Goal: Task Accomplishment & Management: Manage account settings

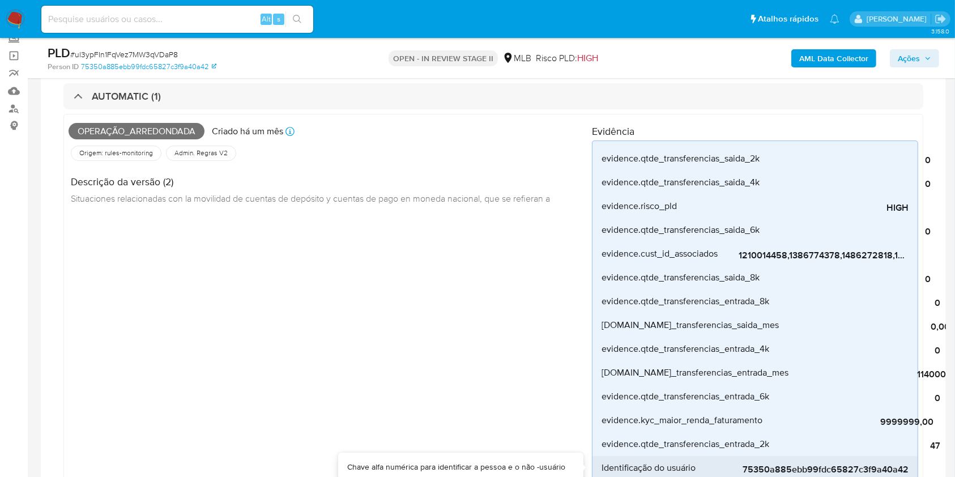
scroll to position [67, 0]
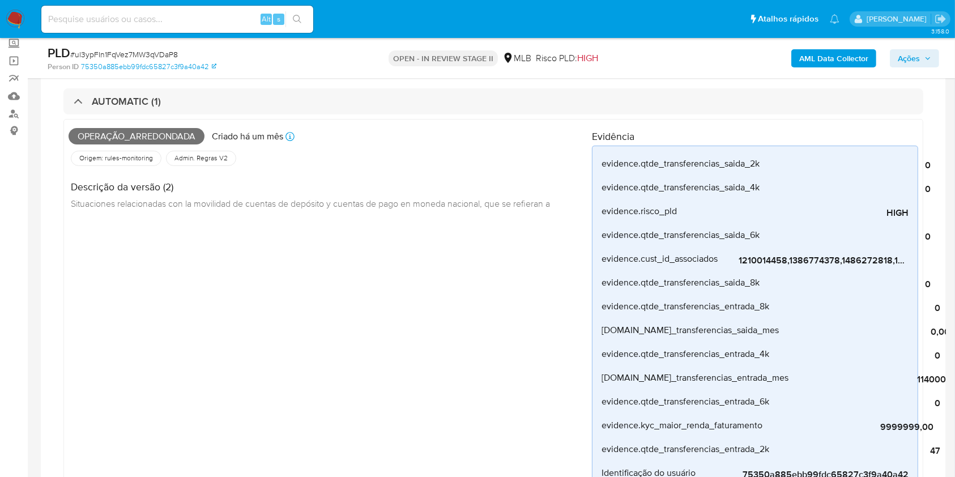
click at [141, 52] on span "# ul3ypFIn1FqVez7MW3qVDaP8" at bounding box center [124, 54] width 108 height 11
copy span "ul3ypFIn1FqVez7MW3qVDaP8"
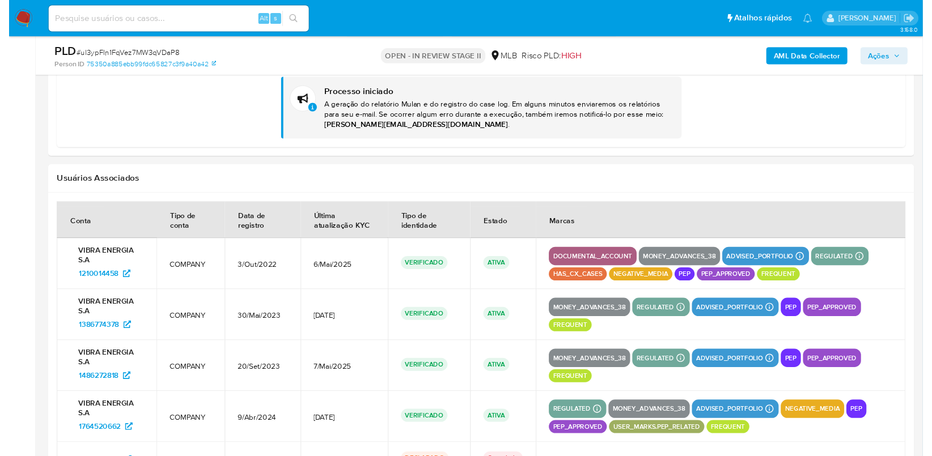
scroll to position [2002, 0]
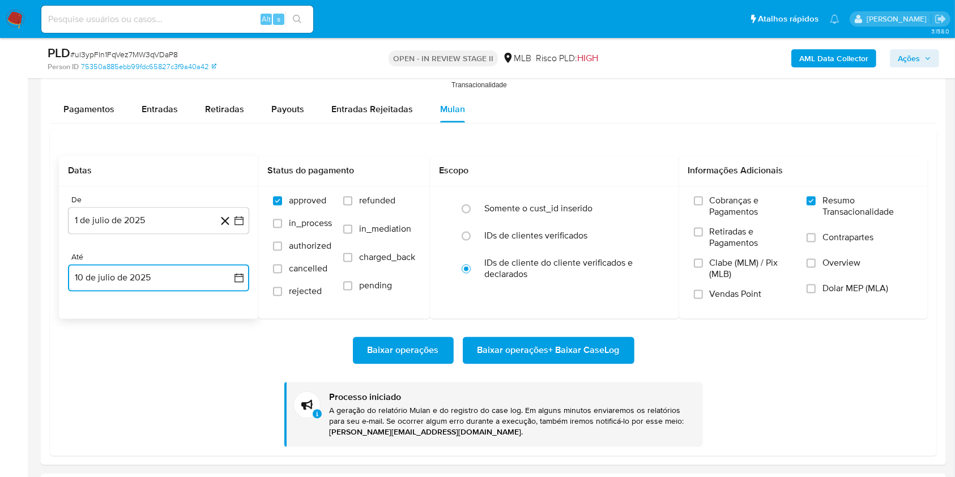
click at [152, 275] on button "10 de julio de 2025" at bounding box center [158, 278] width 181 height 27
click at [205, 359] on button "5" at bounding box center [204, 361] width 18 height 18
click at [512, 343] on span "Baixar operações + Baixar CaseLog" at bounding box center [549, 350] width 142 height 25
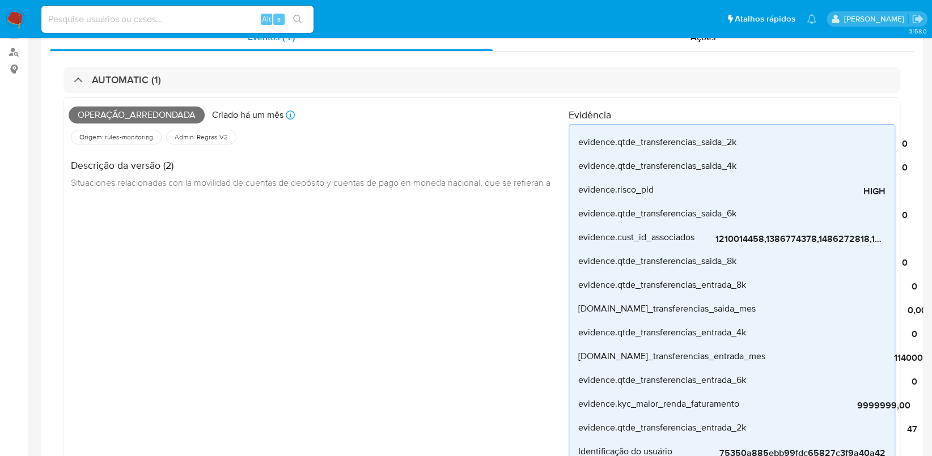
scroll to position [0, 0]
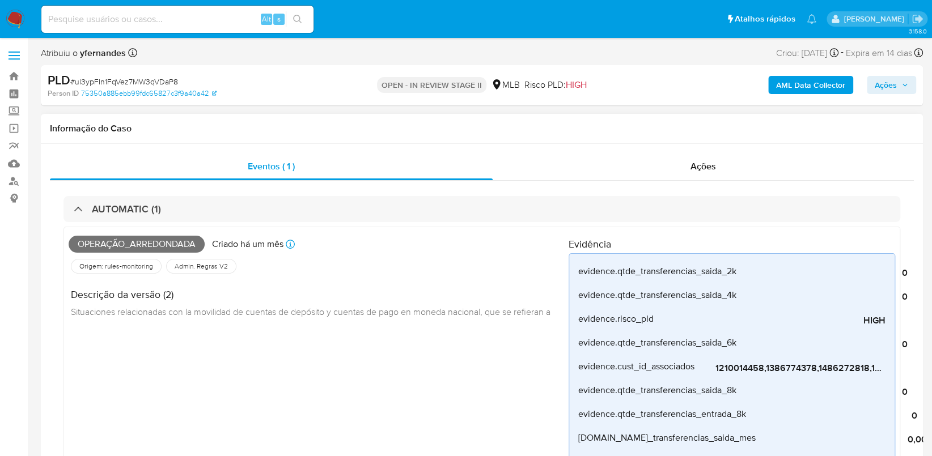
click at [612, 169] on div "Ações" at bounding box center [702, 166] width 421 height 27
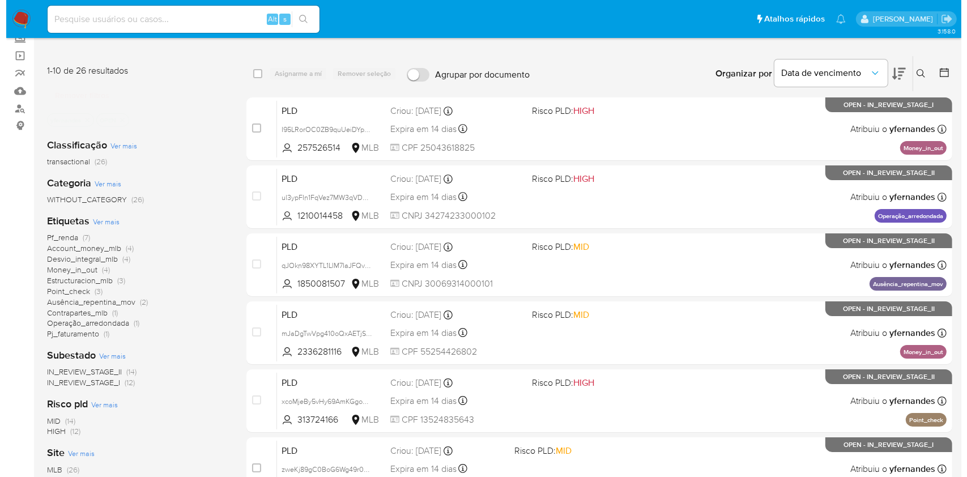
scroll to position [75, 0]
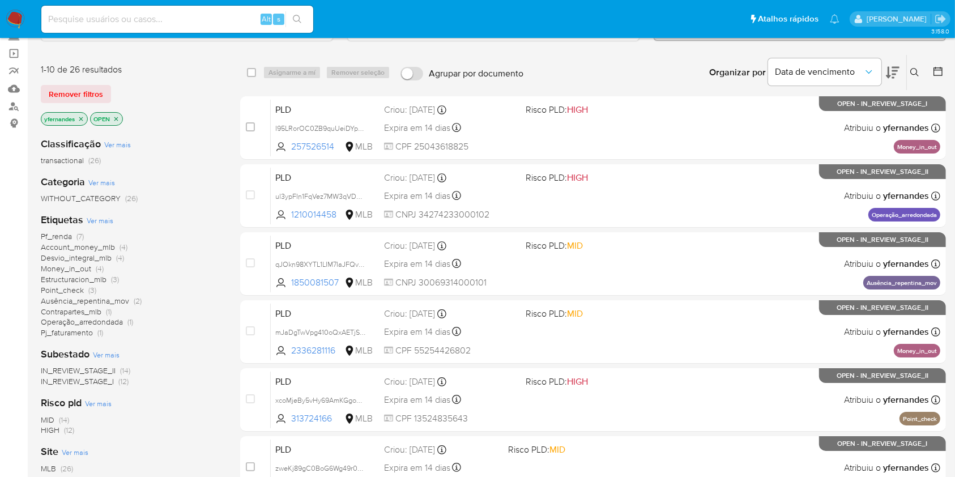
click at [96, 220] on span "Ver mais" at bounding box center [100, 220] width 27 height 10
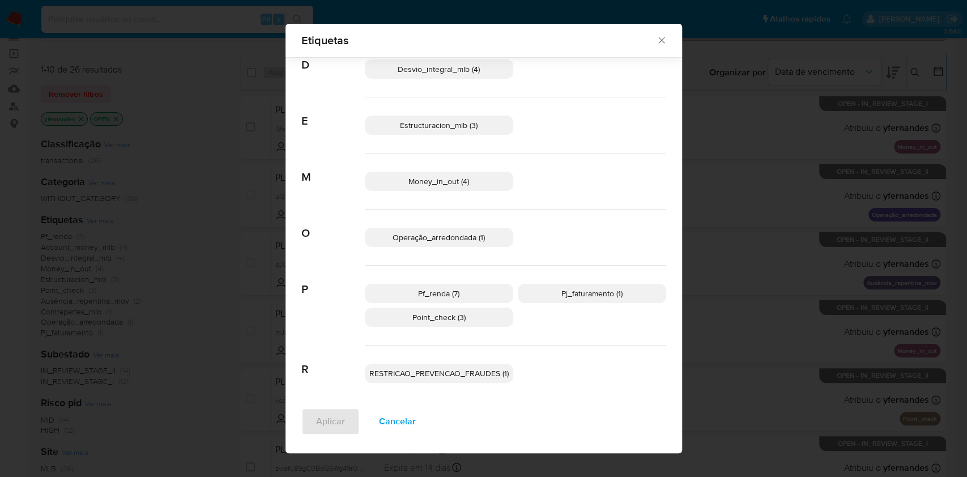
scroll to position [156, 0]
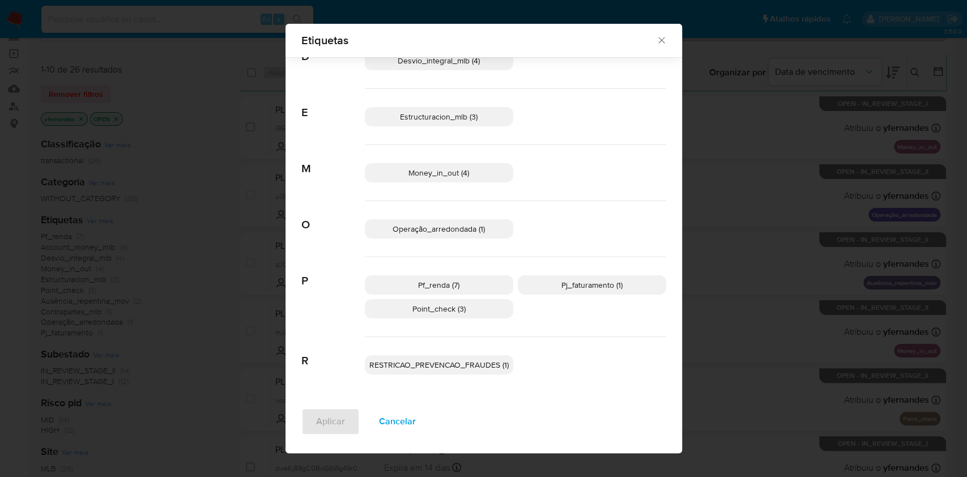
click at [479, 311] on p "Point_check (3)" at bounding box center [439, 308] width 148 height 19
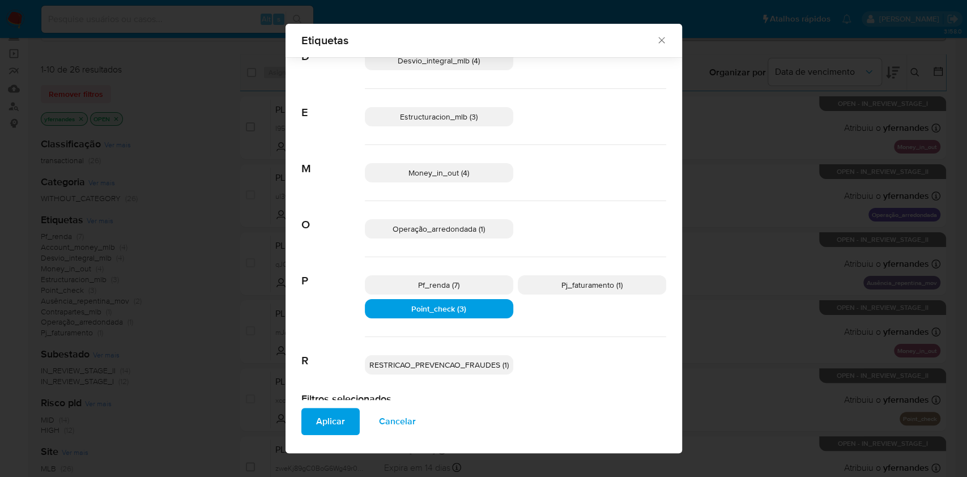
scroll to position [0, 0]
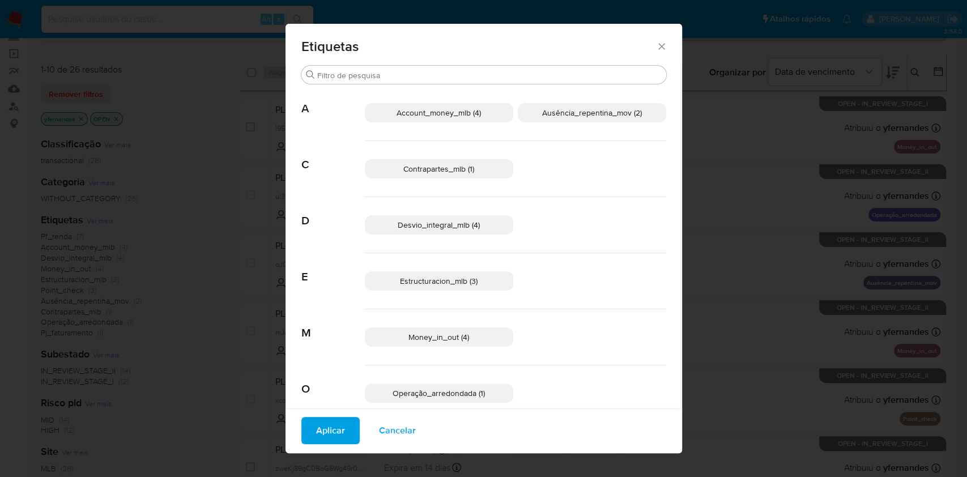
click at [590, 130] on div "Account_money_mlb (4) Ausência_repentina_mov (2)" at bounding box center [515, 113] width 301 height 56
click at [579, 126] on div "Account_money_mlb (4) Ausência_repentina_mov (2)" at bounding box center [515, 113] width 301 height 56
click at [555, 112] on span "Ausência_repentina_mov (2)" at bounding box center [592, 112] width 100 height 11
click at [324, 440] on span "Aplicar" at bounding box center [330, 430] width 29 height 25
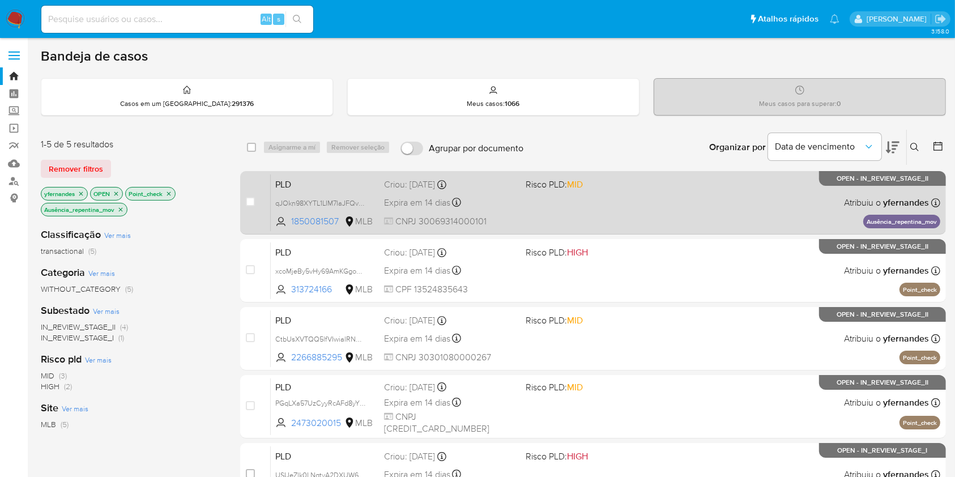
click at [535, 207] on div "PLD qJOkn98XYTL1LIM7IaJFQv0C 1850081507 MLB Risco PLD: MID Criou: 12/08/2025 Cr…" at bounding box center [606, 202] width 670 height 57
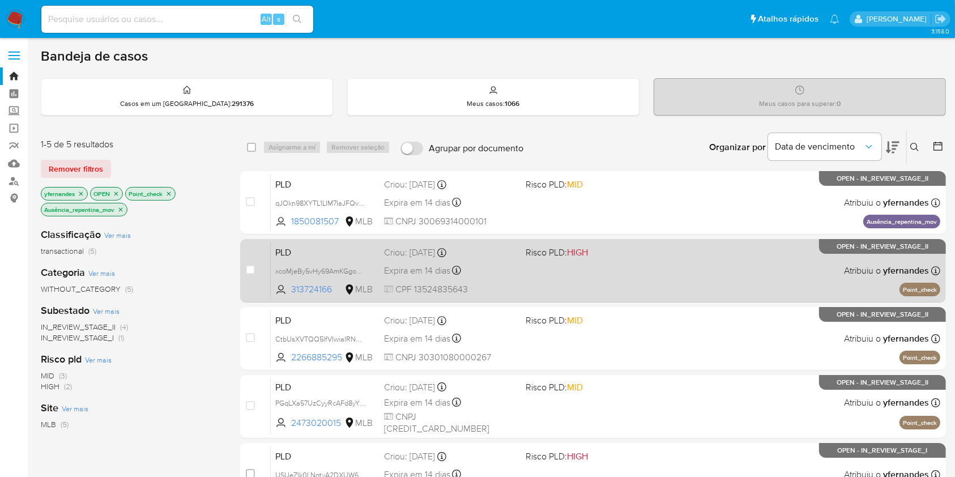
click at [545, 275] on div "PLD xcoMjeBy5vHy69AmKGgogzCf 313724166 MLB Risco PLD: HIGH Criou: 12/08/2025 Cr…" at bounding box center [606, 270] width 670 height 57
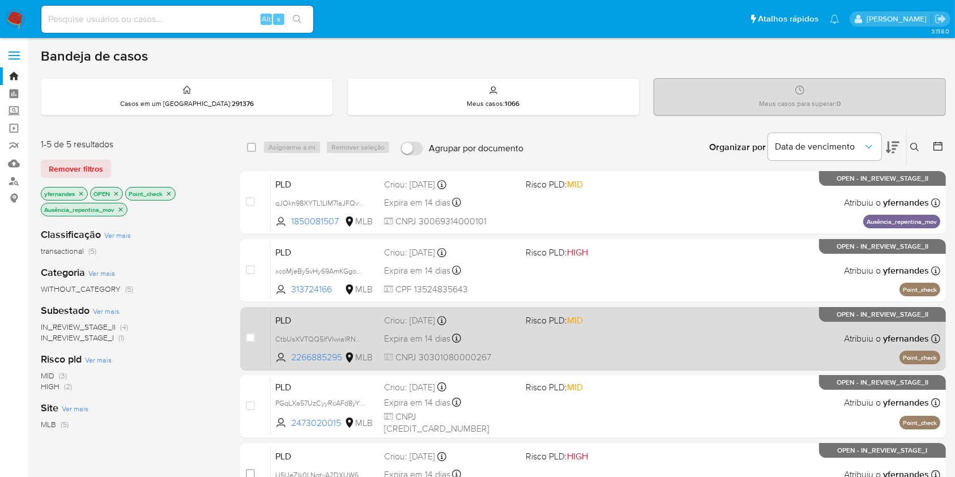
click at [528, 345] on div "PLD CtbUsXVTQQ5lfVIwialRNMnu 2266885295 MLB Risco PLD: MID Criou: 12/08/2025 Cr…" at bounding box center [606, 338] width 670 height 57
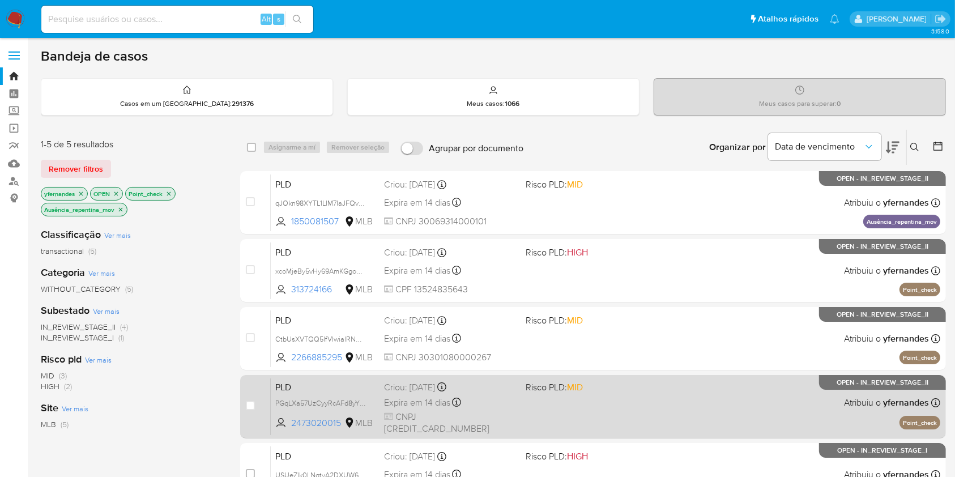
click at [508, 406] on div "Expira em 14 dias Expira em 26/09/2025 00:22:28" at bounding box center [450, 402] width 132 height 15
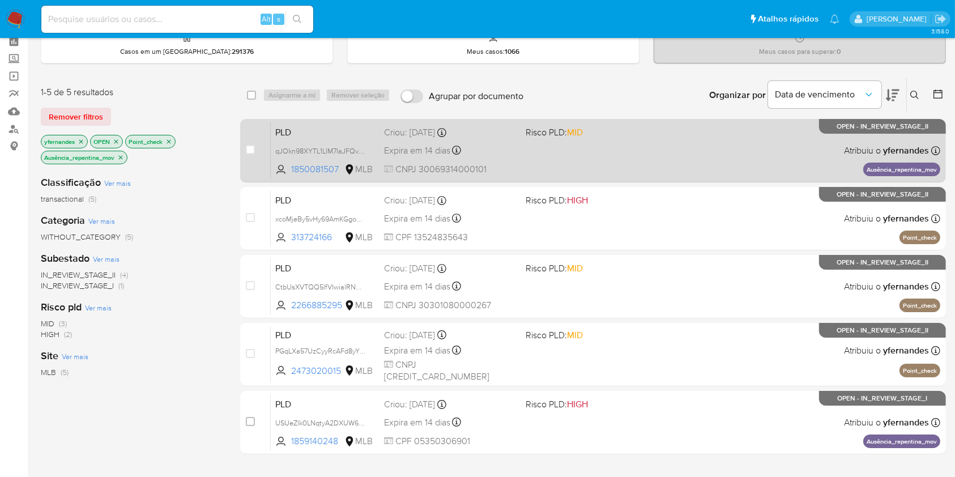
scroll to position [75, 0]
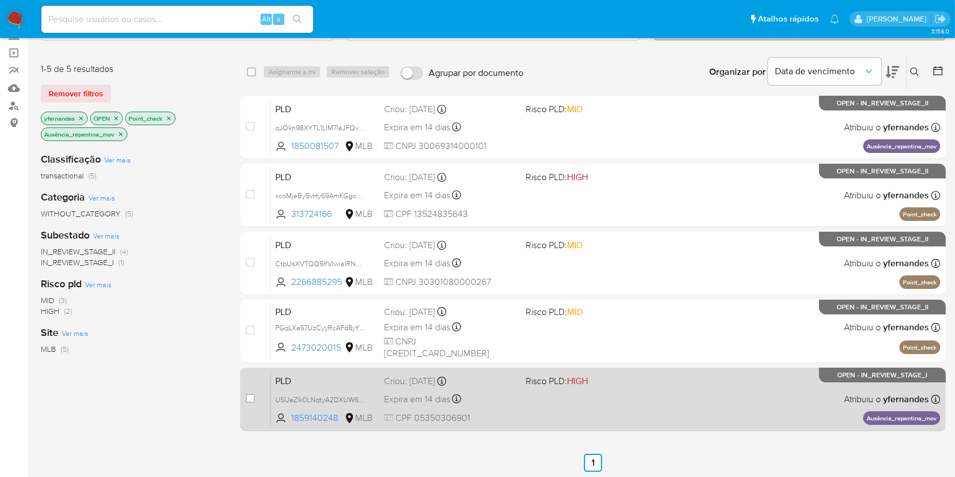
click at [619, 390] on div "PLD USUeZlk0LNqtyA2DXUW60a7f 1859140248 MLB Risco PLD: HIGH Criou: 12/08/2025 C…" at bounding box center [606, 399] width 670 height 57
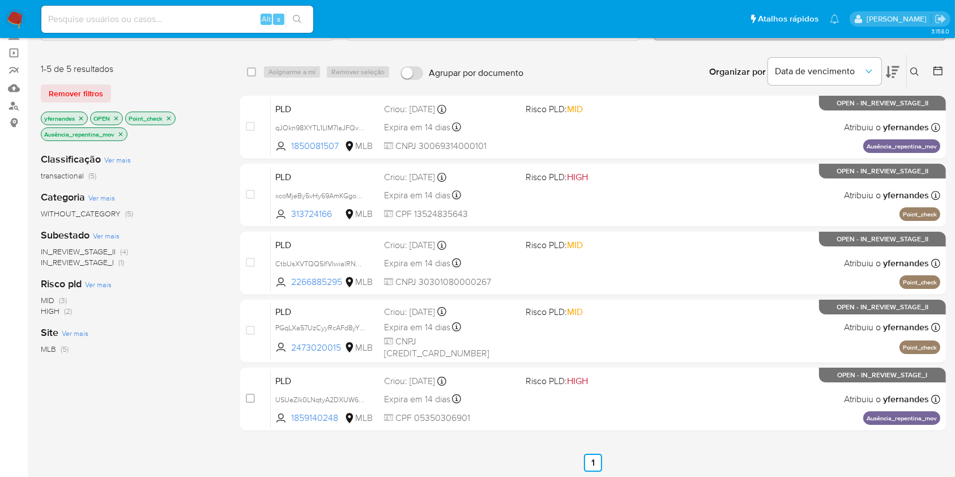
click at [16, 21] on img at bounding box center [15, 19] width 19 height 19
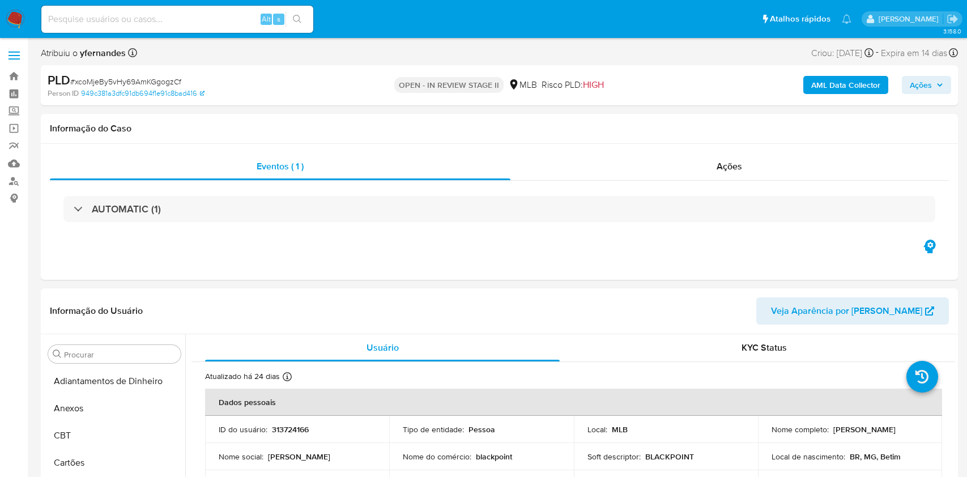
select select "10"
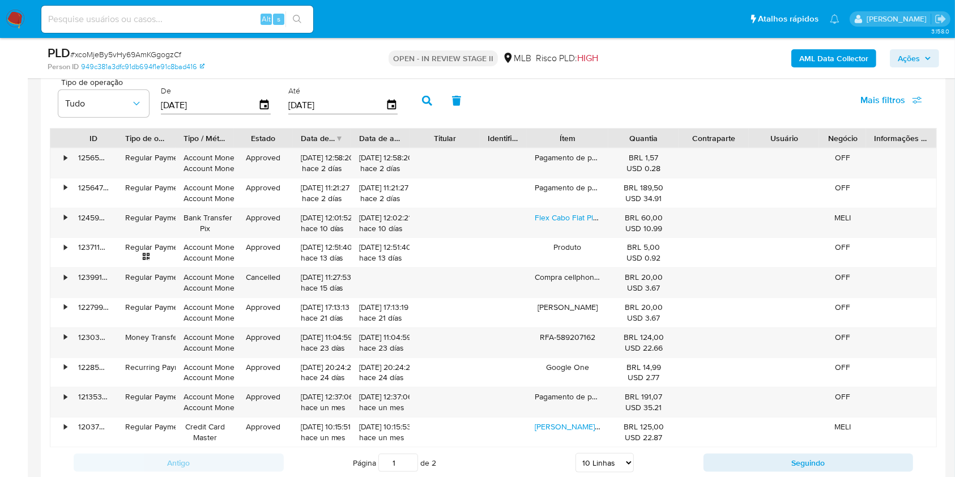
scroll to position [1133, 0]
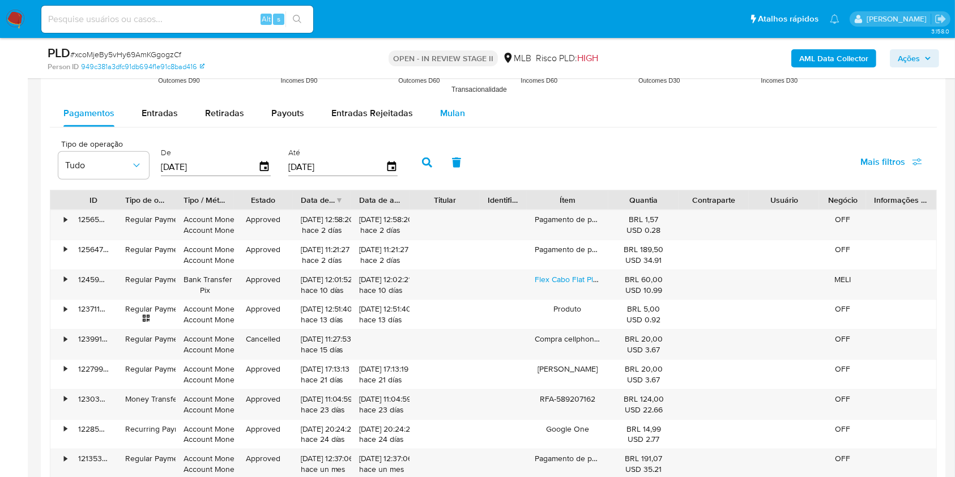
click at [458, 111] on span "Mulan" at bounding box center [452, 113] width 25 height 13
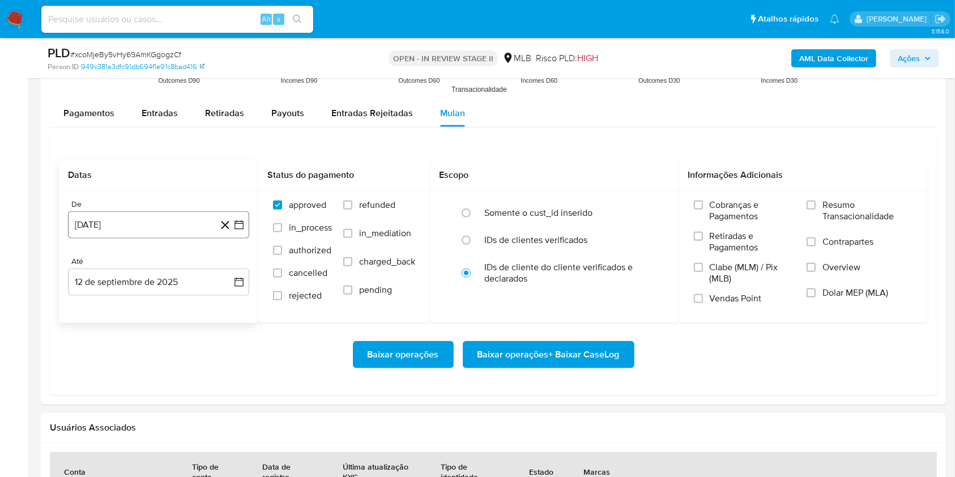
click at [155, 224] on button "12 [PERSON_NAME] de 2024" at bounding box center [158, 224] width 181 height 27
click at [147, 265] on span "agosto 2024" at bounding box center [154, 265] width 52 height 11
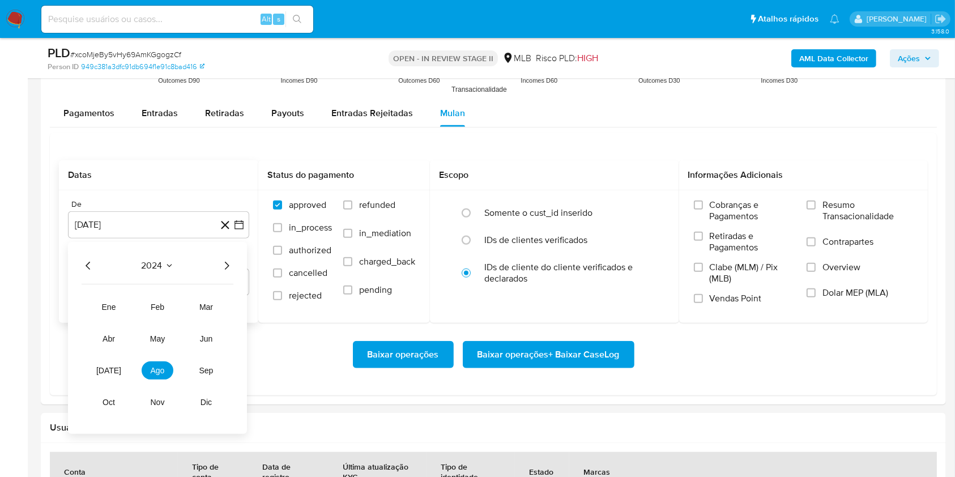
click at [229, 265] on icon "Año siguiente" at bounding box center [227, 266] width 14 height 14
click at [119, 362] on button "[DATE]" at bounding box center [109, 371] width 32 height 18
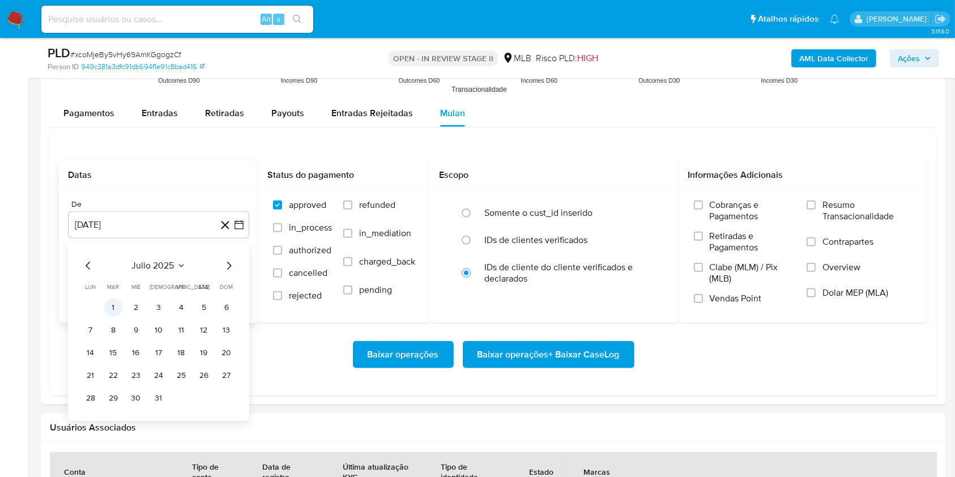
click at [114, 305] on button "1" at bounding box center [113, 308] width 18 height 18
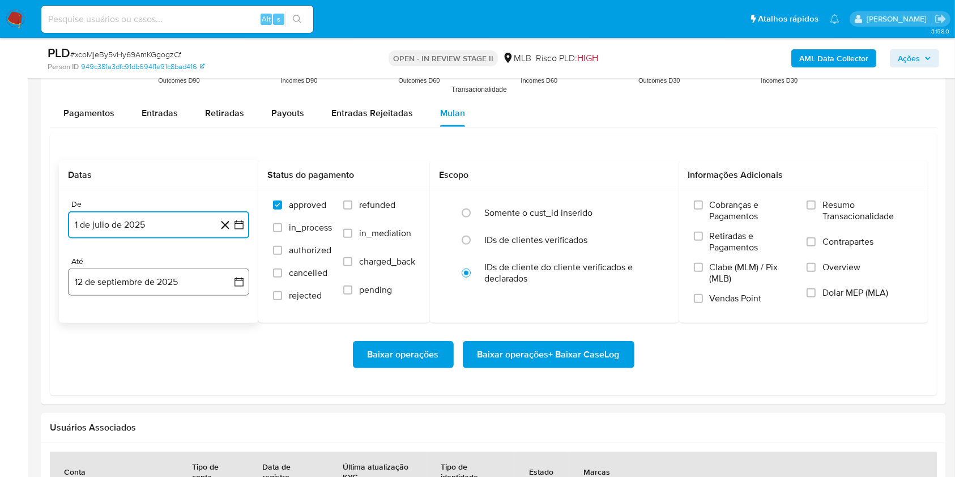
click at [118, 271] on button "12 de septiembre de 2025" at bounding box center [158, 282] width 181 height 27
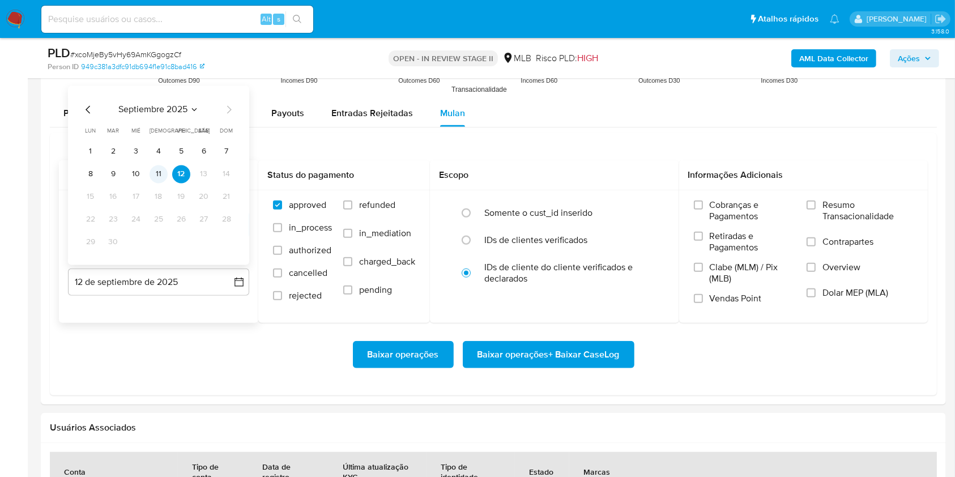
click at [163, 175] on button "11" at bounding box center [159, 174] width 18 height 18
click at [816, 224] on label "Resumo Transacionalidade" at bounding box center [860, 217] width 107 height 37
click at [816, 210] on input "Resumo Transacionalidade" at bounding box center [811, 205] width 9 height 9
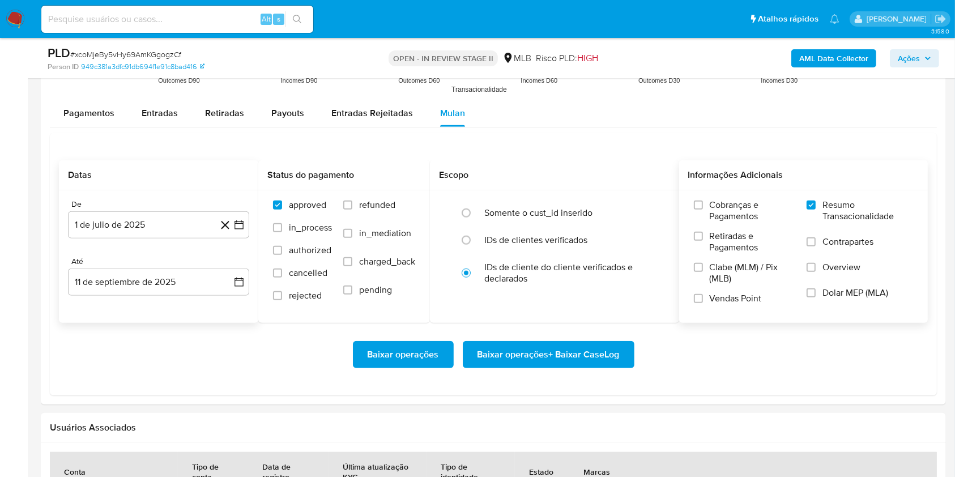
click at [698, 293] on label "Vendas Point" at bounding box center [744, 303] width 101 height 20
click at [698, 294] on input "Vendas Point" at bounding box center [698, 298] width 9 height 9
click at [498, 352] on span "Baixar operações + Baixar CaseLog" at bounding box center [549, 354] width 142 height 25
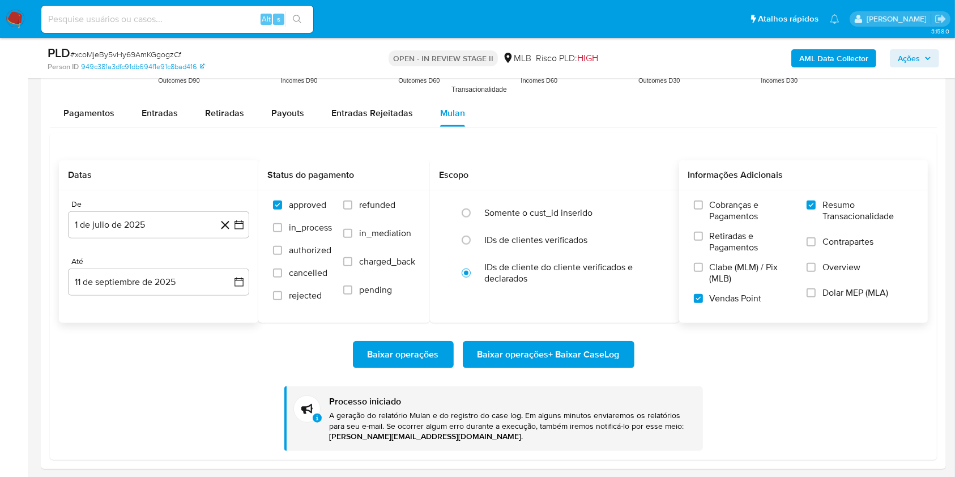
click at [155, 49] on span "# xcoMjeBy5vHy69AmKGgogzCf" at bounding box center [125, 54] width 111 height 11
click at [154, 49] on span "# xcoMjeBy5vHy69AmKGgogzCf" at bounding box center [125, 54] width 111 height 11
copy span "xcoMjeBy5vHy69AmKGgogzCf"
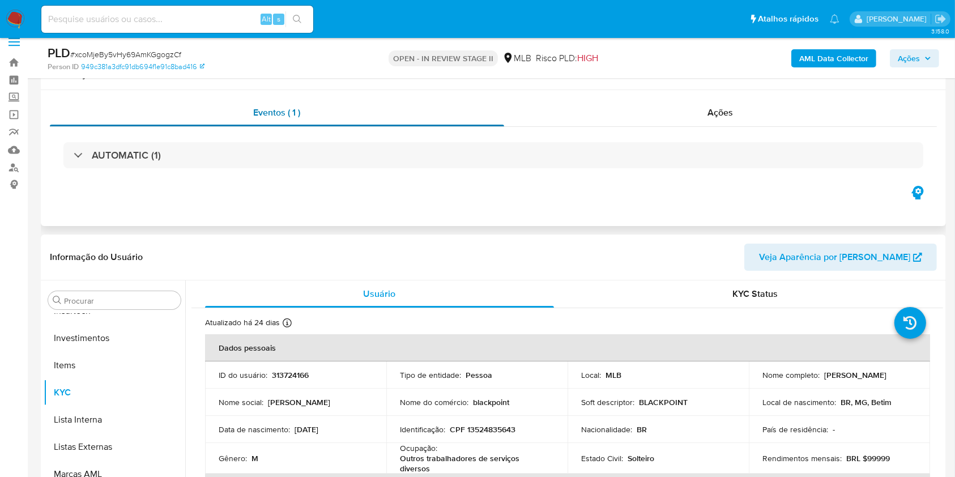
scroll to position [0, 0]
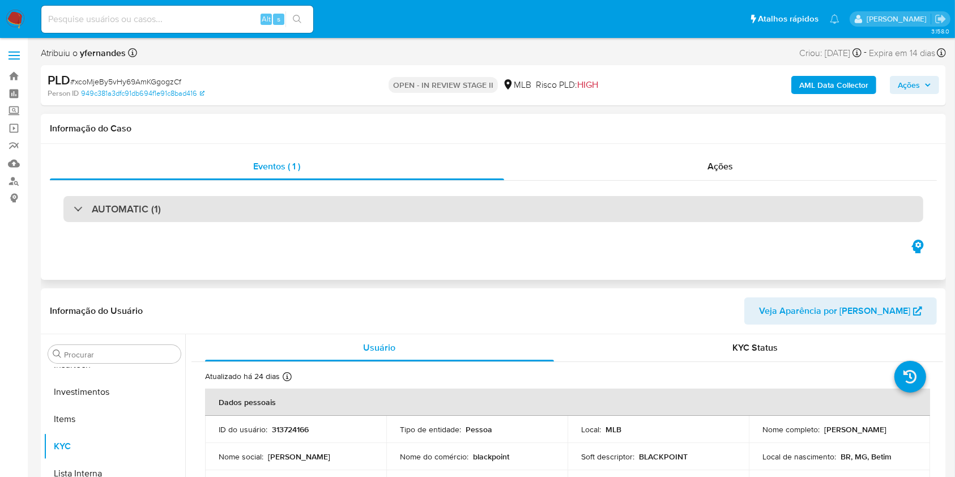
click at [389, 203] on div "AUTOMATIC (1)" at bounding box center [493, 209] width 860 height 26
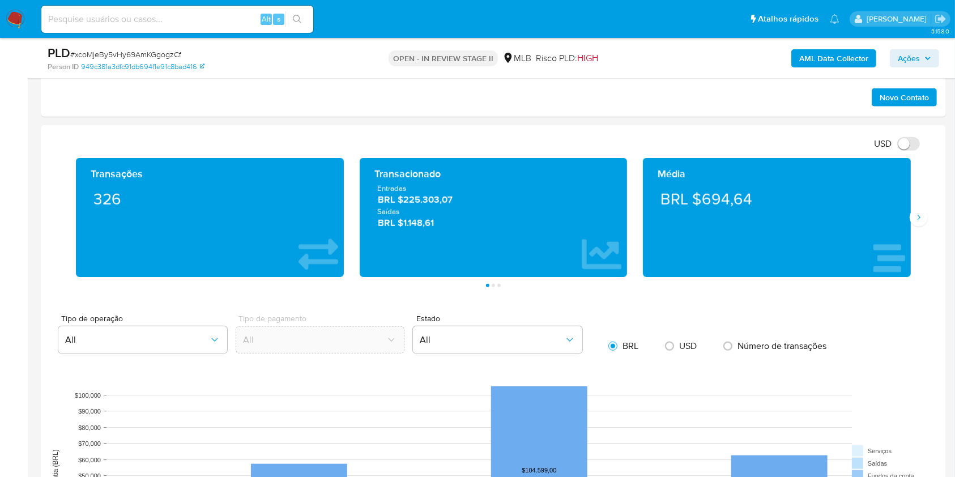
scroll to position [1057, 0]
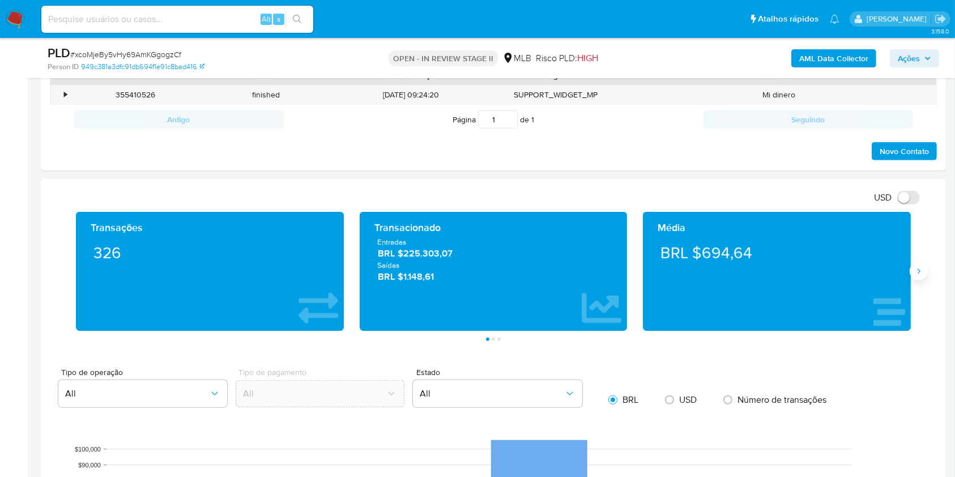
click at [921, 274] on icon "Siguiente" at bounding box center [919, 271] width 9 height 9
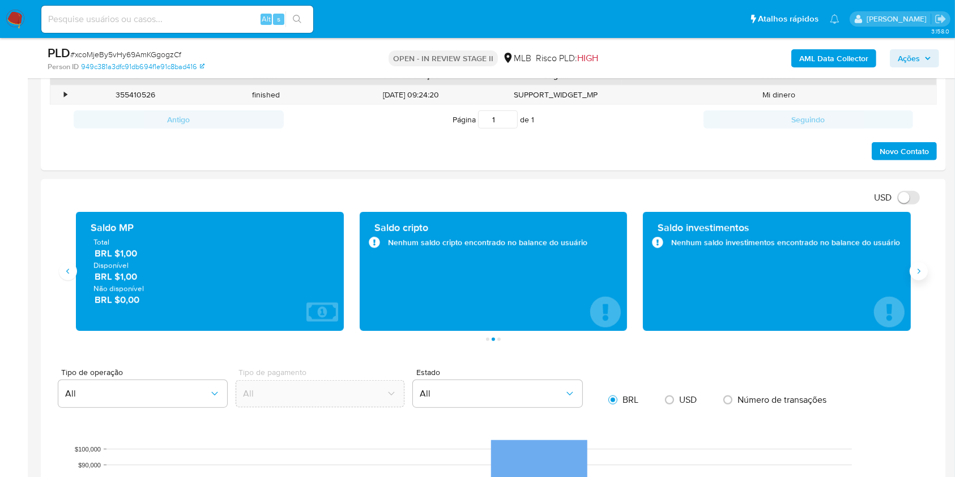
click at [921, 274] on icon "Siguiente" at bounding box center [919, 271] width 9 height 9
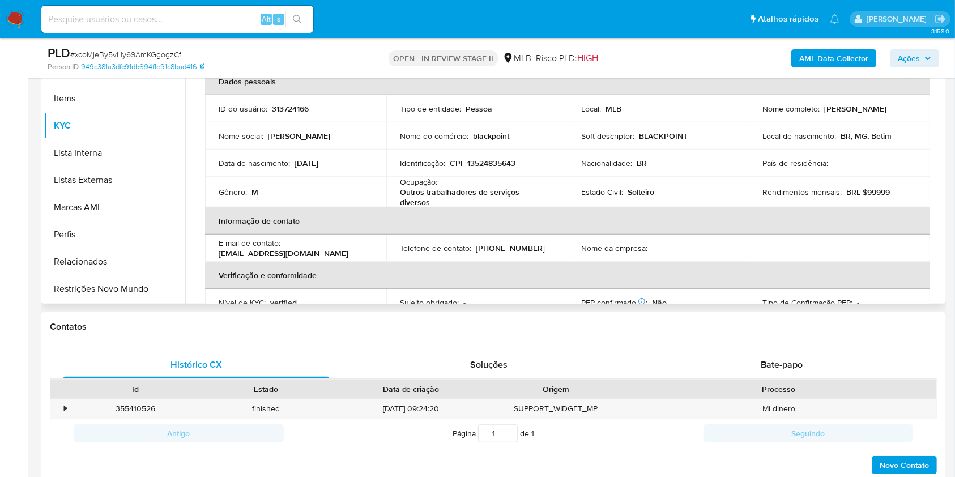
scroll to position [604, 0]
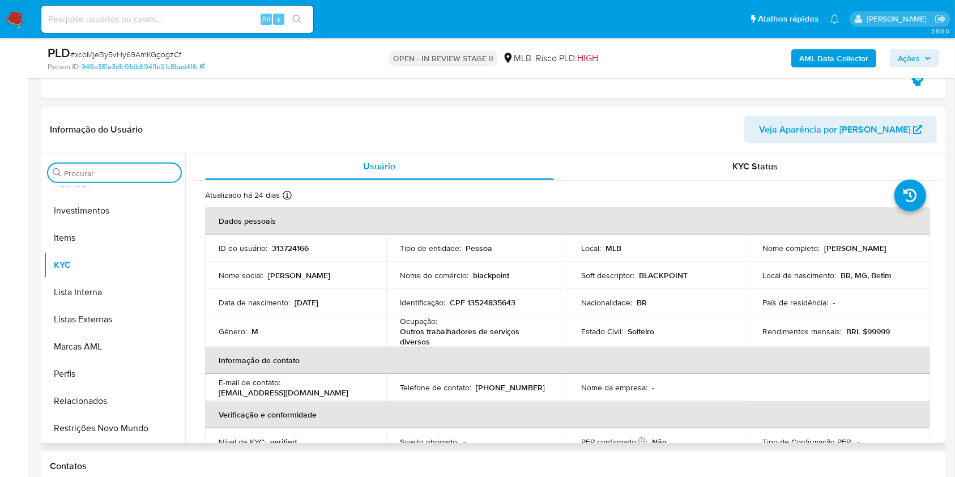
click at [124, 173] on input "Procurar" at bounding box center [120, 173] width 112 height 10
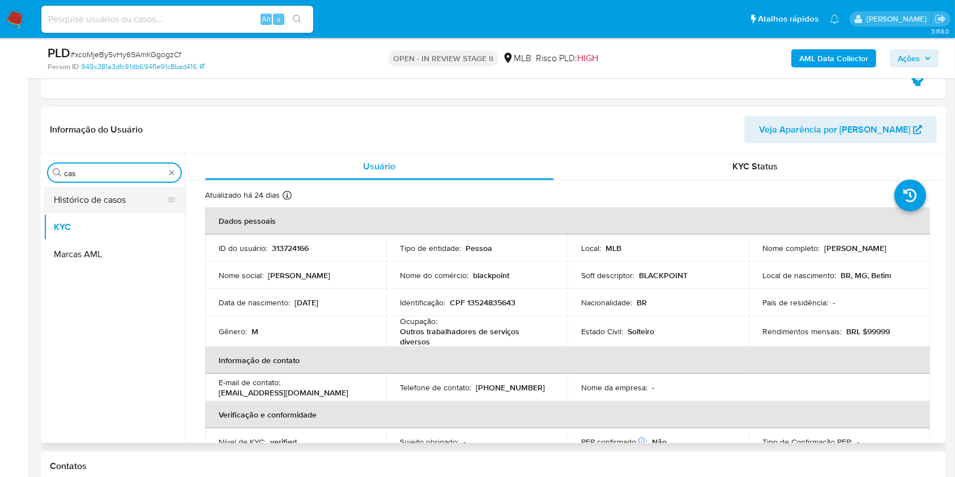
click at [104, 200] on button "Histórico de casos" at bounding box center [110, 199] width 133 height 27
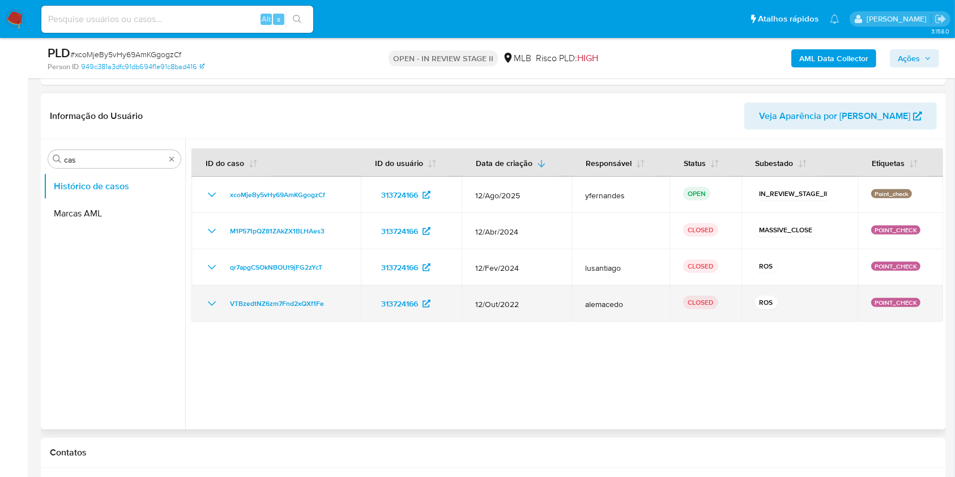
click at [210, 299] on icon "Mostrar/Ocultar" at bounding box center [212, 304] width 14 height 14
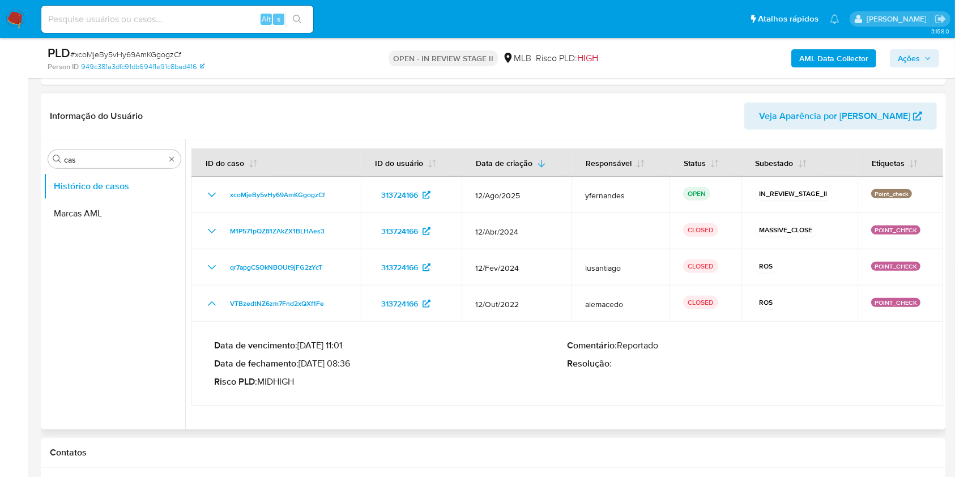
drag, startPoint x: 317, startPoint y: 360, endPoint x: 346, endPoint y: 360, distance: 28.9
click at [346, 360] on p "Data de fechamento : 24/11/2022 08:36" at bounding box center [391, 363] width 354 height 11
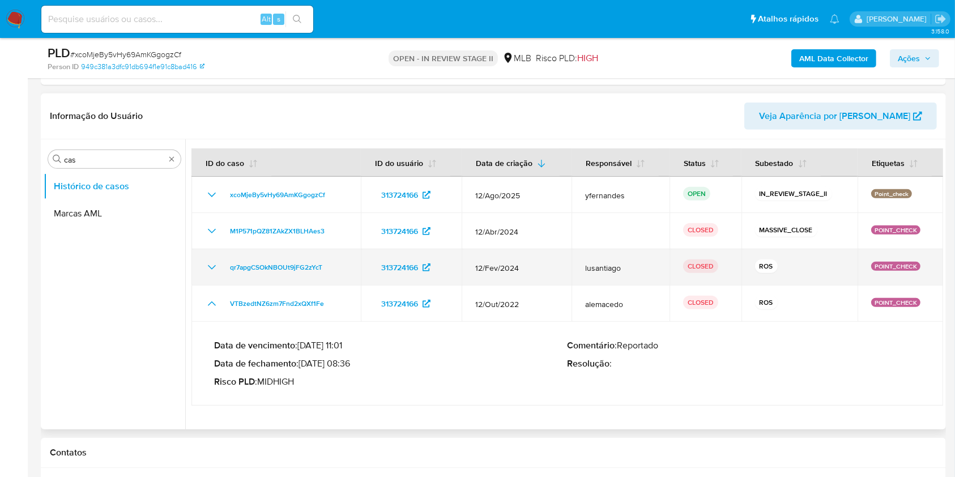
click at [209, 261] on icon "Mostrar/Ocultar" at bounding box center [212, 268] width 14 height 14
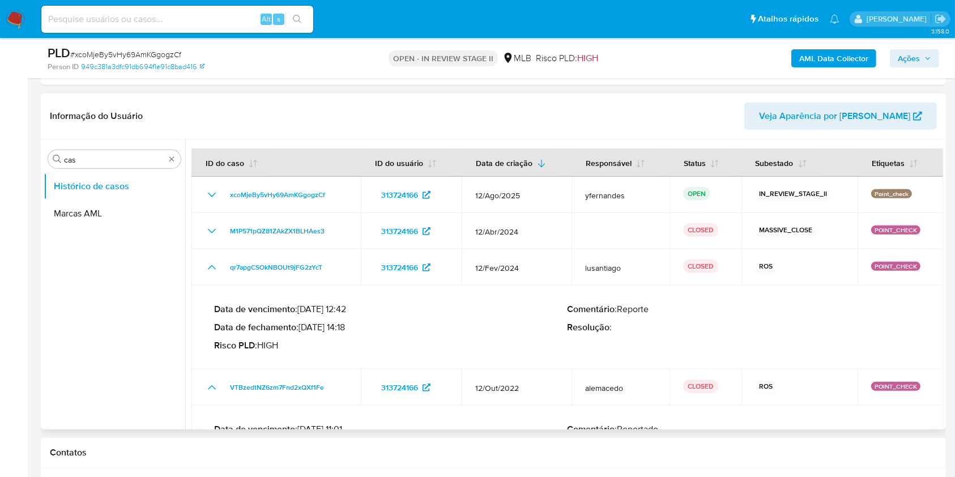
drag, startPoint x: 315, startPoint y: 326, endPoint x: 349, endPoint y: 324, distance: 34.0
click at [349, 324] on p "Data de fechamento : 12/03/2024 14:18" at bounding box center [391, 327] width 354 height 11
click at [86, 156] on input "cas" at bounding box center [114, 160] width 101 height 10
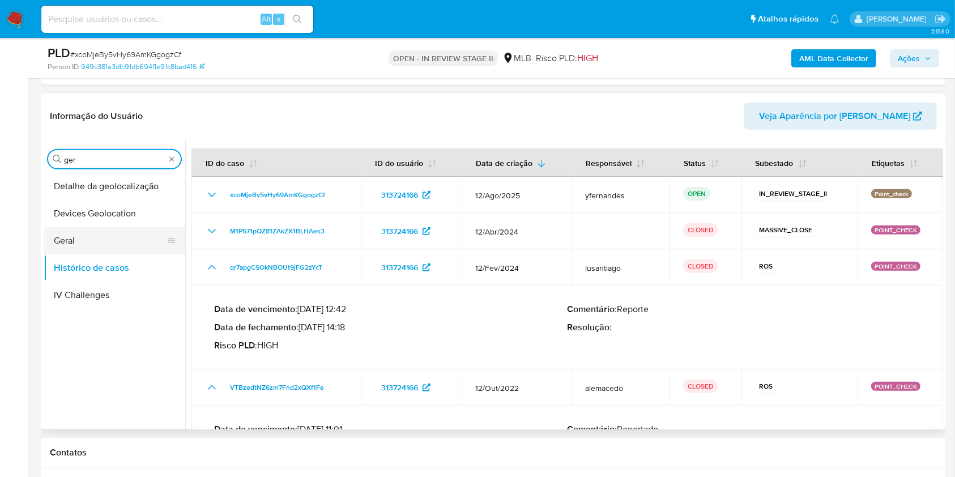
type input "ger"
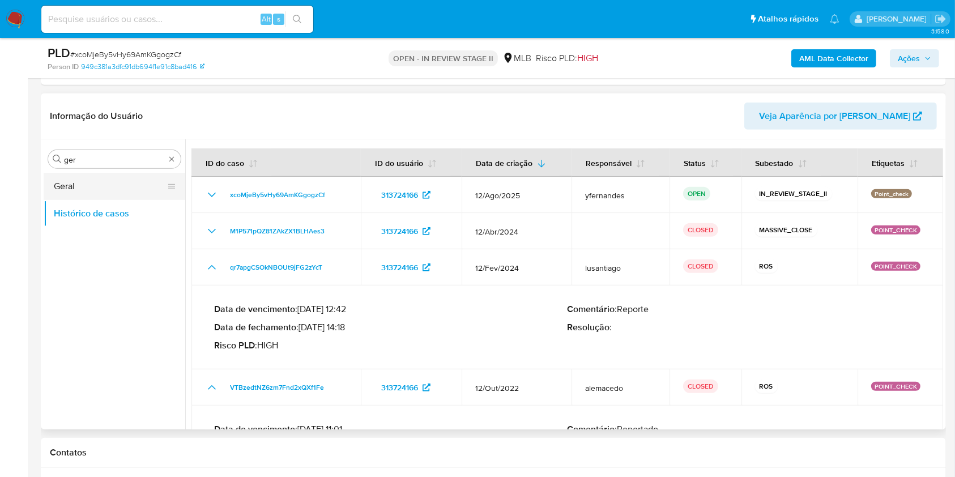
click at [86, 181] on button "Geral" at bounding box center [110, 186] width 133 height 27
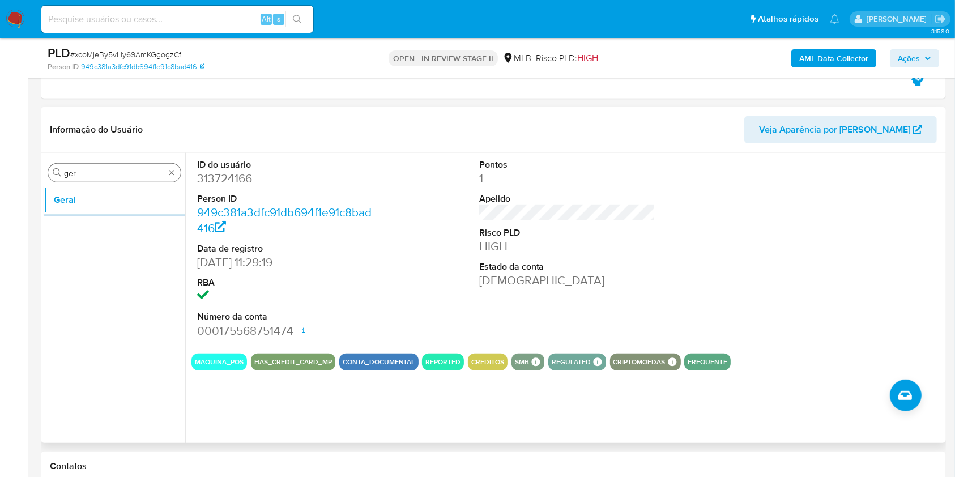
click at [106, 177] on input "ger" at bounding box center [114, 173] width 101 height 10
click at [105, 176] on input "ger" at bounding box center [114, 173] width 101 height 10
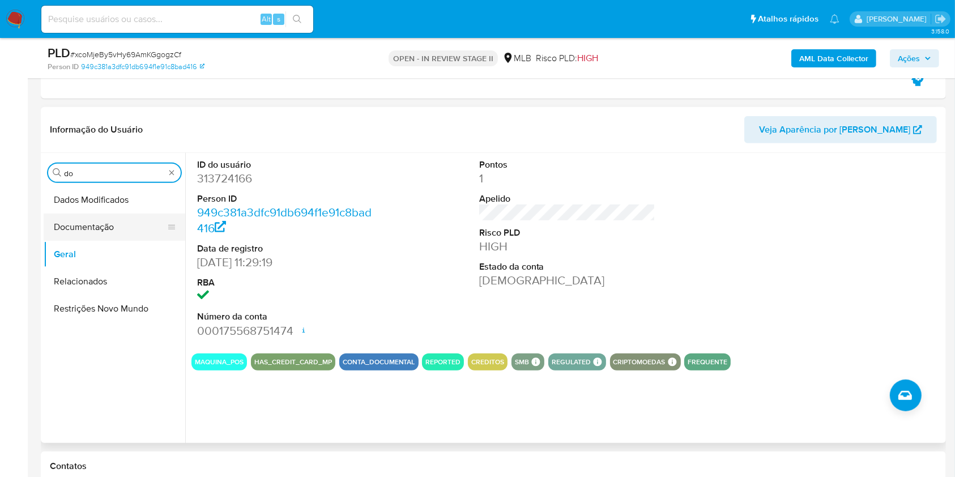
type input "do"
click at [91, 227] on button "Documentação" at bounding box center [110, 227] width 133 height 27
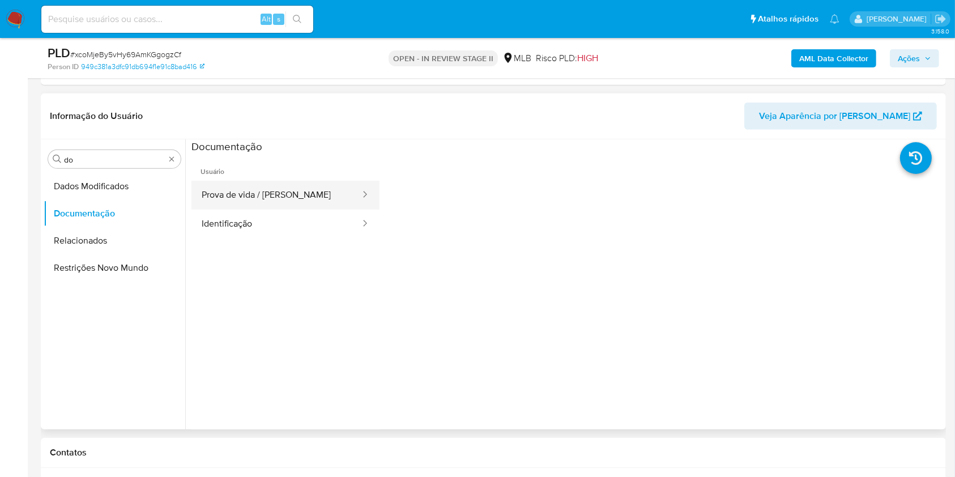
click at [251, 197] on button "Prova de vida / Selfie" at bounding box center [277, 195] width 170 height 29
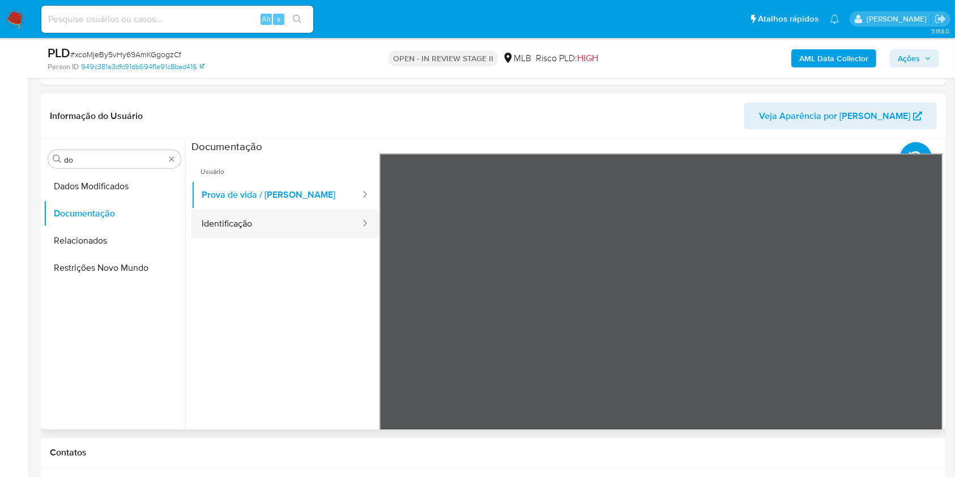
click at [261, 223] on button "Identificação" at bounding box center [277, 224] width 170 height 29
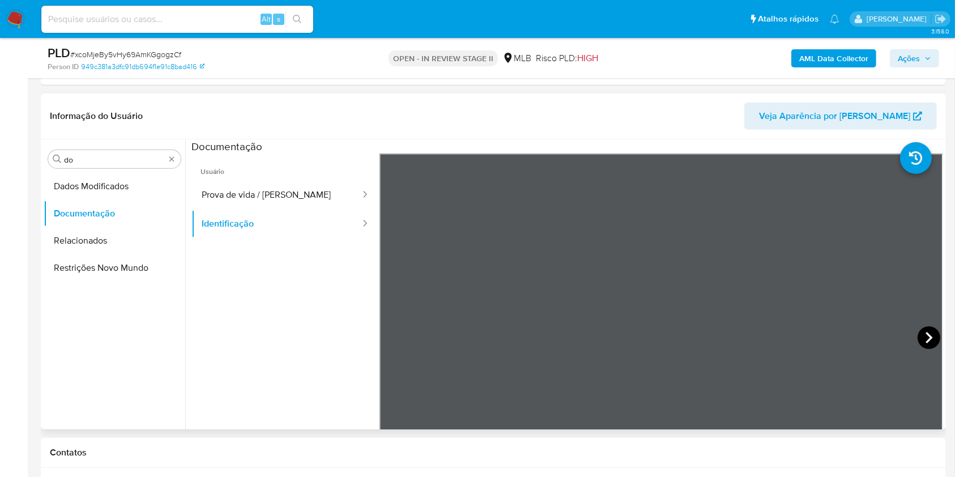
click at [932, 340] on icon at bounding box center [929, 337] width 23 height 23
click at [233, 182] on button "Prova de vida / Selfie" at bounding box center [277, 195] width 170 height 29
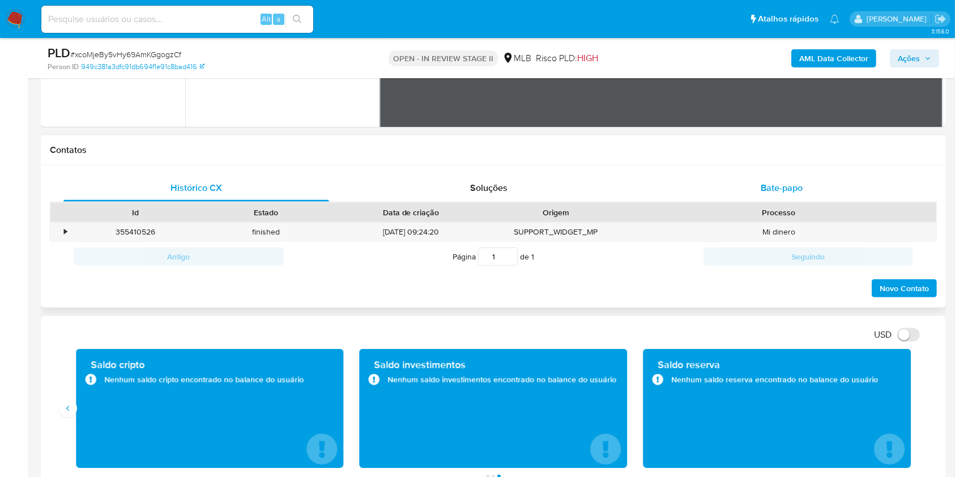
click at [772, 198] on div "Bate-papo" at bounding box center [782, 188] width 266 height 27
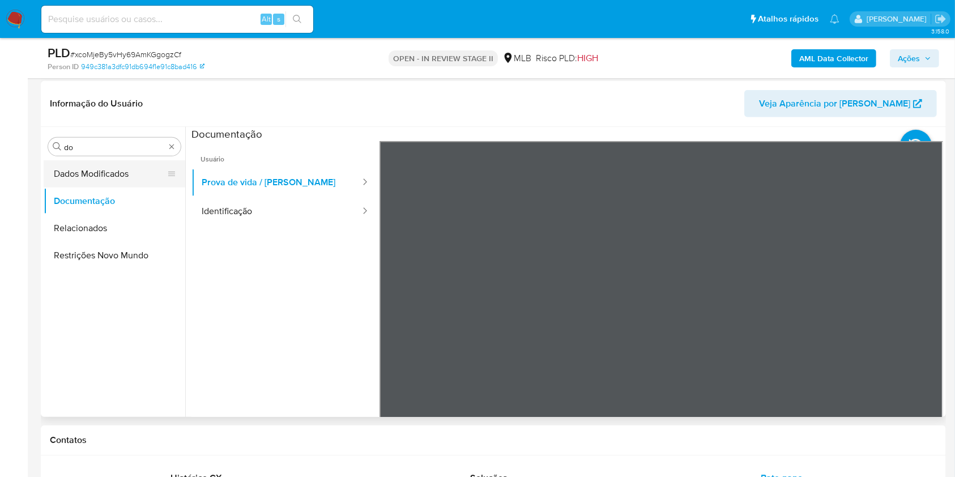
scroll to position [604, 0]
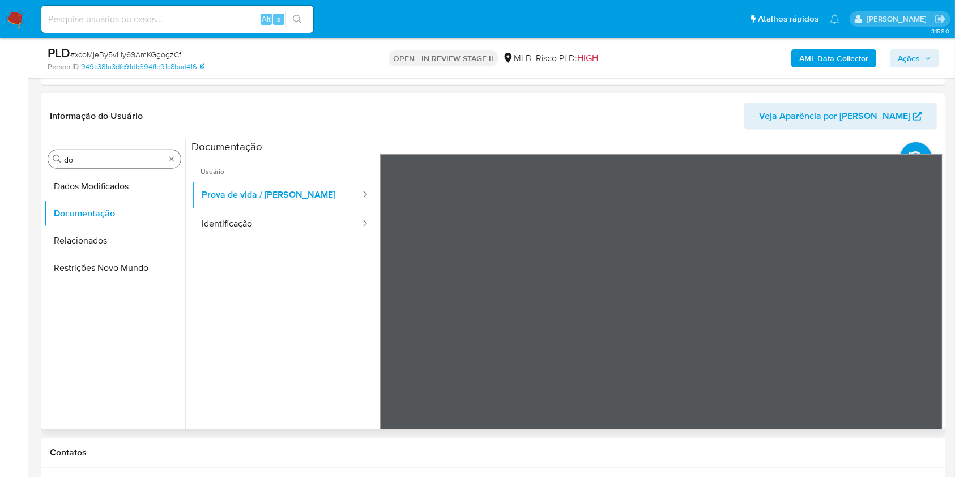
click at [91, 162] on input "do" at bounding box center [114, 160] width 101 height 10
click at [91, 161] on input "do" at bounding box center [114, 160] width 101 height 10
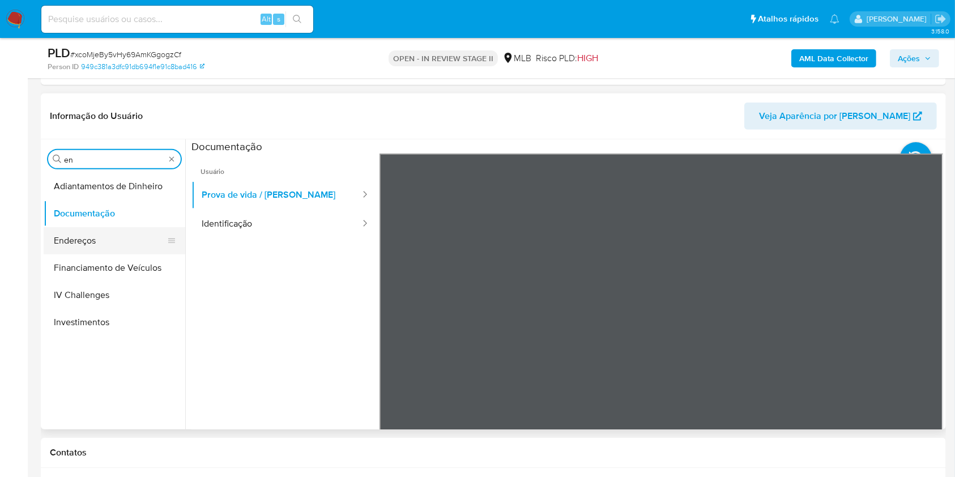
type input "en"
click at [95, 243] on button "Endereços" at bounding box center [110, 240] width 133 height 27
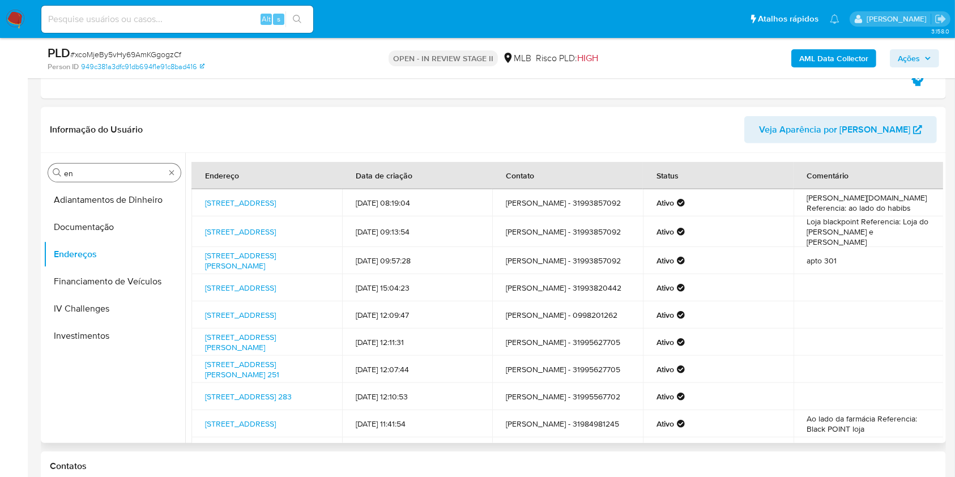
click at [90, 164] on div "Procurar en" at bounding box center [114, 173] width 133 height 18
click at [82, 168] on input "en" at bounding box center [114, 173] width 101 height 10
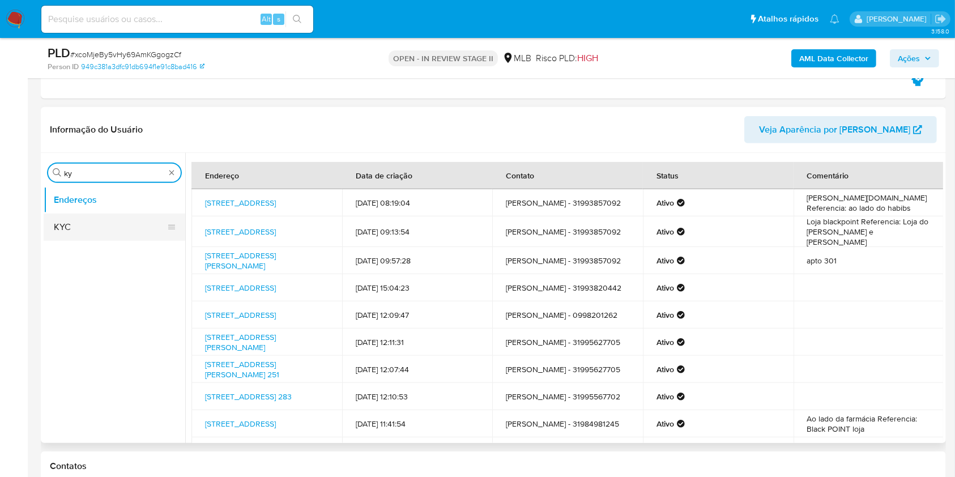
type input "ky"
click at [69, 220] on button "KYC" at bounding box center [110, 227] width 133 height 27
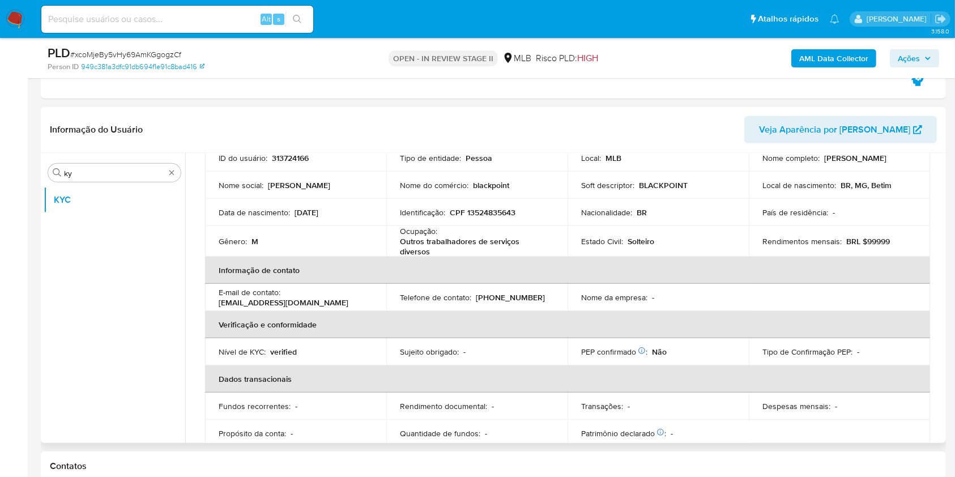
scroll to position [88, 0]
click at [447, 245] on p "Outros trabalhadores de serviços diversos" at bounding box center [475, 248] width 150 height 20
click at [447, 244] on p "Outros trabalhadores de serviços diversos" at bounding box center [475, 248] width 150 height 20
copy div "Ocupação : Outros trabalhadores de serviços diversos"
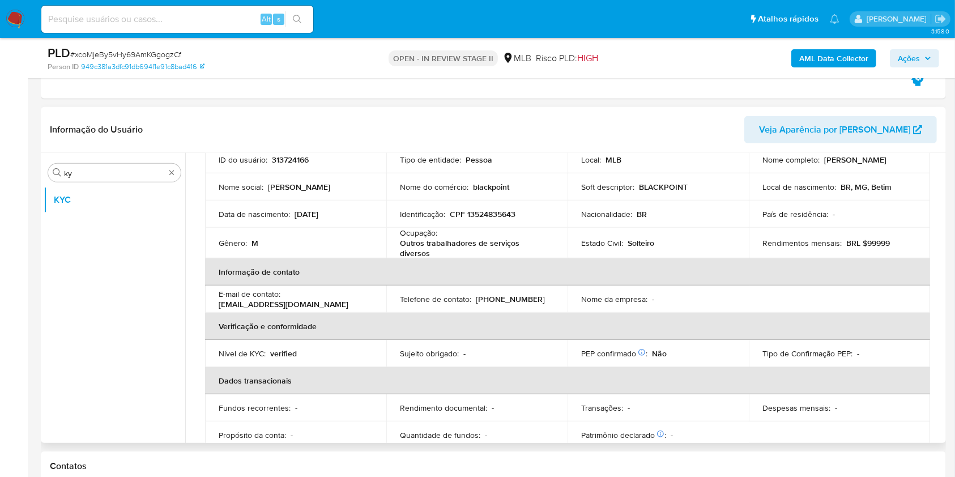
click at [486, 259] on th "Informação de contato" at bounding box center [567, 271] width 725 height 27
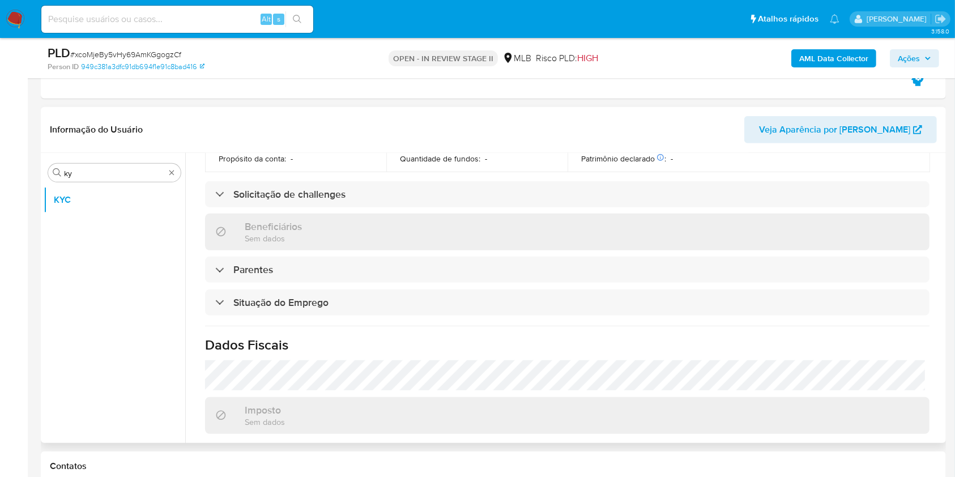
scroll to position [485, 0]
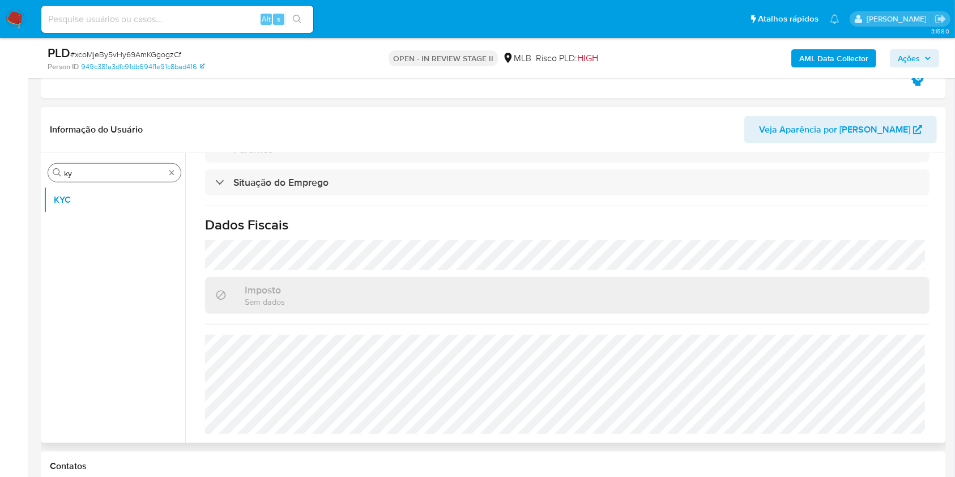
click at [69, 175] on input "ky" at bounding box center [114, 173] width 101 height 10
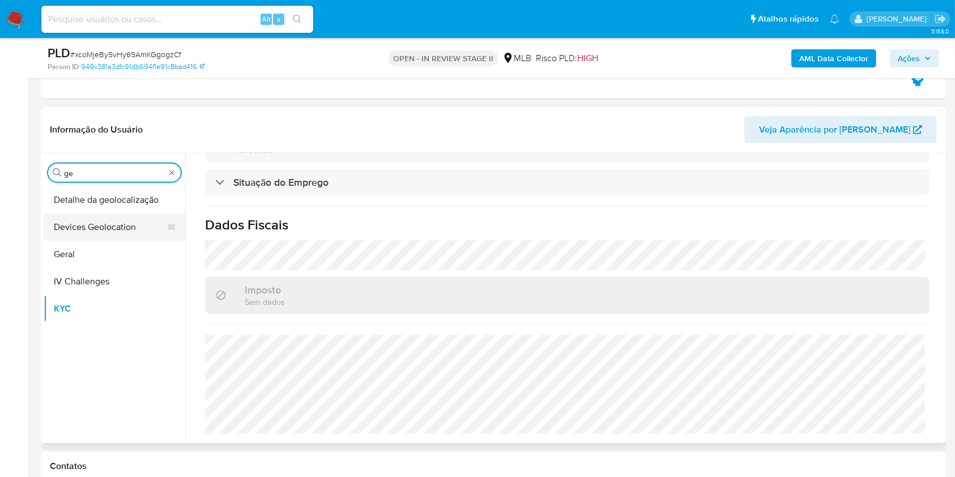
type input "ge"
click at [75, 228] on button "Devices Geolocation" at bounding box center [110, 227] width 133 height 27
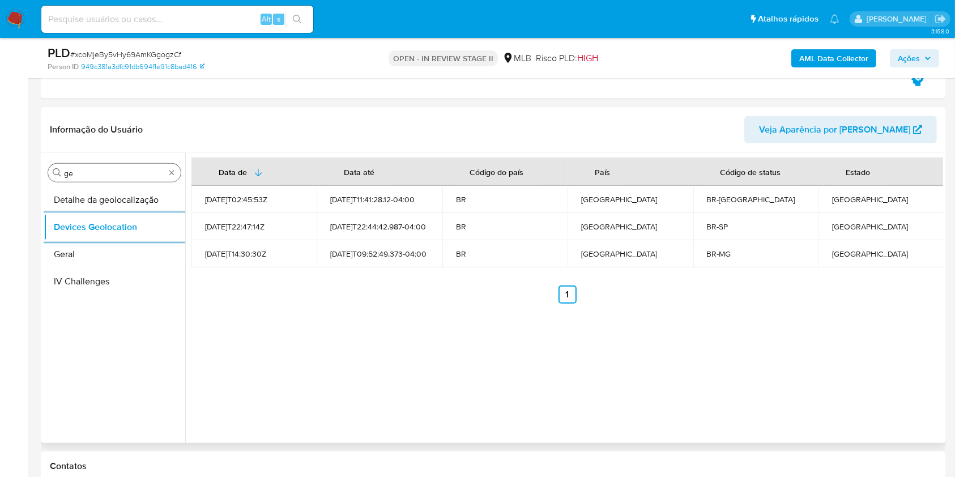
click at [132, 176] on input "ge" at bounding box center [114, 173] width 101 height 10
click at [132, 175] on input "ge" at bounding box center [114, 173] width 101 height 10
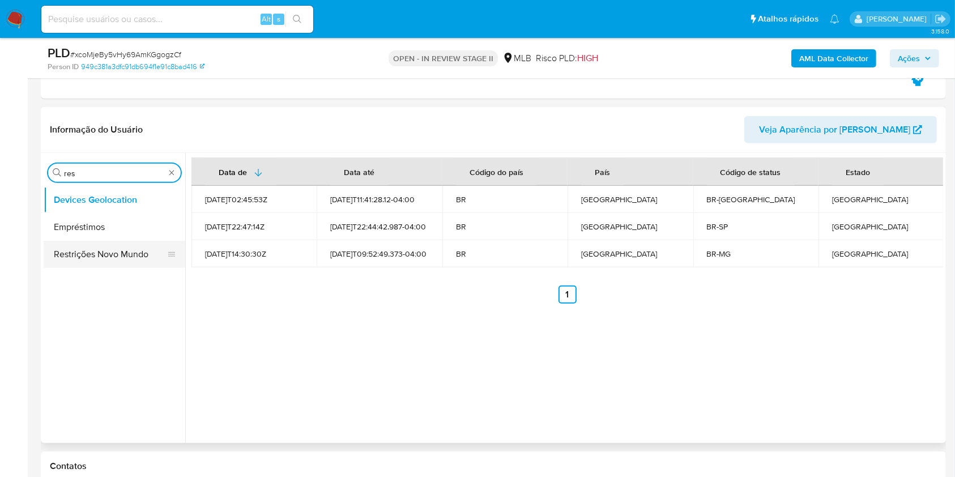
type input "res"
click at [82, 261] on button "Restrições Novo Mundo" at bounding box center [110, 254] width 133 height 27
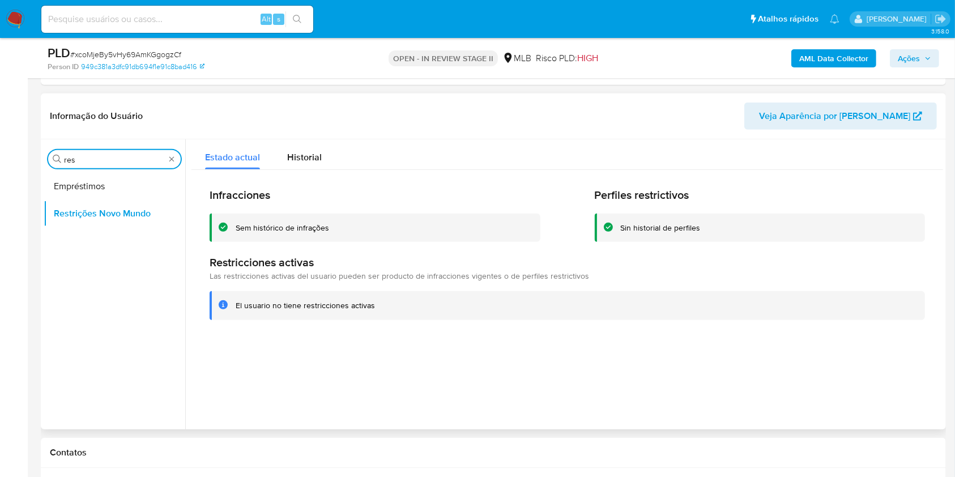
click at [93, 159] on input "res" at bounding box center [114, 160] width 101 height 10
click at [93, 158] on input "res" at bounding box center [114, 160] width 101 height 10
type input "po"
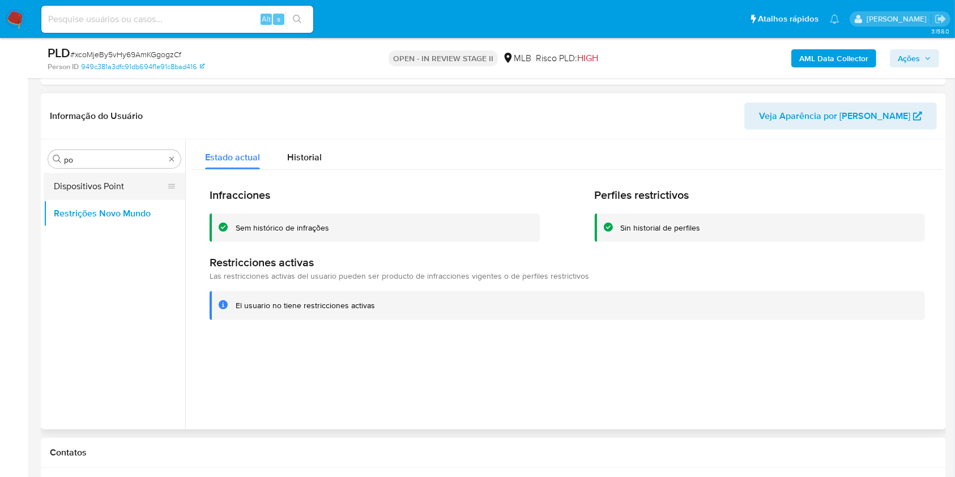
click at [86, 185] on button "Dispositivos Point" at bounding box center [110, 186] width 133 height 27
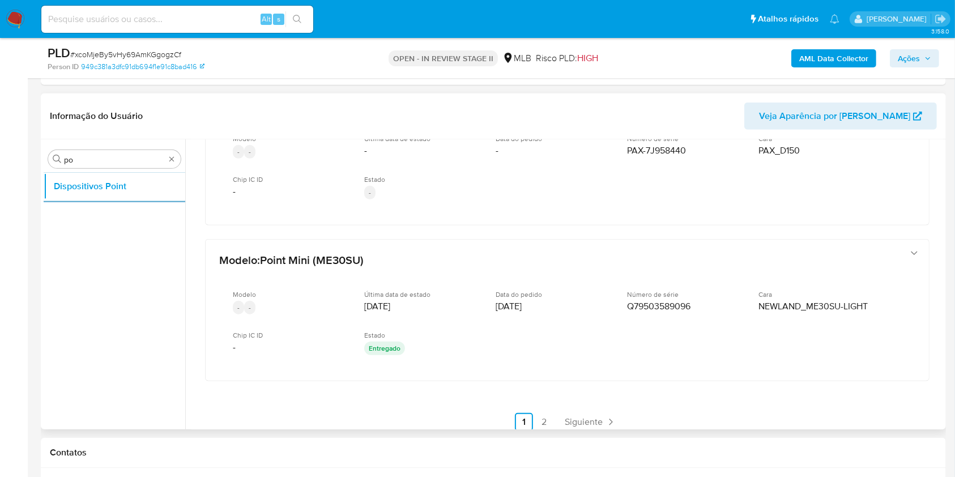
scroll to position [557, 0]
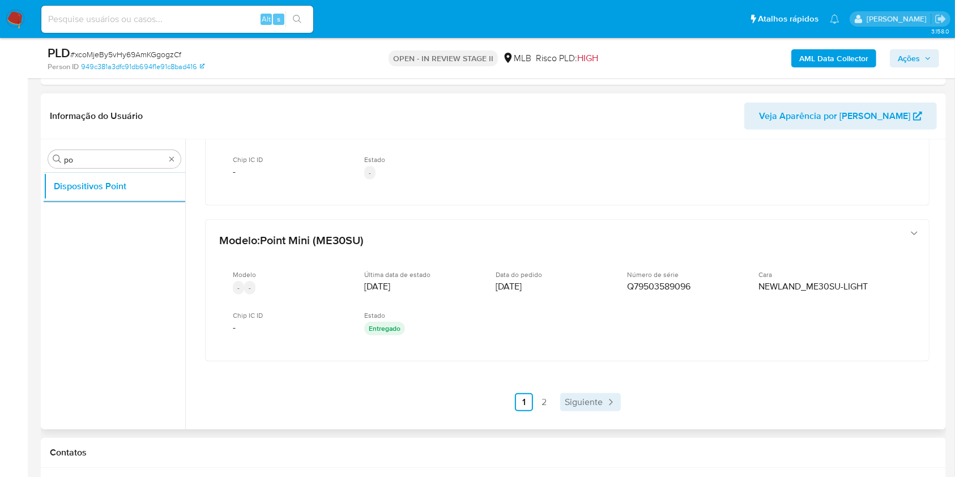
click at [577, 400] on span "Siguiente" at bounding box center [584, 402] width 38 height 9
click at [841, 56] on b "AML Data Collector" at bounding box center [834, 58] width 69 height 18
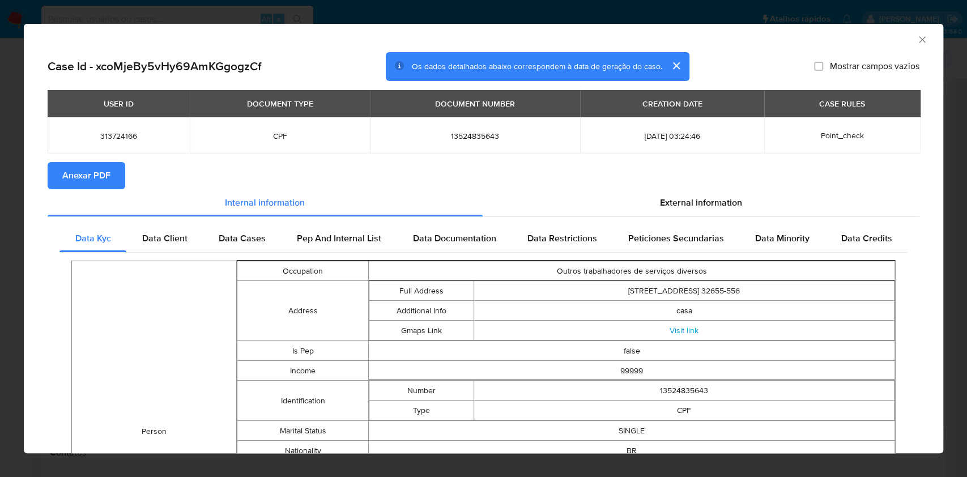
click at [87, 170] on span "Anexar PDF" at bounding box center [86, 175] width 48 height 25
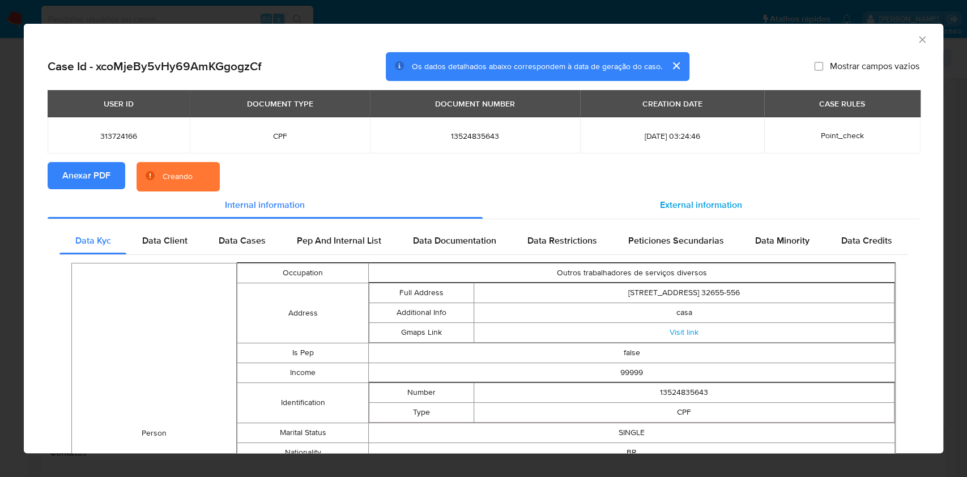
click at [689, 211] on div "External information" at bounding box center [701, 205] width 437 height 27
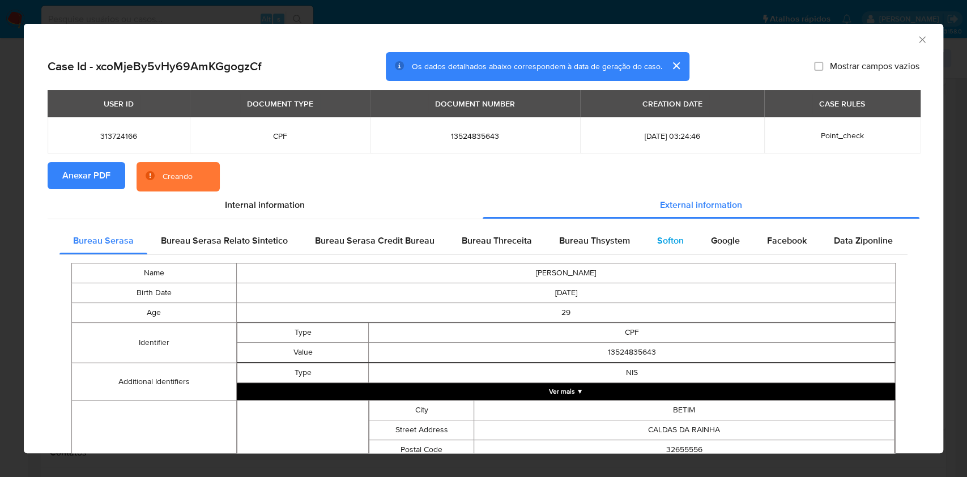
click at [683, 238] on div "Softon" at bounding box center [671, 240] width 54 height 27
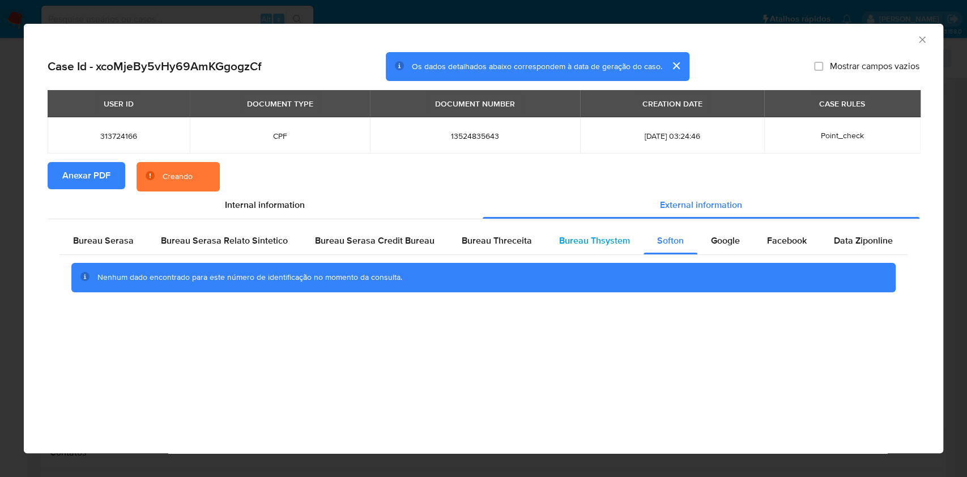
click at [608, 248] on div "Bureau Thsystem" at bounding box center [595, 240] width 98 height 27
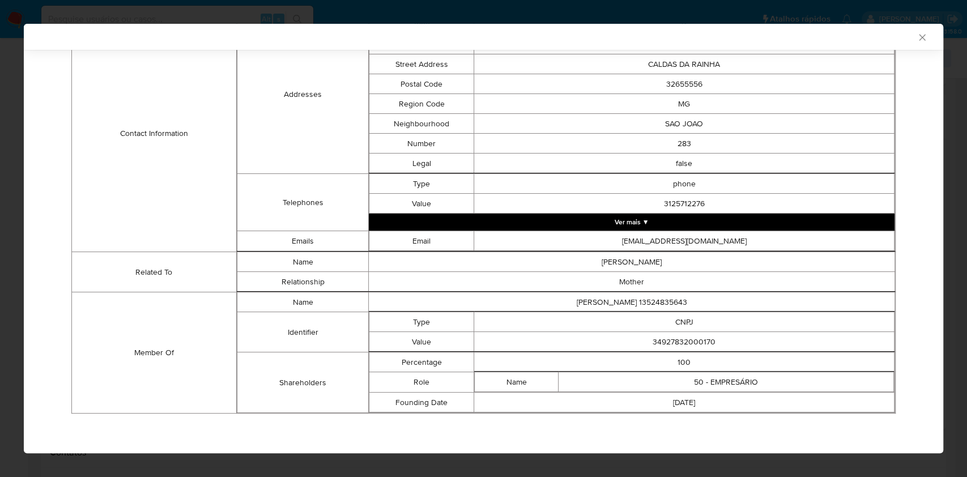
scroll to position [381, 0]
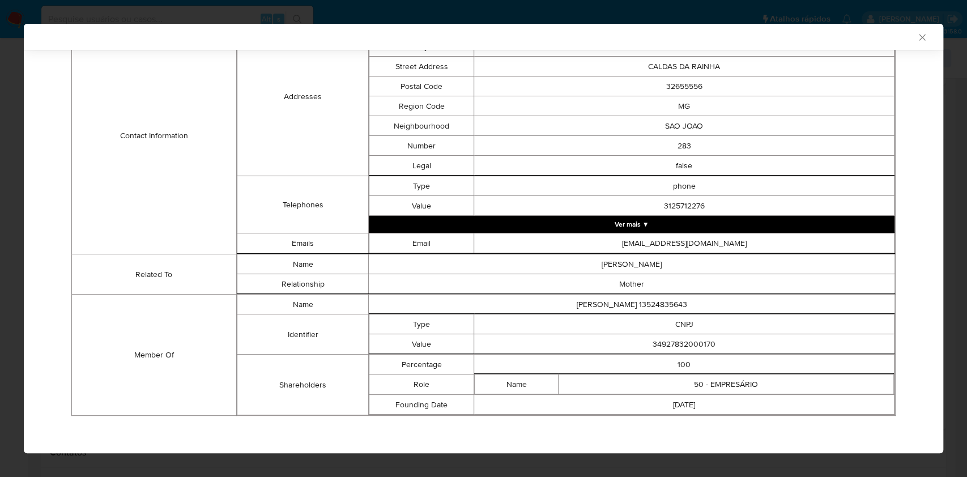
click at [671, 340] on td "34927832000170" at bounding box center [684, 344] width 420 height 20
copy td "34927832000170"
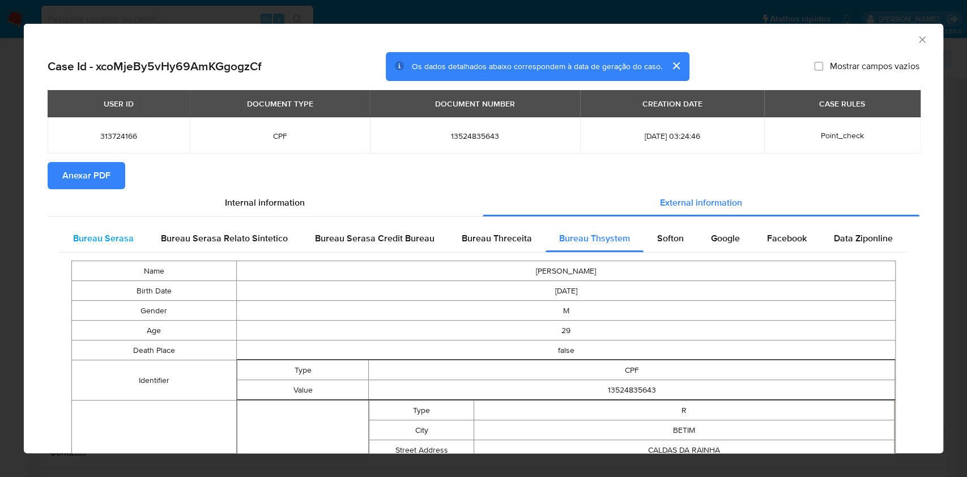
click at [114, 233] on span "Bureau Serasa" at bounding box center [103, 238] width 61 height 13
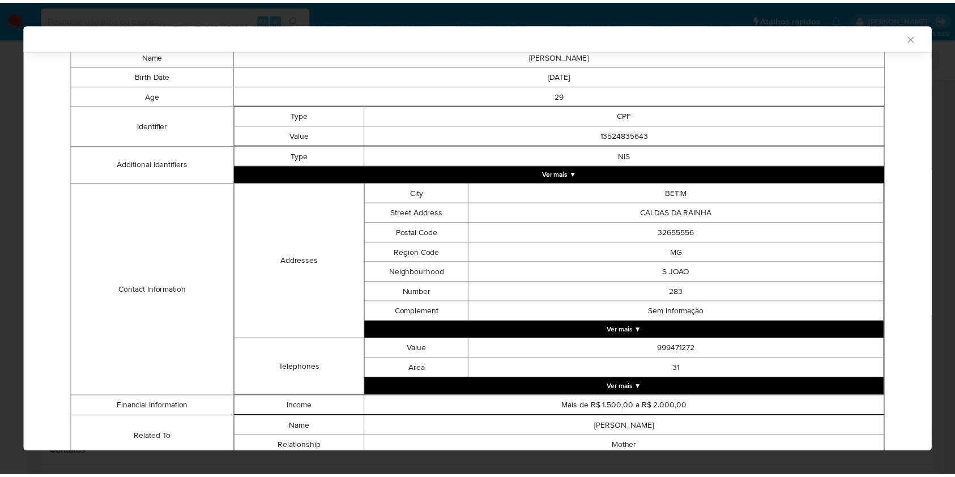
scroll to position [256, 0]
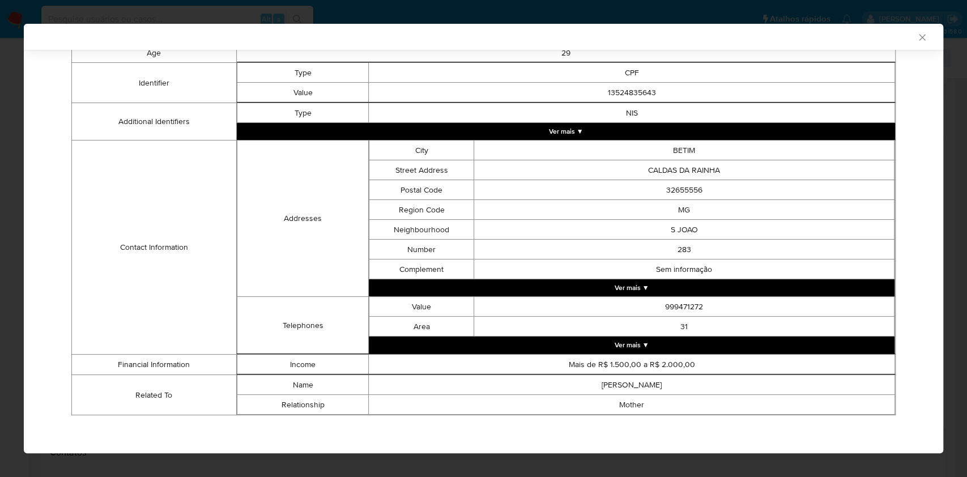
click at [0, 164] on div "AML Data Collector Case Id - xcoMjeBy5vHy69AmKGgogzCf Os dados detalhados abaix…" at bounding box center [483, 238] width 967 height 477
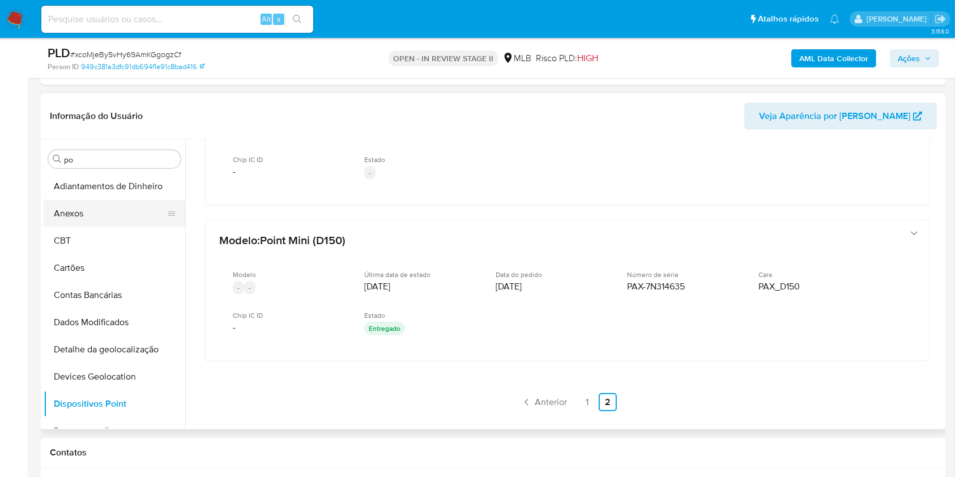
click at [112, 212] on button "Anexos" at bounding box center [110, 213] width 133 height 27
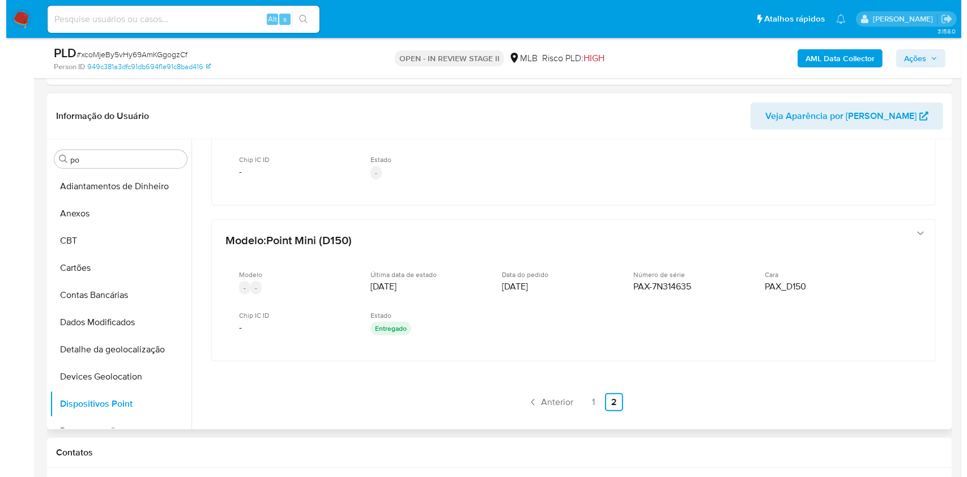
scroll to position [0, 0]
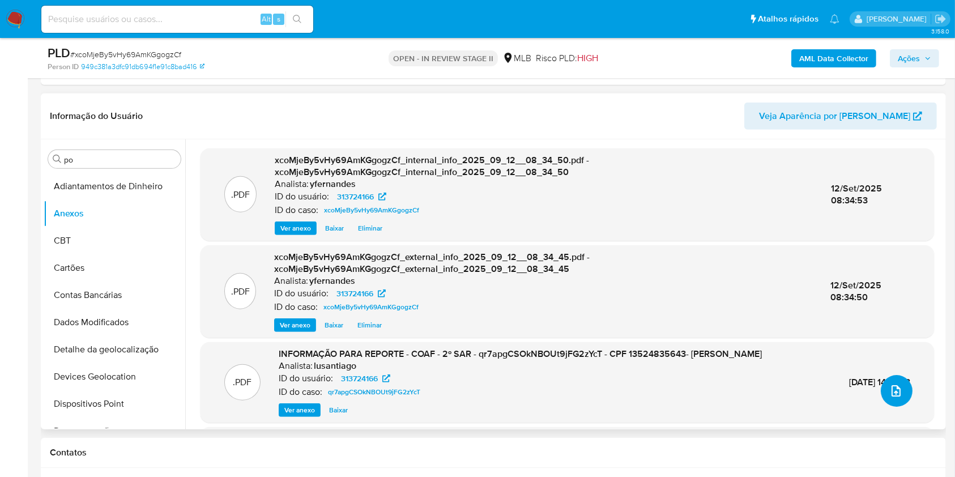
click at [896, 395] on icon "upload-file" at bounding box center [897, 391] width 14 height 14
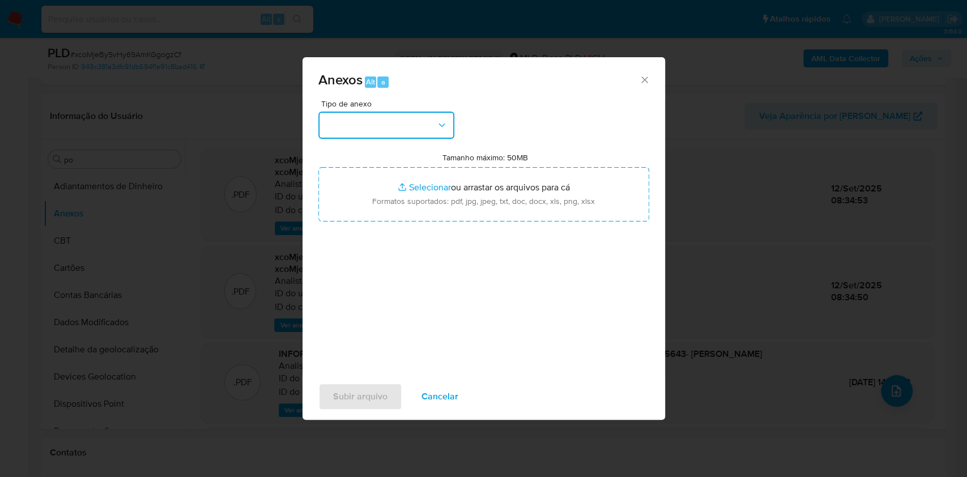
click at [403, 121] on button "button" at bounding box center [386, 125] width 136 height 27
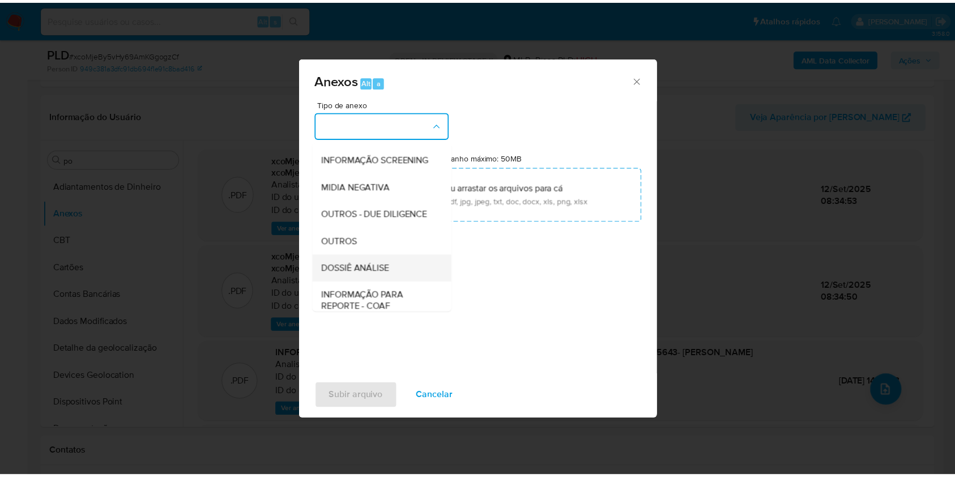
scroll to position [174, 0]
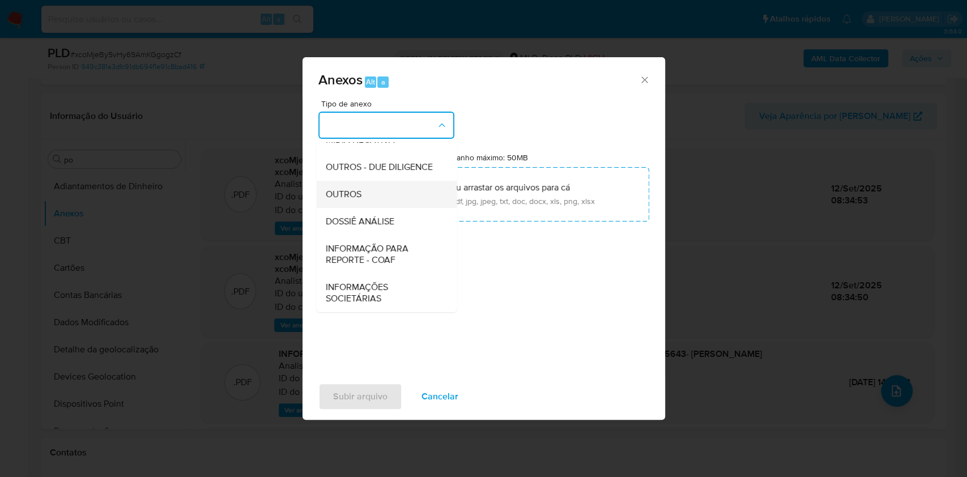
click at [369, 199] on div "OUTROS" at bounding box center [383, 194] width 116 height 27
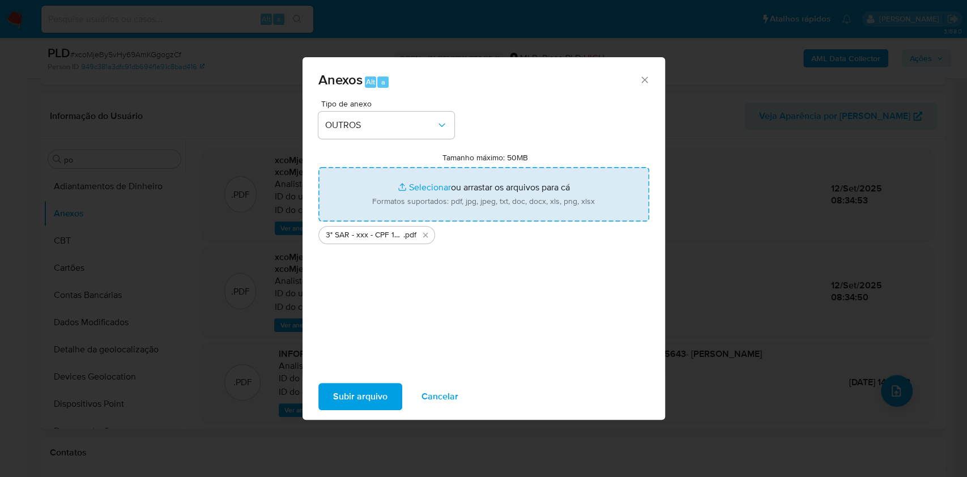
type input "C:\fakepath\Mulan 313724166_2025_09_12_07_23_57.xlsx"
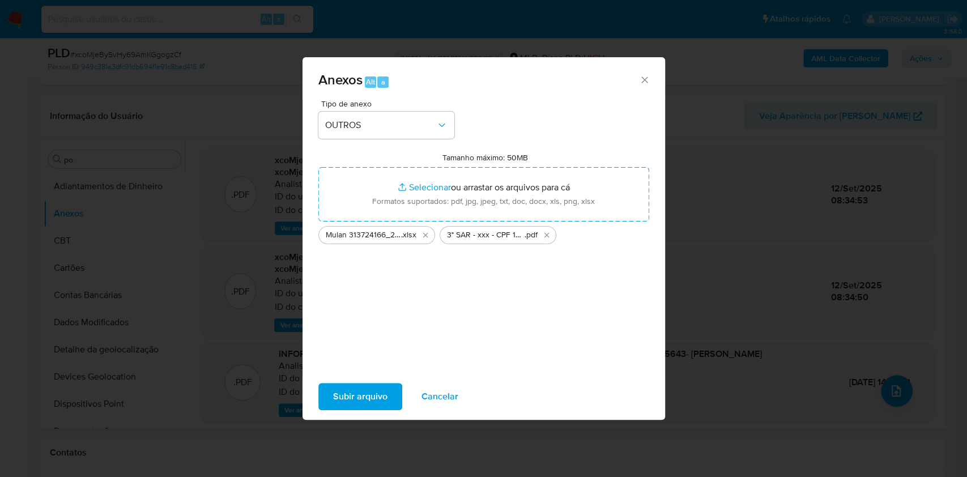
click at [359, 392] on span "Subir arquivo" at bounding box center [360, 396] width 54 height 25
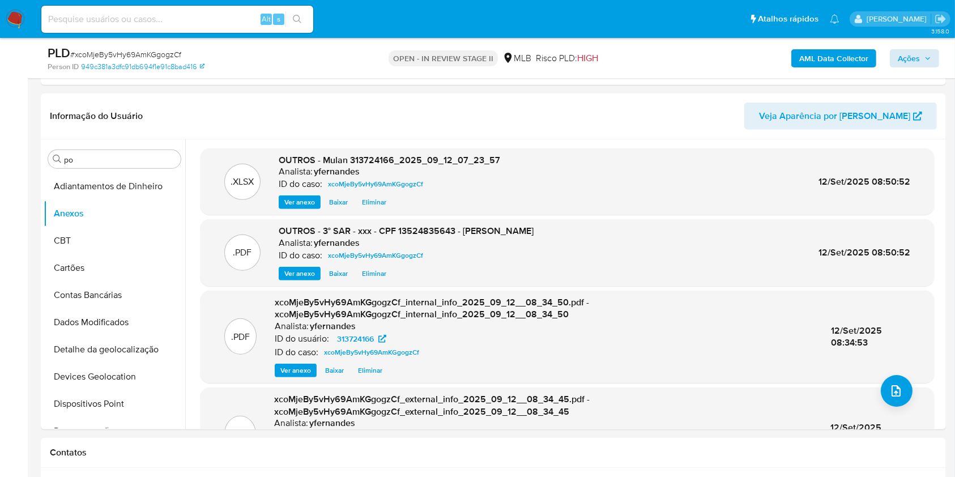
click at [897, 67] on div "AML Data Collector Ações" at bounding box center [792, 58] width 294 height 27
drag, startPoint x: 899, startPoint y: 62, endPoint x: 893, endPoint y: 65, distance: 6.8
click at [899, 61] on span "Ações" at bounding box center [909, 58] width 22 height 18
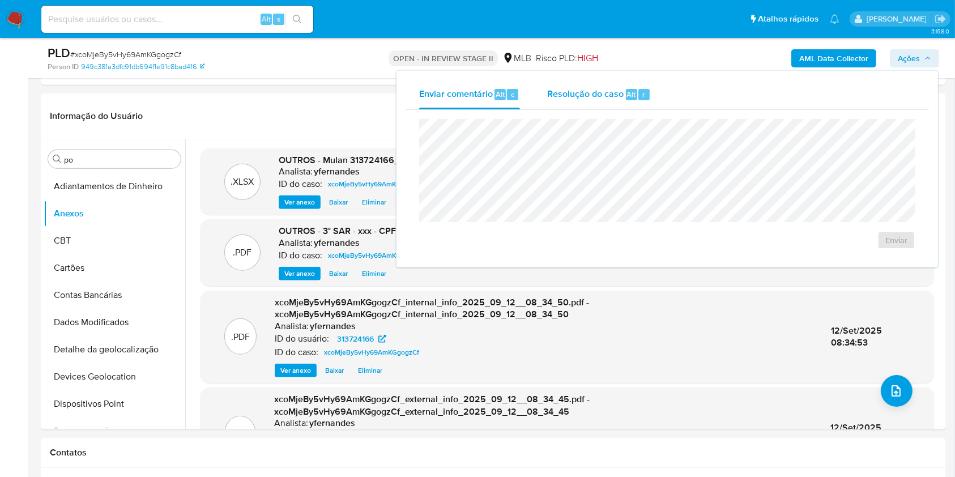
click at [643, 99] on span "r" at bounding box center [644, 94] width 3 height 11
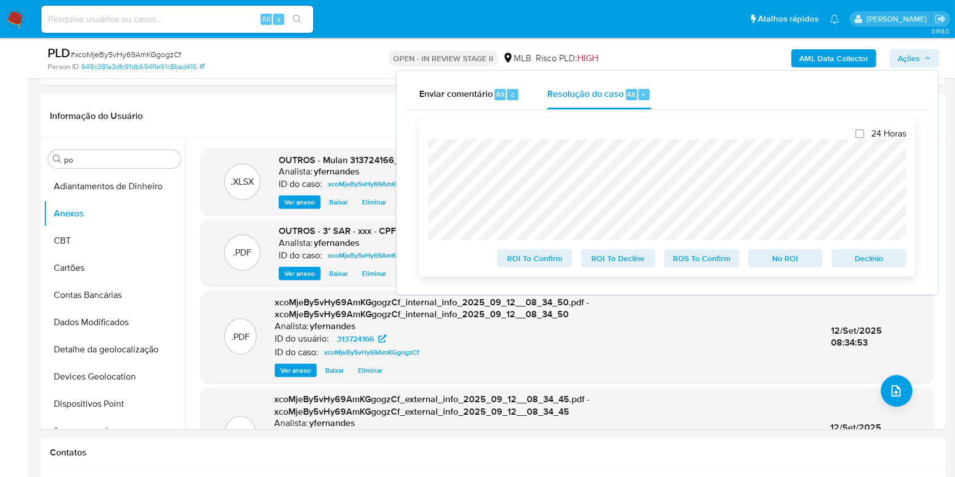
click at [702, 260] on span "ROS To Confirm" at bounding box center [702, 258] width 59 height 16
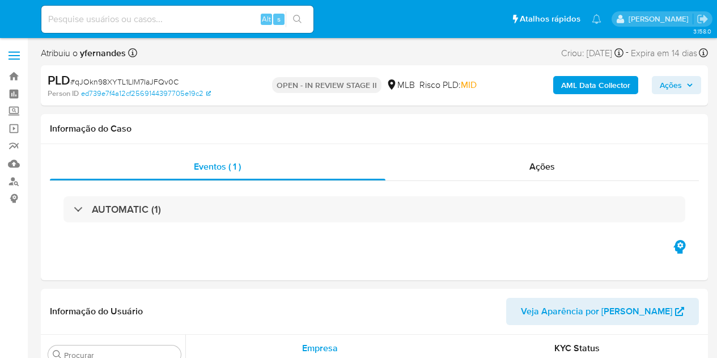
select select "10"
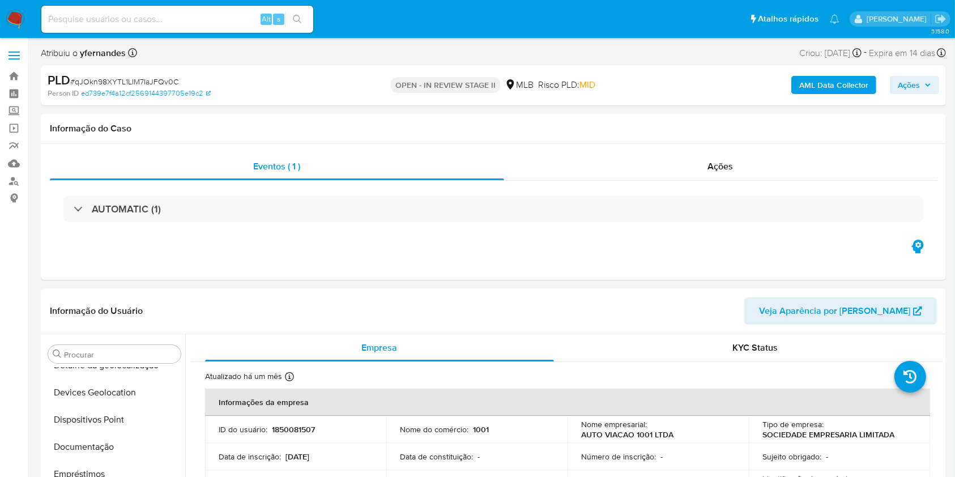
scroll to position [533, 0]
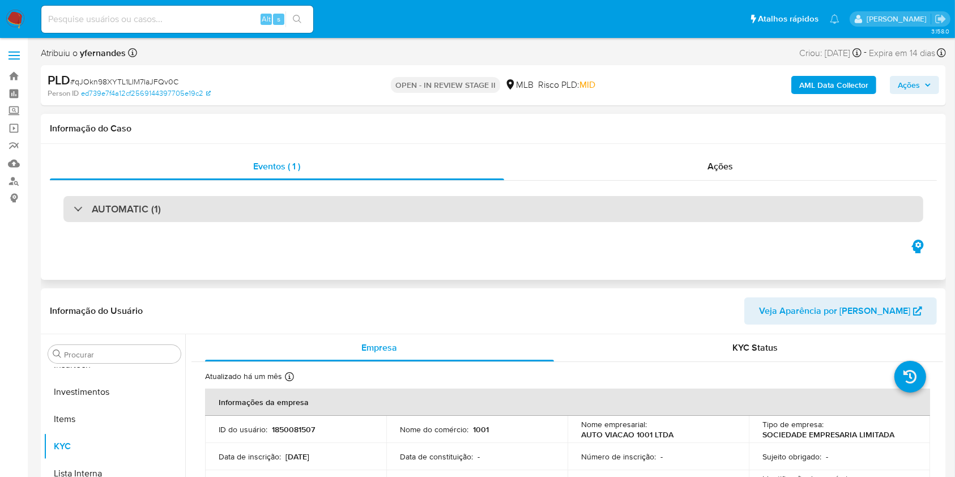
click at [334, 217] on div "AUTOMATIC (1)" at bounding box center [493, 209] width 860 height 26
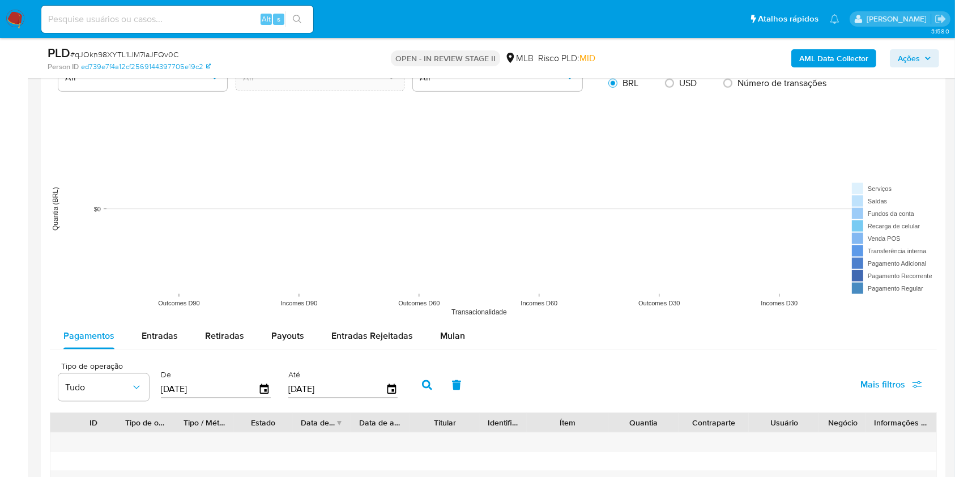
scroll to position [1511, 0]
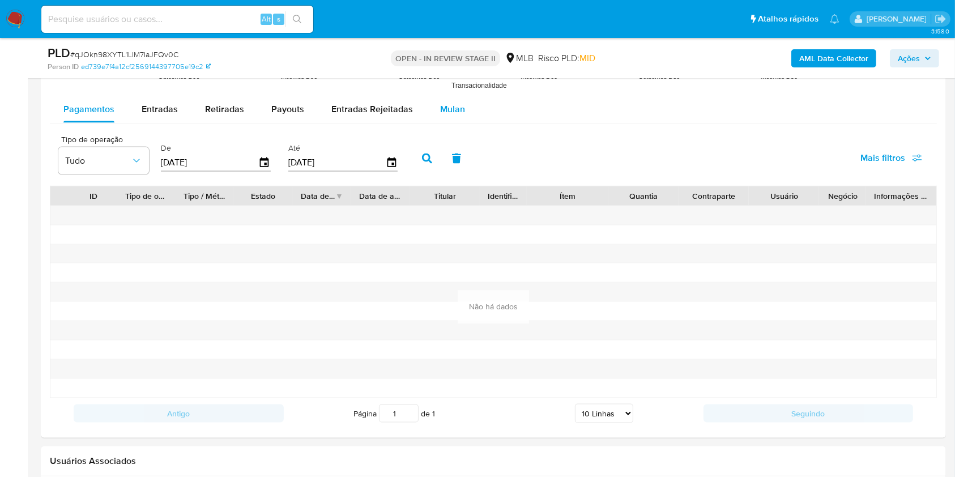
click at [440, 112] on span "Mulan" at bounding box center [452, 109] width 25 height 13
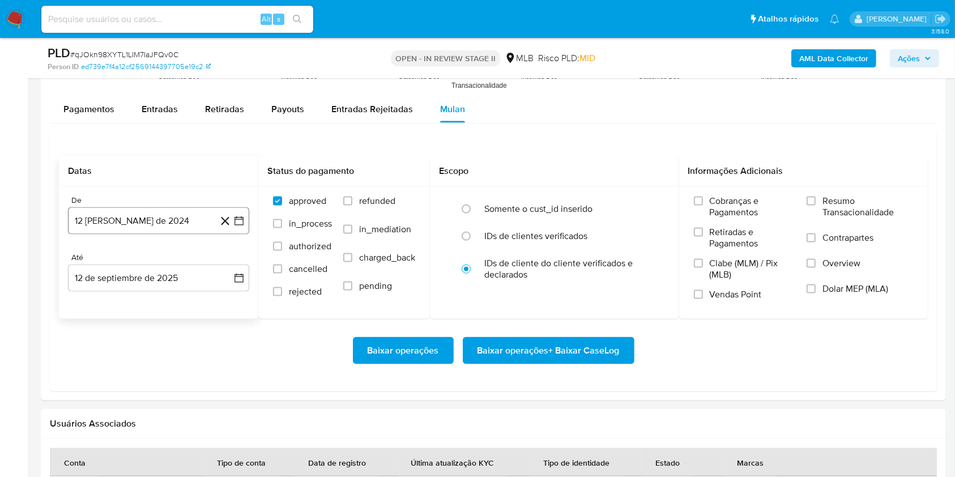
click at [190, 220] on button "12 [PERSON_NAME] de 2024" at bounding box center [158, 220] width 181 height 27
click at [164, 265] on span "agosto 2024" at bounding box center [154, 261] width 52 height 11
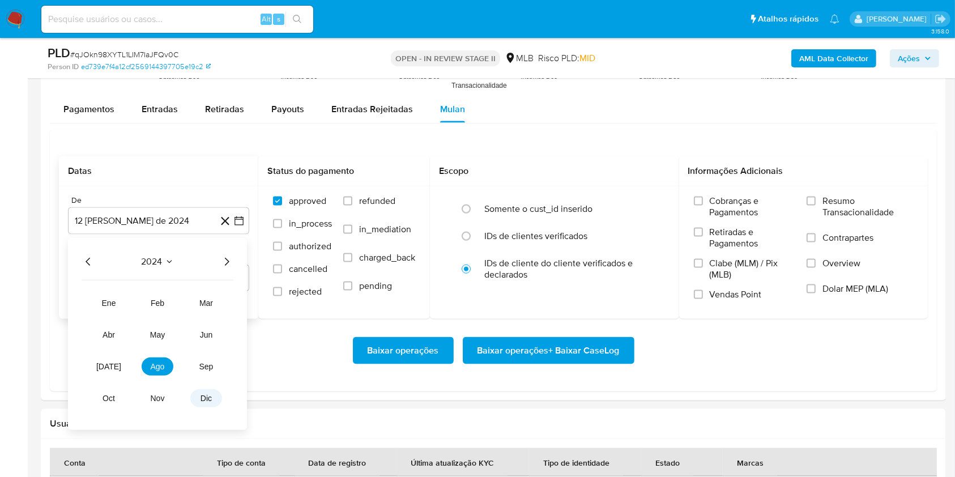
click at [213, 357] on button "dic" at bounding box center [206, 398] width 32 height 18
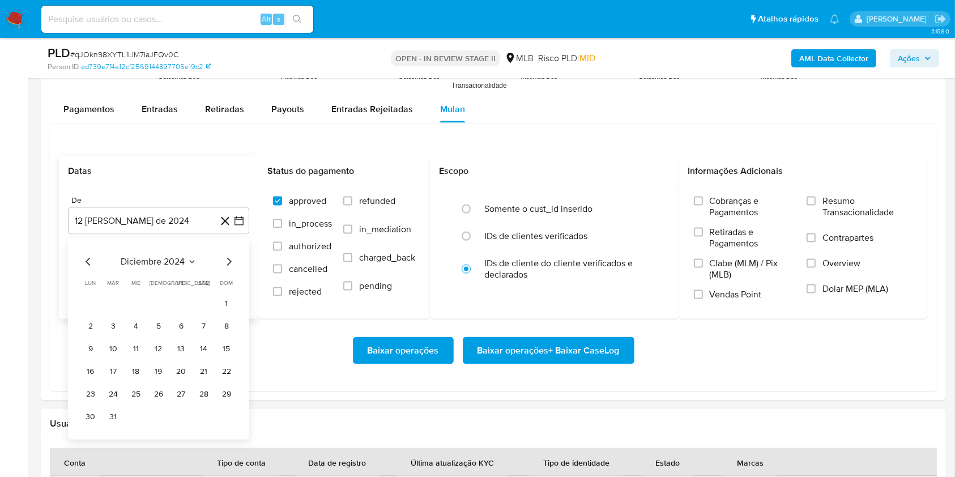
click at [226, 305] on button "1" at bounding box center [227, 304] width 18 height 18
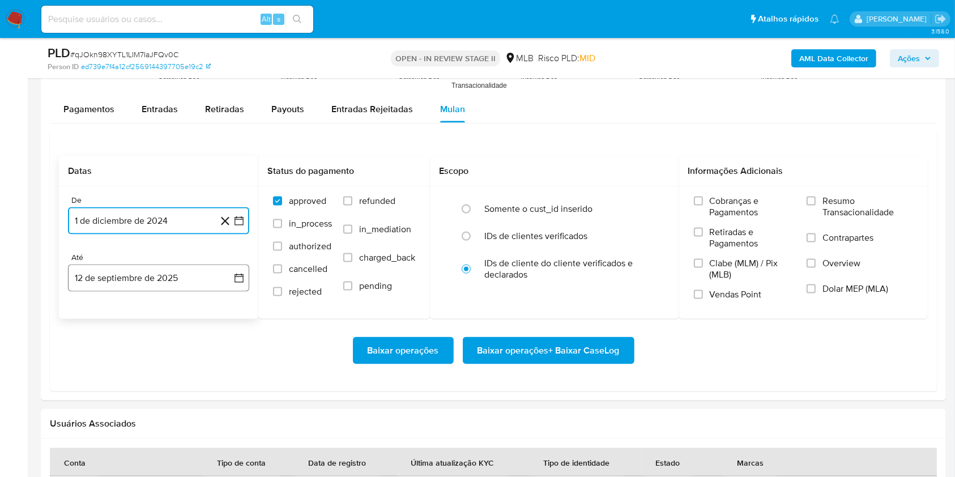
click at [179, 288] on button "12 de septiembre de 2025" at bounding box center [158, 278] width 181 height 27
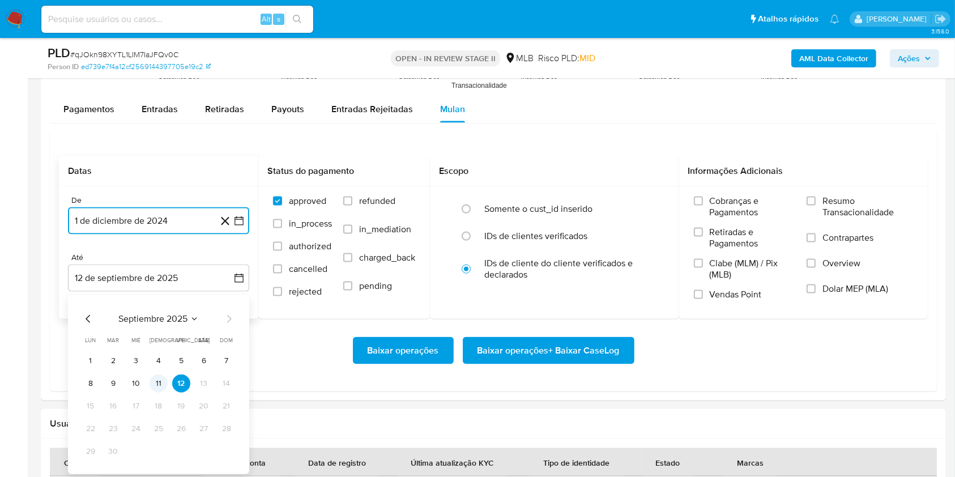
click at [159, 357] on button "11" at bounding box center [159, 384] width 18 height 18
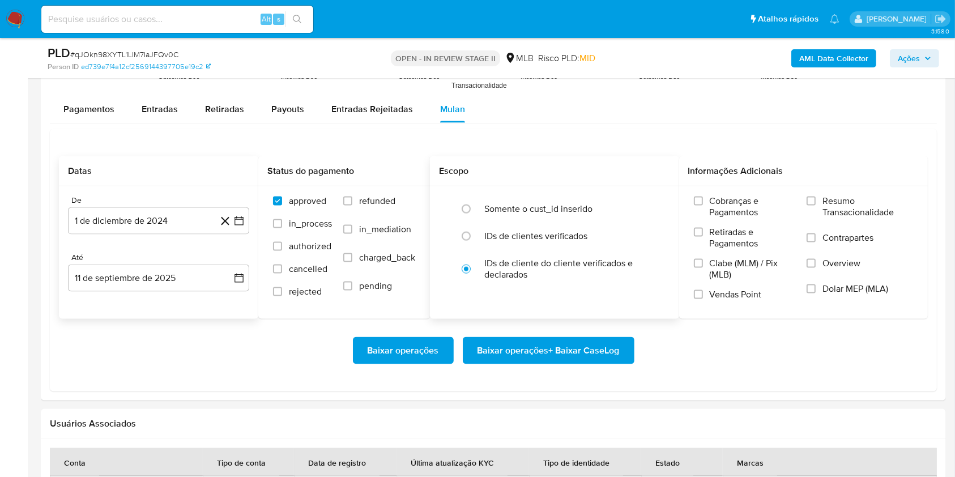
drag, startPoint x: 826, startPoint y: 213, endPoint x: 649, endPoint y: 299, distance: 196.4
click at [716, 212] on span "Resumo Transacionalidade" at bounding box center [868, 207] width 91 height 23
click at [716, 206] on input "Resumo Transacionalidade" at bounding box center [811, 201] width 9 height 9
click at [575, 355] on span "Baixar operações + Baixar CaseLog" at bounding box center [549, 350] width 142 height 25
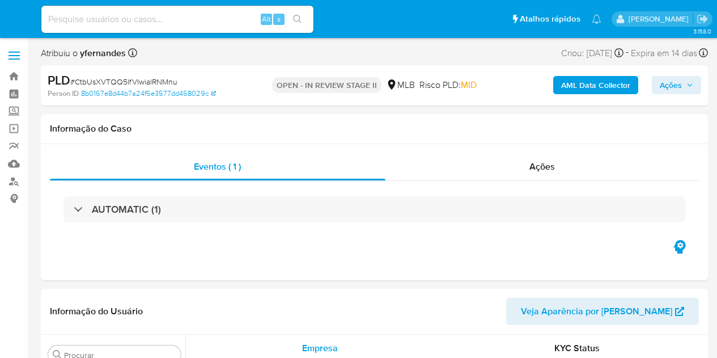
select select "10"
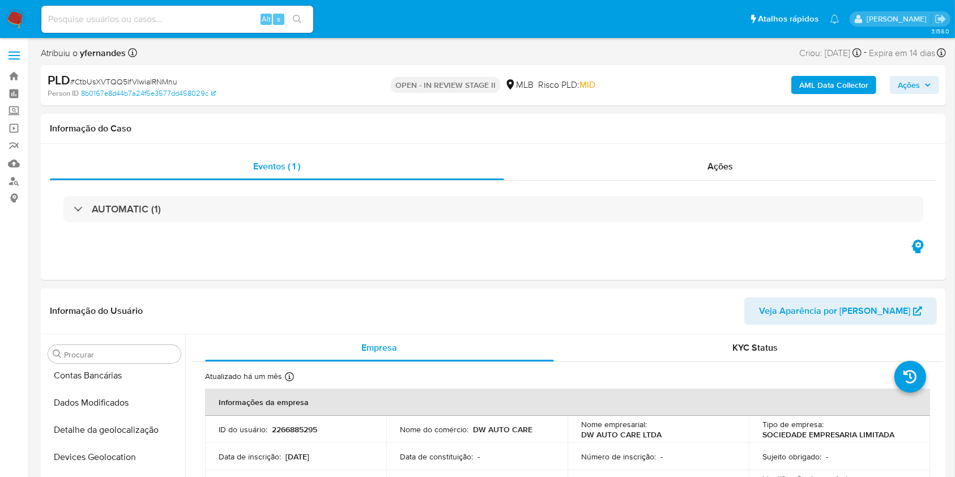
scroll to position [533, 0]
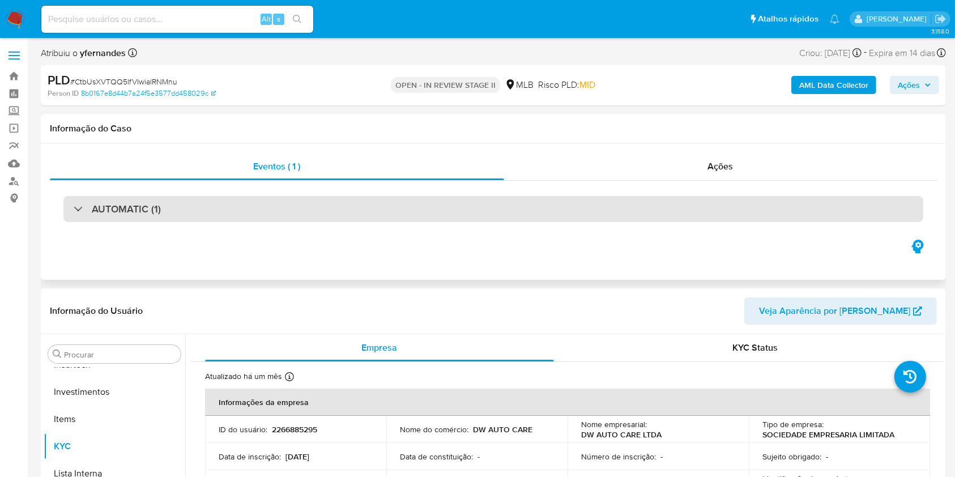
click at [262, 214] on div "AUTOMATIC (1)" at bounding box center [493, 209] width 860 height 26
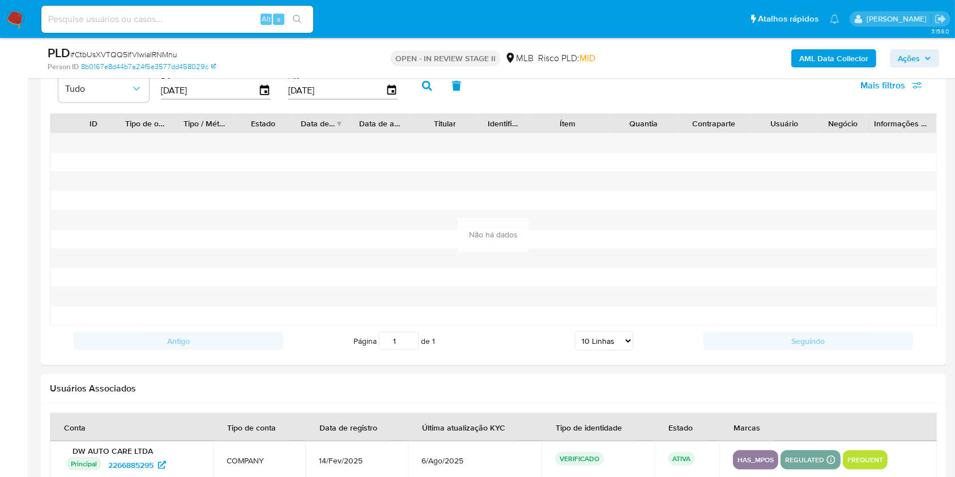
scroll to position [1587, 0]
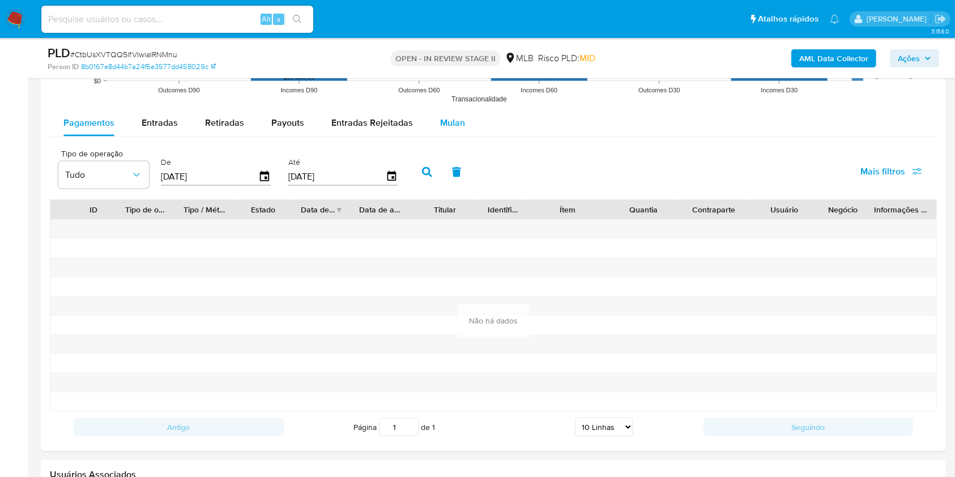
click at [450, 112] on div "Mulan" at bounding box center [452, 122] width 25 height 27
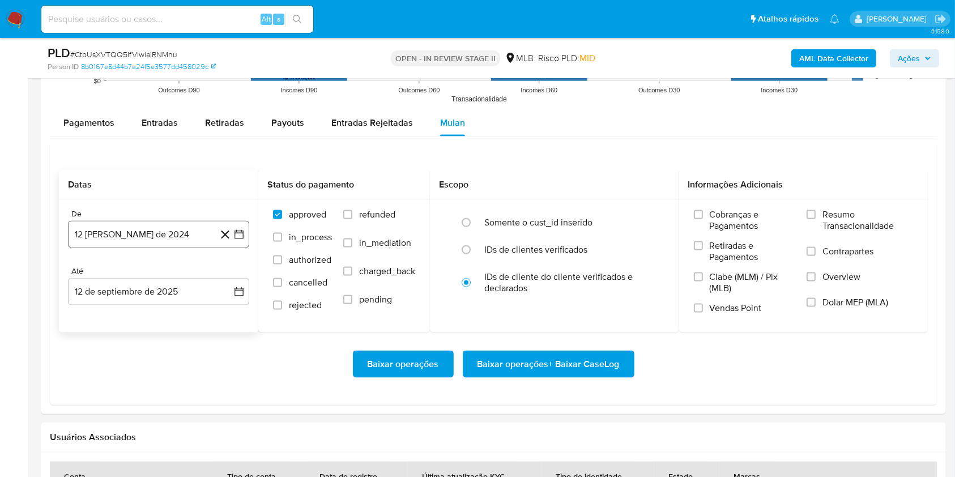
click at [164, 225] on button "12 [PERSON_NAME] de 2024" at bounding box center [158, 234] width 181 height 27
click at [152, 267] on div "agosto 2024 agosto 2024 lun lunes mar martes mié miércoles jue jueves vie viern…" at bounding box center [158, 341] width 181 height 179
click at [163, 271] on span "agosto 2024" at bounding box center [154, 275] width 52 height 11
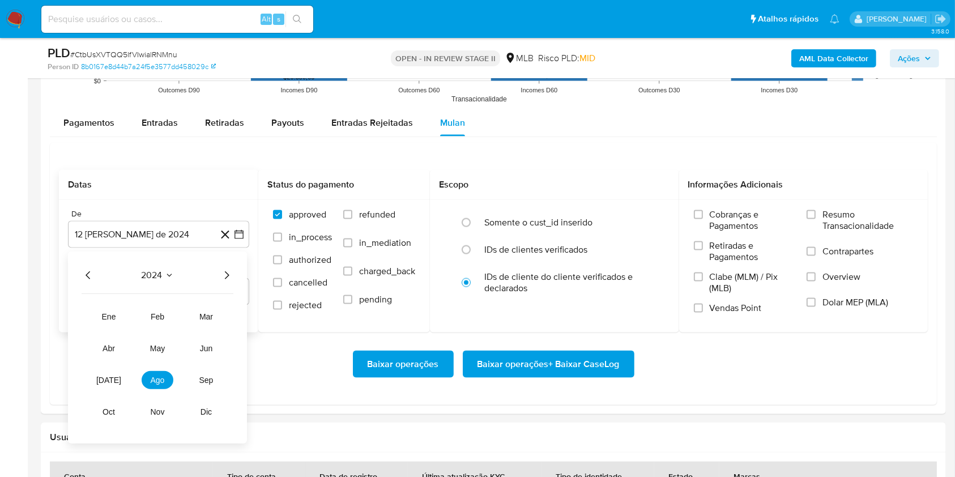
click at [227, 273] on icon "Año siguiente" at bounding box center [227, 276] width 14 height 14
click at [110, 357] on span "[DATE]" at bounding box center [108, 380] width 25 height 9
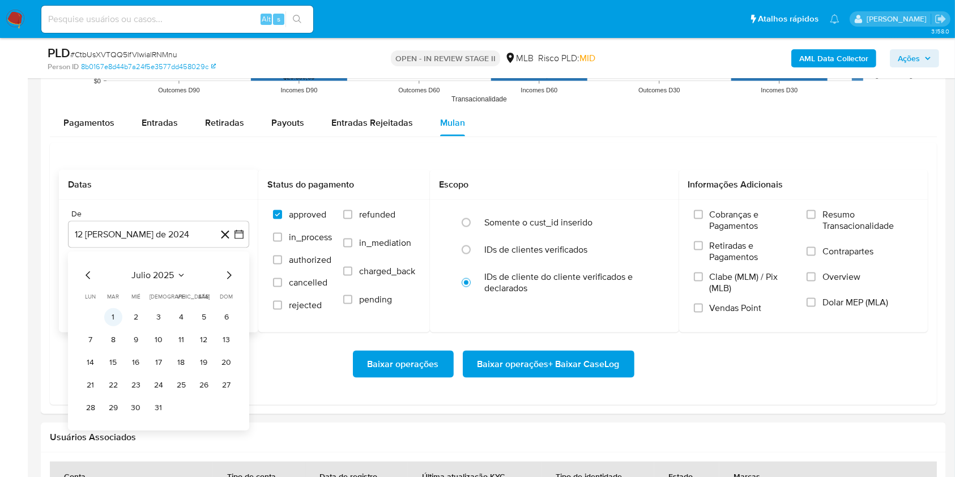
click at [113, 313] on button "1" at bounding box center [113, 317] width 18 height 18
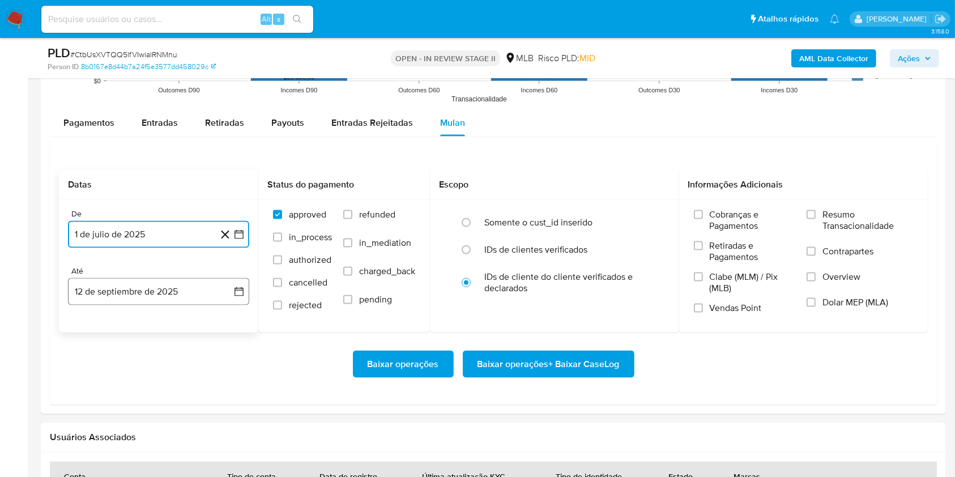
click at [115, 292] on button "12 de septiembre de 2025" at bounding box center [158, 291] width 181 height 27
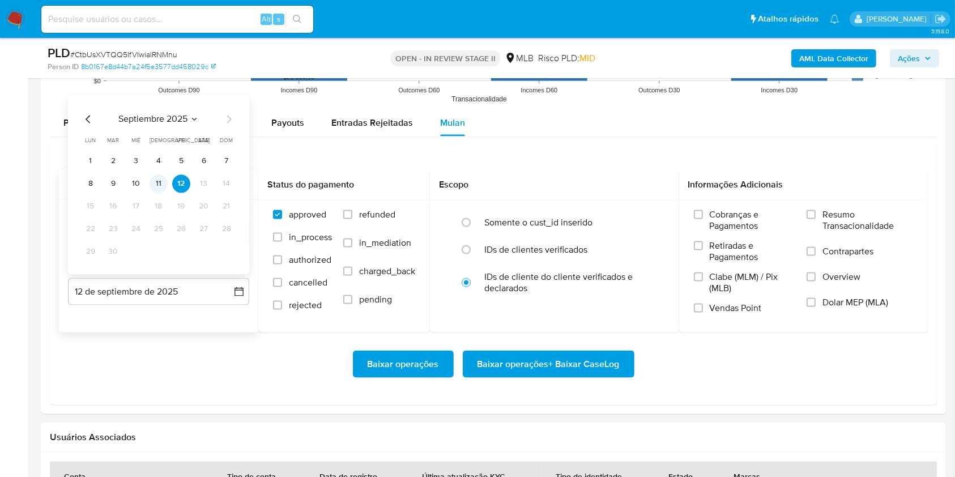
click at [158, 184] on button "11" at bounding box center [159, 184] width 18 height 18
click at [716, 215] on span "Resumo Transacionalidade" at bounding box center [868, 220] width 91 height 23
click at [716, 215] on input "Resumo Transacionalidade" at bounding box center [811, 214] width 9 height 9
click at [712, 307] on span "Vendas Point" at bounding box center [736, 308] width 52 height 11
click at [703, 307] on input "Vendas Point" at bounding box center [698, 308] width 9 height 9
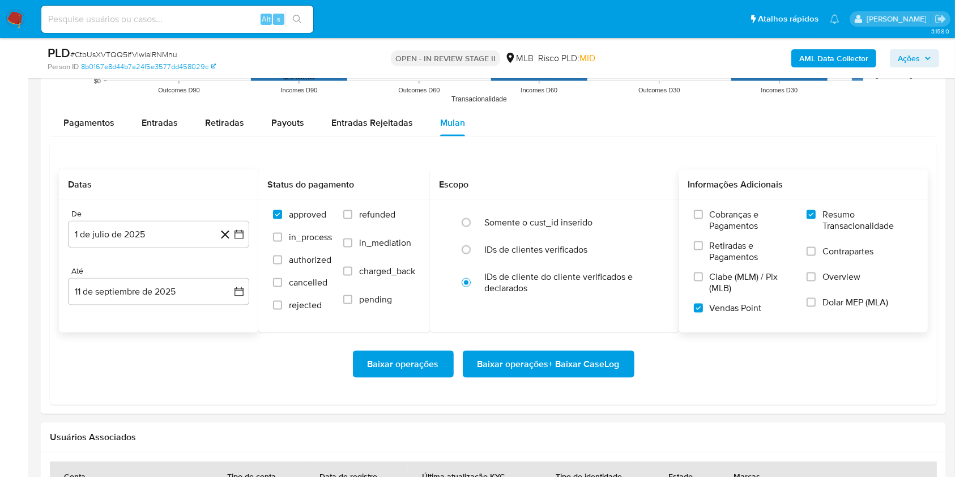
click at [517, 357] on span "Baixar operações + Baixar CaseLog" at bounding box center [549, 364] width 142 height 25
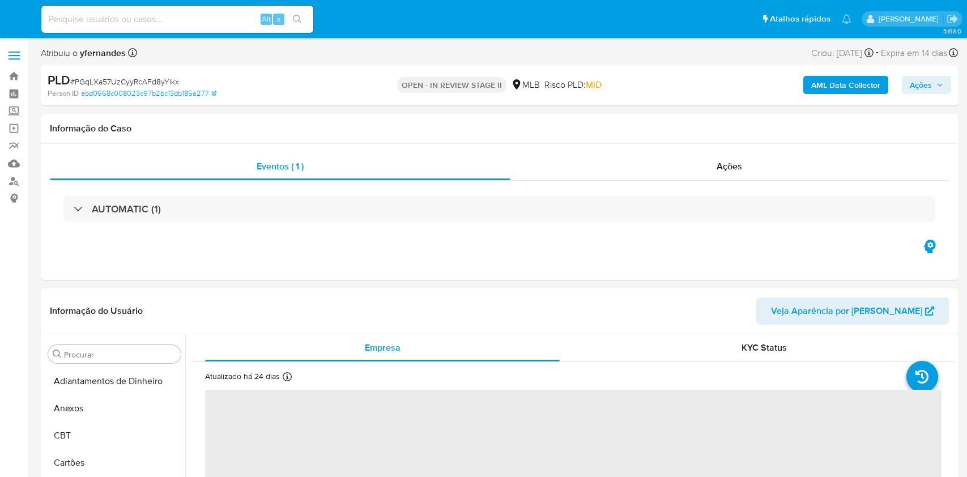
select select "10"
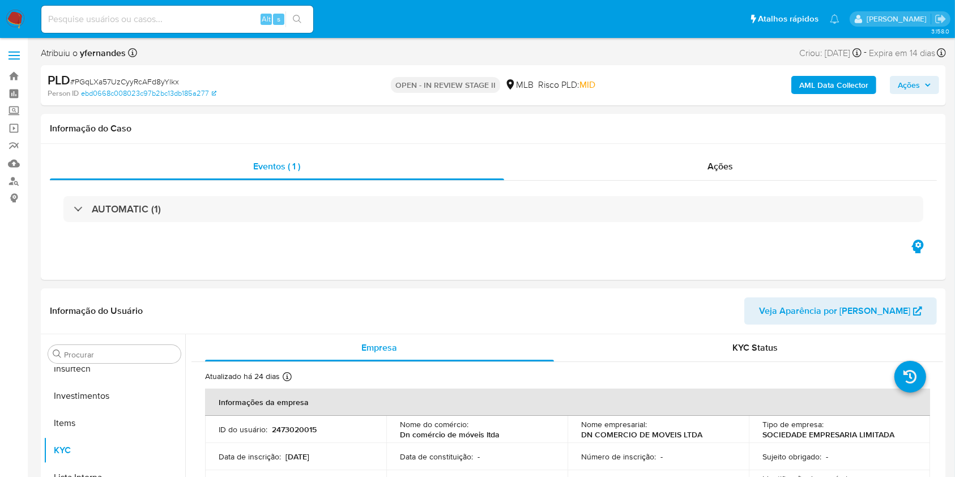
scroll to position [533, 0]
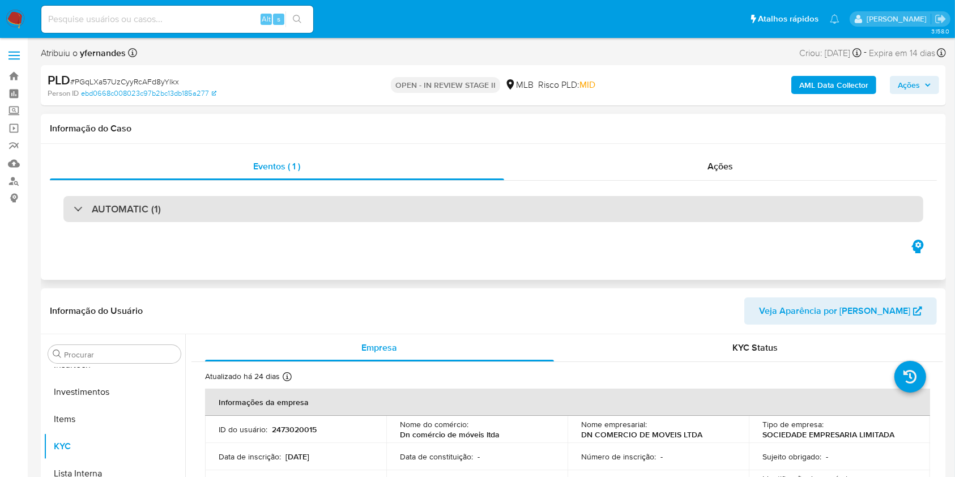
click at [291, 220] on div "AUTOMATIC (1)" at bounding box center [493, 209] width 860 height 26
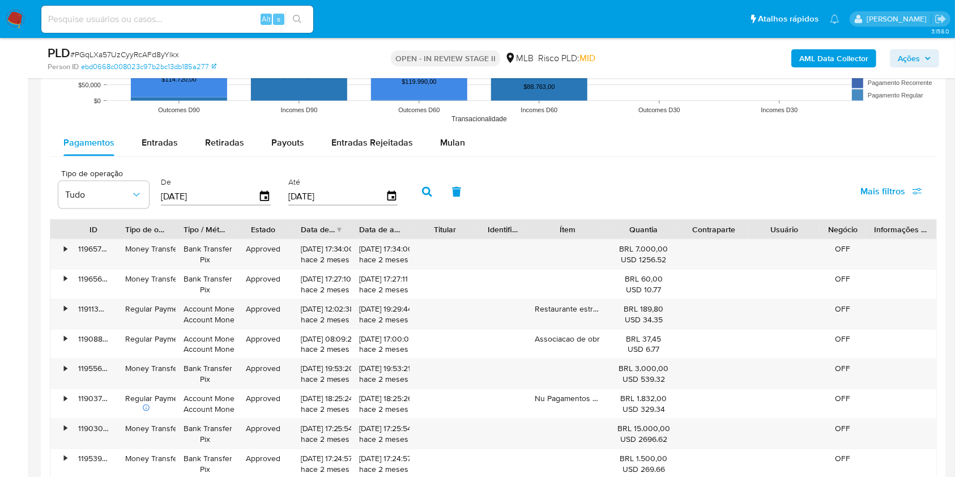
scroll to position [1587, 0]
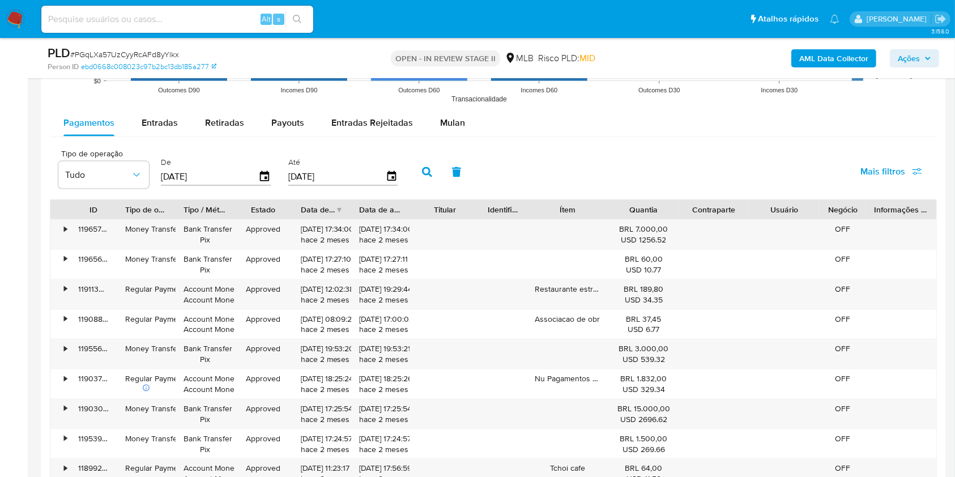
drag, startPoint x: 449, startPoint y: 122, endPoint x: 407, endPoint y: 137, distance: 44.1
click at [449, 121] on span "Mulan" at bounding box center [452, 122] width 25 height 13
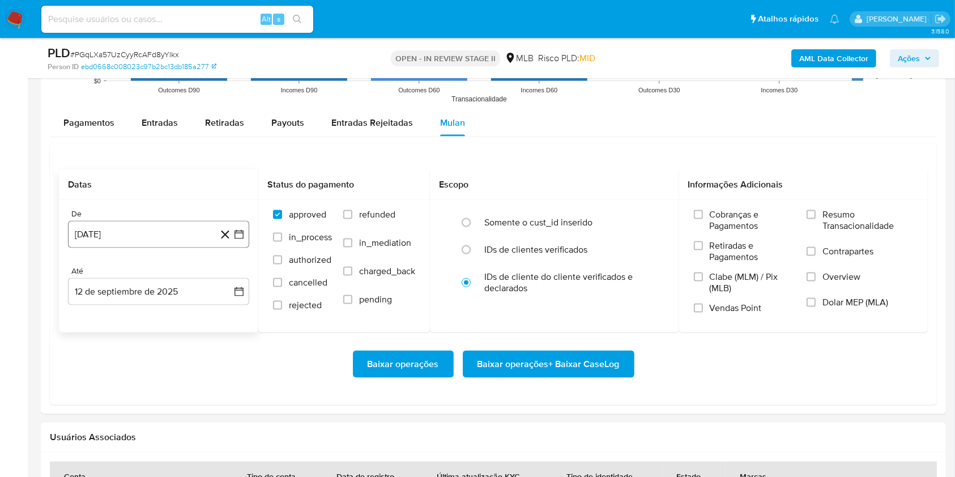
click at [164, 237] on button "[DATE]" at bounding box center [158, 234] width 181 height 27
click at [154, 275] on span "agosto 2024" at bounding box center [154, 275] width 52 height 11
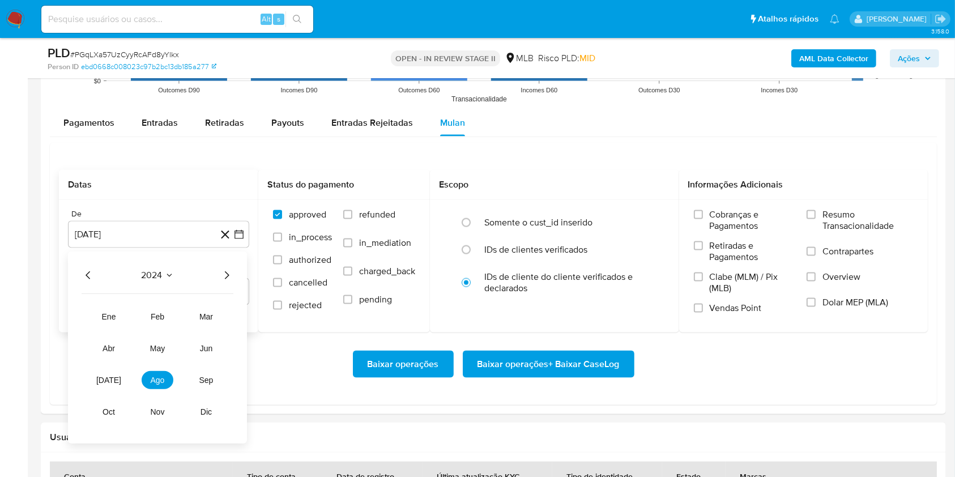
click at [223, 274] on icon "Año siguiente" at bounding box center [227, 276] width 14 height 14
click at [109, 378] on span "[DATE]" at bounding box center [108, 380] width 25 height 9
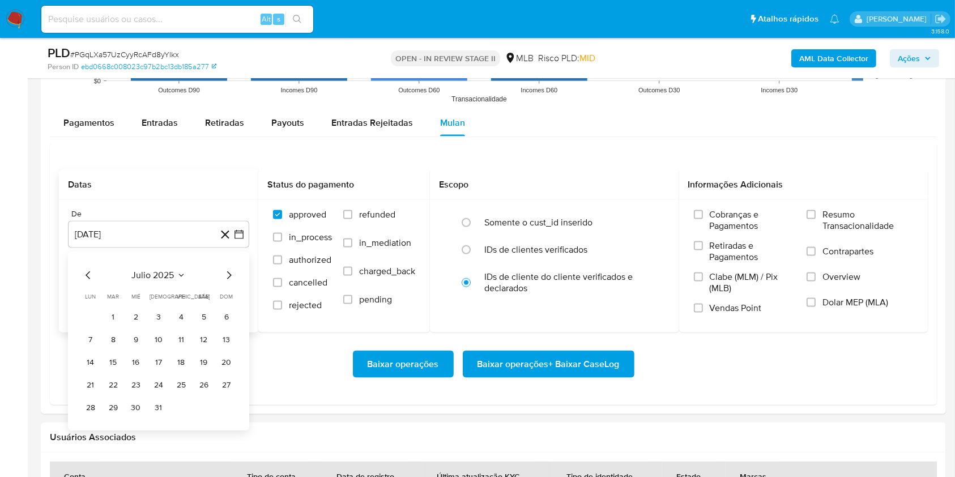
click at [121, 317] on button "1" at bounding box center [113, 317] width 18 height 18
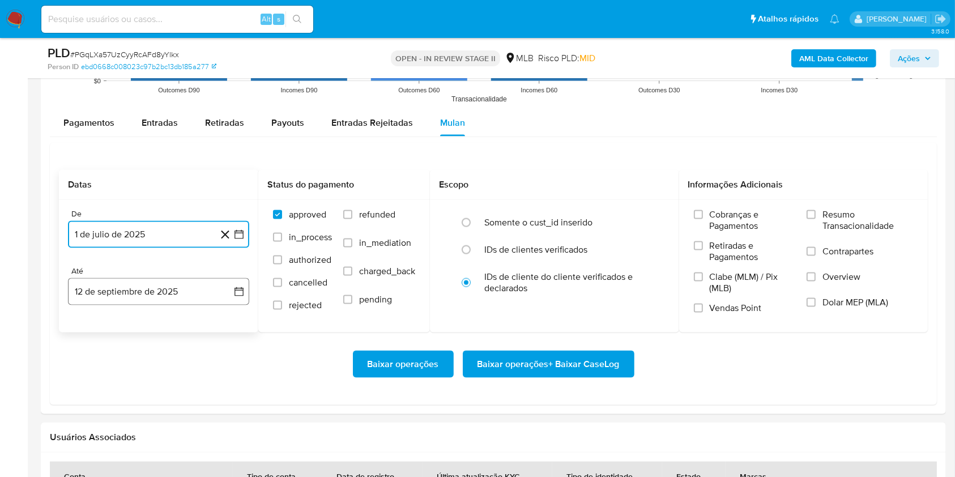
drag, startPoint x: 118, startPoint y: 292, endPoint x: 122, endPoint y: 303, distance: 11.2
click at [118, 292] on button "12 de septiembre de 2025" at bounding box center [158, 291] width 181 height 27
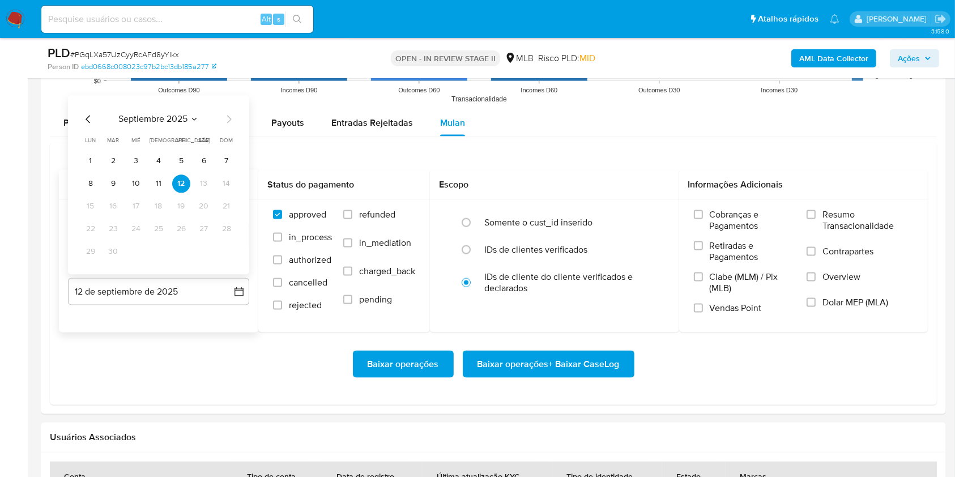
click at [163, 177] on button "11" at bounding box center [159, 184] width 18 height 18
click at [753, 311] on span "Vendas Point" at bounding box center [736, 308] width 52 height 11
click at [703, 311] on input "Vendas Point" at bounding box center [698, 308] width 9 height 9
click at [841, 220] on span "Resumo Transacionalidade" at bounding box center [868, 220] width 91 height 23
click at [816, 219] on input "Resumo Transacionalidade" at bounding box center [811, 214] width 9 height 9
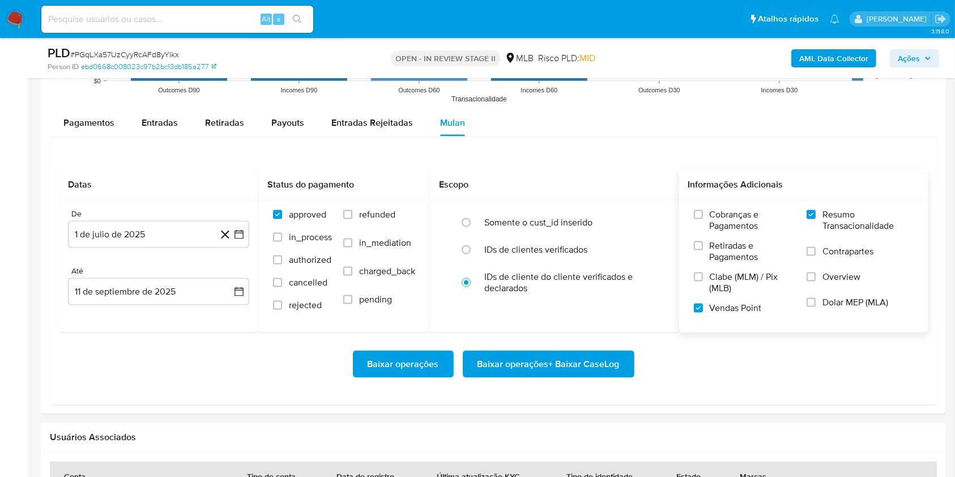
click at [606, 366] on span "Baixar operações + Baixar CaseLog" at bounding box center [549, 364] width 142 height 25
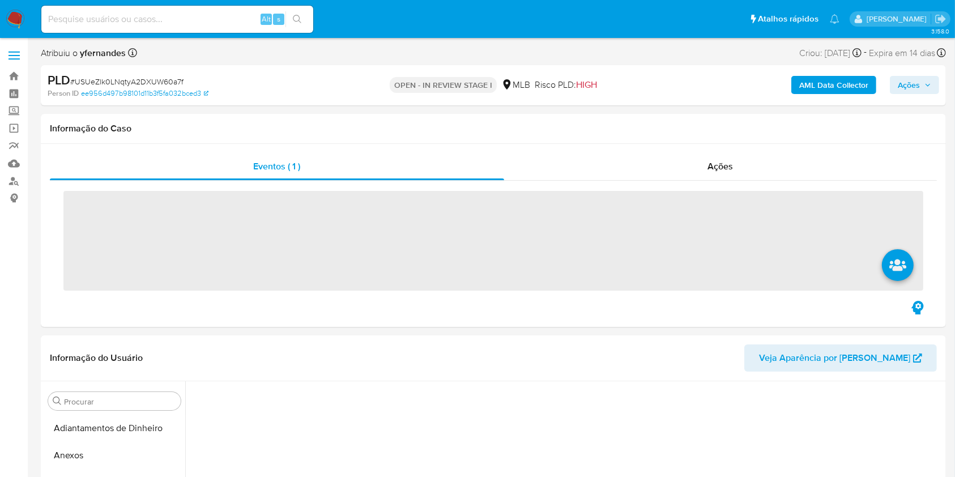
scroll to position [456, 0]
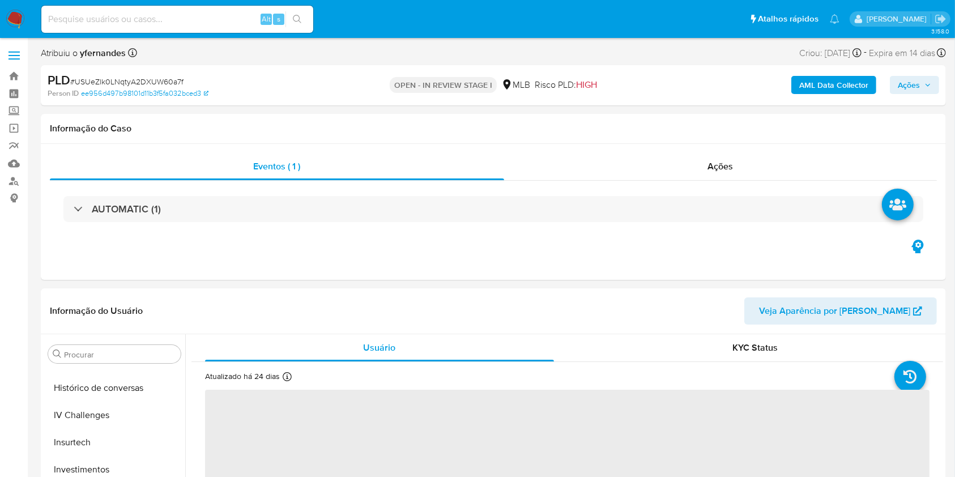
select select "10"
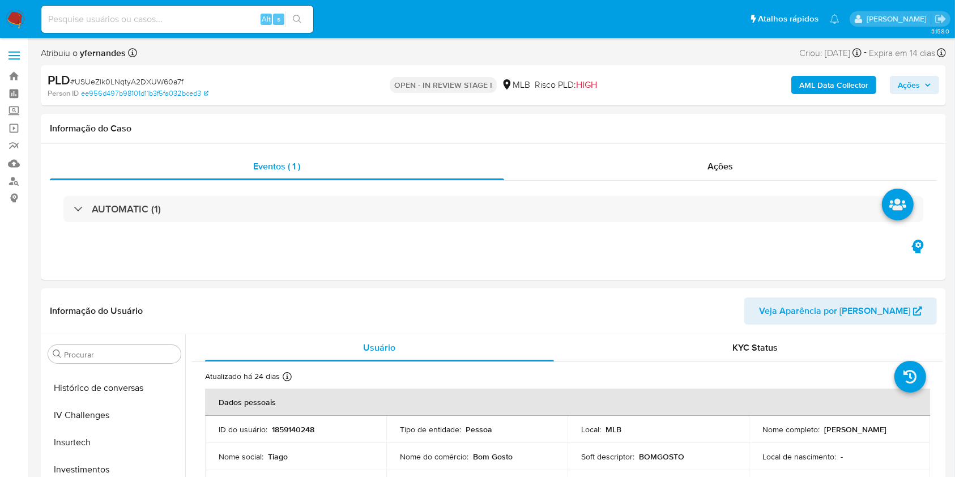
scroll to position [533, 0]
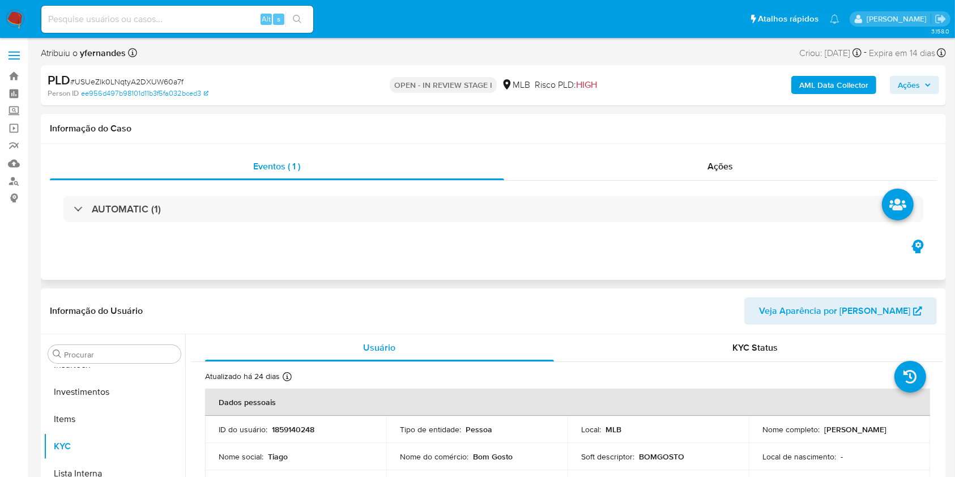
drag, startPoint x: 205, startPoint y: 214, endPoint x: 48, endPoint y: 276, distance: 168.2
click at [204, 214] on div "AUTOMATIC (1)" at bounding box center [493, 209] width 860 height 26
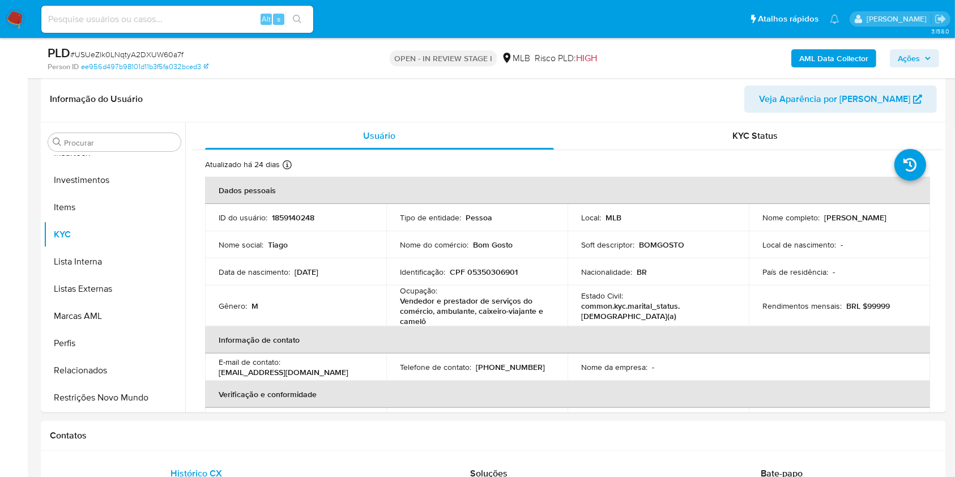
scroll to position [75, 0]
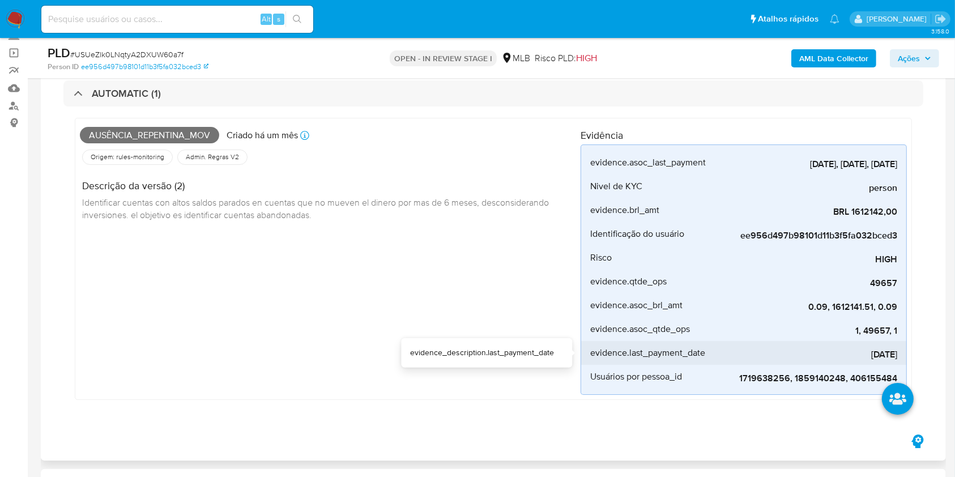
click at [879, 354] on span "2025-04-23" at bounding box center [813, 354] width 170 height 11
click at [880, 355] on span "2025-04-23" at bounding box center [813, 354] width 170 height 11
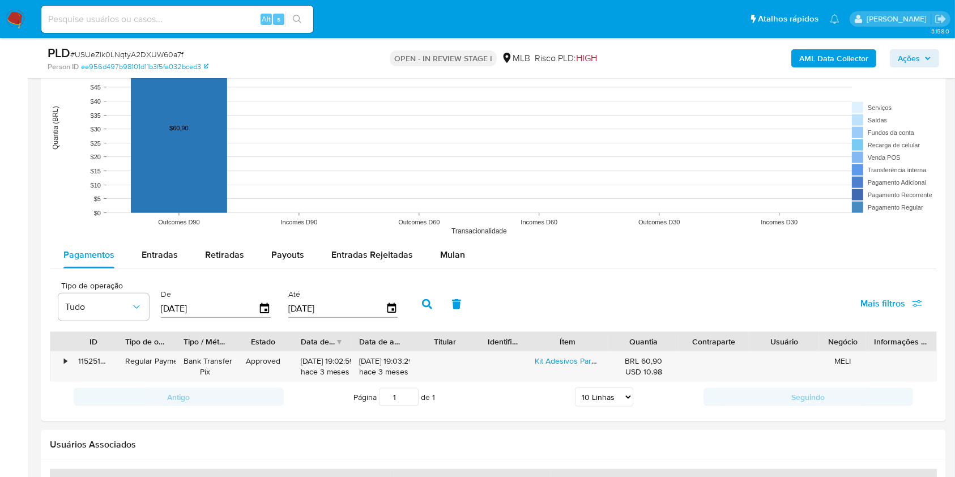
scroll to position [1360, 0]
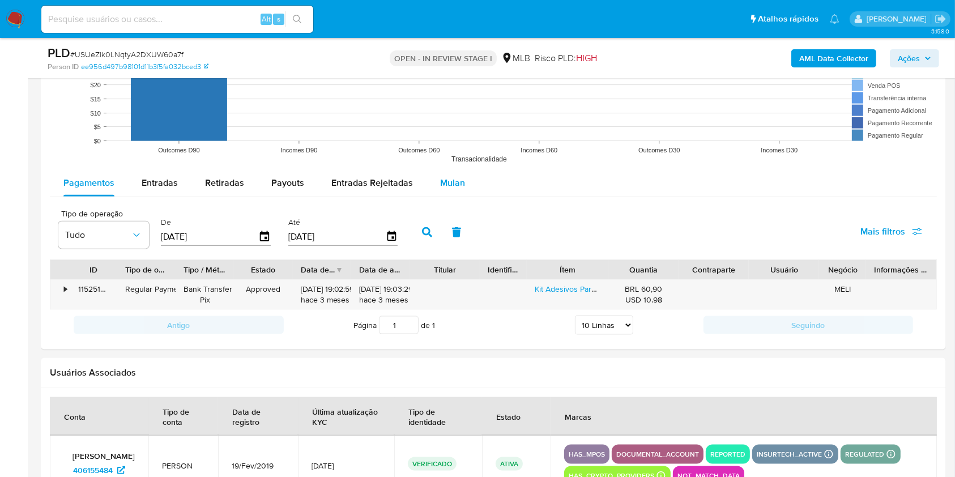
click at [429, 183] on button "Mulan" at bounding box center [453, 182] width 52 height 27
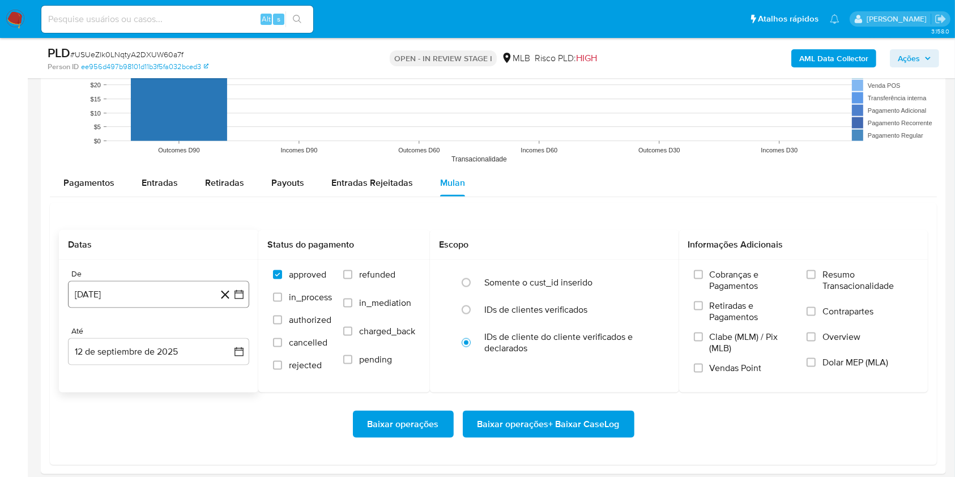
click at [180, 288] on button "12 [PERSON_NAME] de 2024" at bounding box center [158, 294] width 181 height 27
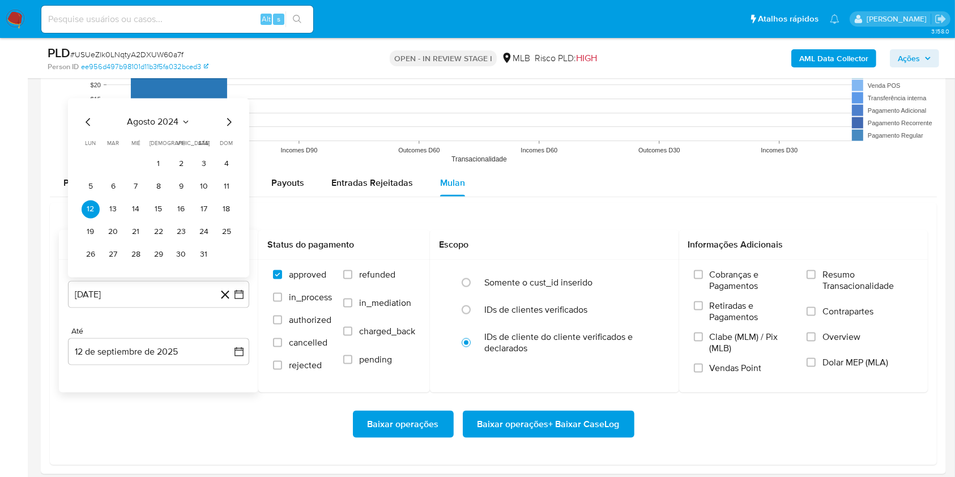
click at [155, 113] on div "agosto 2024 agosto 2024 lun lunes mar martes mié miércoles jue jueves vie viern…" at bounding box center [158, 188] width 181 height 179
click at [163, 118] on span "agosto 2024" at bounding box center [154, 122] width 52 height 11
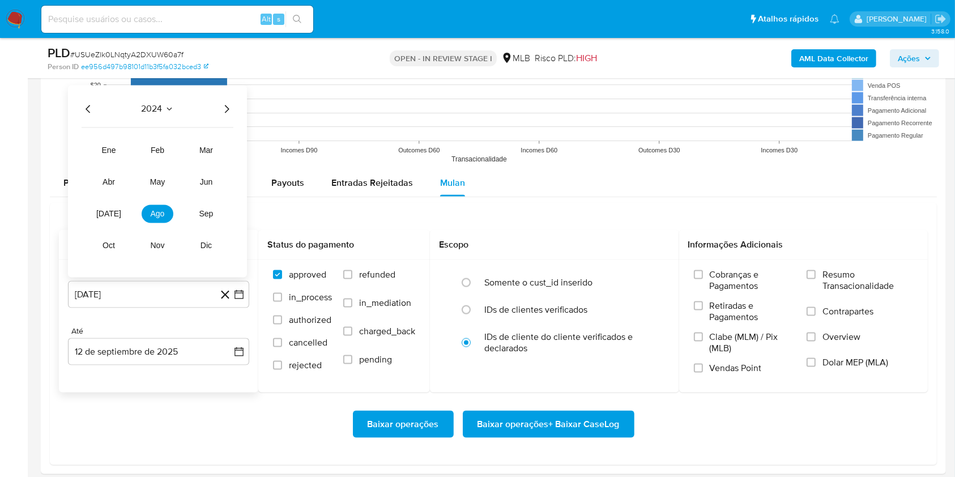
click at [227, 109] on icon "Año siguiente" at bounding box center [227, 110] width 14 height 14
click at [117, 149] on button "ene" at bounding box center [109, 151] width 32 height 18
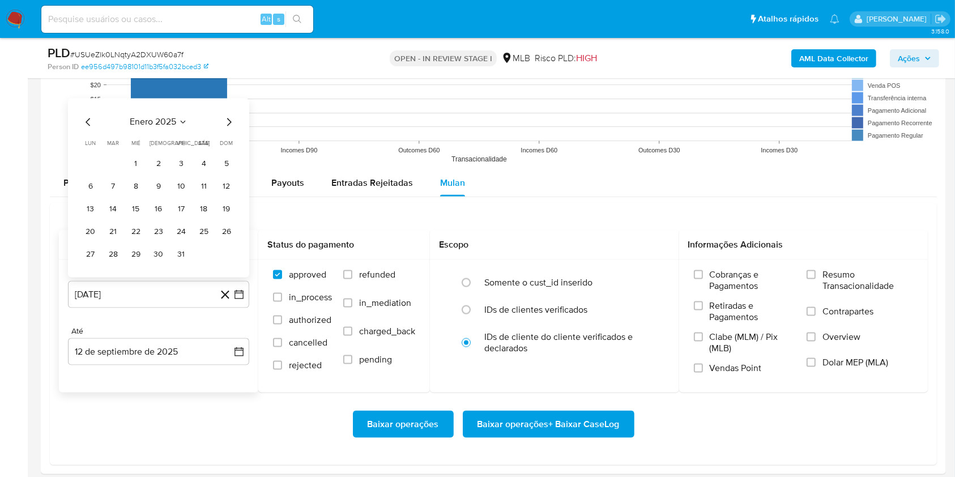
drag, startPoint x: 134, startPoint y: 166, endPoint x: 154, endPoint y: 266, distance: 102.4
click at [134, 165] on button "1" at bounding box center [136, 164] width 18 height 18
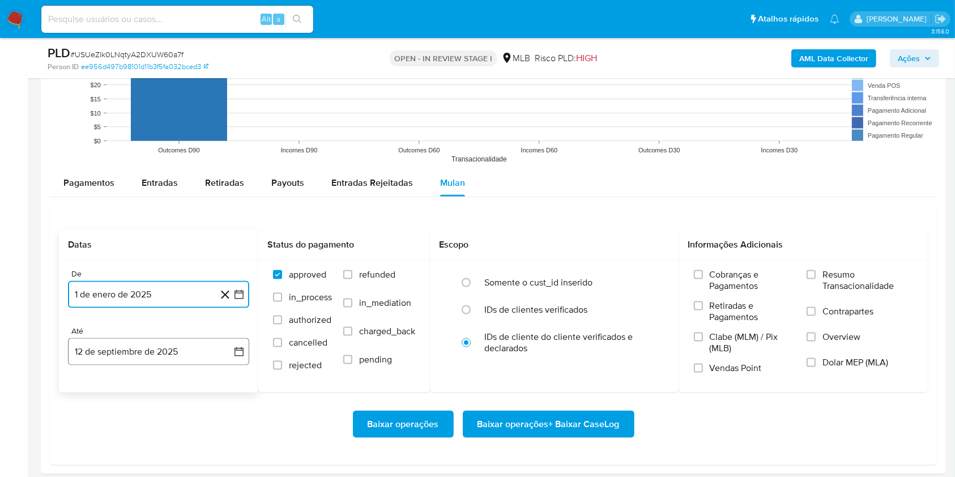
click at [168, 358] on button "12 de septiembre de 2025" at bounding box center [158, 351] width 181 height 27
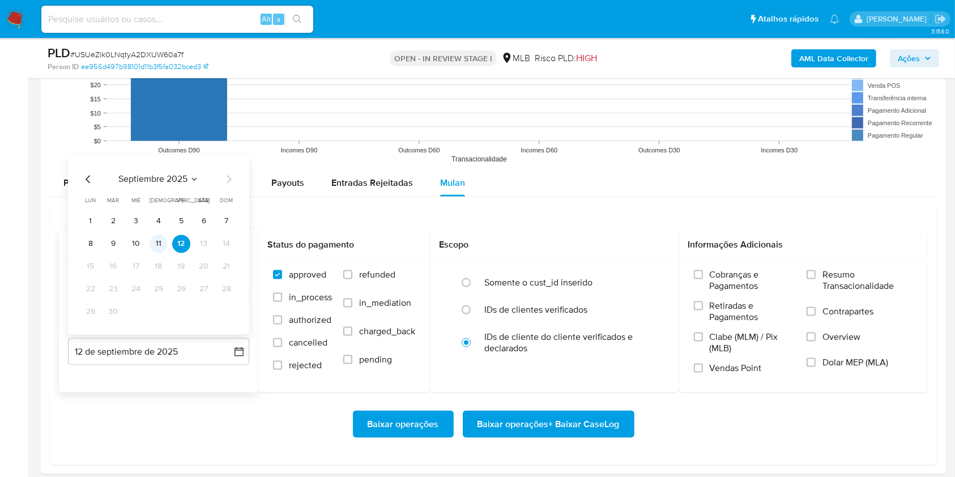
click at [155, 245] on button "11" at bounding box center [159, 244] width 18 height 18
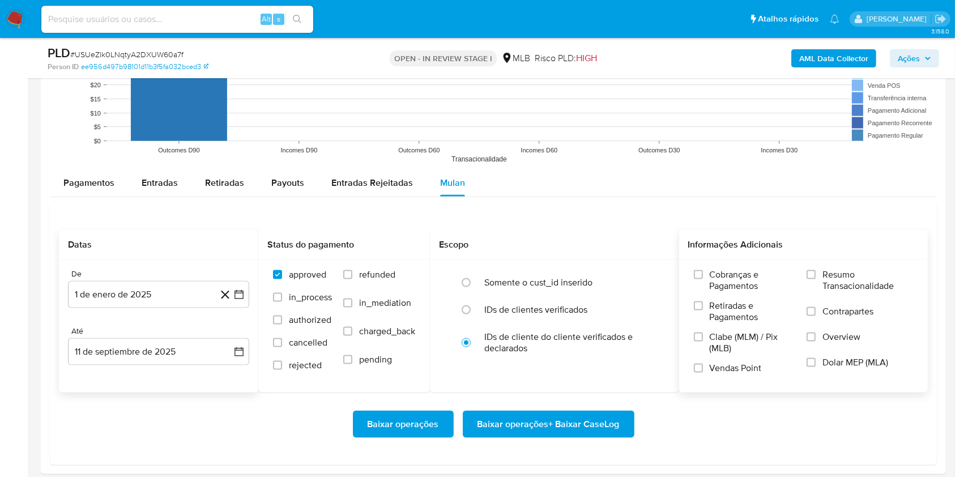
click at [831, 281] on span "Resumo Transacionalidade" at bounding box center [868, 280] width 91 height 23
click at [816, 279] on input "Resumo Transacionalidade" at bounding box center [811, 274] width 9 height 9
click at [538, 419] on span "Baixar operações + Baixar CaseLog" at bounding box center [549, 424] width 142 height 25
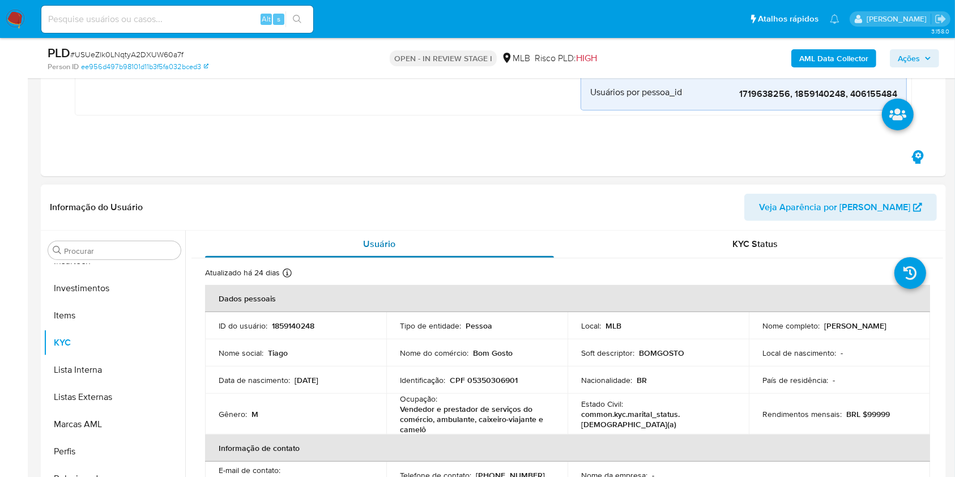
scroll to position [0, 0]
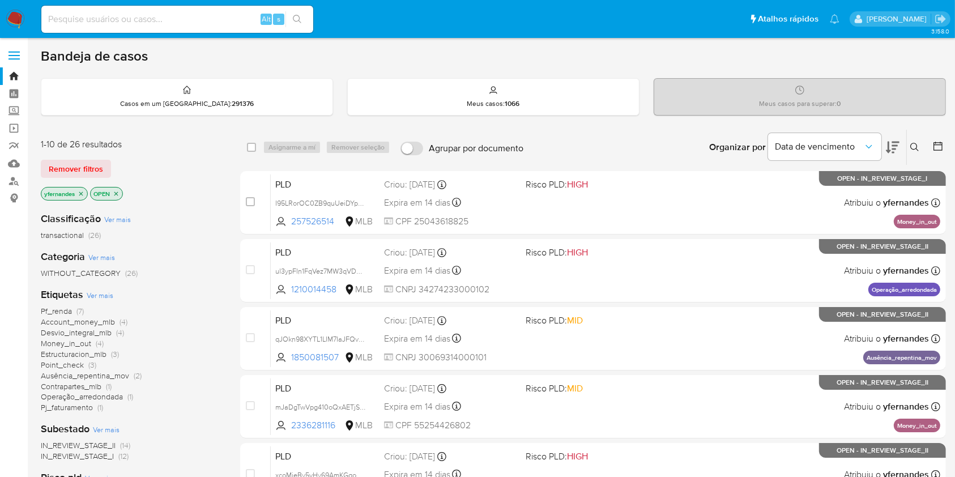
click at [94, 292] on span "Ver mais" at bounding box center [100, 295] width 27 height 10
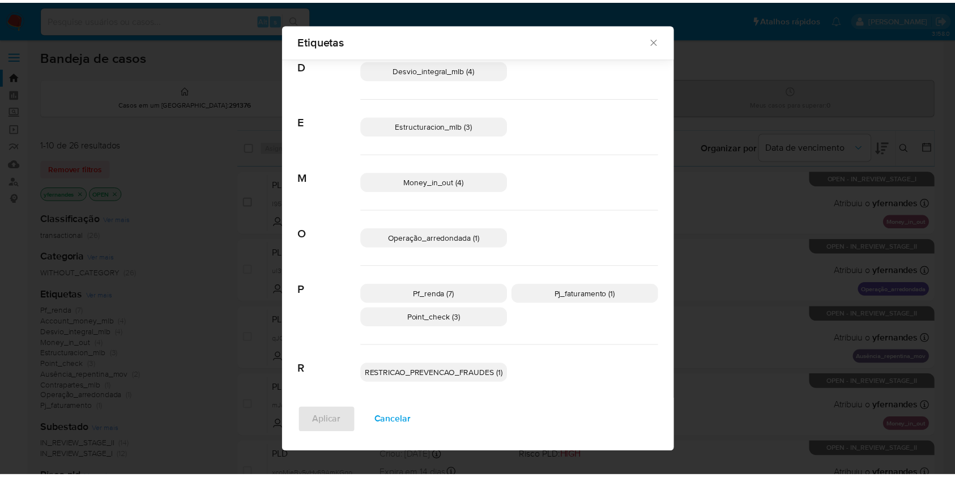
scroll to position [147, 0]
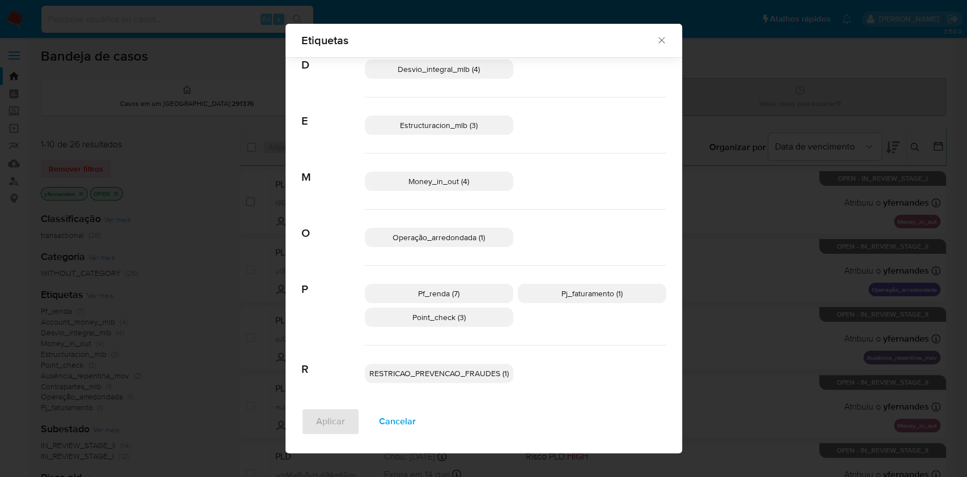
click at [481, 379] on p "RESTRICAO_PREVENCAO_FRAUDES (1)" at bounding box center [439, 373] width 148 height 19
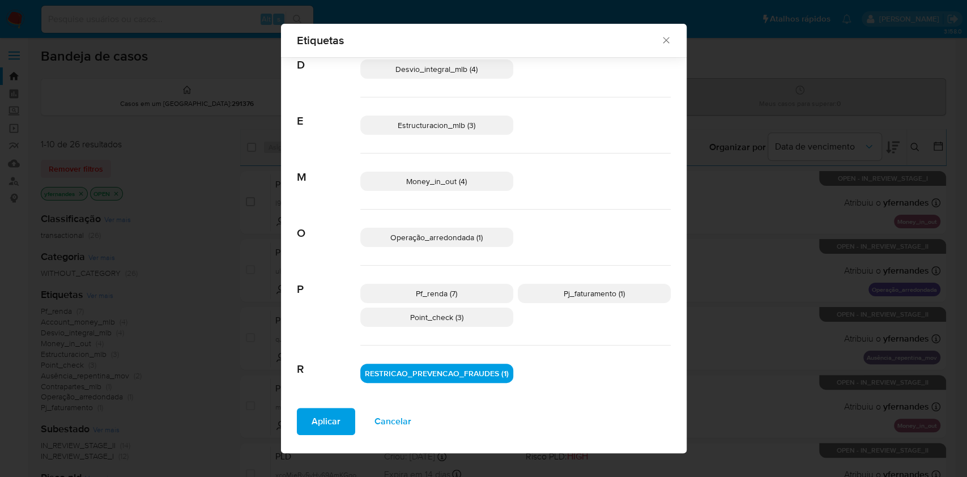
click at [350, 419] on div "Aplicar Cancelar" at bounding box center [484, 426] width 406 height 53
click at [335, 423] on button "Aplicar" at bounding box center [326, 421] width 58 height 27
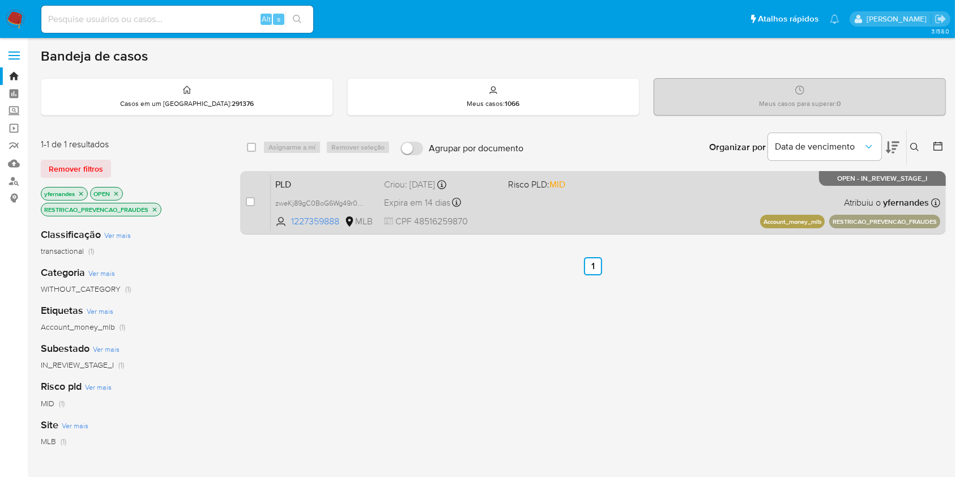
click at [572, 227] on div "PLD zweKj89gC0BoG6Wg49r0FSWg 1227359888 MLB Risco PLD: MID Criou: 12/08/2025 Cr…" at bounding box center [606, 202] width 670 height 57
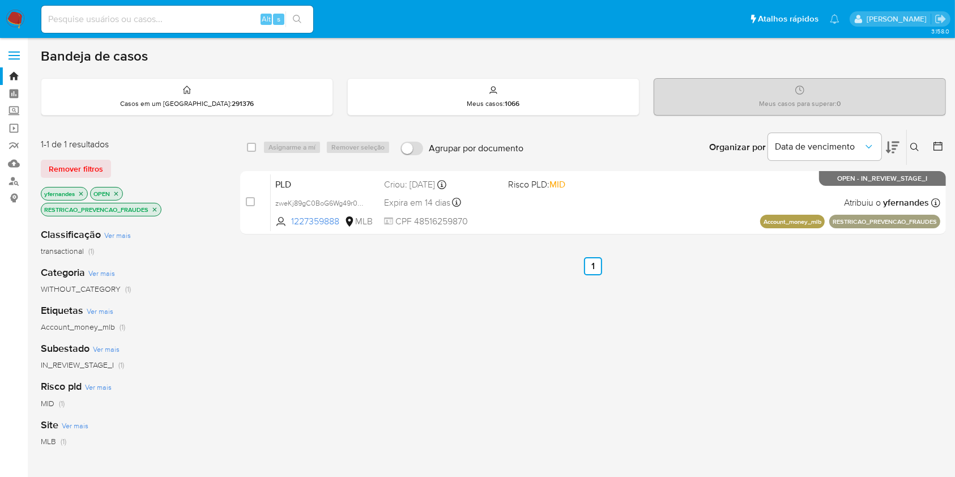
click at [14, 13] on img at bounding box center [15, 19] width 19 height 19
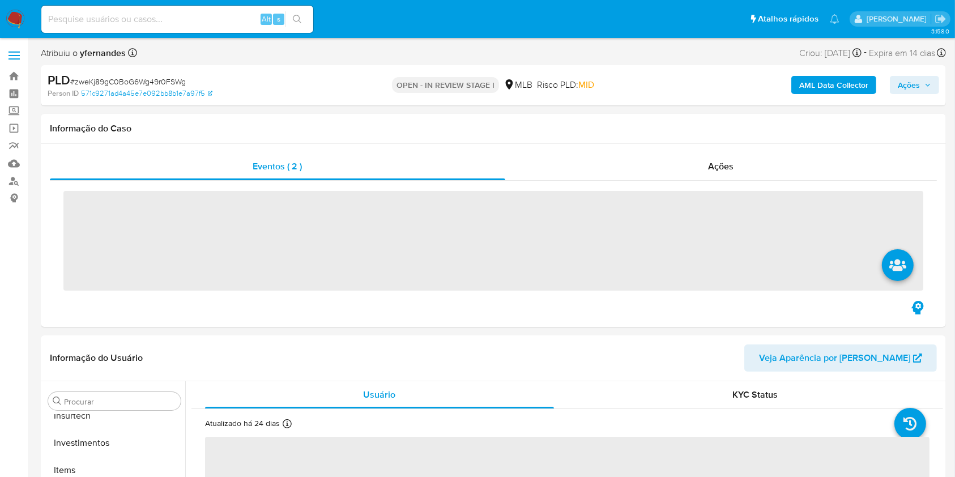
scroll to position [533, 0]
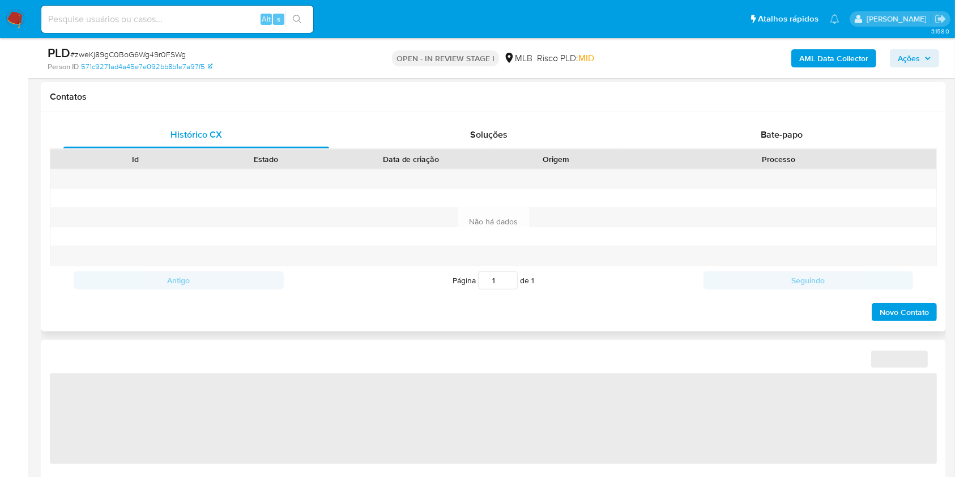
select select "10"
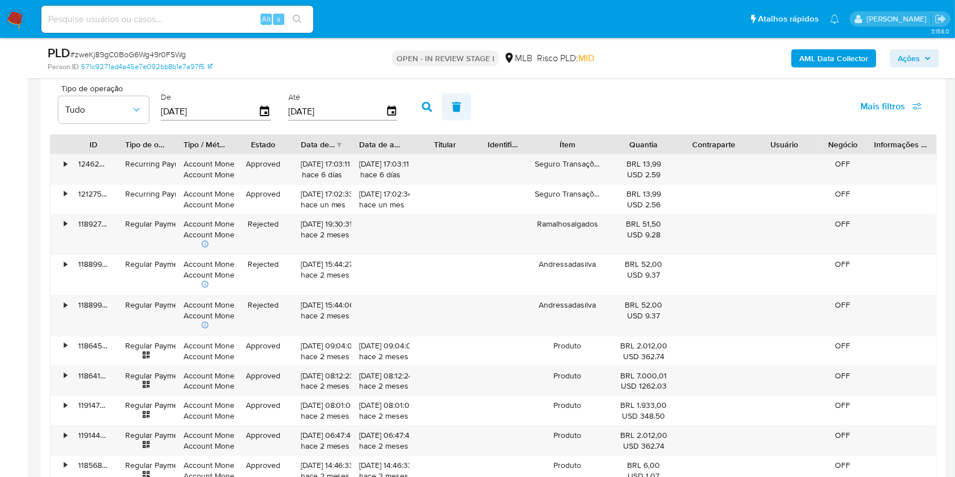
scroll to position [1209, 0]
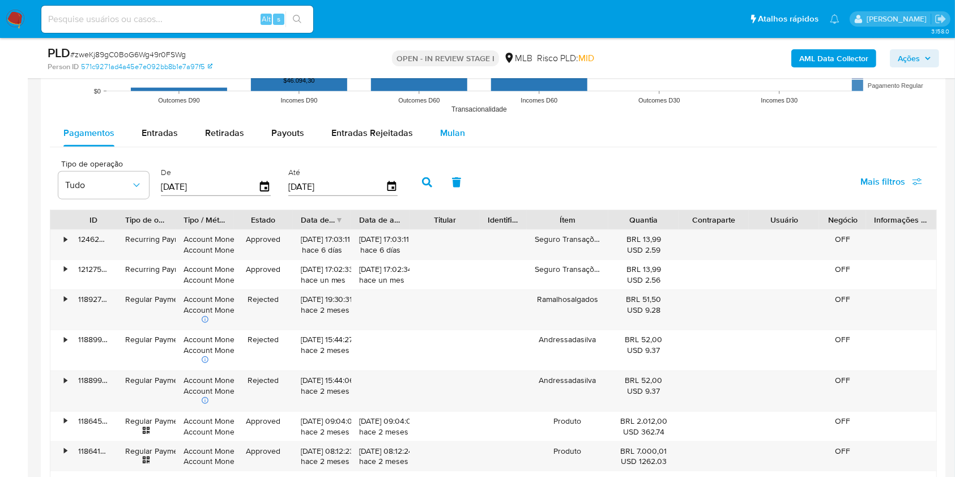
click at [444, 129] on span "Mulan" at bounding box center [452, 132] width 25 height 13
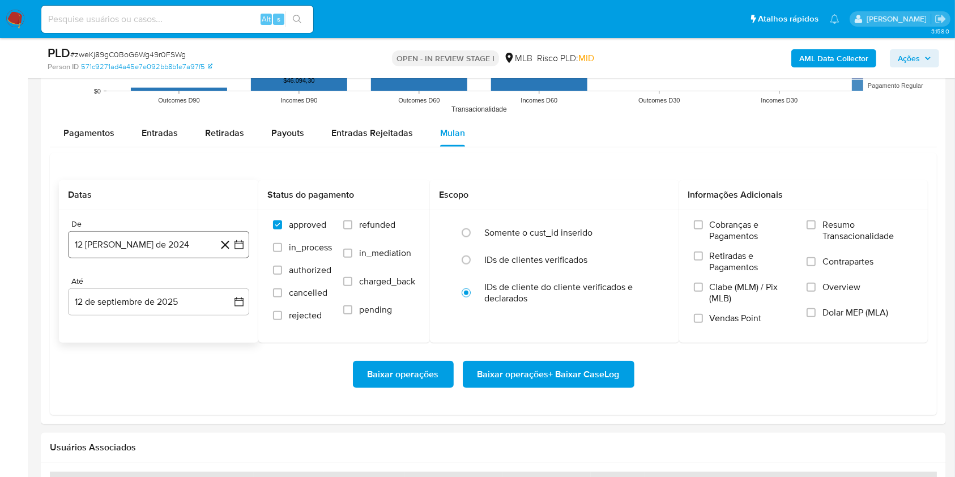
click at [167, 237] on button "12 [PERSON_NAME] de 2024" at bounding box center [158, 244] width 181 height 27
click at [163, 274] on div "agosto 2024 agosto 2024 lun lunes mar martes mié miércoles jue jueves vie viern…" at bounding box center [158, 351] width 181 height 179
click at [167, 292] on div "agosto 2024 agosto 2024 lun lunes mar martes mié miércoles jue jueves vie viern…" at bounding box center [159, 353] width 154 height 148
click at [143, 282] on span "agosto 2024" at bounding box center [154, 285] width 52 height 11
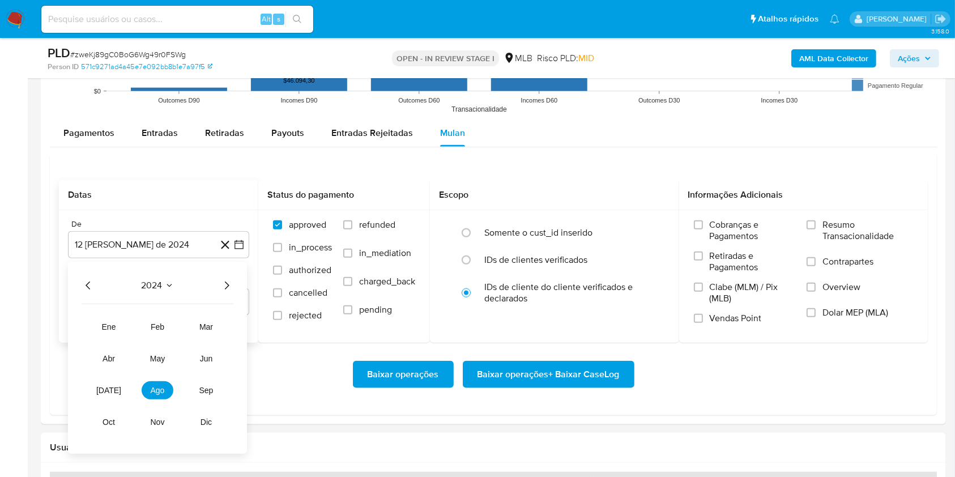
click at [228, 283] on icon "Año siguiente" at bounding box center [227, 286] width 14 height 14
click at [105, 394] on span "[DATE]" at bounding box center [108, 390] width 25 height 9
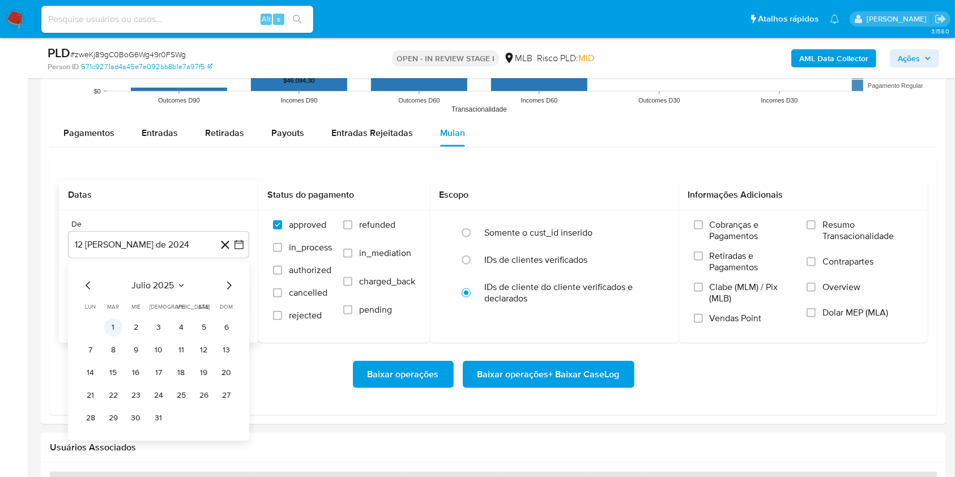
click at [116, 333] on button "1" at bounding box center [113, 327] width 18 height 18
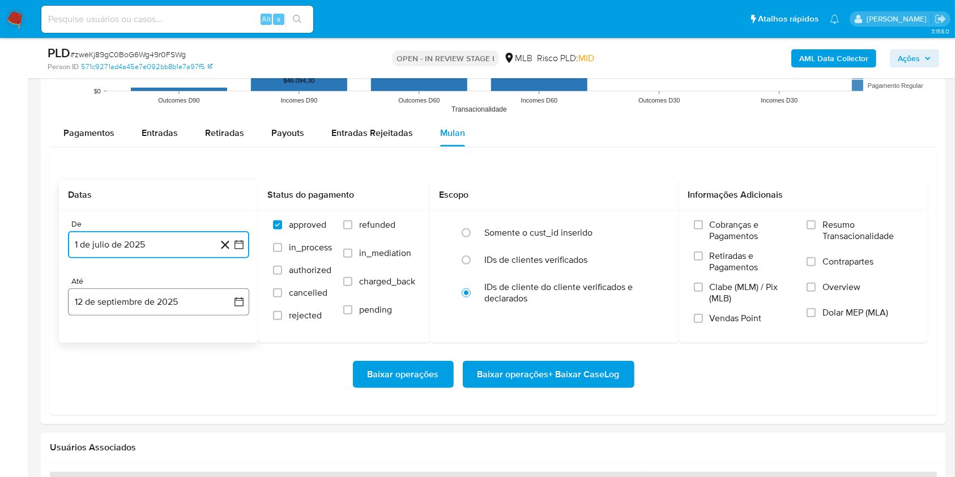
click at [113, 298] on button "12 de septiembre de 2025" at bounding box center [158, 301] width 181 height 27
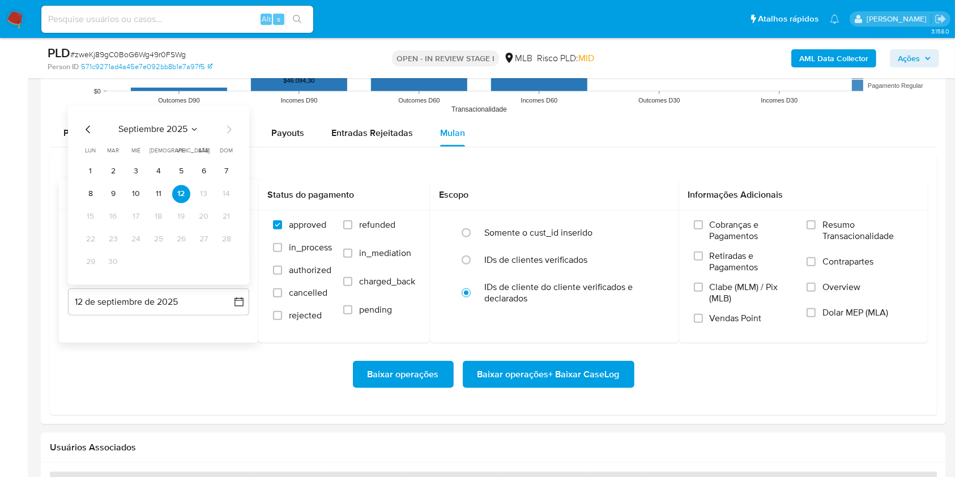
drag, startPoint x: 159, startPoint y: 193, endPoint x: 177, endPoint y: 188, distance: 18.5
click at [159, 193] on button "11" at bounding box center [159, 194] width 18 height 18
click at [815, 233] on label "Resumo Transacionalidade" at bounding box center [860, 237] width 107 height 37
click at [815, 230] on input "Resumo Transacionalidade" at bounding box center [811, 224] width 9 height 9
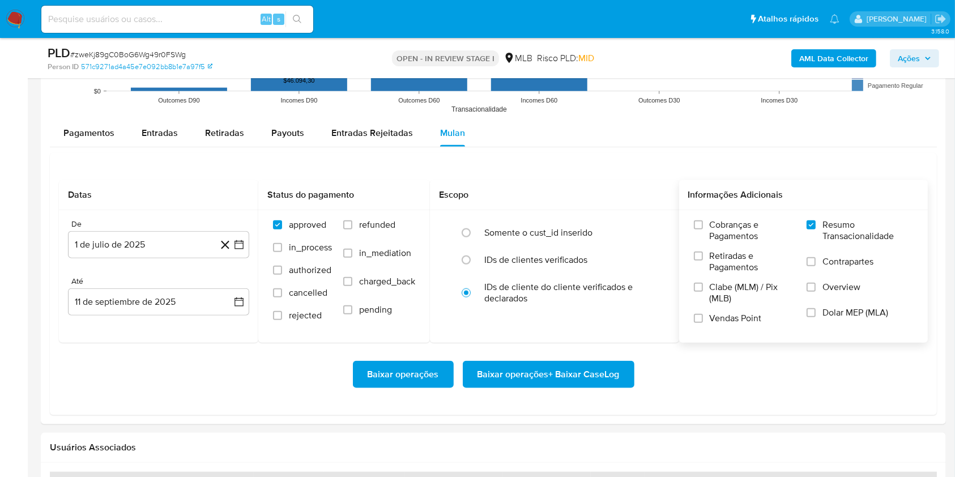
click at [605, 362] on span "Baixar operações + Baixar CaseLog" at bounding box center [549, 374] width 142 height 25
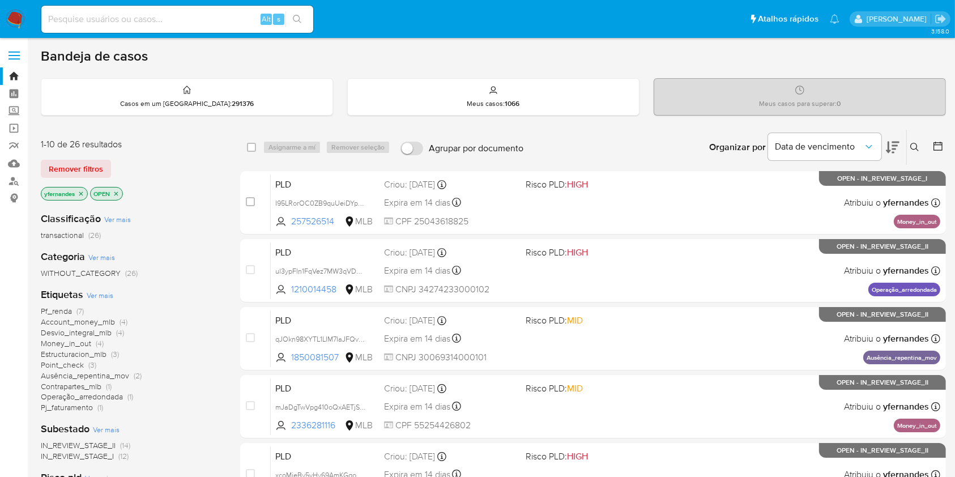
click at [94, 295] on span "Ver mais" at bounding box center [100, 295] width 27 height 10
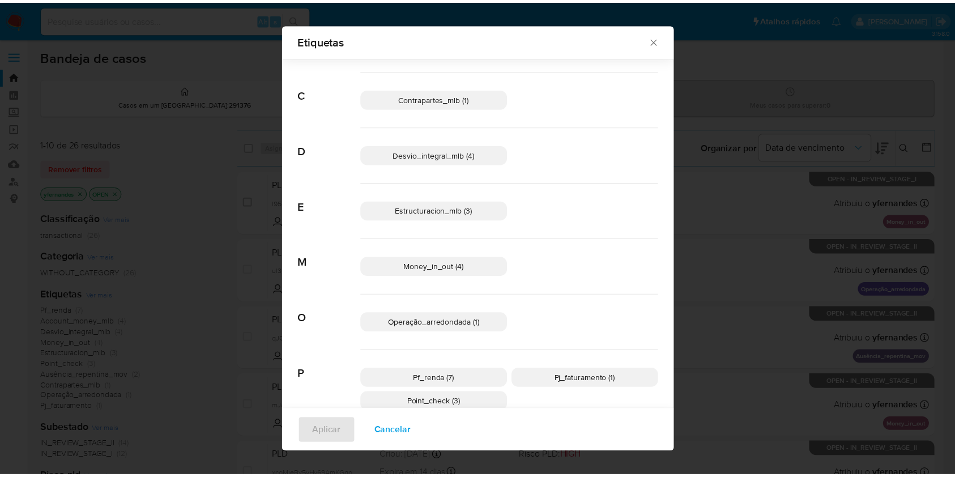
scroll to position [146, 0]
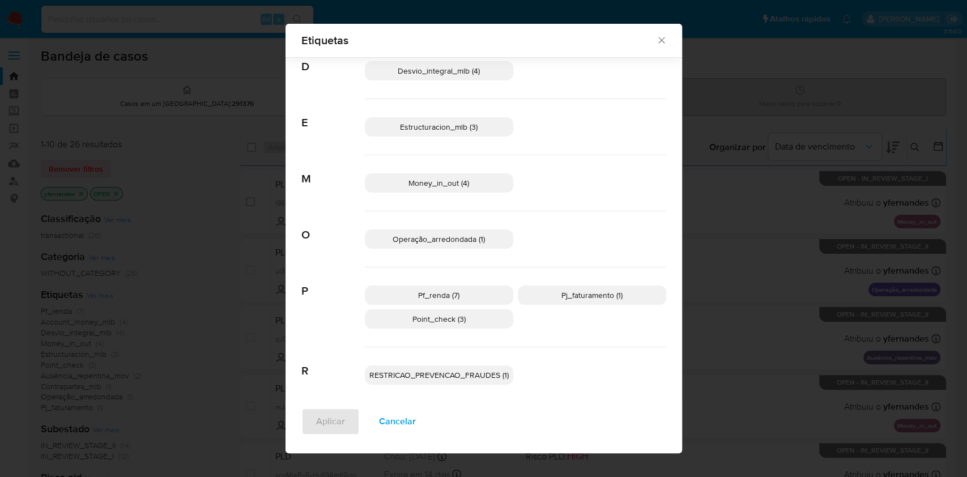
click at [570, 298] on span "Pj_faturamento (1)" at bounding box center [592, 295] width 61 height 11
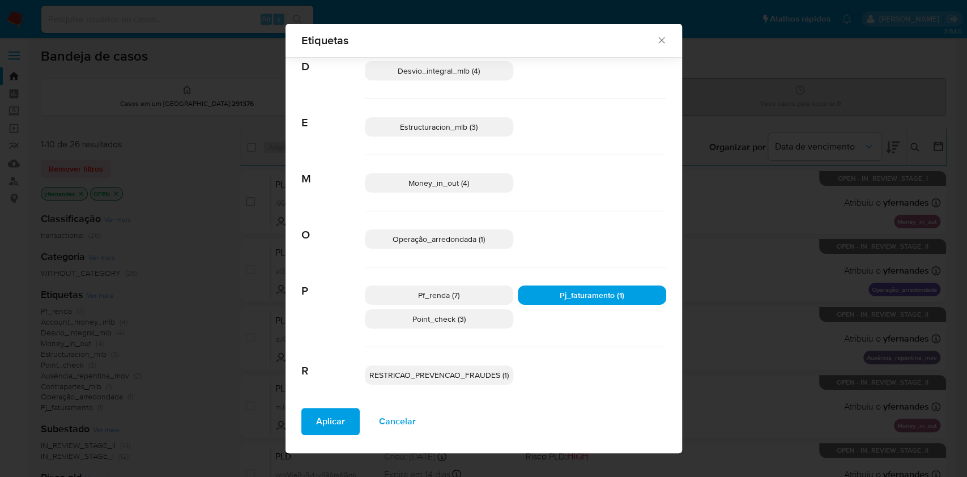
click at [346, 435] on button "Aplicar" at bounding box center [330, 421] width 58 height 27
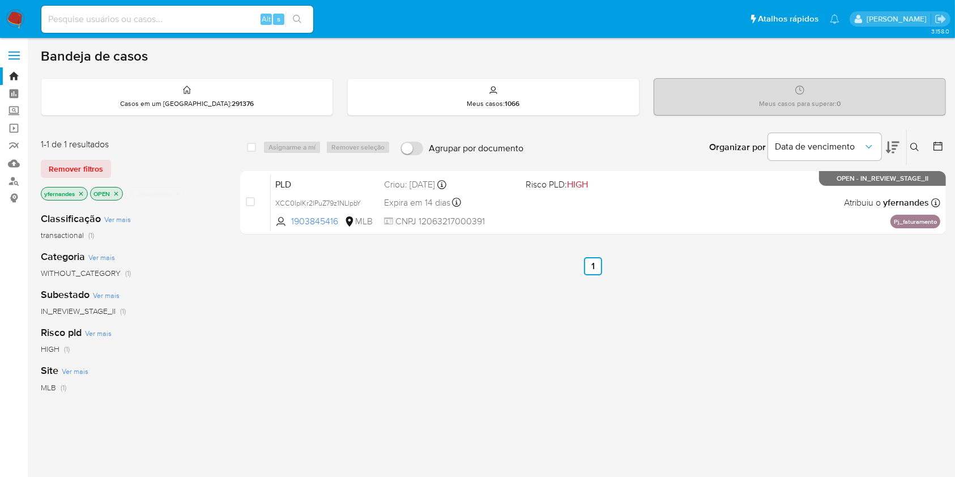
click at [14, 20] on img at bounding box center [15, 19] width 19 height 19
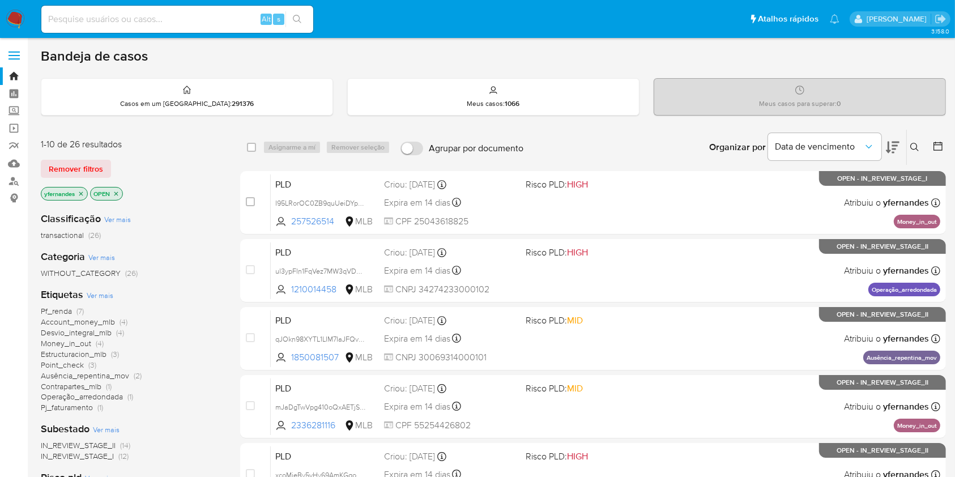
click at [98, 293] on span "Ver mais" at bounding box center [100, 295] width 27 height 10
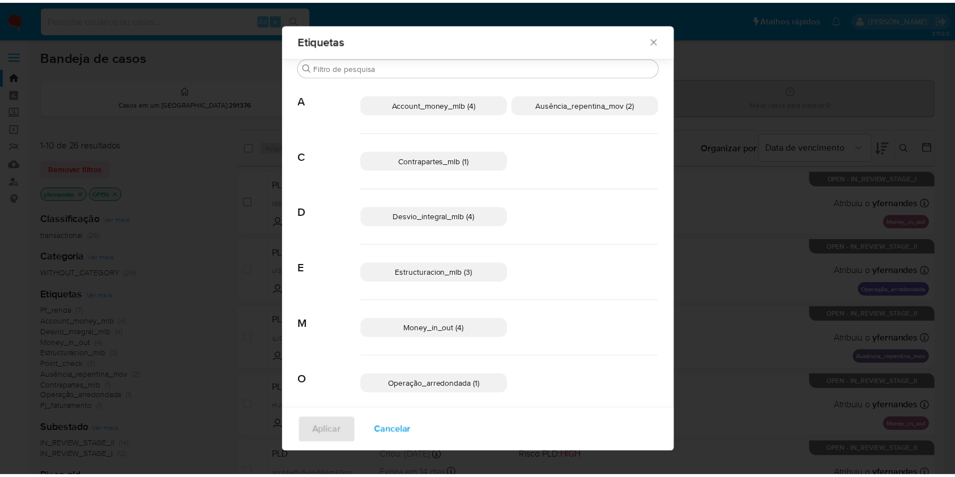
scroll to position [146, 0]
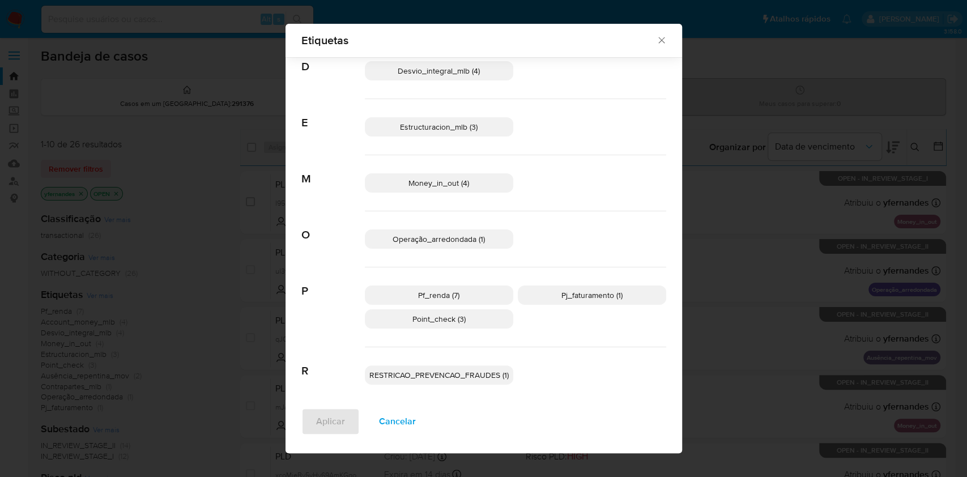
click at [465, 290] on p "Pf_renda (7)" at bounding box center [439, 295] width 148 height 19
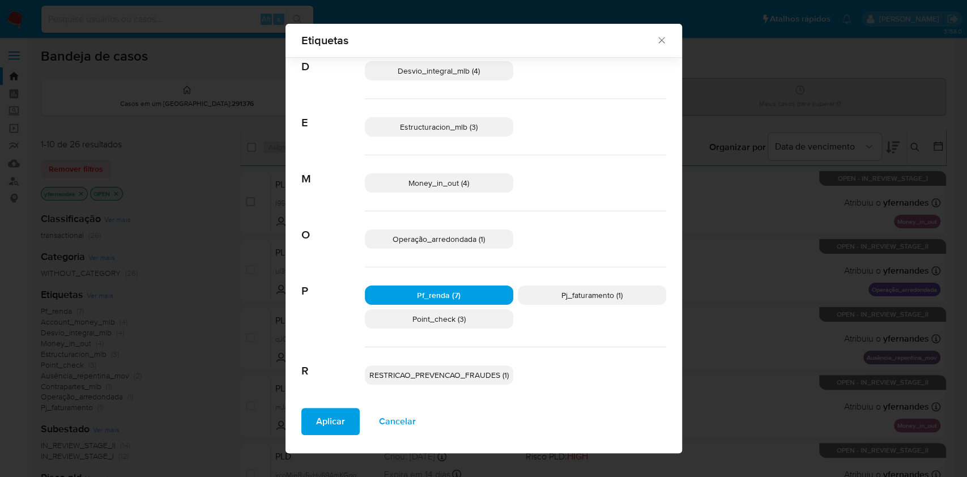
click at [317, 421] on span "Aplicar" at bounding box center [330, 421] width 29 height 25
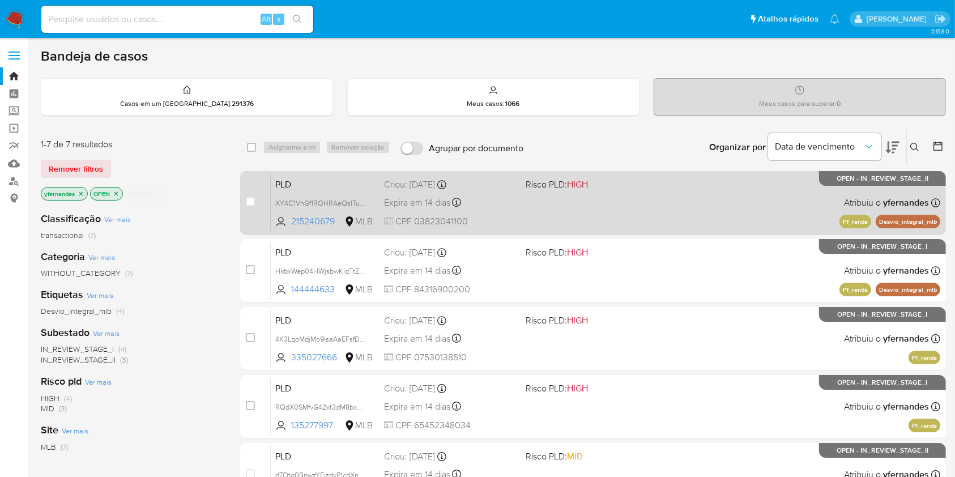
click at [511, 202] on div "Expira em 14 dias Expira em [DATE] 00:16:23" at bounding box center [450, 202] width 132 height 15
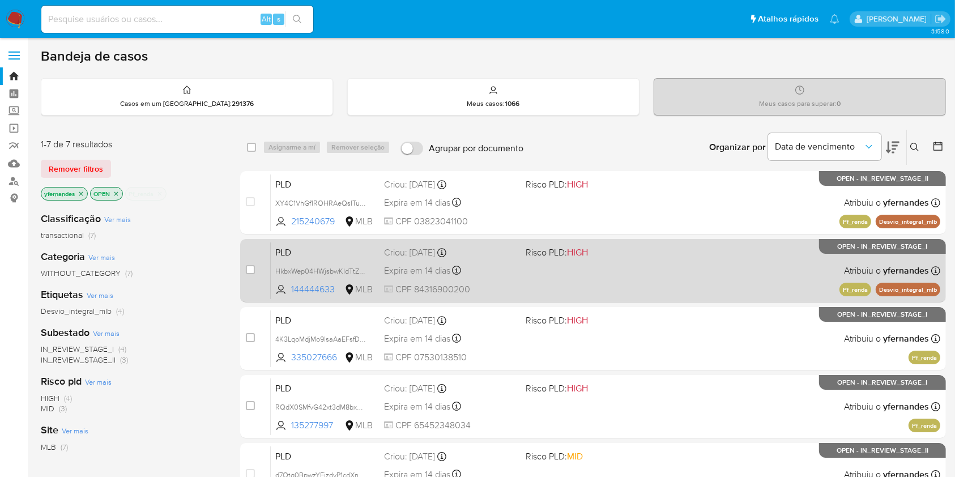
click at [521, 267] on div "PLD HkbxWep04HWjsbwKIdTtZS86 144444633 MLB Risco PLD: HIGH Criou: [DATE] Criou:…" at bounding box center [606, 270] width 670 height 57
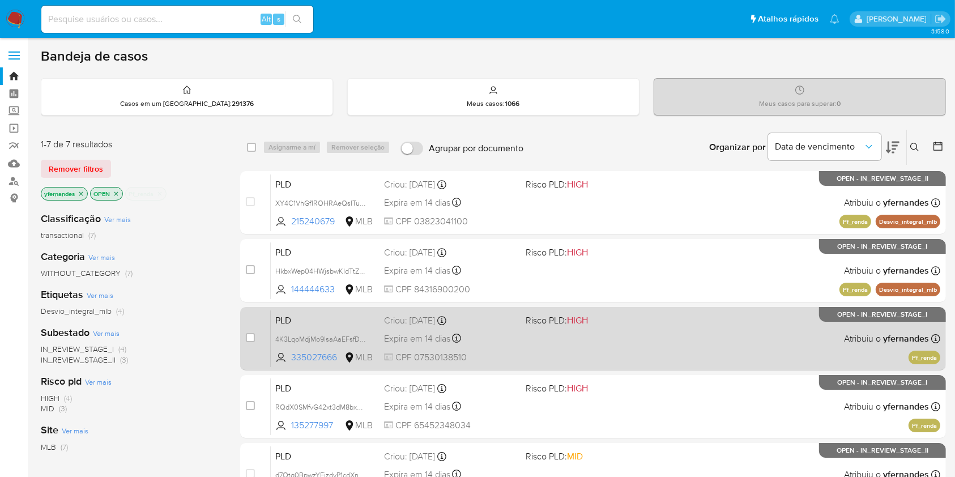
click at [490, 320] on div "Criou: [DATE] Criou: [DATE] 00:07:48" at bounding box center [450, 321] width 132 height 12
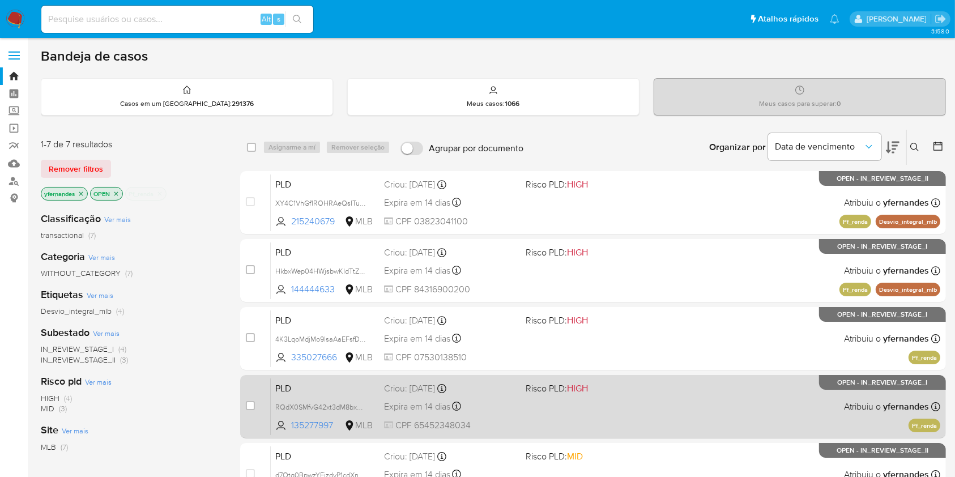
click at [508, 399] on div "Expira em 14 dias Expira em [DATE] 00:07:43" at bounding box center [450, 406] width 132 height 15
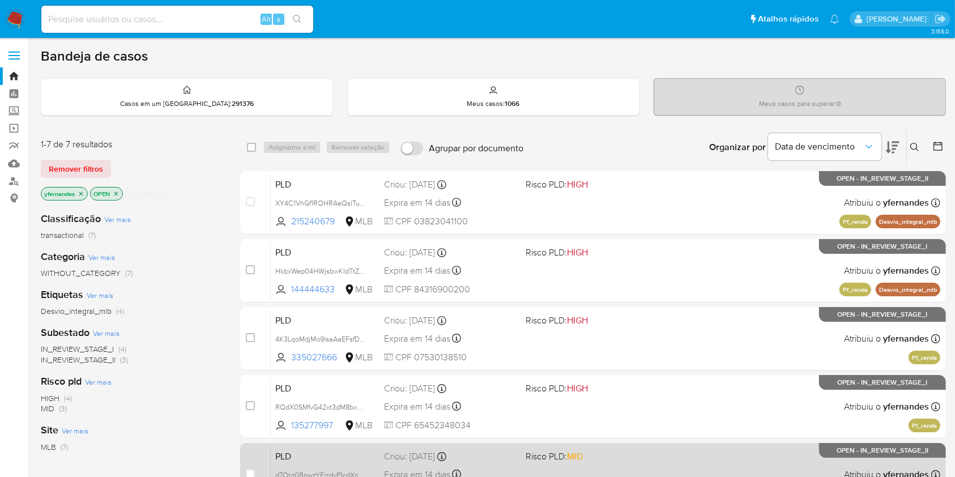
click at [492, 461] on div "PLD d7Otg0BpwzYFjzdvP1cdXng5 2093934665 MLB Risco PLD: MID Criou: [DATE] Criou:…" at bounding box center [606, 474] width 670 height 57
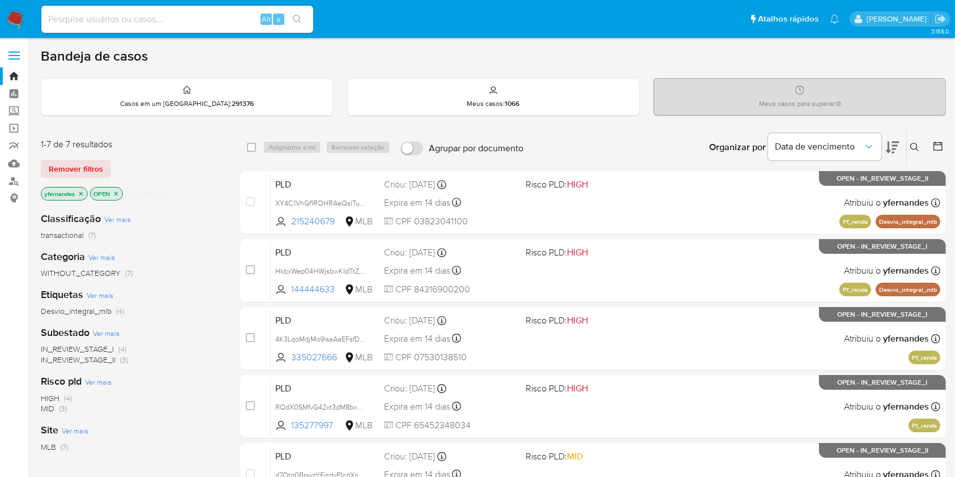
drag, startPoint x: 0, startPoint y: 318, endPoint x: 6, endPoint y: 316, distance: 6.3
click at [0, 318] on aside "Bandeja Painel Screening Pesquisa em Listas Watchlist Ferramentas Operações em …" at bounding box center [14, 366] width 28 height 732
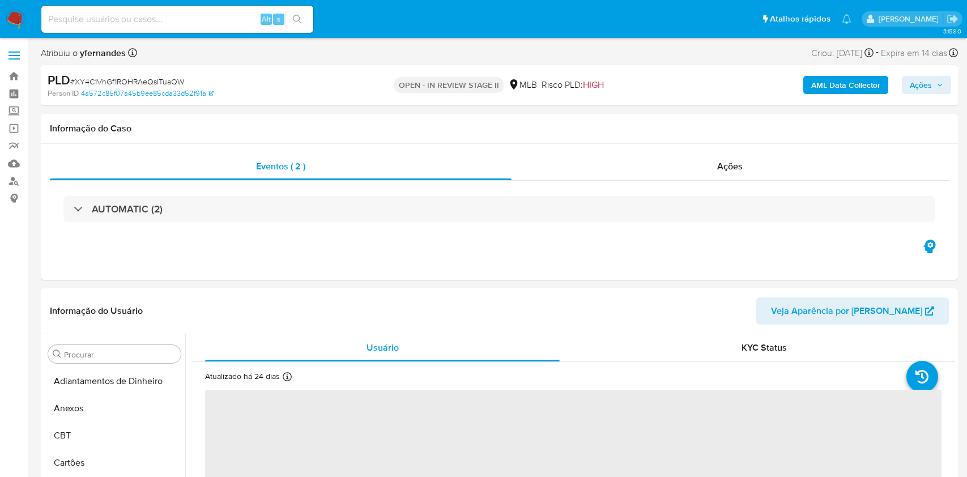
select select "10"
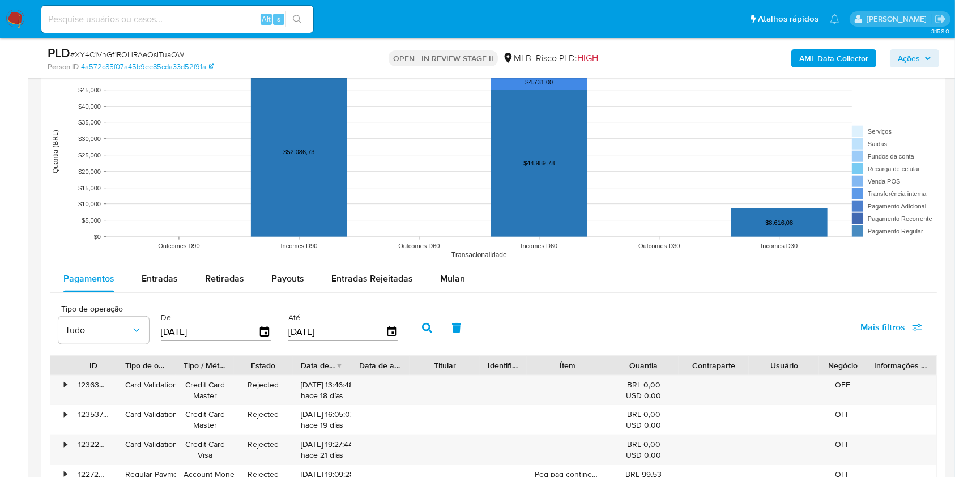
scroll to position [1209, 0]
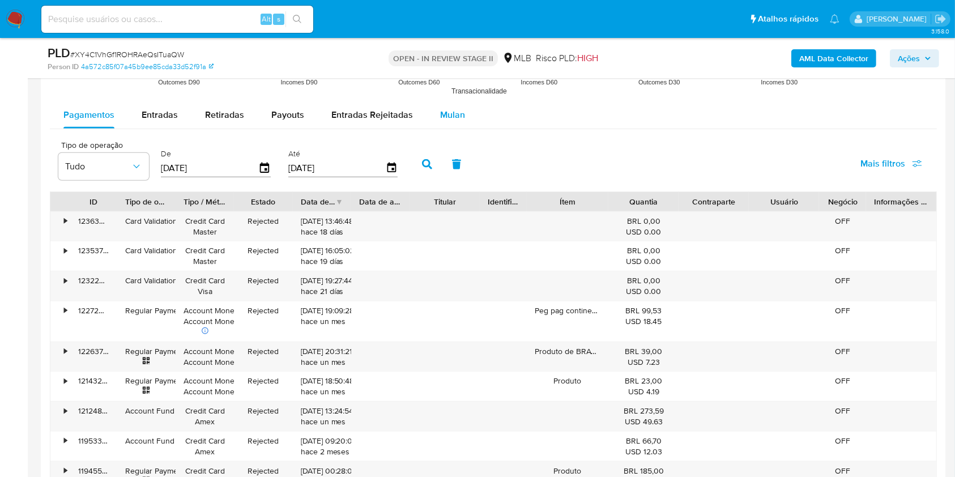
click at [451, 112] on span "Mulan" at bounding box center [452, 114] width 25 height 13
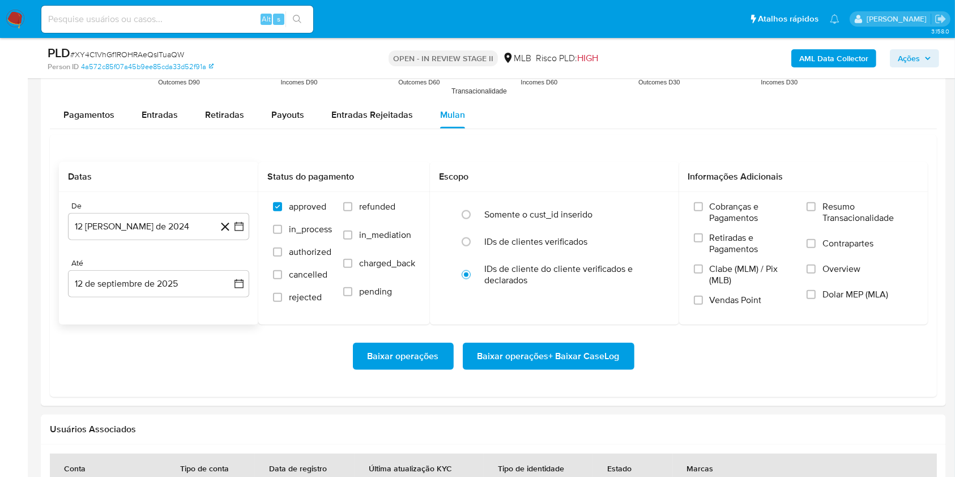
click at [175, 211] on div "De 12 [PERSON_NAME] de 2024 [DATE]" at bounding box center [158, 220] width 181 height 39
click at [157, 227] on button "12 [PERSON_NAME] de 2024" at bounding box center [158, 226] width 181 height 27
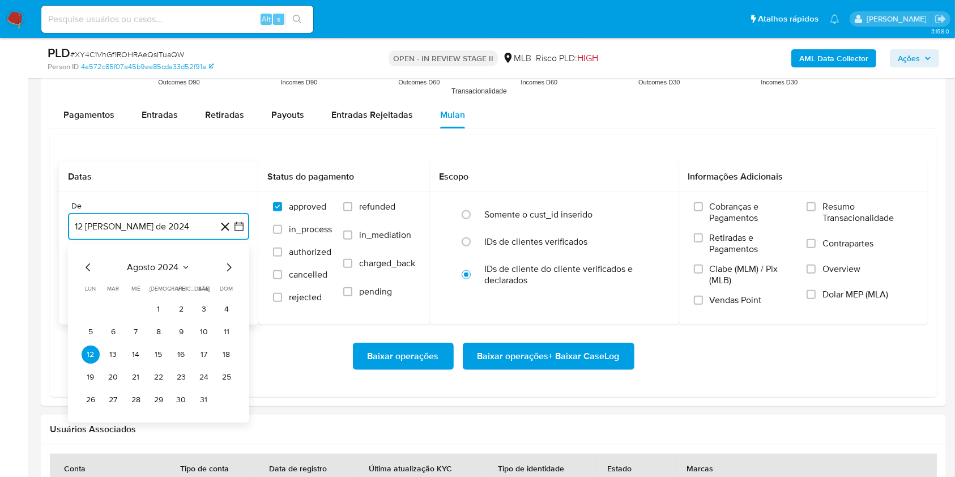
drag, startPoint x: 156, startPoint y: 268, endPoint x: 254, endPoint y: 252, distance: 99.3
click at [156, 267] on span "agosto 2024" at bounding box center [154, 267] width 52 height 11
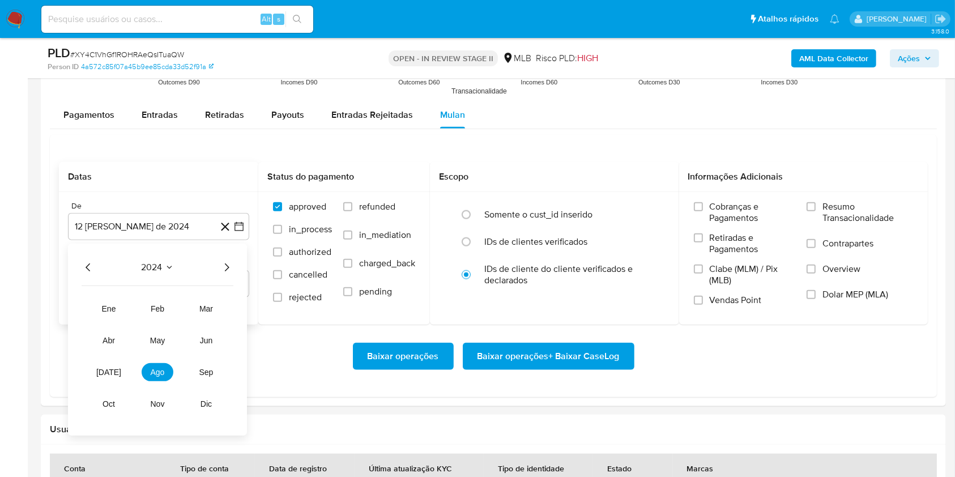
click at [234, 265] on div "2024 2024 ene feb mar abr may jun [DATE] ago sep oct nov dic" at bounding box center [157, 340] width 179 height 192
click at [233, 266] on div "2024 2024 ene feb mar abr may jun [DATE] ago sep oct nov dic" at bounding box center [157, 340] width 179 height 192
click at [226, 264] on icon "Año siguiente" at bounding box center [227, 268] width 5 height 8
click at [103, 363] on button "[DATE]" at bounding box center [109, 372] width 32 height 18
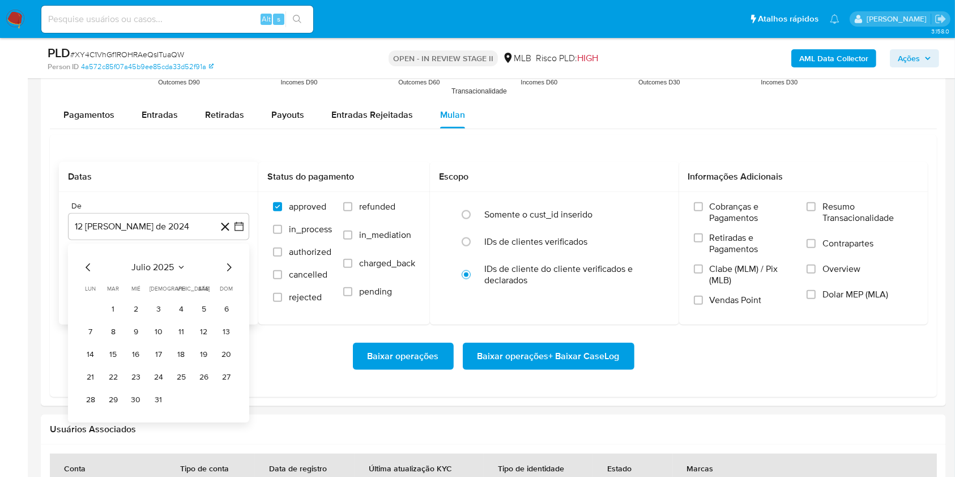
click at [118, 306] on button "1" at bounding box center [113, 309] width 18 height 18
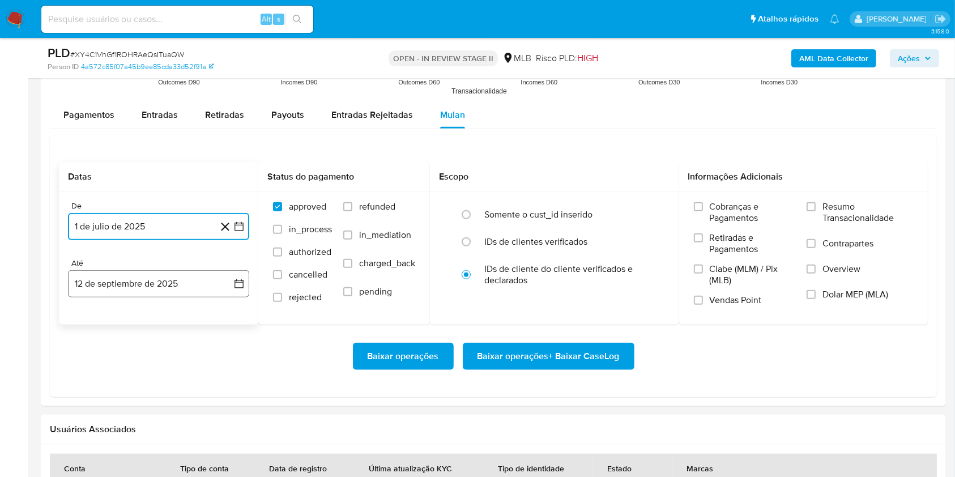
click at [116, 285] on button "12 de septiembre de 2025" at bounding box center [158, 283] width 181 height 27
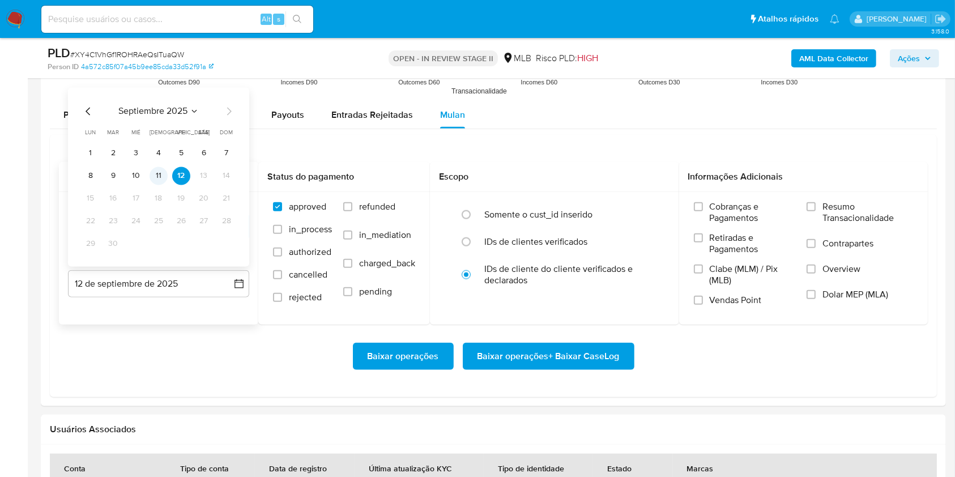
click at [163, 177] on button "11" at bounding box center [159, 176] width 18 height 18
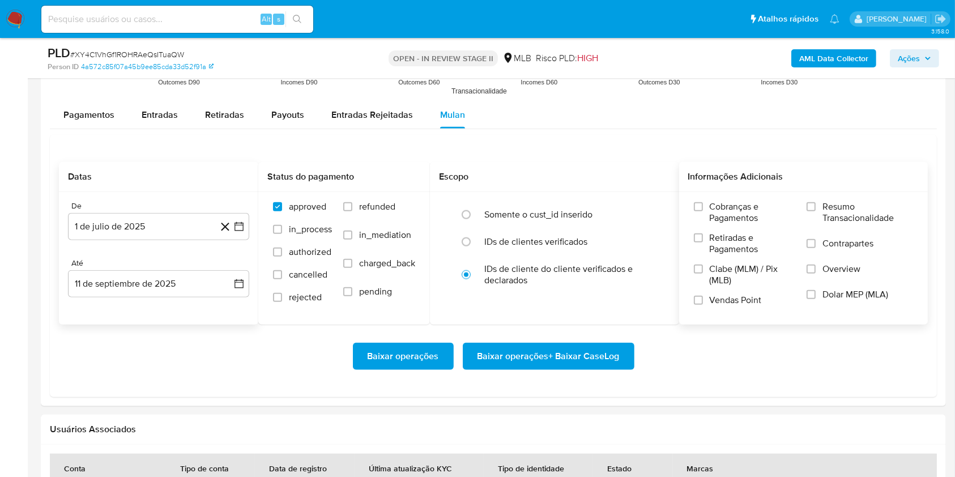
click at [848, 215] on span "Resumo Transacionalidade" at bounding box center [868, 212] width 91 height 23
click at [816, 211] on input "Resumo Transacionalidade" at bounding box center [811, 206] width 9 height 9
click at [580, 348] on span "Baixar operações + Baixar CaseLog" at bounding box center [549, 356] width 142 height 25
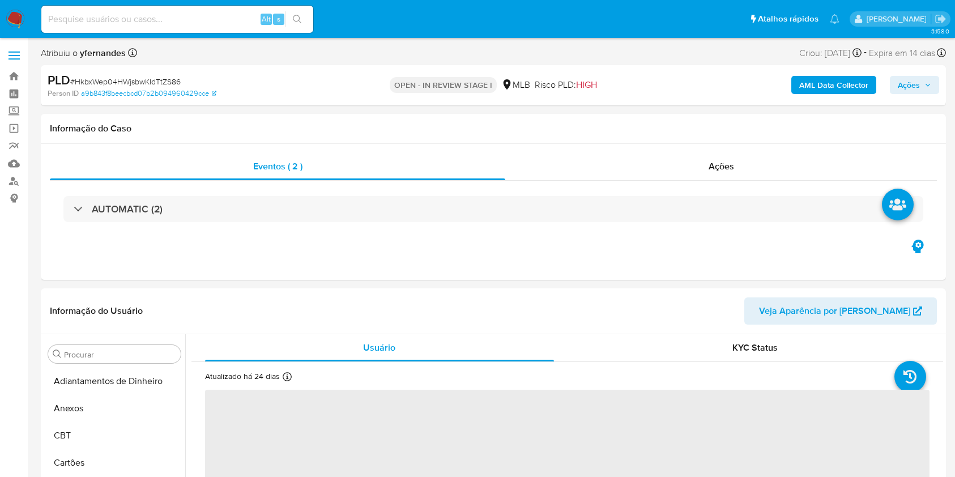
select select "10"
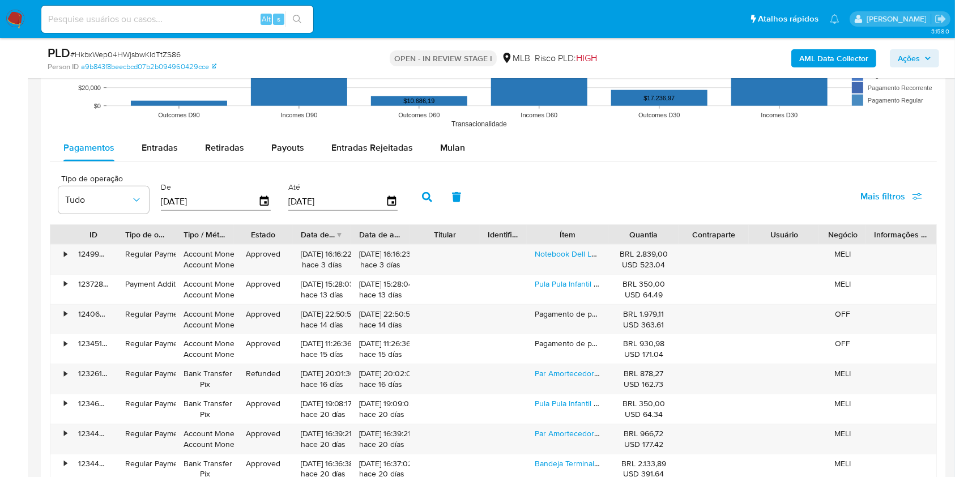
scroll to position [1133, 0]
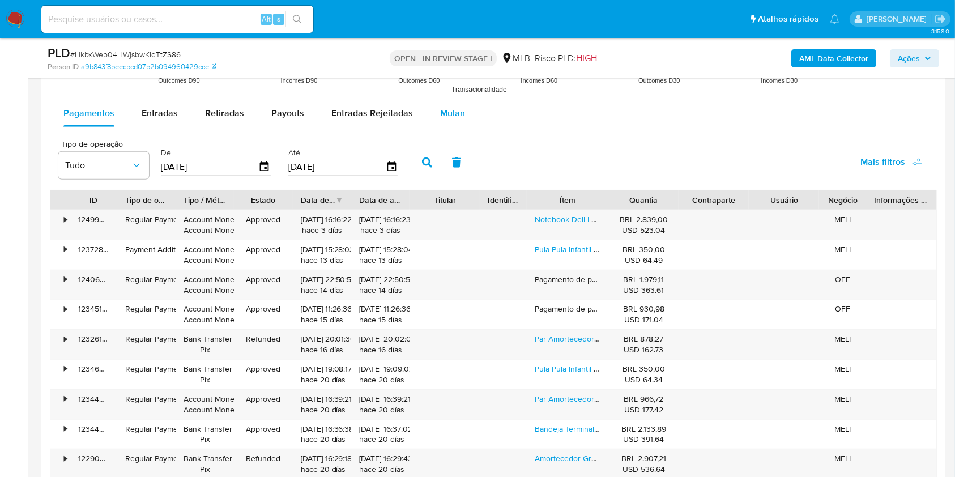
click at [445, 104] on div "Mulan" at bounding box center [452, 113] width 25 height 27
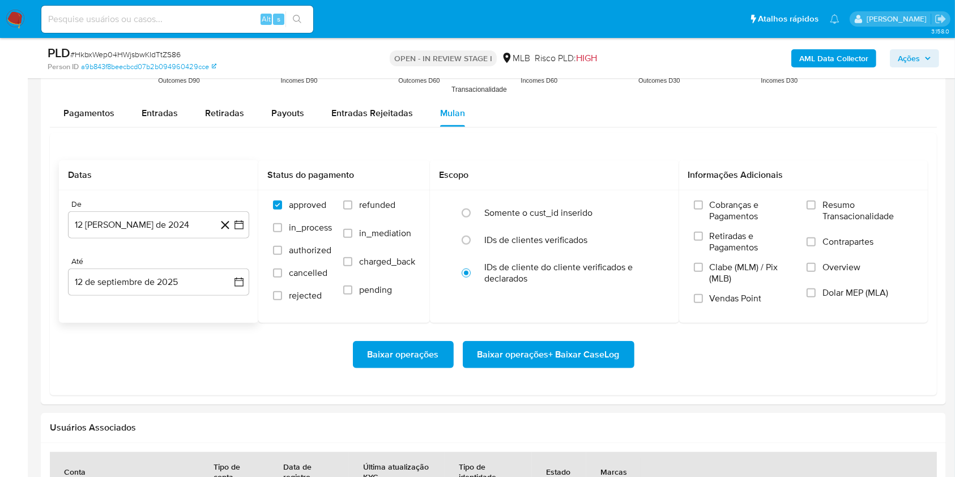
drag, startPoint x: 163, startPoint y: 232, endPoint x: 163, endPoint y: 239, distance: 6.8
click at [163, 233] on button "12 [PERSON_NAME] de 2024" at bounding box center [158, 224] width 181 height 27
click at [151, 264] on span "agosto 2024" at bounding box center [154, 265] width 52 height 11
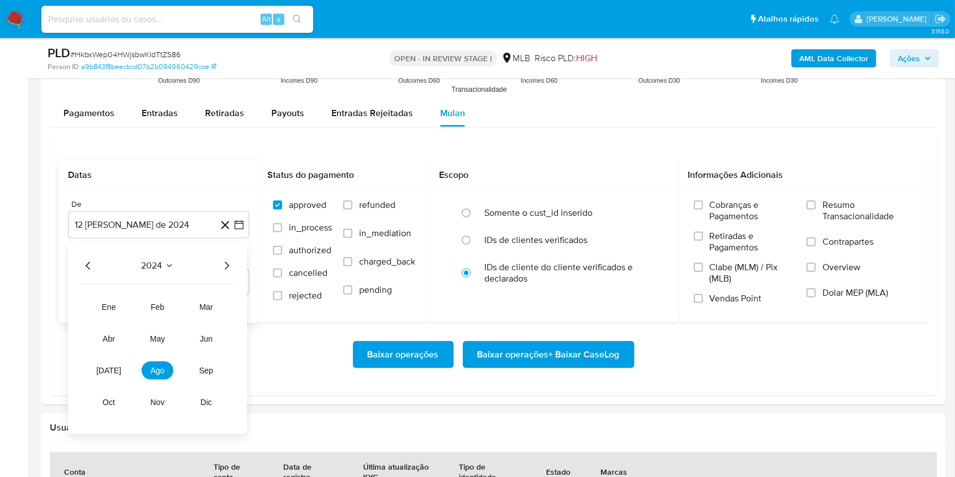
click at [225, 267] on icon "Año siguiente" at bounding box center [227, 266] width 14 height 14
click at [109, 379] on button "[DATE]" at bounding box center [109, 371] width 32 height 18
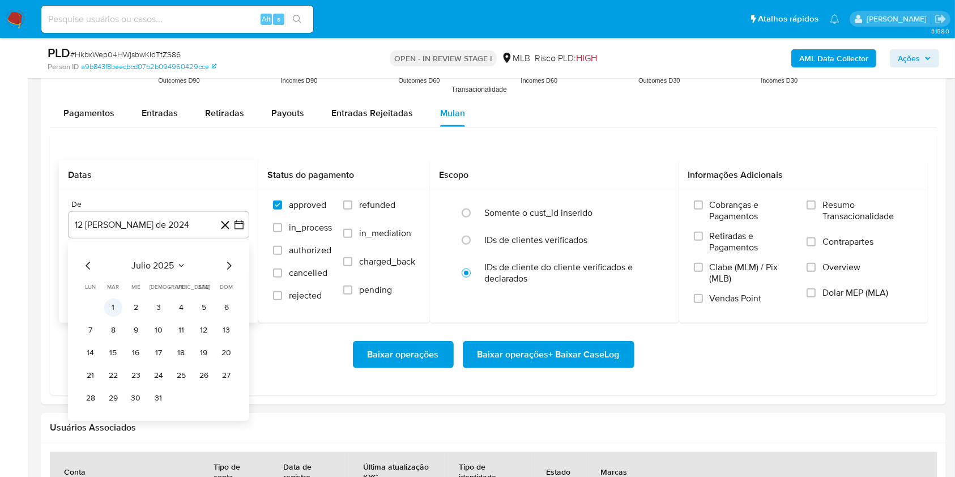
click at [109, 306] on button "1" at bounding box center [113, 308] width 18 height 18
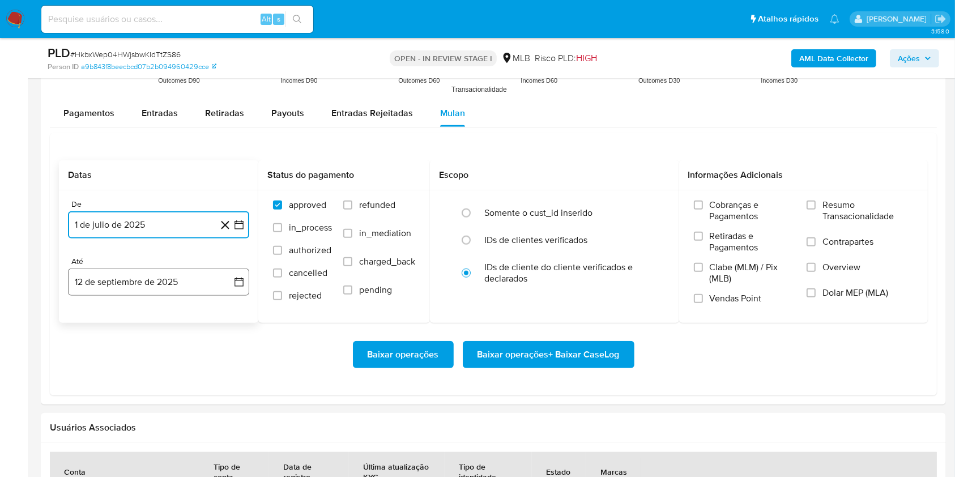
click at [118, 274] on button "12 de septiembre de 2025" at bounding box center [158, 282] width 181 height 27
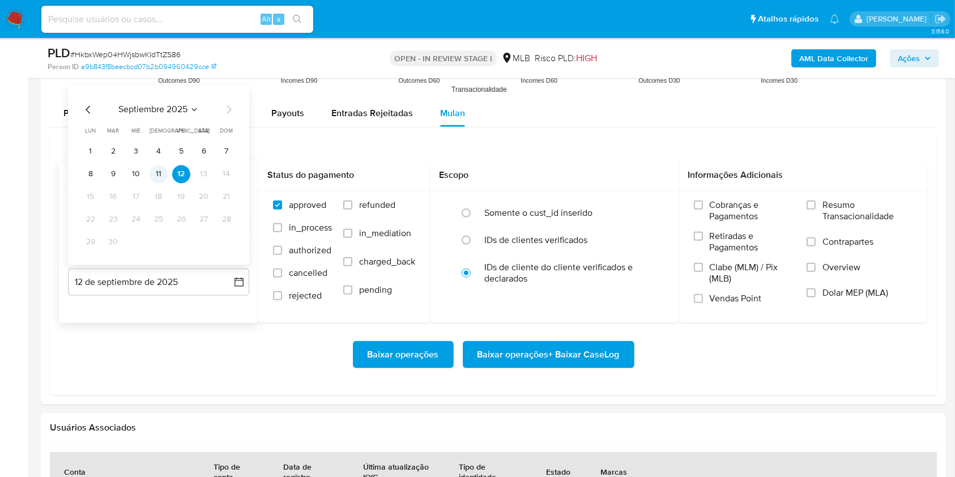
click at [152, 172] on button "11" at bounding box center [159, 174] width 18 height 18
click at [821, 206] on label "Resumo Transacionalidade" at bounding box center [860, 217] width 107 height 37
click at [816, 206] on input "Resumo Transacionalidade" at bounding box center [811, 205] width 9 height 9
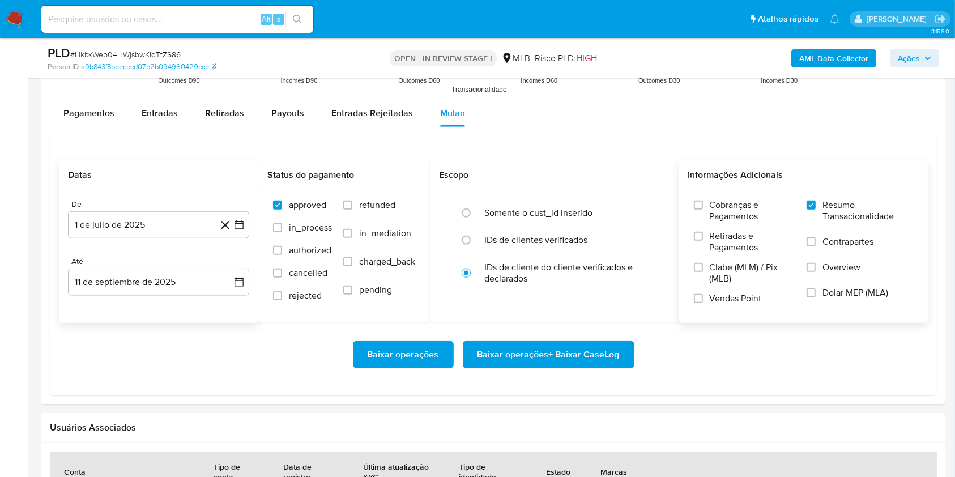
click at [564, 368] on div "Baixar operações Baixar operações + Baixar CaseLog" at bounding box center [493, 354] width 869 height 63
click at [528, 362] on span "Baixar operações + Baixar CaseLog" at bounding box center [549, 354] width 142 height 25
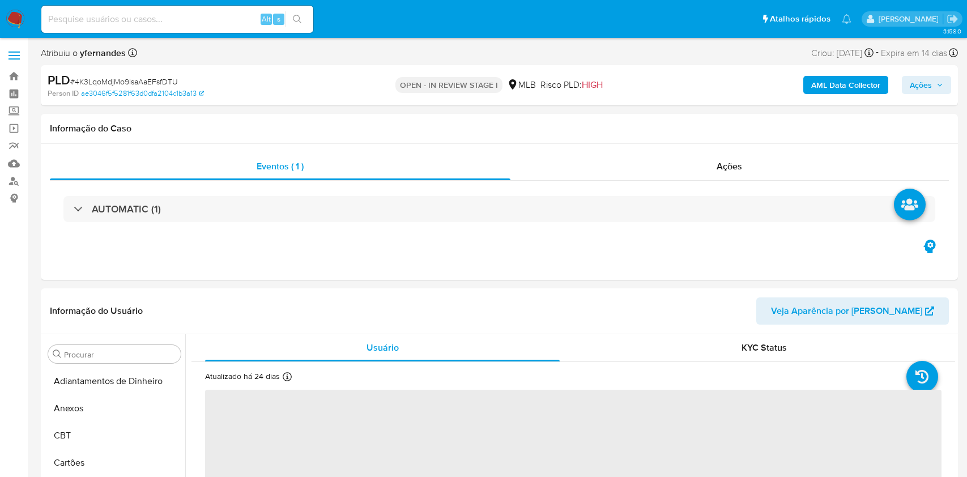
select select "10"
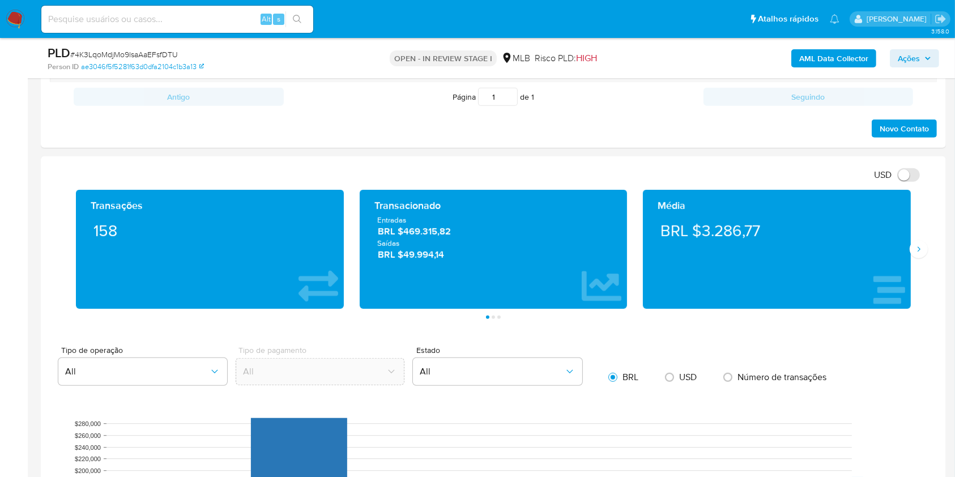
scroll to position [1133, 0]
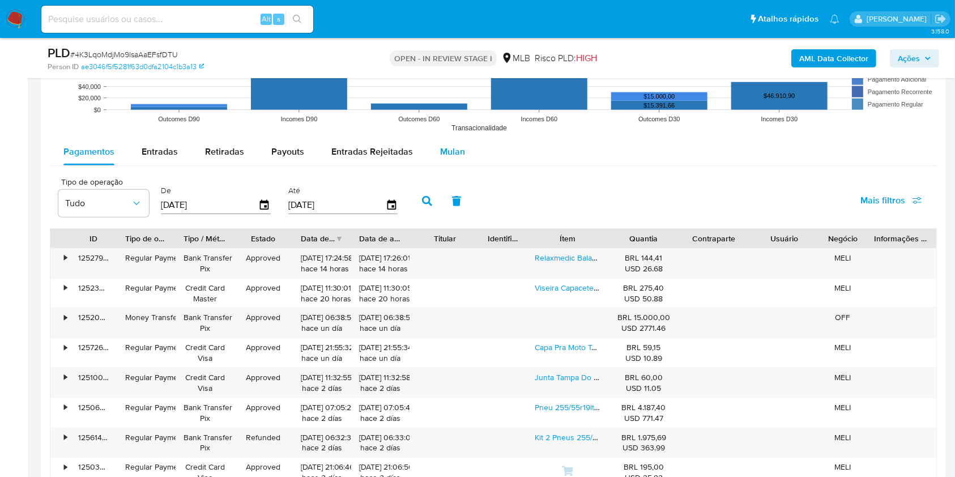
click at [453, 154] on span "Mulan" at bounding box center [452, 151] width 25 height 13
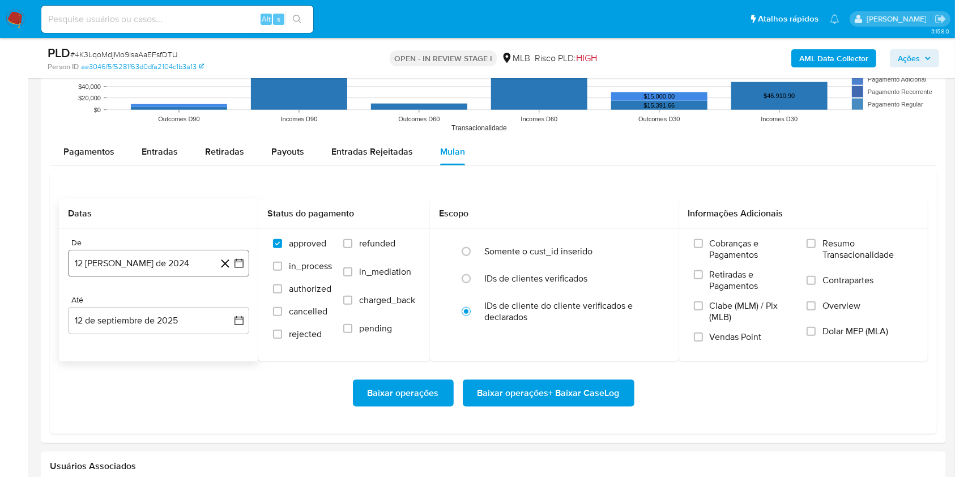
click at [175, 257] on button "12 [PERSON_NAME] de 2024" at bounding box center [158, 263] width 181 height 27
click at [150, 306] on span "agosto 2024" at bounding box center [154, 304] width 52 height 11
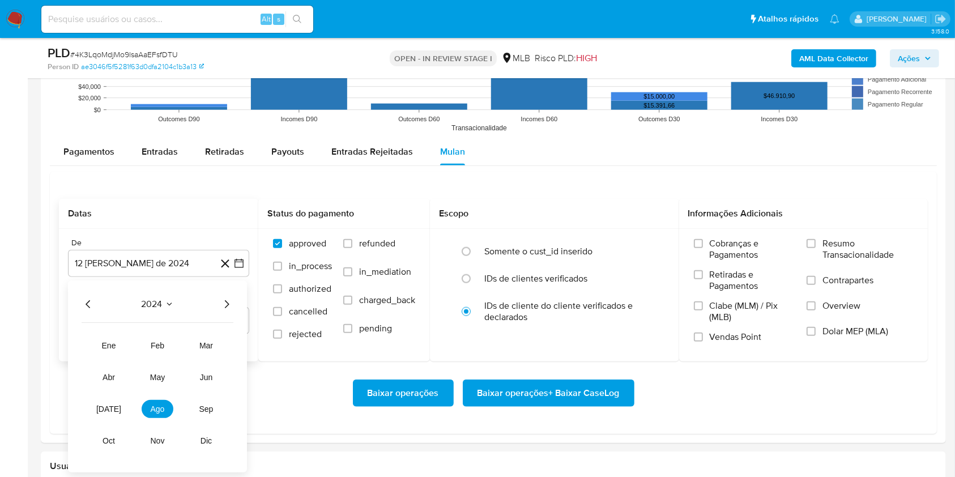
click at [222, 307] on icon "Año siguiente" at bounding box center [227, 305] width 14 height 14
click at [105, 403] on button "[DATE]" at bounding box center [109, 409] width 32 height 18
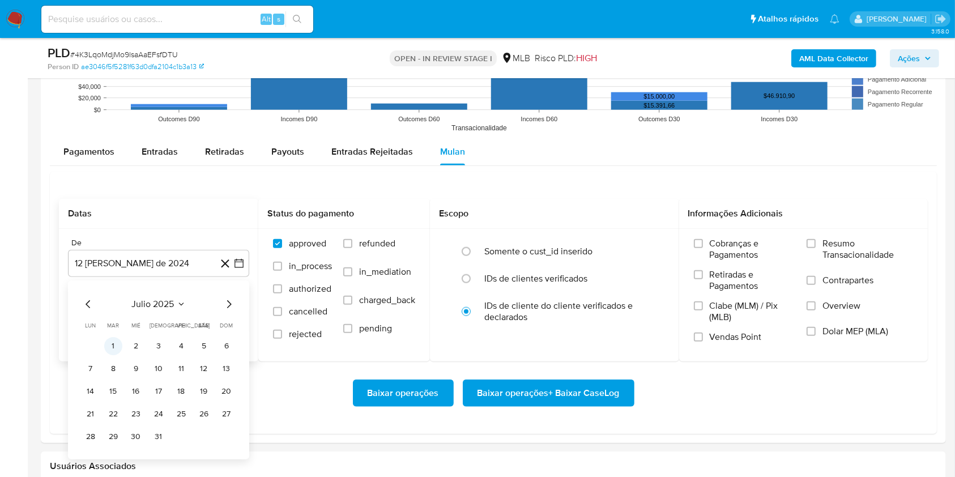
click at [116, 352] on button "1" at bounding box center [113, 346] width 18 height 18
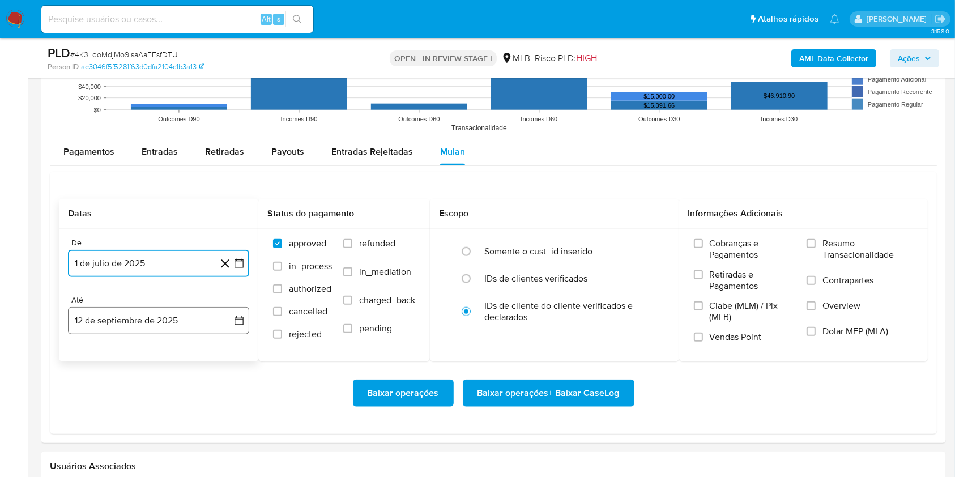
click at [109, 316] on button "12 de septiembre de 2025" at bounding box center [158, 320] width 181 height 27
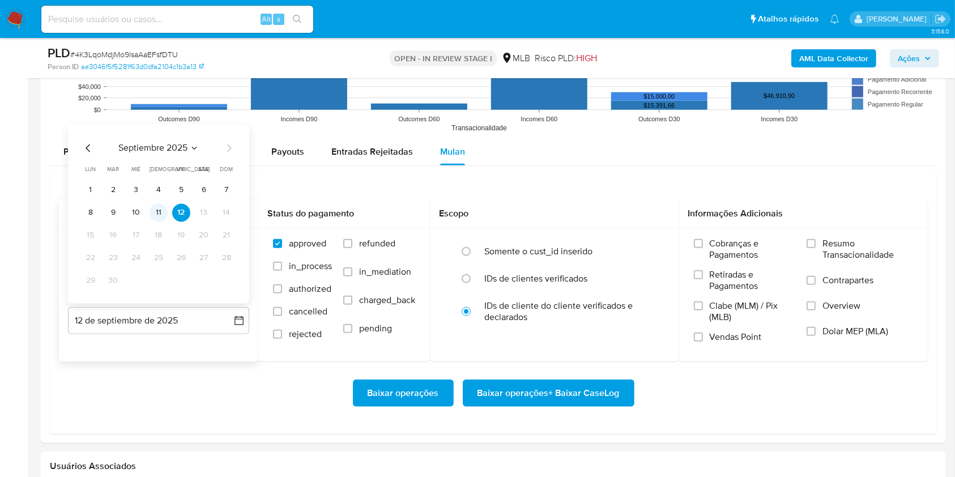
click at [163, 215] on button "11" at bounding box center [159, 213] width 18 height 18
click at [834, 241] on span "Resumo Transacionalidade" at bounding box center [868, 249] width 91 height 23
click at [816, 241] on input "Resumo Transacionalidade" at bounding box center [811, 243] width 9 height 9
click at [578, 393] on span "Baixar operações + Baixar CaseLog" at bounding box center [549, 393] width 142 height 25
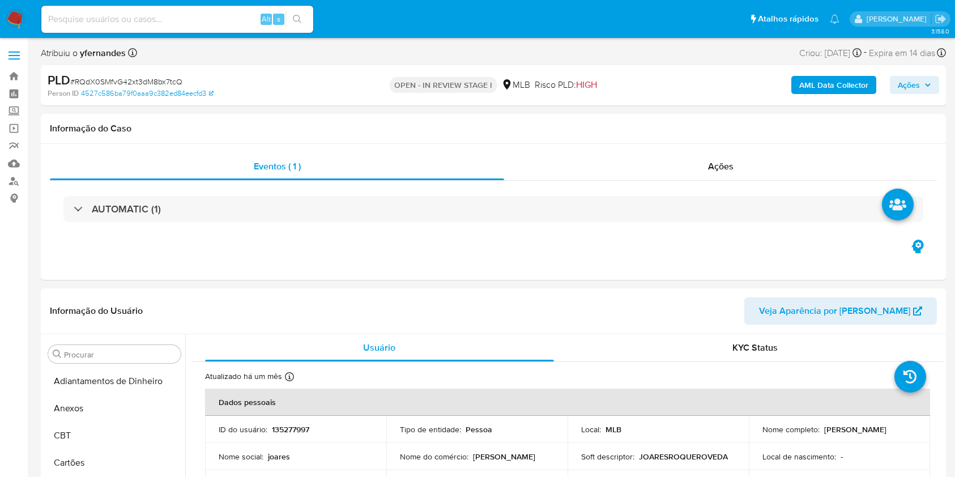
select select "10"
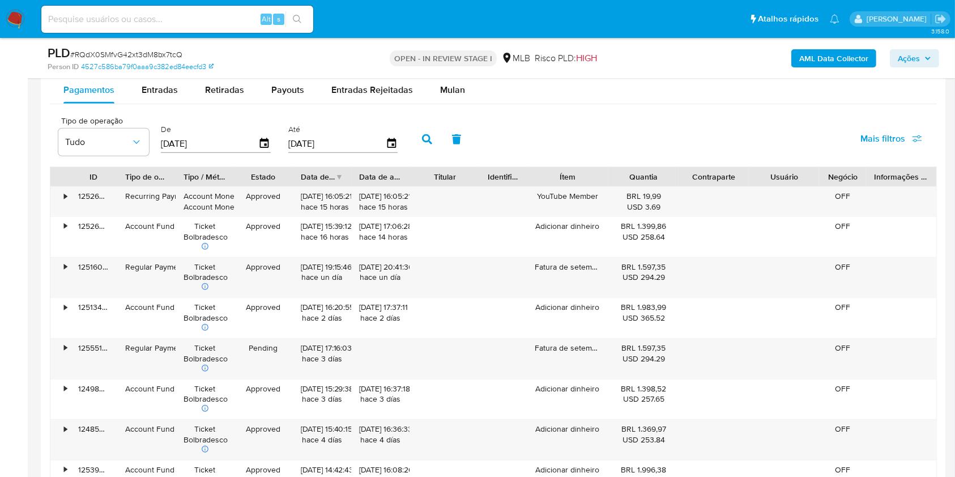
scroll to position [1133, 0]
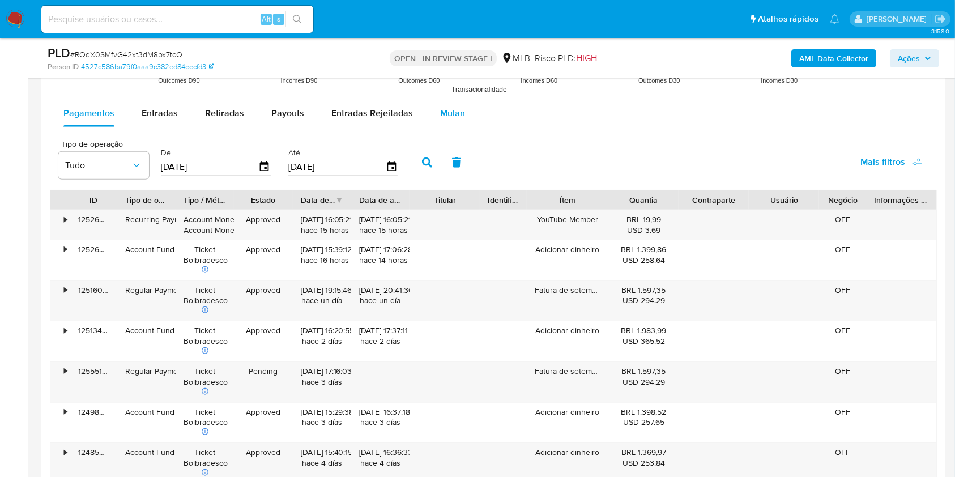
click at [431, 119] on button "Mulan" at bounding box center [453, 113] width 52 height 27
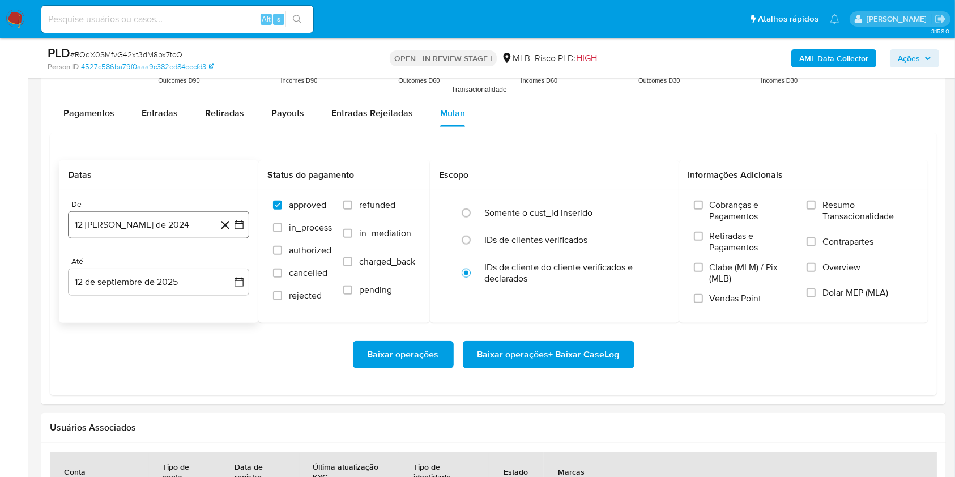
click at [165, 211] on button "12 [PERSON_NAME] de 2024" at bounding box center [158, 224] width 181 height 27
click at [151, 266] on span "agosto 2024" at bounding box center [154, 265] width 52 height 11
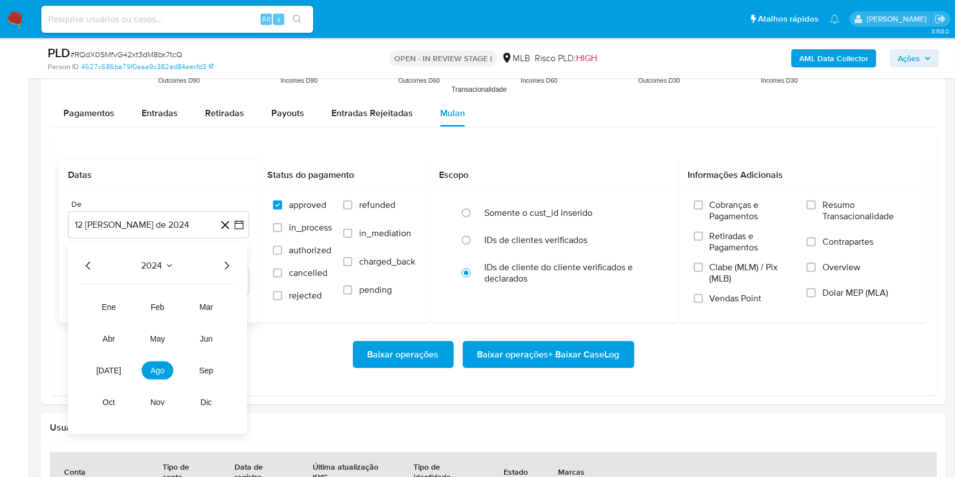
click at [221, 267] on icon "Año siguiente" at bounding box center [227, 266] width 14 height 14
click at [107, 371] on span "[DATE]" at bounding box center [108, 370] width 25 height 9
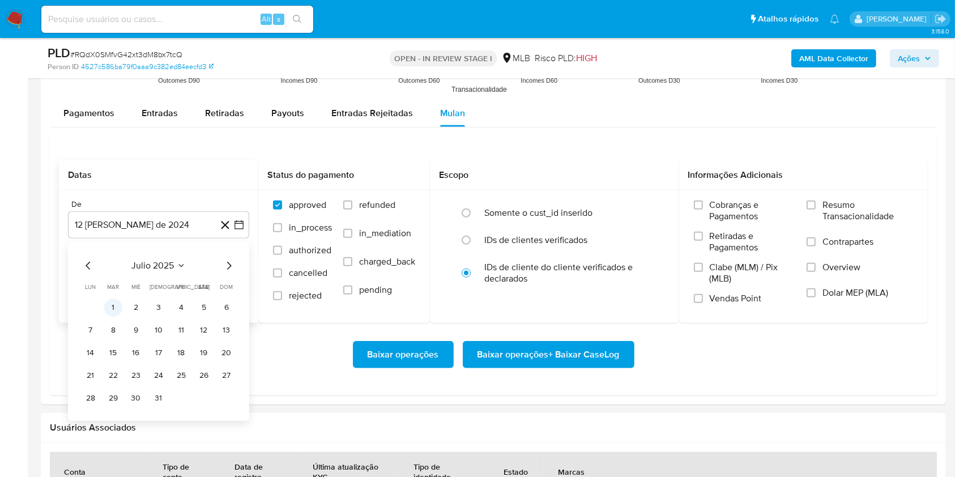
click at [120, 307] on button "1" at bounding box center [113, 308] width 18 height 18
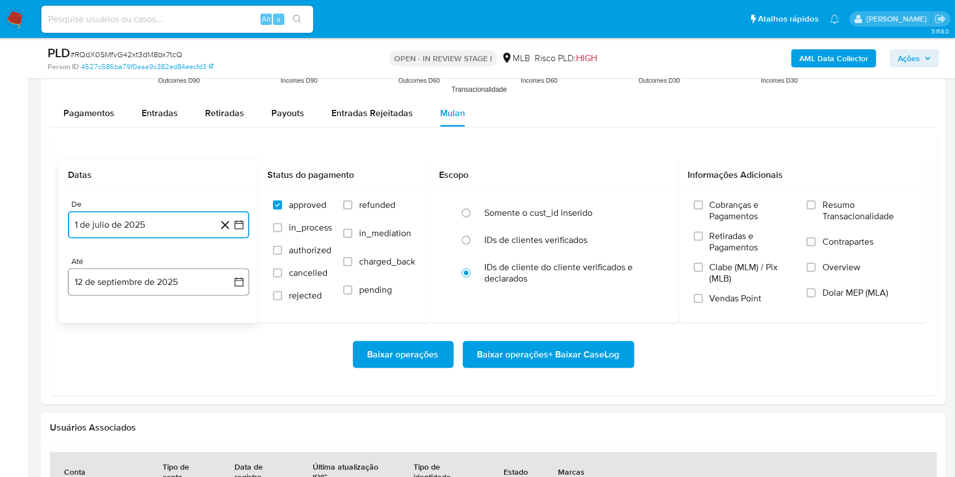
click at [118, 281] on button "12 de septiembre de 2025" at bounding box center [158, 282] width 181 height 27
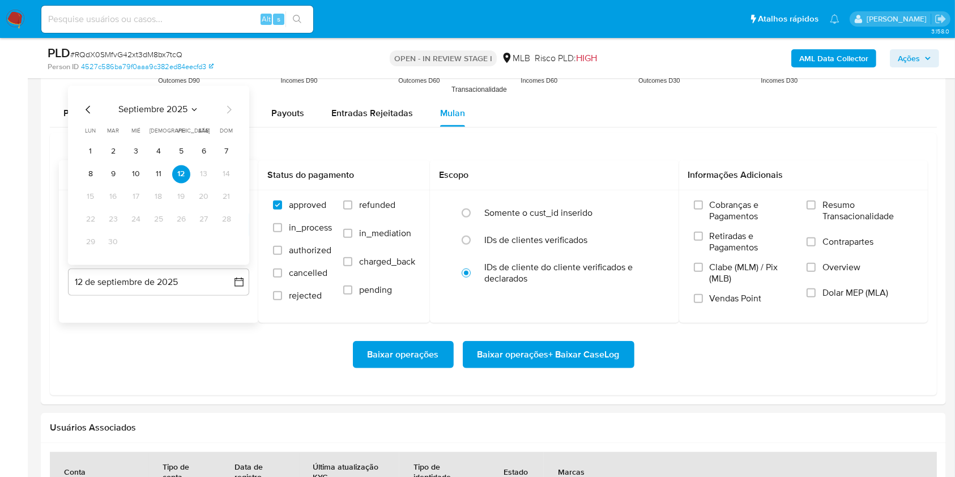
click at [158, 171] on button "11" at bounding box center [159, 174] width 18 height 18
click at [827, 206] on span "Resumo Transacionalidade" at bounding box center [868, 210] width 91 height 23
click at [816, 206] on input "Resumo Transacionalidade" at bounding box center [811, 205] width 9 height 9
click at [545, 356] on span "Baixar operações + Baixar CaseLog" at bounding box center [549, 354] width 142 height 25
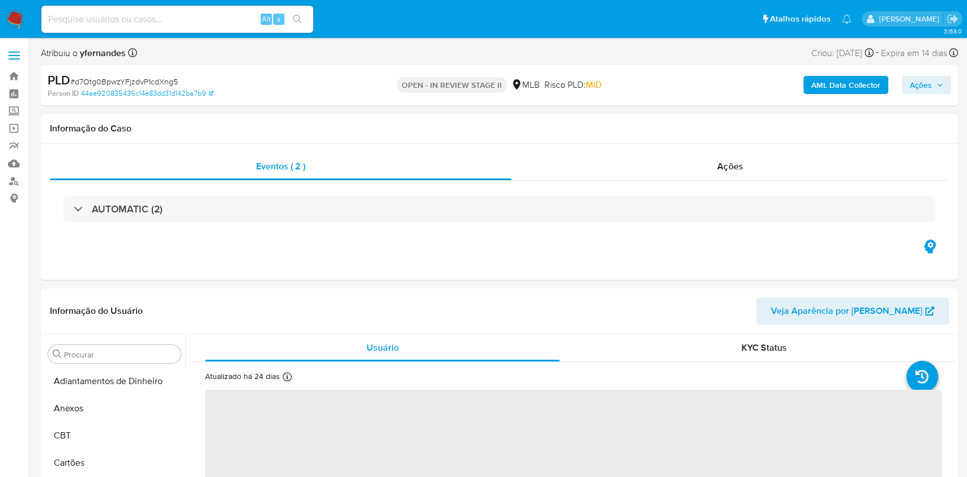
select select "10"
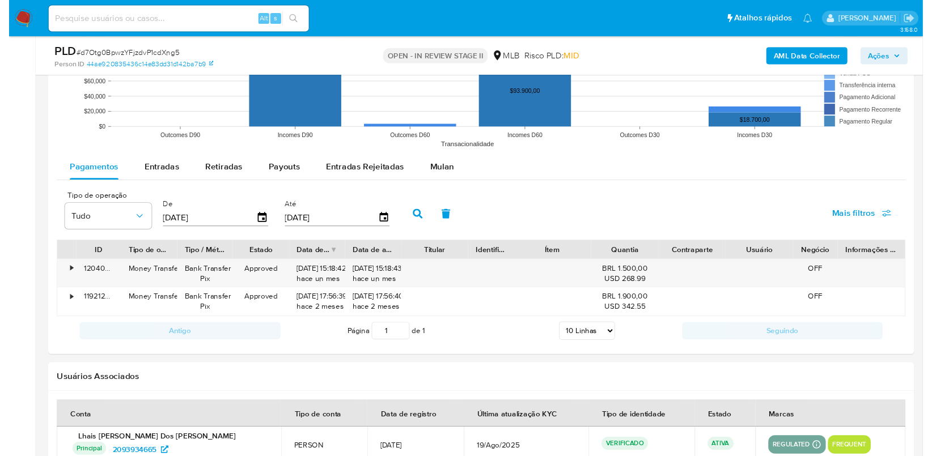
scroll to position [1209, 0]
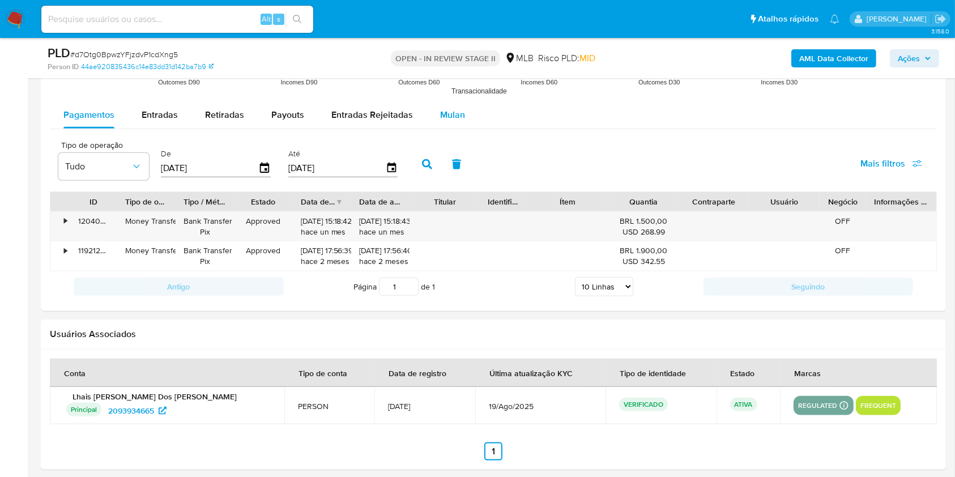
click at [447, 116] on span "Mulan" at bounding box center [452, 114] width 25 height 13
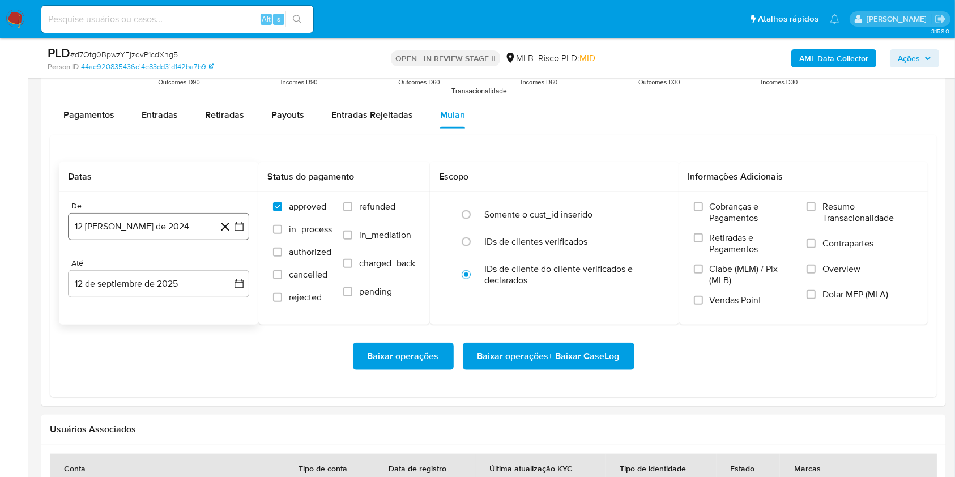
click at [141, 227] on button "12 [PERSON_NAME] de 2024" at bounding box center [158, 226] width 181 height 27
click at [159, 262] on span "agosto 2024" at bounding box center [154, 267] width 52 height 11
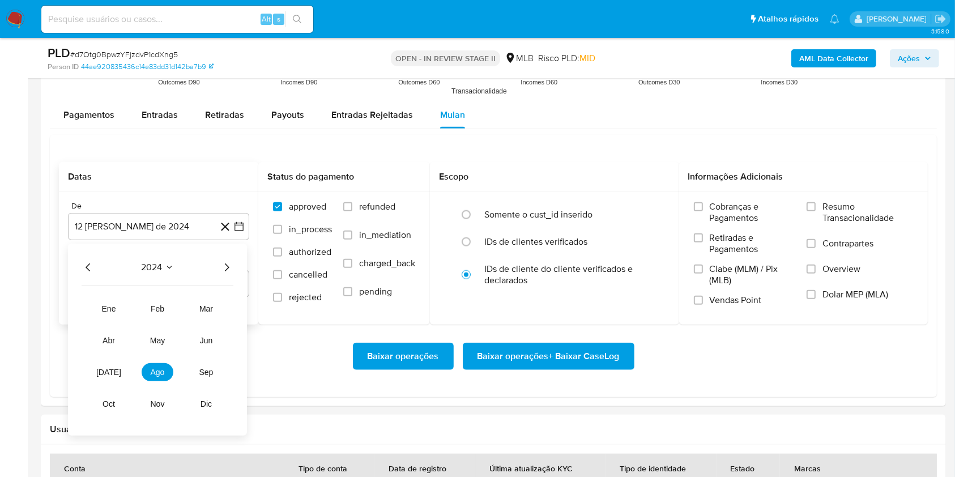
click at [228, 265] on icon "Año siguiente" at bounding box center [227, 268] width 14 height 14
click at [105, 365] on button "[DATE]" at bounding box center [109, 372] width 32 height 18
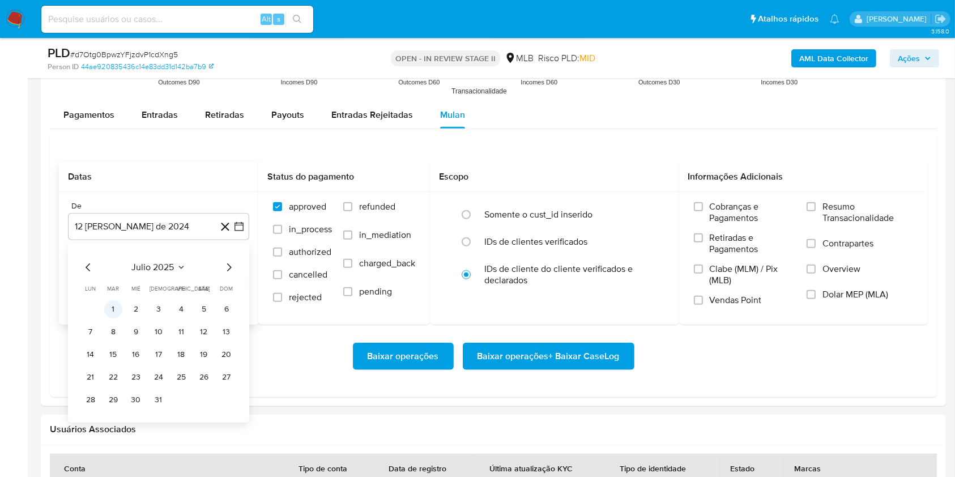
click at [112, 309] on button "1" at bounding box center [113, 309] width 18 height 18
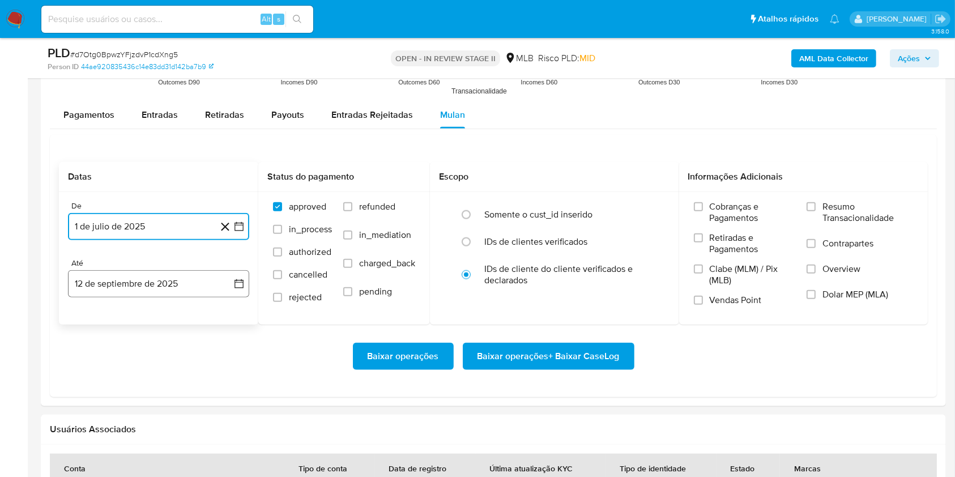
click at [114, 279] on button "12 de septiembre de 2025" at bounding box center [158, 283] width 181 height 27
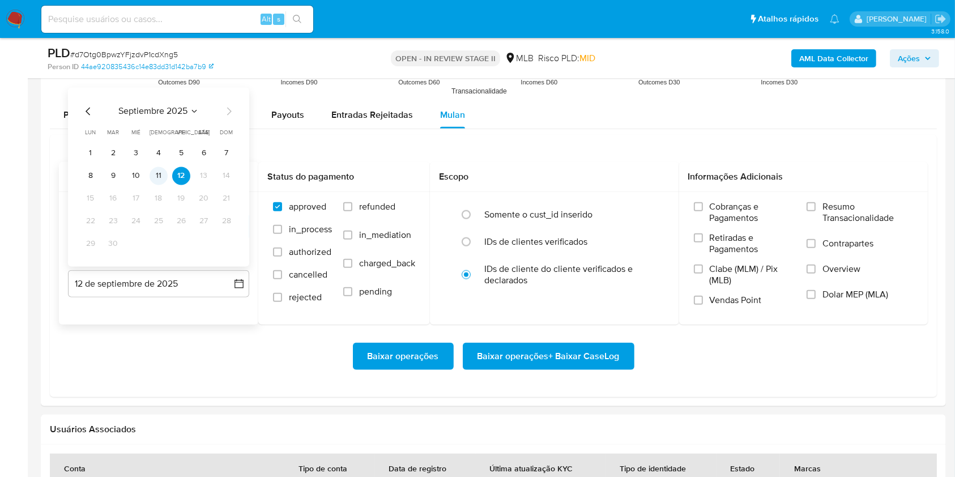
click at [162, 178] on button "11" at bounding box center [159, 176] width 18 height 18
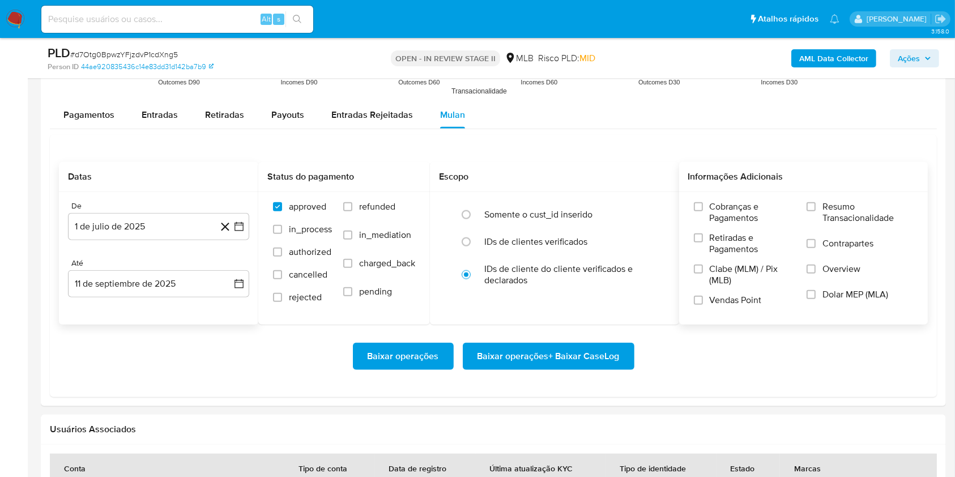
click at [805, 203] on div "Cobranças e Pagamentos Retiradas e Pagamentos Clabe (MLM) / Pix (MLB) Vendas Po…" at bounding box center [804, 257] width 231 height 113
click at [823, 214] on span "Resumo Transacionalidade" at bounding box center [868, 212] width 91 height 23
click at [816, 211] on input "Resumo Transacionalidade" at bounding box center [811, 206] width 9 height 9
click at [536, 362] on span "Baixar operações + Baixar CaseLog" at bounding box center [549, 356] width 142 height 25
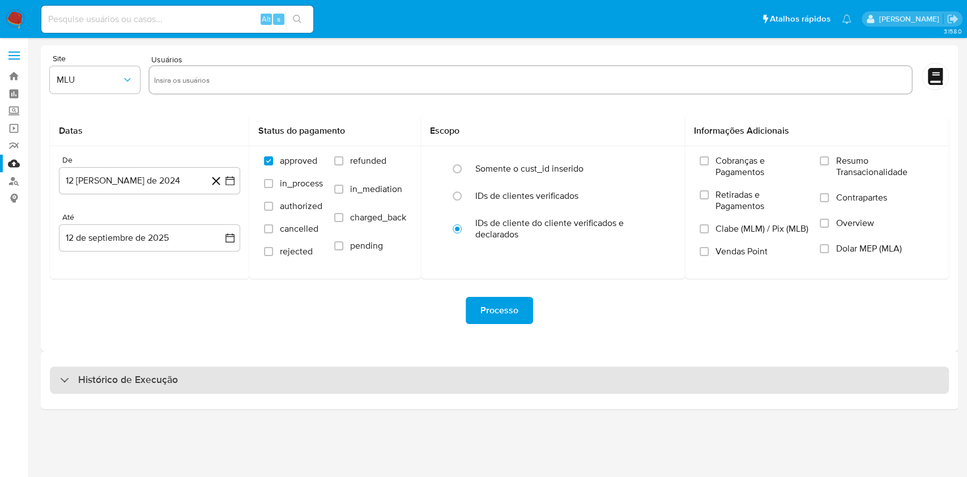
click at [512, 383] on div "Histórico de Execução" at bounding box center [499, 380] width 899 height 27
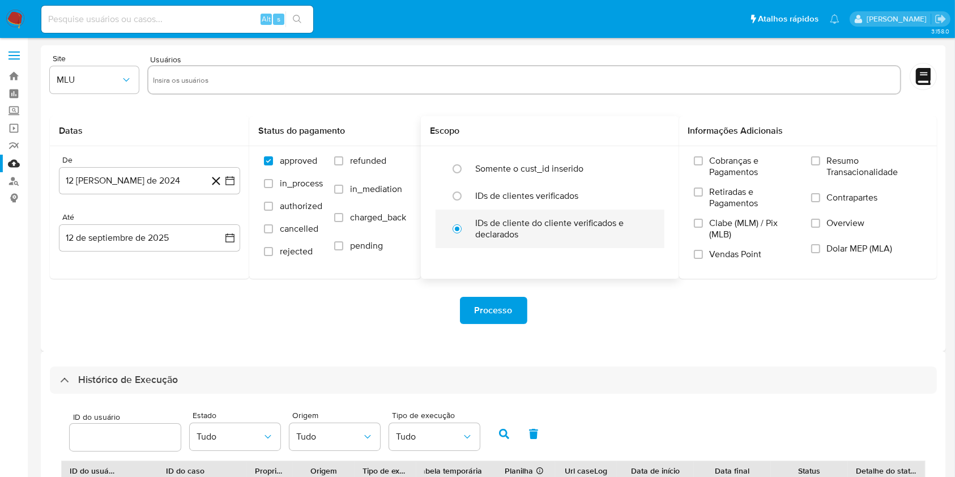
scroll to position [377, 0]
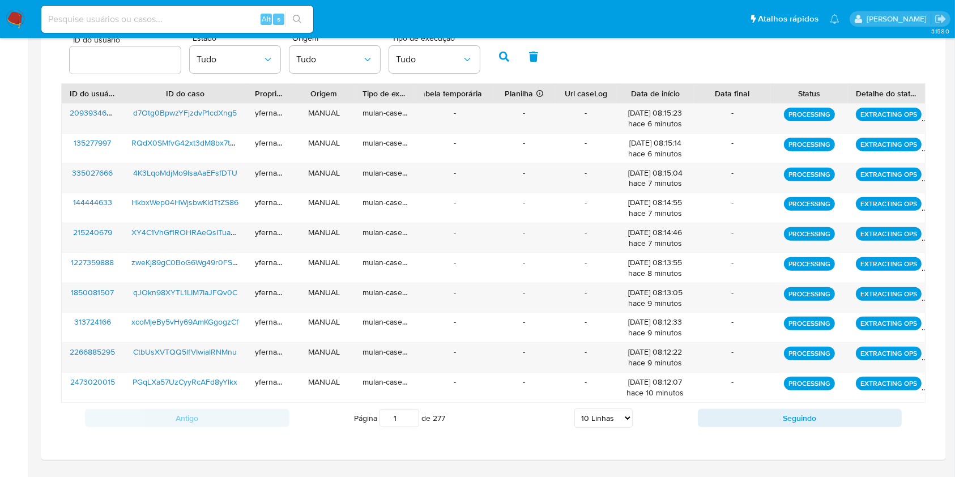
click at [617, 410] on select "5 Linhas 10 Linhas 20 Linhas 25 Linhas 50 Linhas 100 Linhas" at bounding box center [604, 418] width 58 height 19
select select "20"
click at [575, 409] on select "5 Linhas 10 Linhas 20 Linhas 25 Linhas 50 Linhas 100 Linhas" at bounding box center [604, 418] width 58 height 19
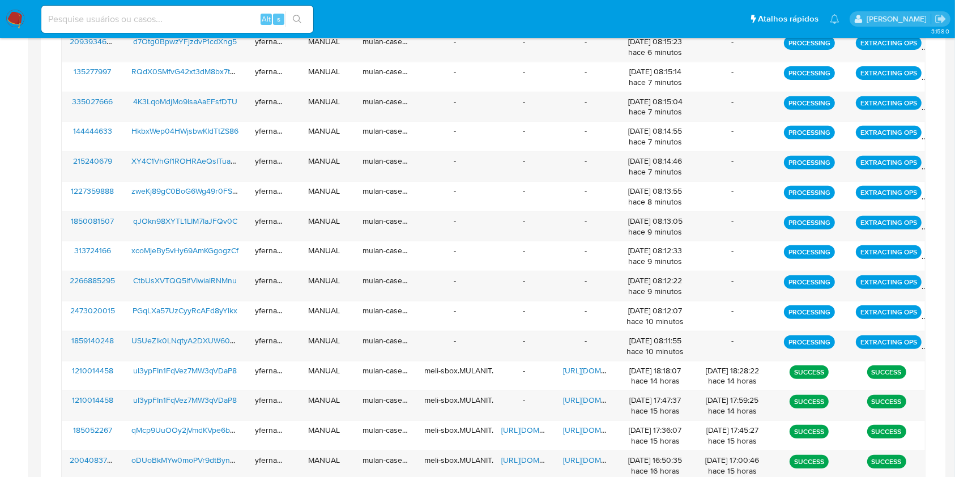
scroll to position [453, 0]
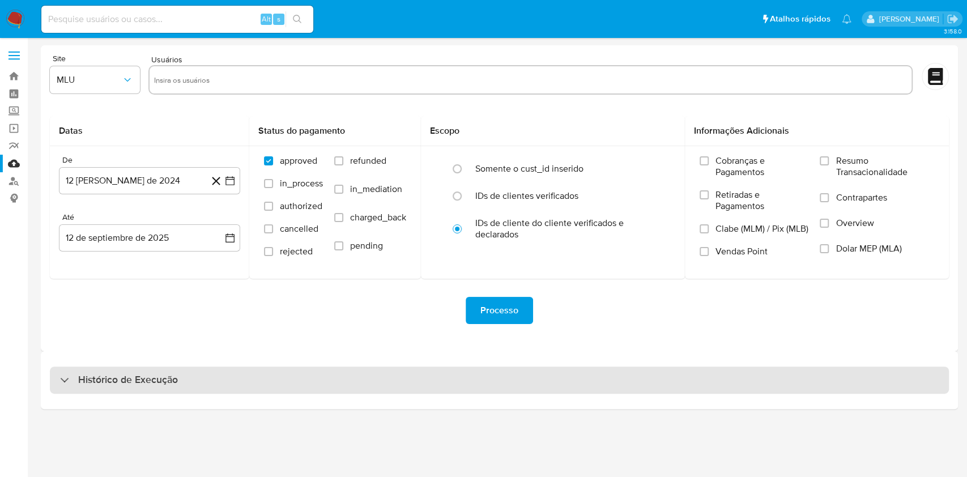
click at [485, 383] on div "Histórico de Execução" at bounding box center [499, 380] width 899 height 27
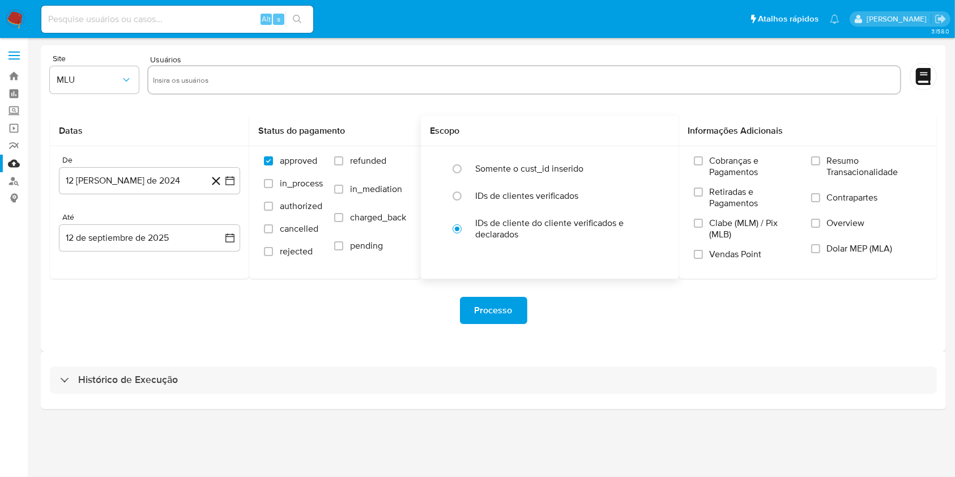
select select "10"
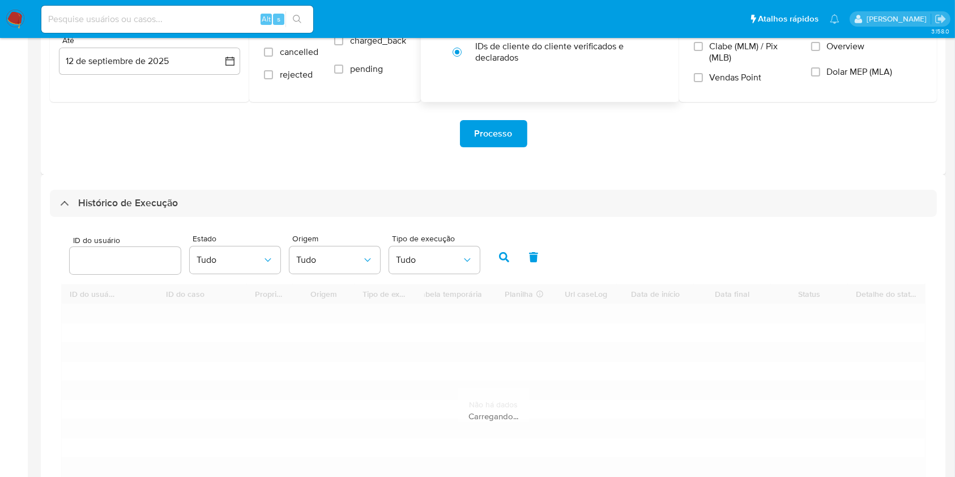
scroll to position [301, 0]
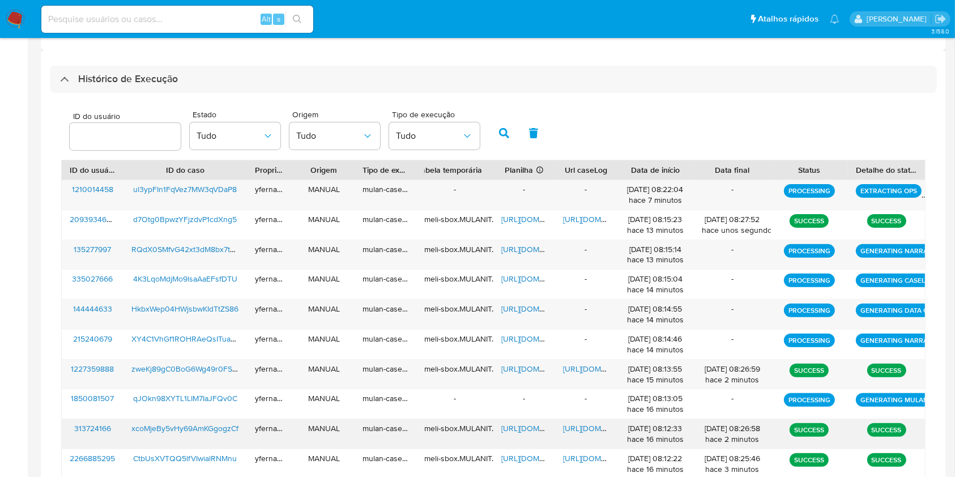
click at [526, 425] on span "[URL][DOMAIN_NAME]" at bounding box center [541, 428] width 78 height 11
click at [585, 430] on span "[URL][DOMAIN_NAME]" at bounding box center [602, 428] width 78 height 11
click at [0, 291] on aside "Bandeja Painel Screening Pesquisa em Listas Watchlist Ferramentas Operações em …" at bounding box center [14, 142] width 28 height 886
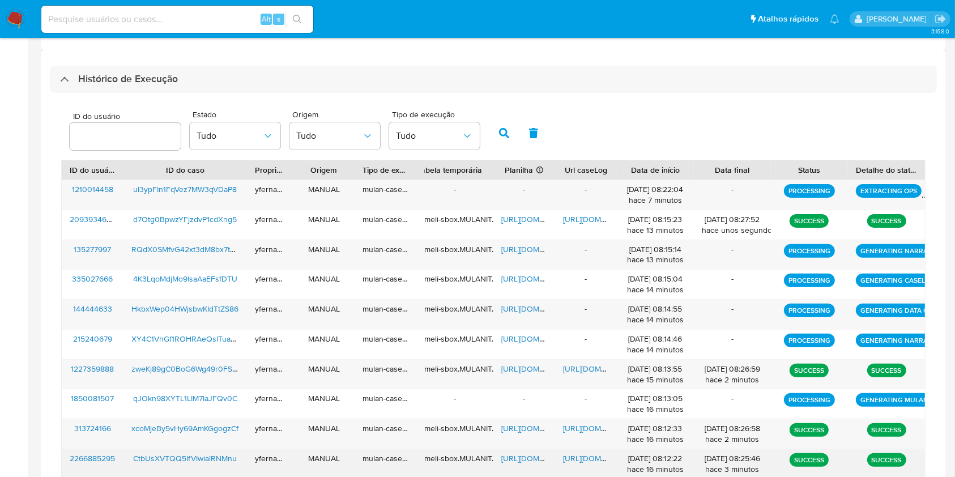
click at [510, 455] on span "[URL][DOMAIN_NAME]" at bounding box center [541, 458] width 78 height 11
click at [572, 456] on span "[URL][DOMAIN_NAME]" at bounding box center [602, 458] width 78 height 11
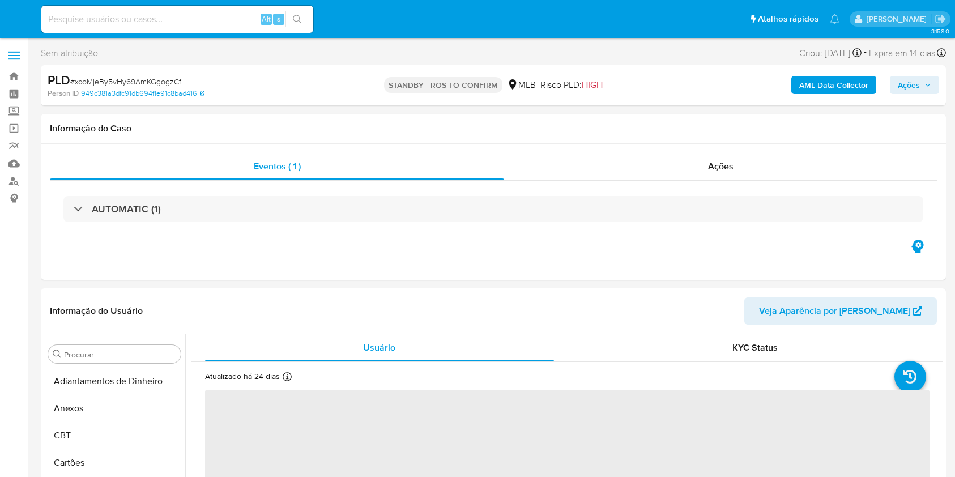
select select "10"
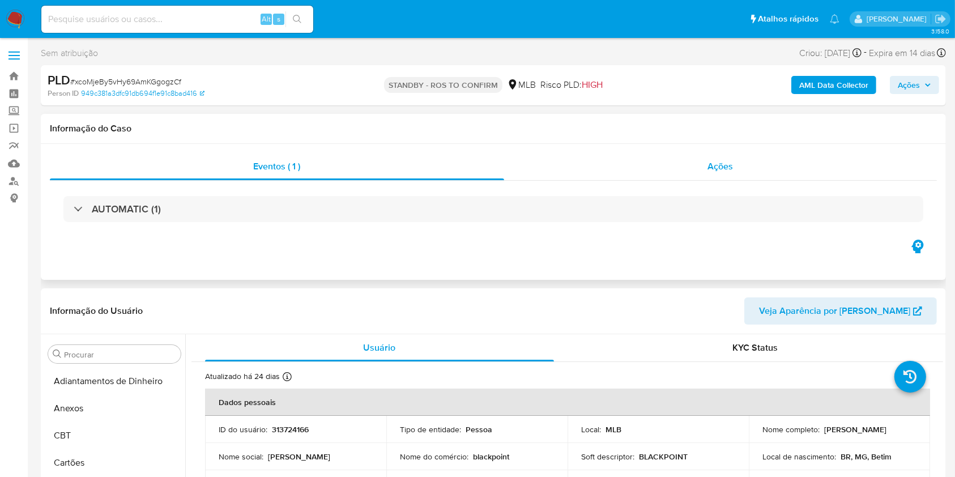
scroll to position [533, 0]
click at [649, 162] on div "Ações" at bounding box center [720, 166] width 433 height 27
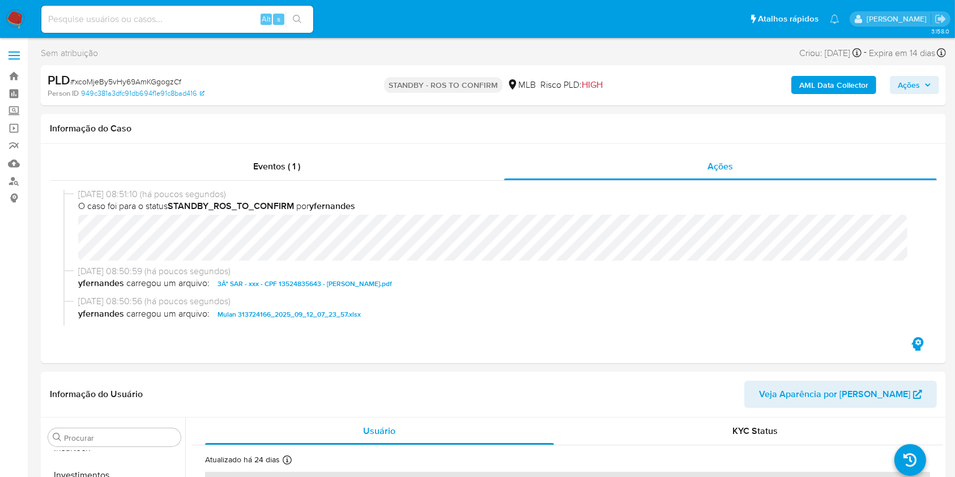
scroll to position [0, 0]
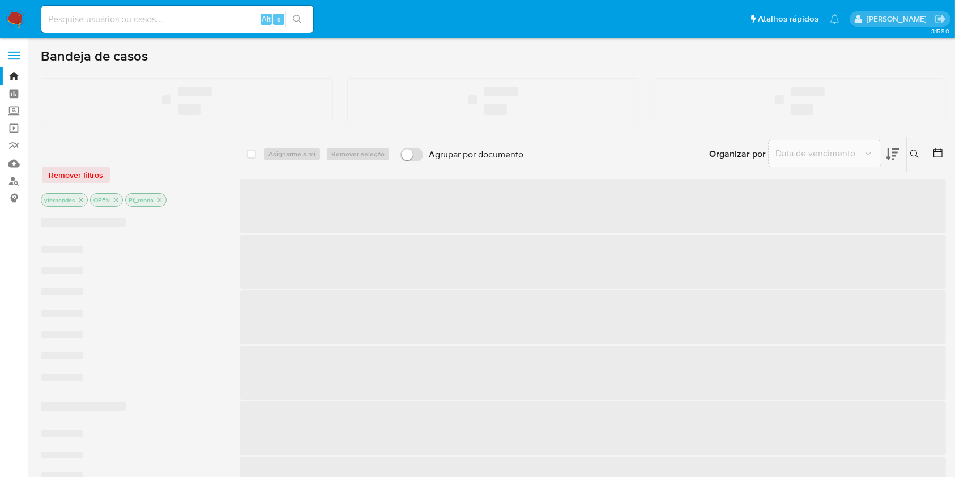
click at [10, 16] on img at bounding box center [15, 19] width 19 height 19
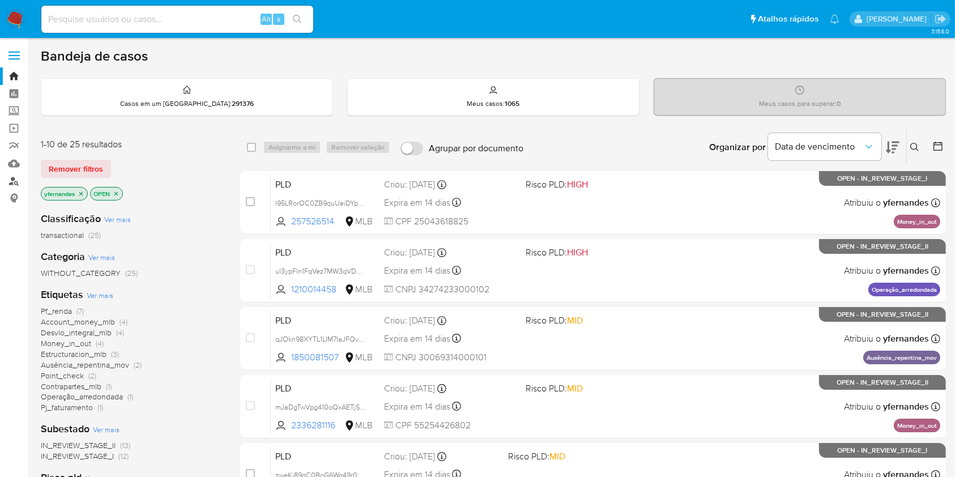
click at [19, 182] on link "Localizador de pessoas" at bounding box center [67, 181] width 135 height 18
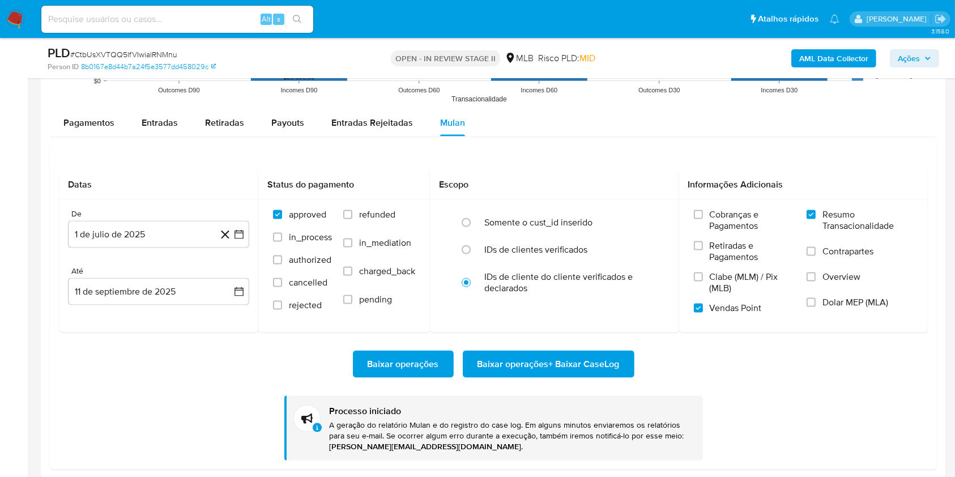
scroll to position [533, 0]
click at [169, 47] on div "PLD # CtbUsXVTQQ5lfVIwialRNMnu" at bounding box center [194, 53] width 293 height 17
copy span "CtbUsXVTQQ5lfVIwialRNMnu"
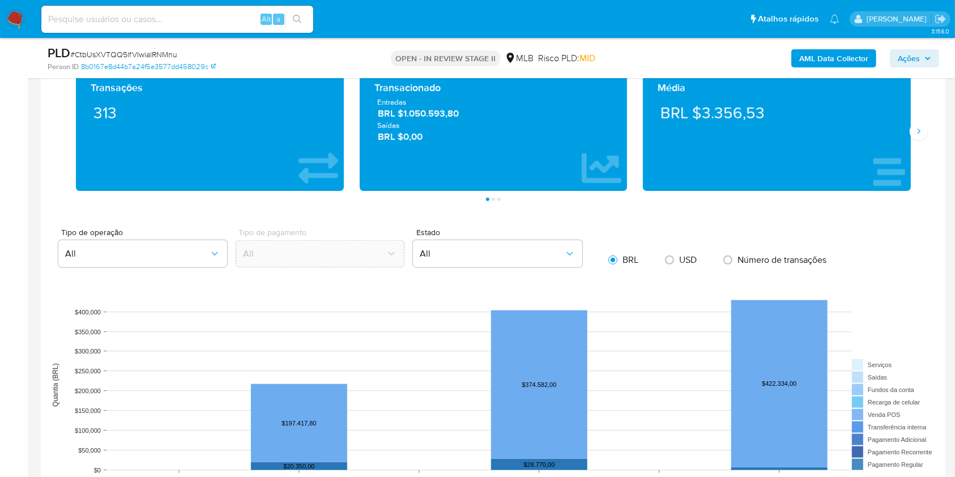
scroll to position [1133, 0]
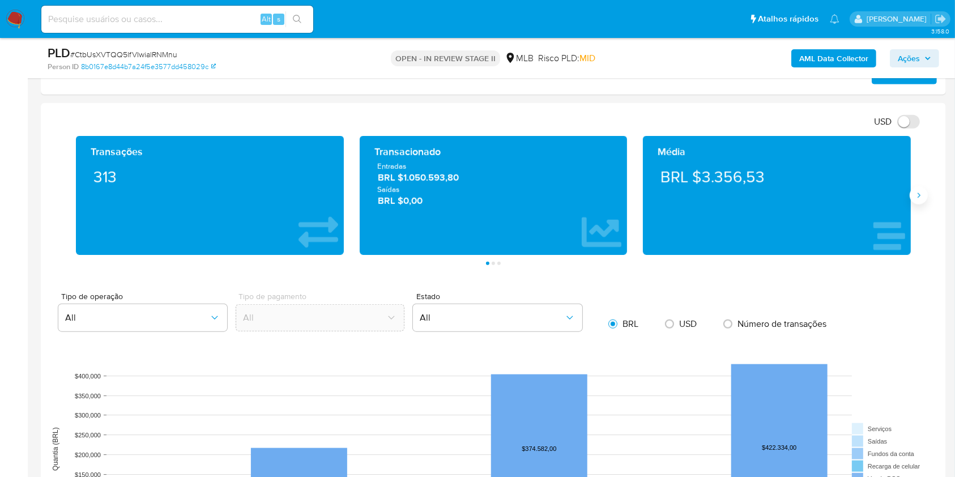
click at [912, 197] on button "Siguiente" at bounding box center [919, 195] width 18 height 18
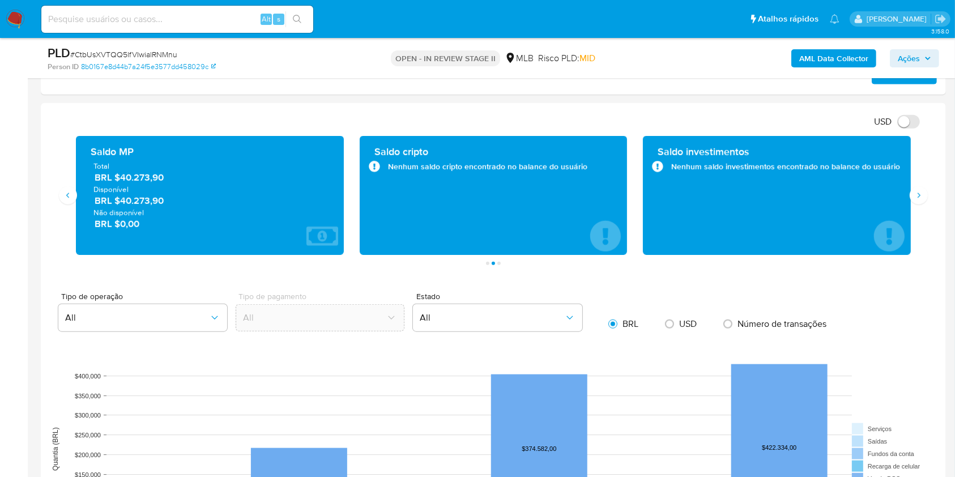
click at [155, 177] on span "BRL $40.273,90" at bounding box center [211, 178] width 232 height 13
click at [418, 118] on div "USD Alternar entre moeda local e dólar" at bounding box center [489, 121] width 879 height 19
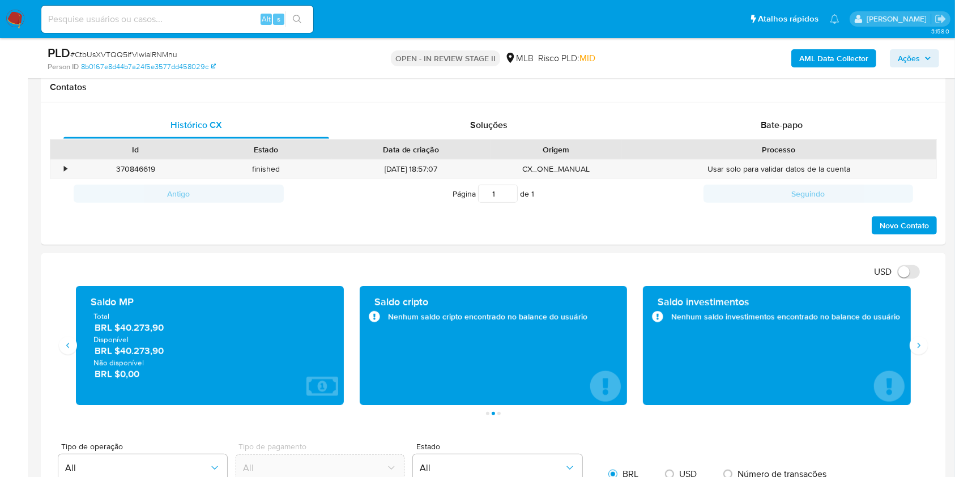
scroll to position [982, 0]
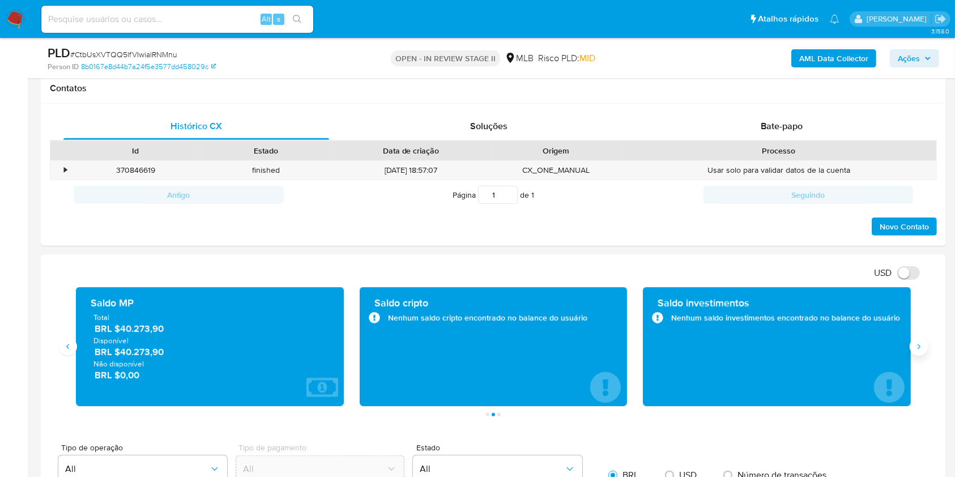
click at [920, 343] on icon "Siguiente" at bounding box center [919, 346] width 9 height 9
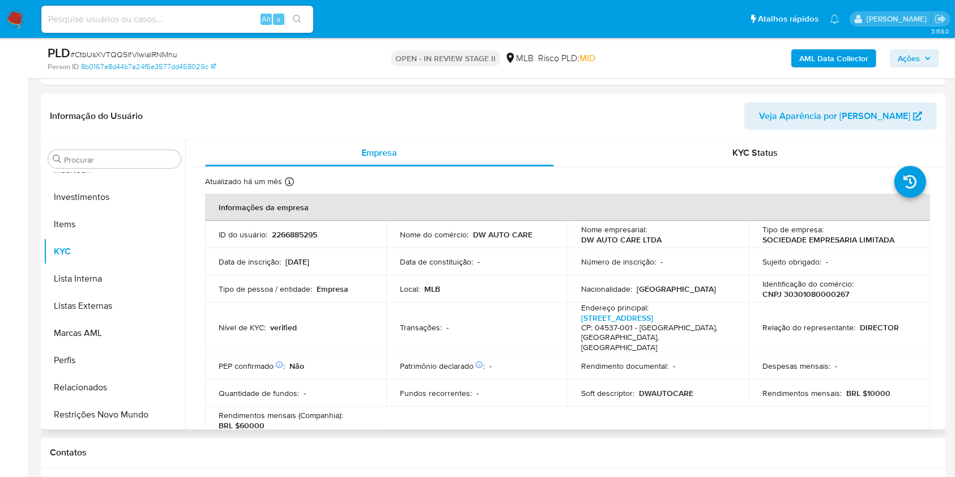
scroll to position [604, 0]
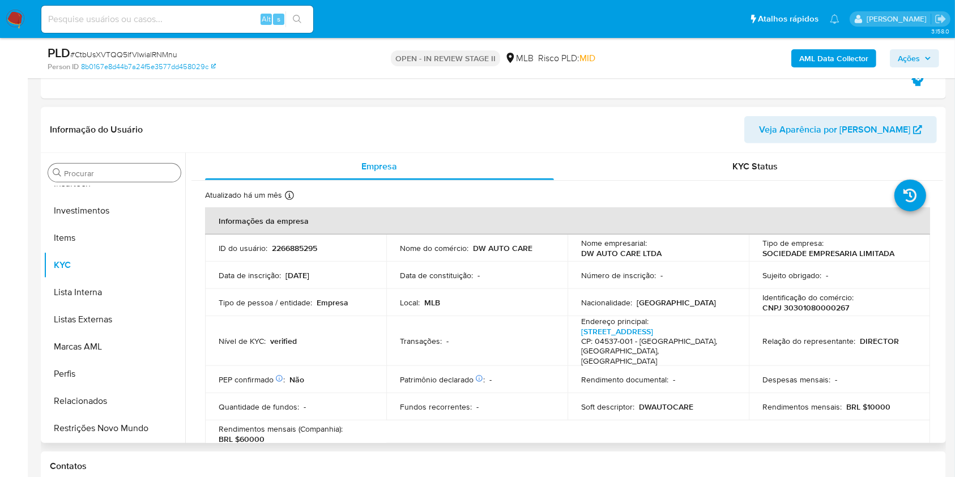
click at [119, 175] on input "Procurar" at bounding box center [120, 173] width 112 height 10
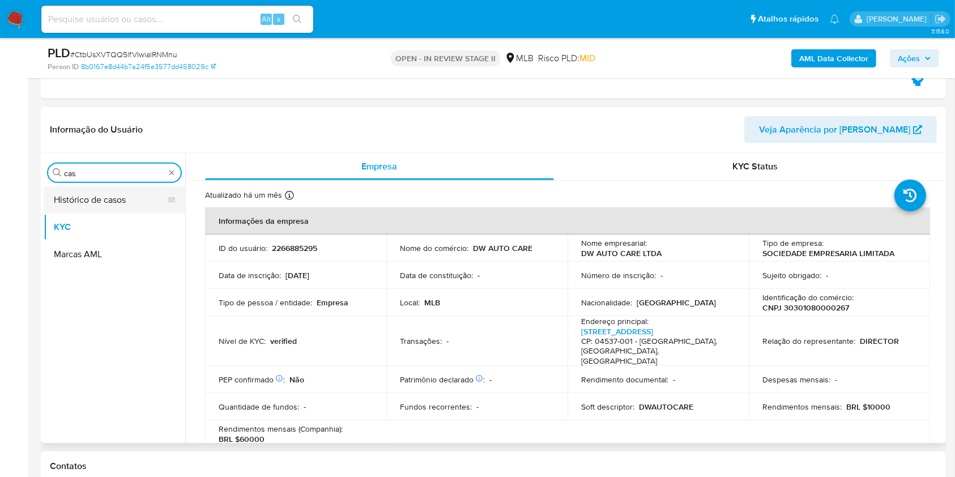
scroll to position [0, 0]
click at [96, 201] on button "Histórico de casos" at bounding box center [110, 199] width 133 height 27
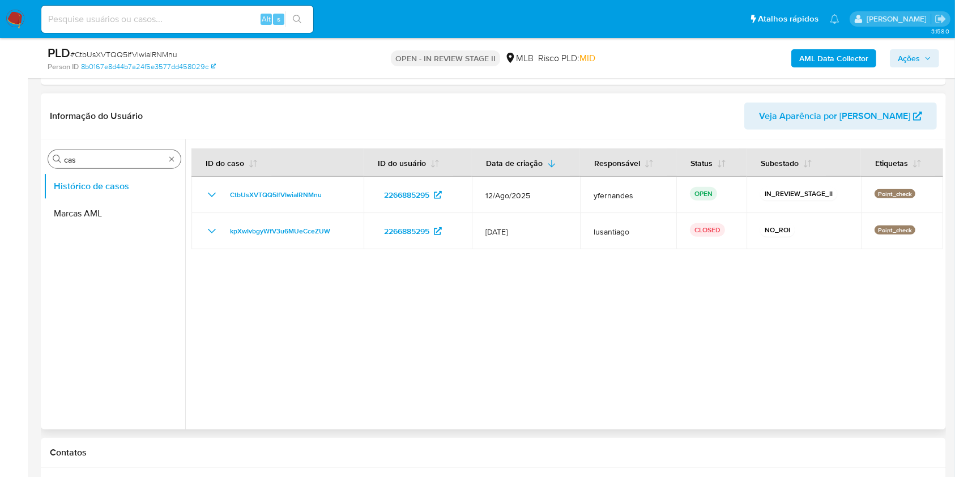
click at [131, 164] on div "Procurar cas" at bounding box center [114, 159] width 133 height 18
click at [122, 158] on input "cas" at bounding box center [114, 160] width 101 height 10
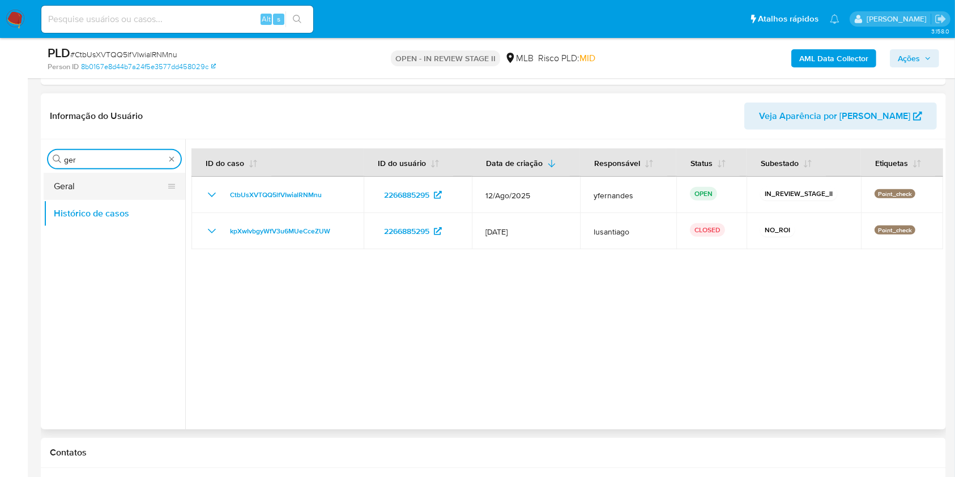
type input "ger"
click at [100, 181] on button "Geral" at bounding box center [110, 186] width 133 height 27
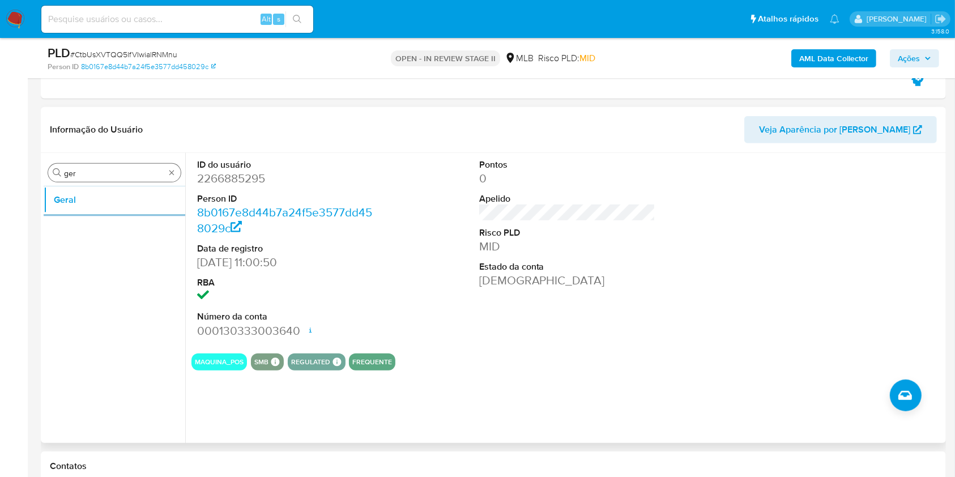
click at [95, 168] on input "ger" at bounding box center [114, 173] width 101 height 10
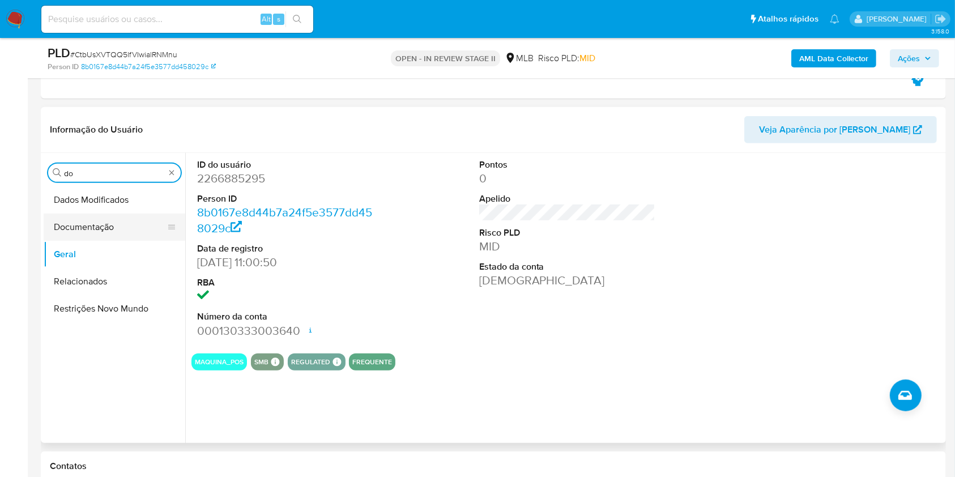
type input "do"
click at [63, 227] on button "Documentação" at bounding box center [110, 227] width 133 height 27
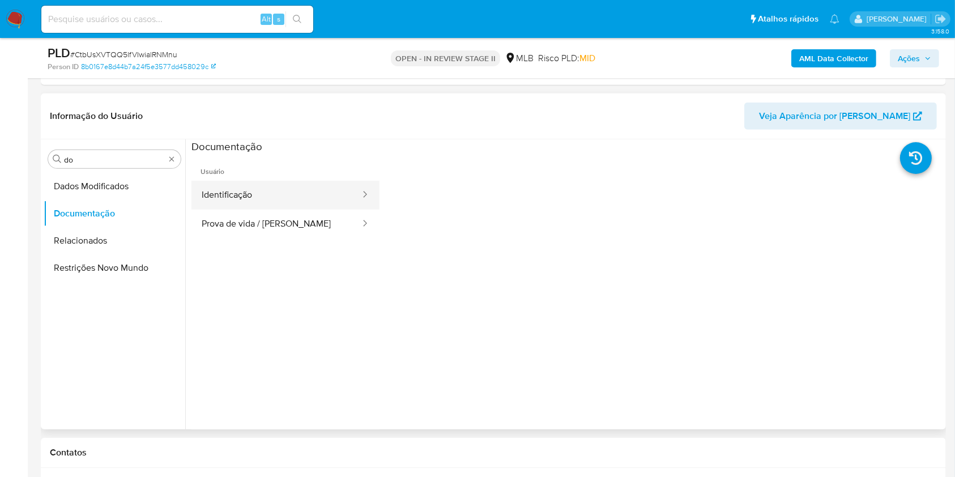
drag, startPoint x: 272, startPoint y: 194, endPoint x: 249, endPoint y: 193, distance: 22.7
click at [249, 193] on button "Identificação" at bounding box center [277, 195] width 170 height 29
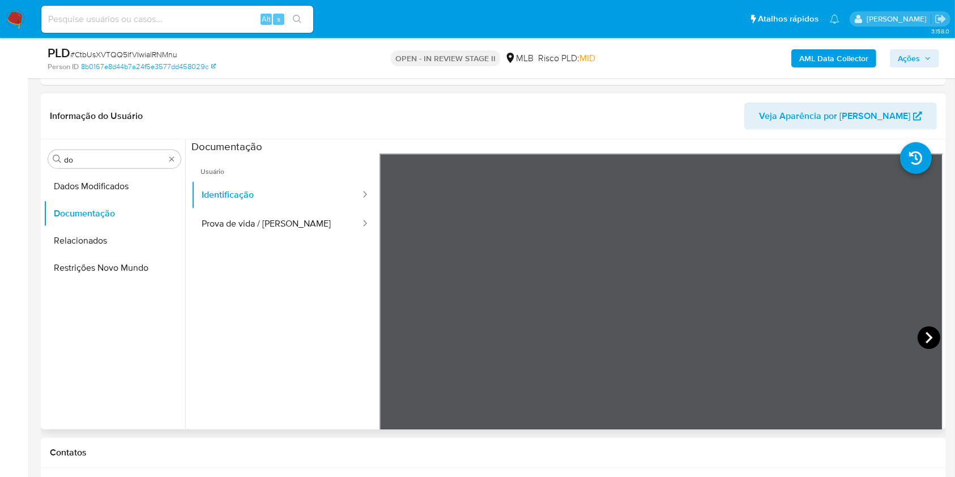
click at [925, 333] on icon at bounding box center [929, 337] width 23 height 23
click at [271, 220] on button "Prova de vida / [PERSON_NAME]" at bounding box center [277, 224] width 170 height 29
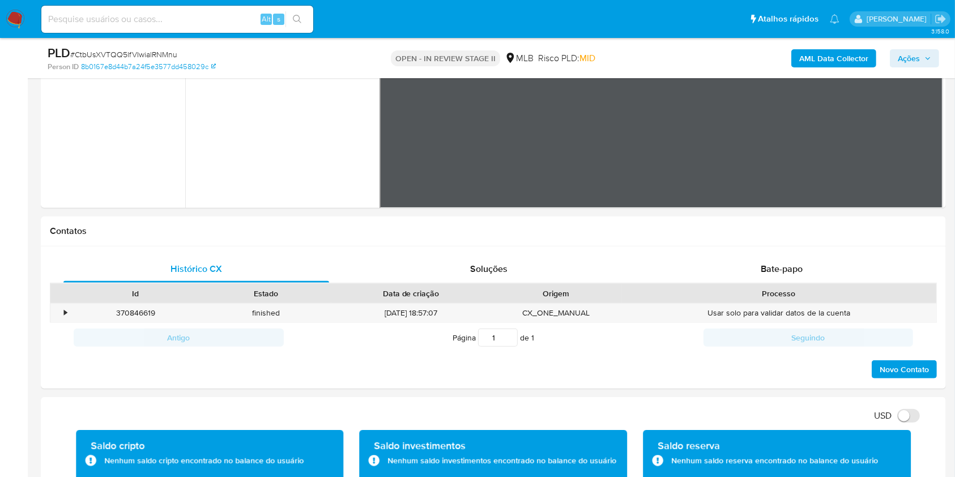
scroll to position [907, 0]
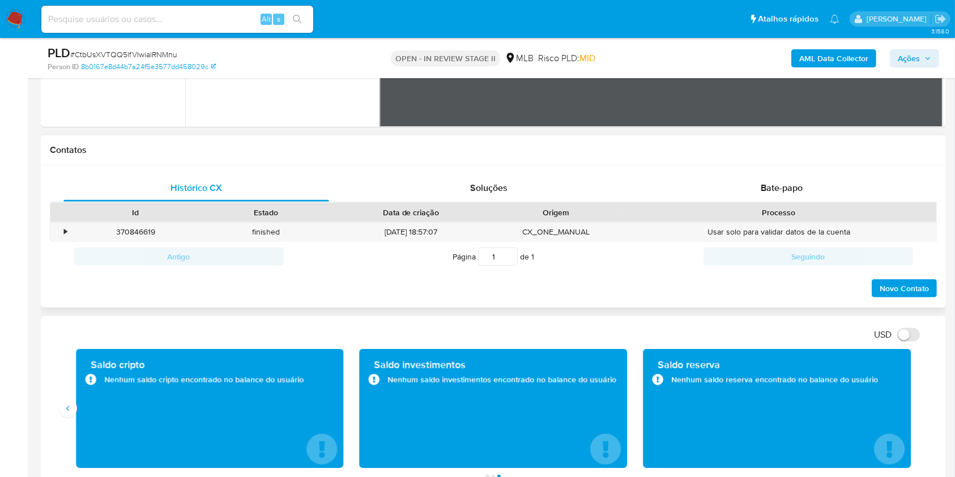
click at [749, 227] on div "Usar solo para validar datos de la cuenta" at bounding box center [779, 232] width 315 height 19
click at [753, 207] on div "Processo" at bounding box center [779, 212] width 299 height 11
click at [746, 191] on div "Bate-papo" at bounding box center [782, 188] width 266 height 27
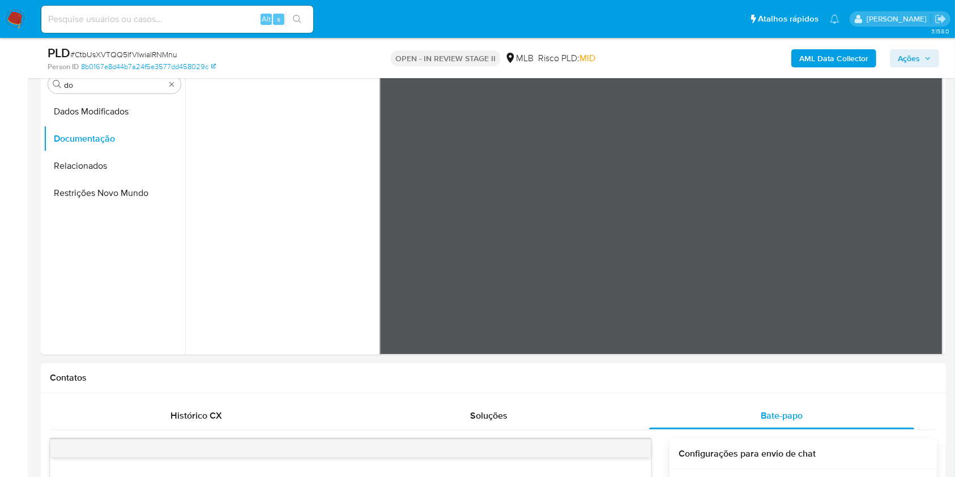
scroll to position [529, 0]
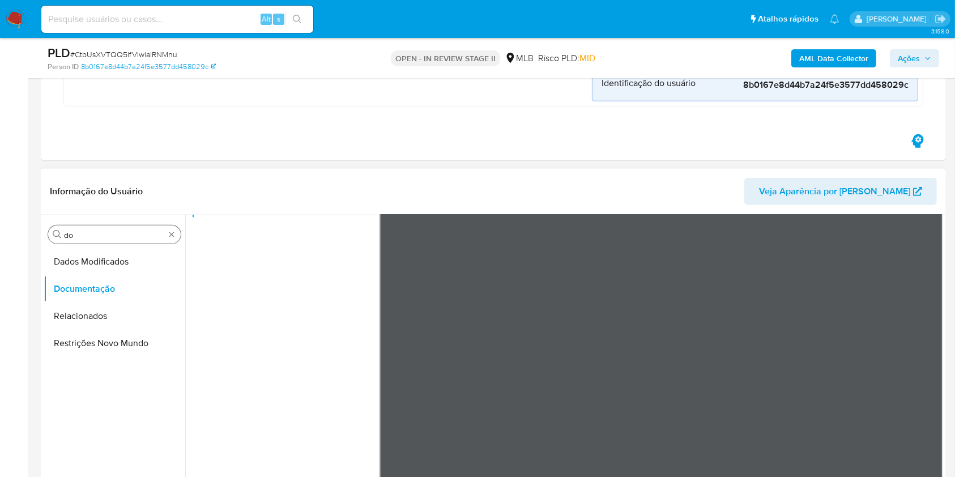
click at [74, 231] on input "do" at bounding box center [114, 235] width 101 height 10
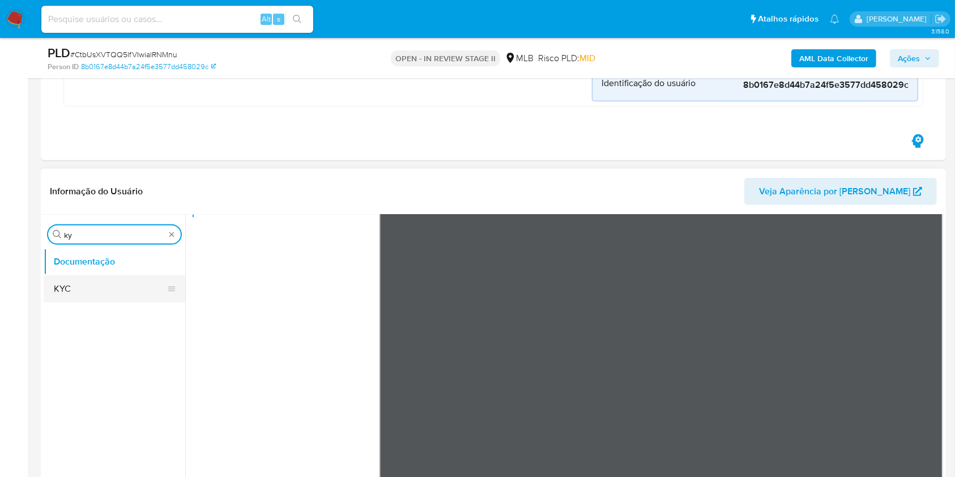
type input "ky"
click at [61, 286] on button "KYC" at bounding box center [110, 288] width 133 height 27
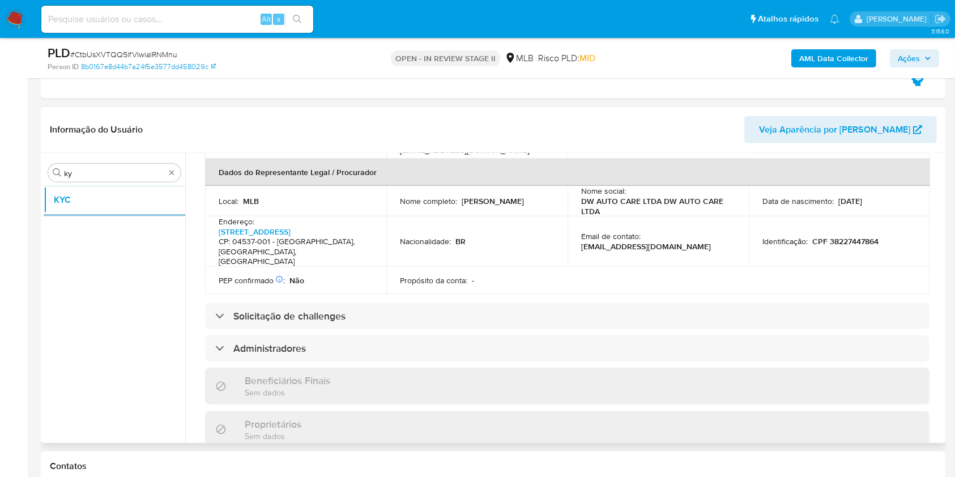
scroll to position [367, 0]
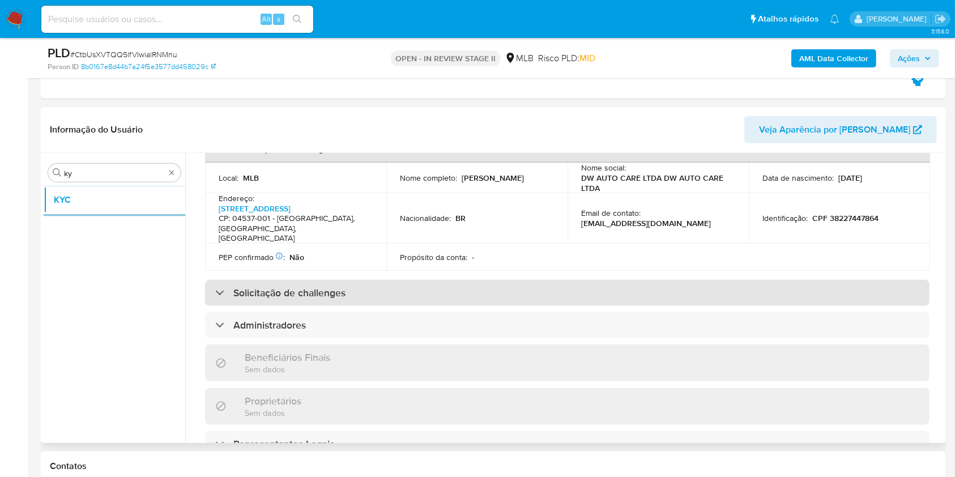
click at [456, 286] on div "Solicitação de challenges" at bounding box center [567, 293] width 725 height 26
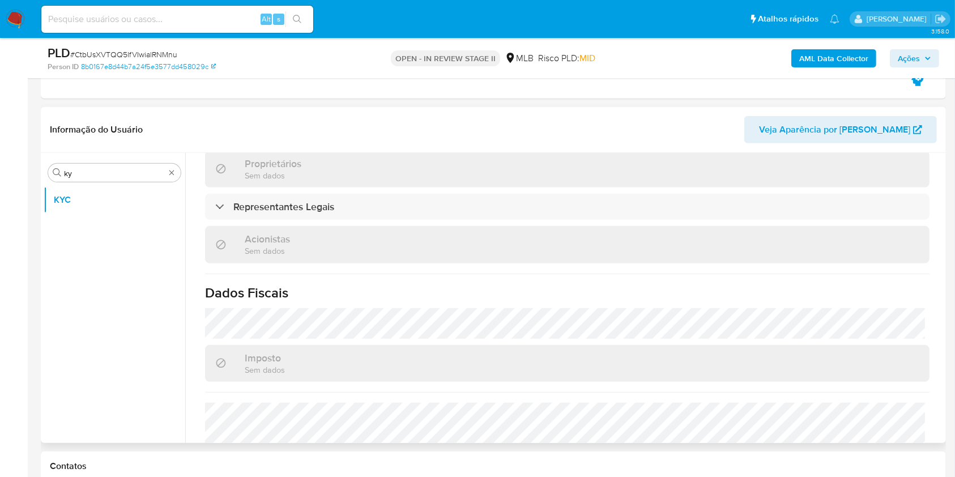
scroll to position [803, 0]
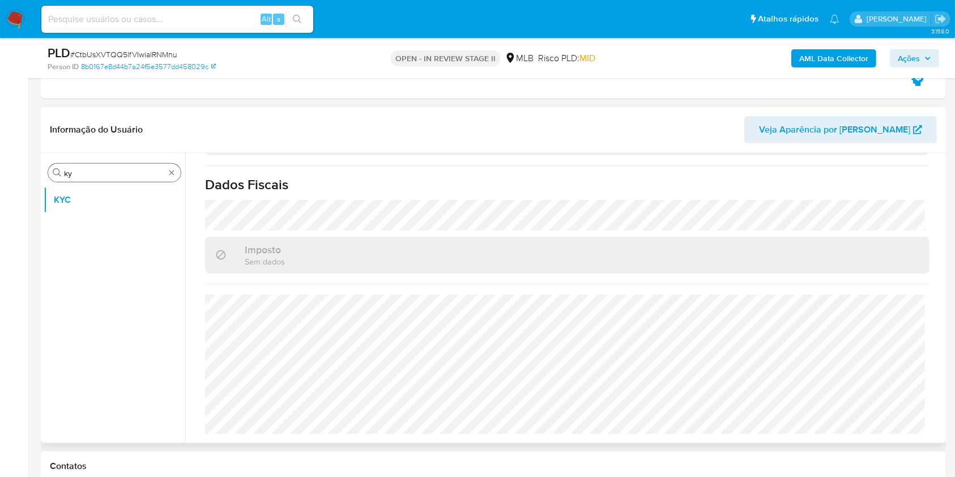
click at [91, 172] on input "ky" at bounding box center [114, 173] width 101 height 10
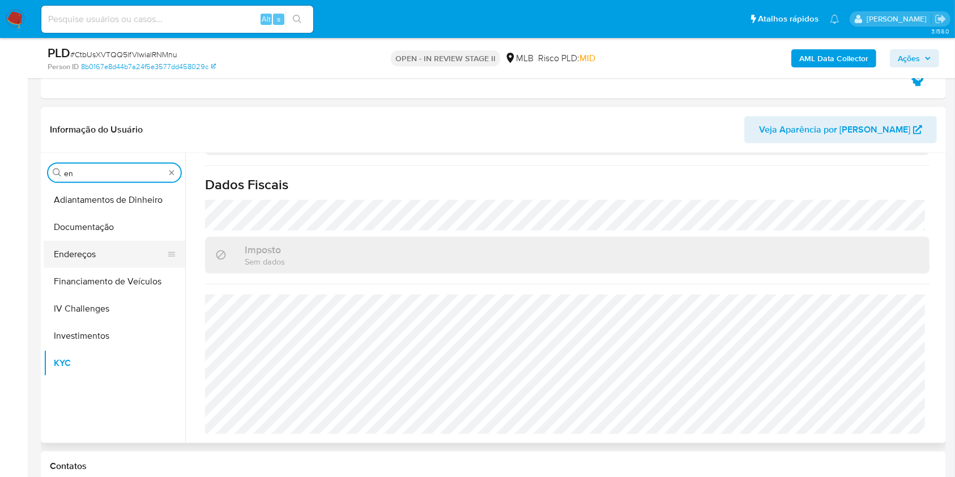
type input "en"
click at [108, 244] on button "Endereços" at bounding box center [110, 254] width 133 height 27
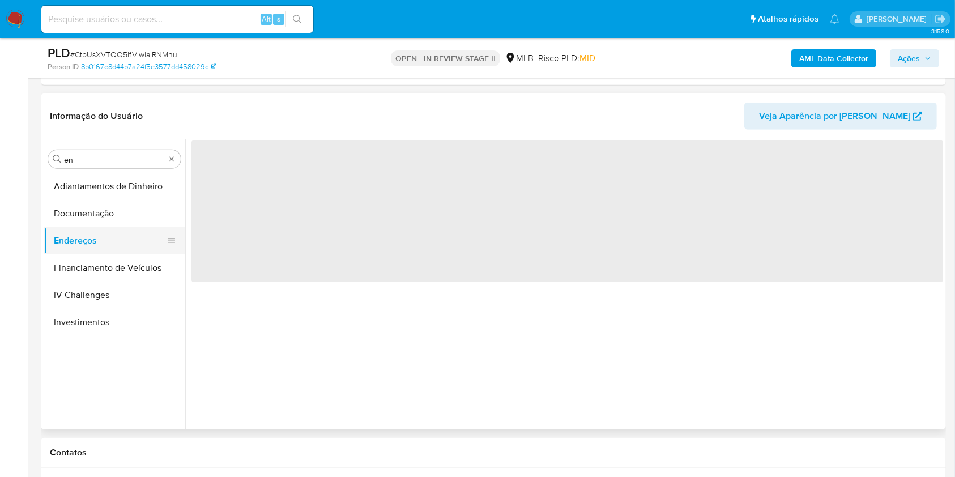
scroll to position [0, 0]
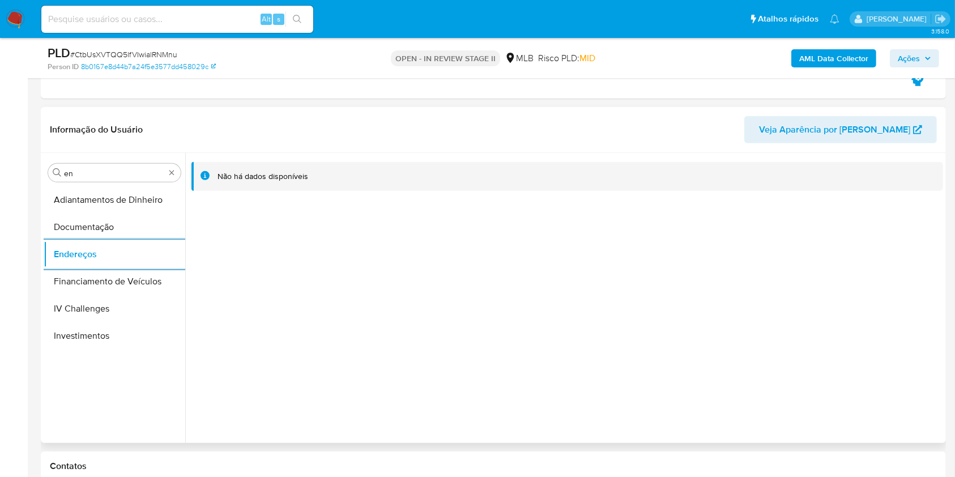
click at [95, 161] on div "Procurar en Adiantamentos de Dinheiro Documentação Endereços Financiamento de V…" at bounding box center [115, 299] width 142 height 288
click at [84, 171] on input "en" at bounding box center [114, 173] width 101 height 10
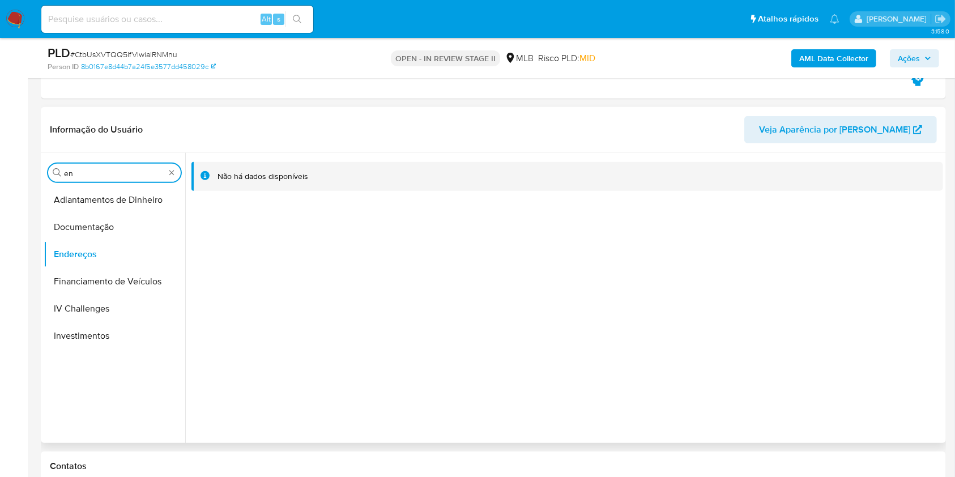
click at [83, 171] on input "en" at bounding box center [114, 173] width 101 height 10
type input "ge"
click at [59, 224] on button "Devices Geolocation" at bounding box center [110, 227] width 133 height 27
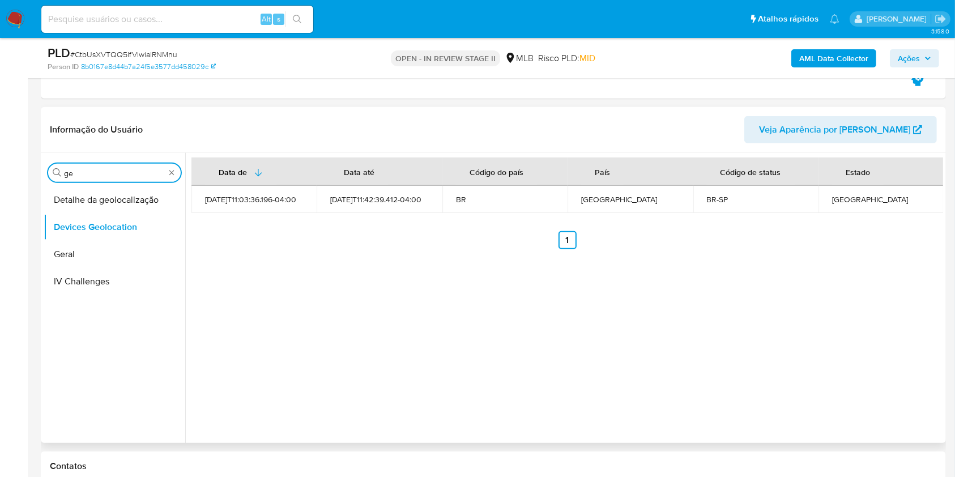
click at [136, 169] on input "ge" at bounding box center [114, 173] width 101 height 10
click at [136, 170] on input "ge" at bounding box center [114, 173] width 101 height 10
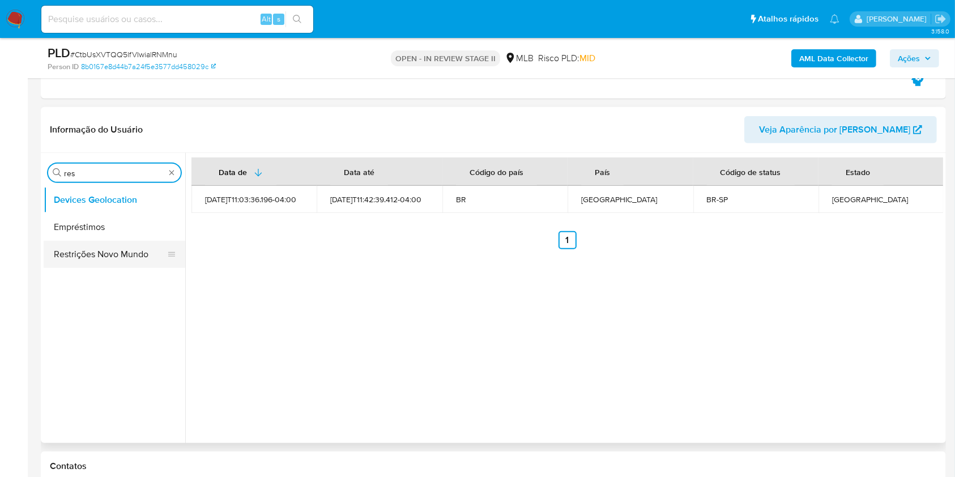
type input "res"
click at [112, 259] on button "Restrições Novo Mundo" at bounding box center [110, 254] width 133 height 27
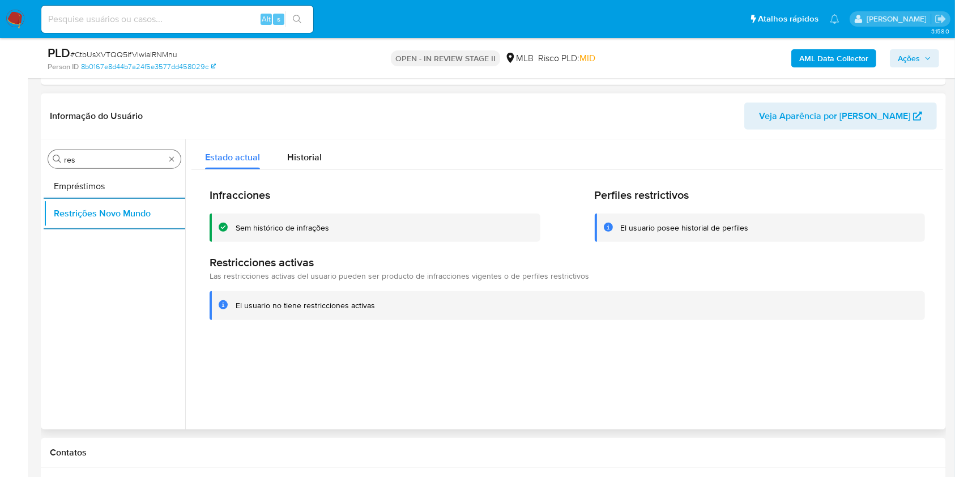
click at [103, 158] on input "res" at bounding box center [114, 160] width 101 height 10
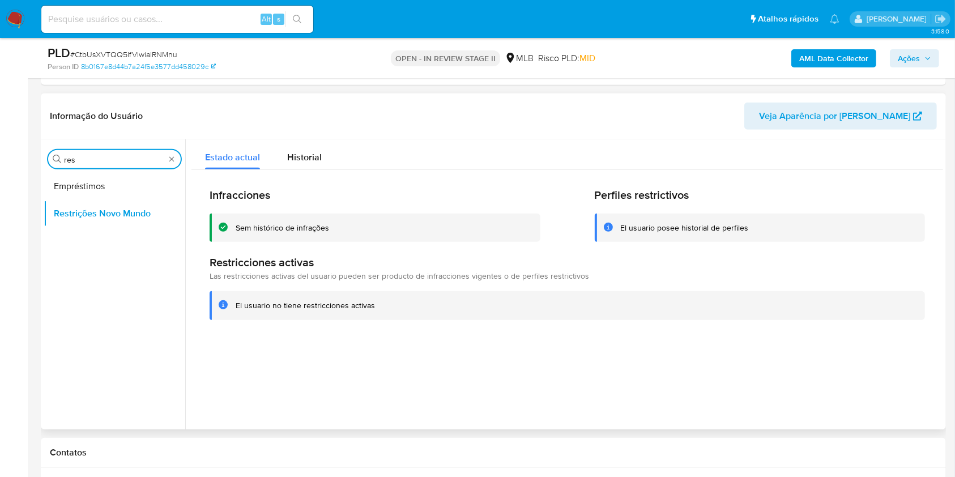
click at [103, 158] on input "res" at bounding box center [114, 160] width 101 height 10
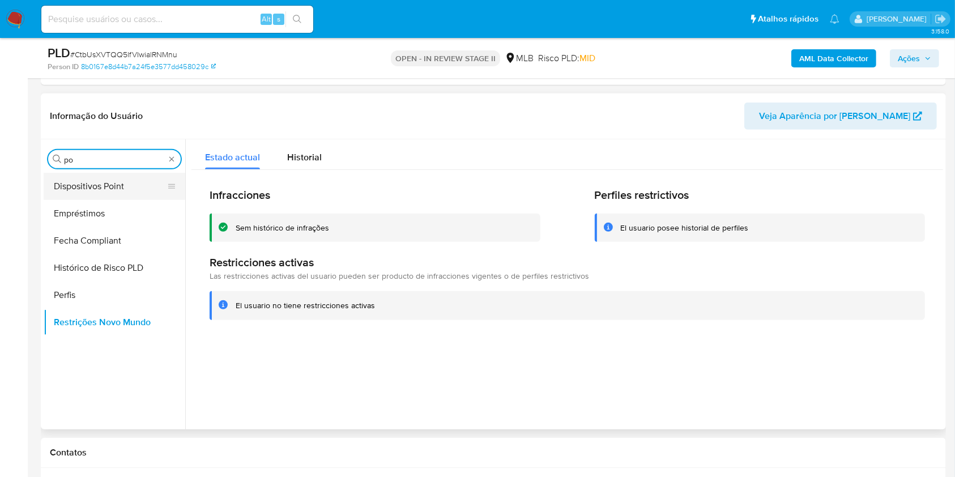
type input "po"
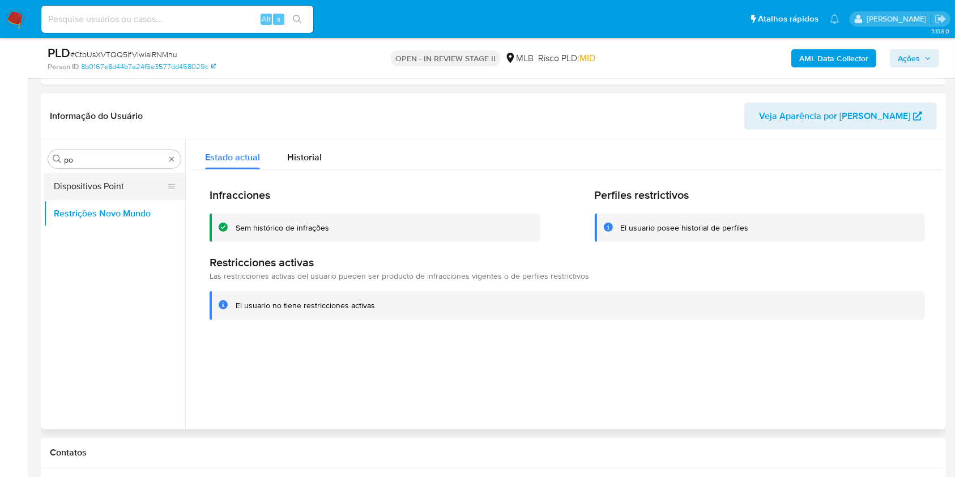
click at [96, 183] on button "Dispositivos Point" at bounding box center [110, 186] width 133 height 27
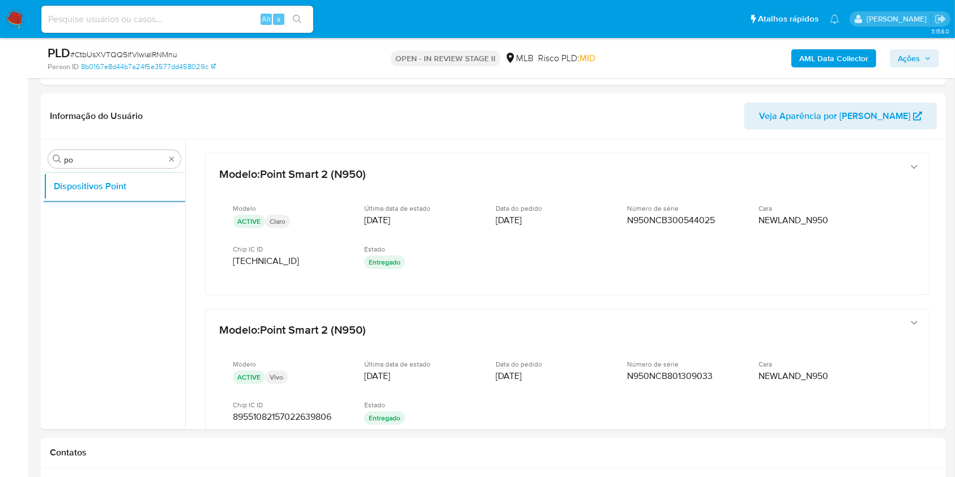
click at [817, 61] on b "AML Data Collector" at bounding box center [834, 58] width 69 height 18
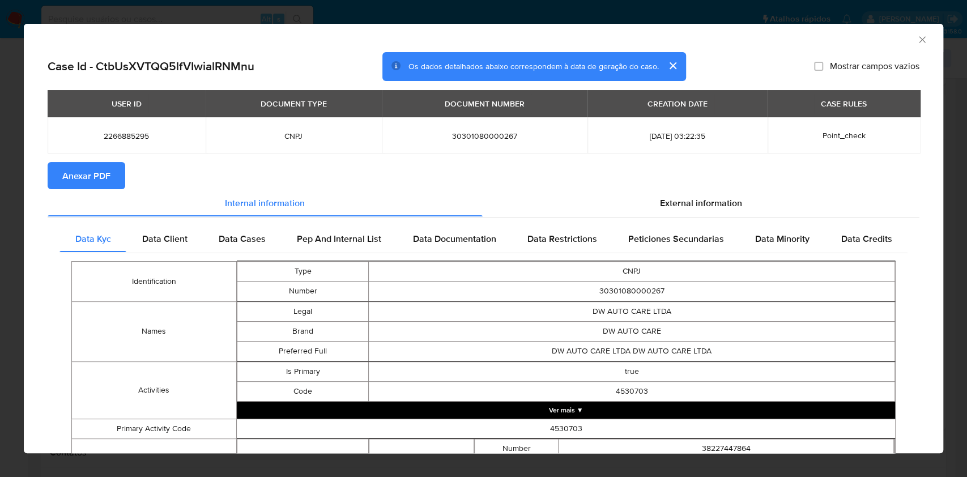
click at [108, 169] on span "Anexar PDF" at bounding box center [86, 175] width 48 height 25
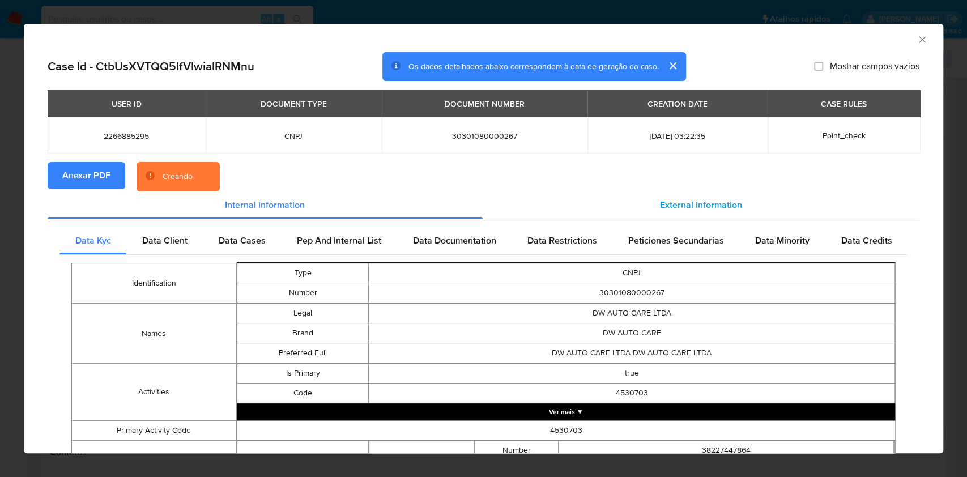
click at [666, 213] on div "External information" at bounding box center [701, 205] width 437 height 27
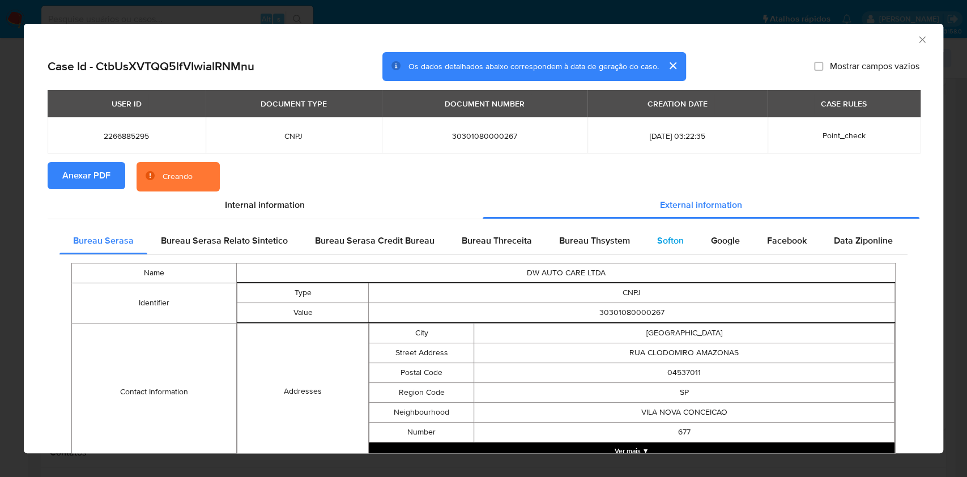
click at [674, 234] on span "Softon" at bounding box center [670, 240] width 27 height 13
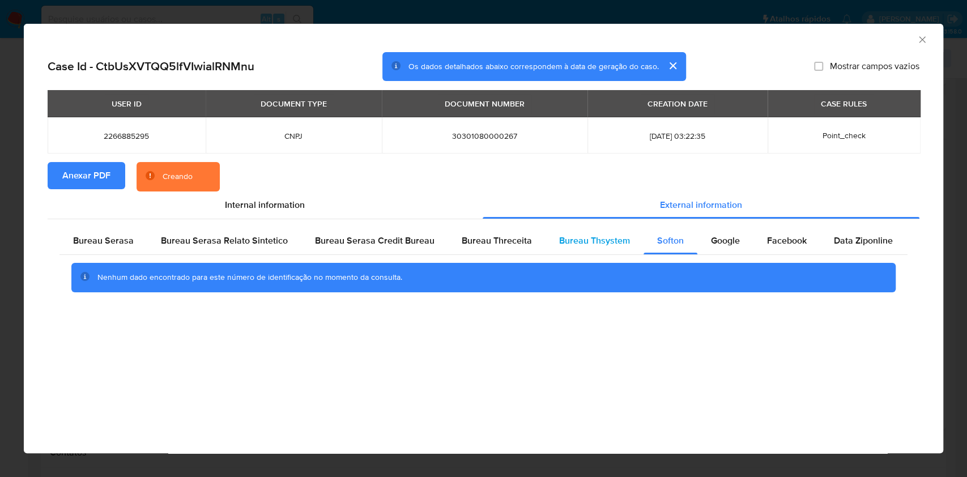
click at [606, 246] on span "Bureau Thsystem" at bounding box center [594, 240] width 71 height 13
click at [501, 237] on span "Bureau Threceita" at bounding box center [497, 240] width 70 height 13
click at [117, 252] on div "Bureau Serasa" at bounding box center [104, 240] width 88 height 27
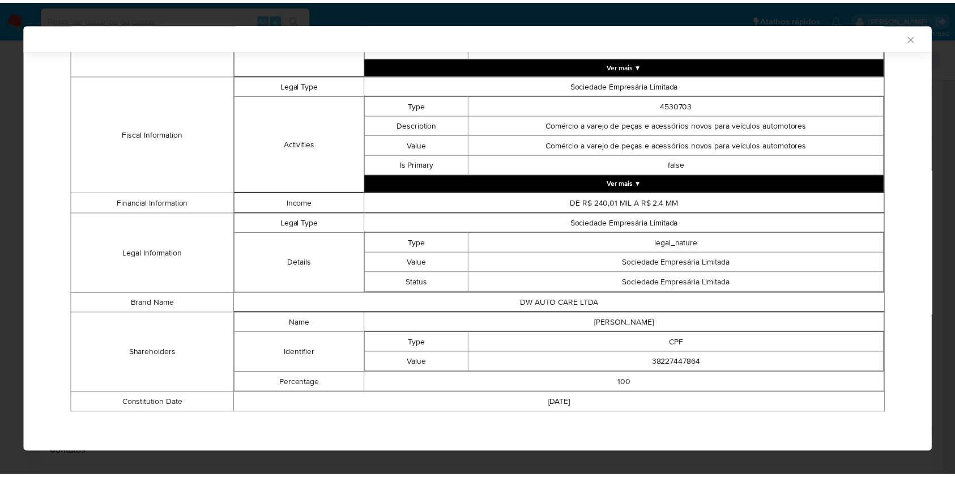
scroll to position [379, 0]
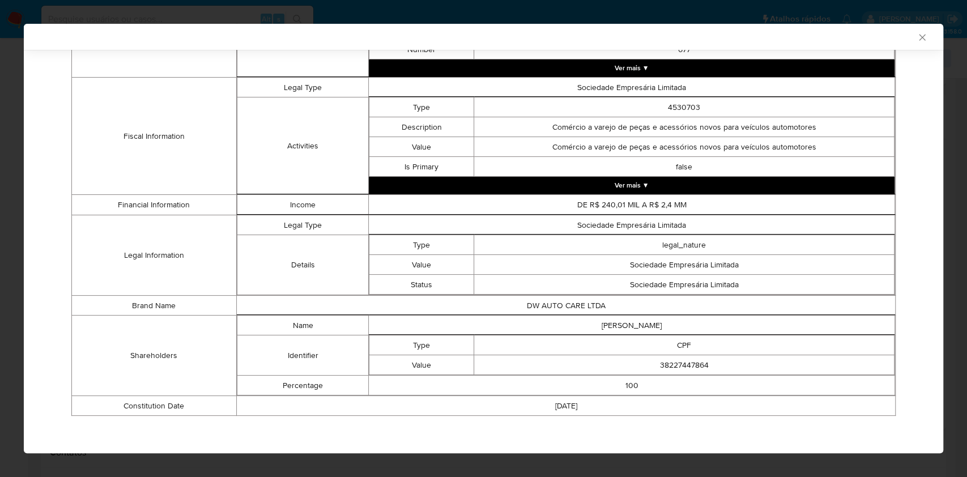
click at [0, 253] on div "AML Data Collector Case Id - CtbUsXVTQQ5lfVIwialRNMnu Os dados detalhados abaix…" at bounding box center [483, 238] width 967 height 477
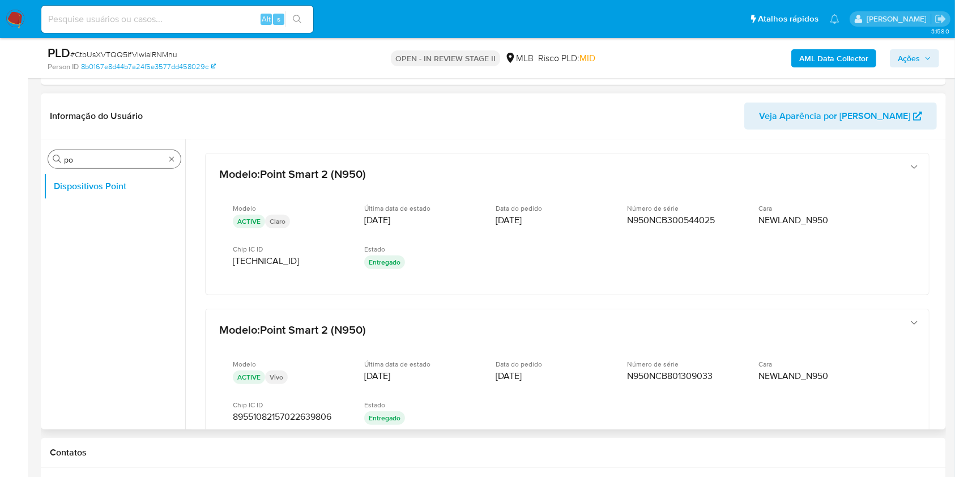
click at [77, 158] on input "po" at bounding box center [114, 160] width 101 height 10
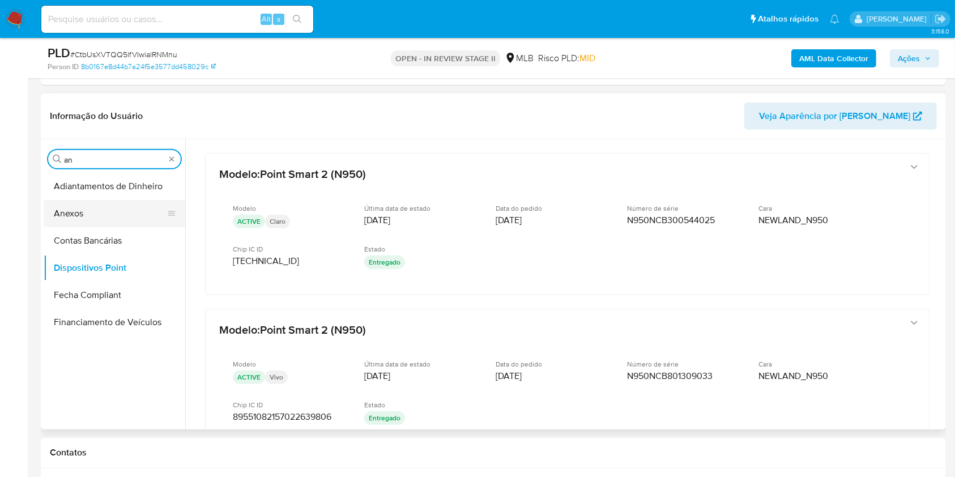
type input "an"
click at [70, 205] on button "Anexos" at bounding box center [110, 213] width 133 height 27
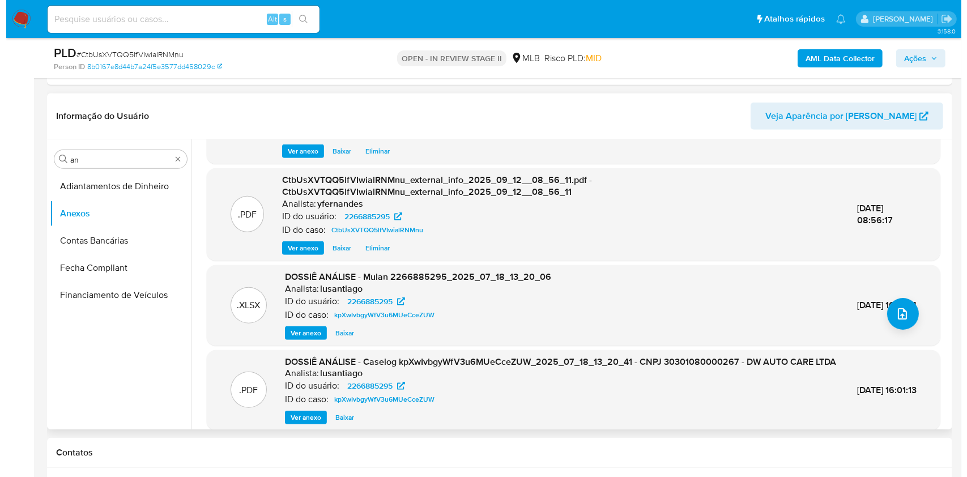
scroll to position [100, 0]
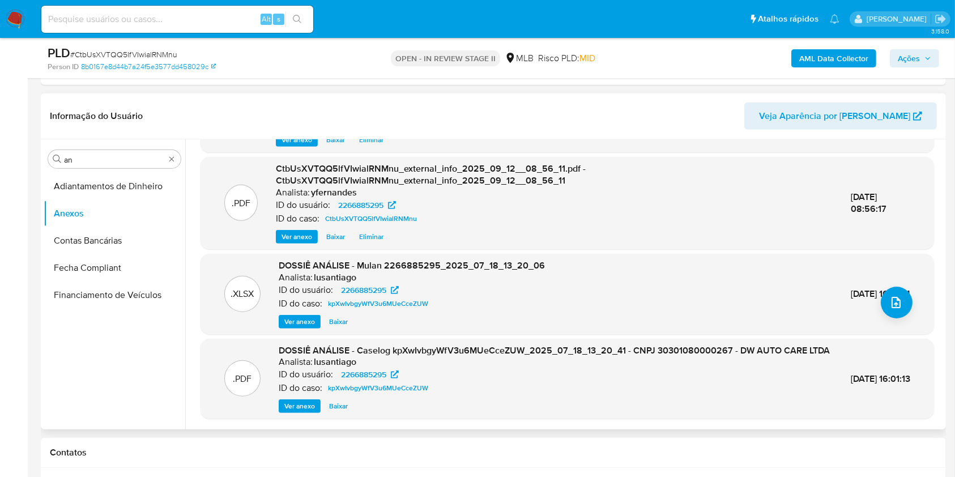
click at [304, 404] on span "Ver anexo" at bounding box center [299, 406] width 31 height 11
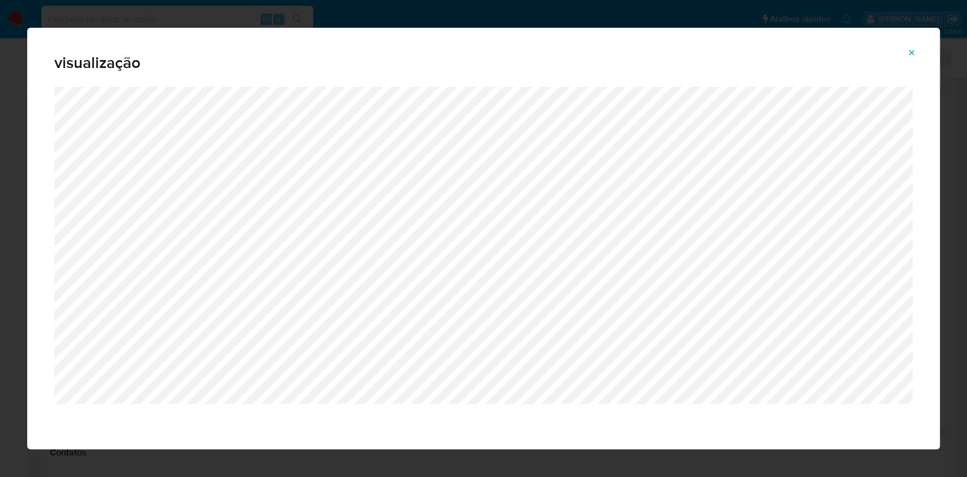
click at [915, 58] on span "Attachment preview" at bounding box center [911, 53] width 9 height 16
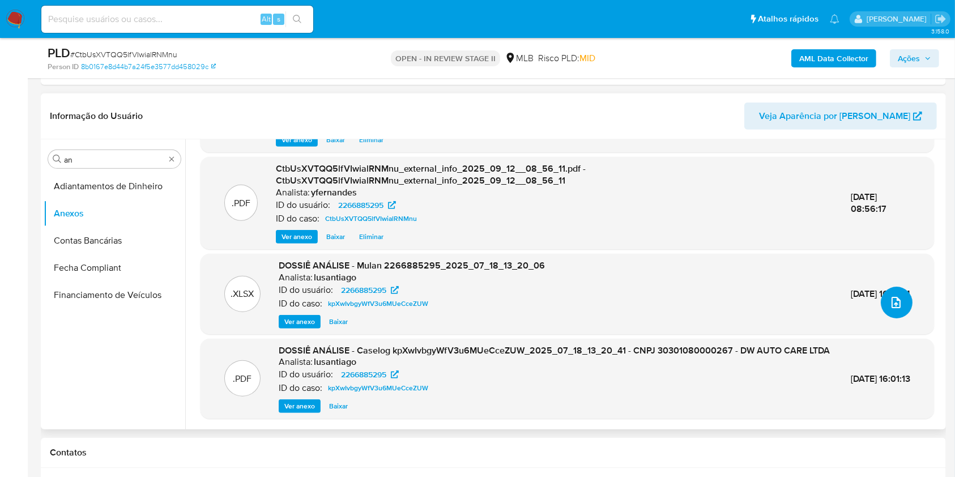
click at [886, 301] on button "upload-file" at bounding box center [897, 303] width 32 height 32
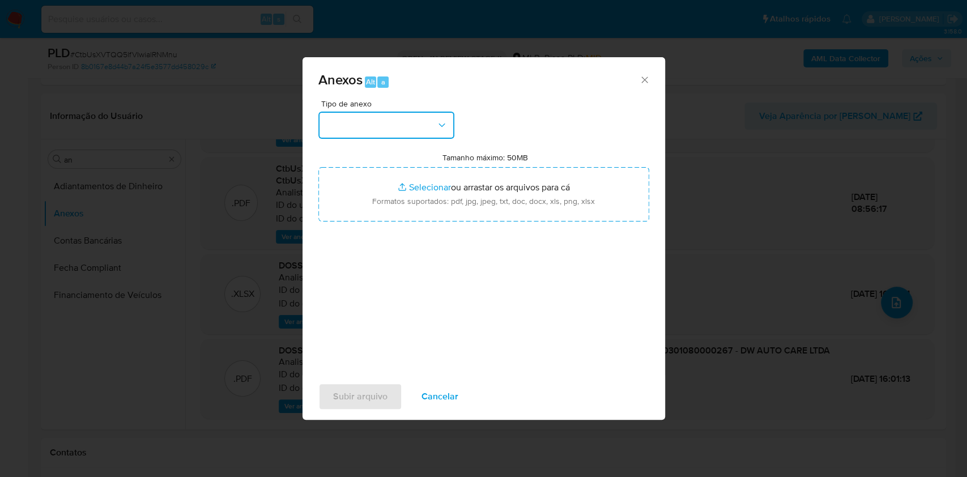
click at [414, 131] on button "button" at bounding box center [386, 125] width 136 height 27
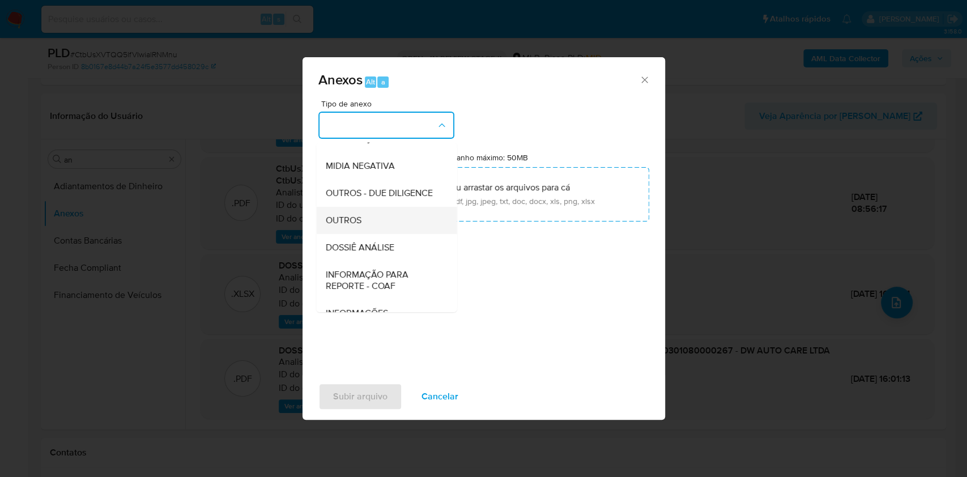
scroll to position [174, 0]
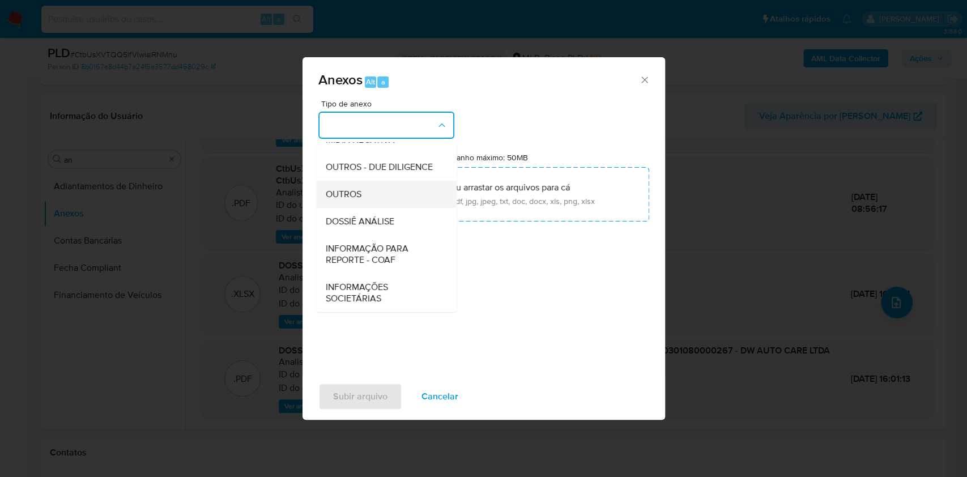
click at [360, 183] on div "OUTROS" at bounding box center [383, 194] width 116 height 27
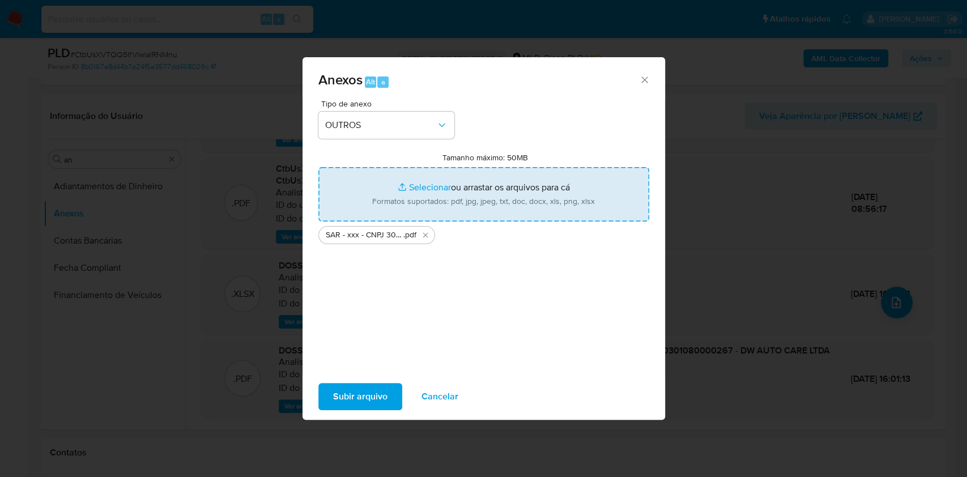
type input "C:\fakepath\Mulan 2266885295_2025_09_12_07_22_30.xlsx"
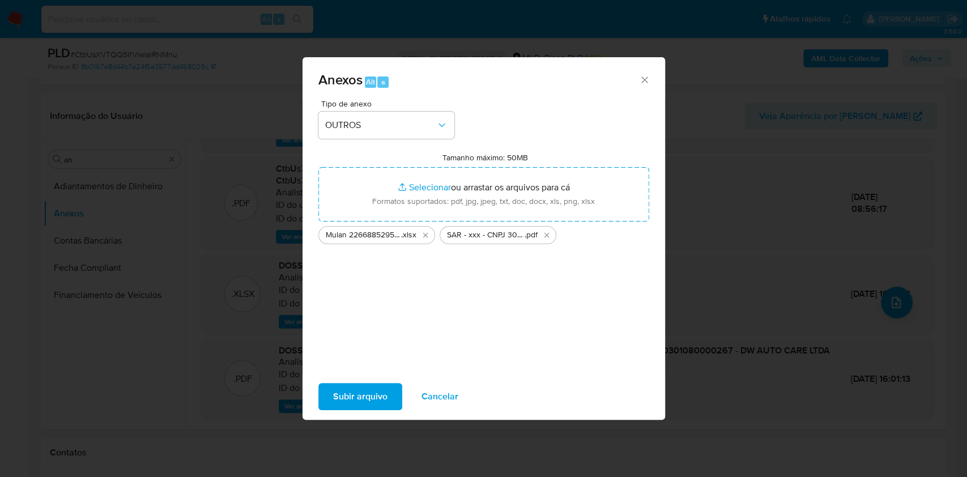
click at [361, 405] on span "Subir arquivo" at bounding box center [360, 396] width 54 height 25
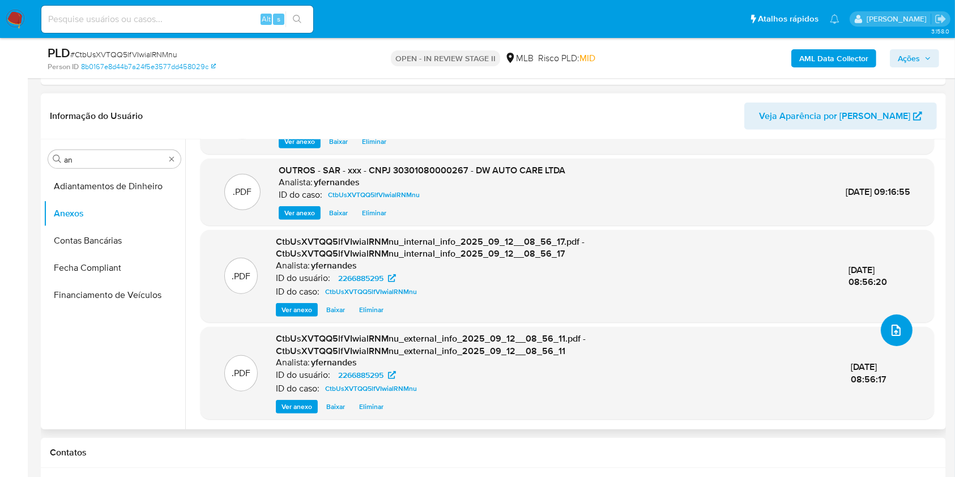
scroll to position [0, 0]
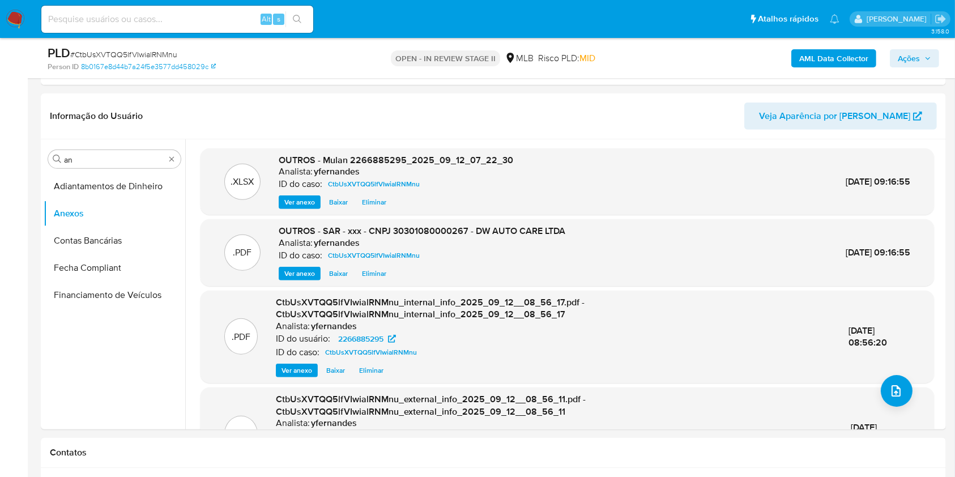
click at [920, 52] on span "Ações" at bounding box center [909, 58] width 22 height 18
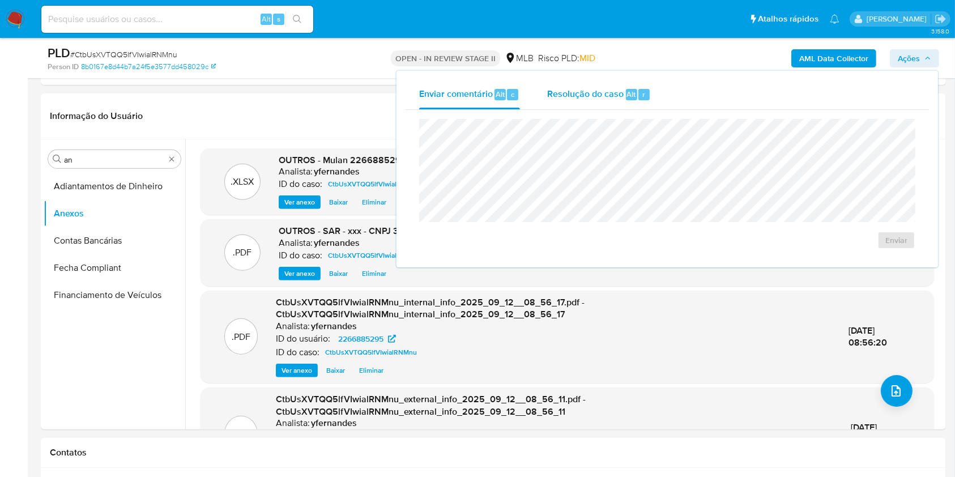
click at [594, 101] on div "Resolução do caso Alt r" at bounding box center [599, 94] width 104 height 29
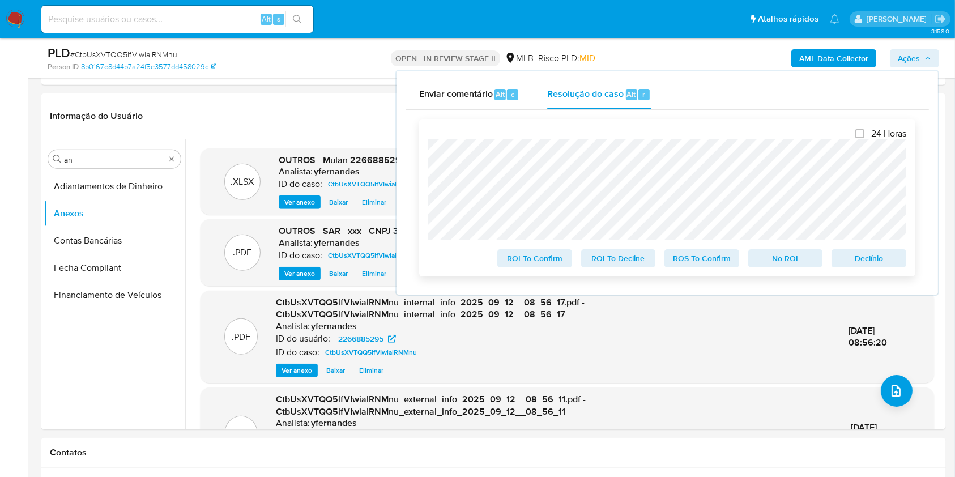
click at [706, 262] on span "ROS To Confirm" at bounding box center [702, 258] width 59 height 16
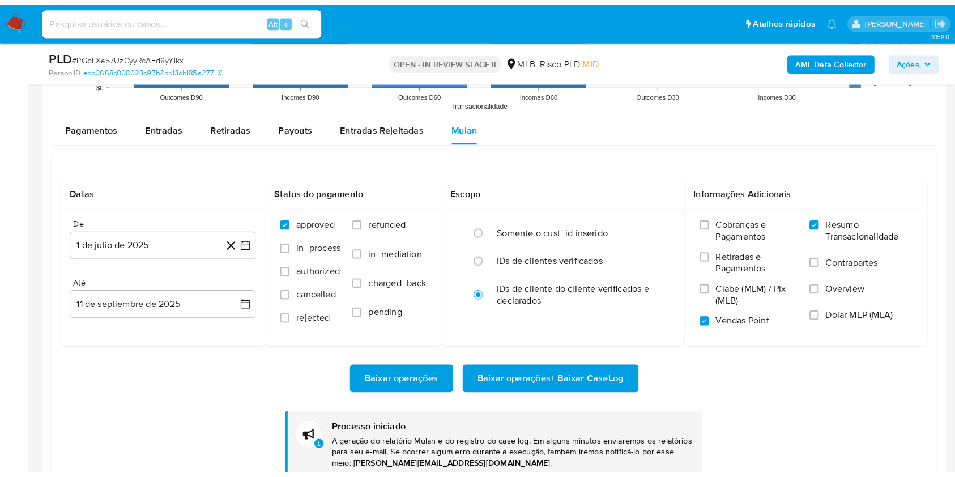
scroll to position [533, 0]
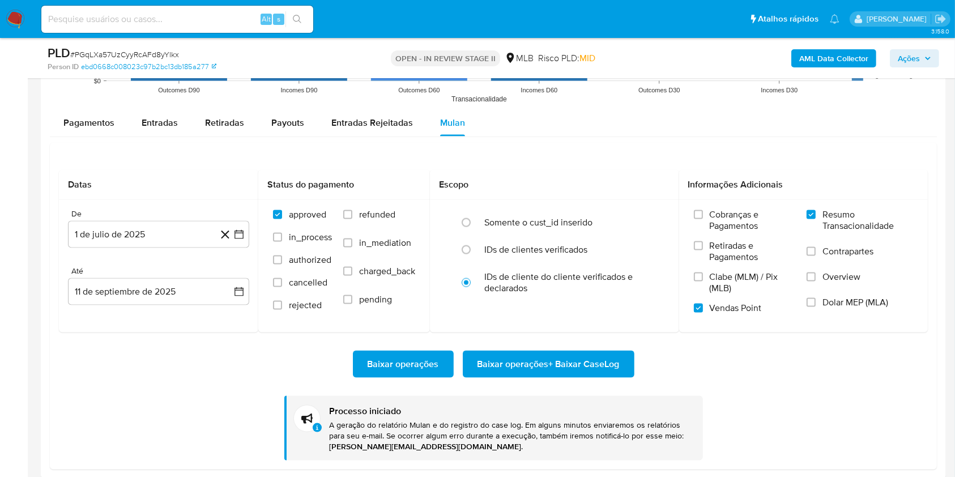
click at [141, 51] on span "# PGqLXa57UzCyyRcAFd8yYlkx" at bounding box center [124, 54] width 109 height 11
click at [141, 50] on span "# PGqLXa57UzCyyRcAFd8yYlkx" at bounding box center [124, 54] width 109 height 11
copy span "PGqLXa57UzCyyRcAFd8yYlkx"
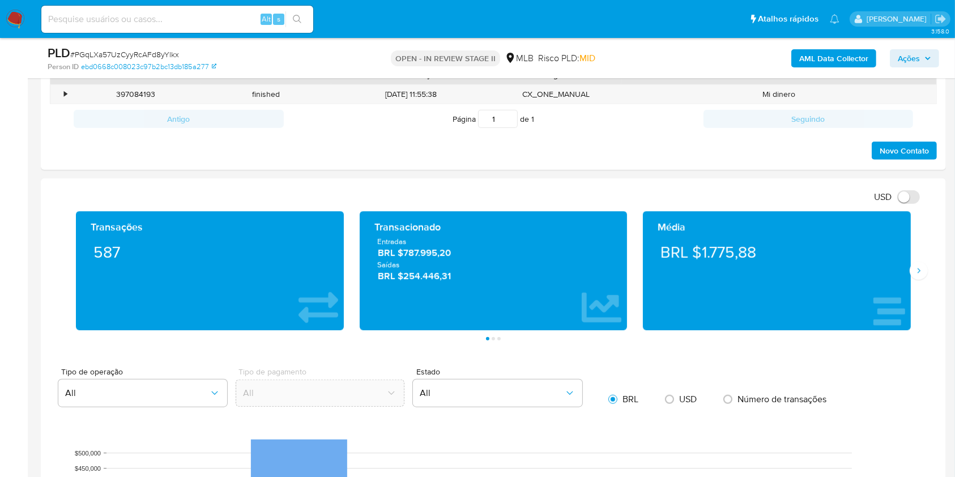
scroll to position [1057, 0]
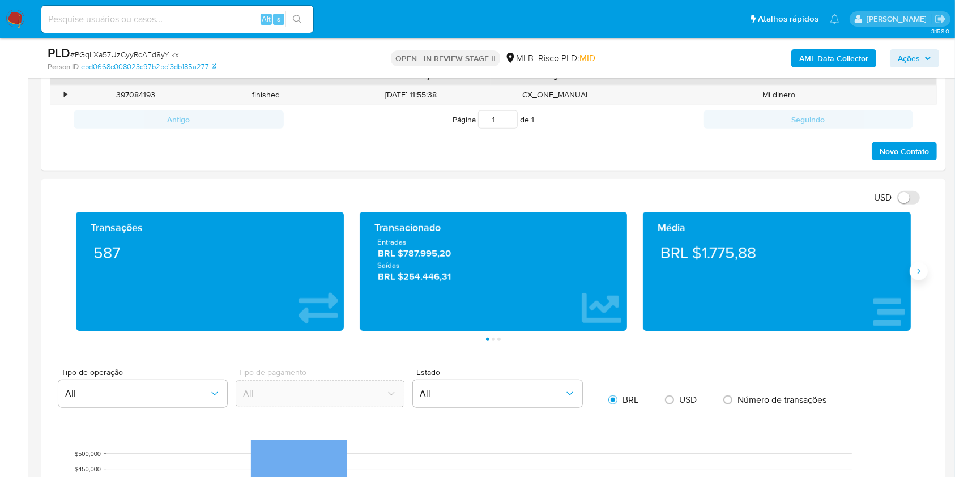
click at [925, 269] on button "Siguiente" at bounding box center [919, 271] width 18 height 18
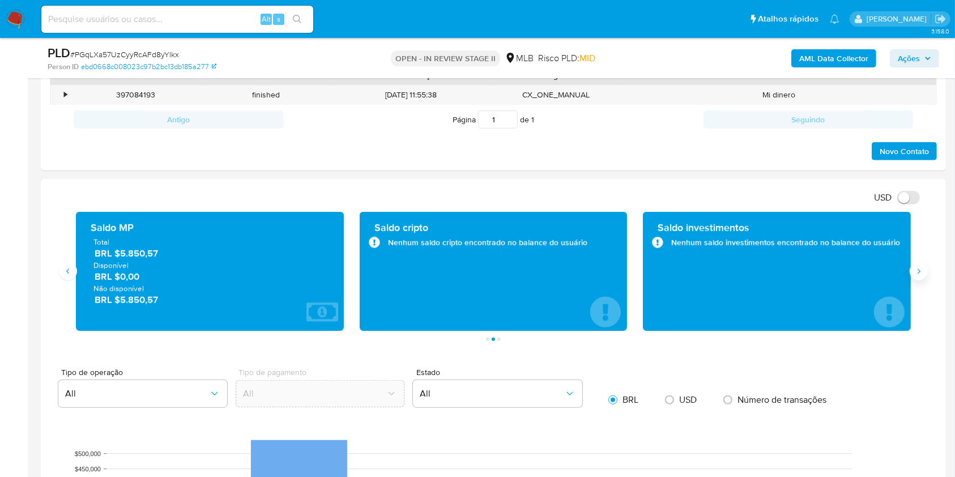
click at [923, 267] on icon "Siguiente" at bounding box center [919, 271] width 9 height 9
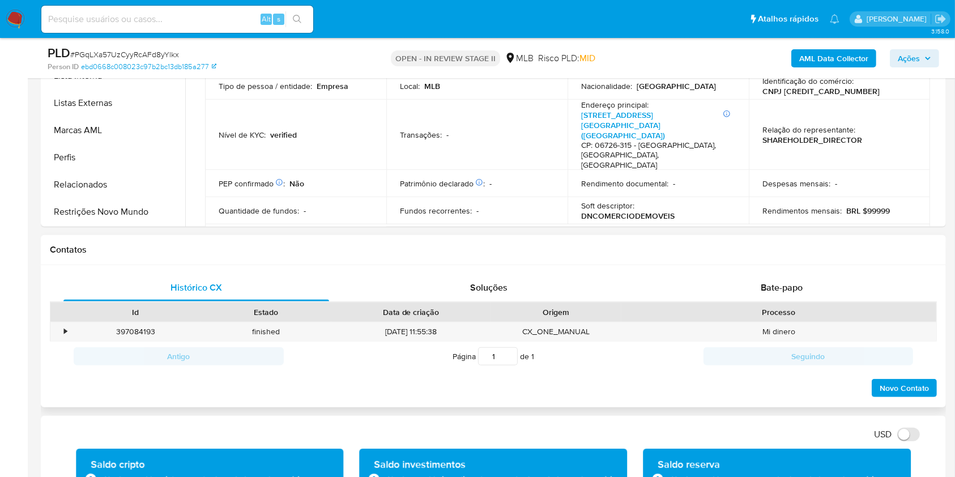
scroll to position [680, 0]
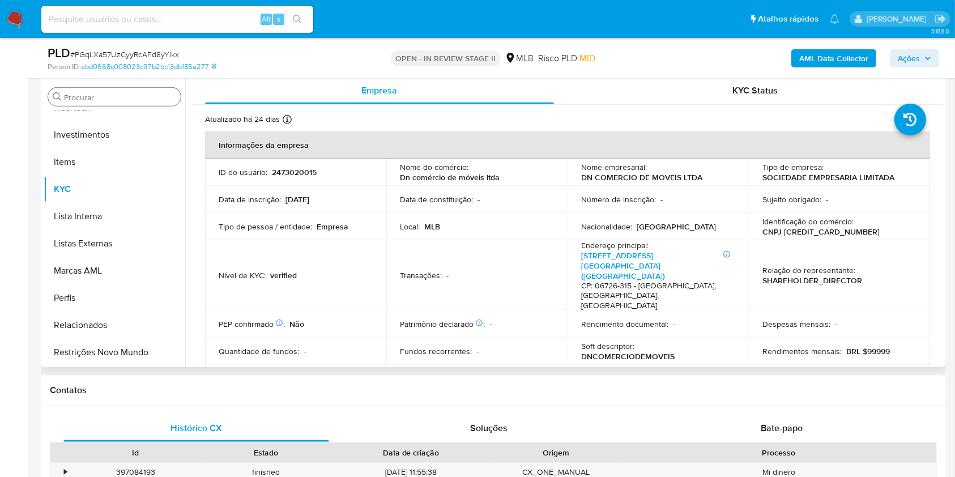
click at [120, 97] on input "Procurar" at bounding box center [120, 97] width 112 height 10
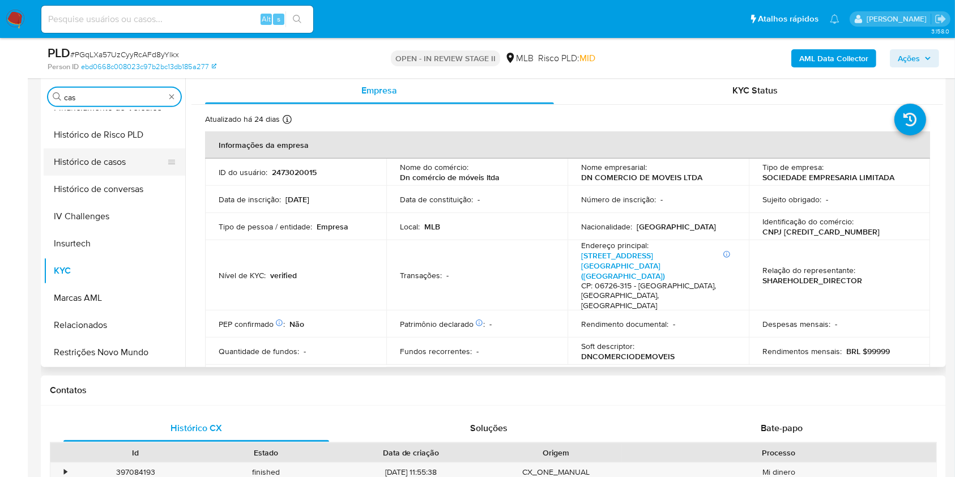
scroll to position [0, 0]
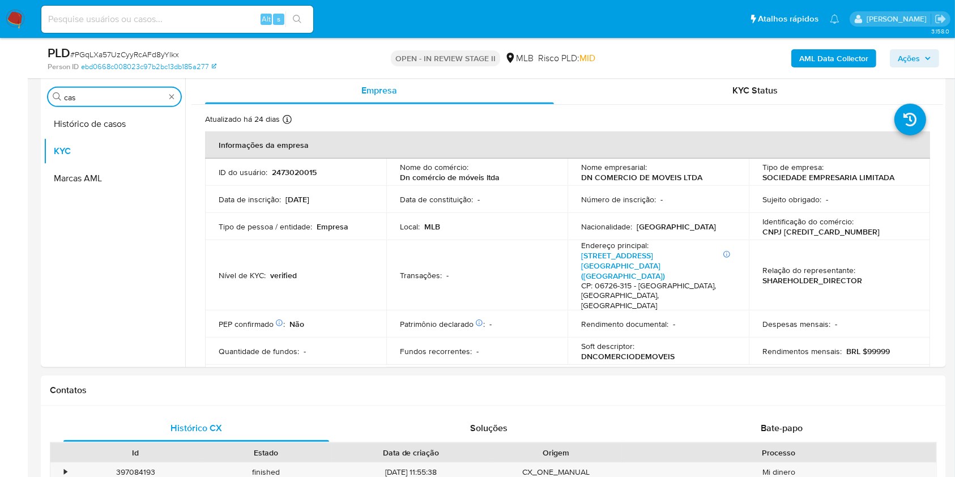
click at [100, 134] on button "Histórico de casos" at bounding box center [115, 124] width 142 height 27
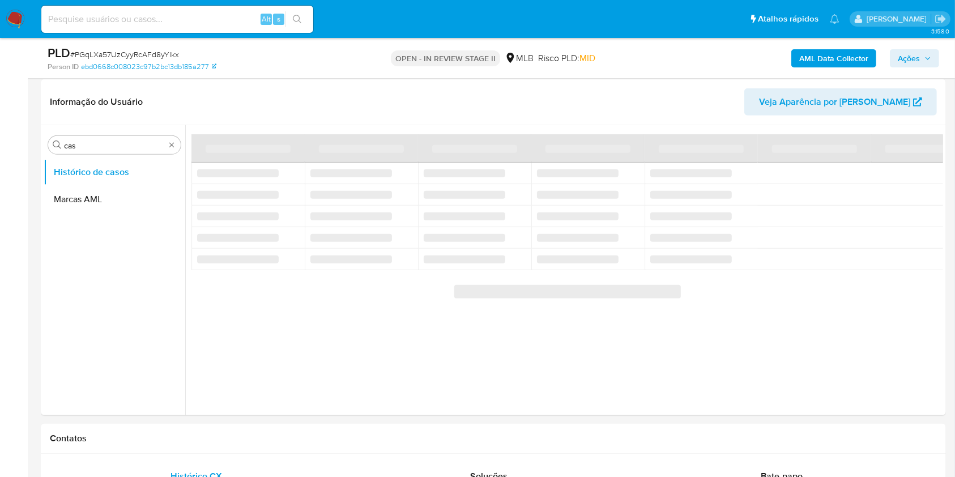
scroll to position [604, 0]
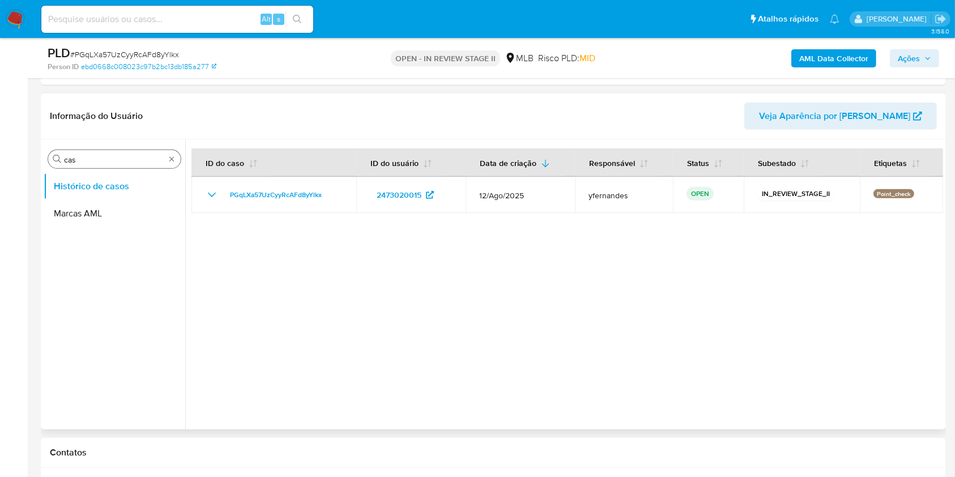
click at [105, 152] on div "Procurar cas" at bounding box center [114, 159] width 133 height 18
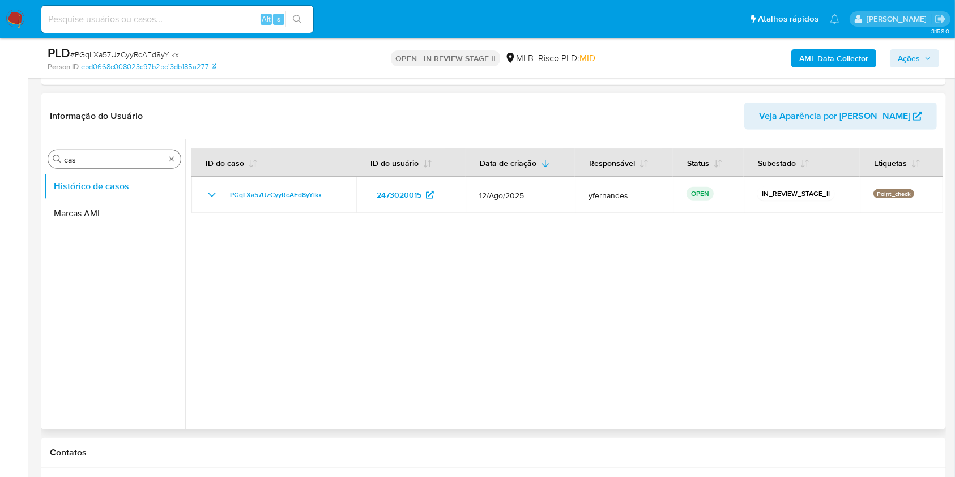
click at [107, 158] on input "cas" at bounding box center [114, 160] width 101 height 10
click at [107, 159] on input "cas" at bounding box center [114, 160] width 101 height 10
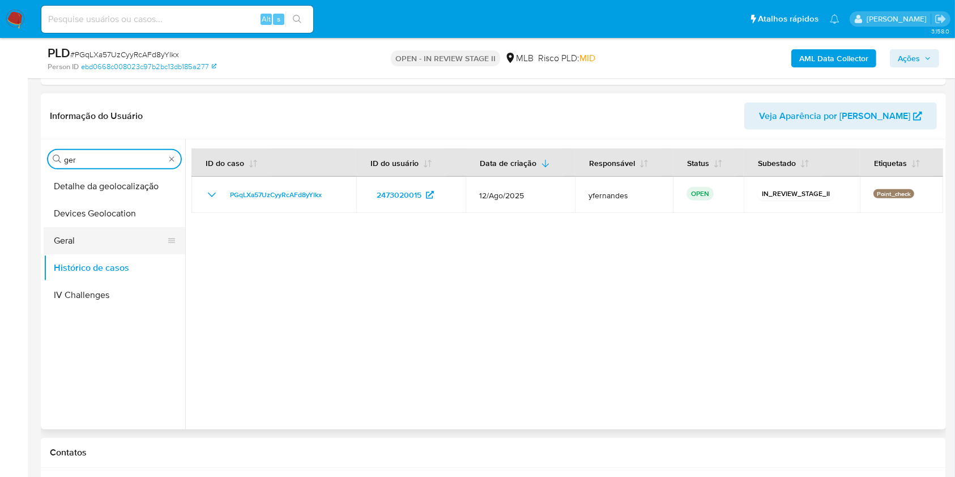
type input "ger"
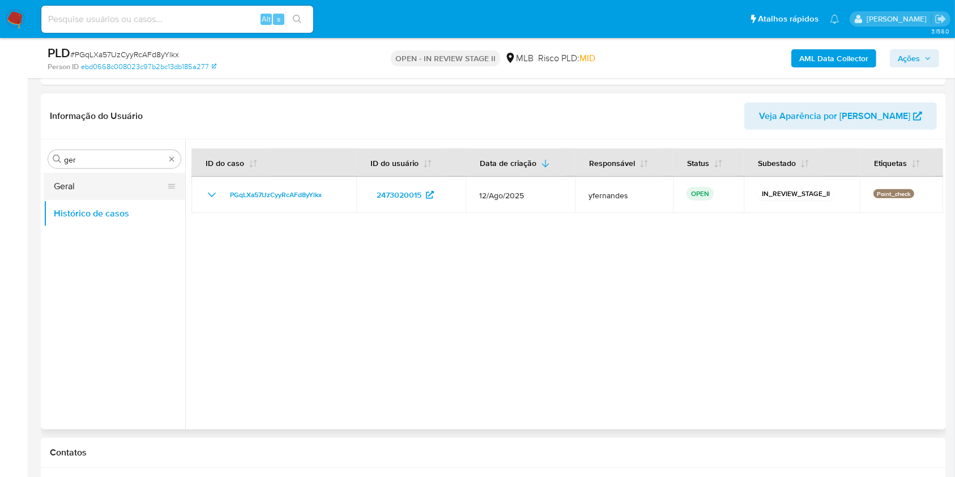
click at [99, 176] on button "Geral" at bounding box center [110, 186] width 133 height 27
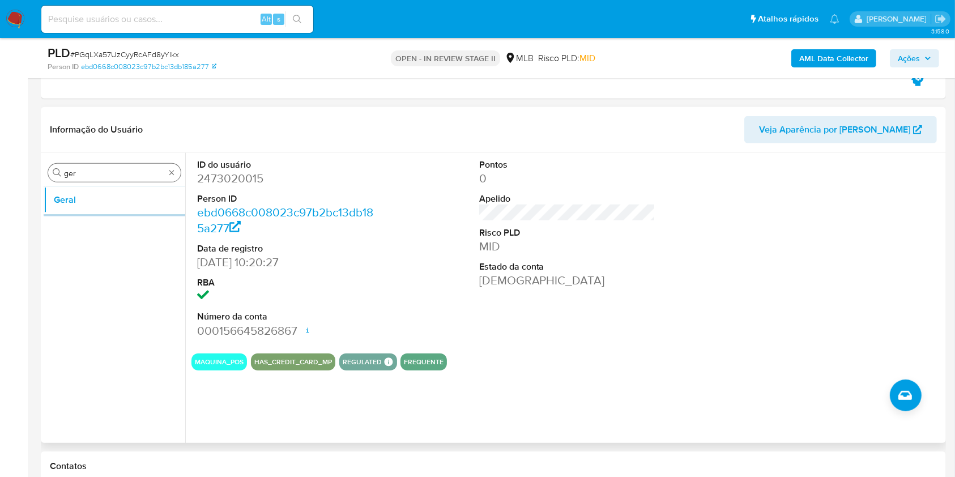
click at [127, 179] on div "Procurar ger" at bounding box center [114, 173] width 133 height 18
click at [123, 171] on input "ger" at bounding box center [114, 173] width 101 height 10
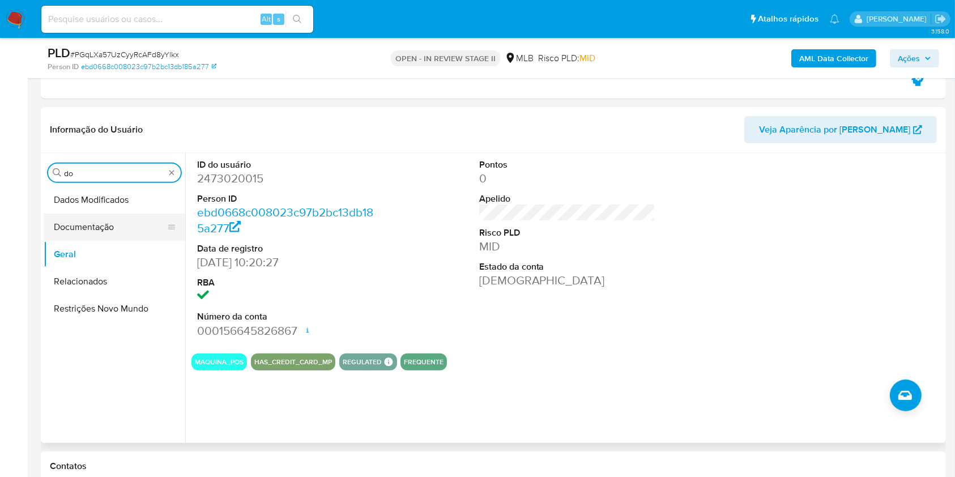
type input "do"
click at [102, 233] on button "Documentação" at bounding box center [110, 227] width 133 height 27
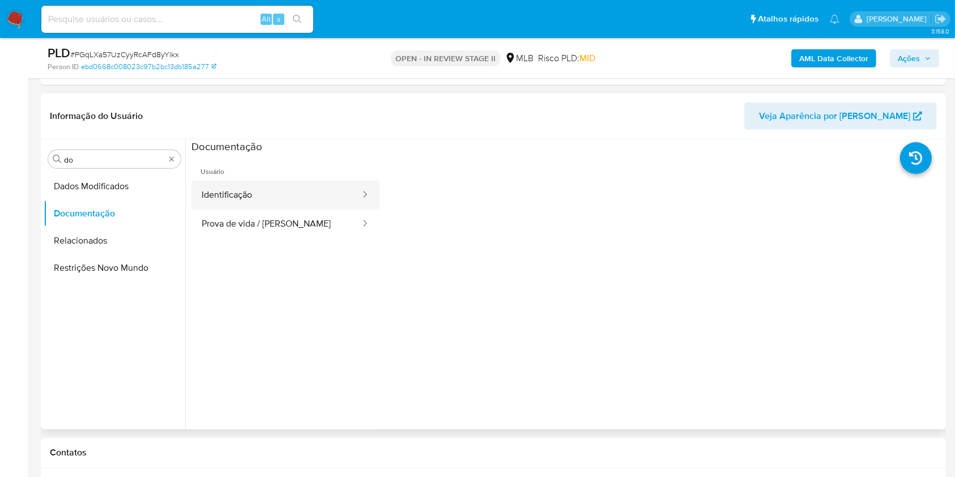
click at [251, 182] on button "Identificação" at bounding box center [277, 195] width 170 height 29
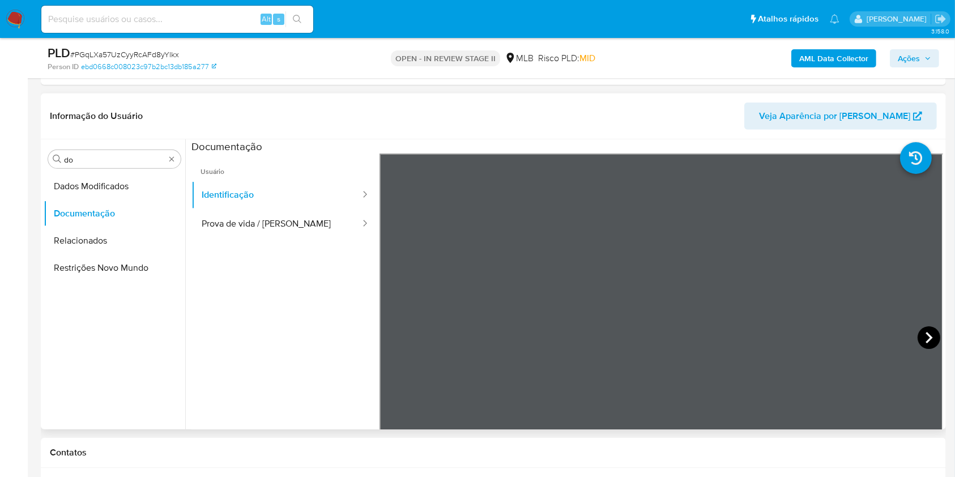
click at [925, 332] on icon at bounding box center [929, 337] width 23 height 23
click at [296, 224] on button "Prova de vida / Selfie" at bounding box center [277, 224] width 170 height 29
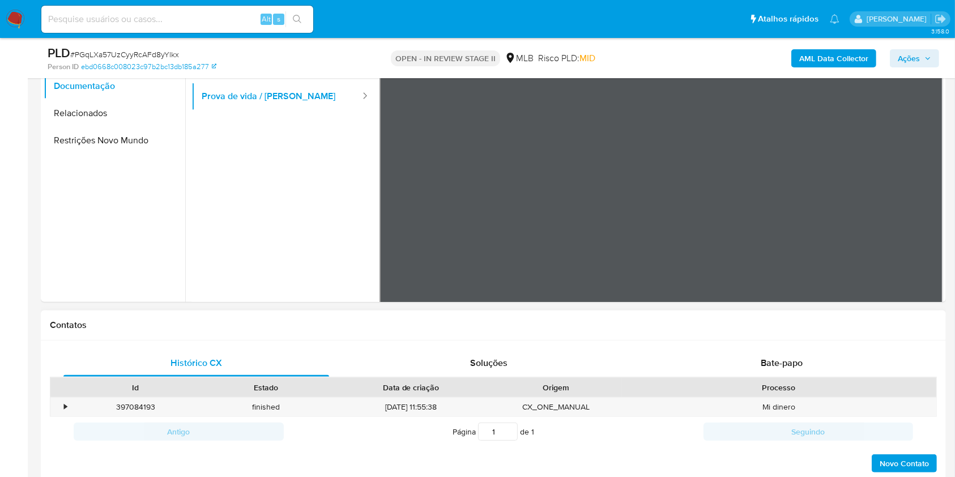
scroll to position [982, 0]
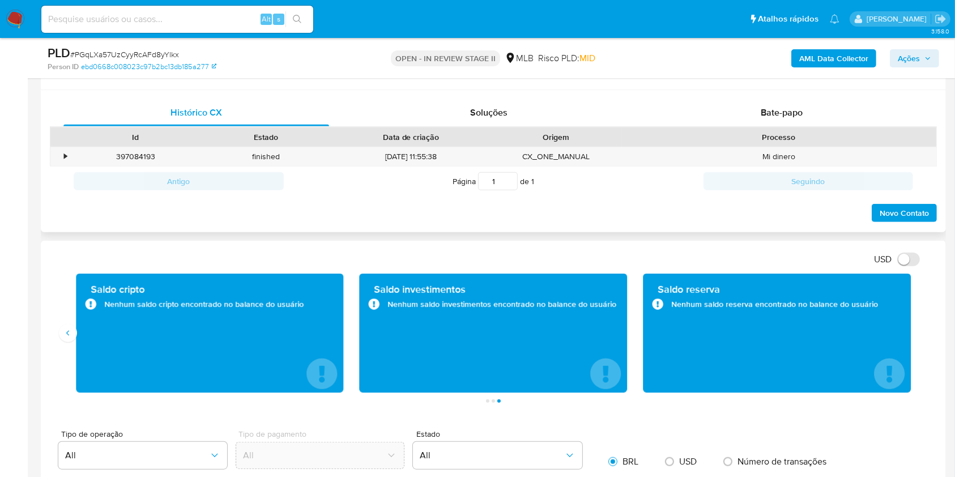
click at [739, 128] on div "Processo" at bounding box center [779, 137] width 315 height 19
drag, startPoint x: 730, startPoint y: 114, endPoint x: 696, endPoint y: 128, distance: 35.9
click at [730, 113] on div "Bate-papo" at bounding box center [782, 112] width 266 height 27
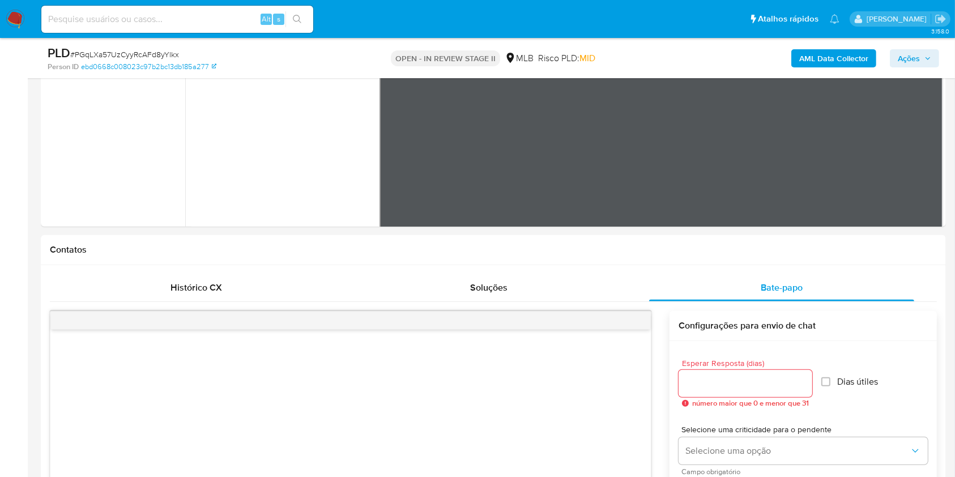
scroll to position [680, 0]
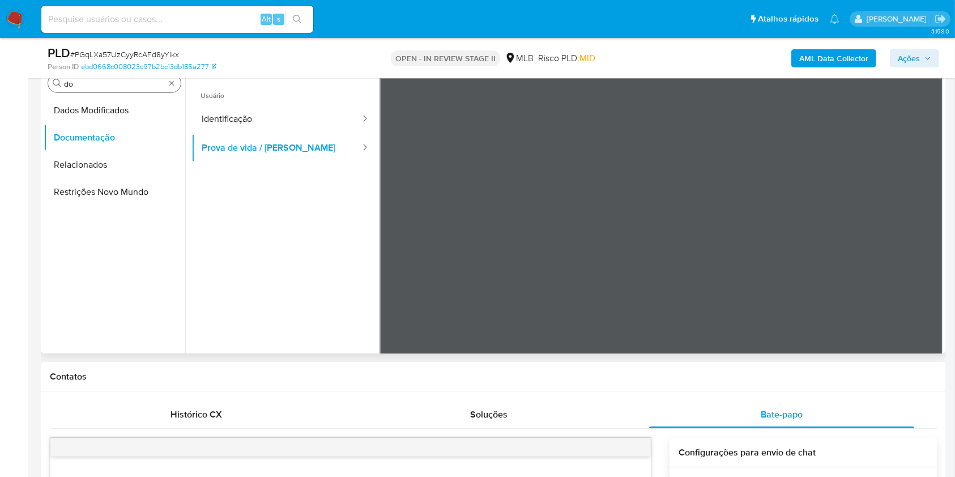
click at [105, 82] on input "do" at bounding box center [114, 84] width 101 height 10
click at [105, 81] on input "do" at bounding box center [114, 84] width 101 height 10
click at [104, 81] on input "do" at bounding box center [114, 84] width 101 height 10
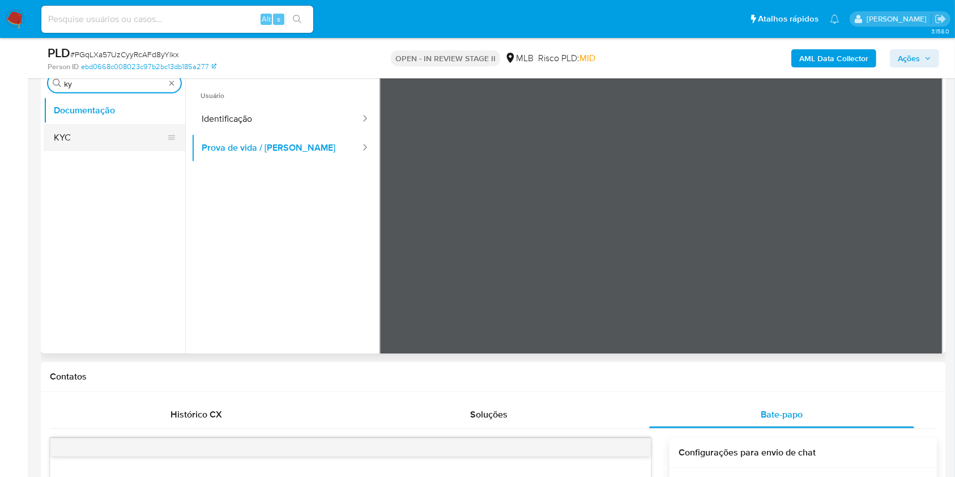
type input "ky"
click at [68, 132] on button "KYC" at bounding box center [110, 137] width 133 height 27
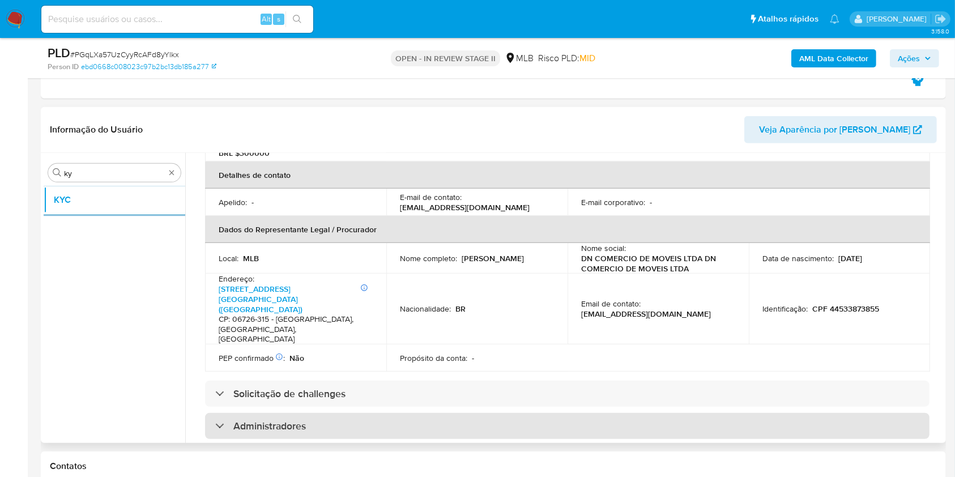
scroll to position [283, 0]
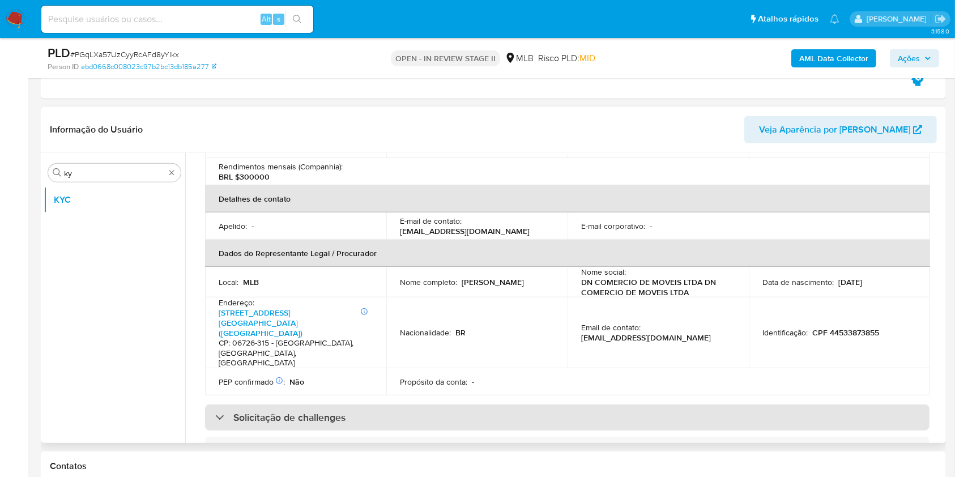
click at [489, 405] on div "Solicitação de challenges" at bounding box center [567, 418] width 725 height 26
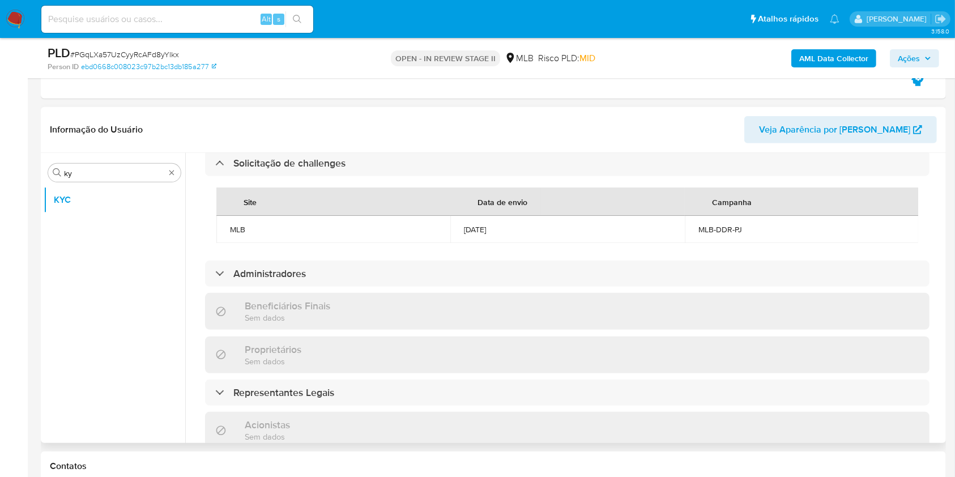
scroll to position [736, 0]
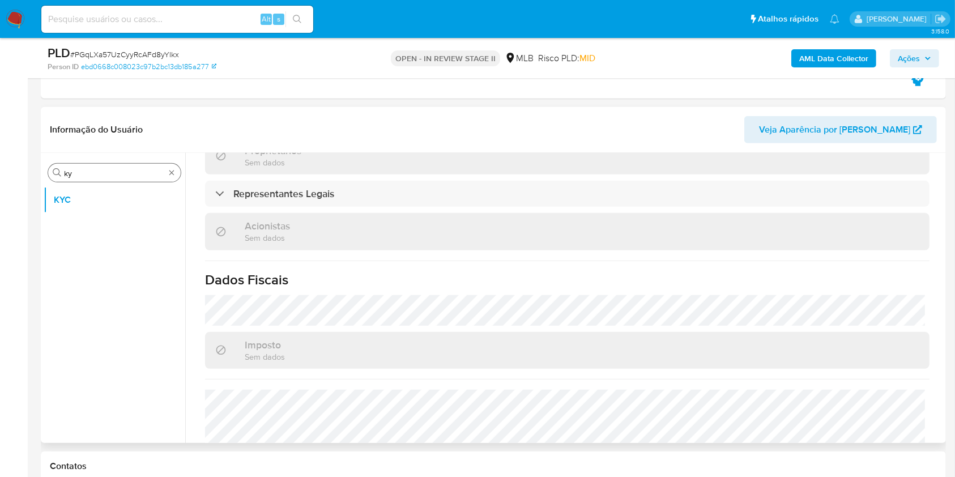
click at [123, 175] on input "ky" at bounding box center [114, 173] width 101 height 10
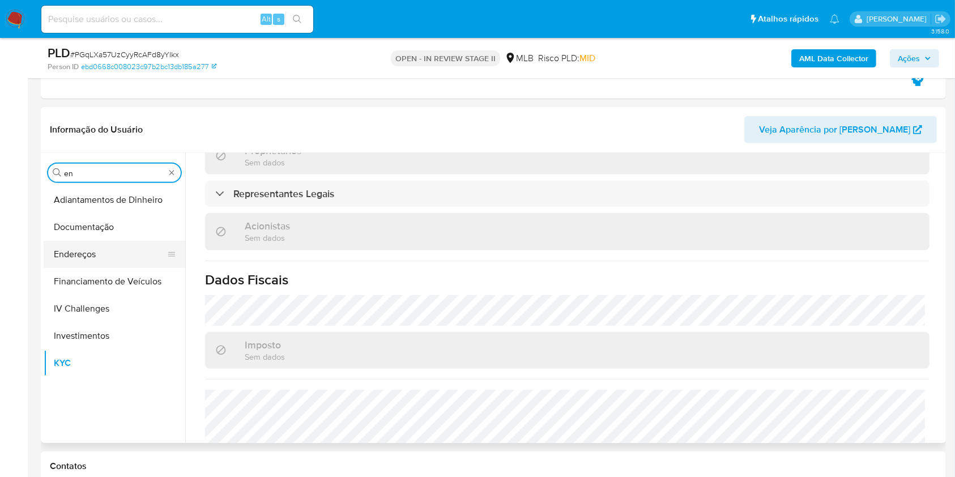
type input "en"
click at [118, 243] on button "Endereços" at bounding box center [110, 254] width 133 height 27
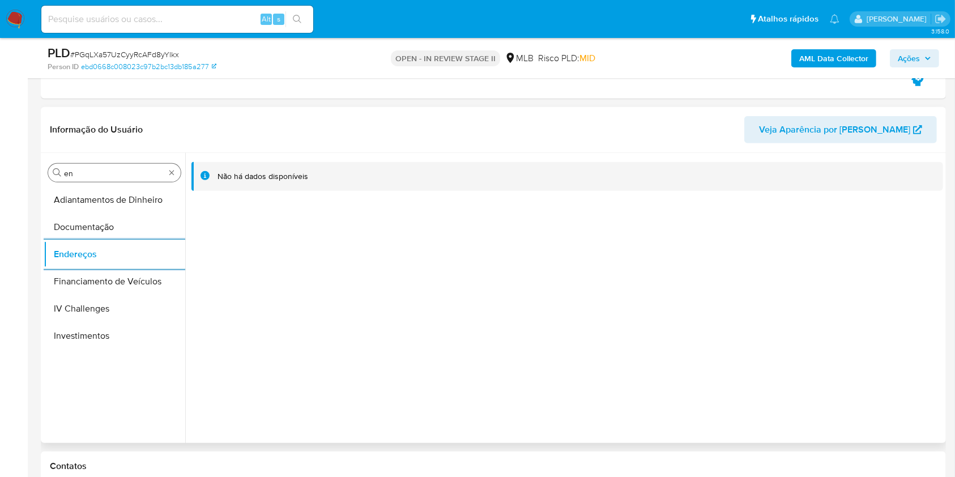
click at [103, 174] on input "en" at bounding box center [114, 173] width 101 height 10
click at [103, 173] on input "en" at bounding box center [114, 173] width 101 height 10
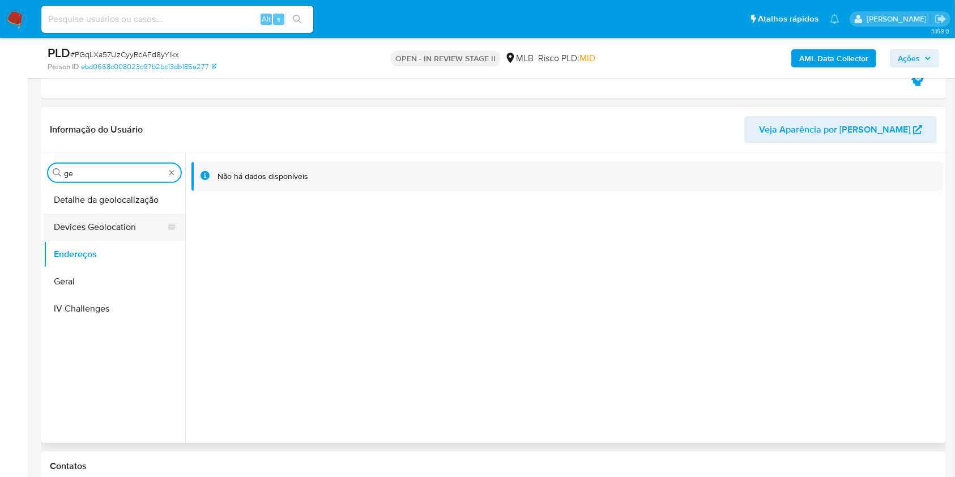
type input "ge"
click at [86, 227] on button "Devices Geolocation" at bounding box center [110, 227] width 133 height 27
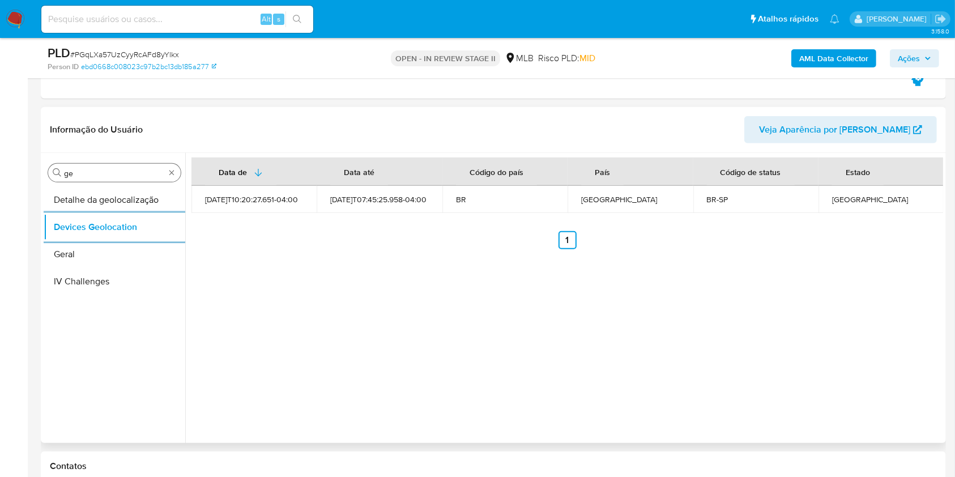
click at [91, 176] on input "ge" at bounding box center [114, 173] width 101 height 10
click at [91, 175] on input "ge" at bounding box center [114, 173] width 101 height 10
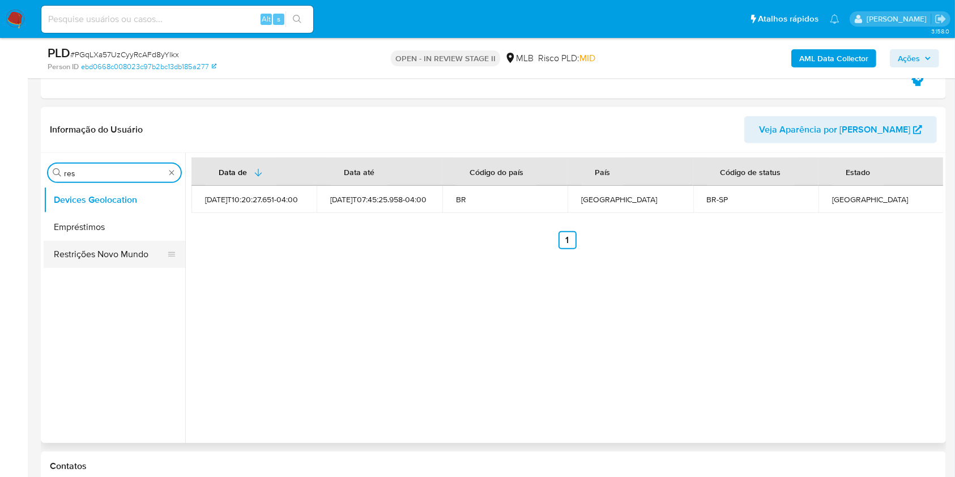
type input "res"
click at [87, 246] on button "Restrições Novo Mundo" at bounding box center [110, 254] width 133 height 27
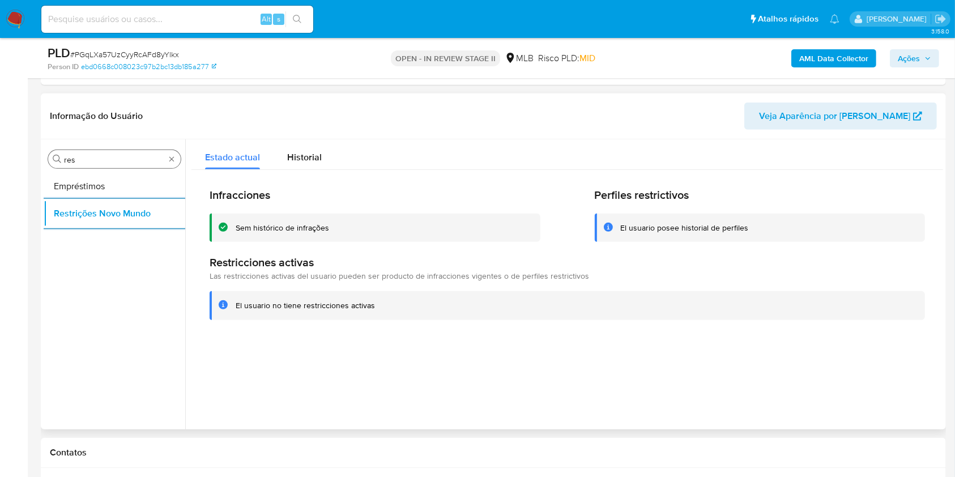
click at [99, 150] on div "Procurar res" at bounding box center [114, 159] width 133 height 18
click at [83, 156] on input "res" at bounding box center [114, 160] width 101 height 10
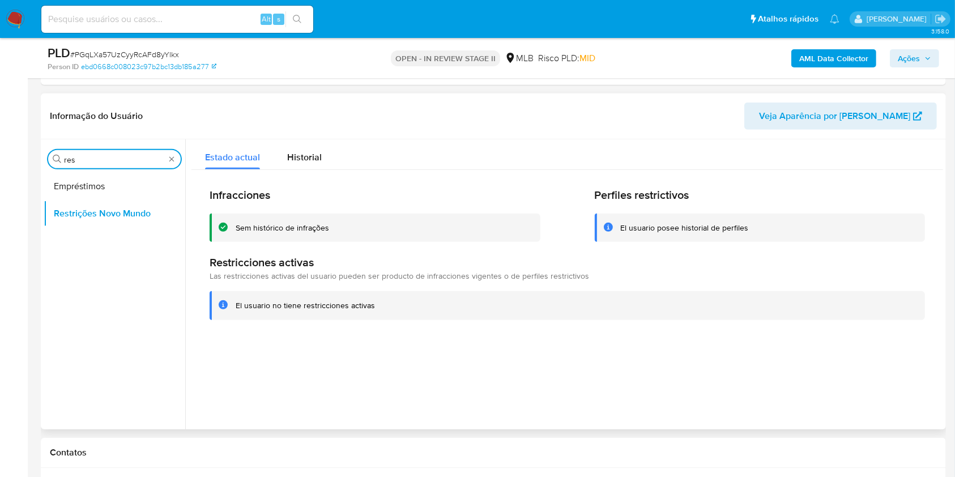
click at [83, 156] on input "res" at bounding box center [114, 160] width 101 height 10
type input "po"
drag, startPoint x: 85, startPoint y: 180, endPoint x: 109, endPoint y: 173, distance: 25.2
click at [84, 184] on button "Dispositivos Point" at bounding box center [110, 186] width 133 height 27
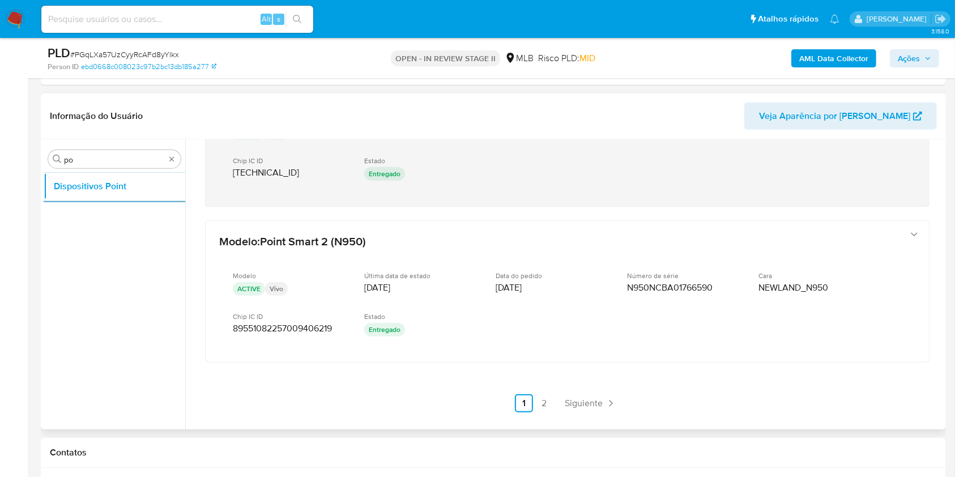
scroll to position [557, 0]
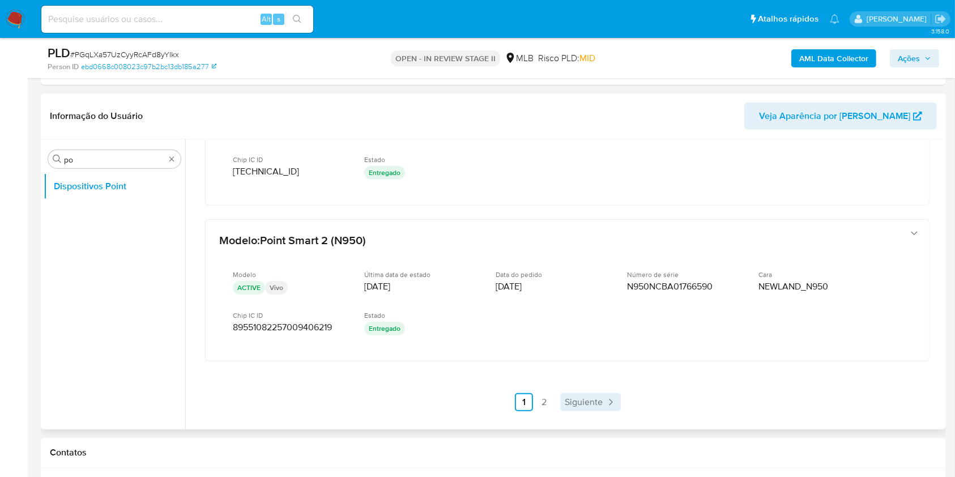
click at [573, 401] on span "Siguiente" at bounding box center [584, 402] width 38 height 9
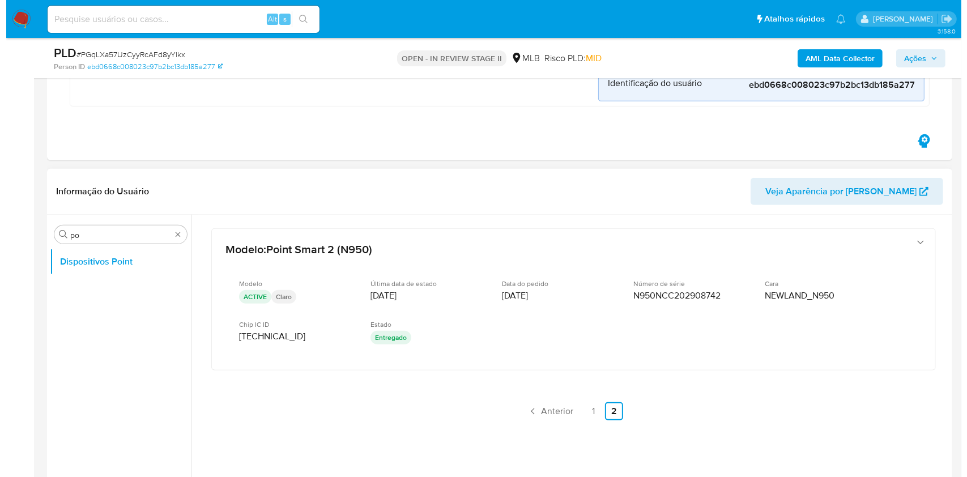
scroll to position [604, 0]
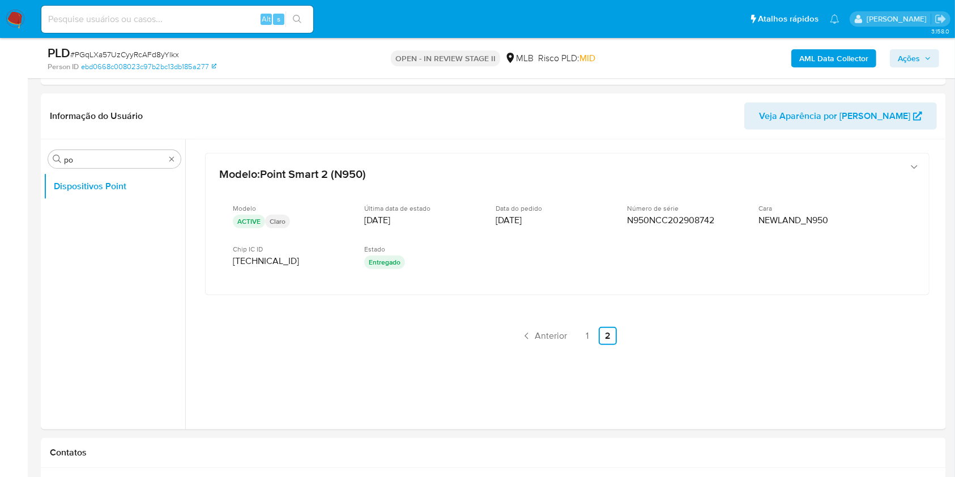
click at [824, 58] on b "AML Data Collector" at bounding box center [834, 58] width 69 height 18
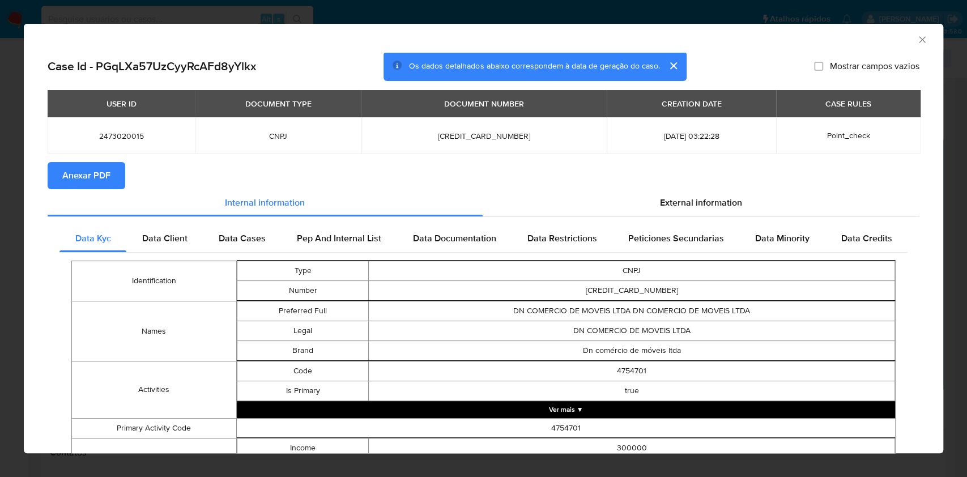
click at [103, 185] on span "Anexar PDF" at bounding box center [86, 175] width 48 height 25
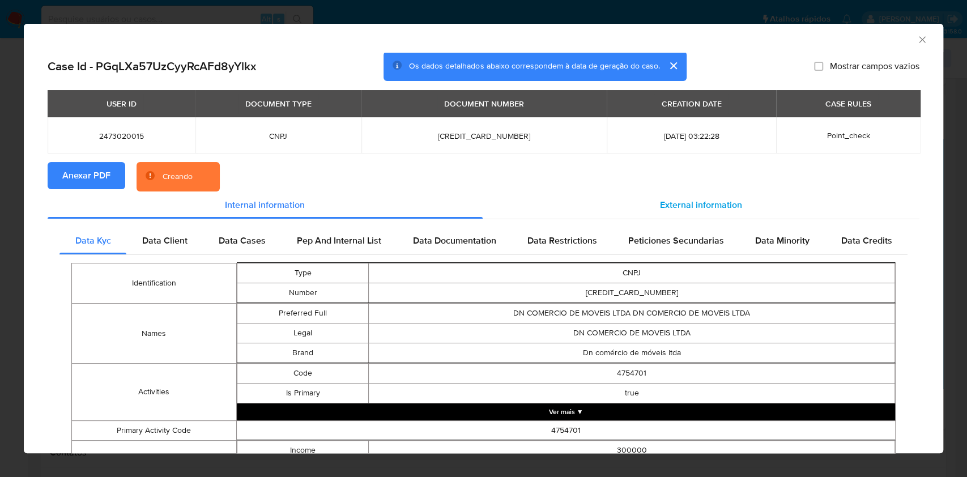
drag, startPoint x: 683, startPoint y: 195, endPoint x: 685, endPoint y: 205, distance: 10.3
click at [683, 196] on div "External information" at bounding box center [701, 205] width 437 height 27
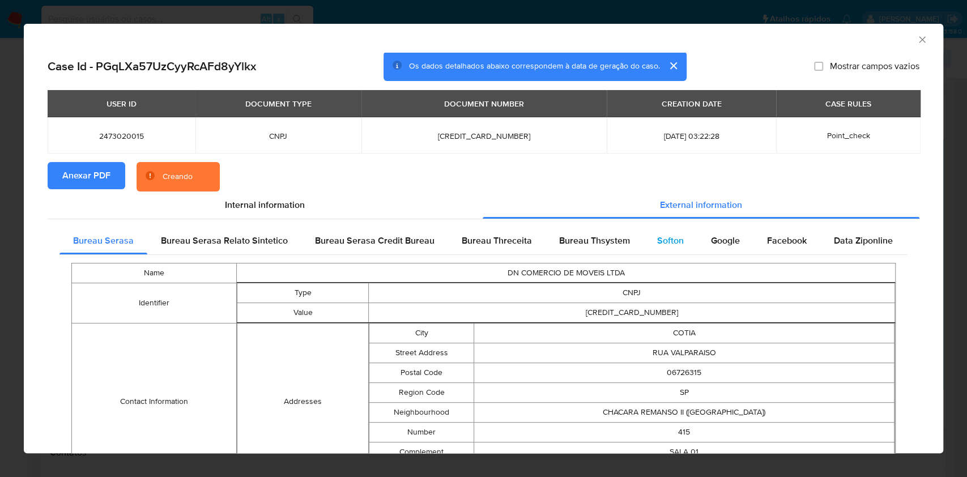
click at [687, 239] on div "Softon" at bounding box center [671, 240] width 54 height 27
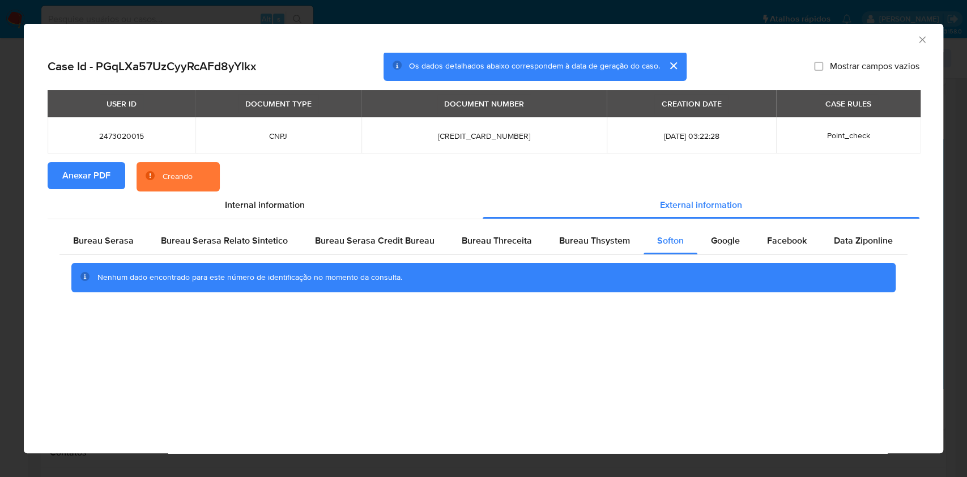
click at [633, 263] on div "Bureau Serasa Bureau Serasa Relato Sintetico Bureau Serasa Credit Bureau Bureau…" at bounding box center [484, 263] width 848 height 73
click at [592, 249] on div "Bureau Thsystem" at bounding box center [595, 240] width 98 height 27
click at [489, 244] on span "Bureau Threceita" at bounding box center [497, 240] width 70 height 13
click at [85, 243] on span "Bureau Serasa" at bounding box center [103, 240] width 61 height 13
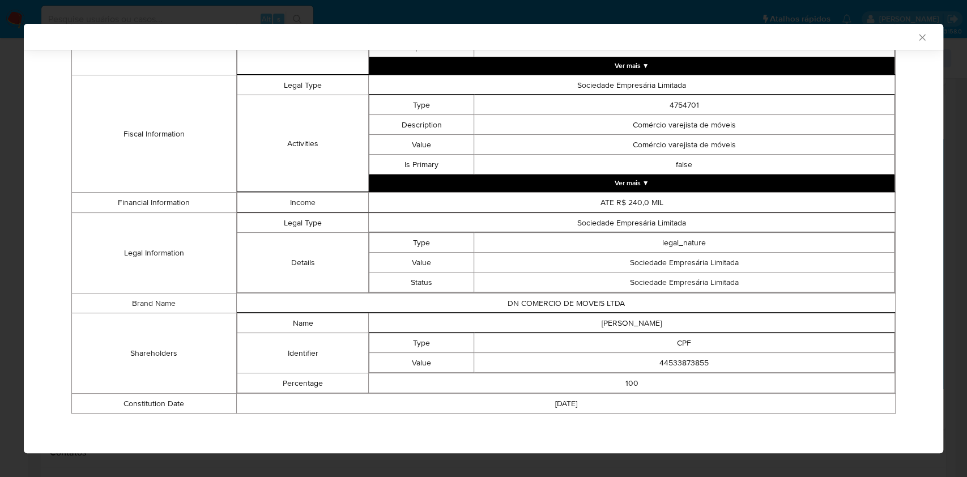
scroll to position [399, 0]
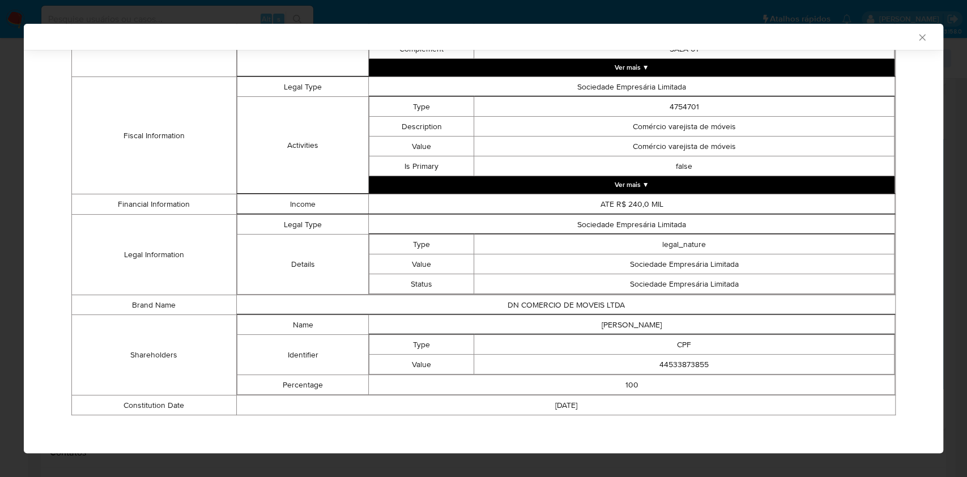
click at [0, 180] on div "AML Data Collector Case Id - PGqLXa57UzCyyRcAFd8yYlkx Os dados detalhados abaix…" at bounding box center [483, 238] width 967 height 477
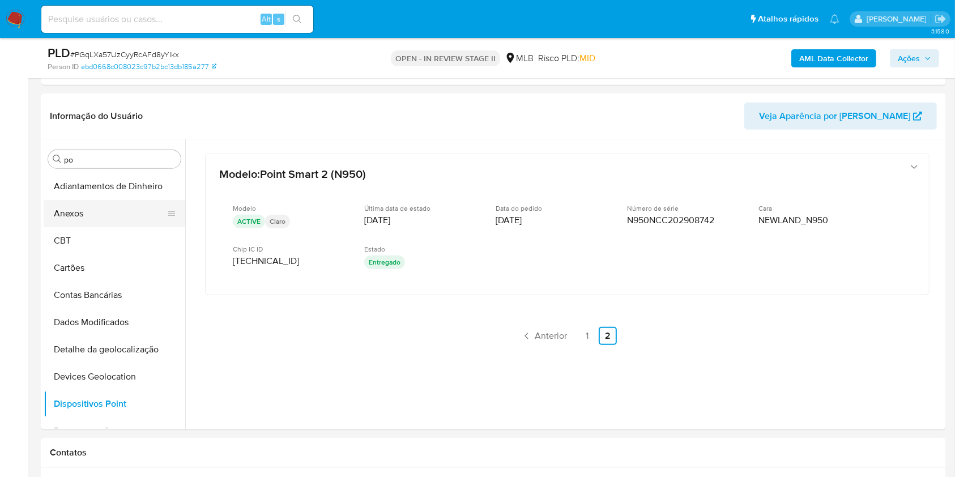
click at [103, 214] on button "Anexos" at bounding box center [110, 213] width 133 height 27
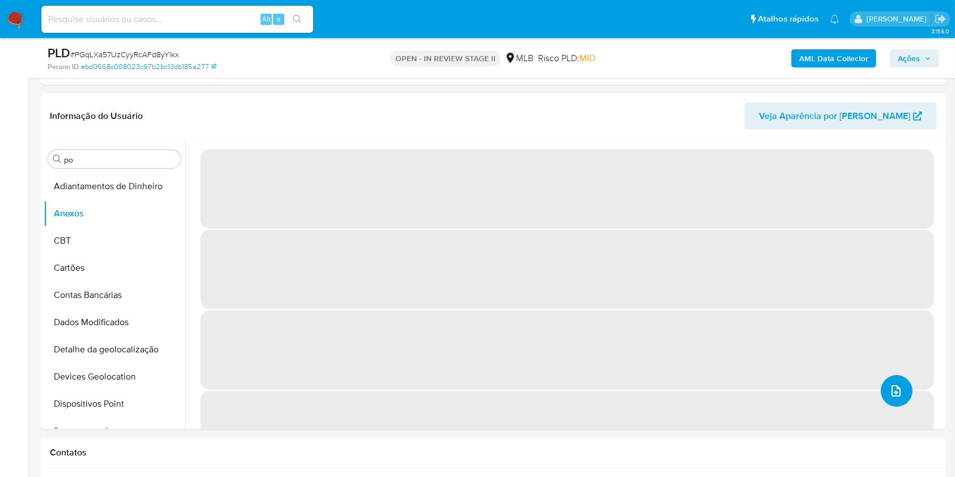
drag, startPoint x: 879, startPoint y: 411, endPoint x: 884, endPoint y: 393, distance: 18.3
click at [884, 393] on button "upload-file" at bounding box center [897, 391] width 32 height 32
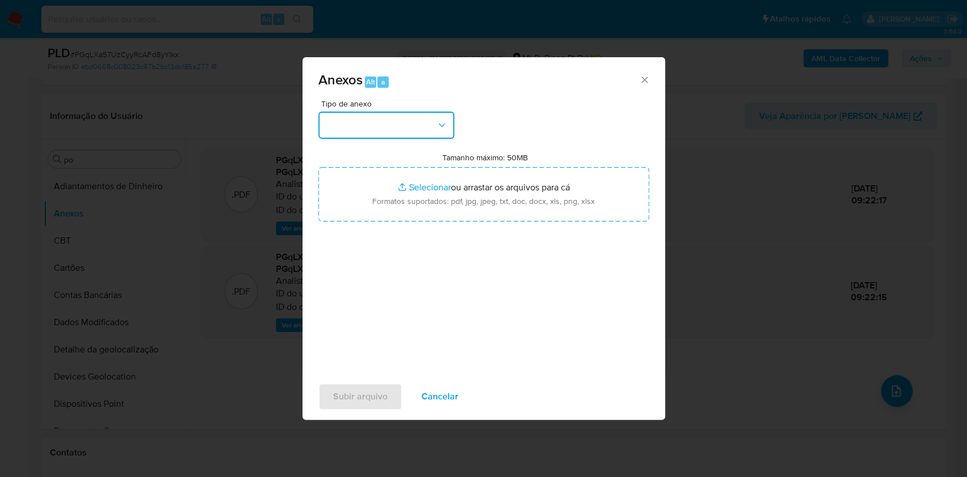
click at [406, 133] on button "button" at bounding box center [386, 125] width 136 height 27
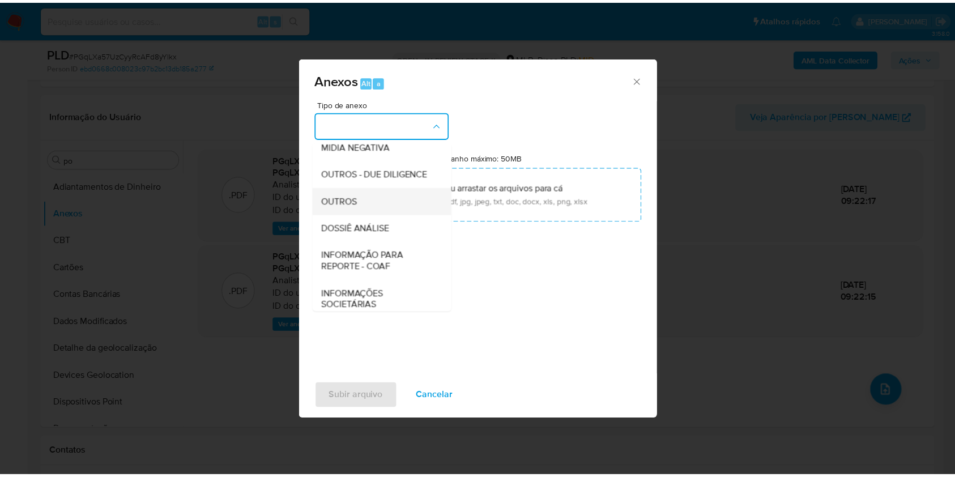
scroll to position [174, 0]
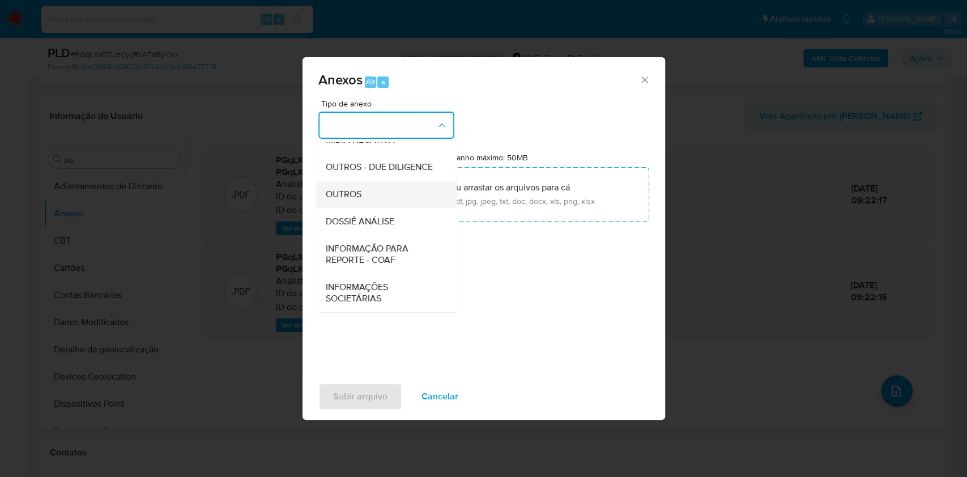
click at [355, 185] on div "OUTROS" at bounding box center [383, 194] width 116 height 27
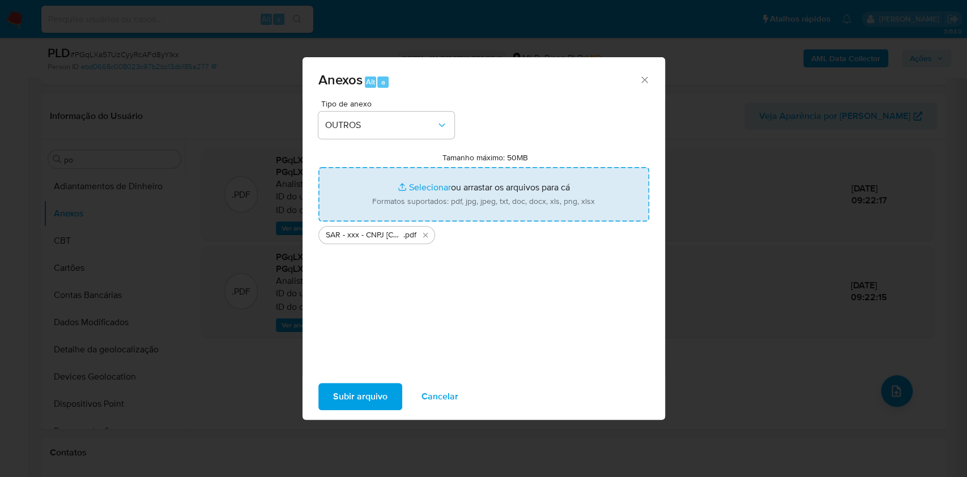
type input "C:\fakepath\Mulan 2473020015_2025_09_12_07_23_34.xlsx"
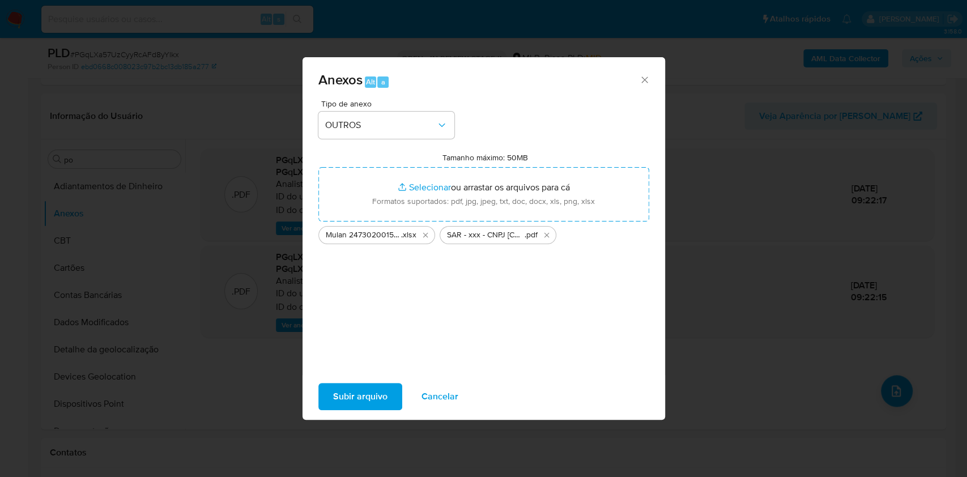
click at [363, 397] on span "Subir arquivo" at bounding box center [360, 396] width 54 height 25
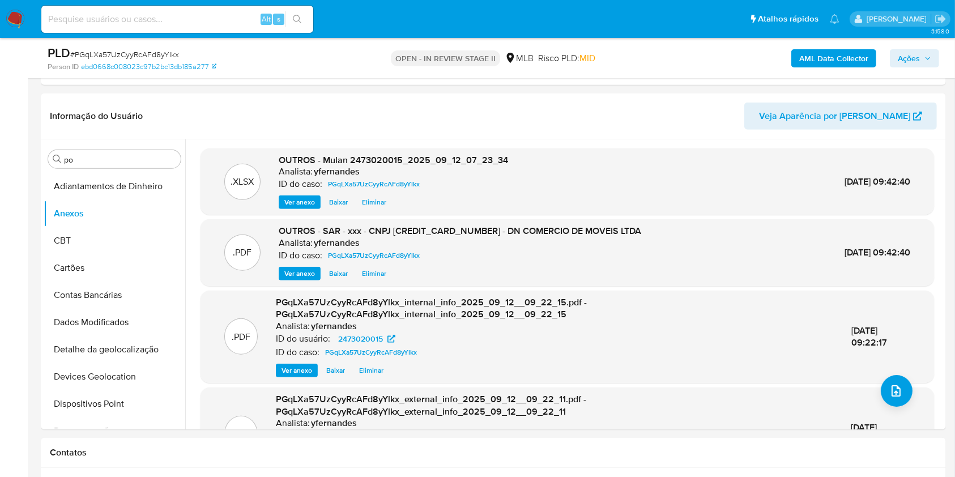
drag, startPoint x: 929, startPoint y: 51, endPoint x: 919, endPoint y: 55, distance: 10.9
click at [929, 50] on span "Ações" at bounding box center [914, 58] width 33 height 16
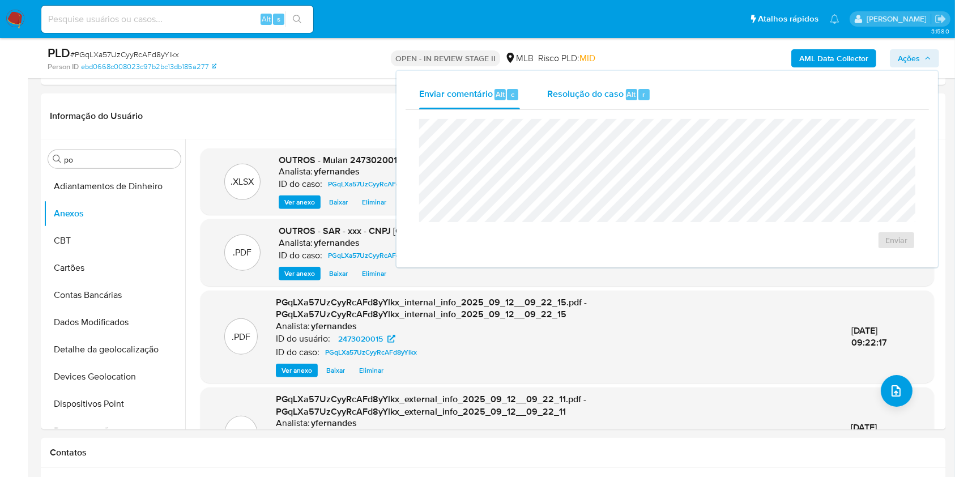
click at [572, 96] on span "Resolução do caso" at bounding box center [585, 93] width 77 height 13
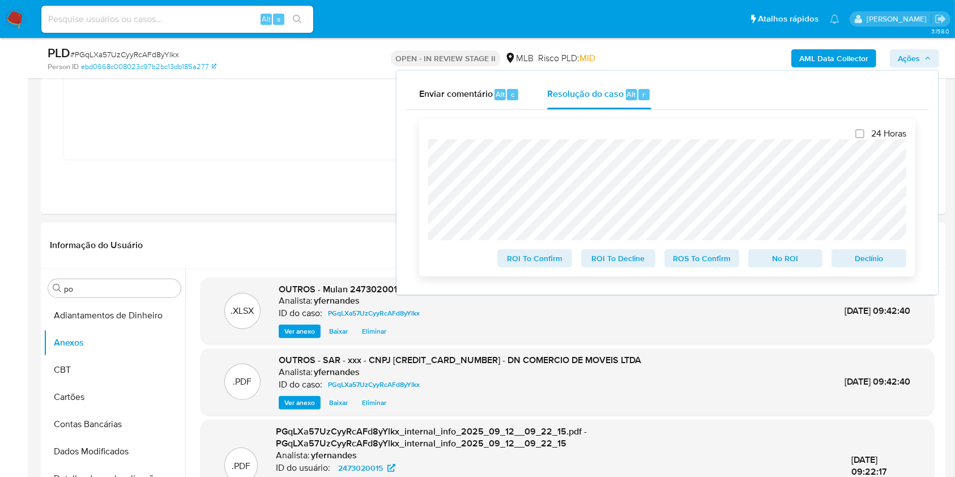
scroll to position [453, 0]
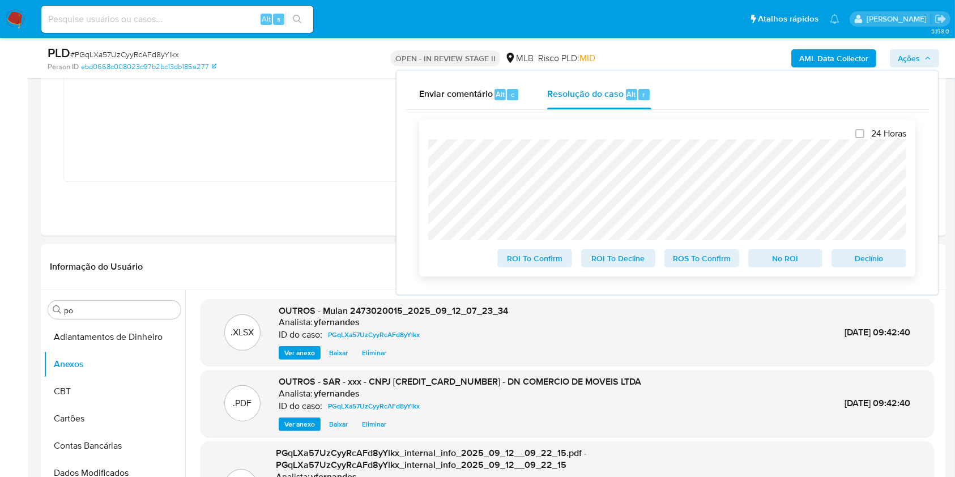
click at [712, 259] on span "ROS To Confirm" at bounding box center [702, 258] width 59 height 16
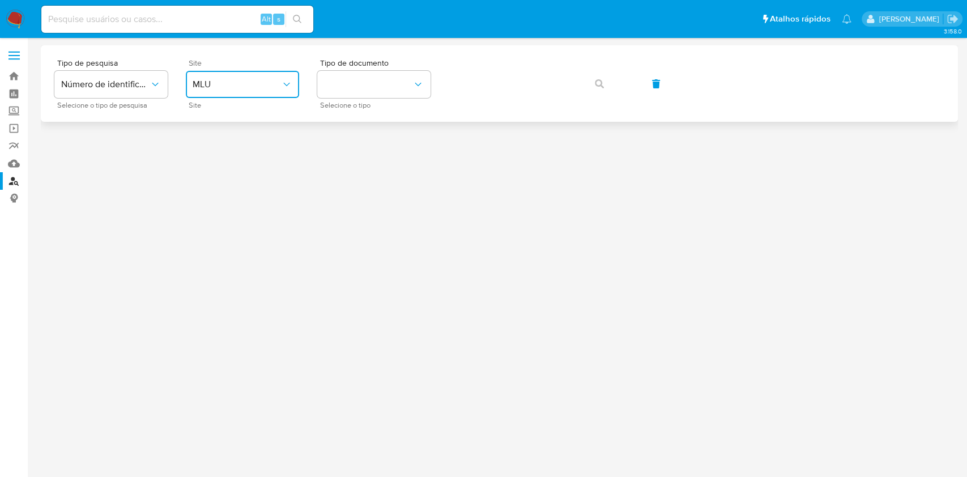
click at [275, 74] on button "MLU" at bounding box center [242, 84] width 113 height 27
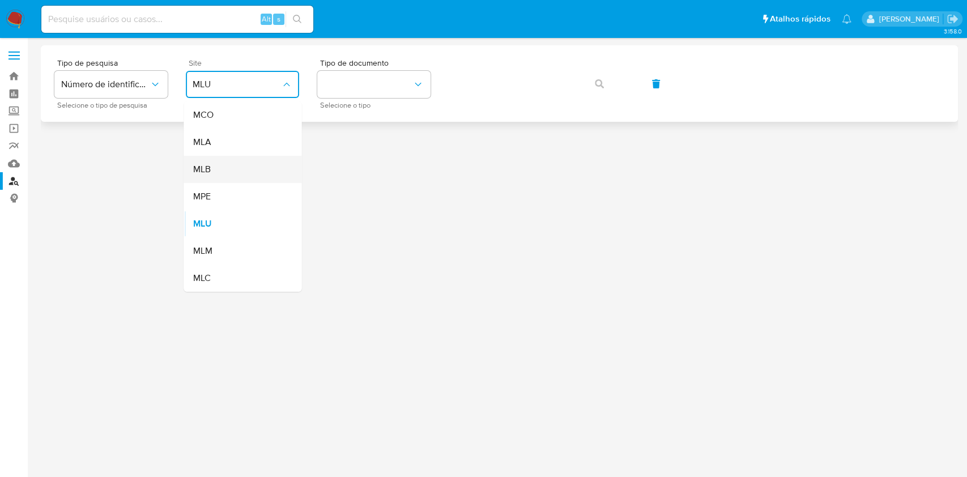
click at [254, 161] on div "MLB" at bounding box center [239, 169] width 93 height 27
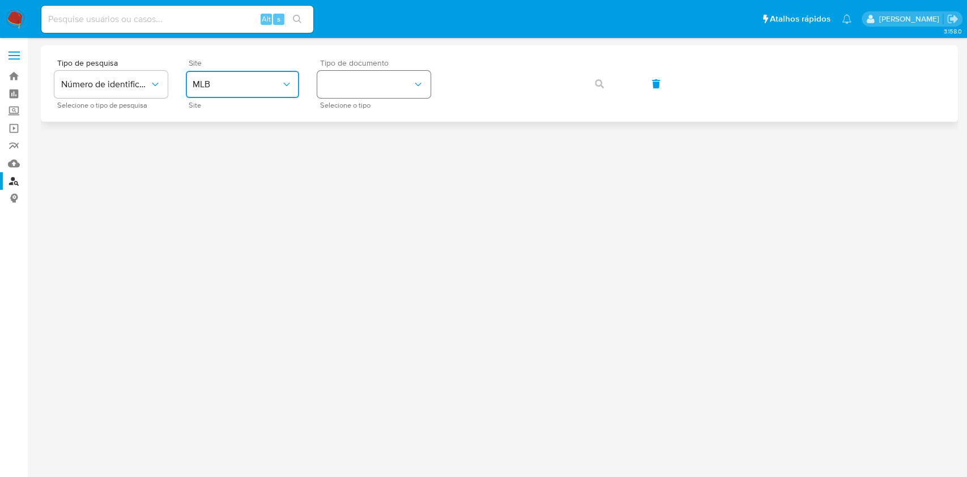
drag, startPoint x: 349, startPoint y: 84, endPoint x: 351, endPoint y: 97, distance: 13.3
click at [349, 83] on button "identificationType" at bounding box center [373, 84] width 113 height 27
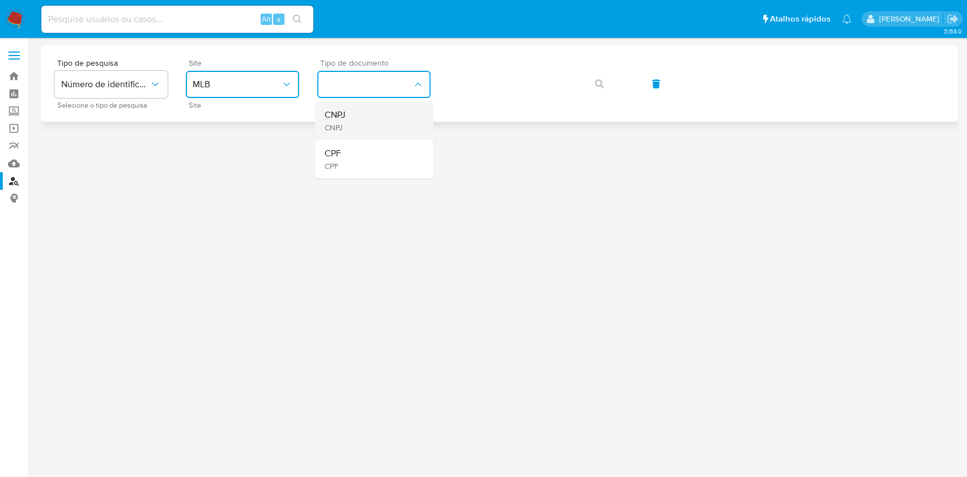
click at [358, 119] on div "CNPJ CNPJ" at bounding box center [370, 120] width 93 height 39
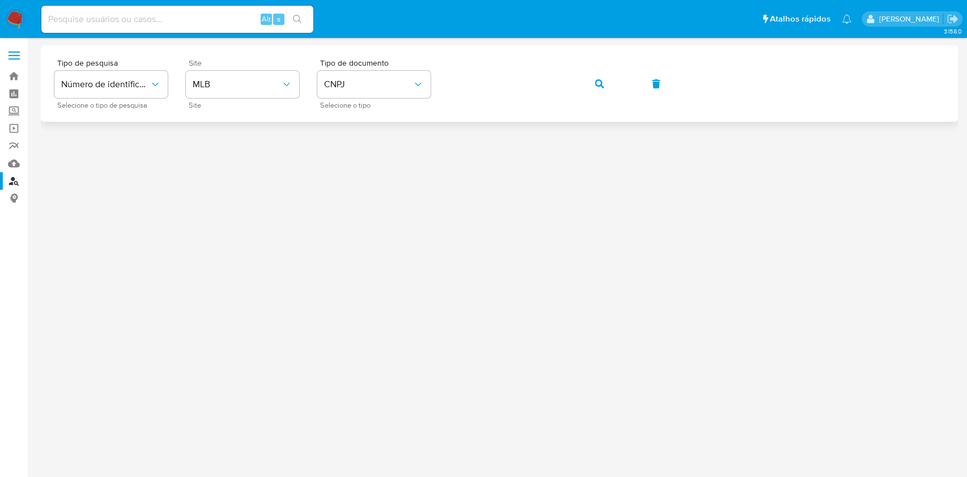
click at [594, 80] on button "button" at bounding box center [599, 83] width 39 height 27
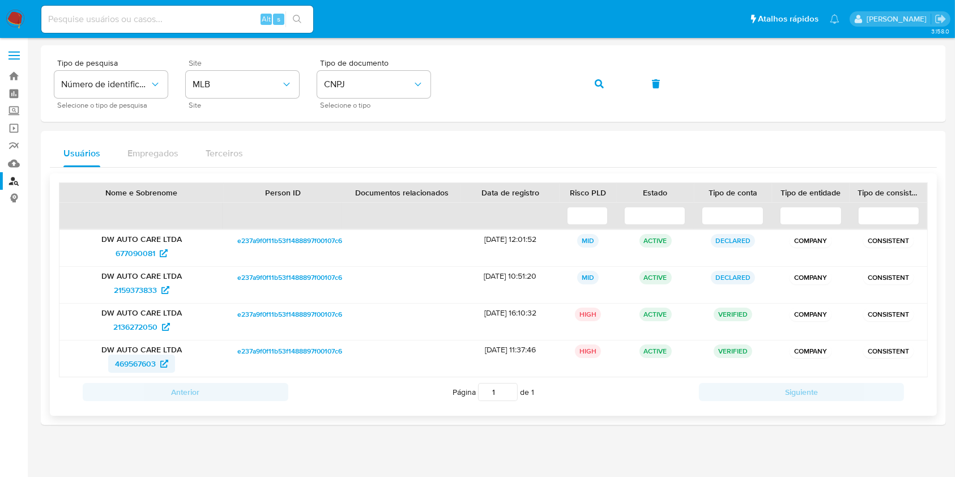
click at [127, 362] on span "469567603" at bounding box center [135, 364] width 41 height 18
click at [14, 11] on img at bounding box center [15, 19] width 19 height 19
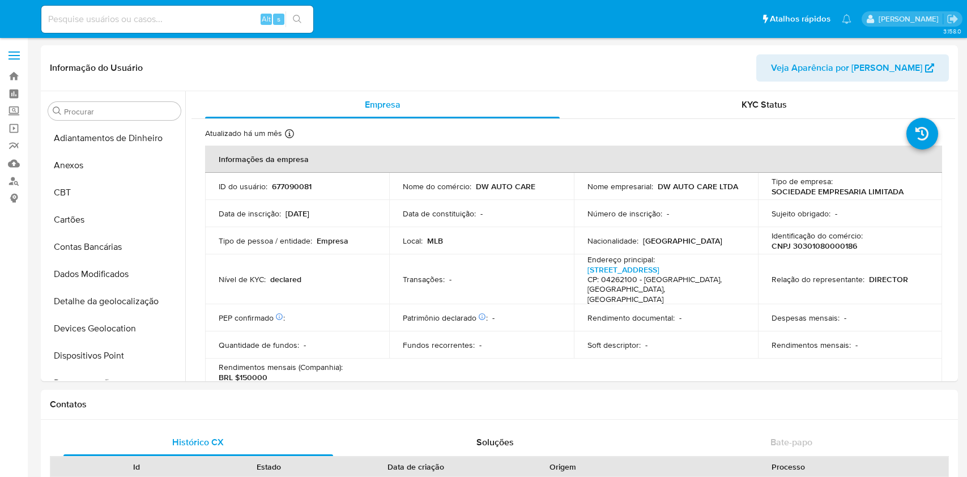
select select "10"
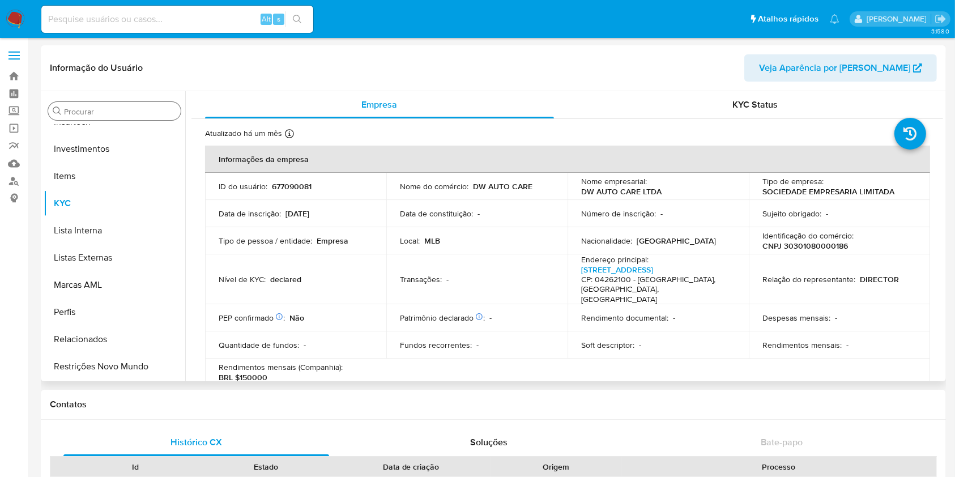
click at [115, 113] on input "Procurar" at bounding box center [120, 112] width 112 height 10
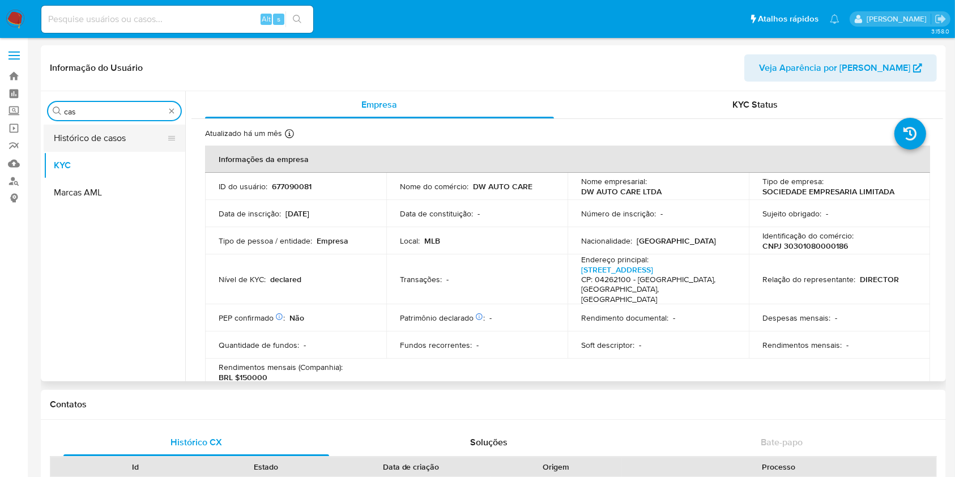
type input "cas"
click at [99, 135] on button "Histórico de casos" at bounding box center [110, 138] width 133 height 27
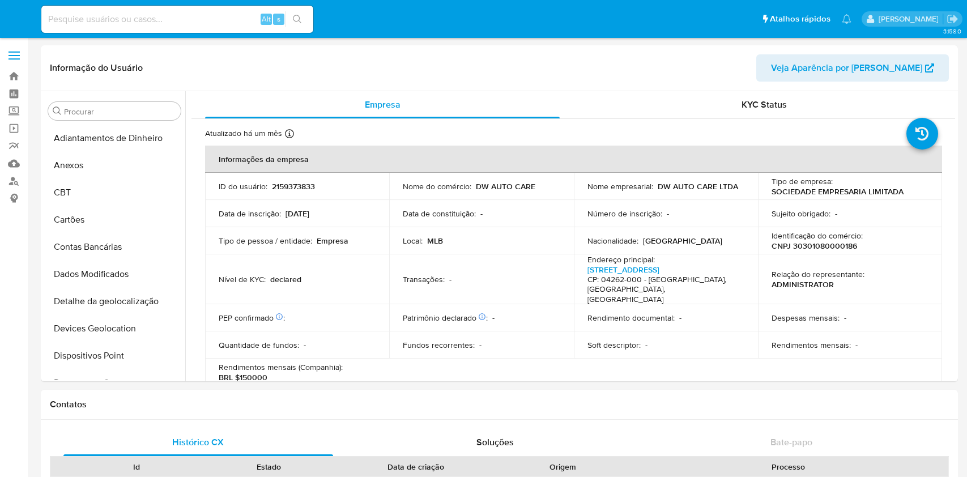
select select "10"
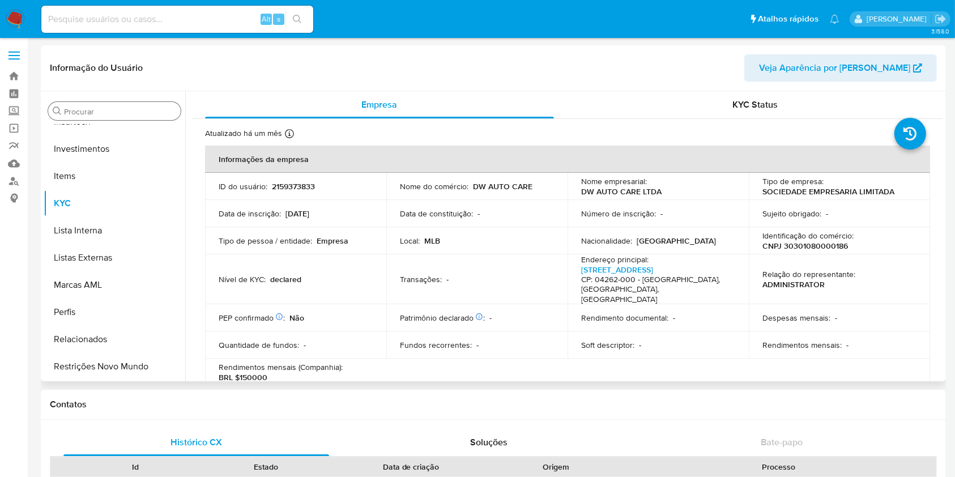
click at [80, 105] on div "Procurar" at bounding box center [114, 111] width 133 height 18
click at [96, 113] on input "Procurar" at bounding box center [120, 112] width 112 height 10
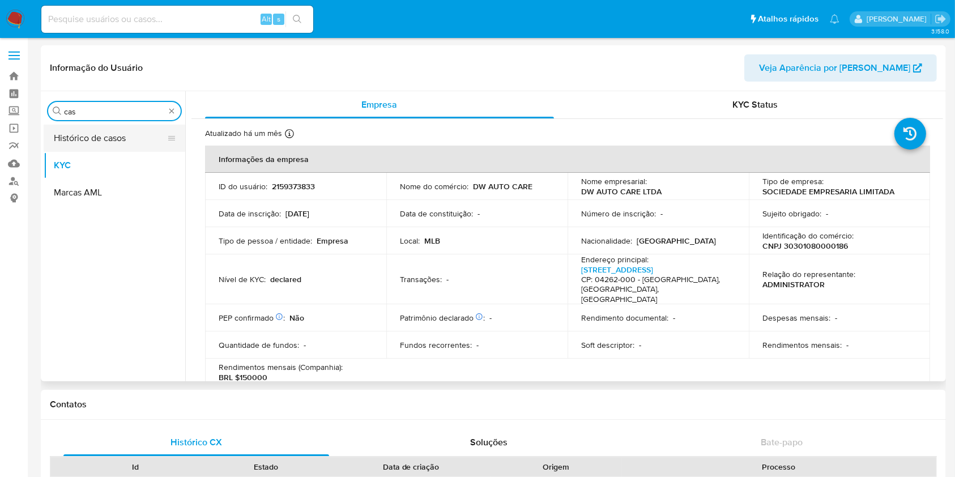
type input "cas"
click at [97, 128] on button "Histórico de casos" at bounding box center [110, 138] width 133 height 27
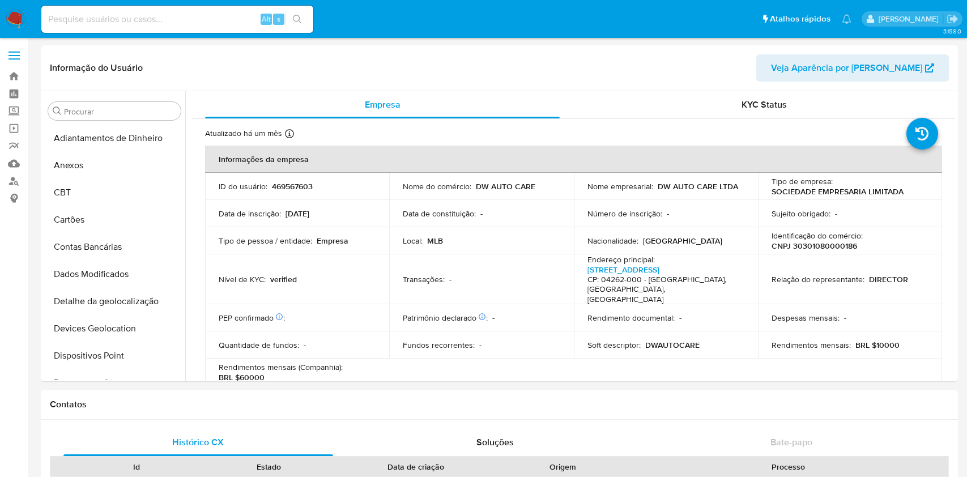
select select "10"
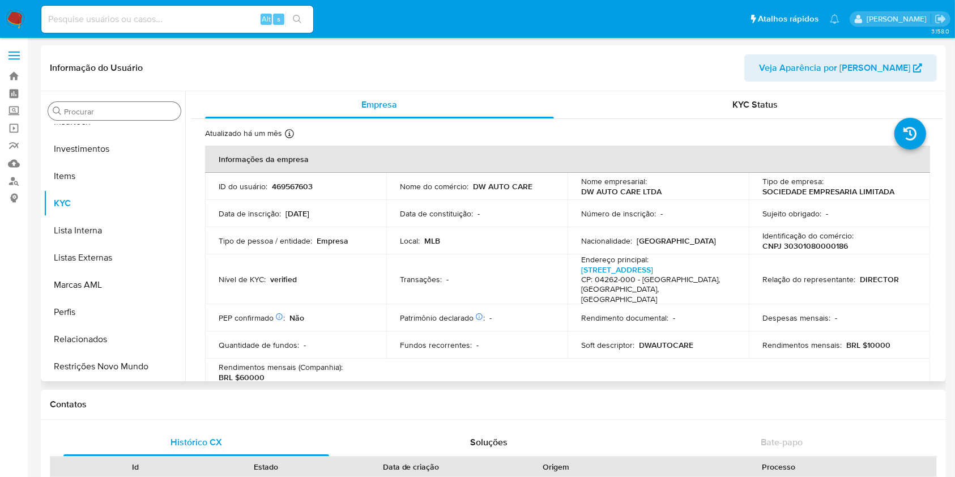
click at [95, 112] on input "Procurar" at bounding box center [120, 112] width 112 height 10
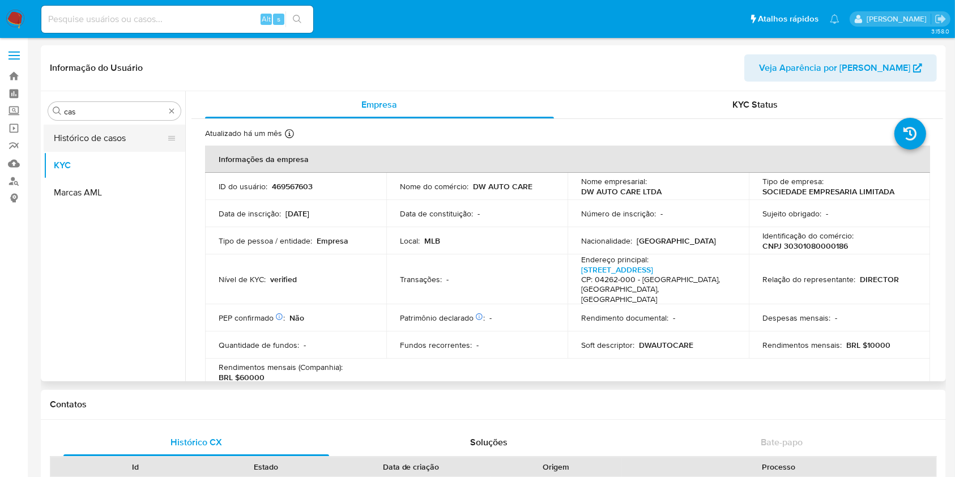
click at [81, 142] on button "Histórico de casos" at bounding box center [110, 138] width 133 height 27
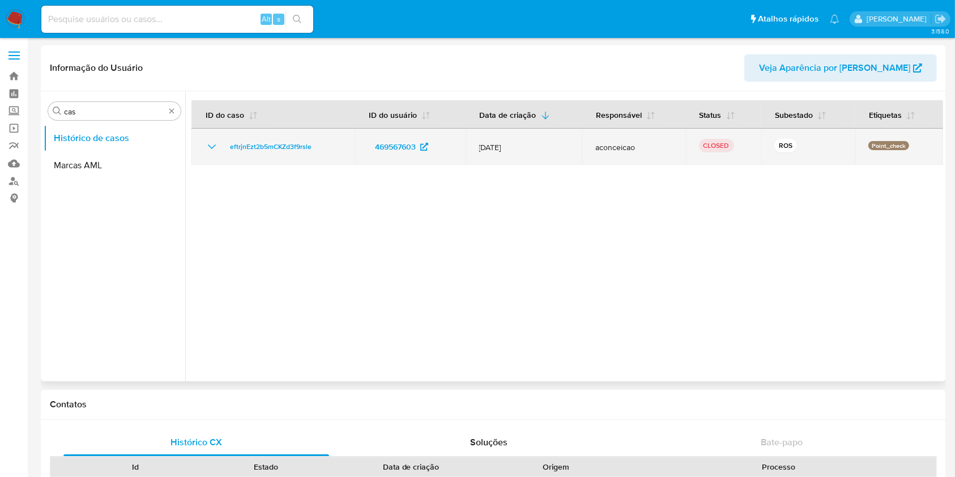
click at [208, 154] on td "eftrjnEzt2b5mCKZd3f9rsle" at bounding box center [273, 147] width 163 height 36
click at [209, 147] on icon "Mostrar/Ocultar" at bounding box center [212, 147] width 14 height 14
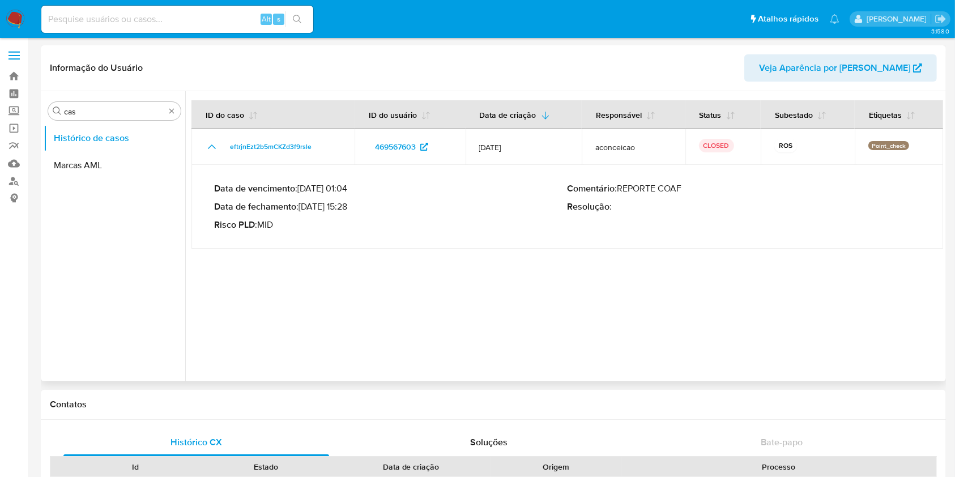
drag, startPoint x: 317, startPoint y: 206, endPoint x: 350, endPoint y: 208, distance: 32.4
click at [350, 208] on p "Data de fechamento : [DATE] 15:28" at bounding box center [391, 206] width 354 height 11
click at [400, 223] on p "Risco PLD : MID" at bounding box center [391, 224] width 354 height 11
click at [123, 106] on div "Procurar cas" at bounding box center [114, 111] width 133 height 18
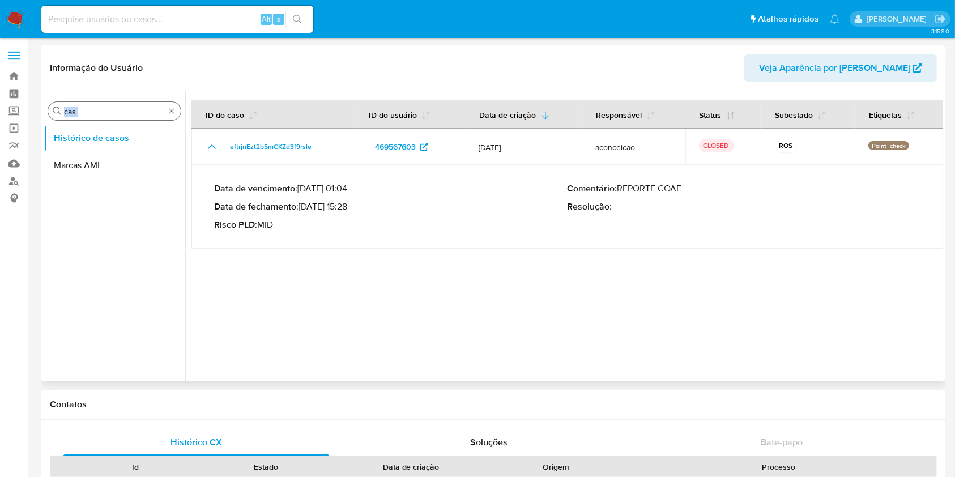
click at [118, 114] on input "cas" at bounding box center [114, 112] width 101 height 10
click at [118, 113] on input "cas" at bounding box center [114, 112] width 101 height 10
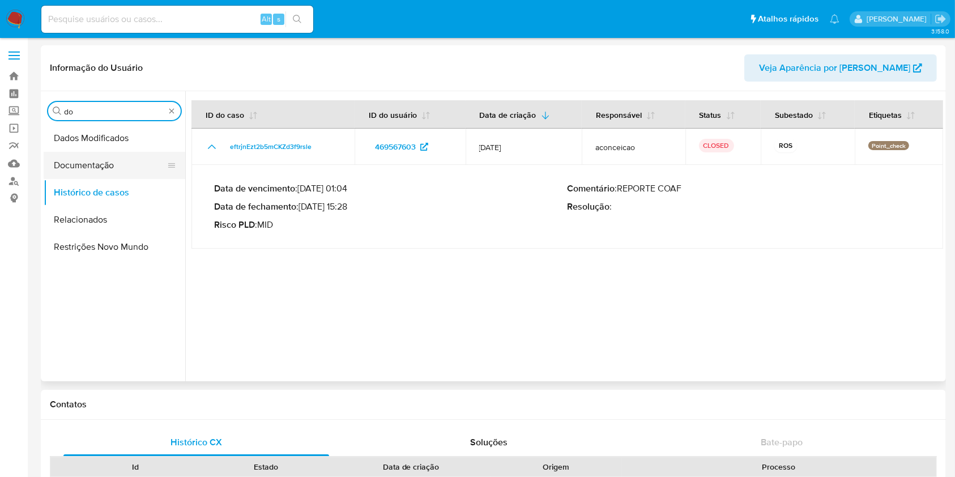
click at [91, 167] on button "Documentação" at bounding box center [110, 165] width 133 height 27
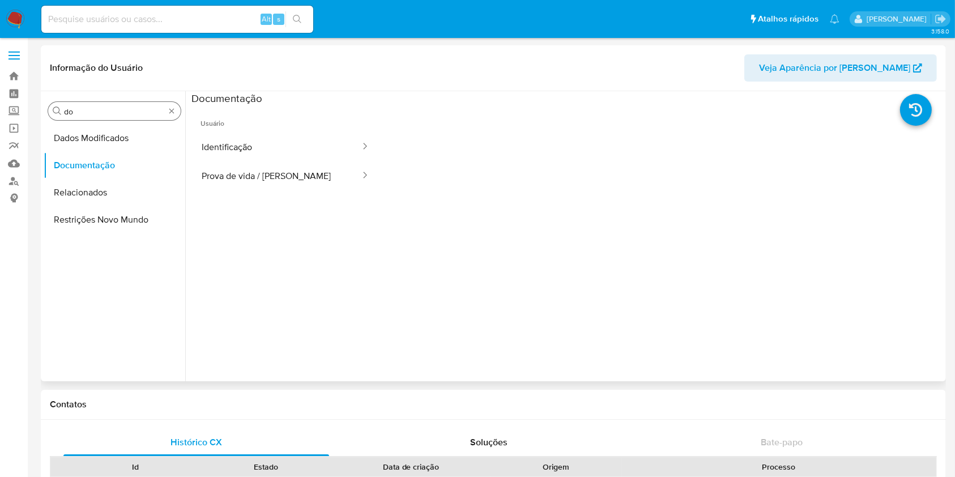
click at [73, 116] on div "Procurar do" at bounding box center [114, 111] width 133 height 18
click at [73, 116] on input "do" at bounding box center [114, 112] width 101 height 10
click at [83, 159] on button "Documentação" at bounding box center [110, 165] width 133 height 27
click at [84, 142] on button "Anexos" at bounding box center [110, 138] width 133 height 27
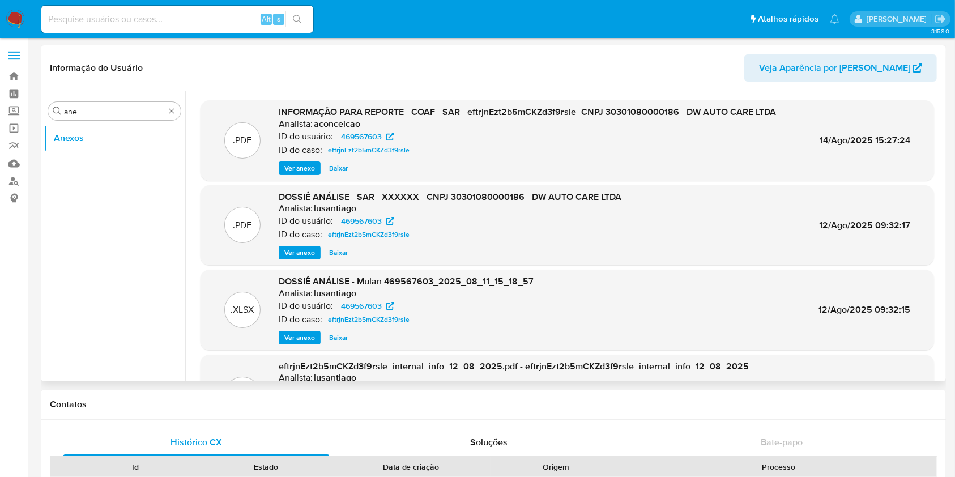
click at [294, 170] on span "Ver anexo" at bounding box center [299, 168] width 31 height 11
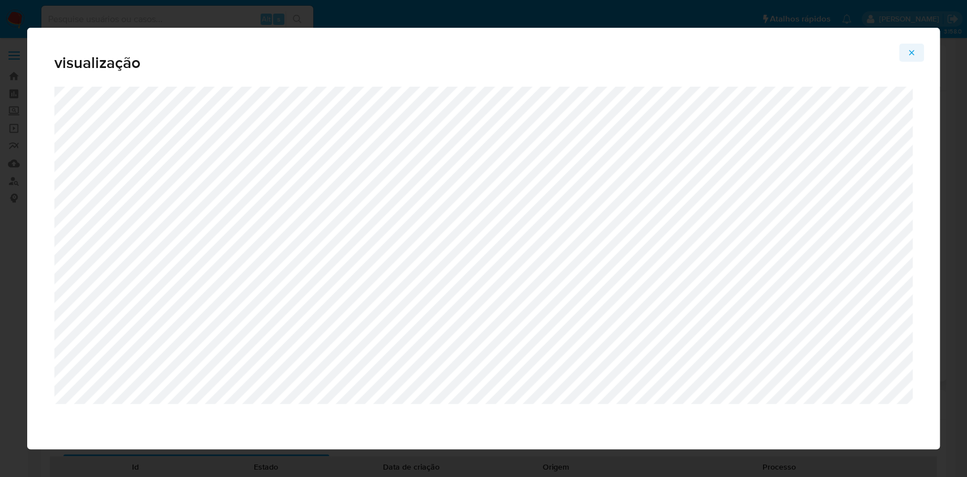
click at [906, 57] on button "Attachment preview" at bounding box center [911, 53] width 25 height 18
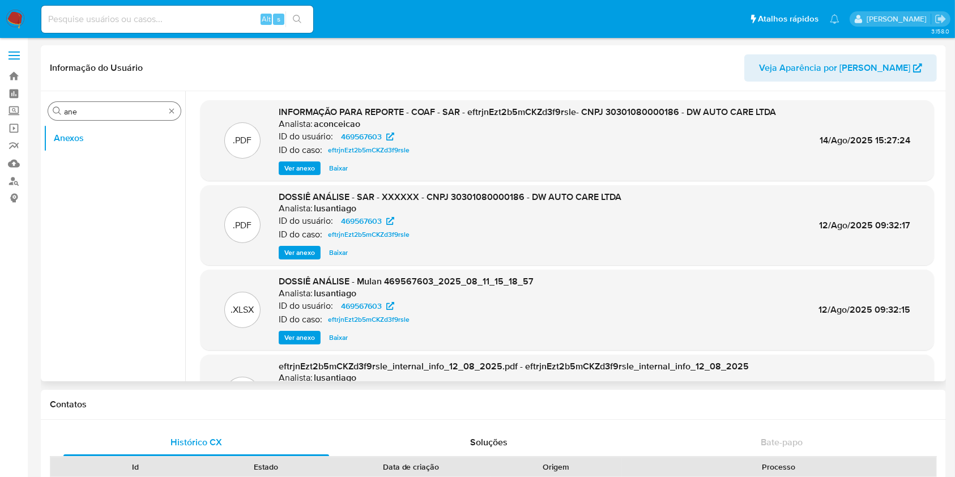
click at [104, 111] on input "ane" at bounding box center [114, 112] width 101 height 10
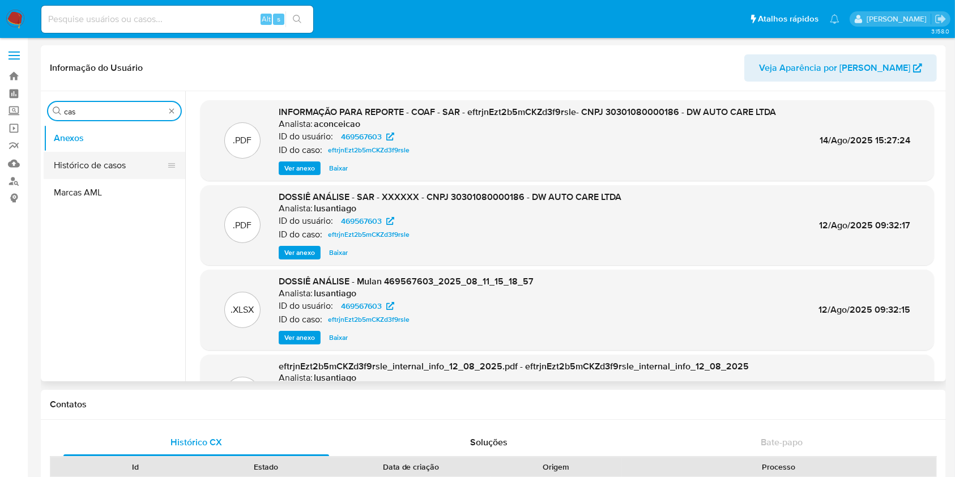
type input "cas"
click at [97, 163] on button "Histórico de casos" at bounding box center [110, 165] width 133 height 27
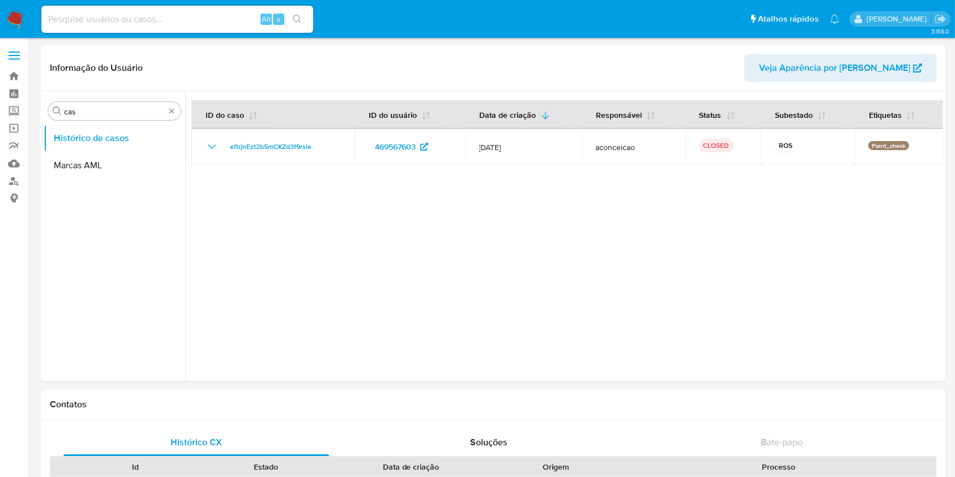
drag, startPoint x: 218, startPoint y: 137, endPoint x: 325, endPoint y: 191, distance: 119.9
click at [325, 191] on div at bounding box center [564, 236] width 758 height 290
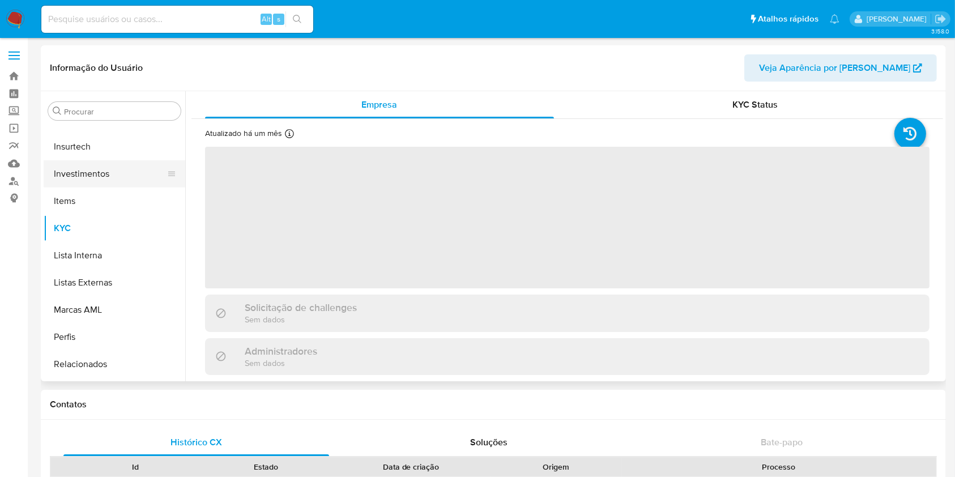
scroll to position [533, 0]
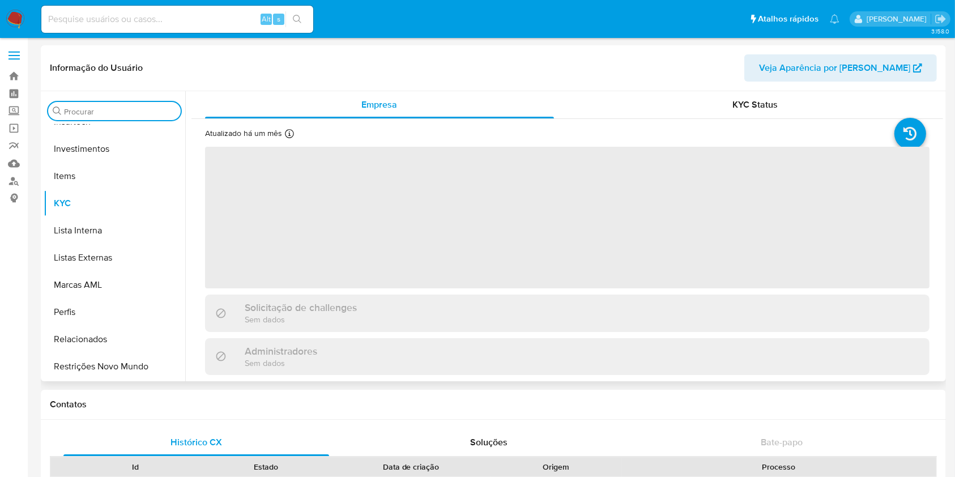
click at [95, 110] on input "Procurar" at bounding box center [120, 112] width 112 height 10
type input "cas"
select select "10"
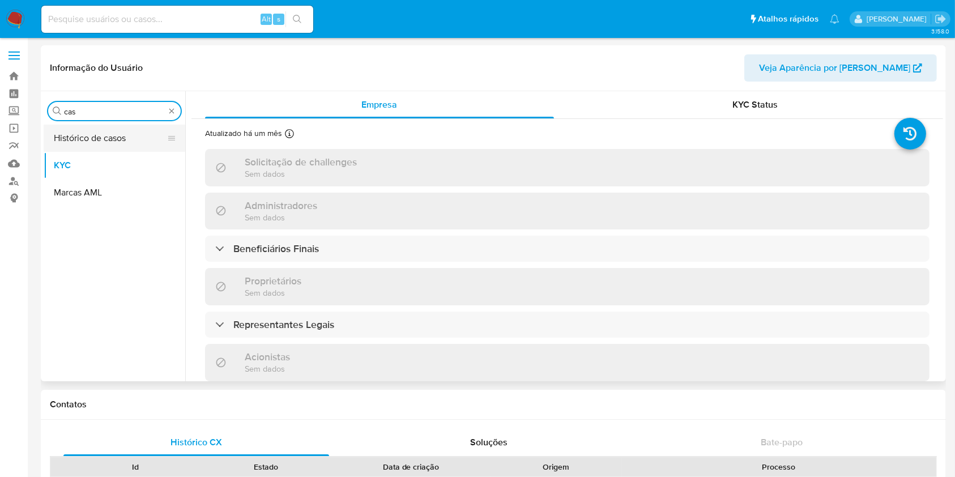
type input "cas"
click at [97, 141] on button "Histórico de casos" at bounding box center [110, 138] width 133 height 27
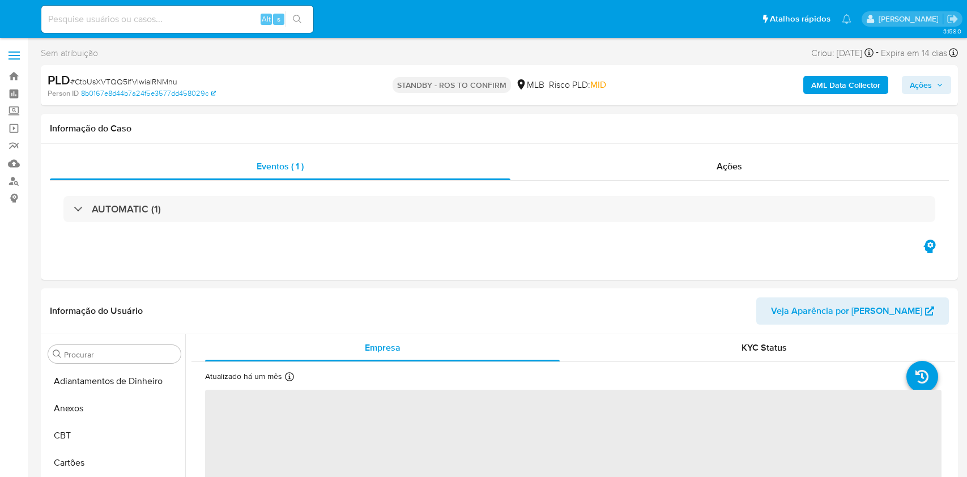
select select "10"
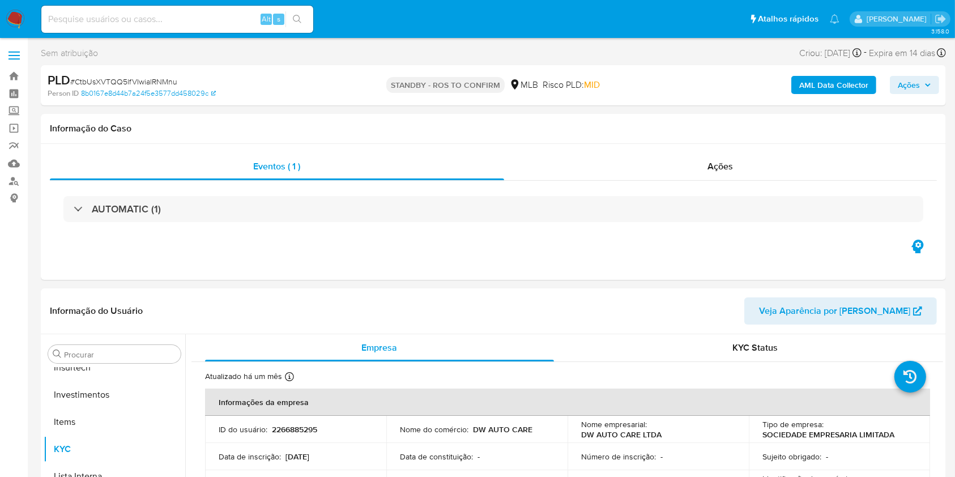
scroll to position [533, 0]
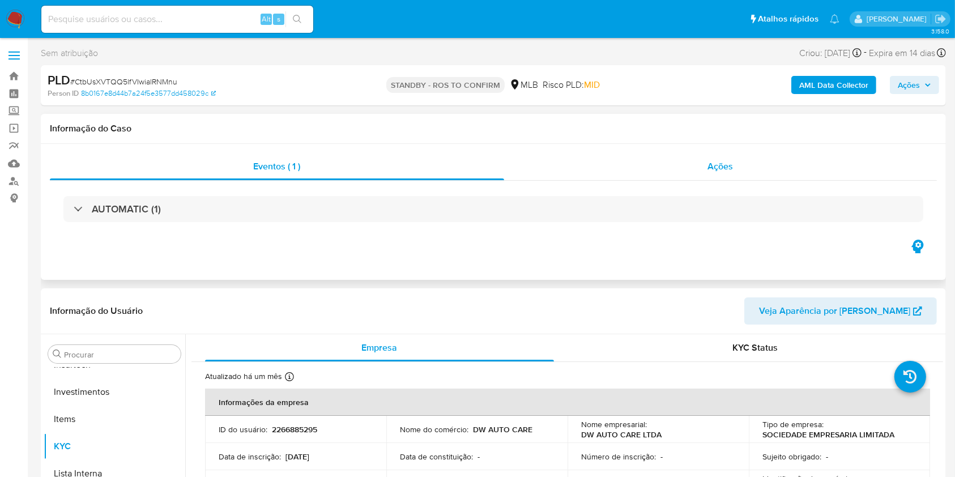
click at [568, 173] on div "Ações" at bounding box center [720, 166] width 433 height 27
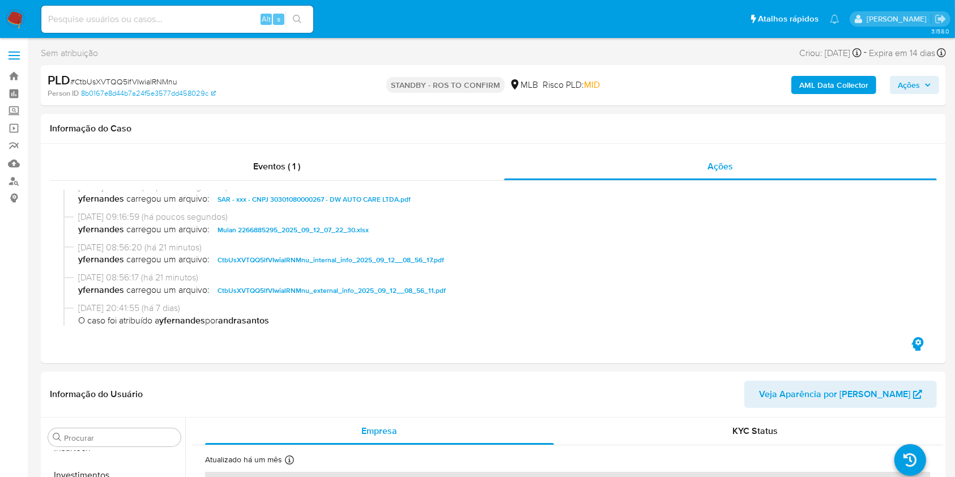
scroll to position [11, 0]
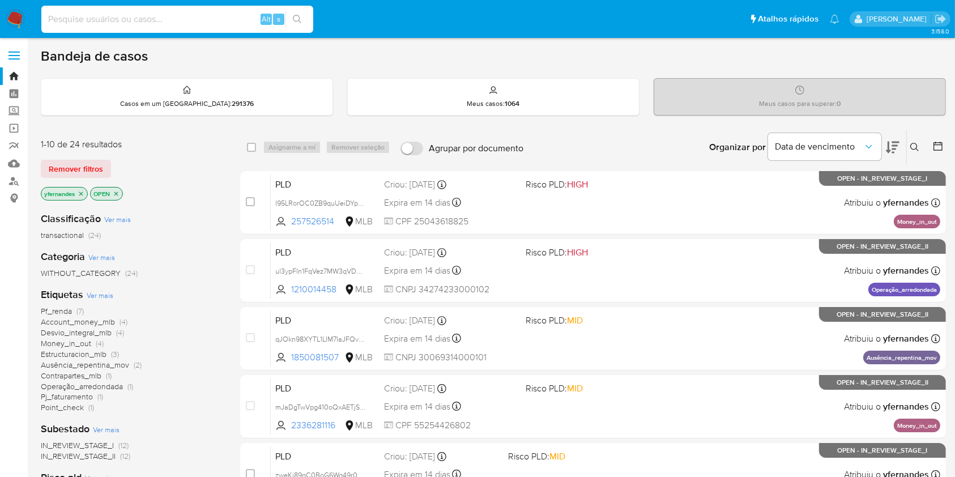
click at [148, 20] on input at bounding box center [177, 19] width 272 height 15
paste input "2528329113"
type input "2528329113"
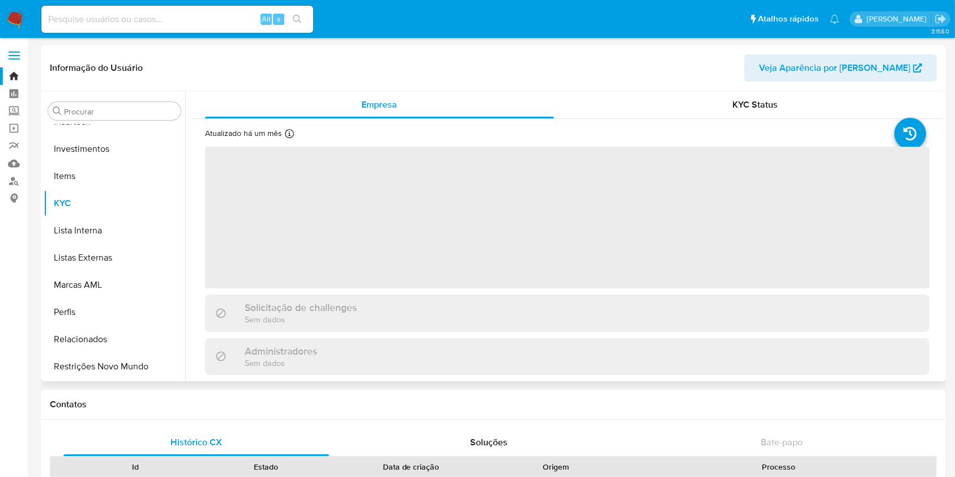
click at [99, 98] on div "Procurar Adiantamentos de Dinheiro Anexos CBT Cartões Contas Bancárias Dados Mo…" at bounding box center [115, 237] width 142 height 288
click at [107, 114] on input "Procurar" at bounding box center [120, 112] width 112 height 10
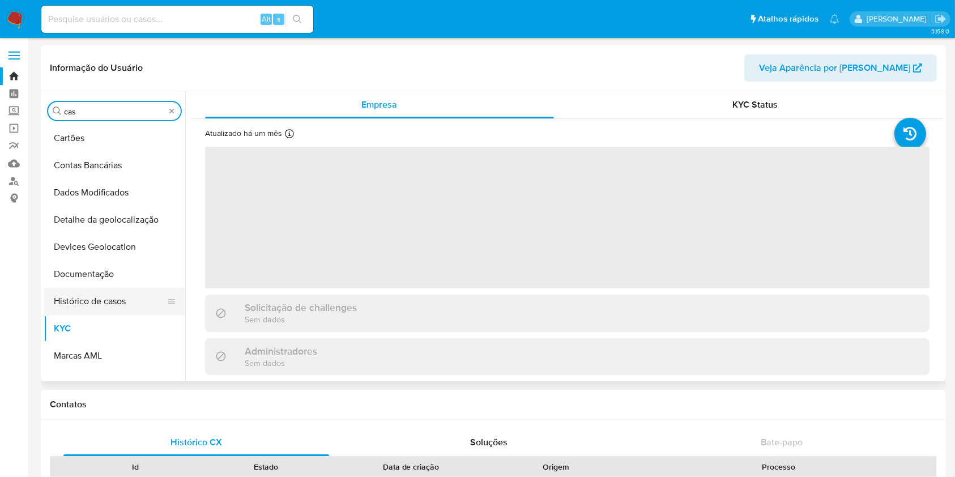
type input "cas"
click at [99, 288] on button "Histórico de casos" at bounding box center [110, 301] width 133 height 27
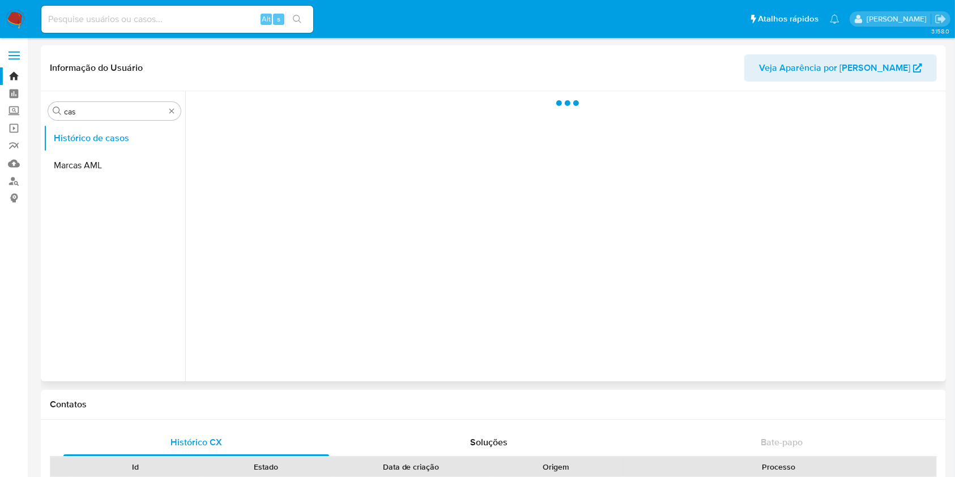
select select "10"
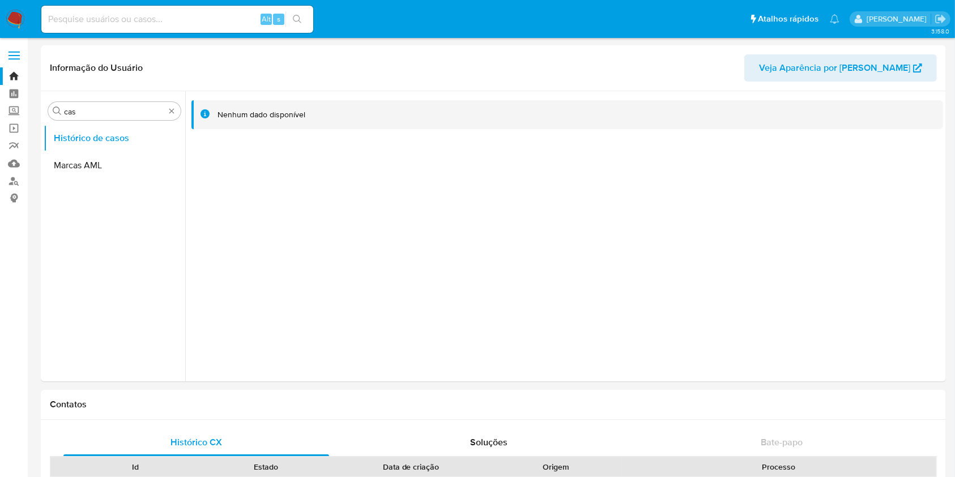
click at [11, 13] on img at bounding box center [15, 19] width 19 height 19
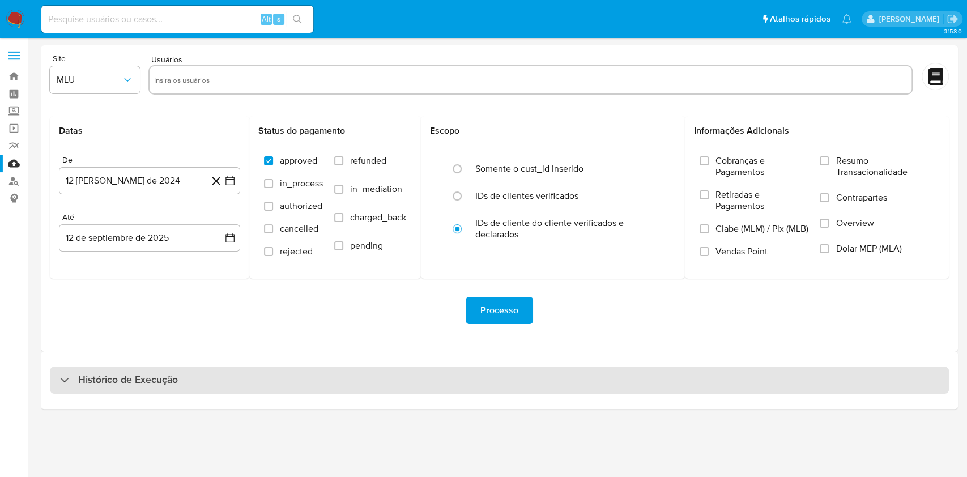
click at [420, 375] on div "Histórico de Execução" at bounding box center [499, 380] width 899 height 27
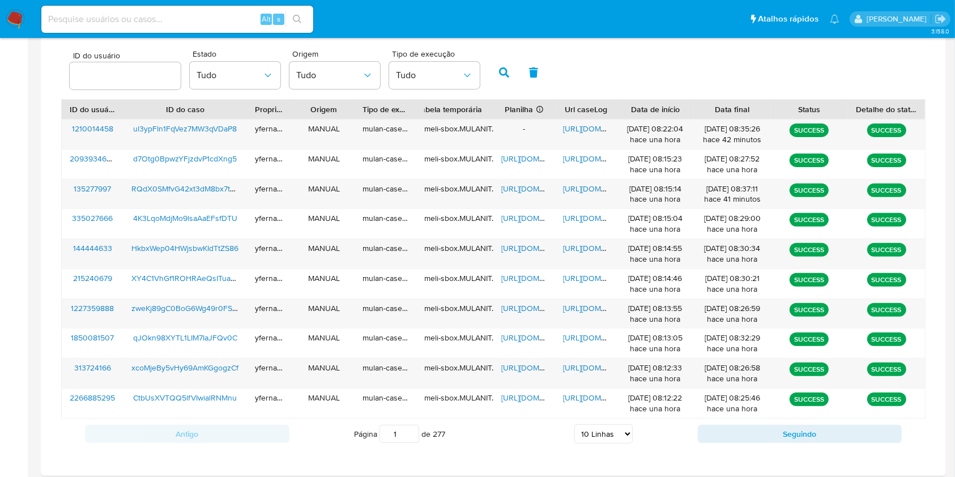
scroll to position [408, 0]
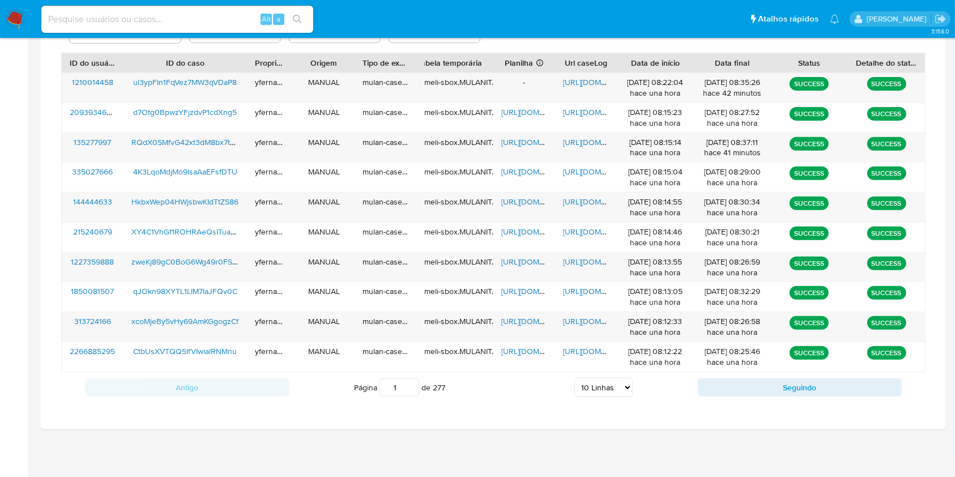
click at [588, 391] on select "5 Linhas 10 Linhas 20 Linhas 25 Linhas 50 Linhas 100 Linhas" at bounding box center [604, 387] width 58 height 19
drag, startPoint x: 605, startPoint y: 388, endPoint x: 605, endPoint y: 378, distance: 9.6
click at [605, 388] on select "5 Linhas 10 Linhas 20 Linhas 25 Linhas 50 Linhas 100 Linhas" at bounding box center [604, 387] width 58 height 19
select select "20"
click at [575, 378] on select "5 Linhas 10 Linhas 20 Linhas 25 Linhas 50 Linhas 100 Linhas" at bounding box center [604, 387] width 58 height 19
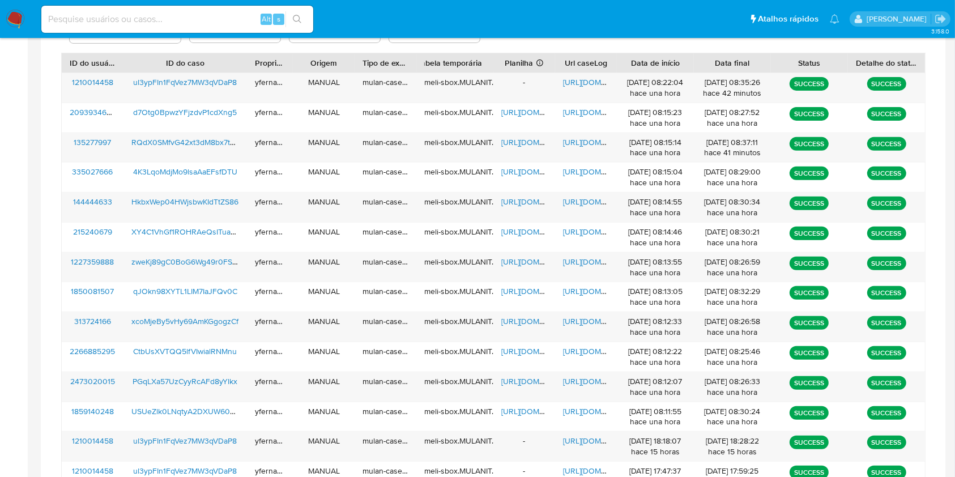
click at [36, 238] on main "3.158.0" at bounding box center [477, 184] width 955 height 1185
click at [512, 379] on span "[URL][DOMAIN_NAME]" at bounding box center [541, 381] width 78 height 11
click at [574, 381] on span "[URL][DOMAIN_NAME]" at bounding box center [602, 381] width 78 height 11
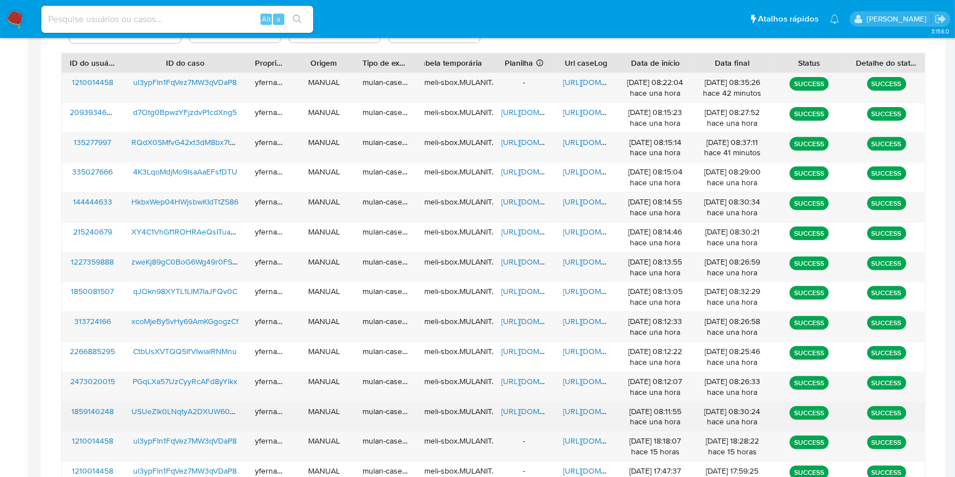
click at [521, 407] on span "https://docs.google.com/spreadsheets/d/1r639RAnJc74fugyCOFJWg7gynJy-YzdPjPkbxSr…" at bounding box center [541, 411] width 78 height 11
click at [596, 410] on span "https://docs.google.com/document/d/1NO0_6syhf3w4Ob7h_W6bVKHqetbtQ12xgZNT347wMIc…" at bounding box center [602, 411] width 78 height 11
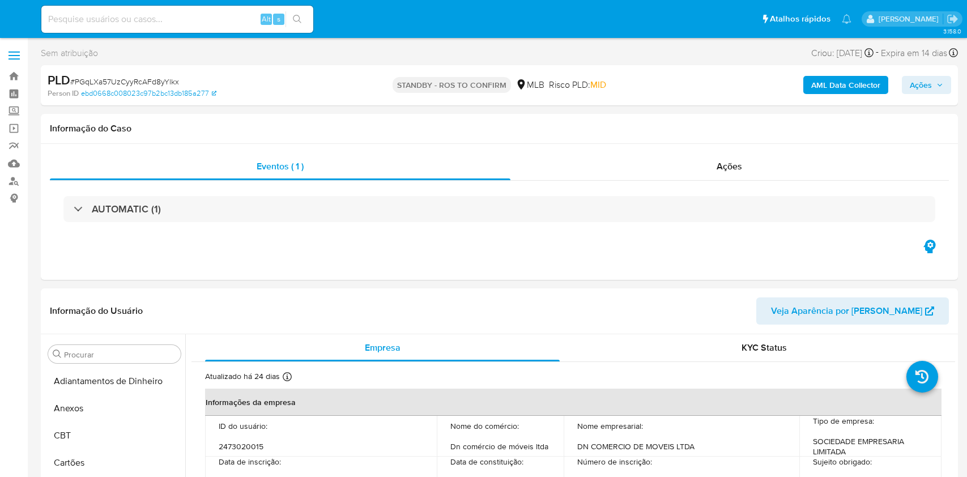
select select "10"
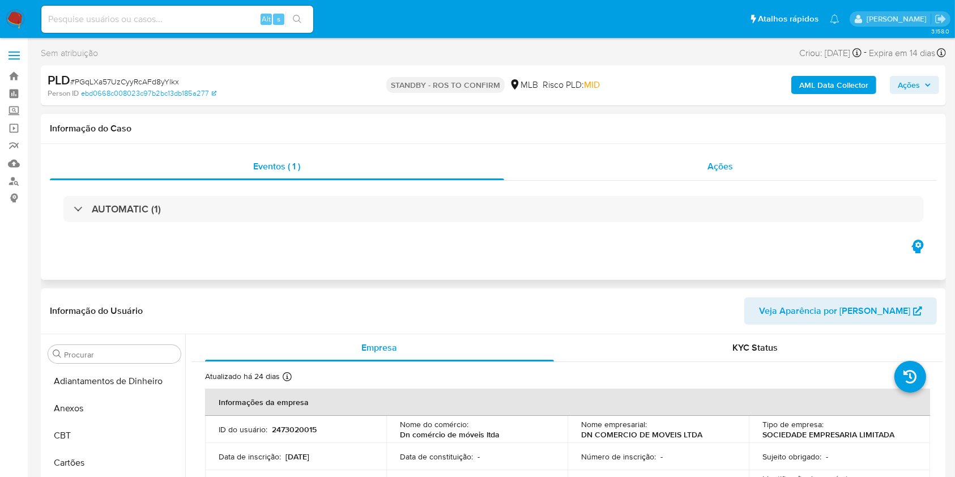
scroll to position [533, 0]
click at [648, 159] on div "Ações" at bounding box center [720, 166] width 433 height 27
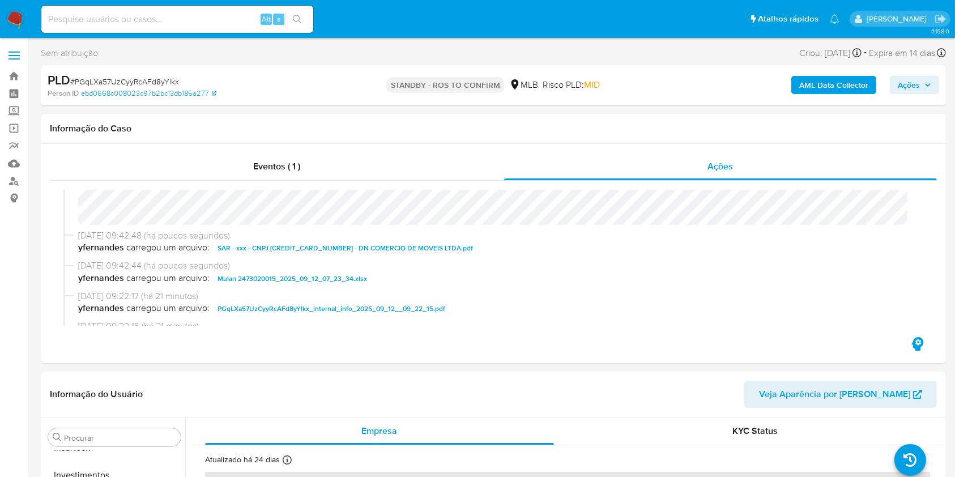
scroll to position [0, 0]
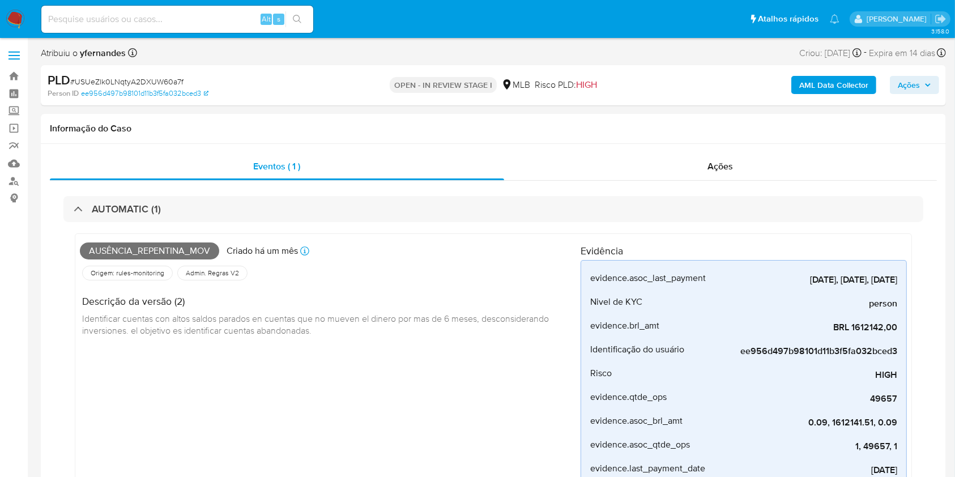
scroll to position [533, 0]
click at [137, 76] on span "# USUeZlk0LNqtyA2DXUW60a7f" at bounding box center [126, 81] width 113 height 11
copy span "USUeZlk0LNqtyA2DXUW60a7f"
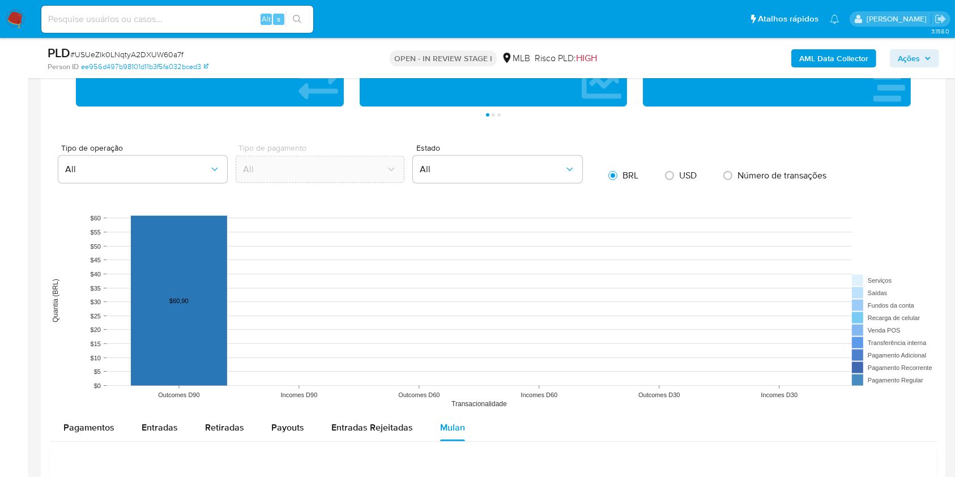
scroll to position [982, 0]
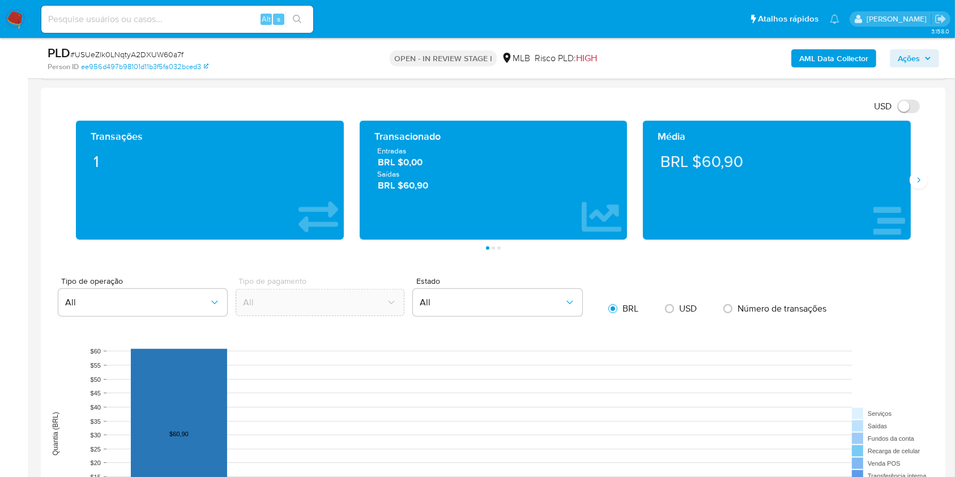
click at [911, 187] on div "Média BRL $60,90" at bounding box center [777, 180] width 284 height 119
click at [914, 182] on button "Siguiente" at bounding box center [919, 180] width 18 height 18
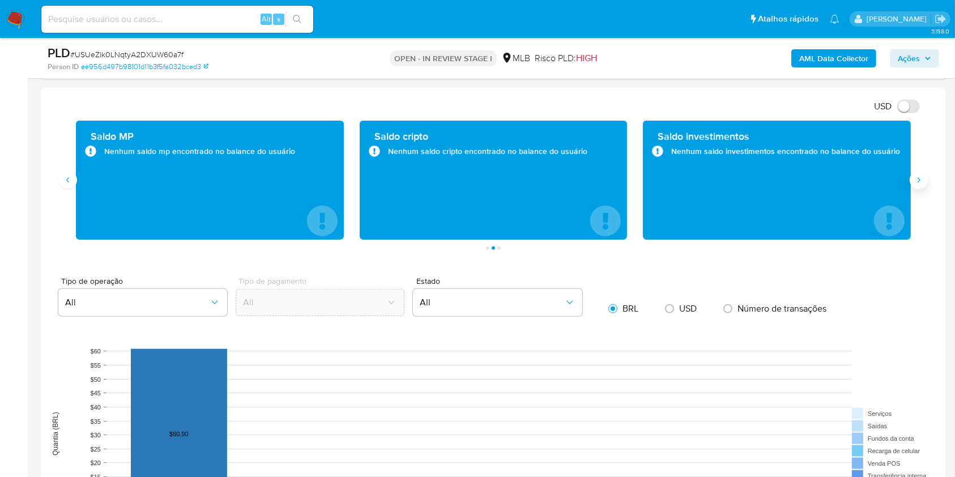
click at [914, 182] on button "Siguiente" at bounding box center [919, 180] width 18 height 18
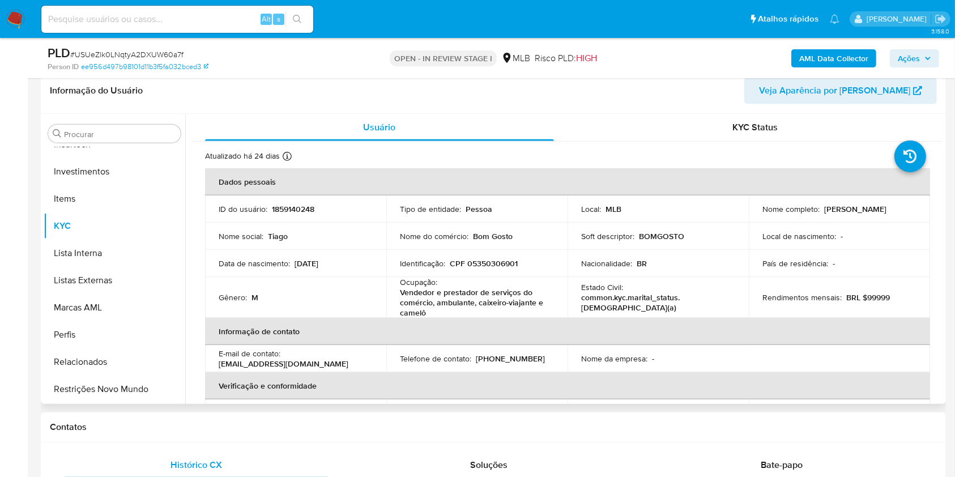
scroll to position [453, 0]
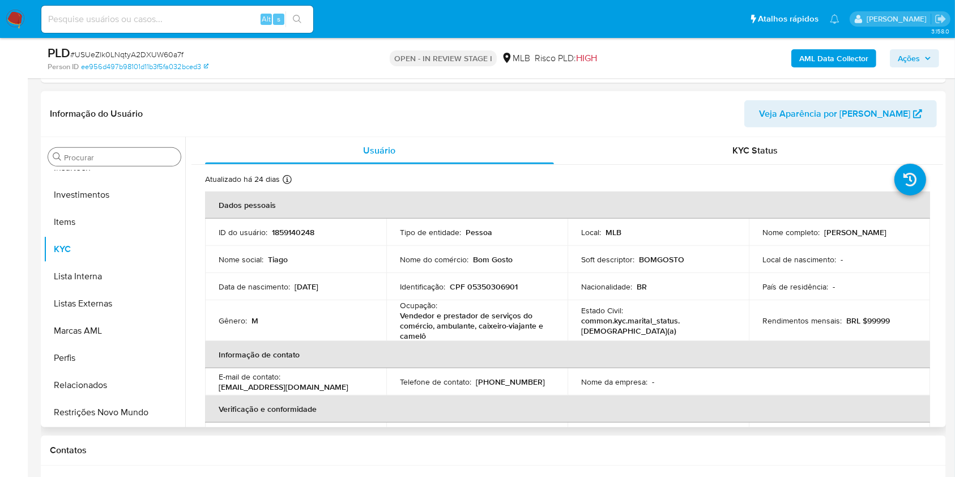
click at [116, 158] on input "Procurar" at bounding box center [120, 157] width 112 height 10
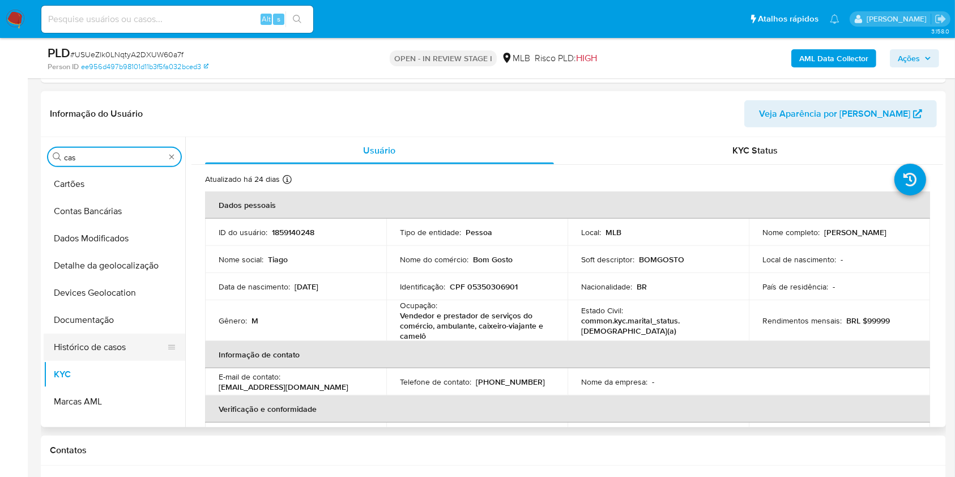
scroll to position [0, 0]
click at [87, 334] on button "Histórico de casos" at bounding box center [110, 347] width 133 height 27
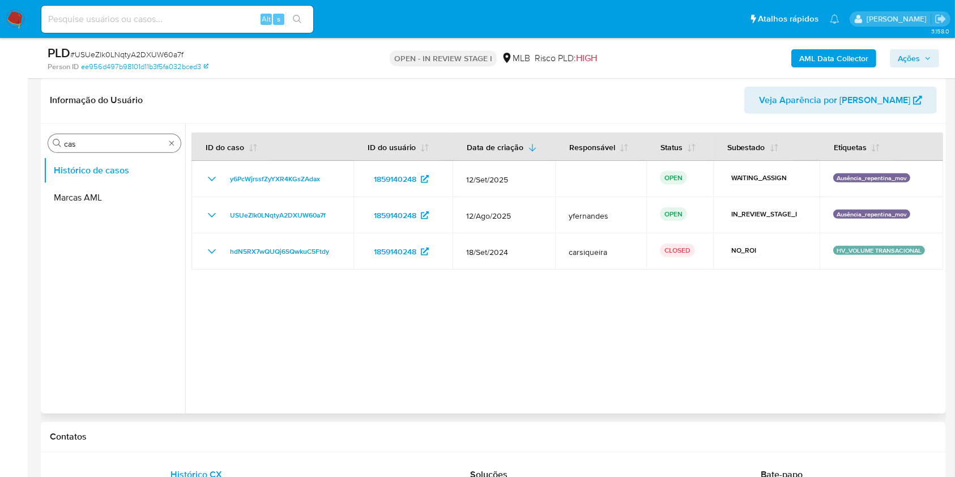
click at [95, 134] on div "Procurar cas" at bounding box center [114, 143] width 133 height 18
click at [103, 145] on input "cas" at bounding box center [114, 144] width 101 height 10
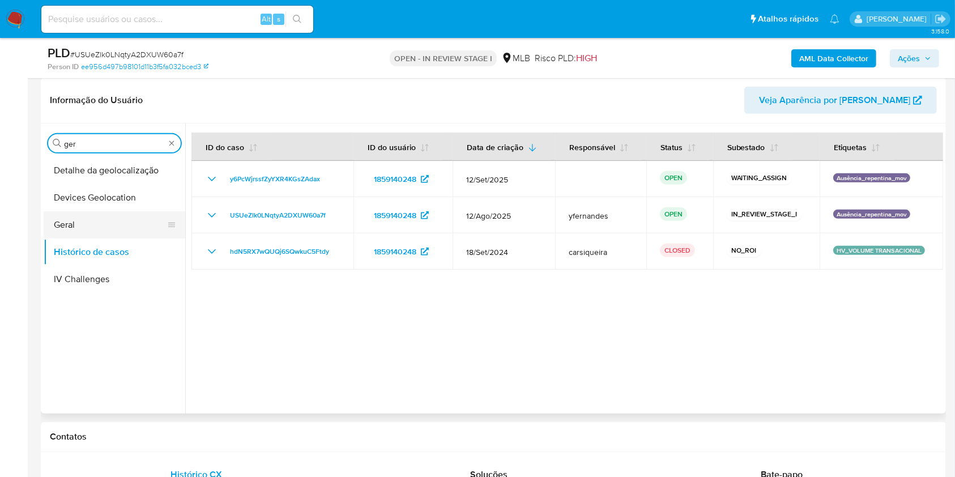
type input "ger"
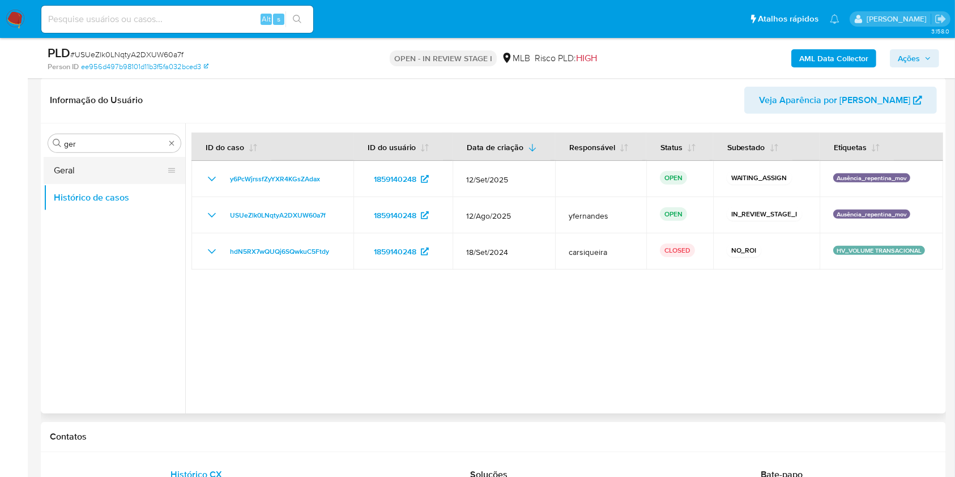
click at [98, 168] on button "Geral" at bounding box center [110, 170] width 133 height 27
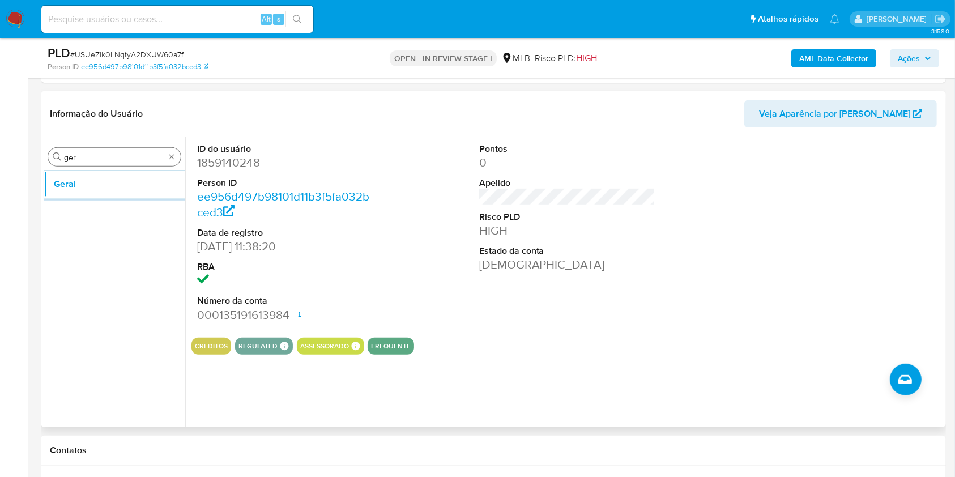
click at [132, 163] on div "Procurar ger" at bounding box center [114, 157] width 133 height 18
click at [132, 162] on div "Procurar ger" at bounding box center [114, 157] width 133 height 18
click at [119, 156] on input "ger" at bounding box center [114, 157] width 101 height 10
click at [119, 156] on input "gerd" at bounding box center [114, 157] width 101 height 10
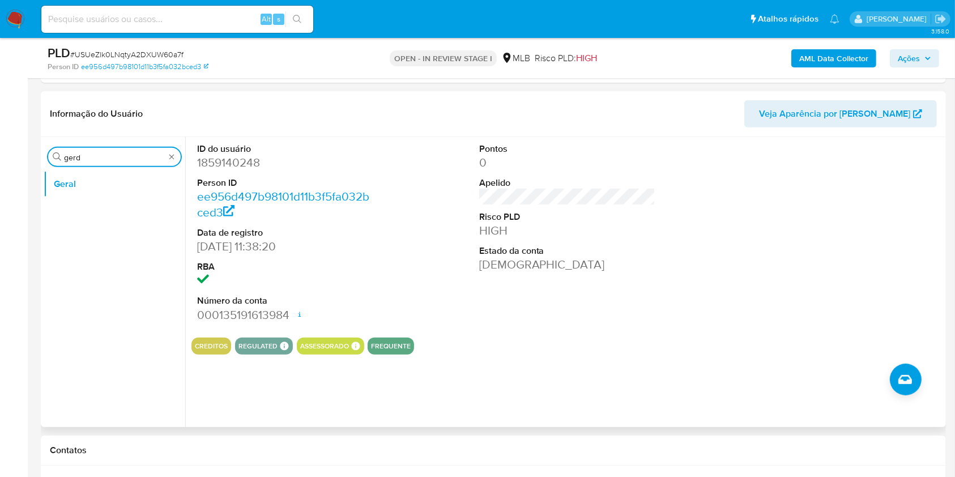
click at [119, 156] on input "gerd" at bounding box center [114, 157] width 101 height 10
type input "do"
click at [100, 207] on button "Documentação" at bounding box center [110, 211] width 133 height 27
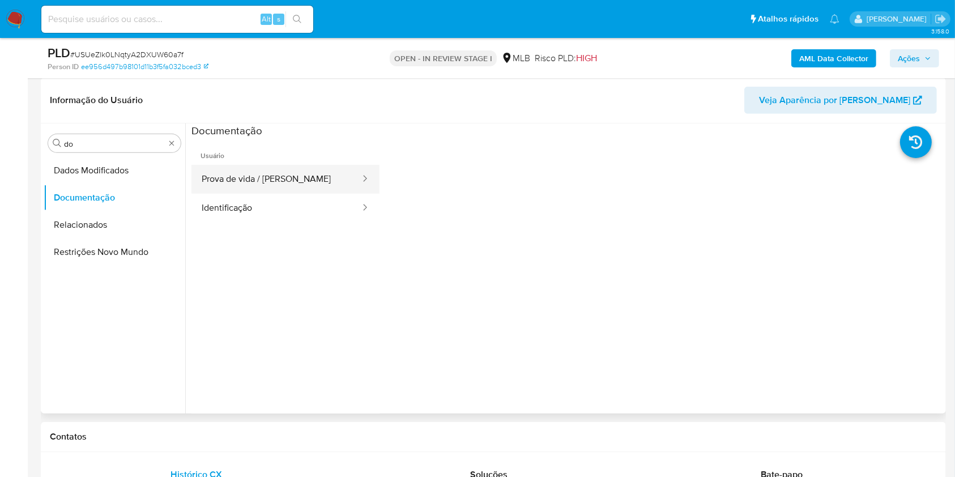
click at [231, 181] on button "Prova de vida / [PERSON_NAME]" at bounding box center [277, 179] width 170 height 29
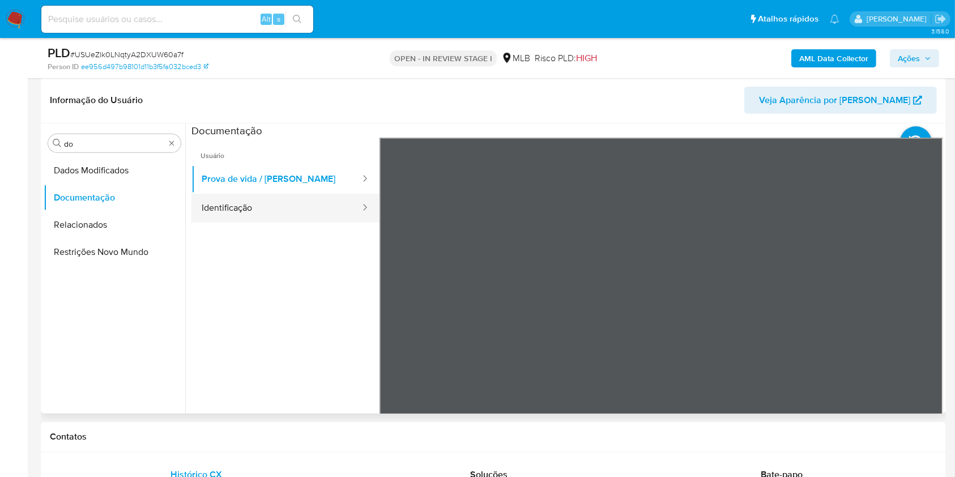
click at [253, 214] on button "Identificação" at bounding box center [277, 208] width 170 height 29
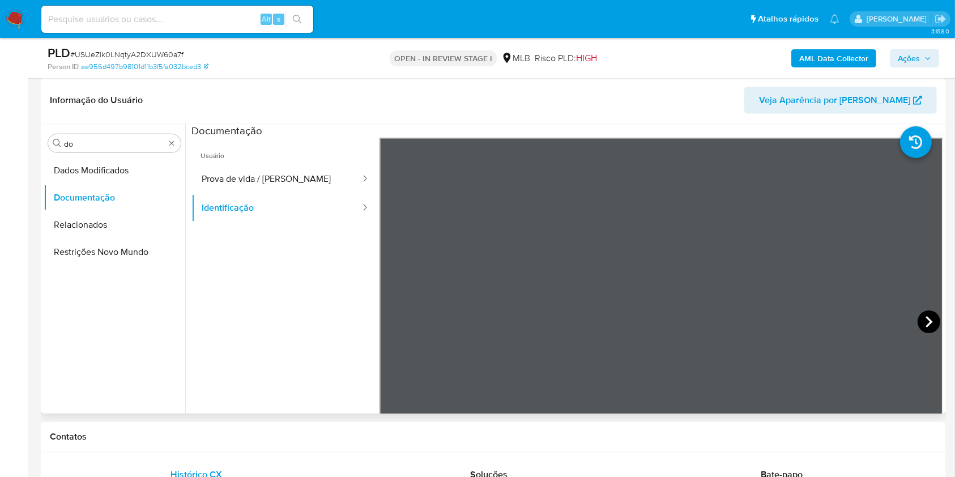
click at [925, 313] on icon at bounding box center [929, 322] width 23 height 23
drag, startPoint x: 265, startPoint y: 188, endPoint x: 337, endPoint y: 223, distance: 80.4
click at [265, 188] on button "Prova de vida / [PERSON_NAME]" at bounding box center [277, 179] width 170 height 29
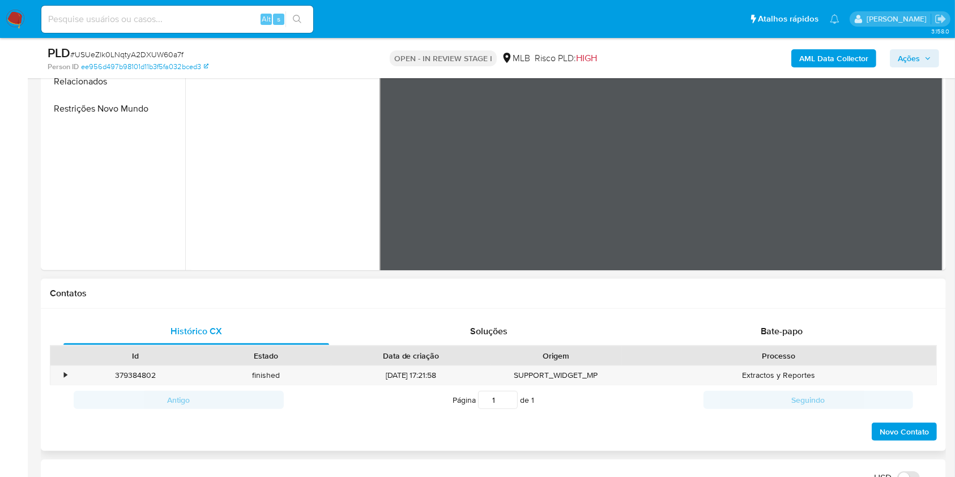
scroll to position [755, 0]
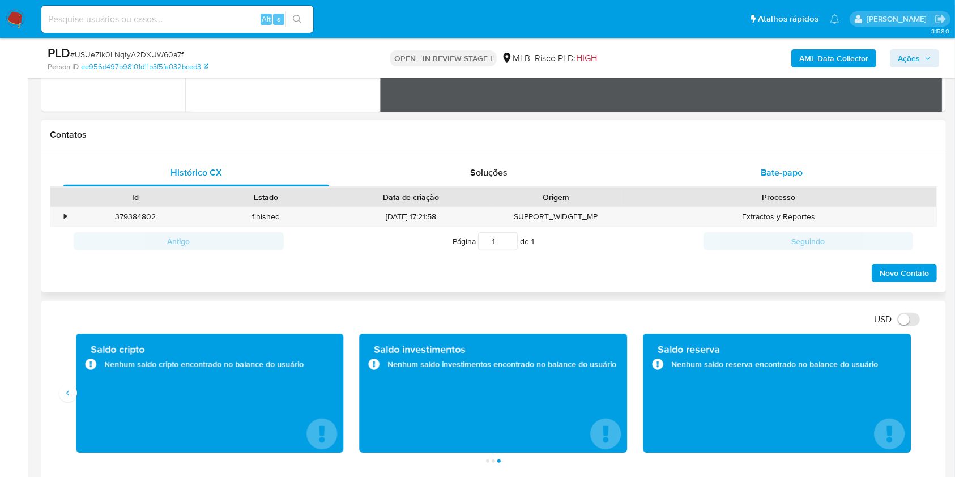
click at [752, 162] on div "Bate-papo" at bounding box center [782, 172] width 266 height 27
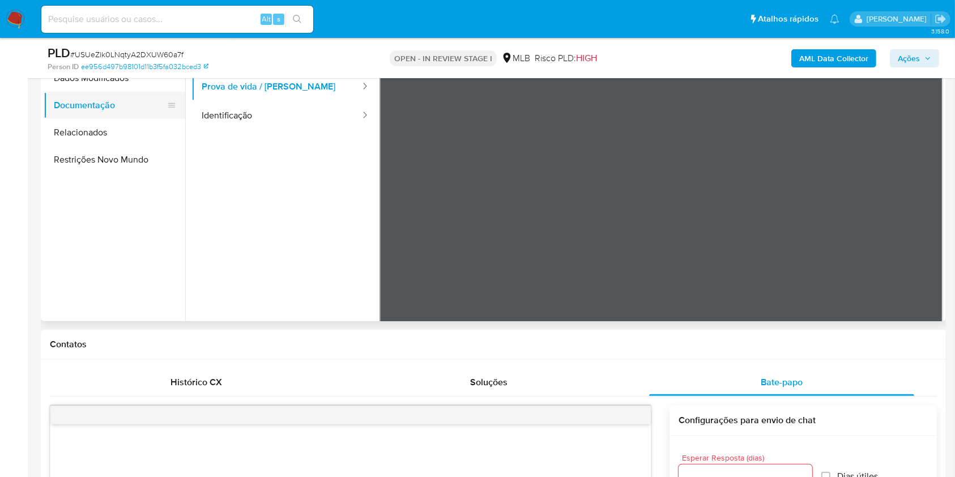
scroll to position [453, 0]
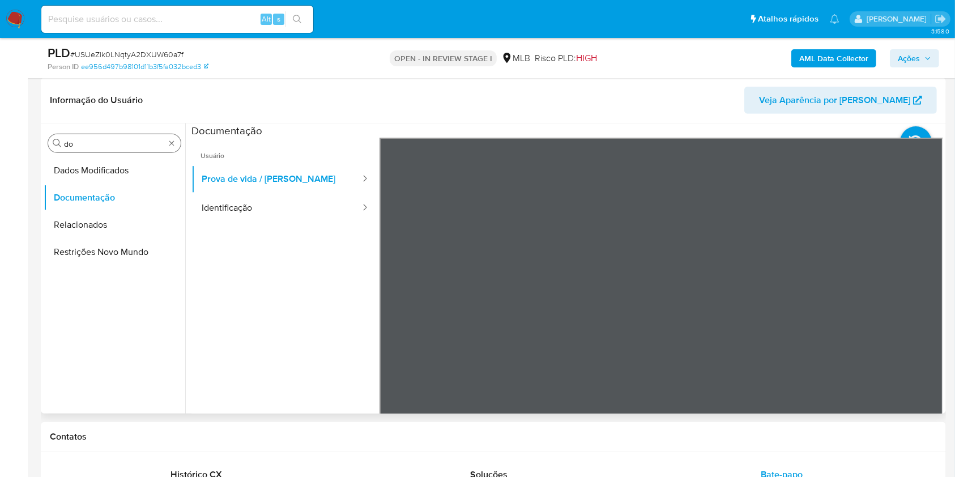
click at [109, 142] on input "do" at bounding box center [114, 144] width 101 height 10
click at [109, 141] on input "do" at bounding box center [114, 144] width 101 height 10
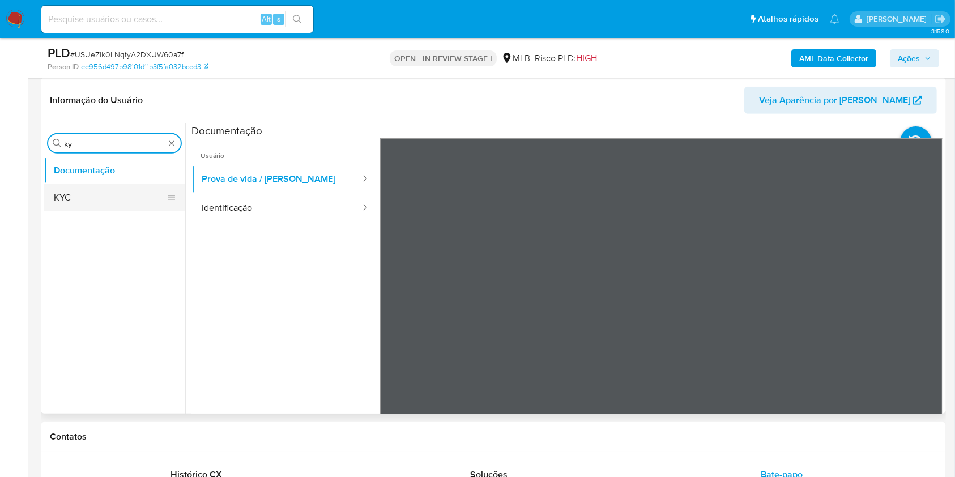
type input "ky"
click at [90, 188] on button "KYC" at bounding box center [110, 197] width 133 height 27
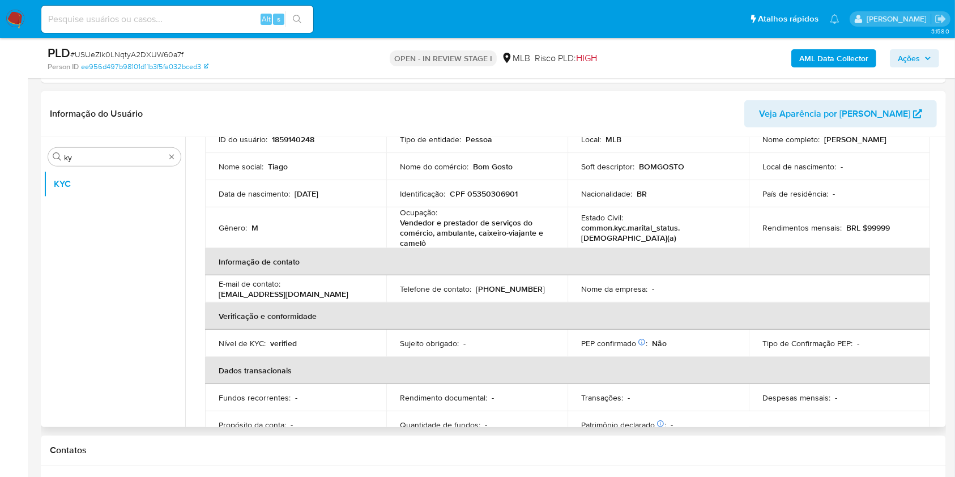
scroll to position [89, 0]
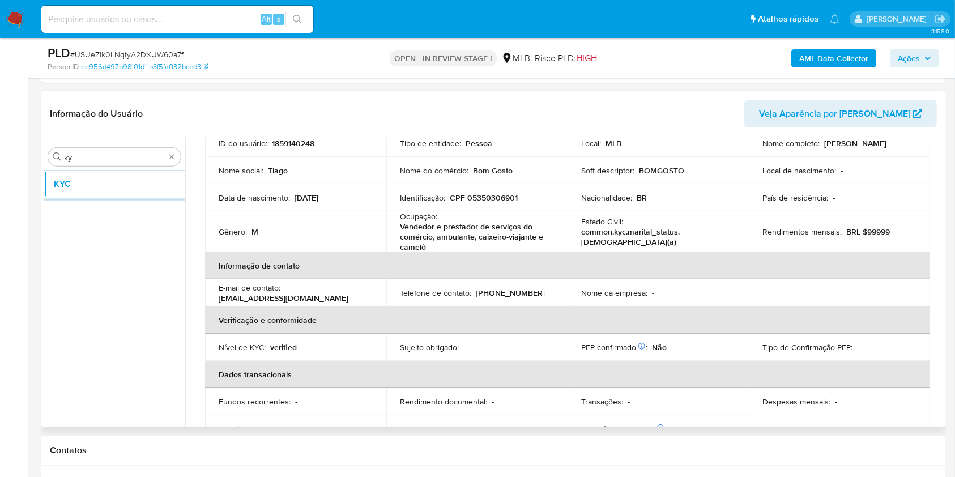
click at [418, 232] on p "Vendedor e prestador de serviços do comércio, ambulante, caixeiro-viajante e ca…" at bounding box center [475, 237] width 150 height 31
click at [418, 231] on p "Vendedor e prestador de serviços do comércio, ambulante, caixeiro-viajante e ca…" at bounding box center [475, 237] width 150 height 31
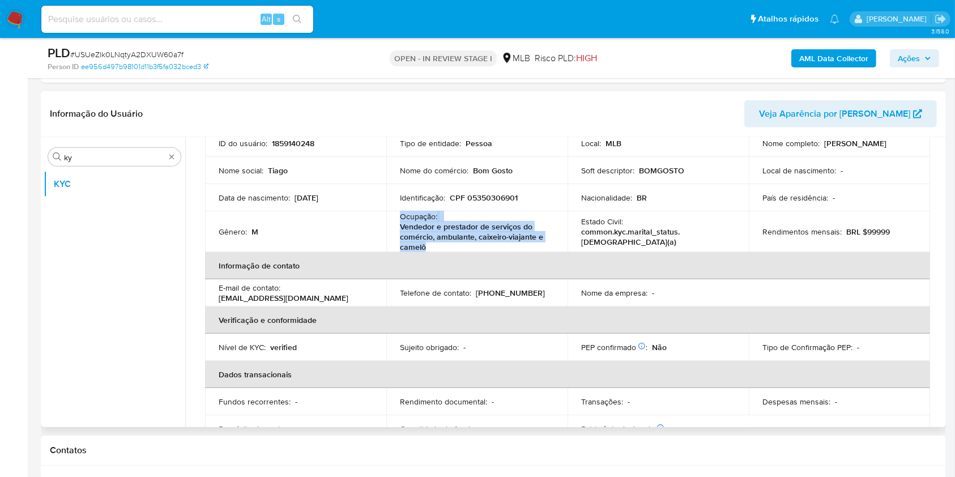
click at [418, 232] on p "Vendedor e prestador de serviços do comércio, ambulante, caixeiro-viajante e ca…" at bounding box center [475, 237] width 150 height 31
copy div "Ocupação : Vendedor e prestador de serviços do comércio, ambulante, caixeiro-vi…"
drag, startPoint x: 118, startPoint y: 305, endPoint x: 513, endPoint y: 273, distance: 395.7
click at [118, 305] on ul "KYC" at bounding box center [115, 299] width 142 height 256
click at [82, 274] on ul "KYC" at bounding box center [115, 299] width 142 height 256
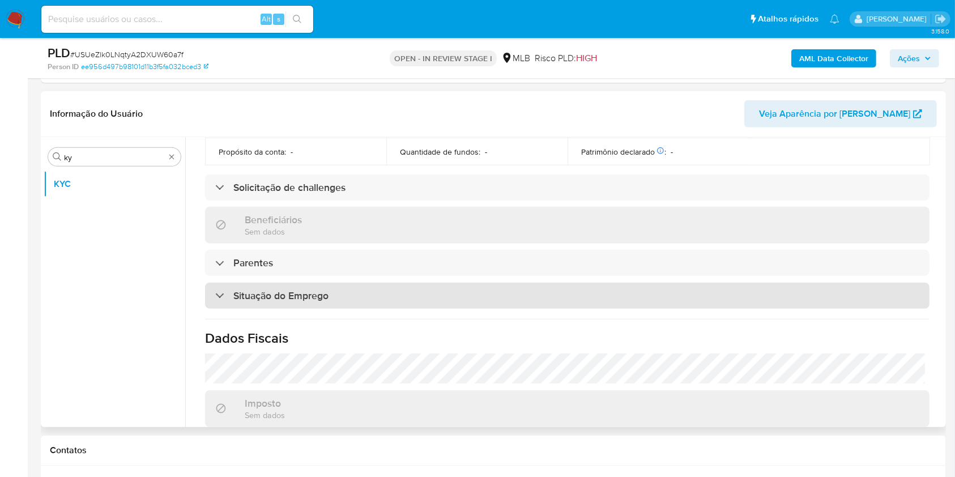
scroll to position [495, 0]
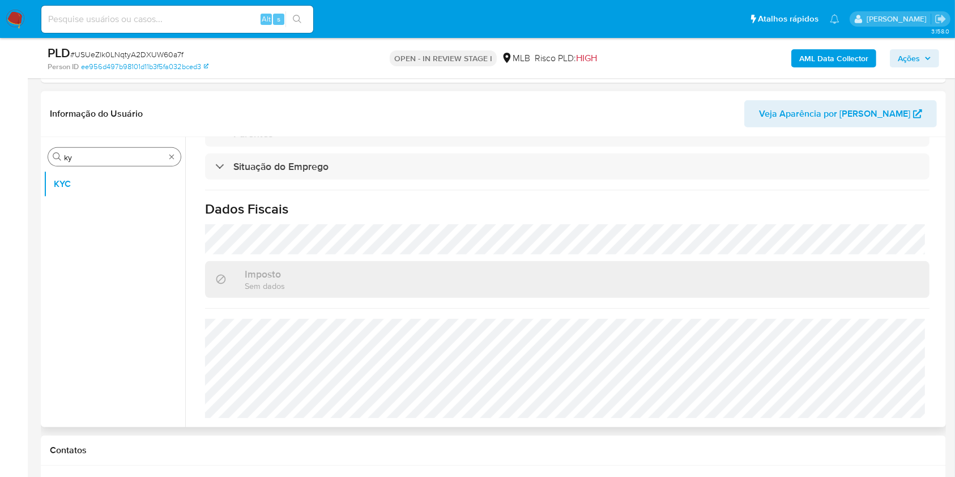
click at [146, 157] on input "ky" at bounding box center [114, 157] width 101 height 10
click at [146, 156] on input "ky" at bounding box center [114, 157] width 101 height 10
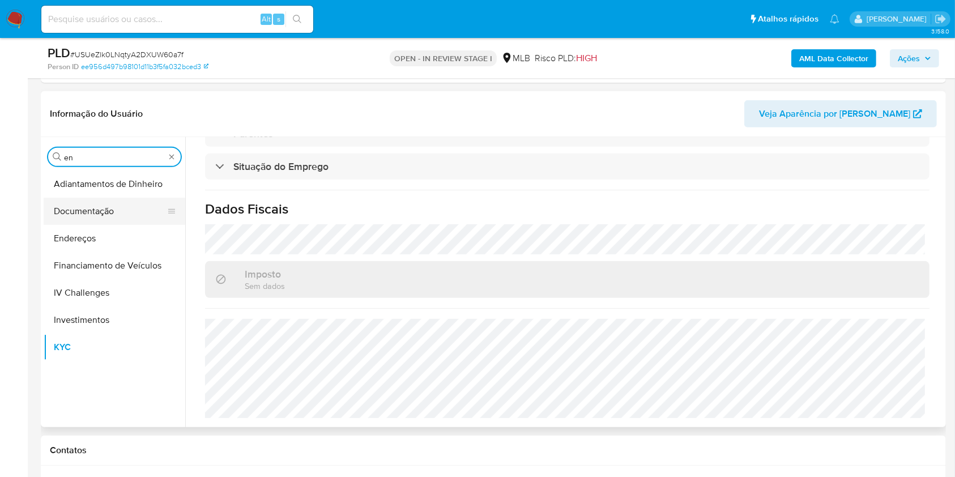
type input "en"
click at [136, 222] on button "Documentação" at bounding box center [110, 211] width 133 height 27
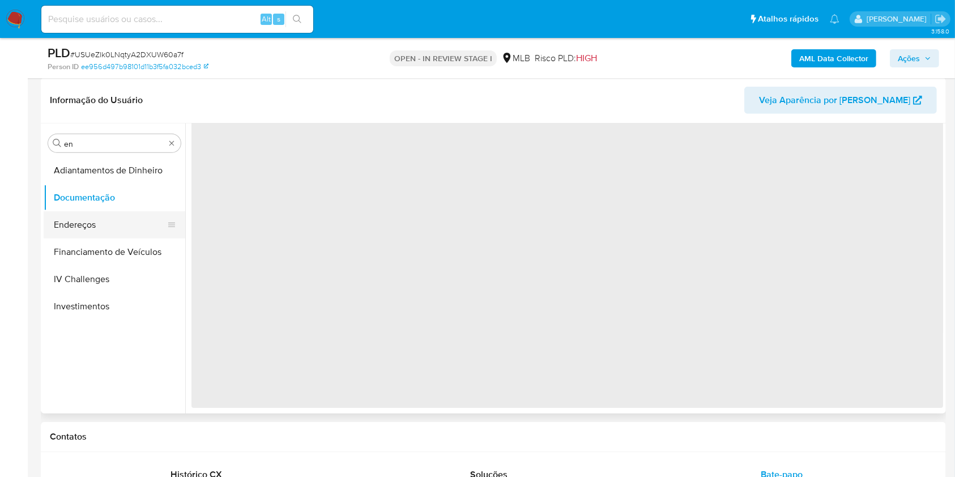
click at [115, 234] on button "Endereços" at bounding box center [110, 224] width 133 height 27
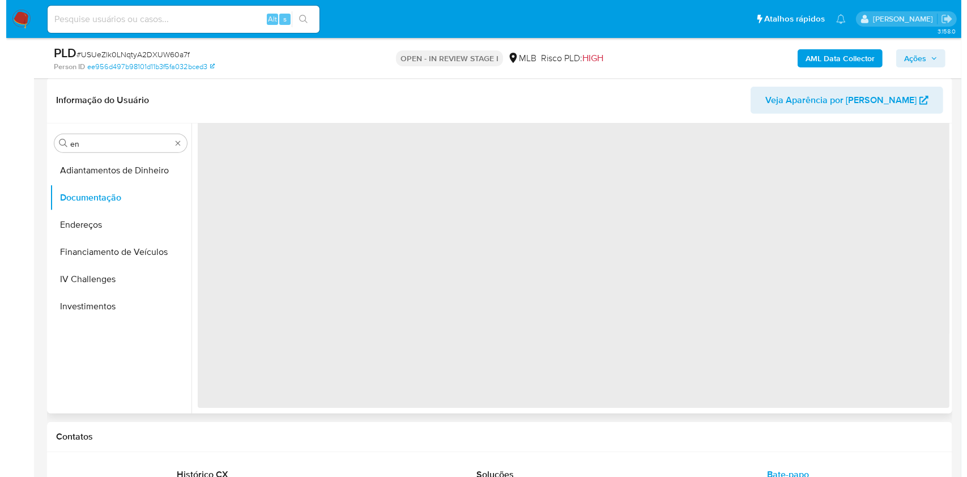
scroll to position [0, 0]
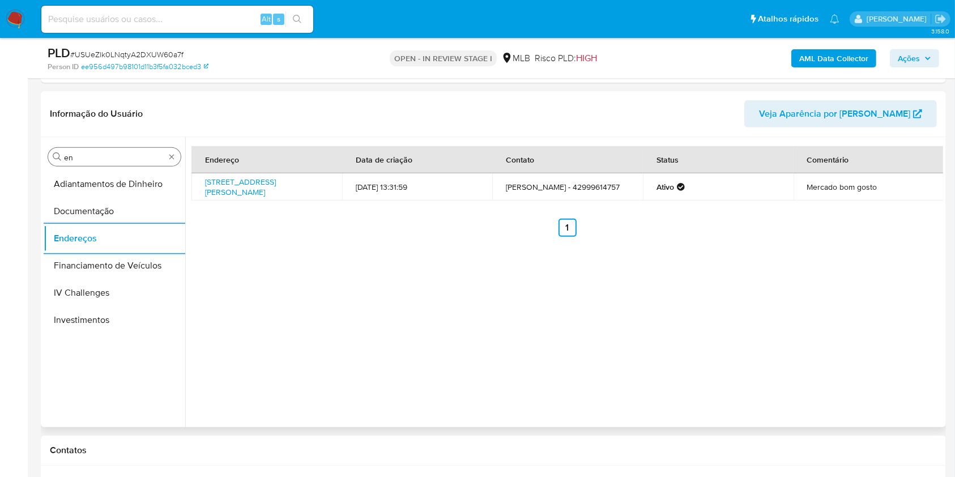
click at [138, 156] on input "en" at bounding box center [114, 157] width 101 height 10
click at [138, 155] on input "en" at bounding box center [114, 157] width 101 height 10
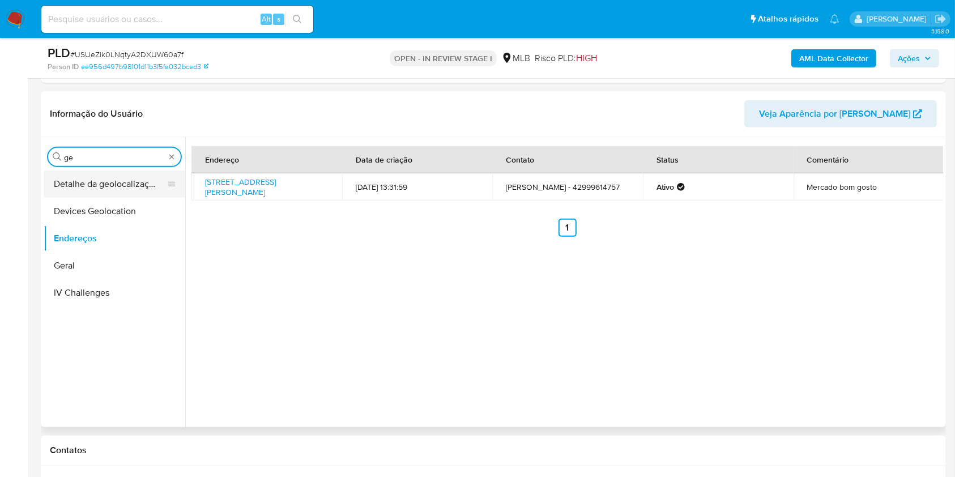
type input "ge"
click at [117, 177] on button "Detalhe da geolocalização" at bounding box center [110, 184] width 133 height 27
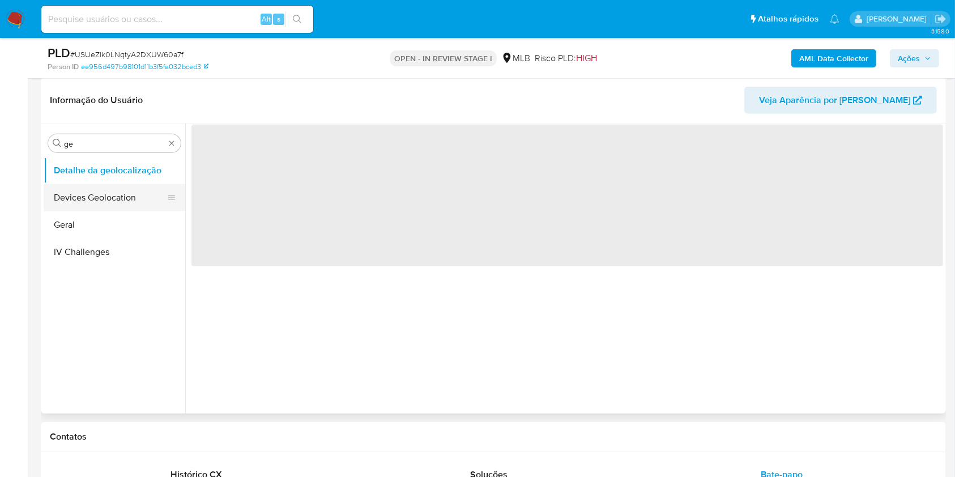
click at [115, 193] on button "Devices Geolocation" at bounding box center [110, 197] width 133 height 27
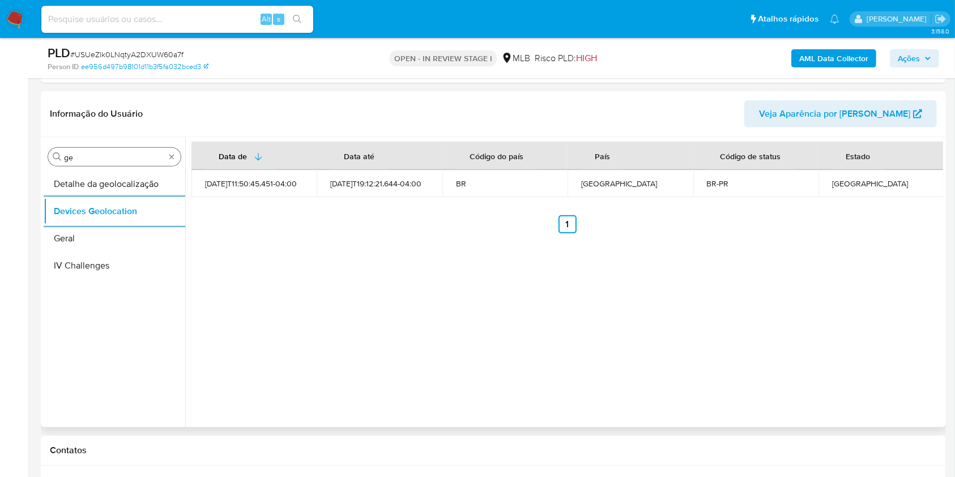
click at [101, 154] on input "ge" at bounding box center [114, 157] width 101 height 10
click at [101, 153] on input "ge" at bounding box center [114, 157] width 101 height 10
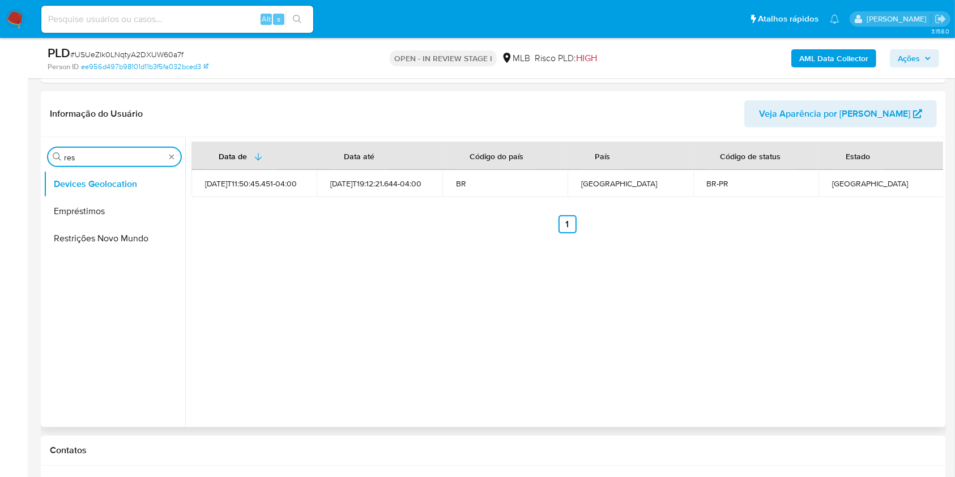
type input "res"
click at [100, 245] on button "Restrições Novo Mundo" at bounding box center [115, 238] width 142 height 27
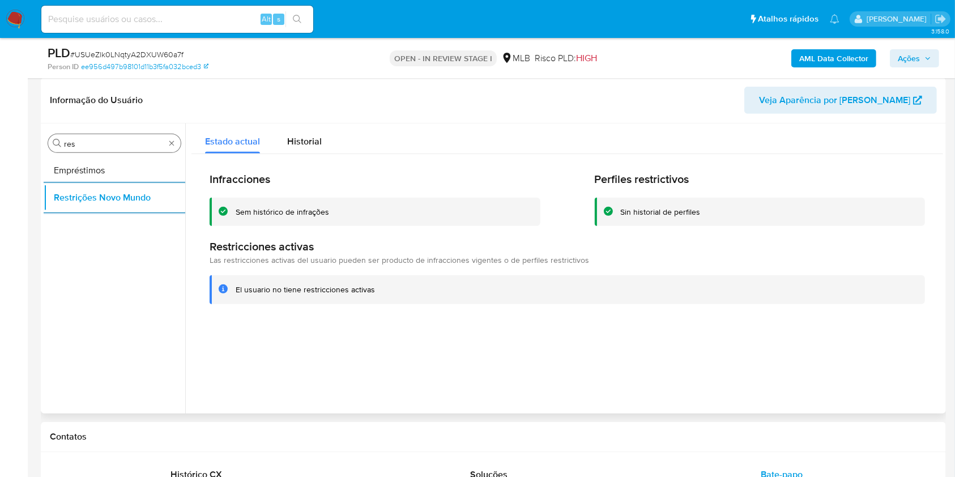
click at [128, 144] on input "res" at bounding box center [114, 144] width 101 height 10
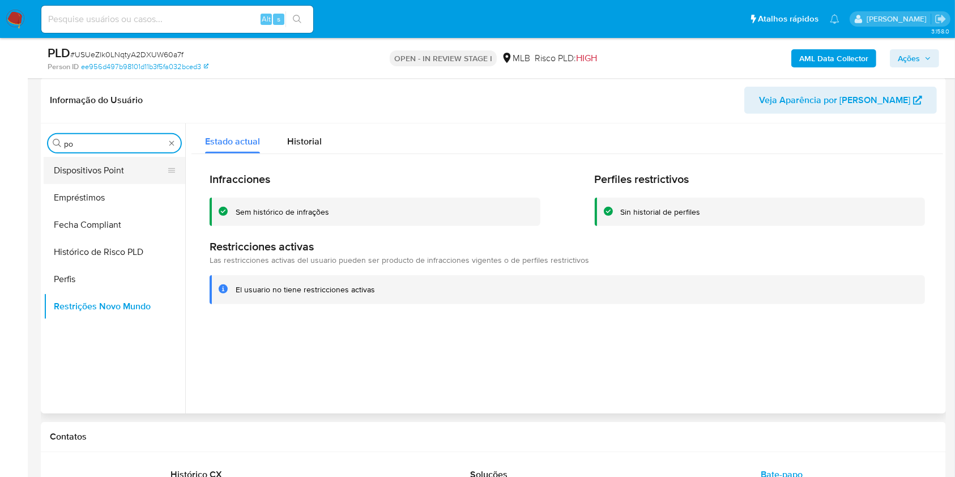
type input "po"
click at [90, 181] on button "Dispositivos Point" at bounding box center [110, 170] width 133 height 27
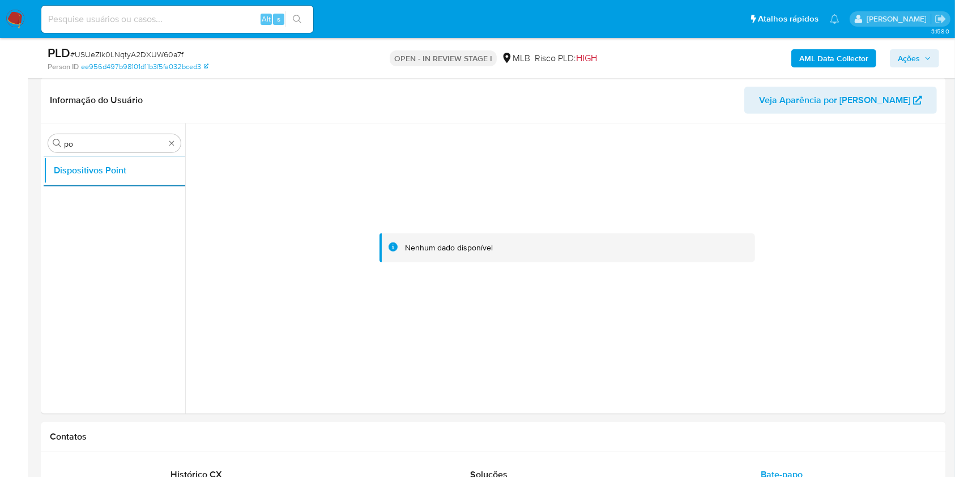
click at [829, 53] on b "AML Data Collector" at bounding box center [834, 58] width 69 height 18
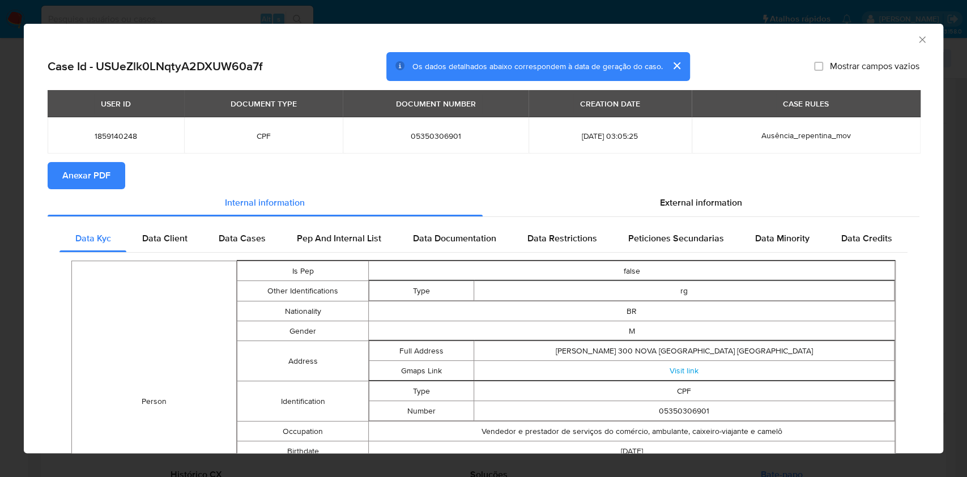
click at [96, 159] on div "USER ID DOCUMENT TYPE DOCUMENT NUMBER CREATION DATE CASE RULES 1859140248 CPF 0…" at bounding box center [484, 126] width 872 height 72
click at [111, 175] on button "Anexar PDF" at bounding box center [87, 175] width 78 height 27
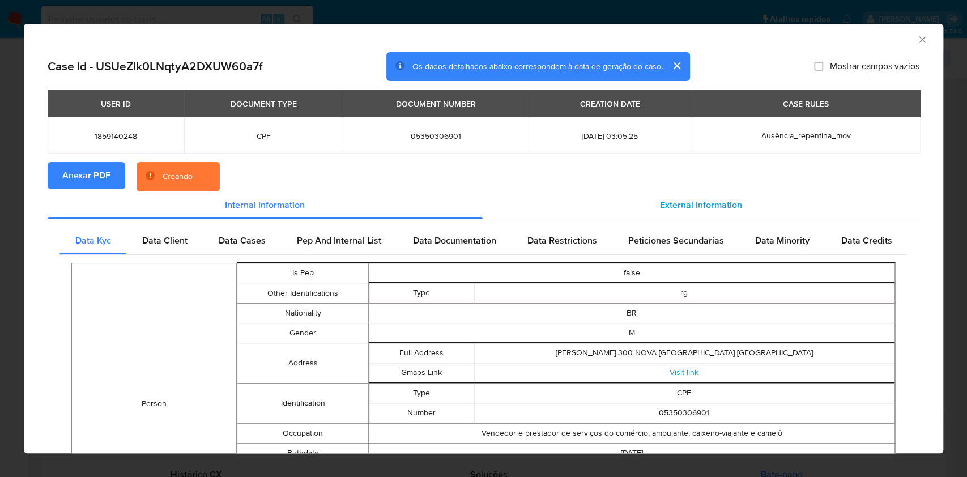
drag, startPoint x: 720, startPoint y: 204, endPoint x: 716, endPoint y: 216, distance: 13.3
click at [720, 203] on span "External information" at bounding box center [701, 204] width 82 height 13
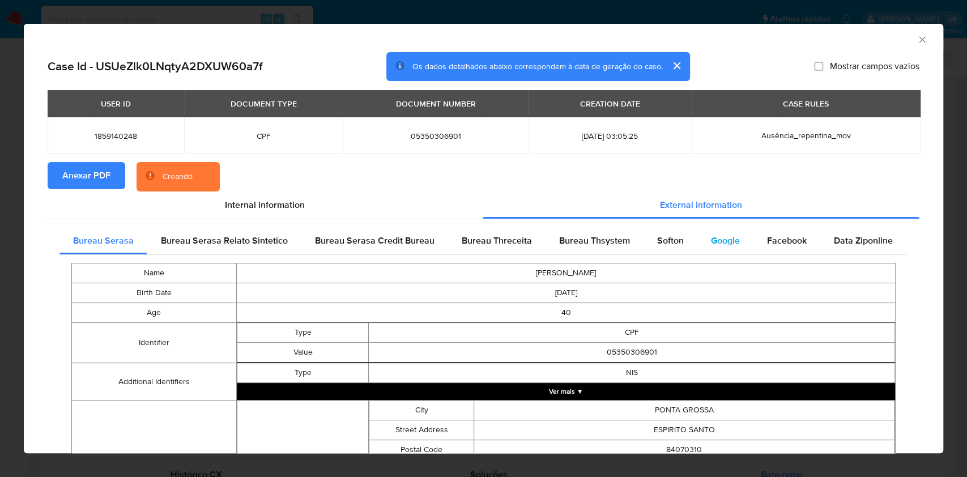
click at [711, 241] on span "Google" at bounding box center [725, 240] width 29 height 13
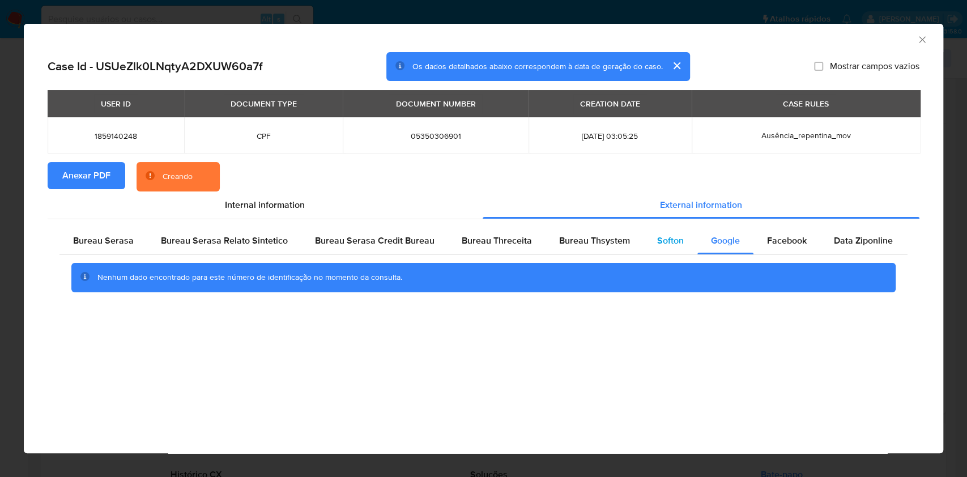
click at [658, 241] on span "Softon" at bounding box center [670, 240] width 27 height 13
click at [572, 245] on span "Bureau Thsystem" at bounding box center [594, 240] width 71 height 13
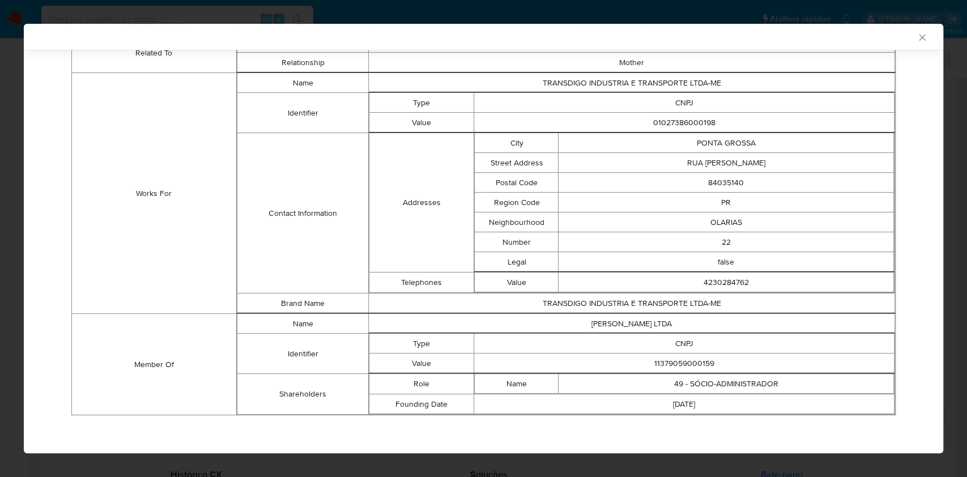
scroll to position [702, 0]
click at [677, 364] on td "11379059000159" at bounding box center [684, 365] width 420 height 20
click at [677, 363] on td "11379059000159" at bounding box center [684, 365] width 420 height 20
copy td "11379059000159"
drag, startPoint x: 393, startPoint y: 273, endPoint x: 378, endPoint y: 291, distance: 23.7
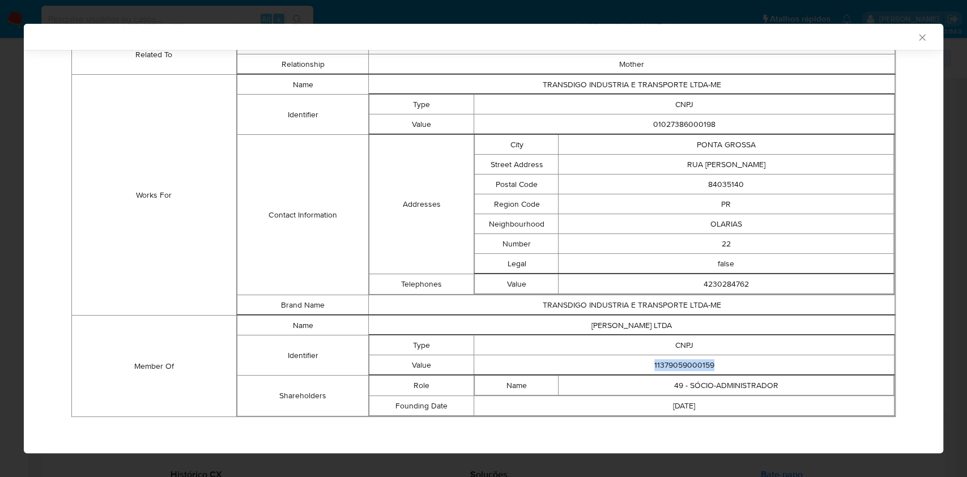
click at [393, 274] on td "Telephones" at bounding box center [421, 284] width 105 height 20
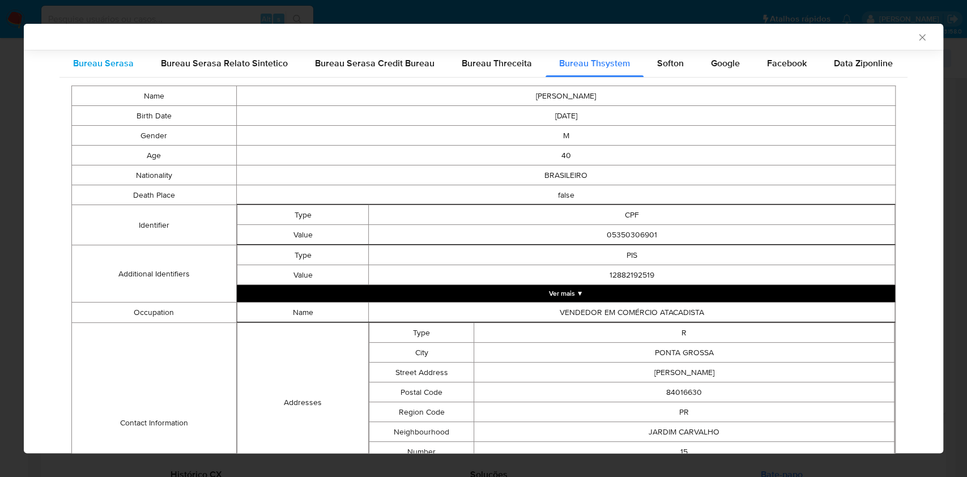
click at [95, 67] on span "Bureau Serasa" at bounding box center [103, 63] width 61 height 13
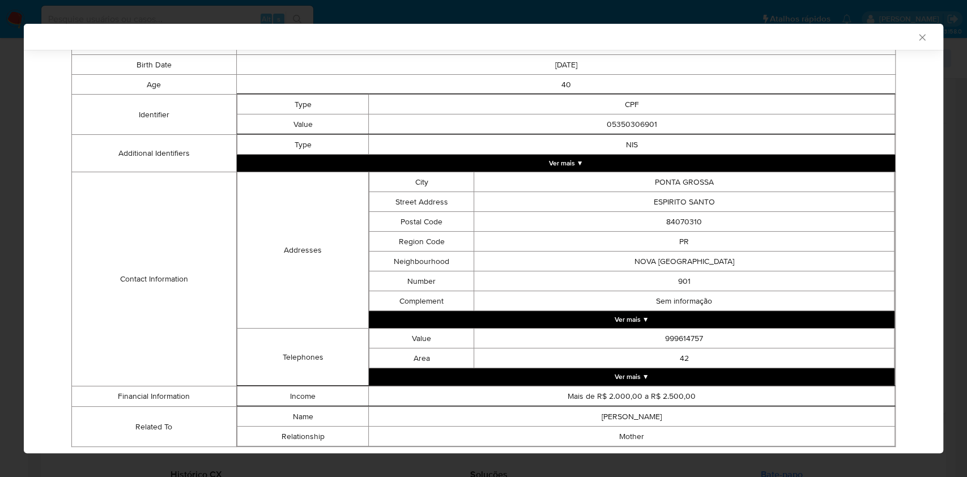
scroll to position [256, 0]
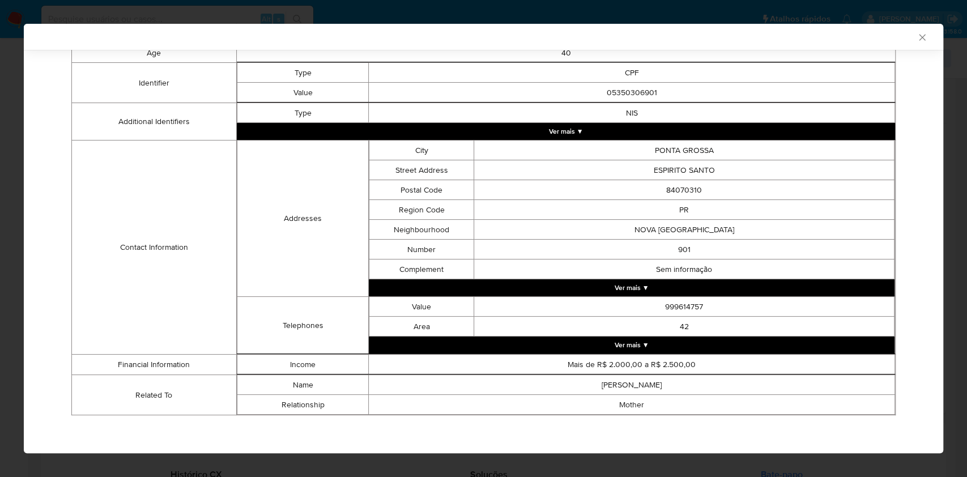
click at [0, 197] on div "AML Data Collector Case Id - USUeZlk0LNqtyA2DXUW60a7f Os dados detalhados abaix…" at bounding box center [483, 238] width 967 height 477
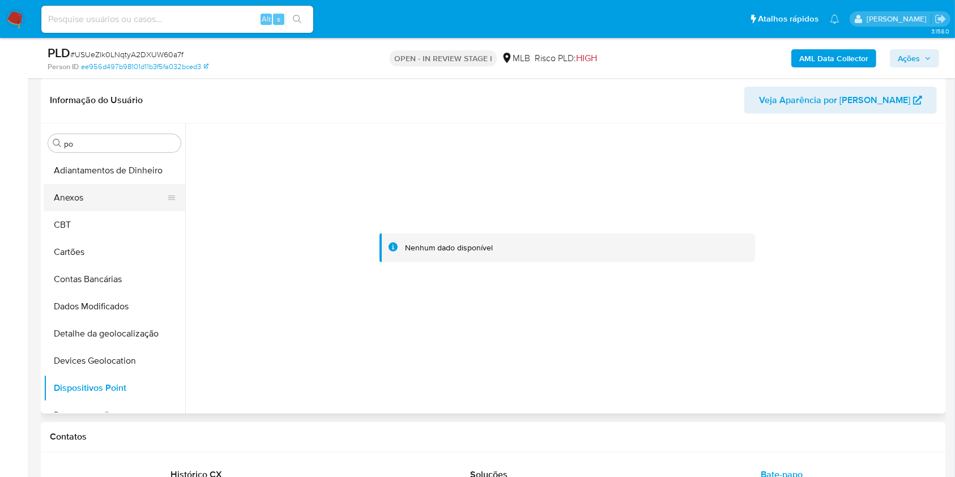
click at [96, 199] on button "Anexos" at bounding box center [110, 197] width 133 height 27
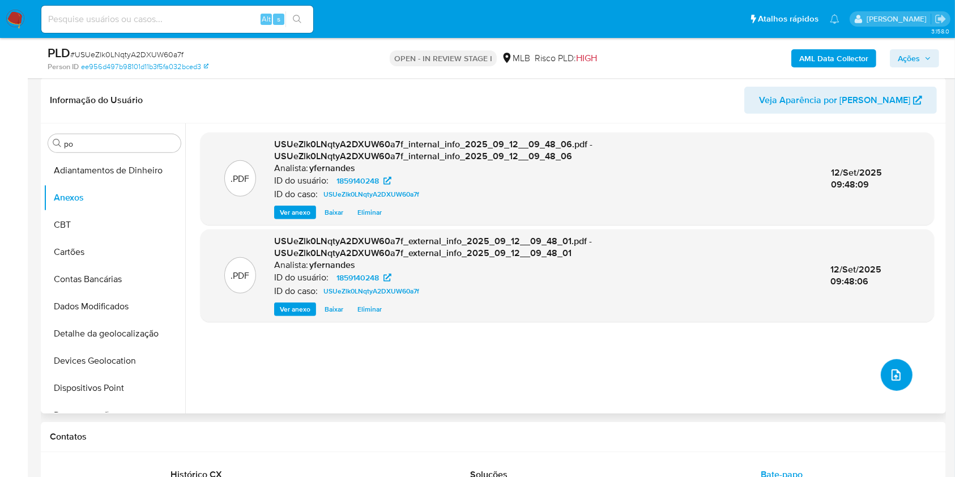
click at [890, 368] on icon "upload-file" at bounding box center [897, 375] width 14 height 14
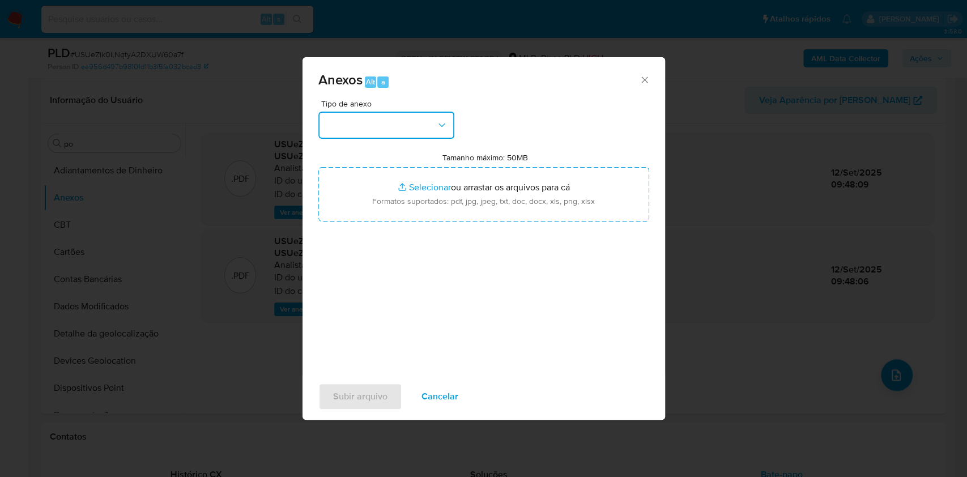
click at [390, 114] on button "button" at bounding box center [386, 125] width 136 height 27
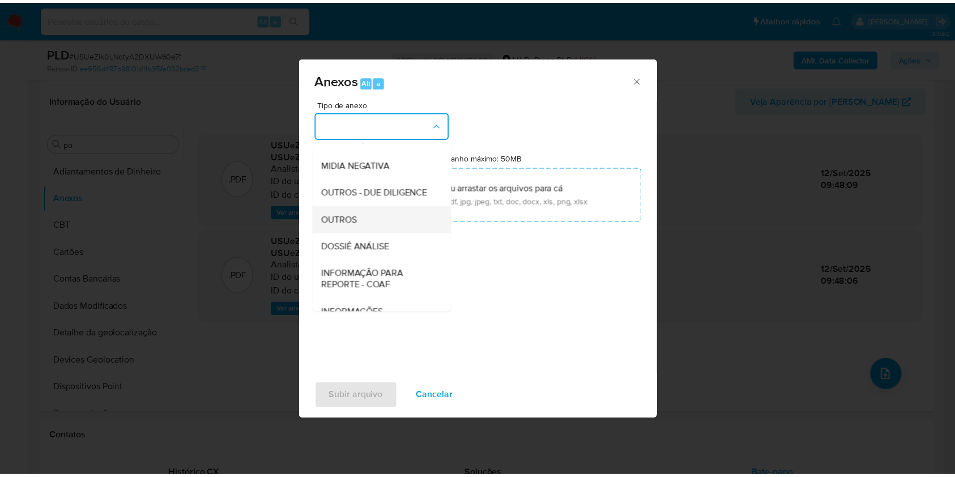
scroll to position [174, 0]
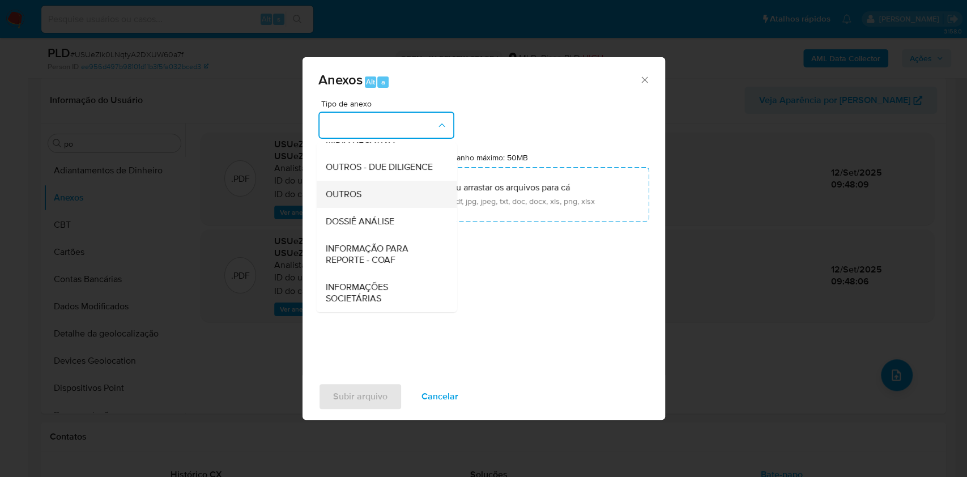
click at [357, 189] on span "OUTROS" at bounding box center [343, 194] width 36 height 11
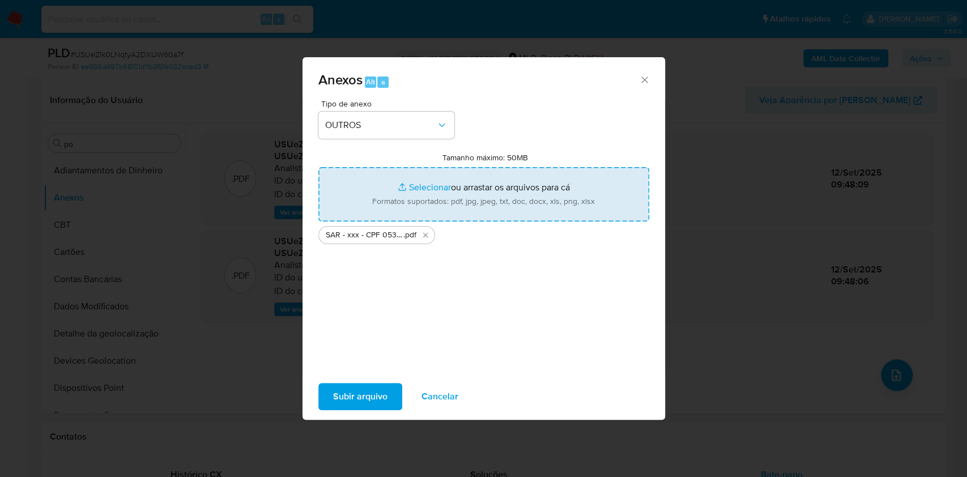
type input "C:\fakepath\Mulan 1859140248_2025_09_12_07_25_18.xlsx"
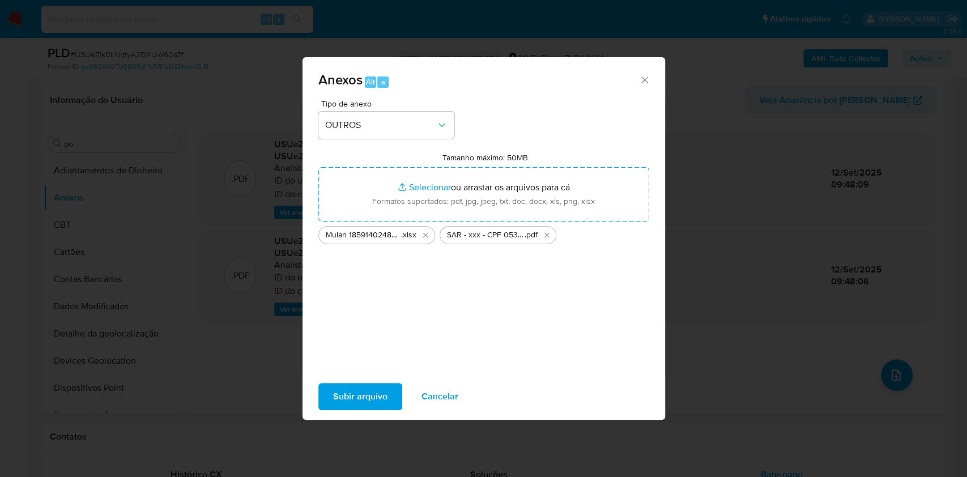
click at [377, 417] on div "Subir arquivo Cancelar" at bounding box center [484, 396] width 363 height 43
click at [376, 398] on span "Subir arquivo" at bounding box center [360, 396] width 54 height 25
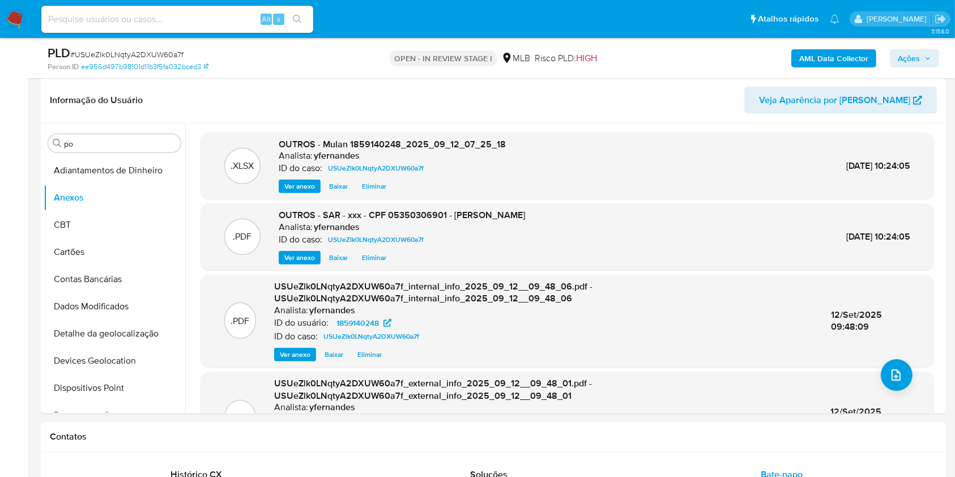
click at [898, 56] on button "Ações" at bounding box center [914, 58] width 49 height 18
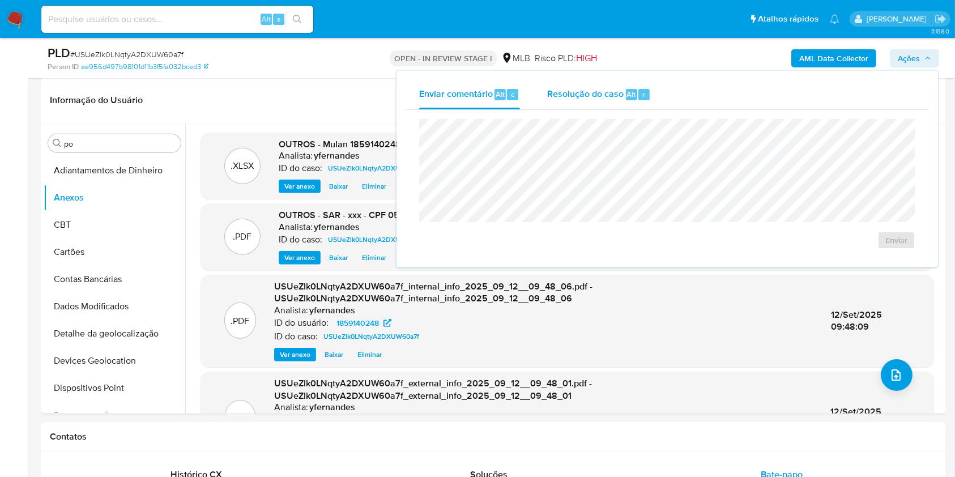
click at [635, 97] on div "Alt" at bounding box center [631, 94] width 11 height 11
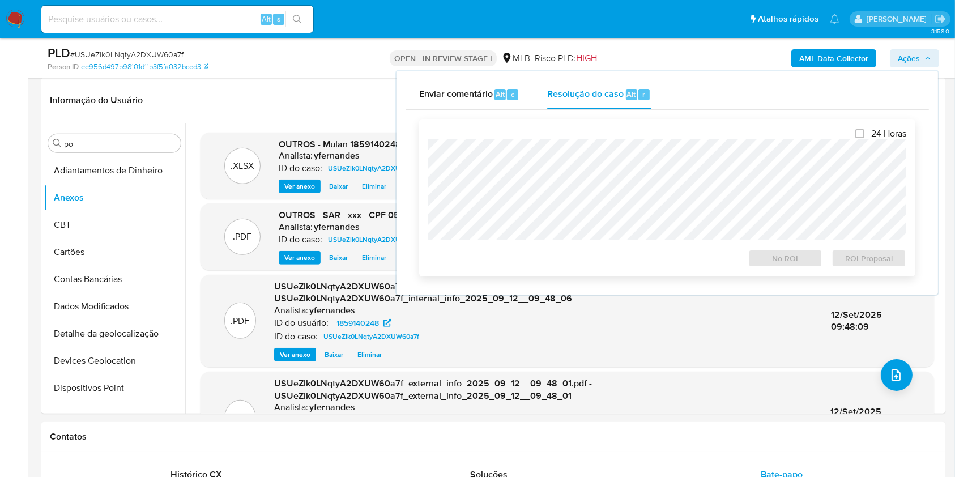
click at [626, 137] on div "24 Horas No ROI ROI Proposal" at bounding box center [667, 197] width 478 height 139
click at [884, 256] on span "ROI Proposal" at bounding box center [869, 258] width 59 height 16
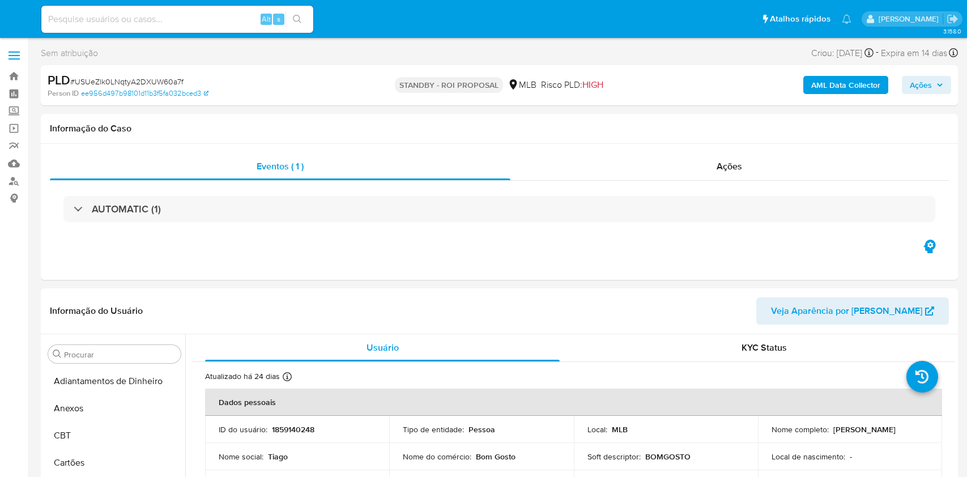
select select "10"
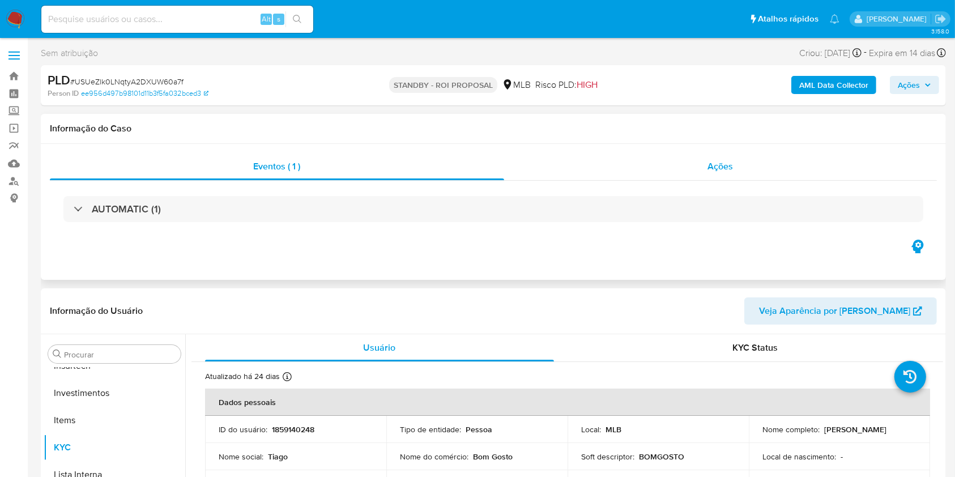
scroll to position [533, 0]
click at [645, 172] on div "Ações" at bounding box center [720, 166] width 433 height 27
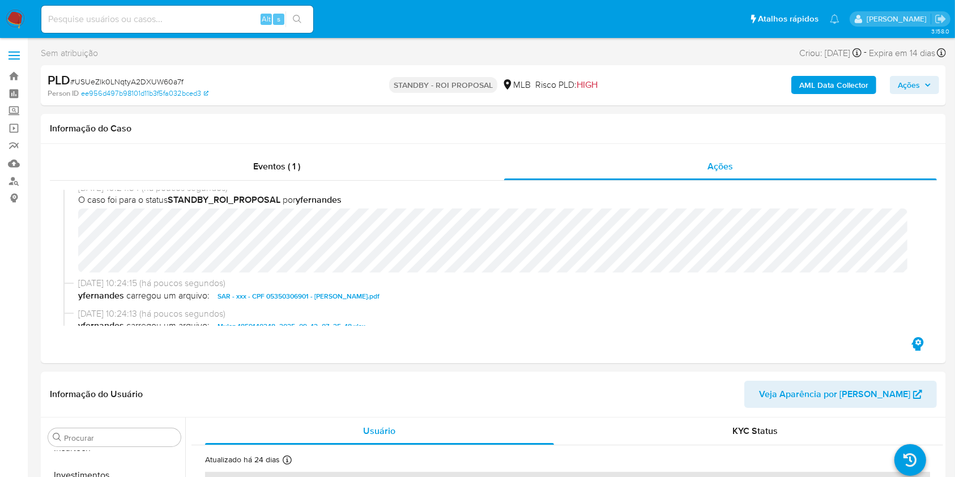
scroll to position [0, 0]
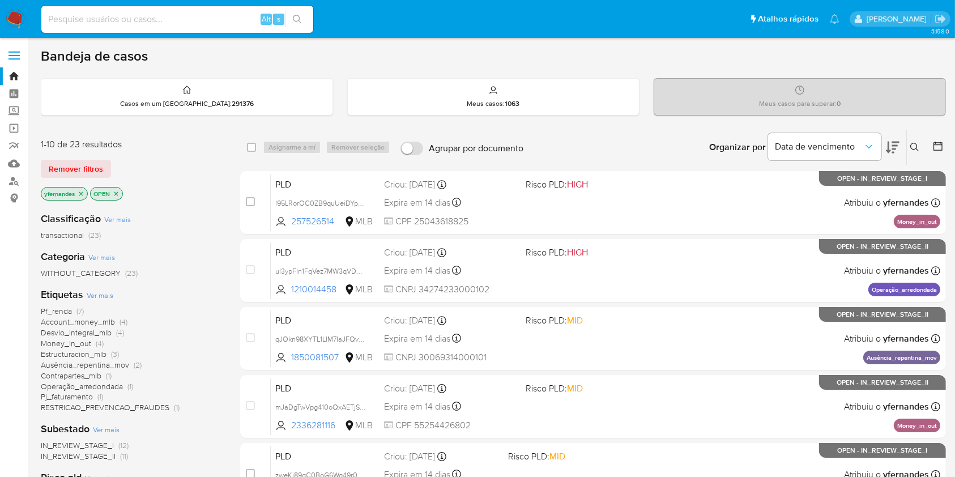
click at [14, 21] on img at bounding box center [15, 19] width 19 height 19
click at [164, 13] on input at bounding box center [177, 19] width 272 height 15
paste input "USUeZlk0LNqtyA2DXUW60a7f"
type input "USUeZlk0LNqtyA2DXUW60a7f"
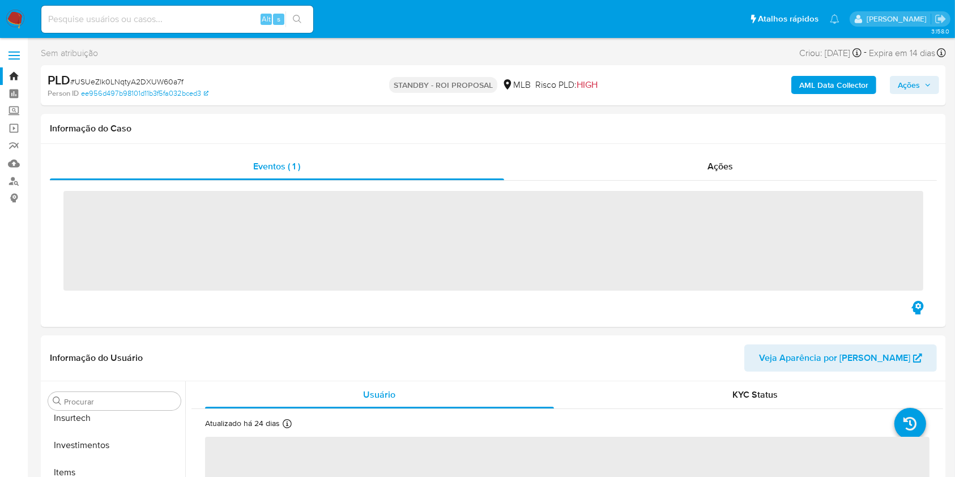
scroll to position [533, 0]
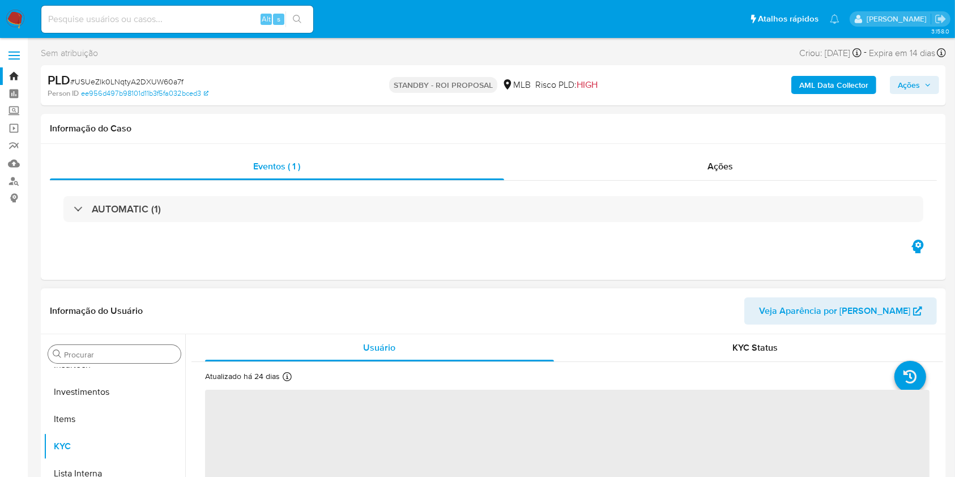
click at [89, 355] on input "Procurar" at bounding box center [120, 355] width 112 height 10
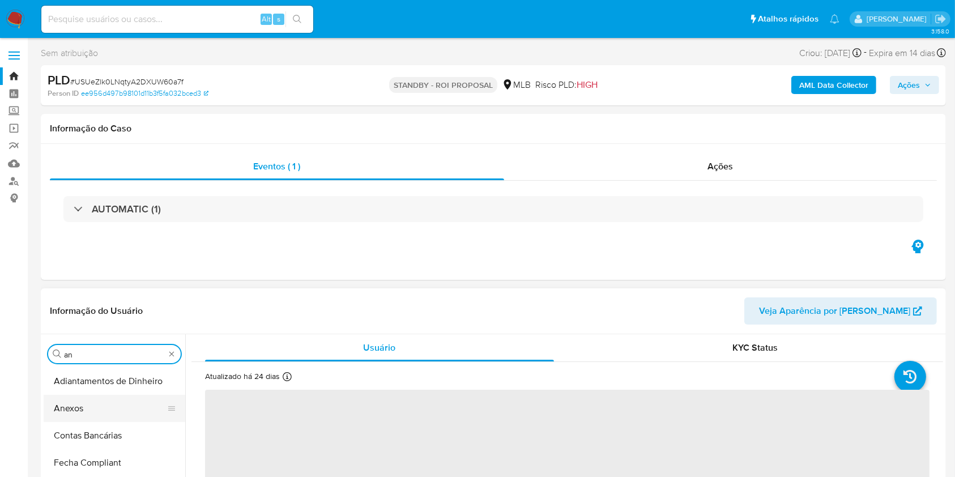
type input "ane"
select select "10"
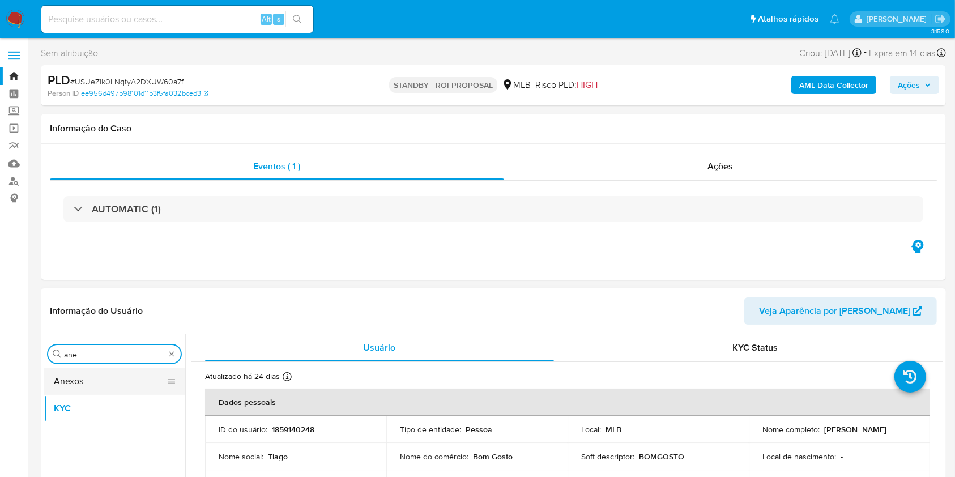
click at [81, 383] on button "Anexos" at bounding box center [110, 381] width 133 height 27
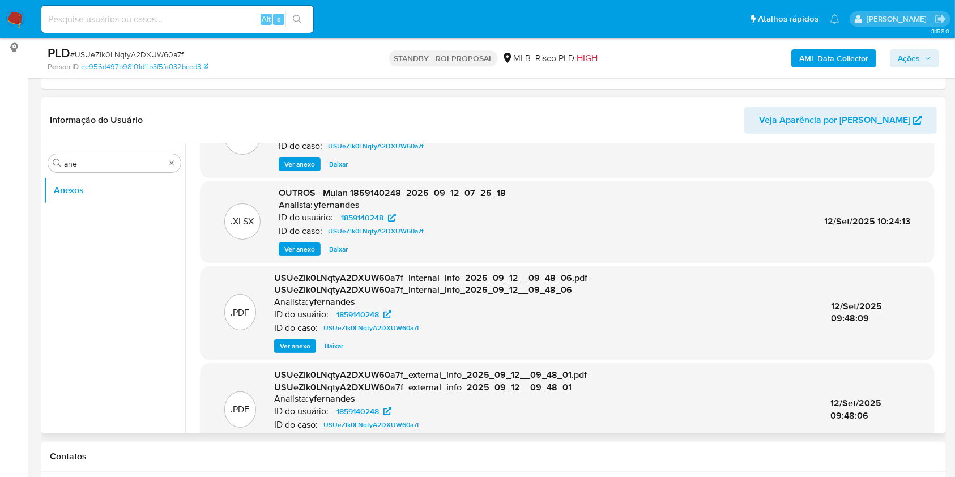
scroll to position [88, 0]
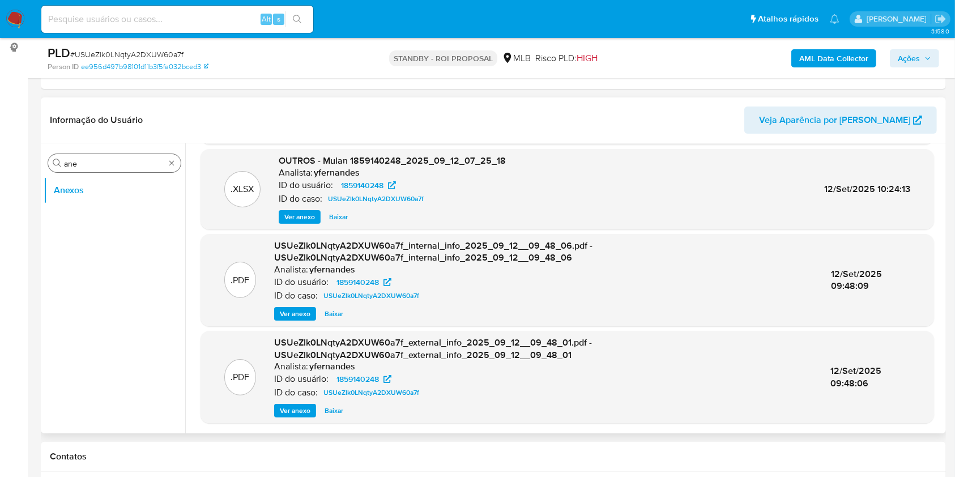
click at [104, 154] on div "Procurar ane" at bounding box center [114, 163] width 133 height 18
click at [100, 164] on input "ane" at bounding box center [114, 164] width 101 height 10
click at [100, 163] on input "ane" at bounding box center [114, 164] width 101 height 10
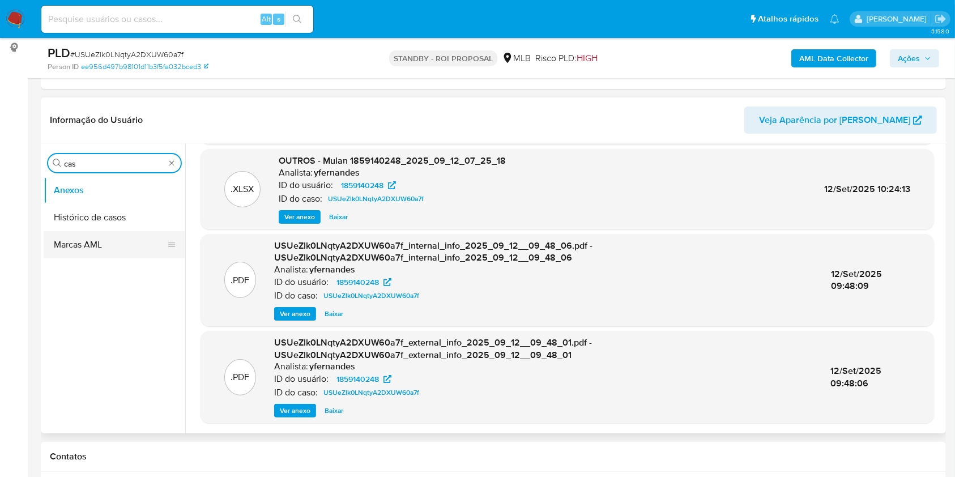
type input "cas"
click at [86, 208] on button "Histórico de casos" at bounding box center [115, 217] width 142 height 27
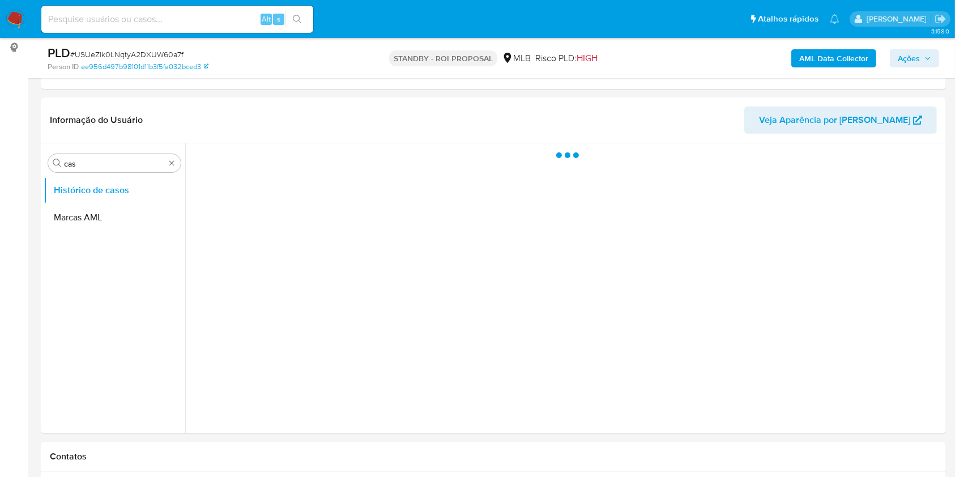
scroll to position [0, 0]
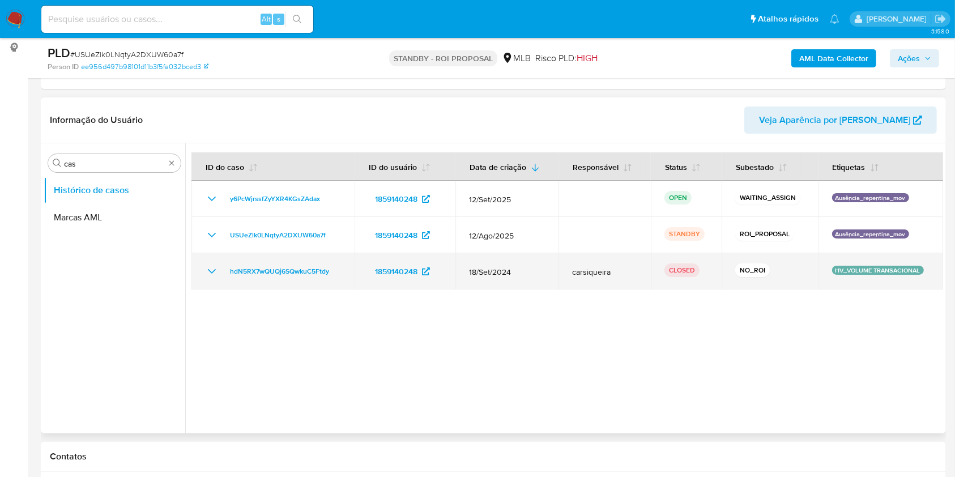
click at [215, 269] on icon "Mostrar/Ocultar" at bounding box center [212, 272] width 14 height 14
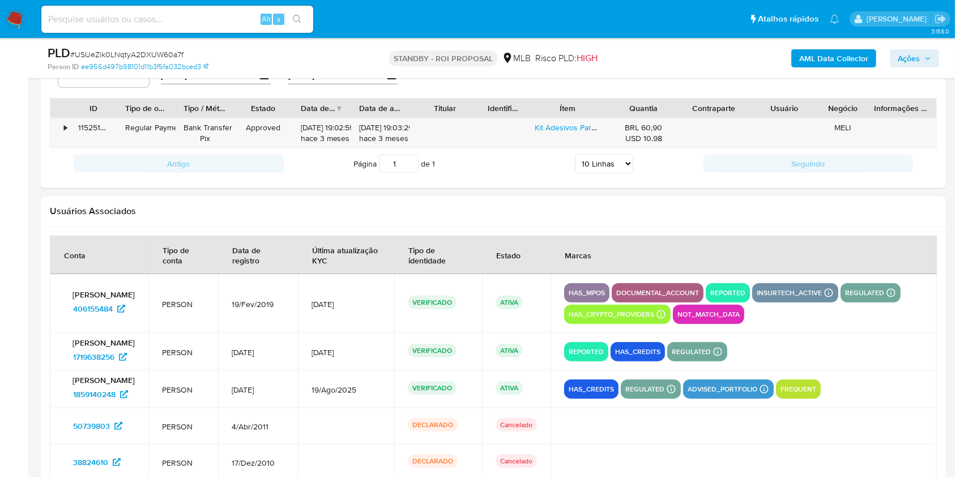
scroll to position [1306, 0]
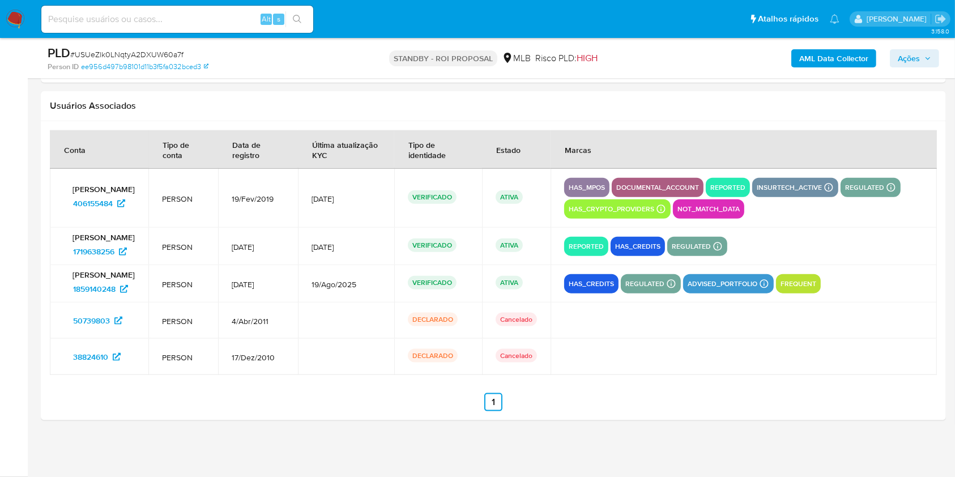
click at [19, 20] on img at bounding box center [15, 19] width 19 height 19
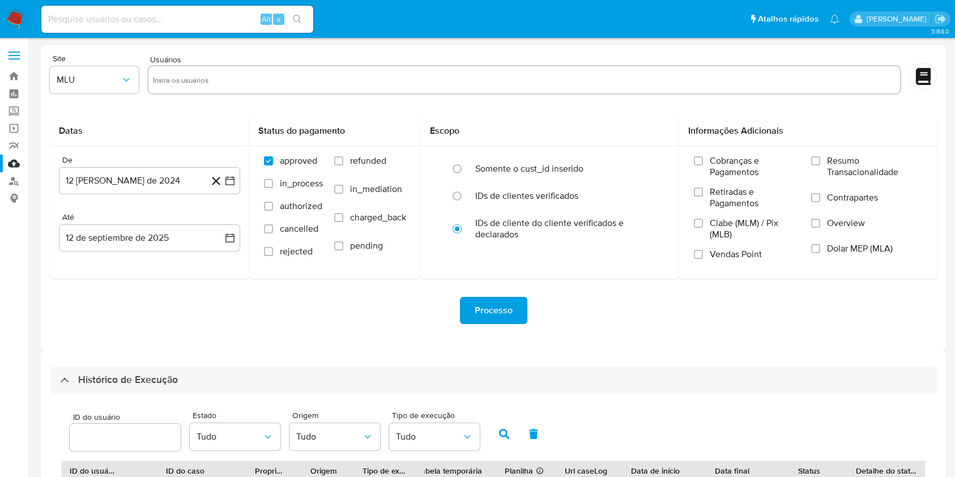
select select "20"
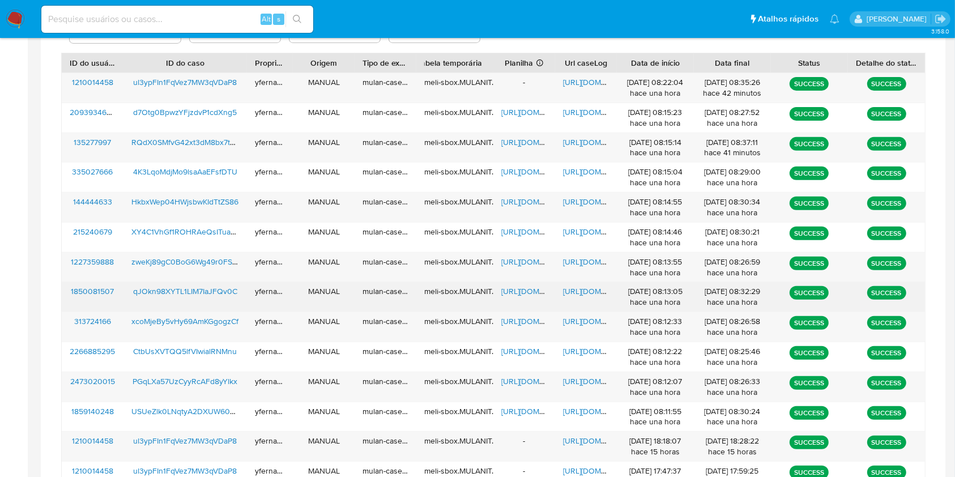
click at [507, 287] on span "[URL][DOMAIN_NAME]" at bounding box center [541, 291] width 78 height 11
click at [571, 288] on span "[URL][DOMAIN_NAME]" at bounding box center [602, 291] width 78 height 11
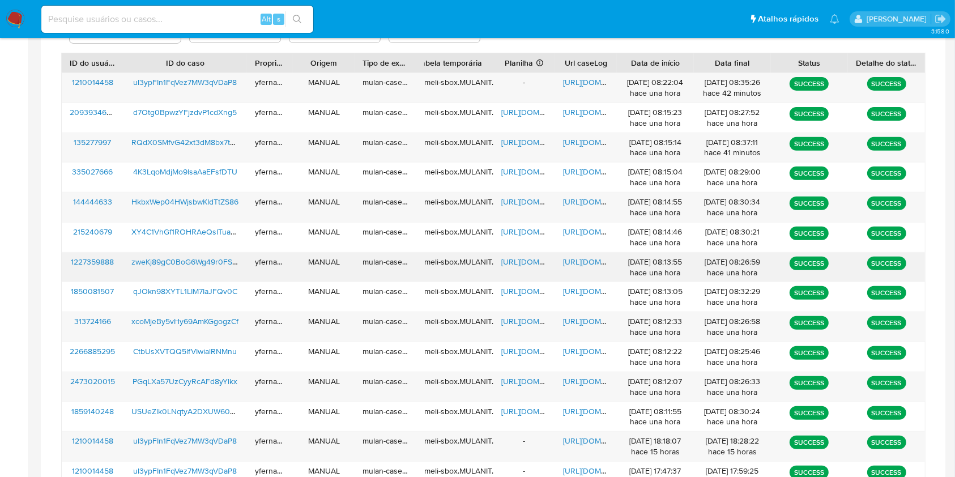
click at [524, 262] on span "[URL][DOMAIN_NAME]" at bounding box center [541, 261] width 78 height 11
click at [584, 260] on span "[URL][DOMAIN_NAME]" at bounding box center [602, 261] width 78 height 11
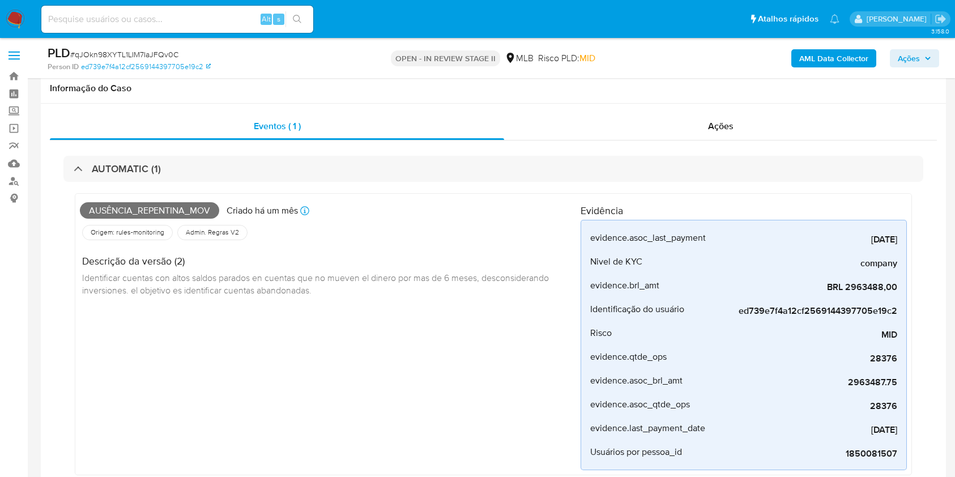
scroll to position [1511, 0]
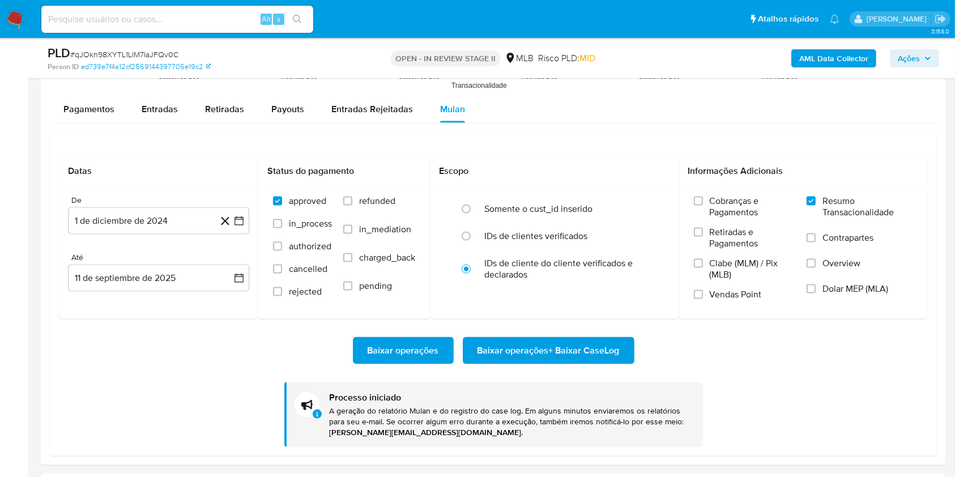
click at [149, 46] on div "PLD # qJOkn98XYTL1LIM7IaJFQv0C" at bounding box center [194, 53] width 293 height 17
click at [149, 45] on div "PLD # qJOkn98XYTL1LIM7IaJFQv0C" at bounding box center [194, 53] width 293 height 17
copy span "qJOkn98XYTL1LIM7IaJFQv0C"
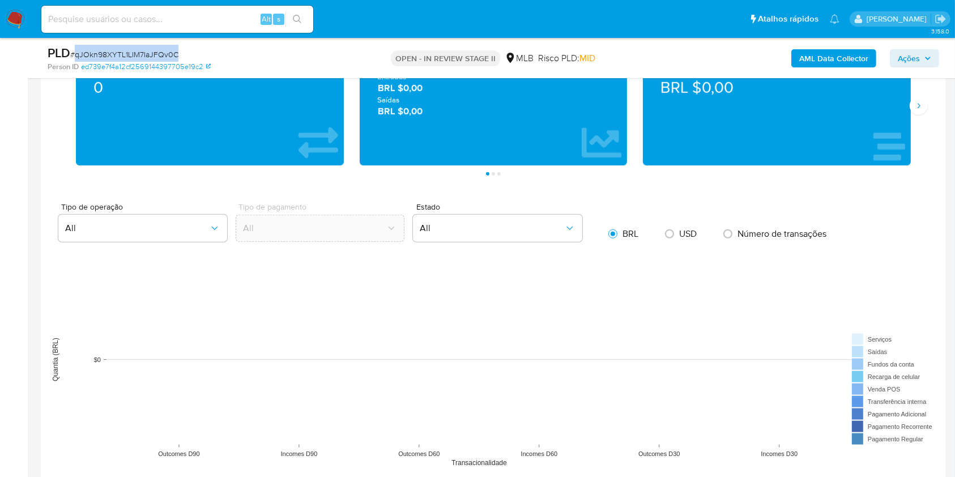
scroll to position [907, 0]
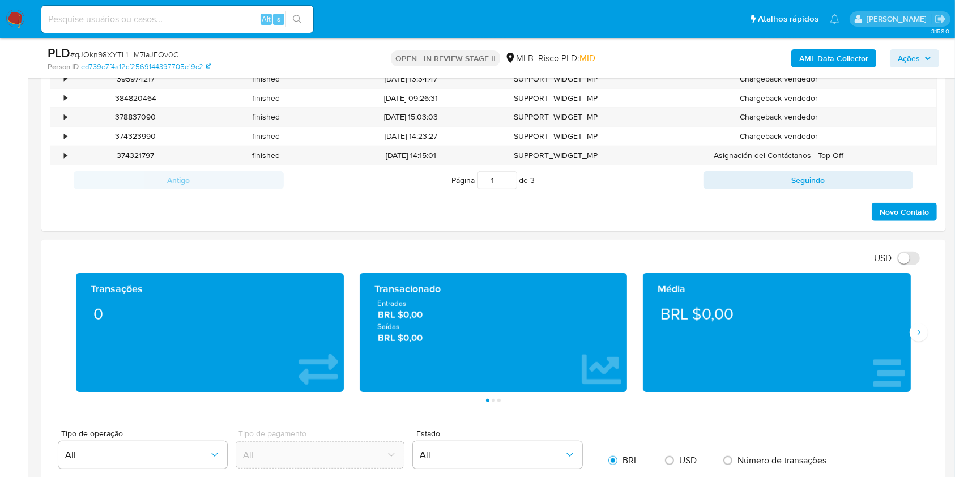
click at [911, 316] on div "Média BRL $0,00" at bounding box center [777, 332] width 284 height 119
click at [920, 333] on icon "Siguiente" at bounding box center [919, 332] width 9 height 9
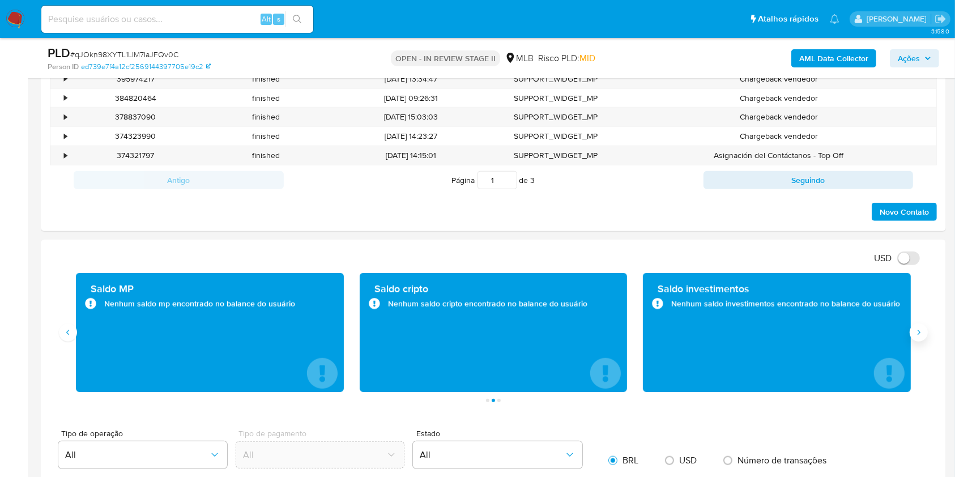
click at [920, 333] on icon "Siguiente" at bounding box center [919, 332] width 9 height 9
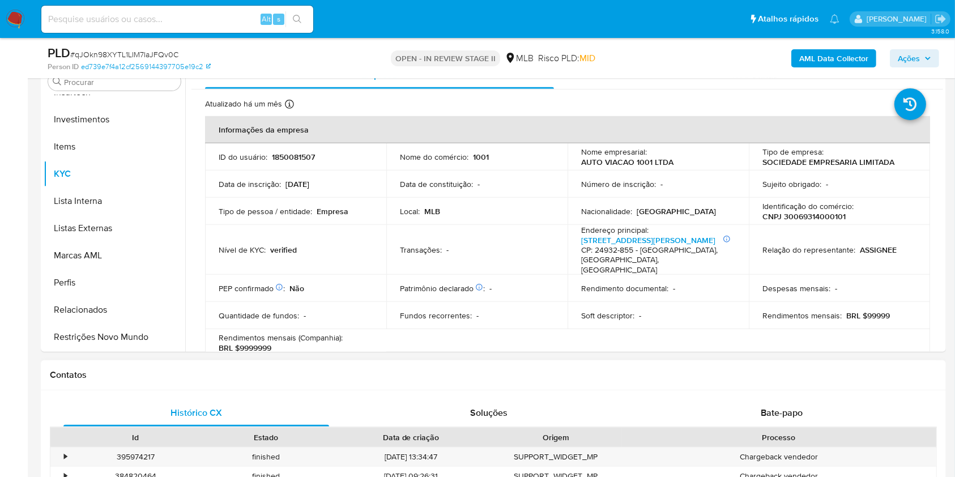
scroll to position [453, 0]
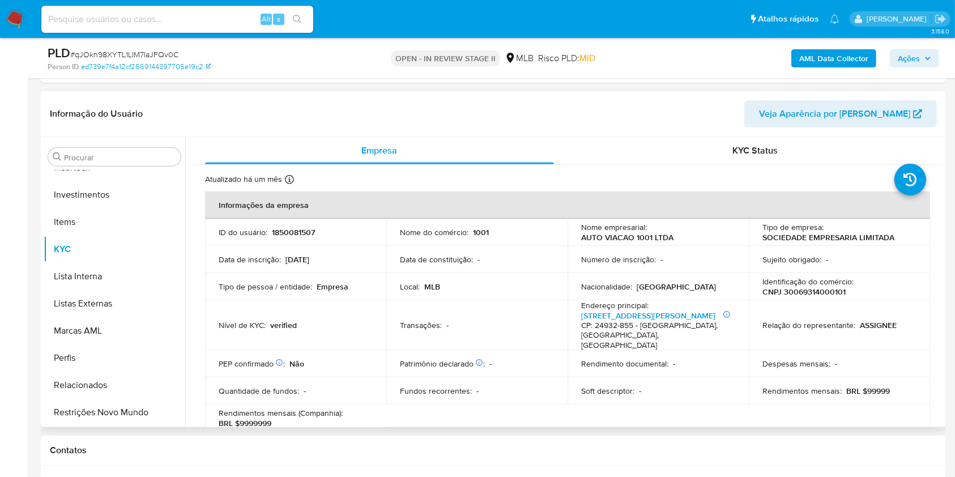
click at [96, 167] on div "Procurar Adiantamentos de Dinheiro Anexos CBT Cartões Contas Bancárias Dados Mo…" at bounding box center [115, 283] width 142 height 288
click at [91, 161] on input "Procurar" at bounding box center [120, 157] width 112 height 10
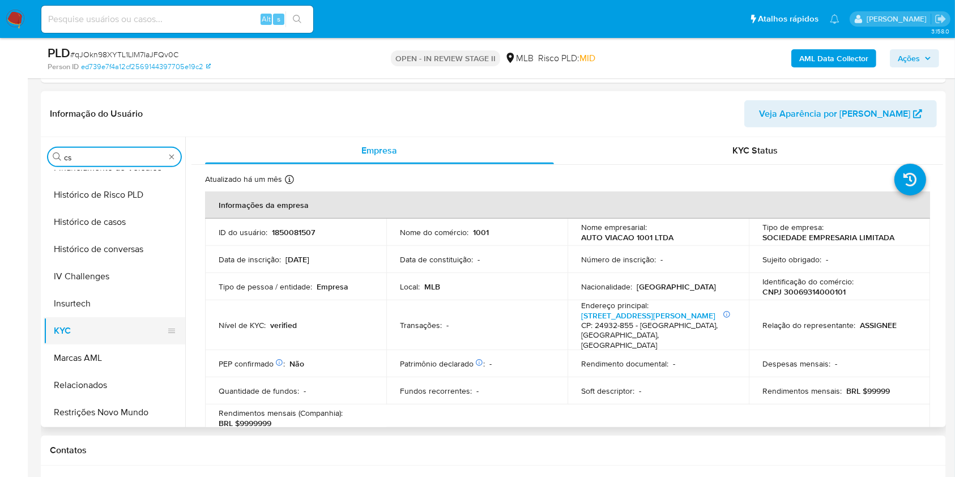
scroll to position [0, 0]
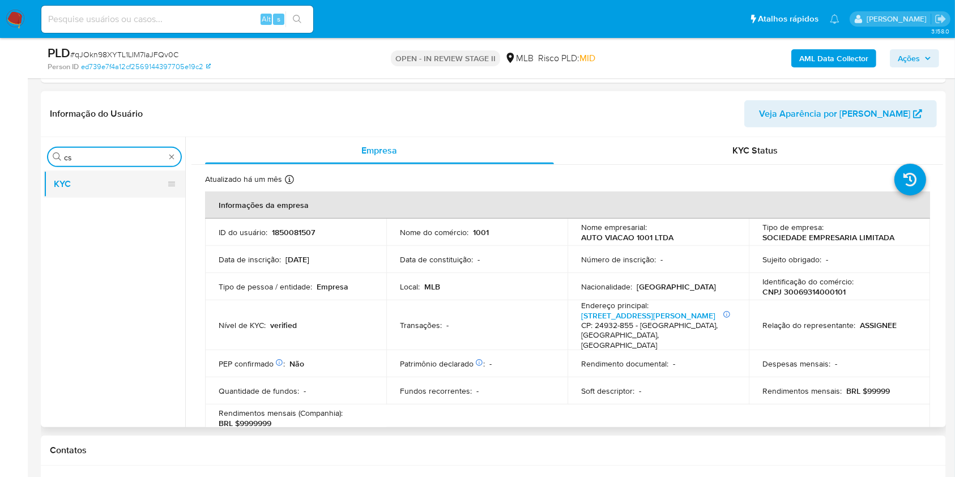
click at [71, 190] on button "KYC" at bounding box center [110, 184] width 133 height 27
click at [86, 156] on input "cs" at bounding box center [114, 157] width 101 height 10
click at [54, 192] on button "Histórico de casos" at bounding box center [110, 184] width 133 height 27
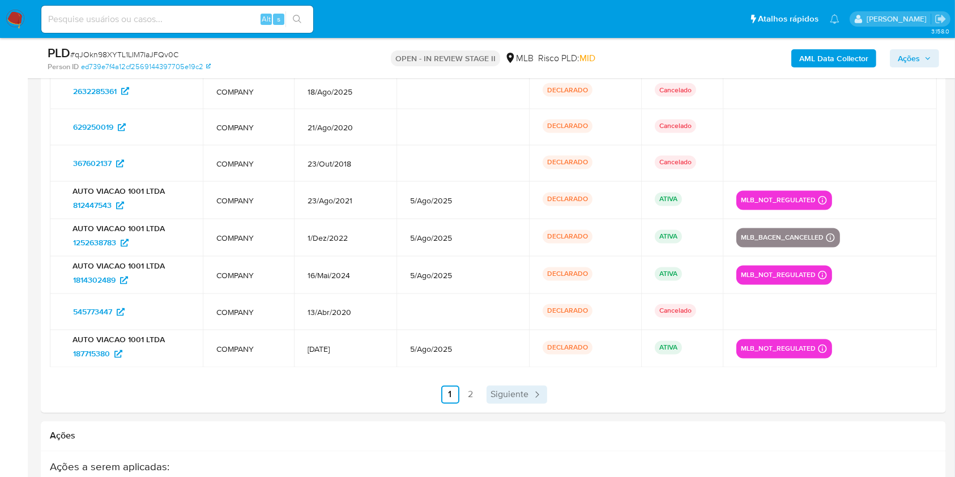
click at [520, 397] on span "Siguiente" at bounding box center [510, 394] width 38 height 9
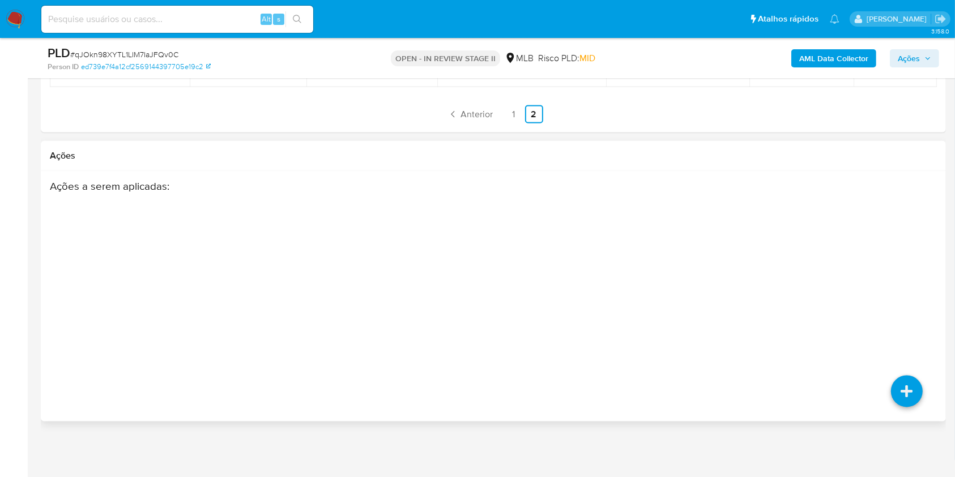
scroll to position [1761, 0]
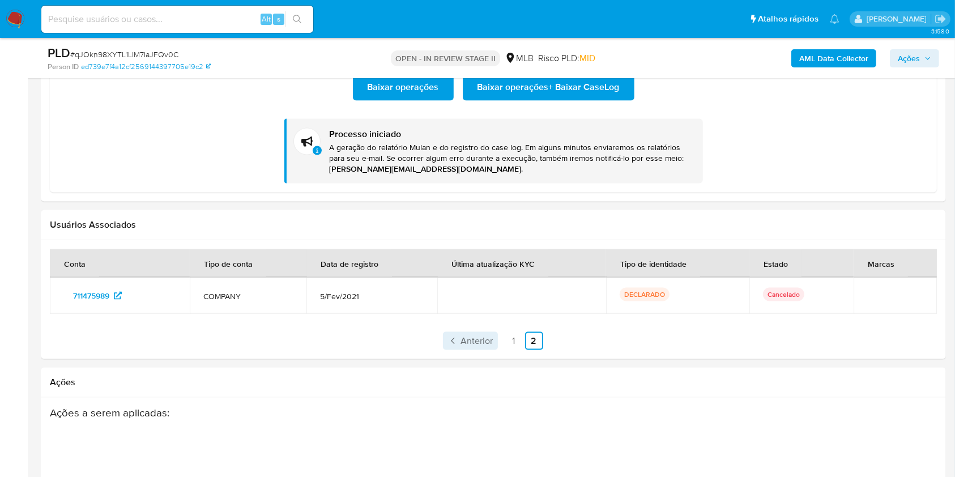
click at [487, 349] on link "Anterior" at bounding box center [470, 341] width 55 height 18
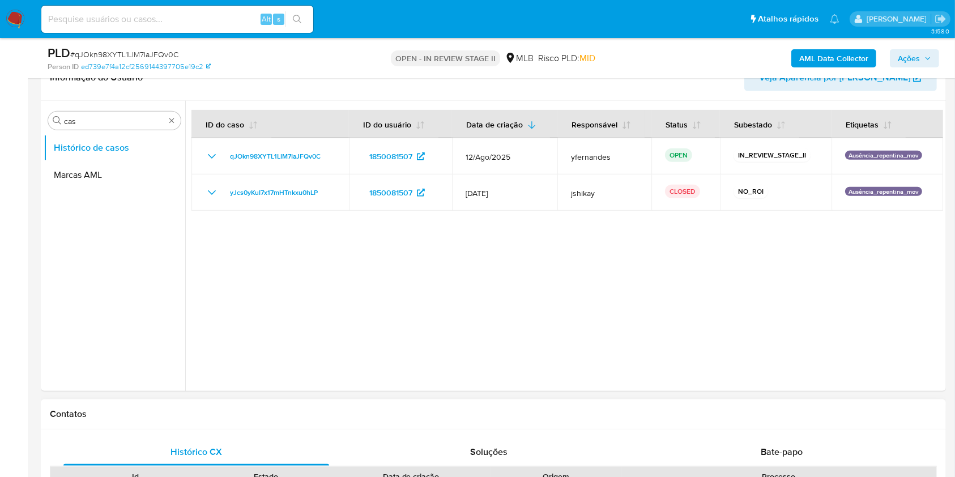
scroll to position [401, 0]
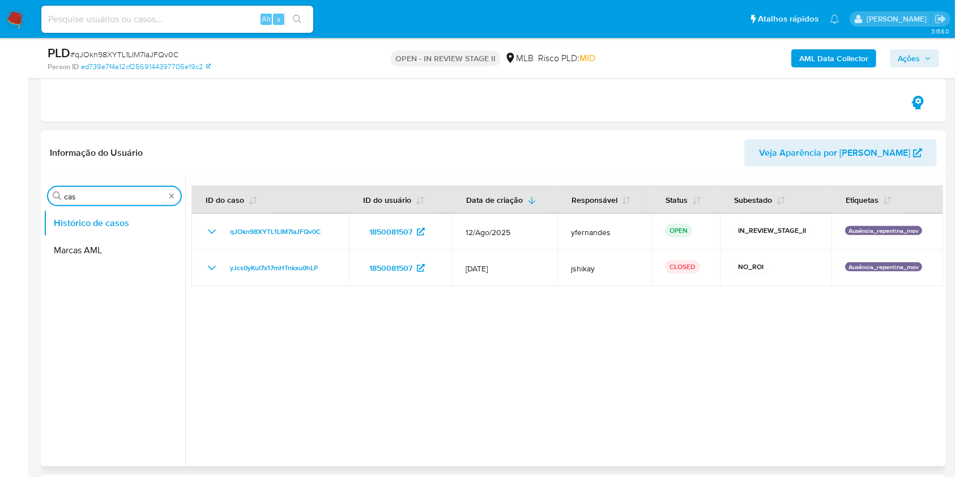
click at [94, 196] on input "cas" at bounding box center [114, 197] width 101 height 10
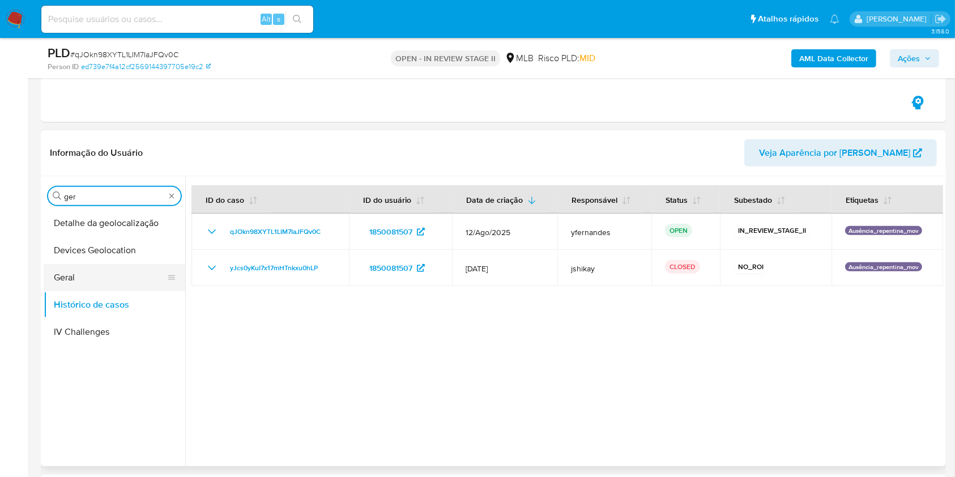
type input "ger"
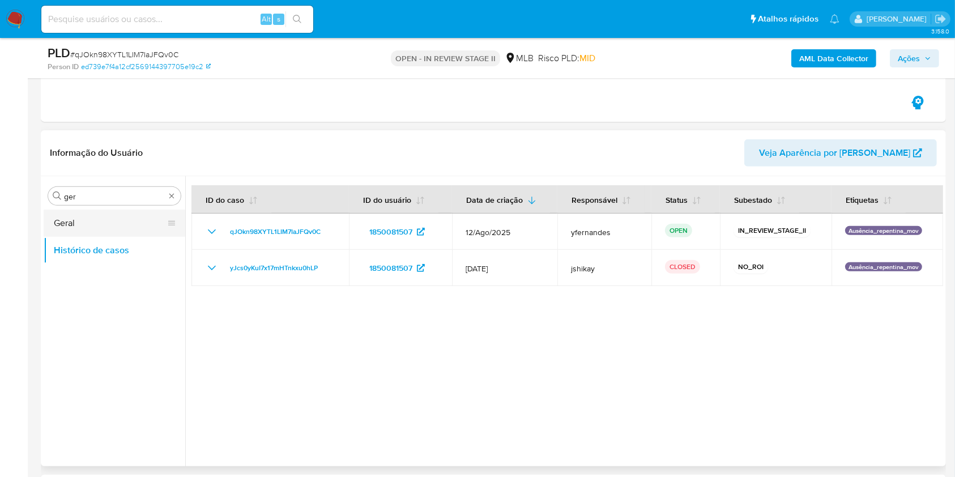
click at [73, 222] on button "Geral" at bounding box center [110, 223] width 133 height 27
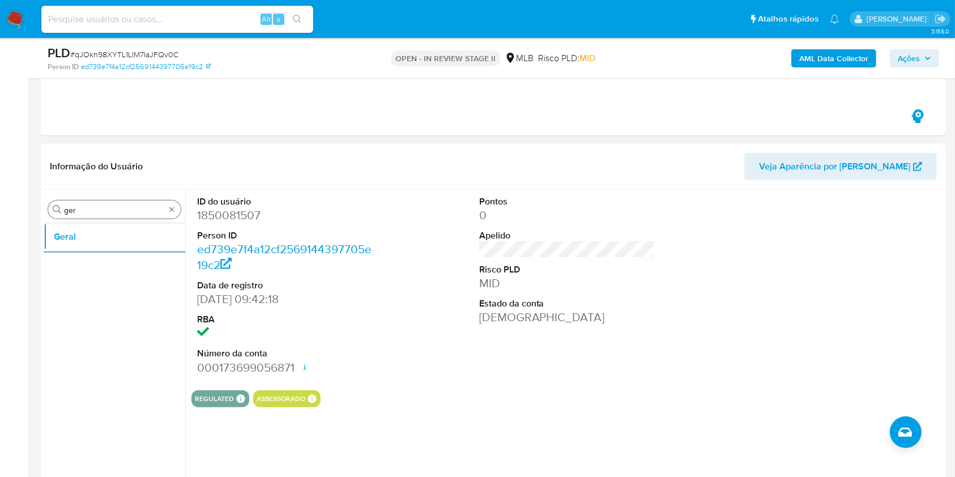
click at [82, 209] on input "ger" at bounding box center [114, 210] width 101 height 10
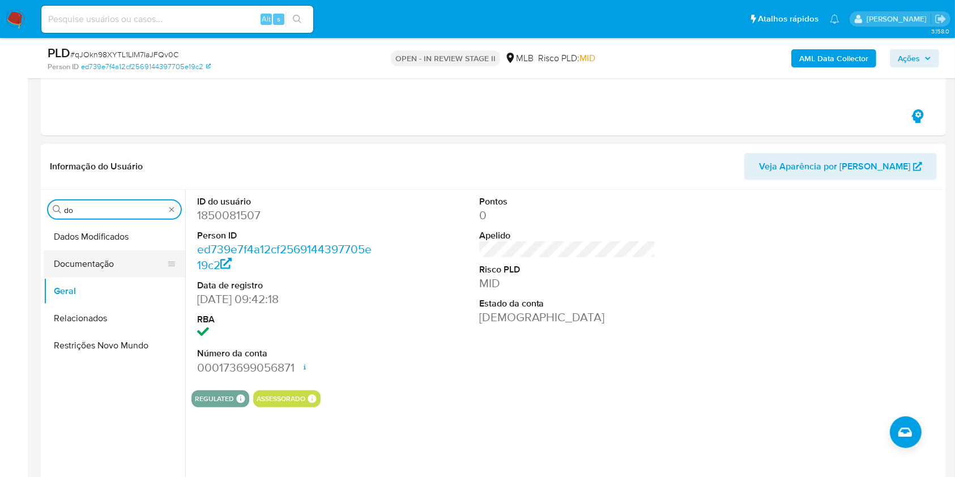
type input "do"
click at [62, 264] on button "Documentação" at bounding box center [110, 263] width 133 height 27
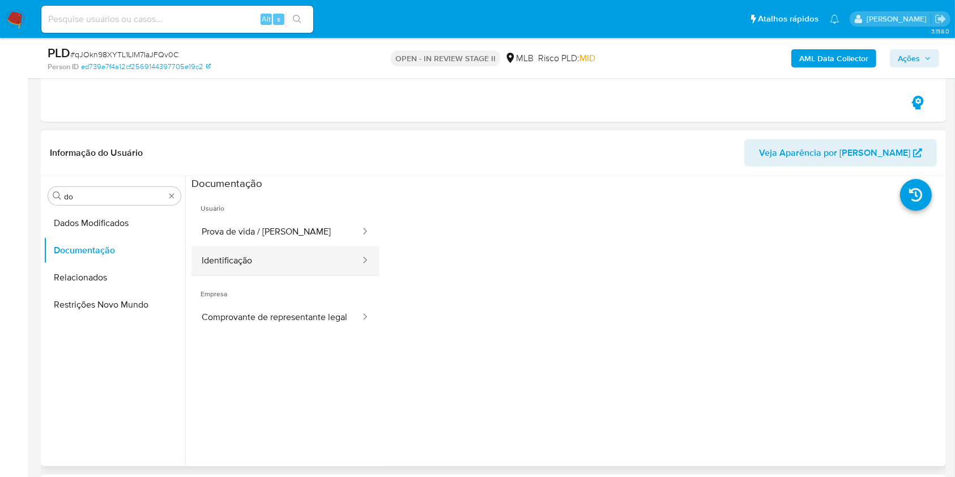
click at [252, 250] on button "Identificação" at bounding box center [277, 261] width 170 height 29
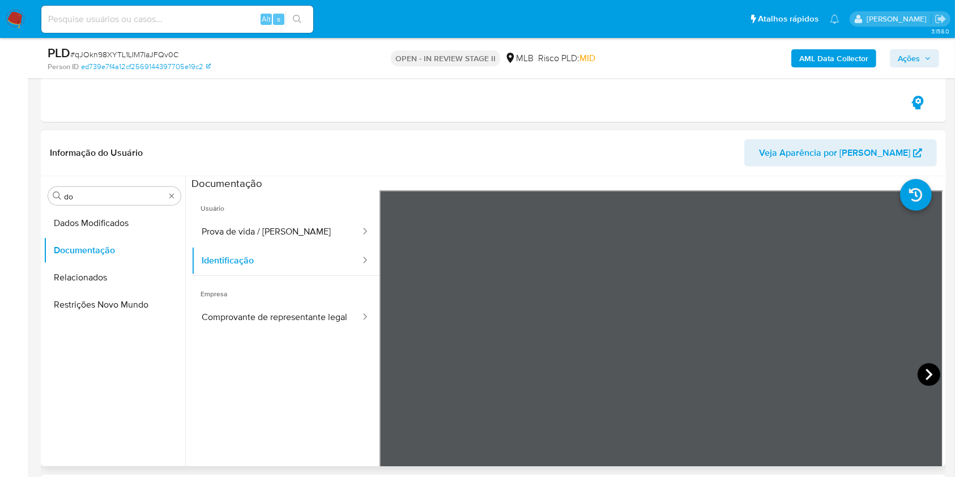
click at [927, 368] on icon at bounding box center [929, 374] width 23 height 23
click at [145, 197] on input "do" at bounding box center [114, 197] width 101 height 10
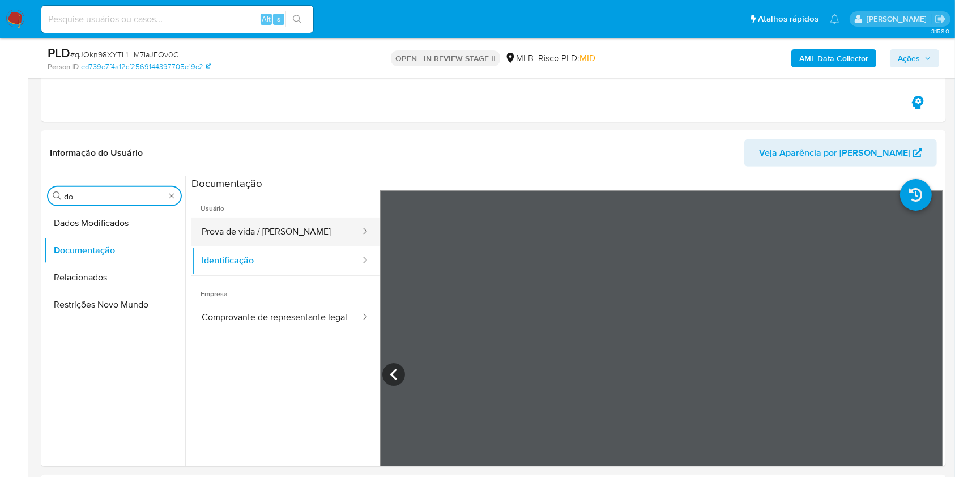
click at [260, 228] on button "Prova de vida / [PERSON_NAME]" at bounding box center [277, 232] width 170 height 29
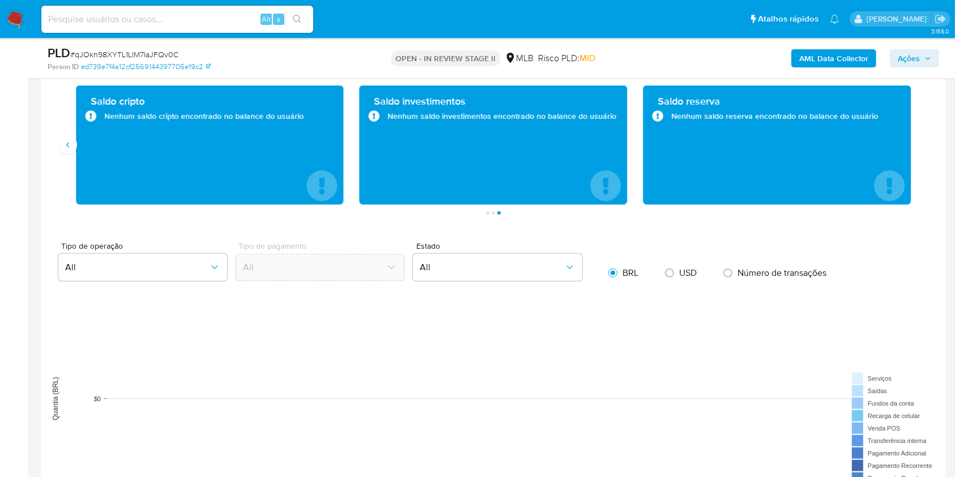
scroll to position [779, 0]
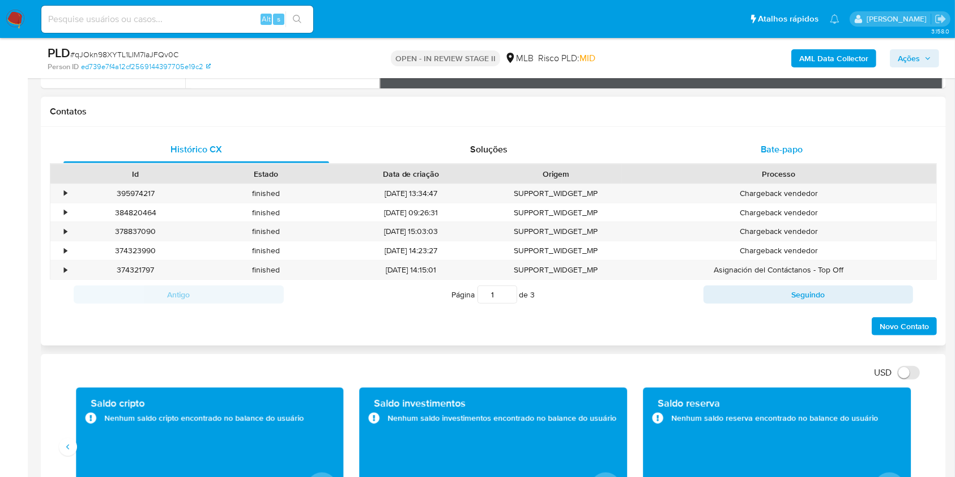
click at [778, 151] on span "Bate-papo" at bounding box center [782, 149] width 42 height 13
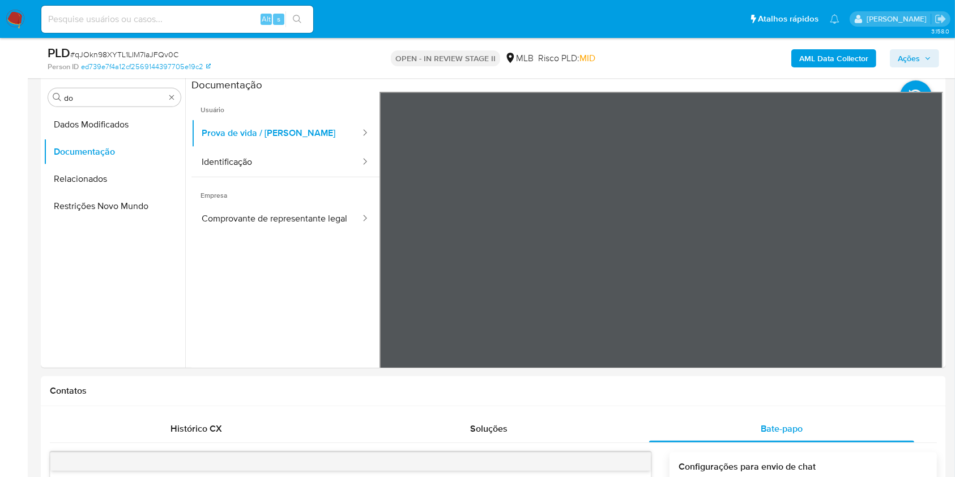
scroll to position [325, 0]
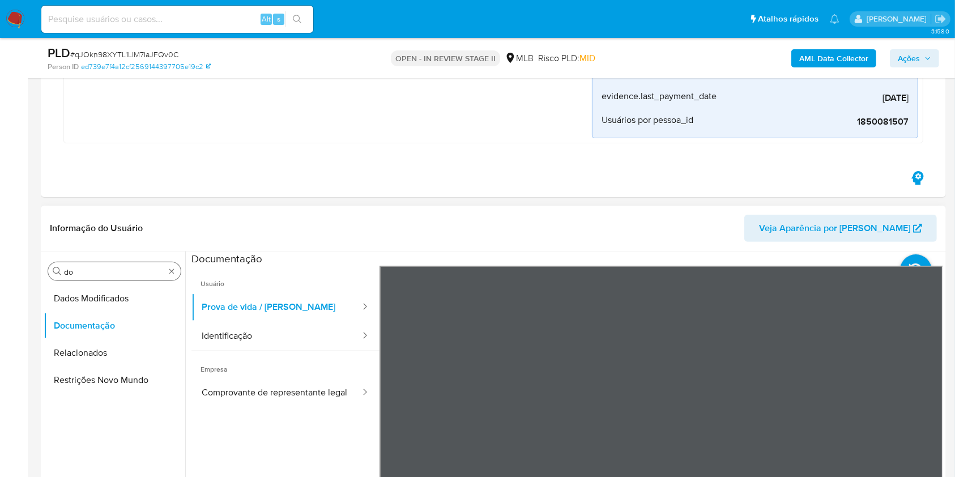
click at [82, 270] on input "do" at bounding box center [114, 272] width 101 height 10
click at [82, 271] on input "do" at bounding box center [114, 272] width 101 height 10
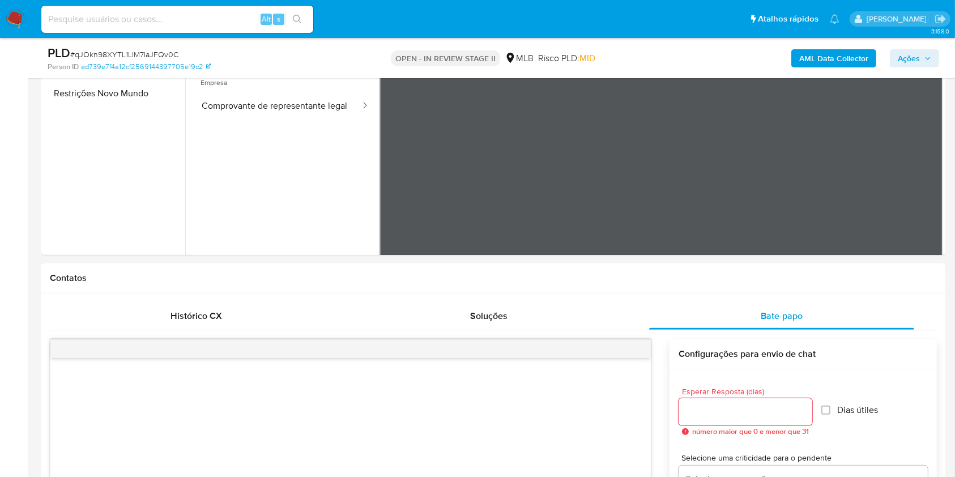
scroll to position [476, 0]
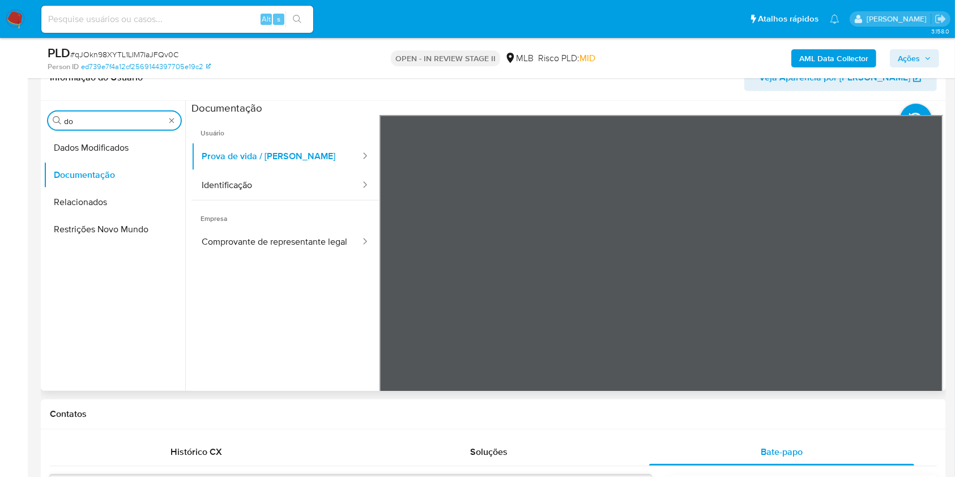
click at [85, 122] on input "do" at bounding box center [114, 121] width 101 height 10
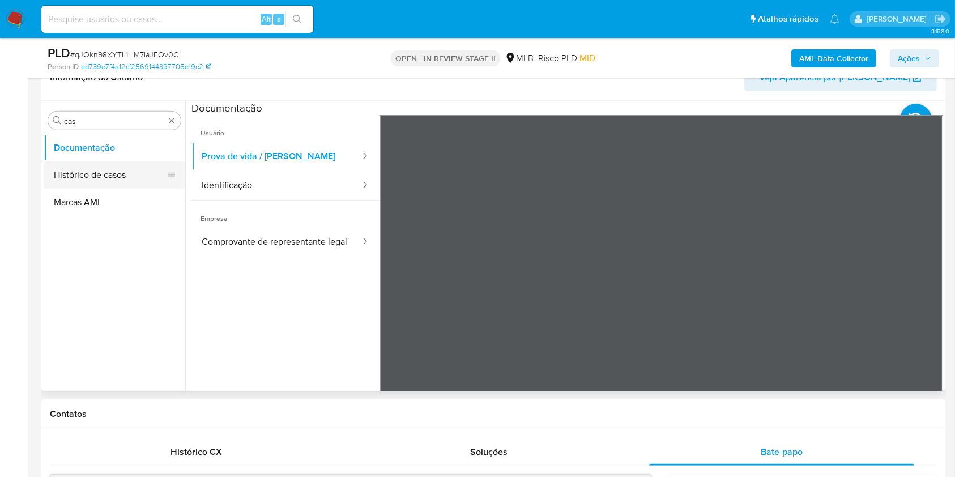
click at [83, 162] on button "Histórico de casos" at bounding box center [110, 175] width 133 height 27
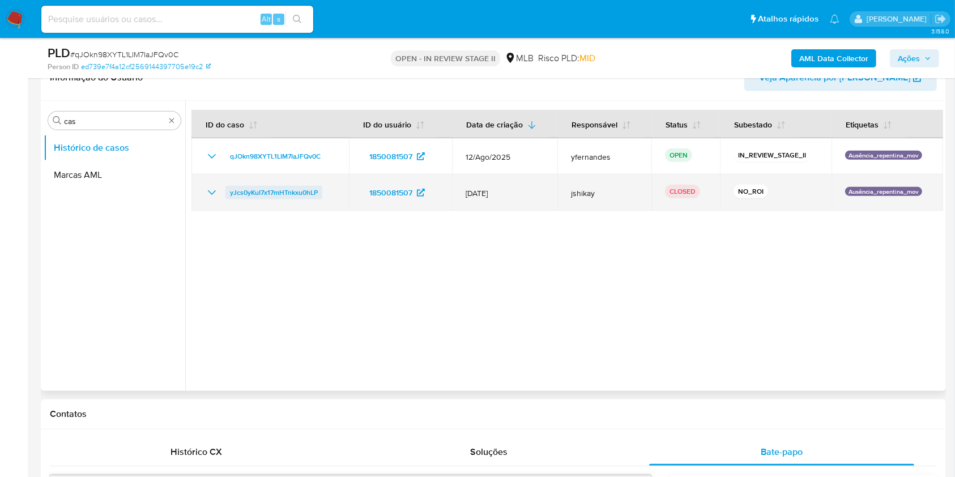
click at [271, 189] on span "yJcs0yKuI7x17mHTnkxu0hLP" at bounding box center [274, 193] width 88 height 14
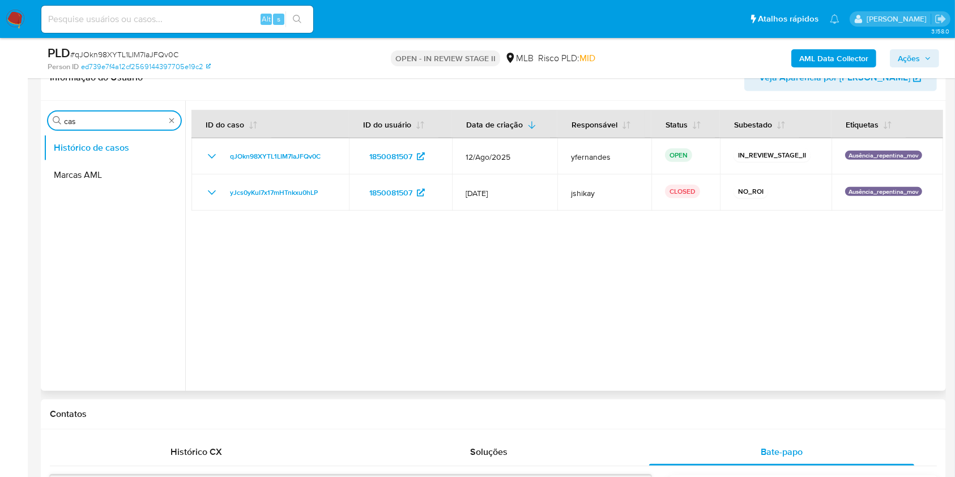
click at [113, 120] on input "cas" at bounding box center [114, 121] width 101 height 10
click at [105, 175] on button "KYC" at bounding box center [115, 175] width 142 height 27
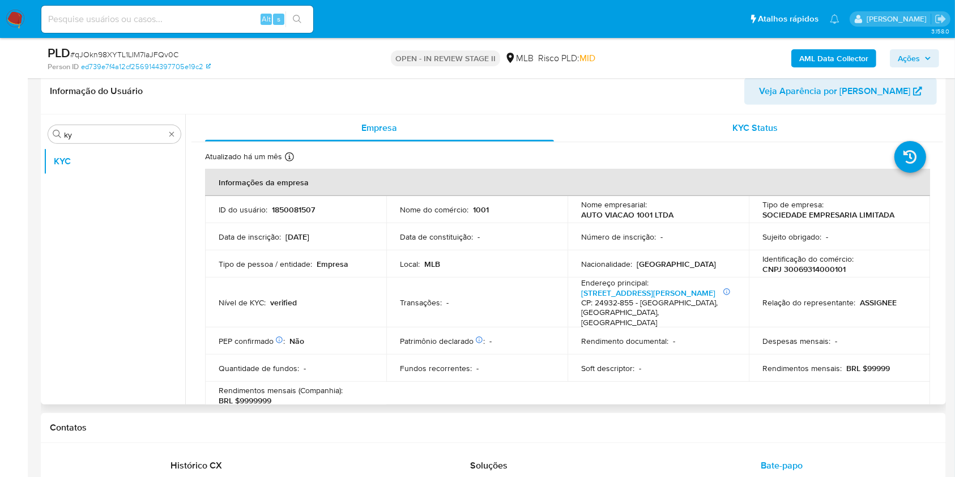
drag, startPoint x: 941, startPoint y: 113, endPoint x: 938, endPoint y: 132, distance: 19.5
click at [938, 132] on div "Empresa KYC Status Atualizado há um mês Criado: 10/06/2024 10:42:32 Atualizado:…" at bounding box center [564, 259] width 758 height 290
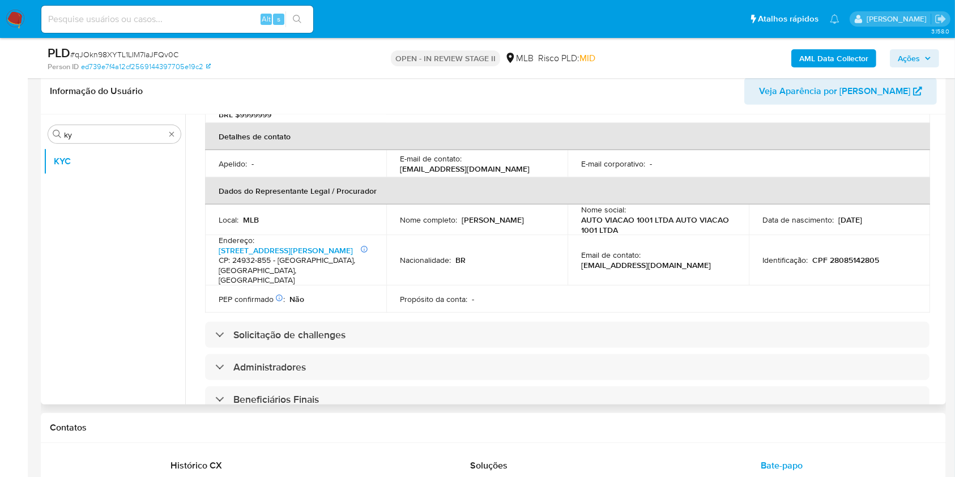
scroll to position [288, 0]
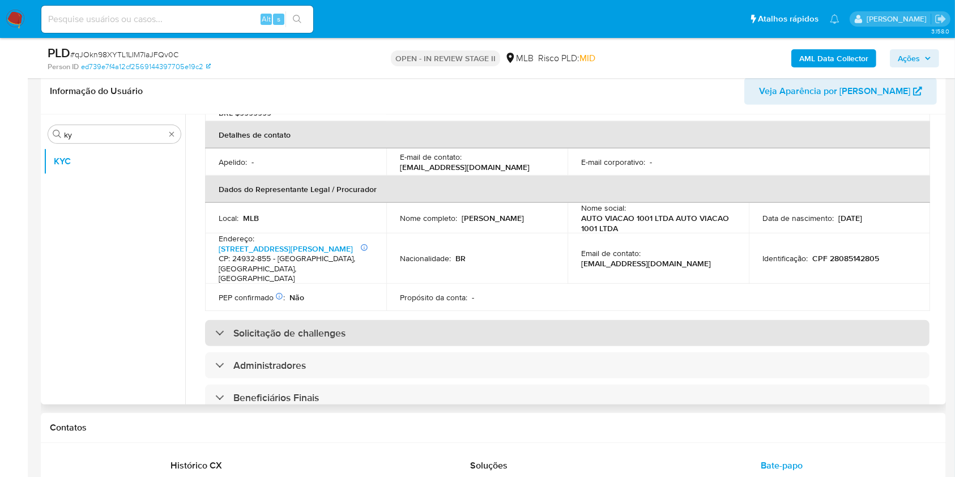
click at [449, 325] on div "Solicitação de challenges" at bounding box center [567, 333] width 725 height 26
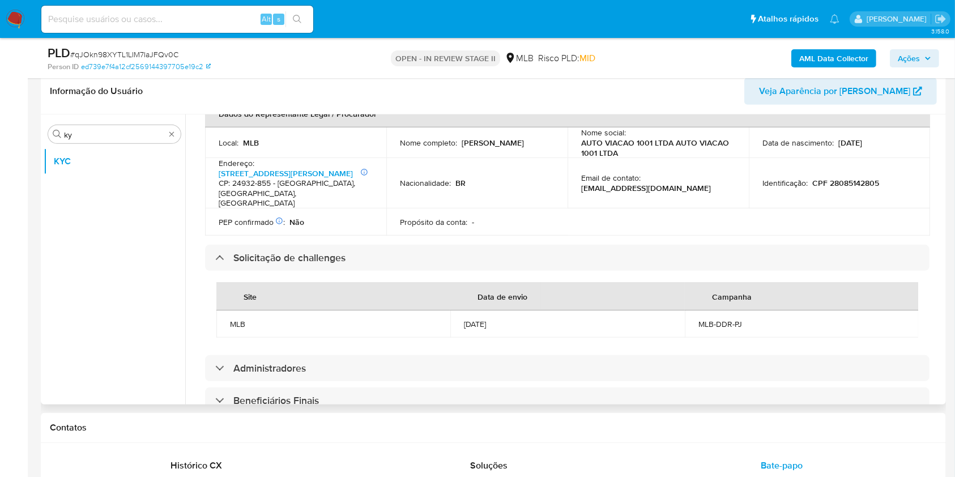
scroll to position [781, 0]
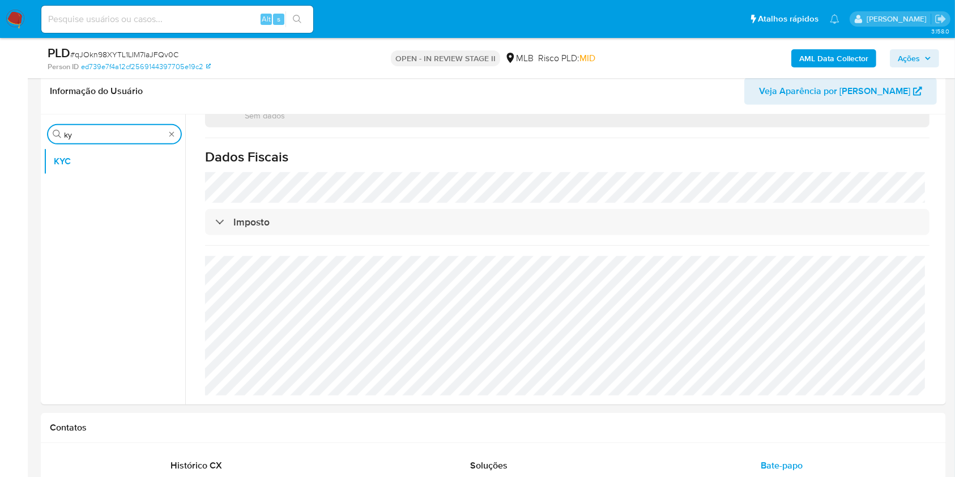
click at [123, 133] on input "ky" at bounding box center [114, 135] width 101 height 10
click at [122, 133] on input "ky" at bounding box center [114, 135] width 101 height 10
click at [122, 132] on input "ky" at bounding box center [114, 135] width 101 height 10
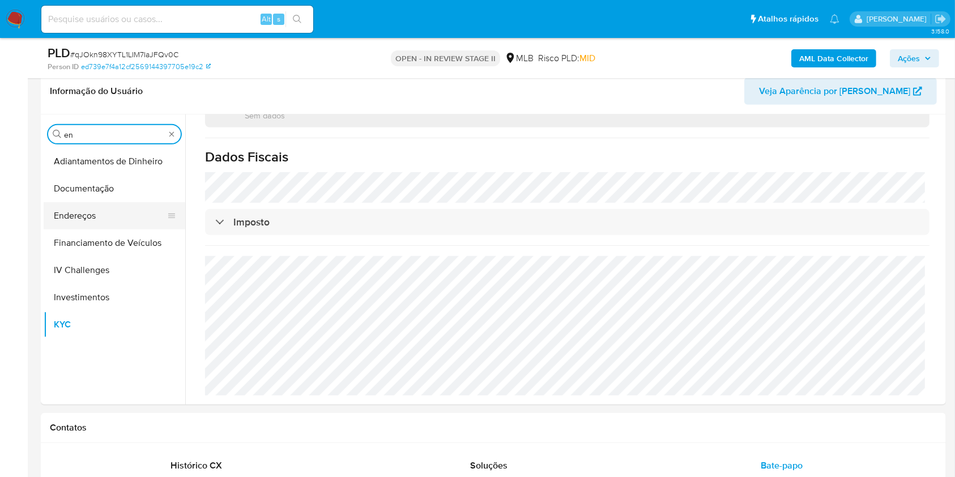
type input "en"
click at [98, 209] on button "Endereços" at bounding box center [110, 215] width 133 height 27
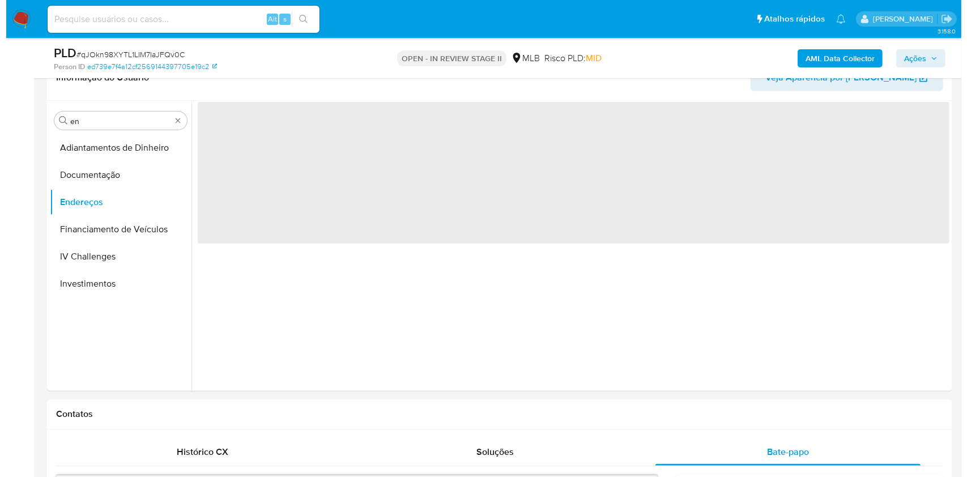
scroll to position [0, 0]
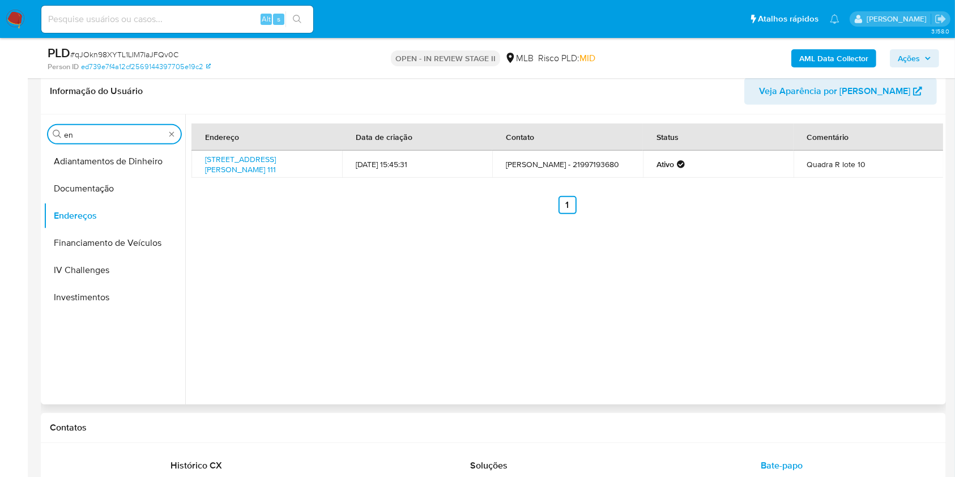
click at [109, 133] on input "en" at bounding box center [114, 135] width 101 height 10
type input "ge"
click at [76, 164] on button "Detalhe da geolocalização" at bounding box center [110, 161] width 133 height 27
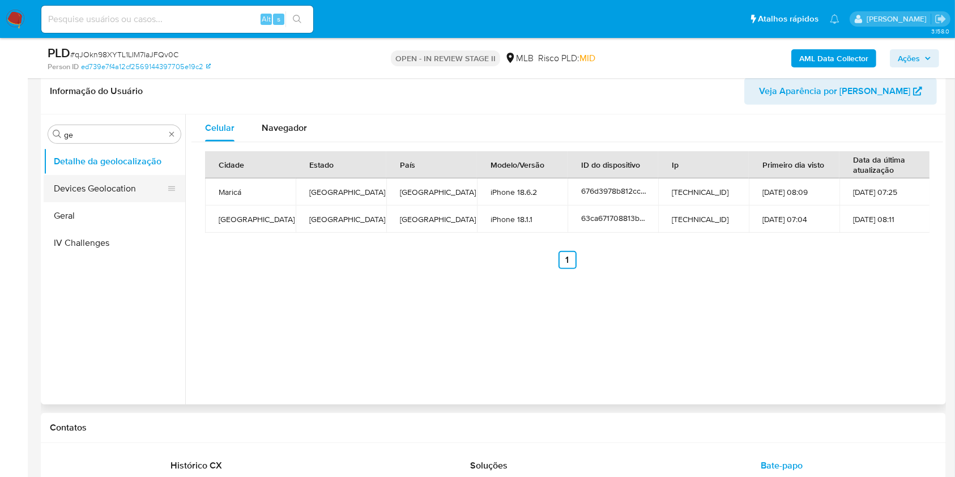
click at [130, 184] on button "Devices Geolocation" at bounding box center [110, 188] width 133 height 27
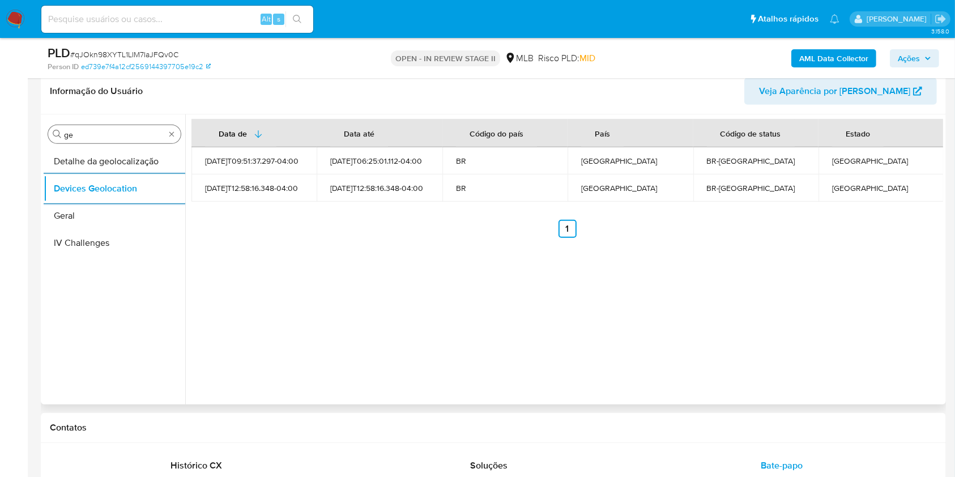
click at [94, 133] on input "ge" at bounding box center [114, 135] width 101 height 10
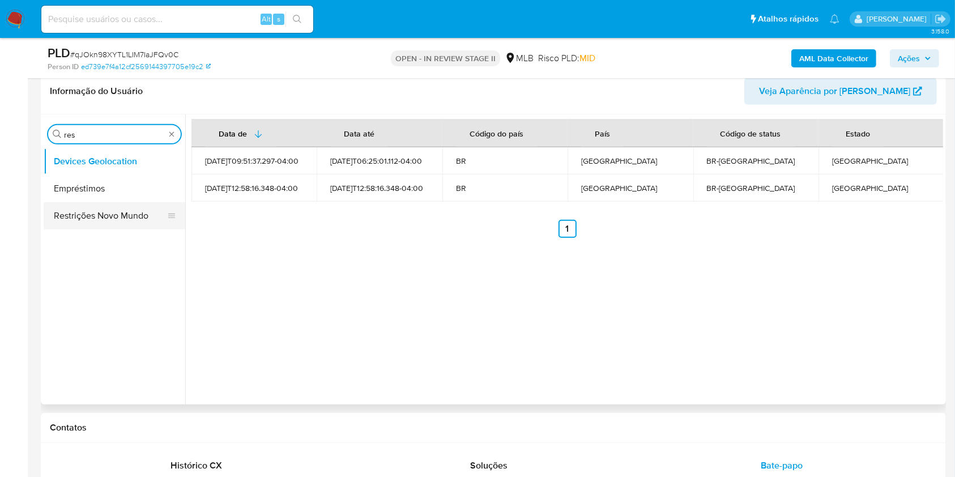
type input "res"
click at [89, 216] on button "Restrições Novo Mundo" at bounding box center [110, 215] width 133 height 27
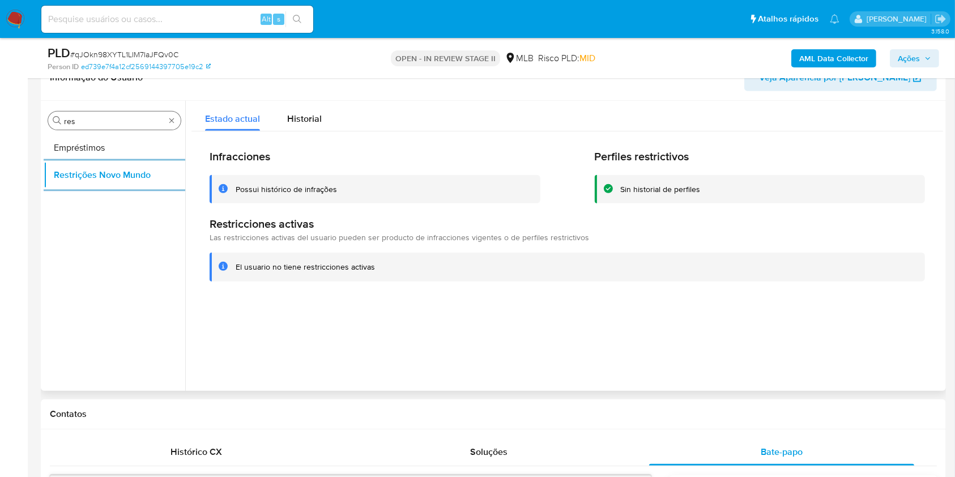
click at [110, 118] on input "res" at bounding box center [114, 121] width 101 height 10
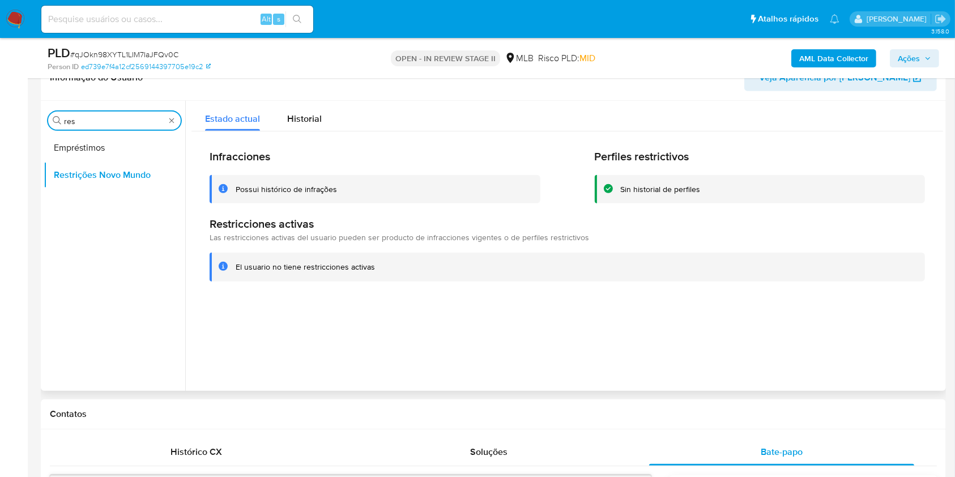
click at [110, 118] on input "res" at bounding box center [114, 121] width 101 height 10
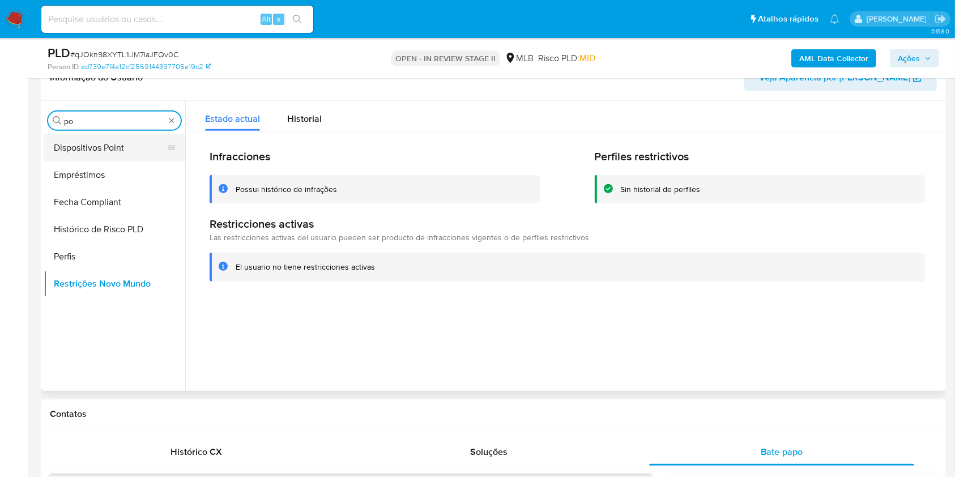
type input "po"
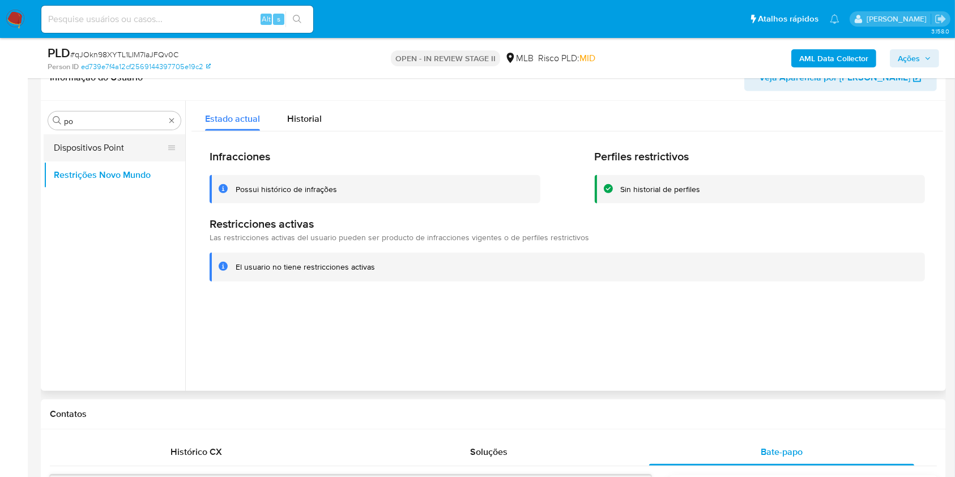
click at [91, 147] on button "Dispositivos Point" at bounding box center [110, 147] width 133 height 27
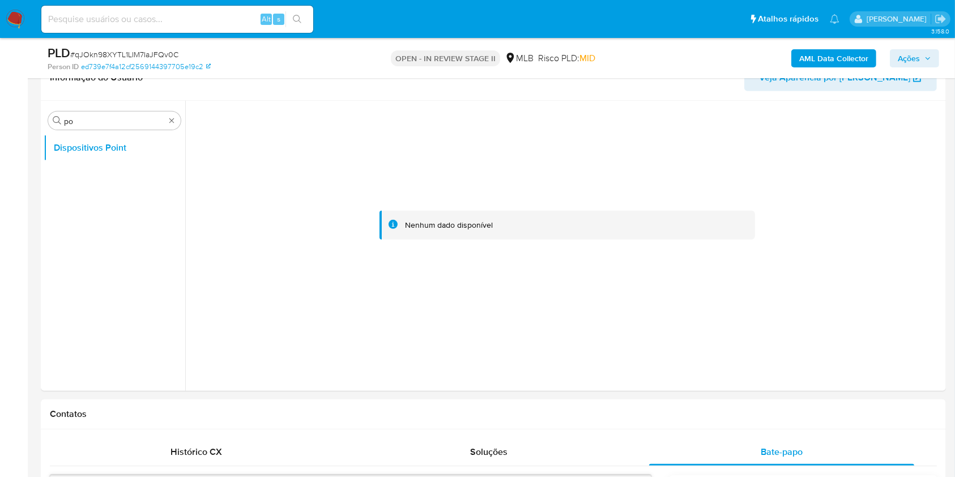
click at [840, 52] on b "AML Data Collector" at bounding box center [834, 58] width 69 height 18
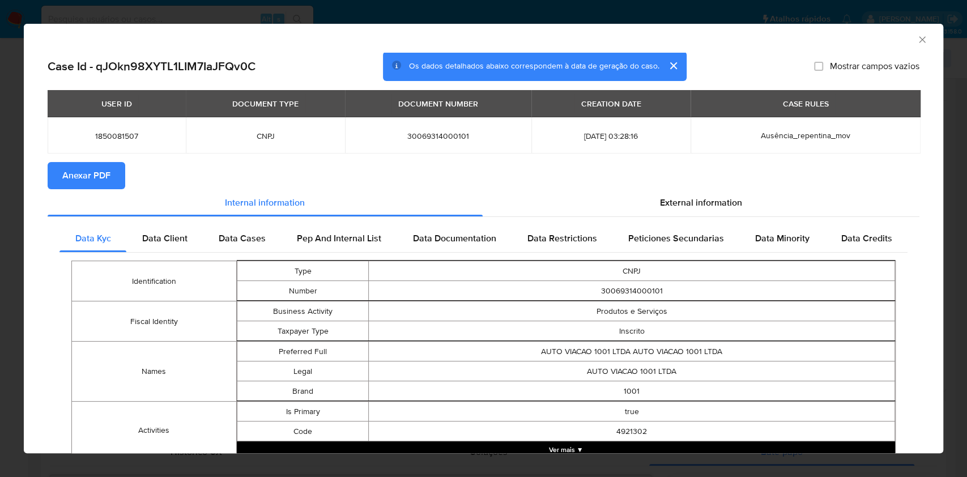
click at [96, 171] on span "Anexar PDF" at bounding box center [86, 175] width 48 height 25
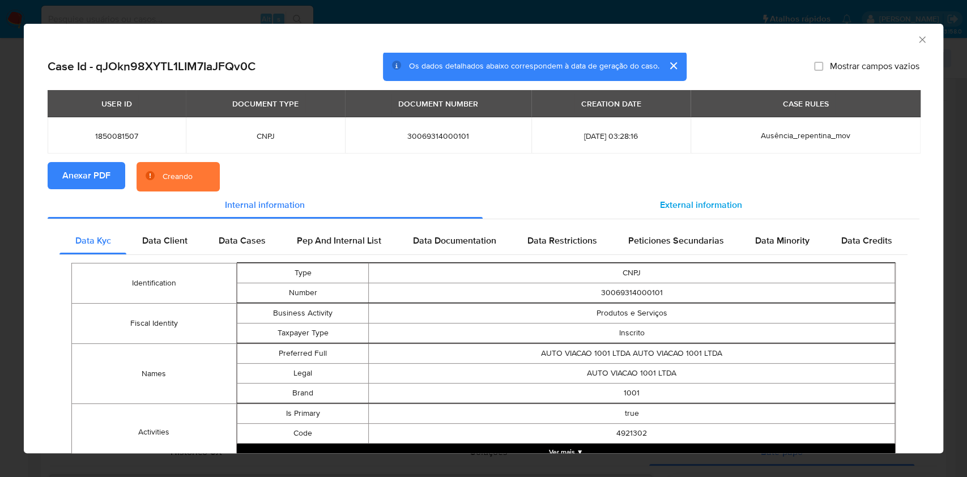
click at [721, 199] on span "External information" at bounding box center [701, 204] width 82 height 13
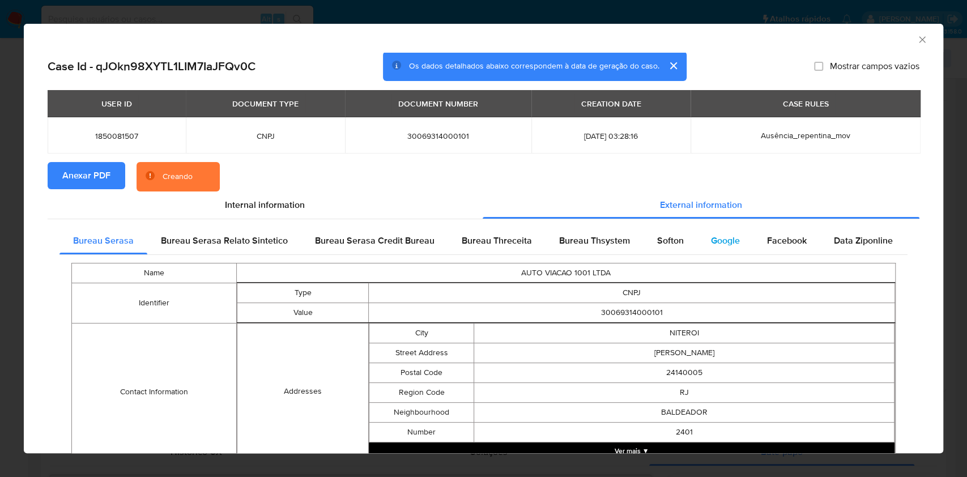
click at [711, 236] on span "Google" at bounding box center [725, 240] width 29 height 13
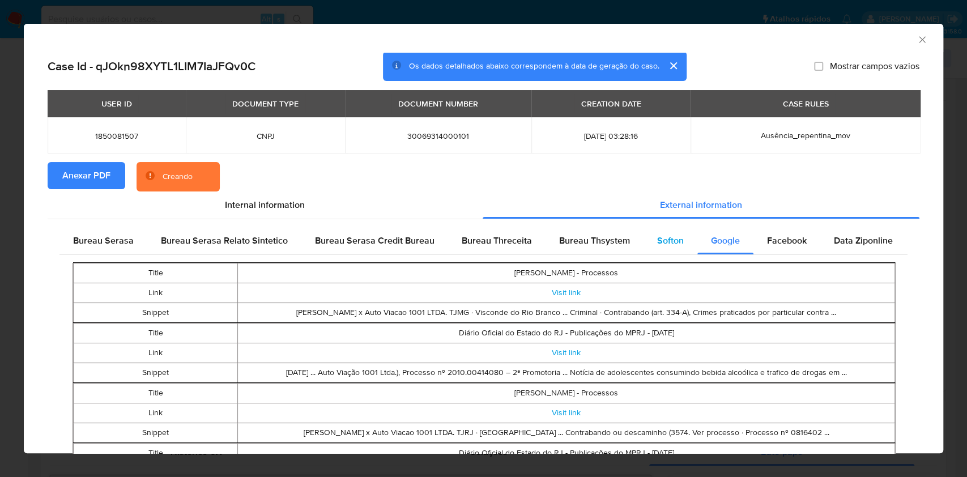
drag, startPoint x: 672, startPoint y: 241, endPoint x: 647, endPoint y: 241, distance: 24.4
click at [672, 240] on span "Softon" at bounding box center [670, 240] width 27 height 13
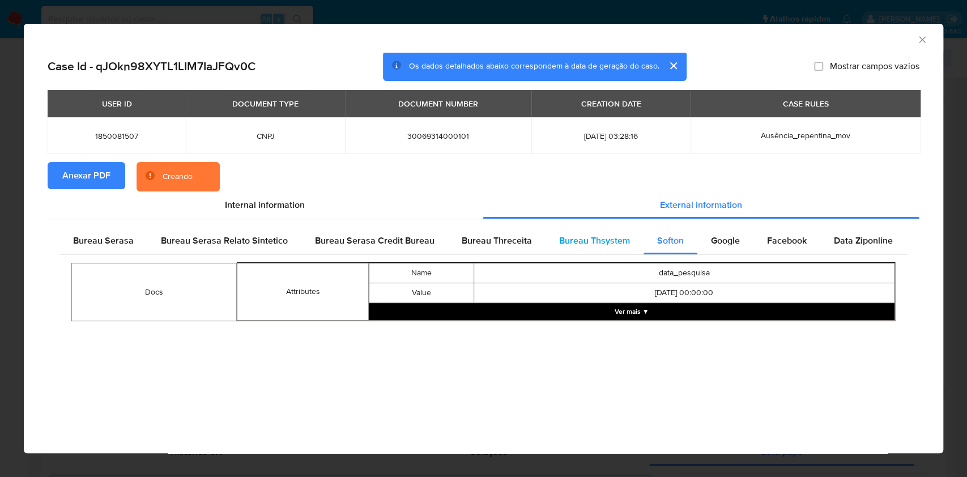
click at [598, 236] on span "Bureau Thsystem" at bounding box center [594, 240] width 71 height 13
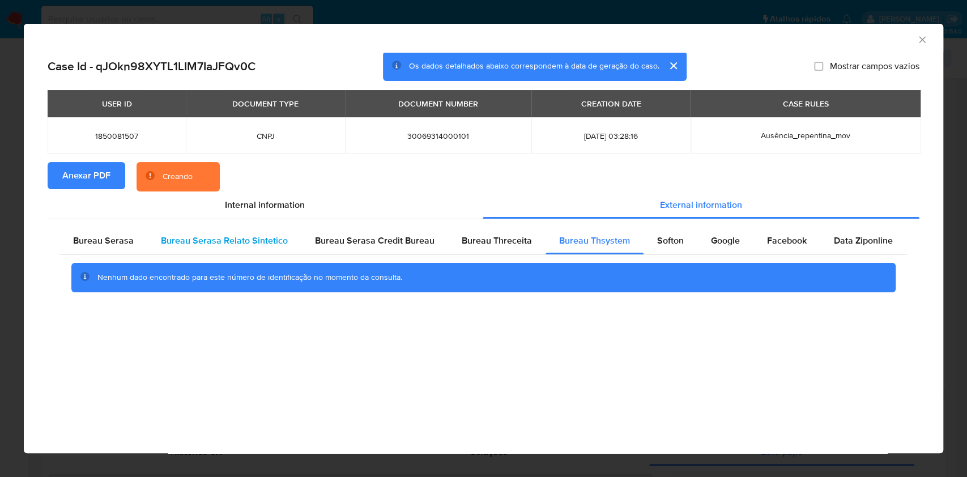
drag, startPoint x: 477, startPoint y: 246, endPoint x: 296, endPoint y: 252, distance: 181.4
click at [477, 245] on span "Bureau Threceita" at bounding box center [497, 240] width 70 height 13
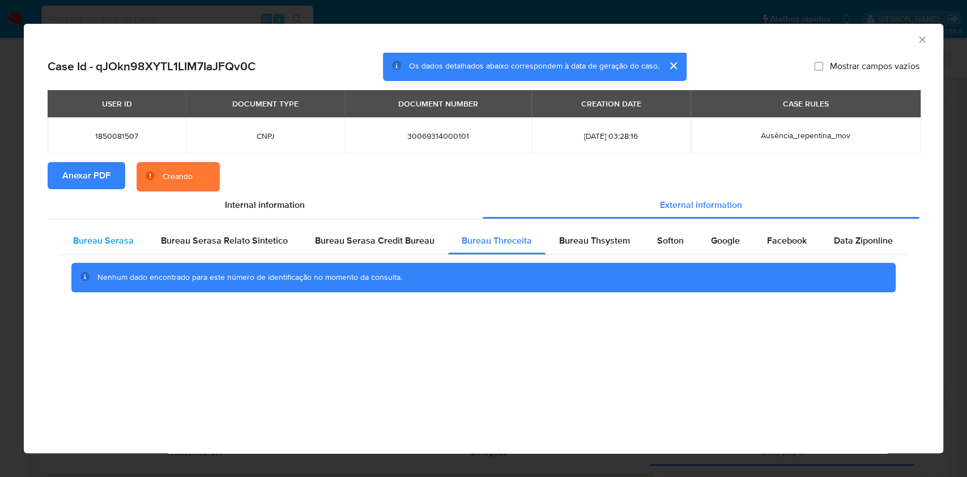
click at [123, 246] on span "Bureau Serasa" at bounding box center [103, 240] width 61 height 13
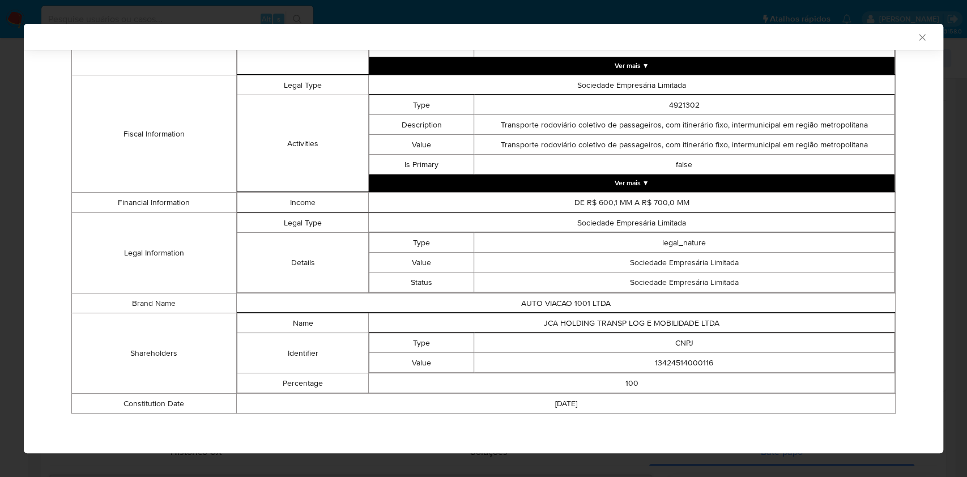
scroll to position [379, 0]
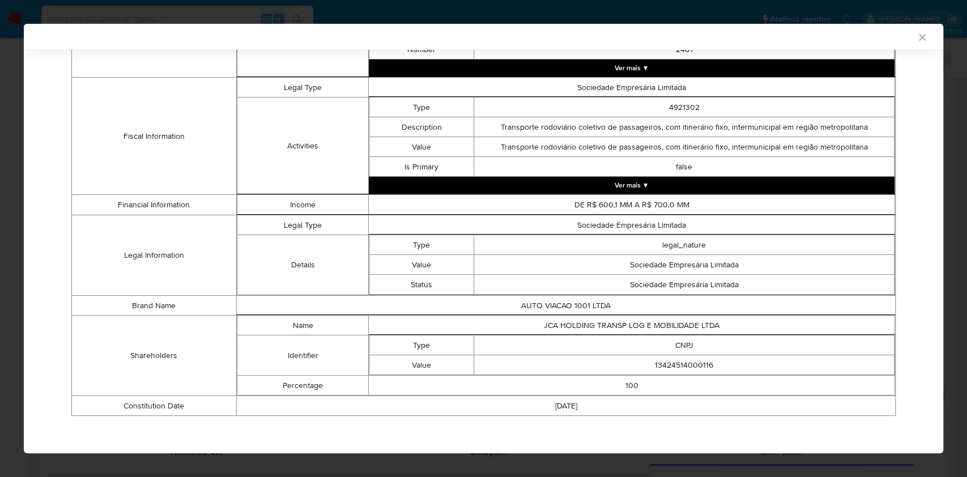
click at [0, 111] on div "AML Data Collector Case Id - qJOkn98XYTL1LIM7IaJFQv0C Os dados detalhados abaix…" at bounding box center [483, 238] width 967 height 477
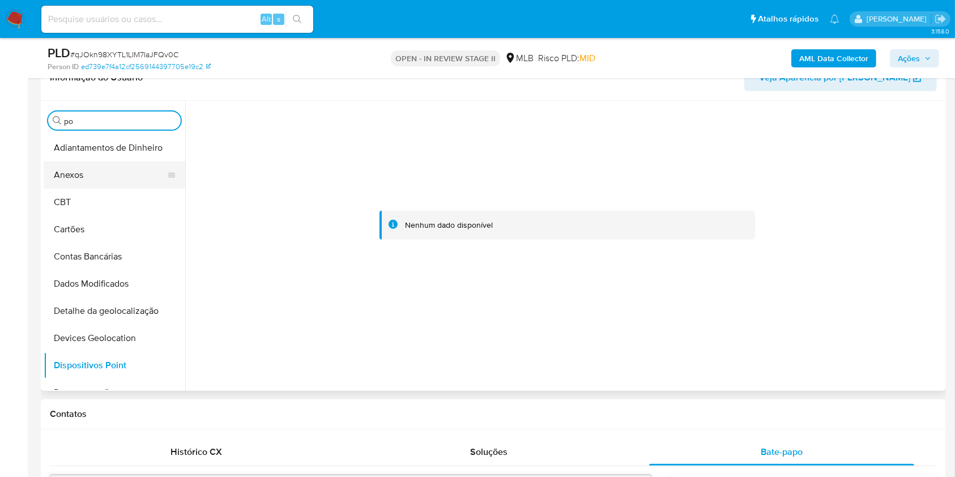
click at [82, 170] on button "Anexos" at bounding box center [110, 175] width 133 height 27
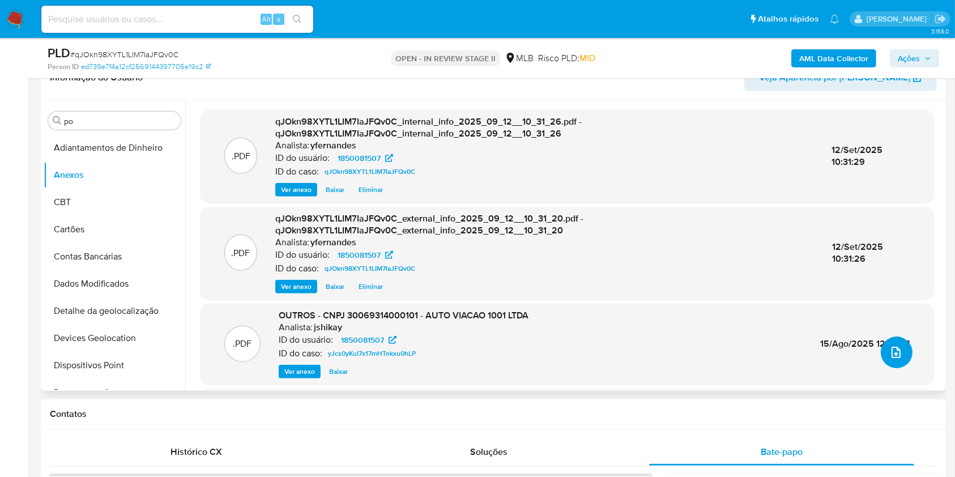
click at [893, 346] on icon "upload-file" at bounding box center [897, 353] width 14 height 14
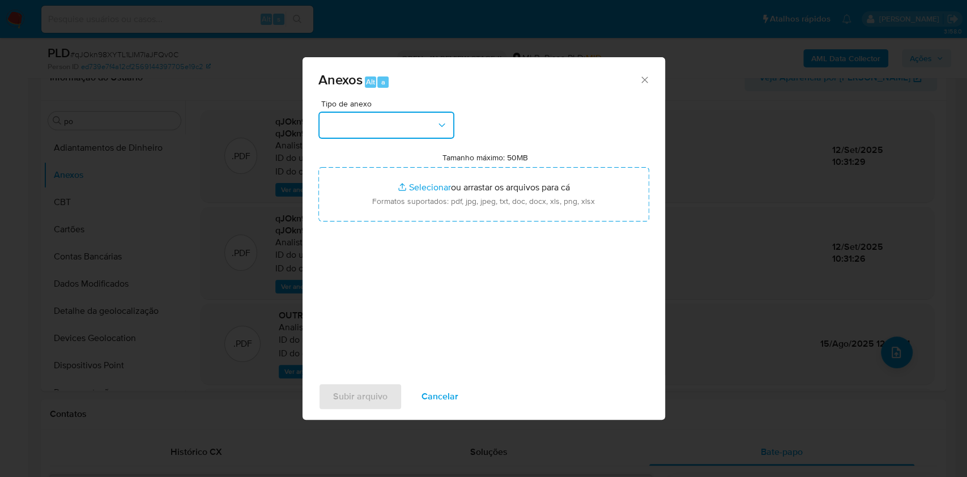
click at [394, 119] on button "button" at bounding box center [386, 125] width 136 height 27
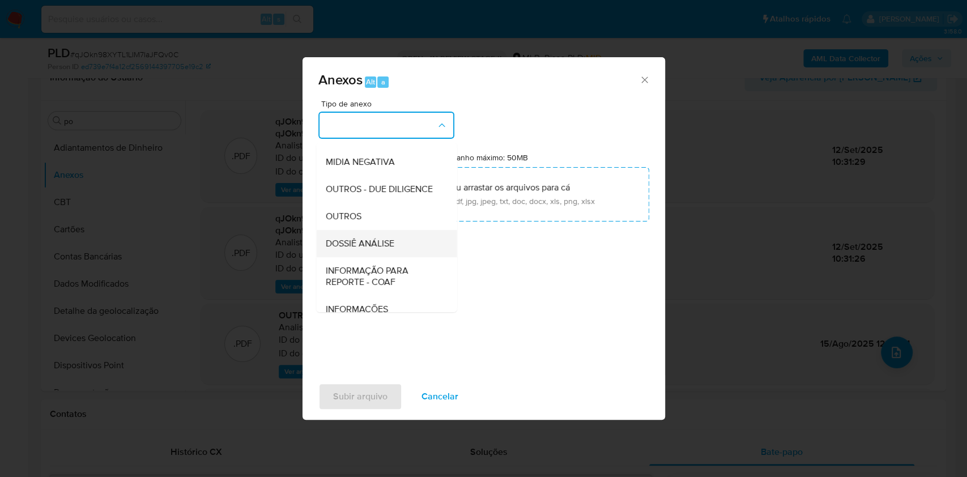
scroll to position [174, 0]
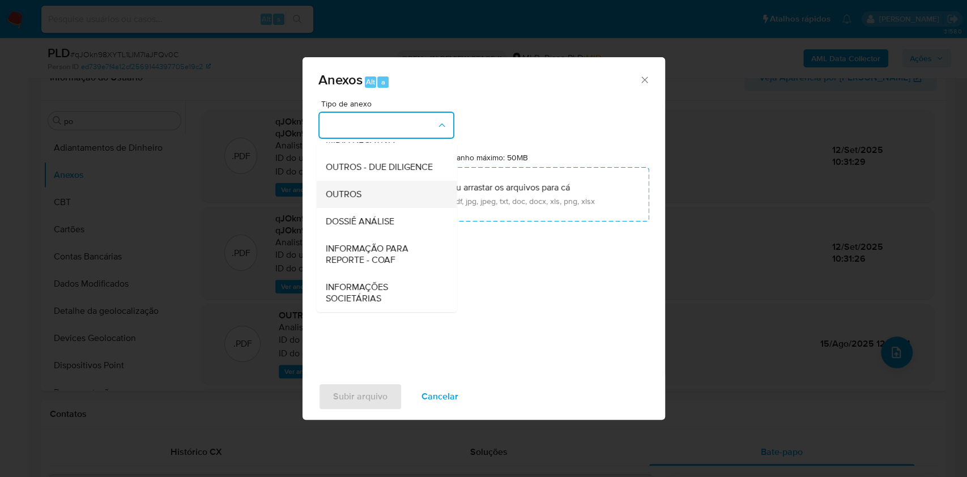
click at [349, 189] on span "OUTROS" at bounding box center [343, 194] width 36 height 11
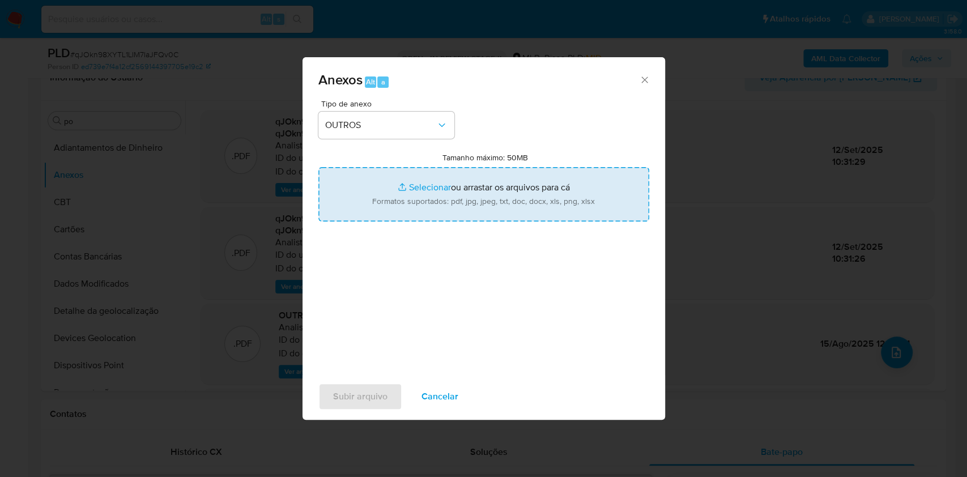
type input "C:\fakepath\DECLINIO_SAR - xxx - CNPJ 30069314000101 - AUTO VIACAO 1001 LTDA.pdf"
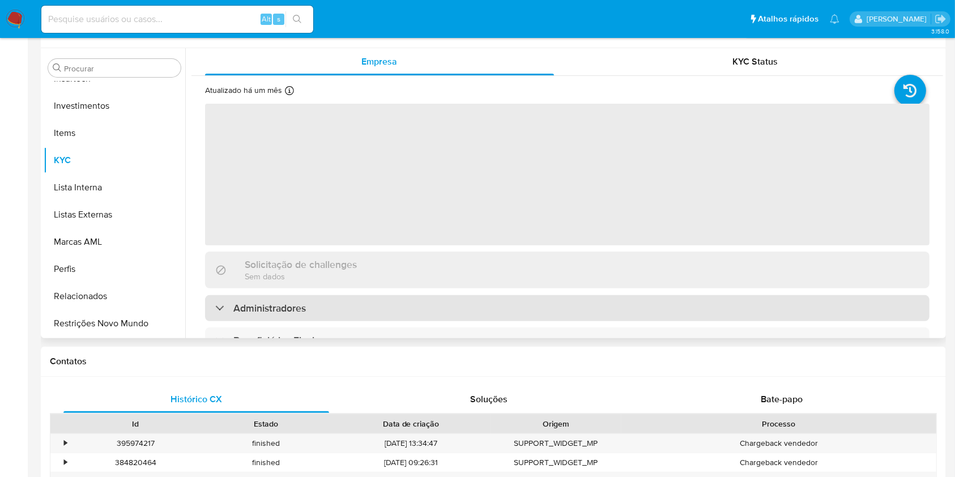
scroll to position [377, 0]
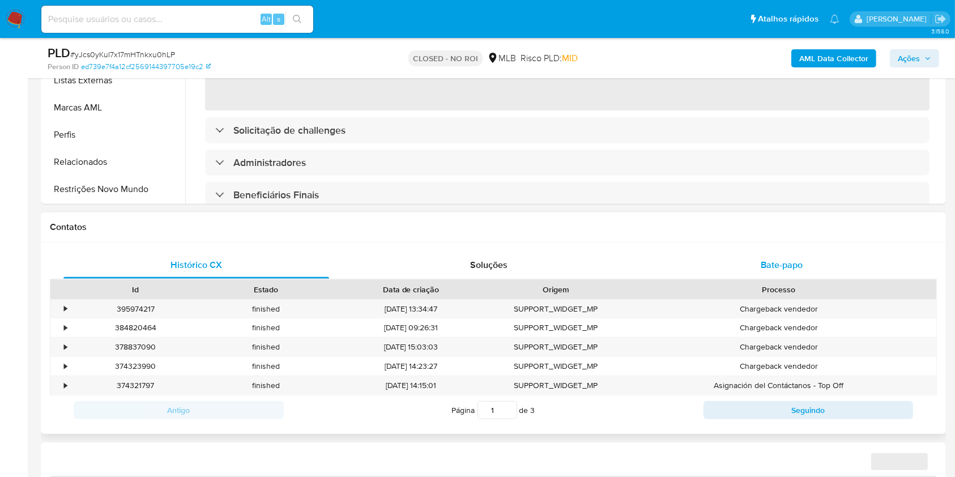
click at [755, 252] on div "Bate-papo" at bounding box center [782, 265] width 266 height 27
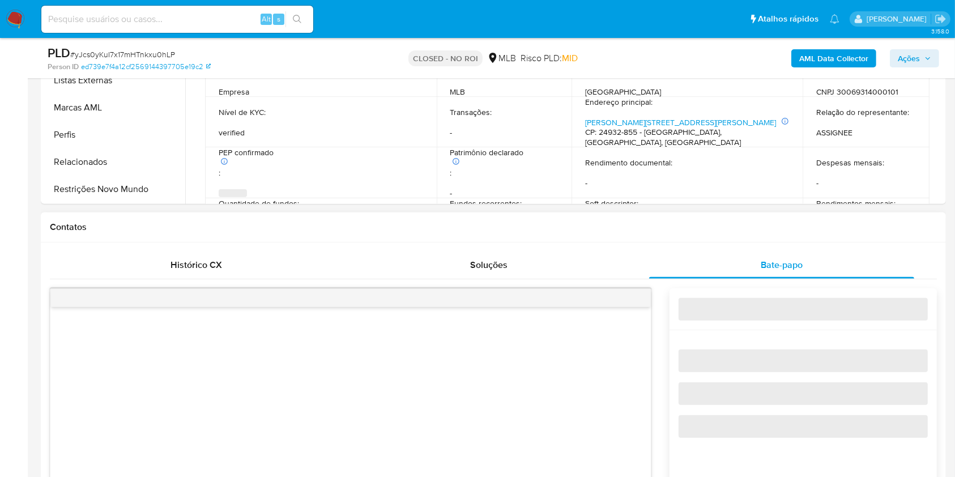
select select "10"
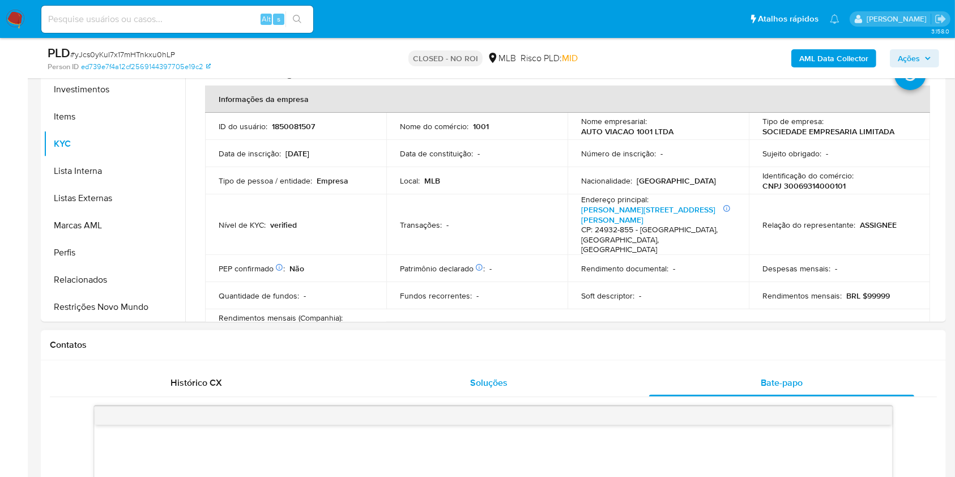
scroll to position [227, 0]
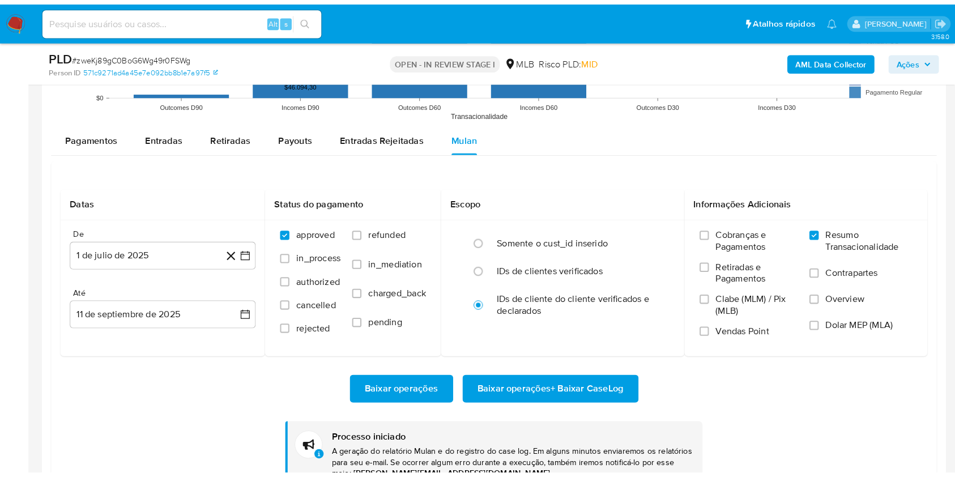
scroll to position [533, 0]
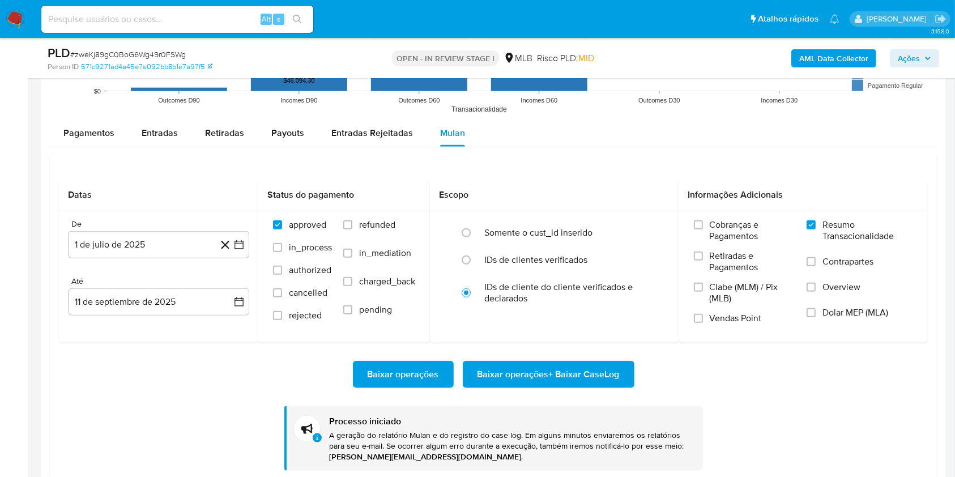
click at [94, 52] on span "# zweKj89gC0BoG6Wg49r0FSWg" at bounding box center [128, 54] width 116 height 11
copy span "zweKj89gC0BoG6Wg49r0FSWg"
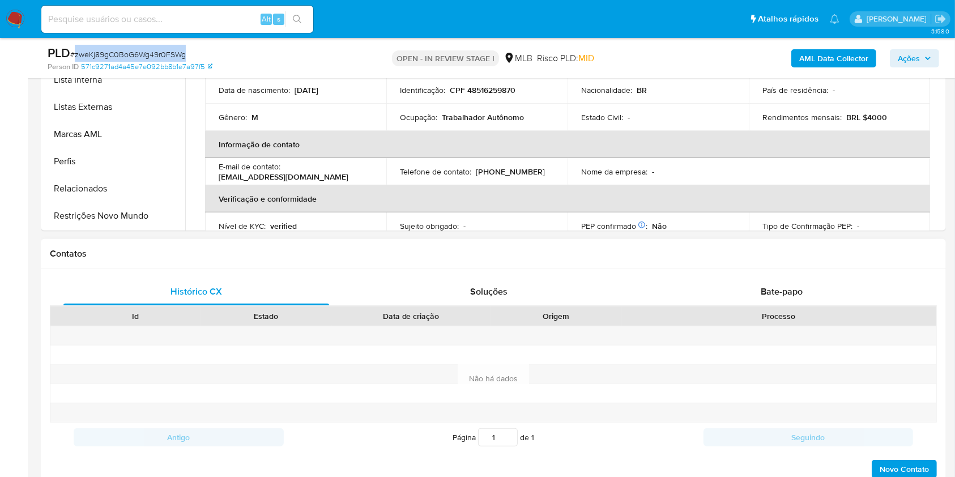
scroll to position [75, 0]
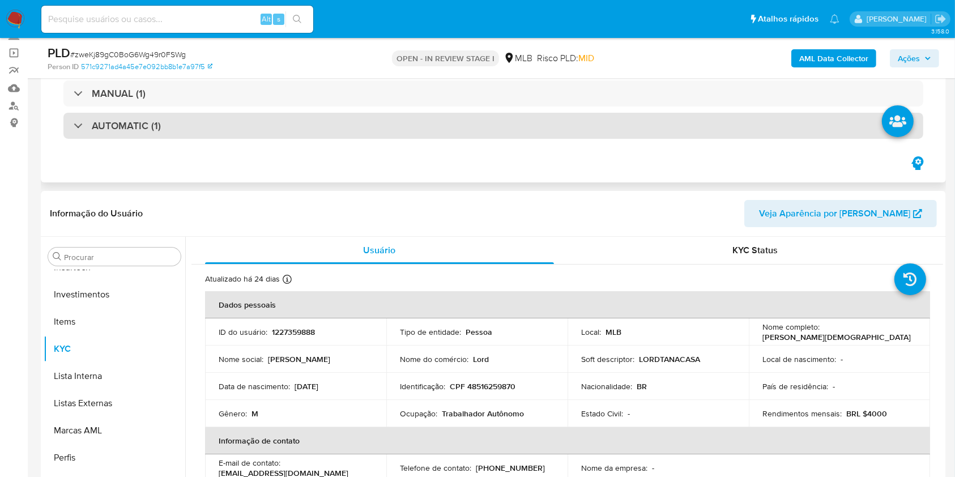
click at [408, 131] on div "AUTOMATIC (1)" at bounding box center [493, 126] width 860 height 26
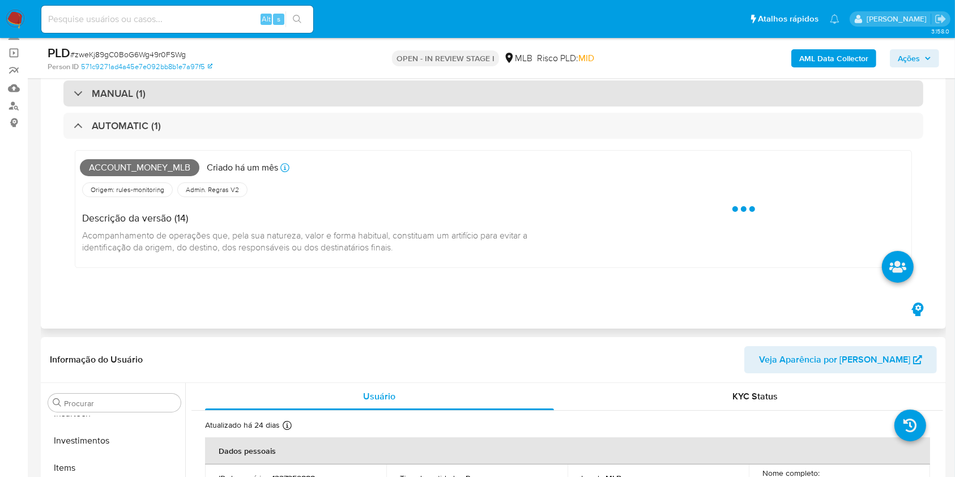
click at [377, 95] on div "MANUAL (1)" at bounding box center [493, 93] width 860 height 26
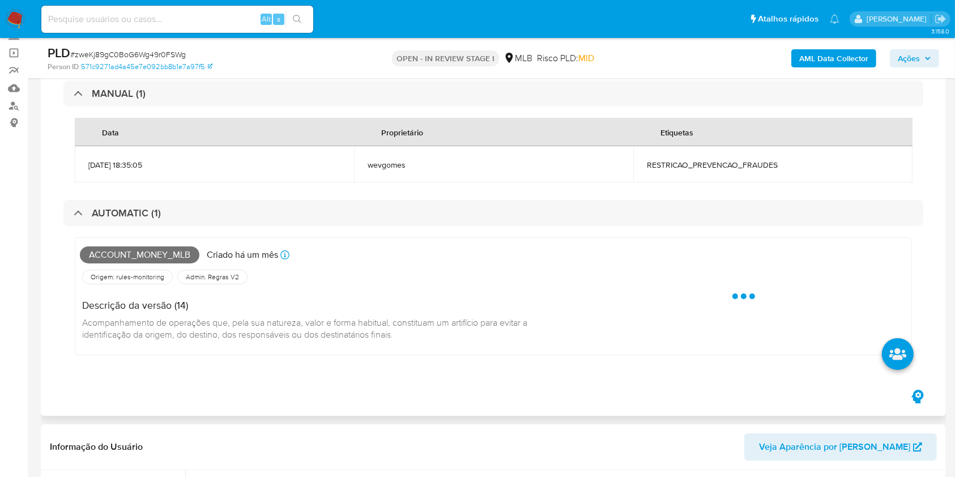
click at [696, 160] on span "RESTRICAO_PREVENCAO_FRAUDES" at bounding box center [773, 165] width 252 height 10
copy div "RESTRICAO_PREVENCAO_FRAUDES"
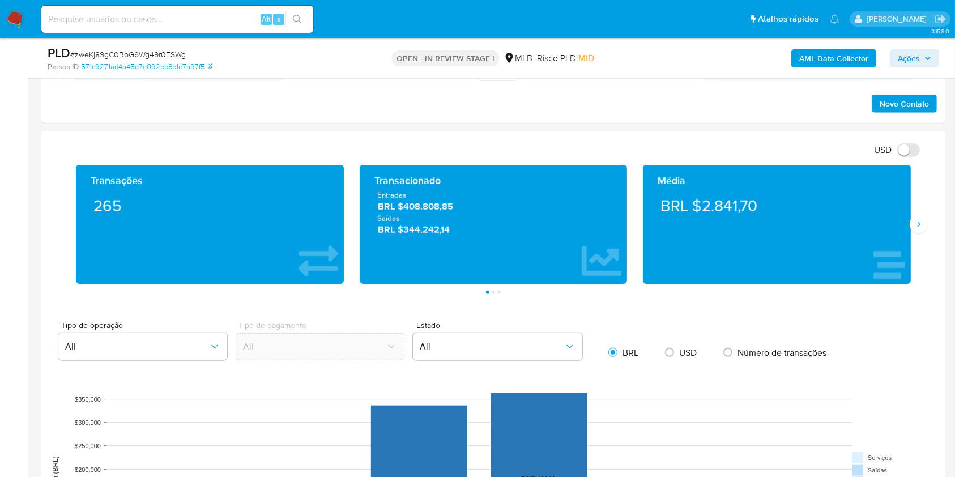
scroll to position [1057, 0]
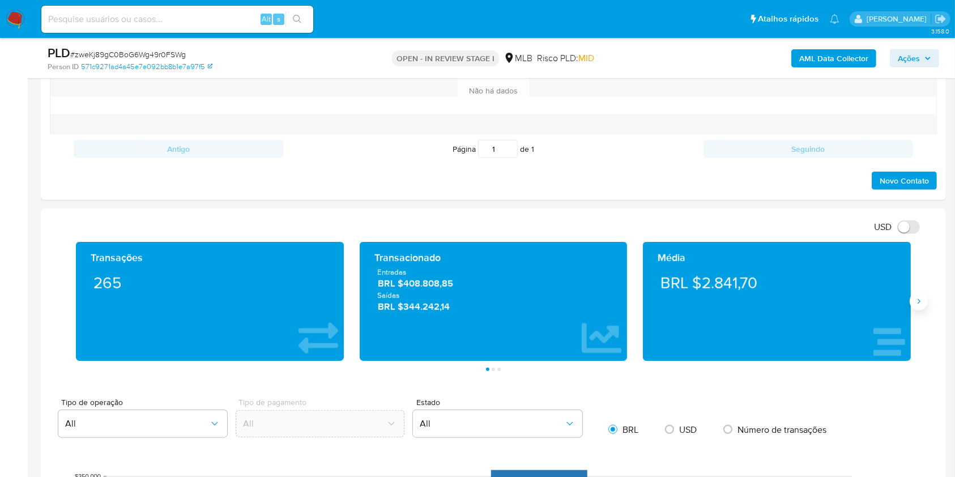
click at [914, 296] on button "Siguiente" at bounding box center [919, 301] width 18 height 18
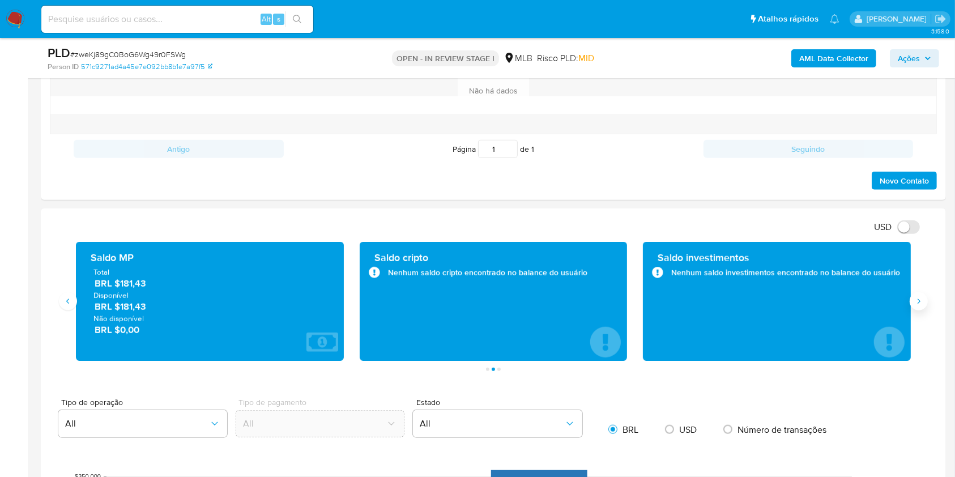
click at [914, 296] on button "Siguiente" at bounding box center [919, 301] width 18 height 18
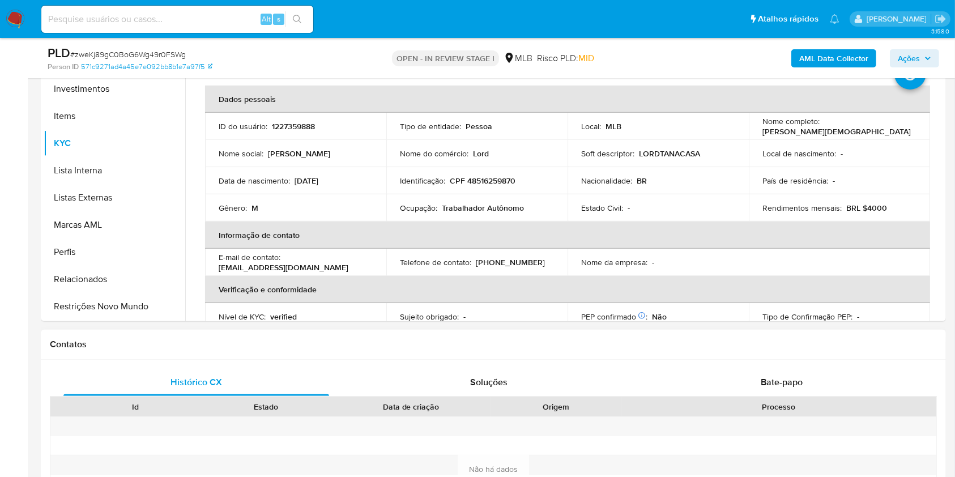
scroll to position [604, 0]
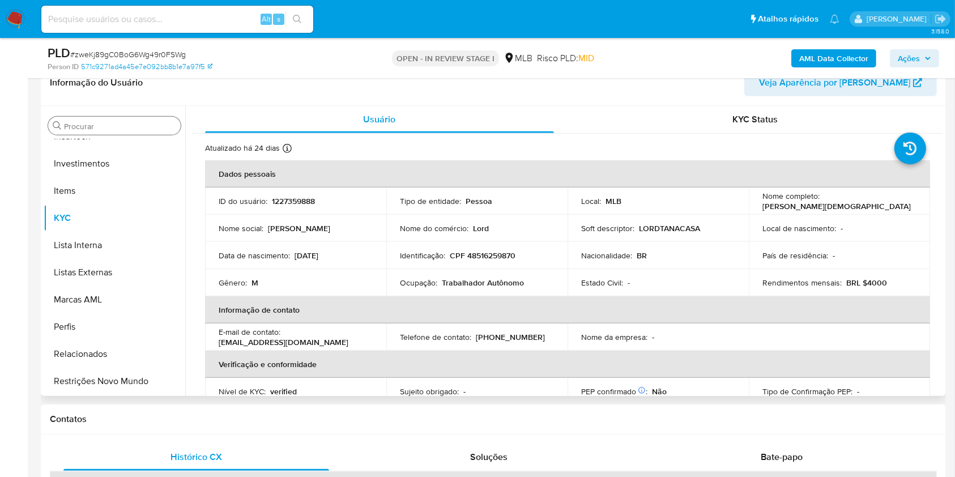
click at [122, 126] on input "Procurar" at bounding box center [120, 126] width 112 height 10
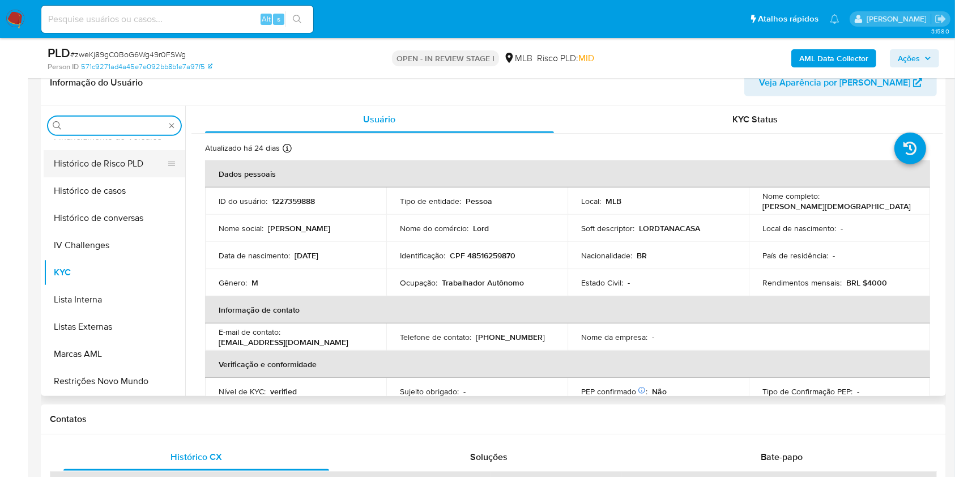
scroll to position [207, 0]
click at [97, 123] on input "Procurar" at bounding box center [114, 126] width 101 height 10
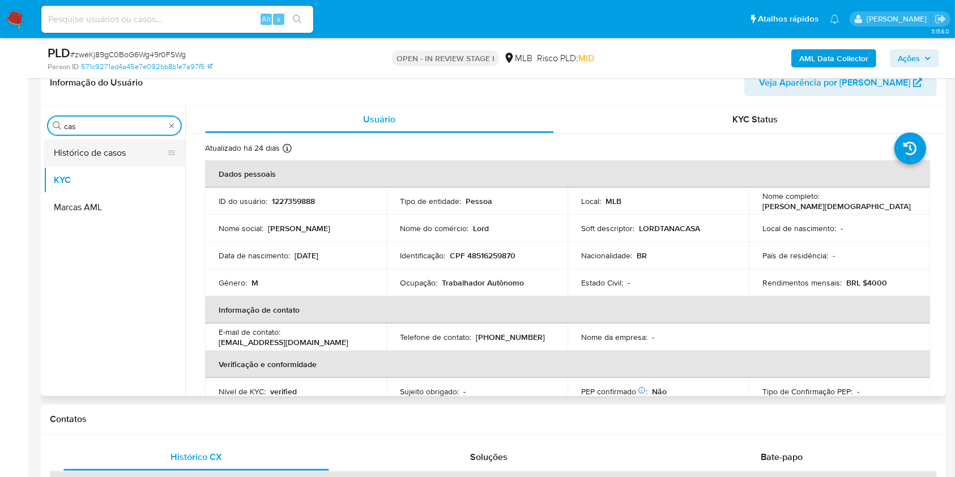
click at [70, 159] on button "Histórico de casos" at bounding box center [110, 152] width 133 height 27
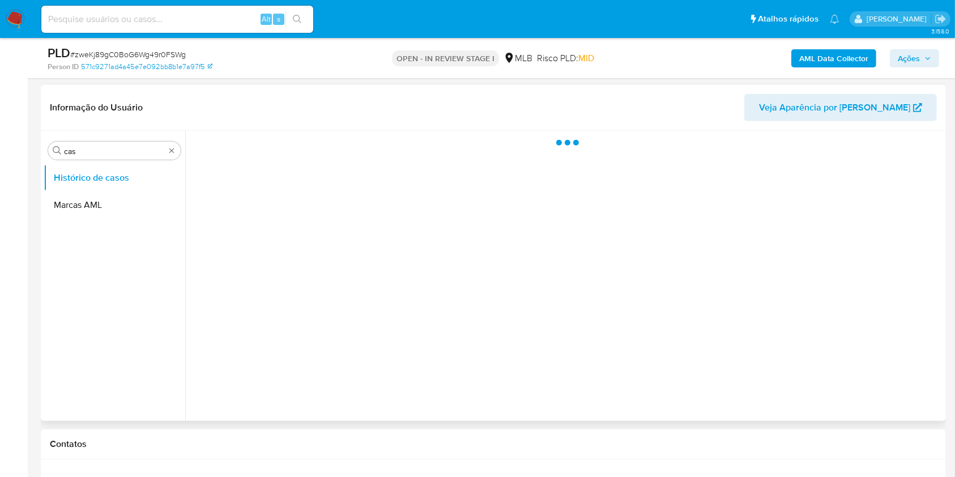
scroll to position [529, 0]
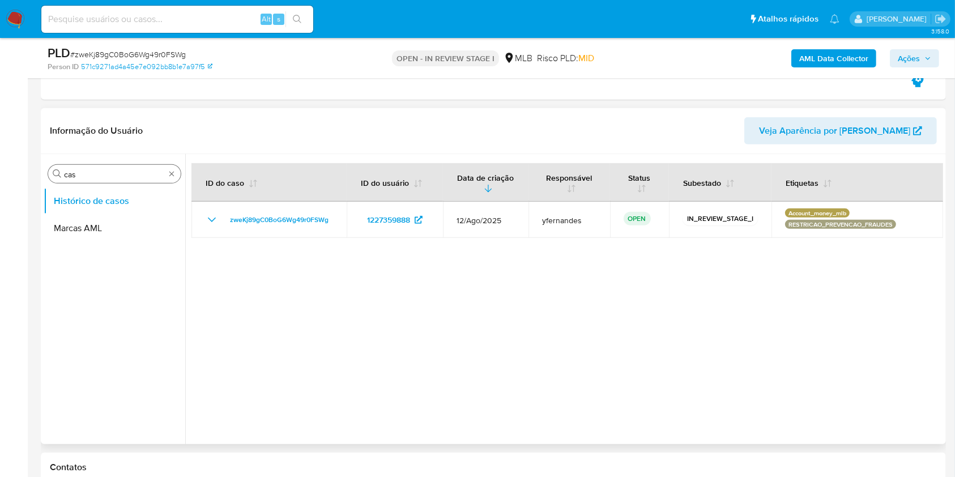
click at [72, 173] on input "cas" at bounding box center [114, 174] width 101 height 10
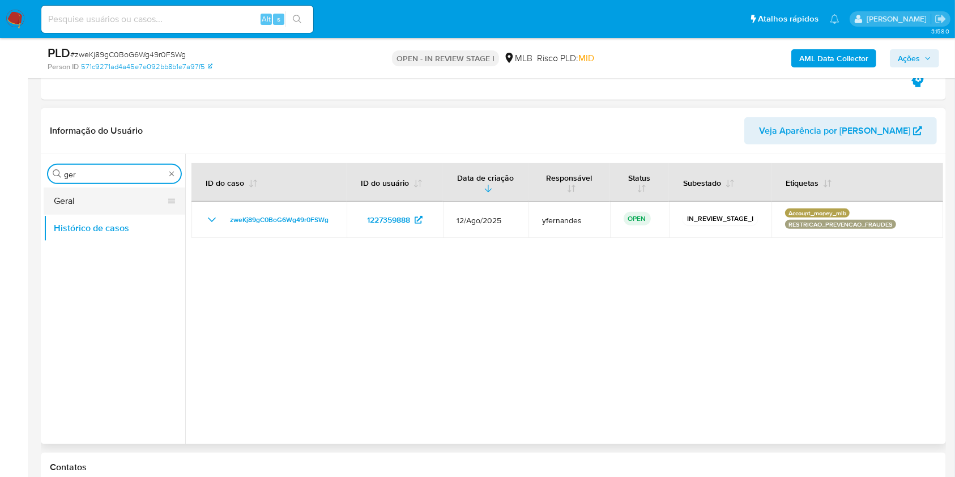
type input "ger"
click at [77, 209] on button "Geral" at bounding box center [110, 201] width 133 height 27
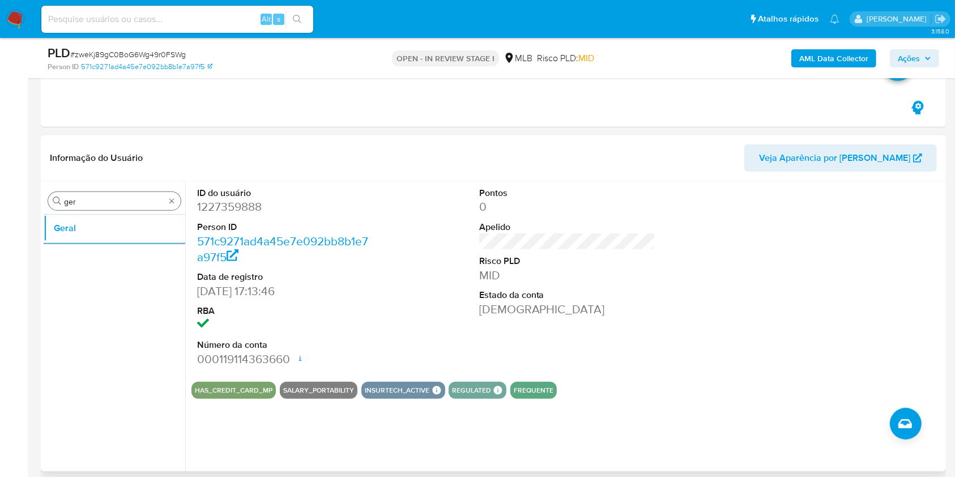
click at [77, 201] on input "ger" at bounding box center [114, 202] width 101 height 10
click at [78, 201] on input "ger" at bounding box center [114, 202] width 101 height 10
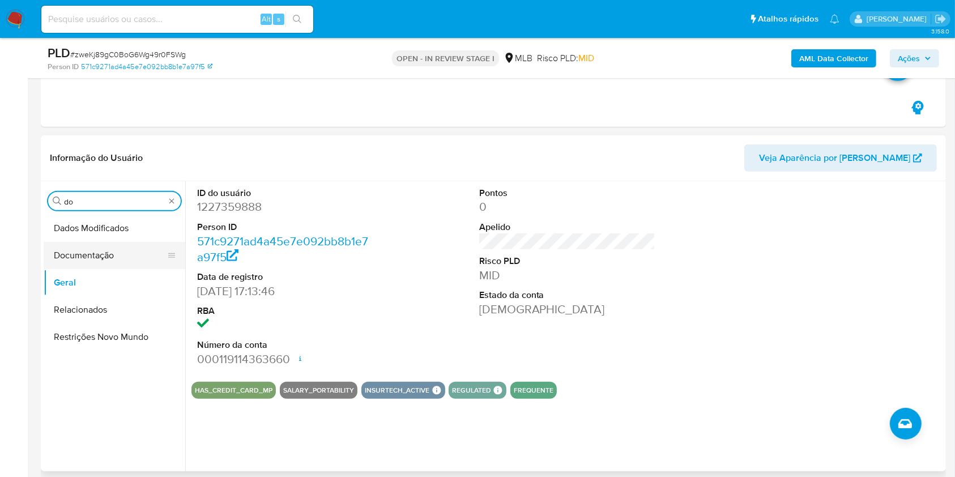
type input "do"
click at [101, 261] on button "Documentação" at bounding box center [110, 255] width 133 height 27
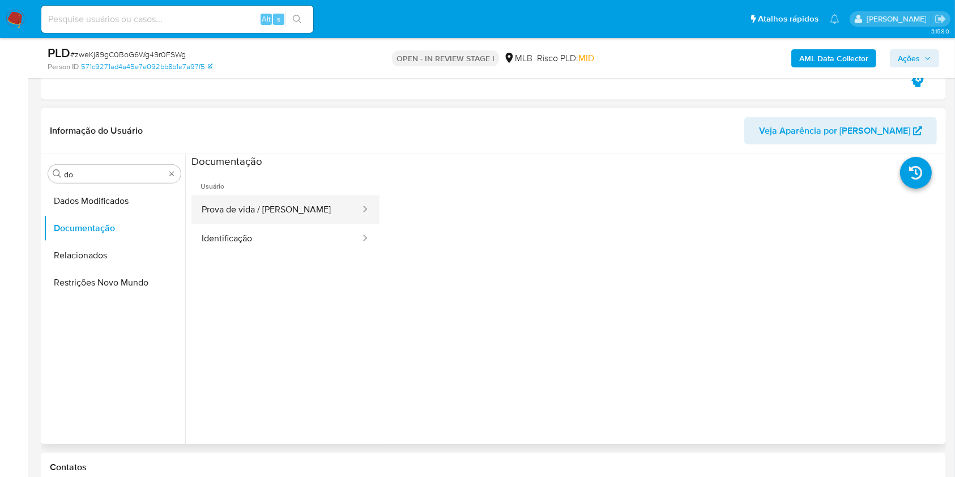
click at [267, 215] on button "Prova de vida / [PERSON_NAME]" at bounding box center [277, 210] width 170 height 29
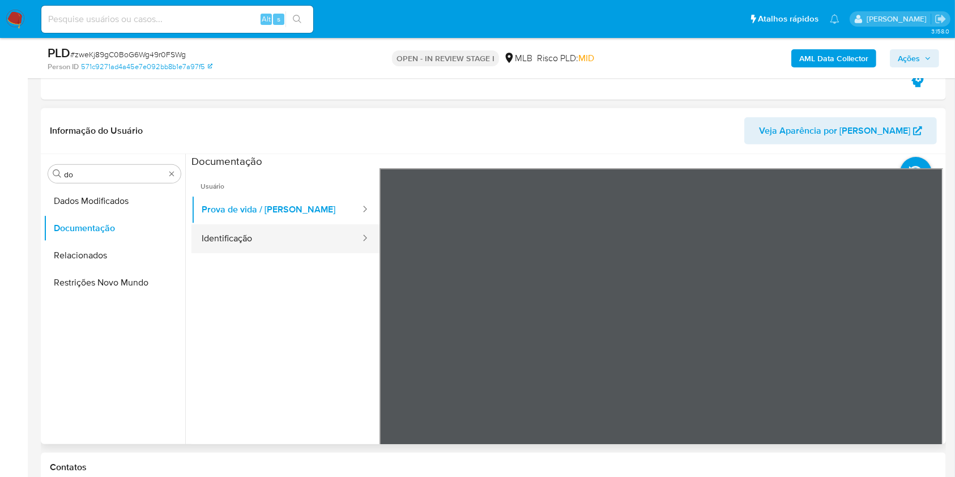
click at [275, 245] on button "Identificação" at bounding box center [277, 238] width 170 height 29
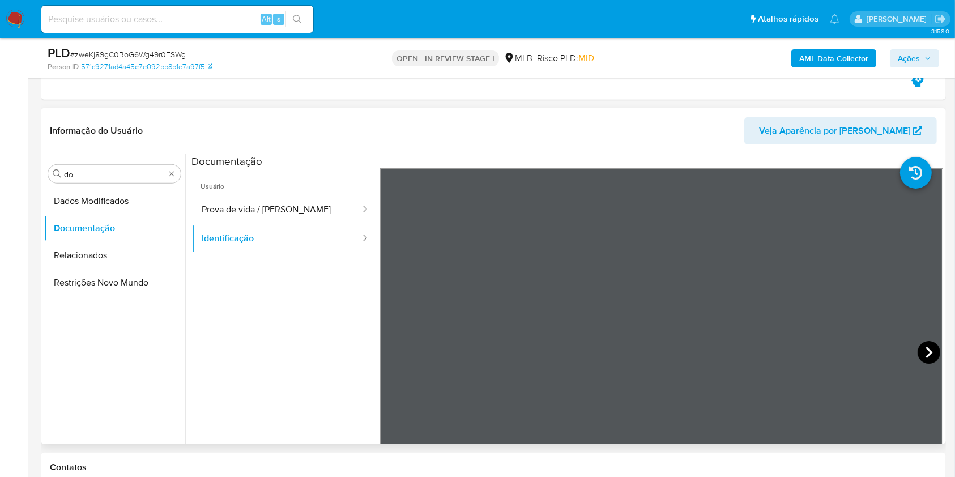
click at [924, 345] on icon at bounding box center [929, 352] width 23 height 23
click at [383, 349] on icon at bounding box center [394, 352] width 23 height 23
click at [317, 198] on button "Prova de vida / [PERSON_NAME]" at bounding box center [277, 210] width 170 height 29
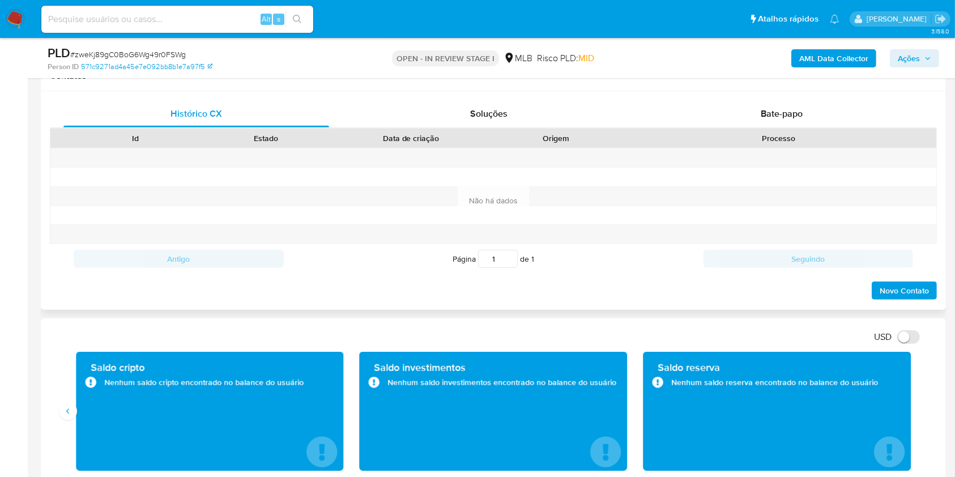
scroll to position [907, 0]
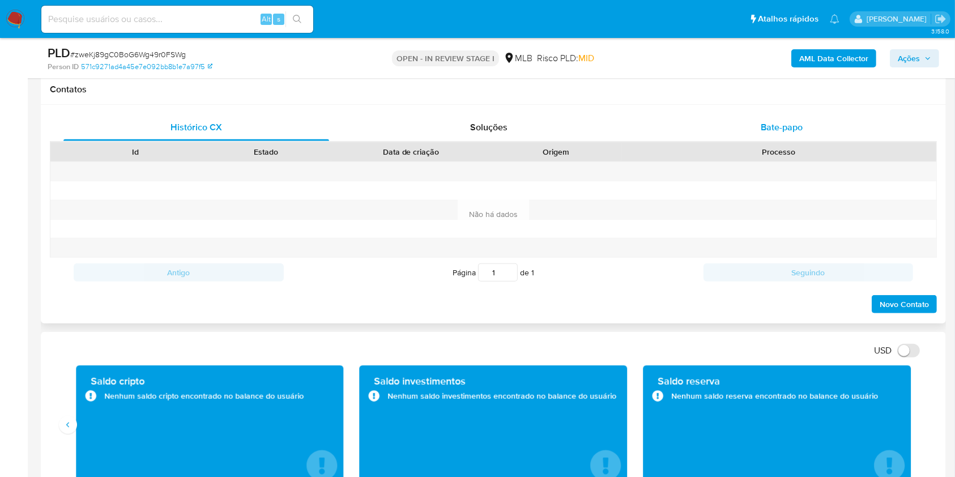
click at [753, 125] on div "Bate-papo" at bounding box center [782, 127] width 266 height 27
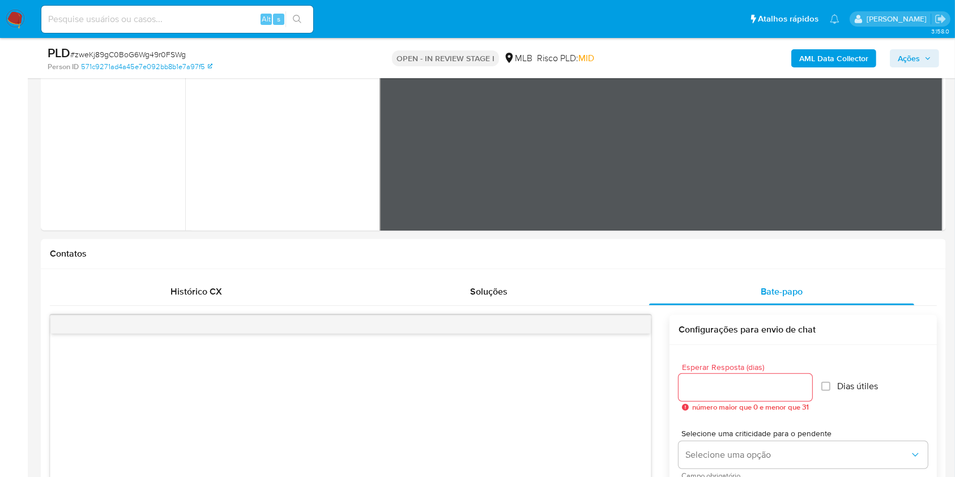
scroll to position [453, 0]
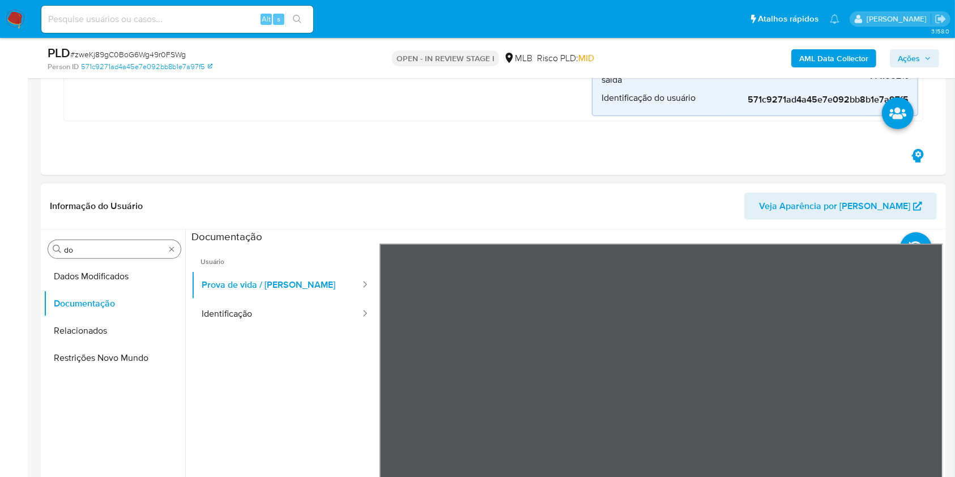
click at [91, 249] on input "do" at bounding box center [114, 250] width 101 height 10
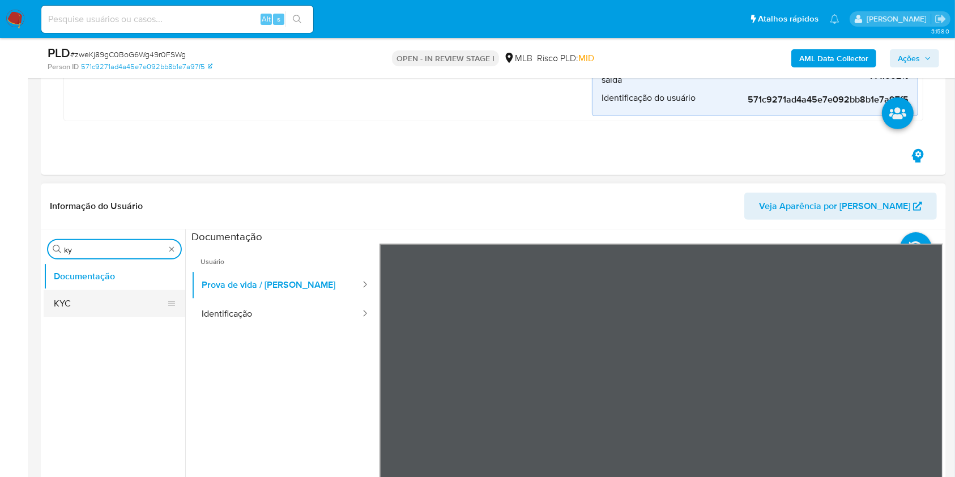
type input "ky"
click at [79, 295] on button "KYC" at bounding box center [110, 303] width 133 height 27
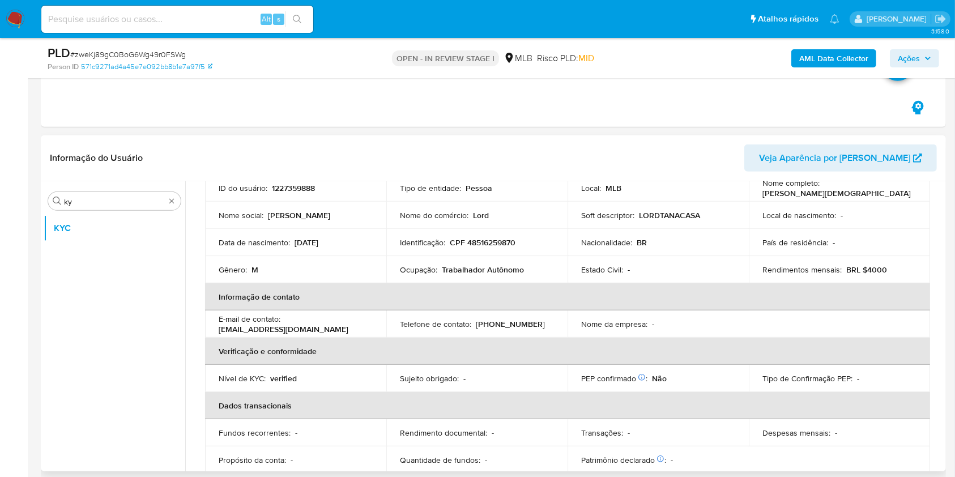
scroll to position [83, 0]
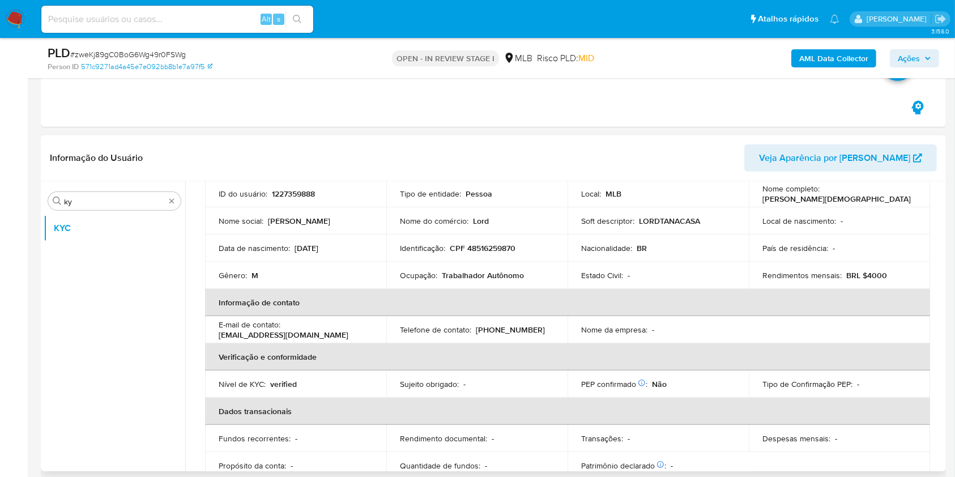
click at [452, 270] on p "Trabalhador Autônomo" at bounding box center [483, 275] width 82 height 10
copy div "Ocupação : Trabalhador Autônomo"
drag, startPoint x: 410, startPoint y: 288, endPoint x: 521, endPoint y: 315, distance: 114.2
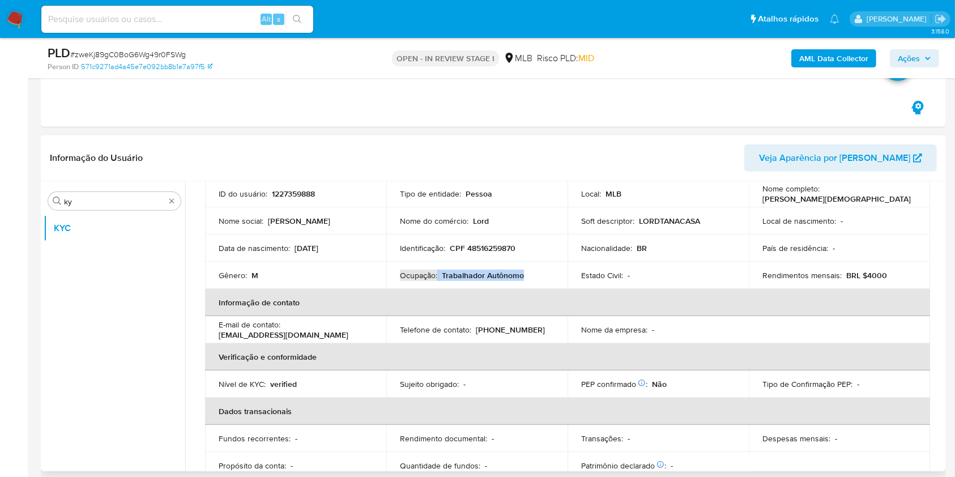
click at [410, 289] on th "Informação de contato" at bounding box center [567, 302] width 725 height 27
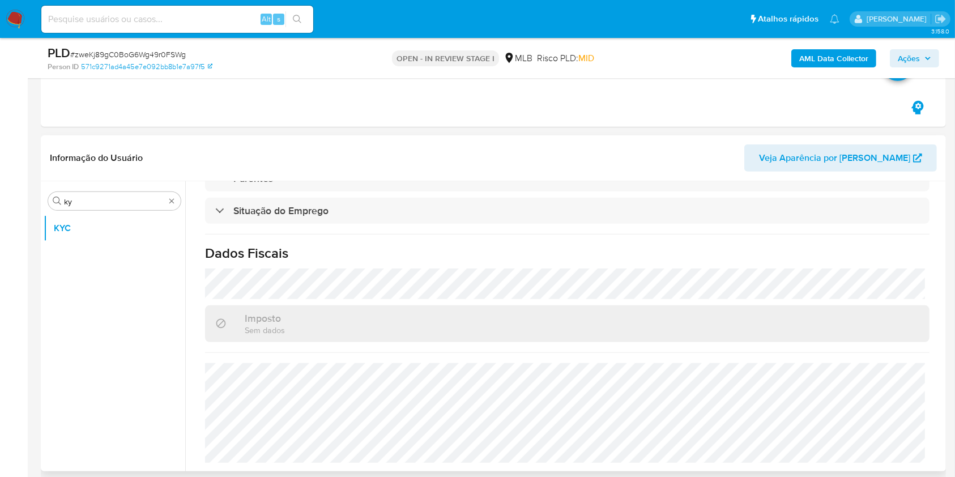
click at [91, 190] on div "Procurar ky KYC" at bounding box center [115, 327] width 142 height 288
click at [94, 205] on input "ky" at bounding box center [114, 202] width 101 height 10
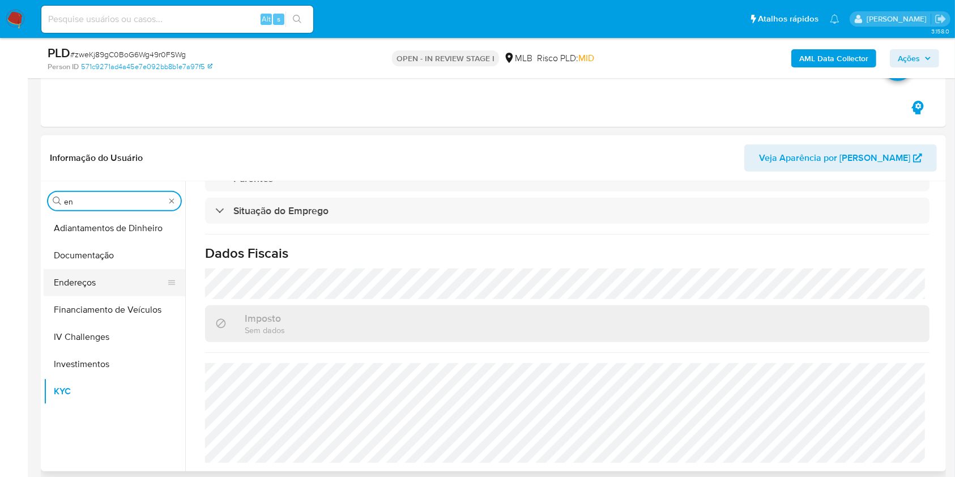
type input "en"
click at [97, 285] on button "Endereços" at bounding box center [110, 282] width 133 height 27
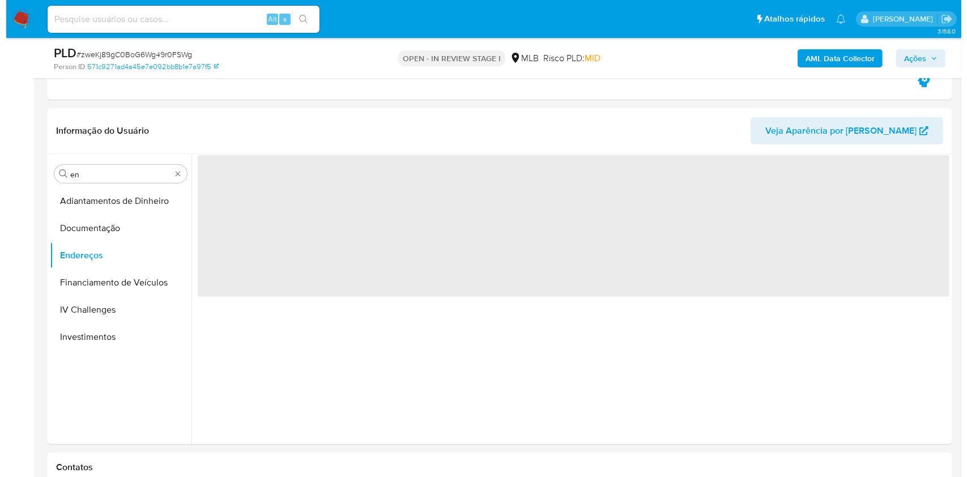
scroll to position [0, 0]
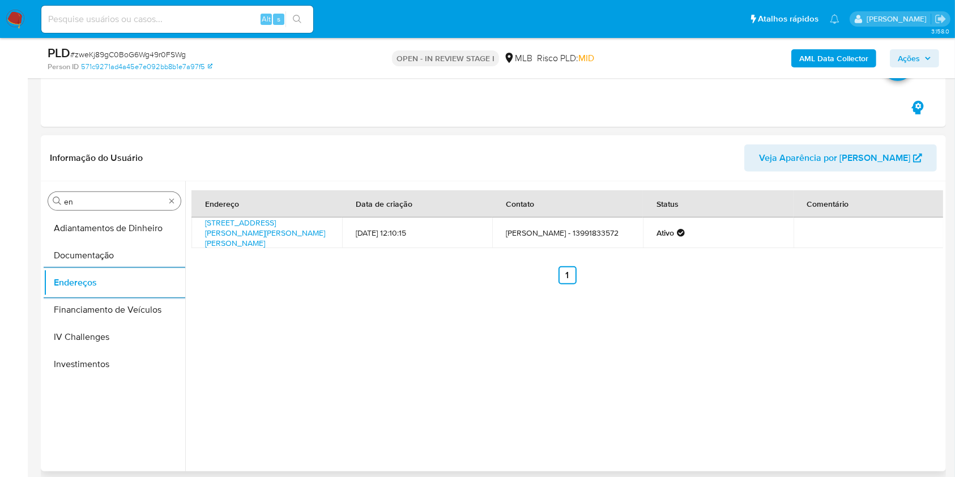
click at [89, 198] on input "en" at bounding box center [114, 202] width 101 height 10
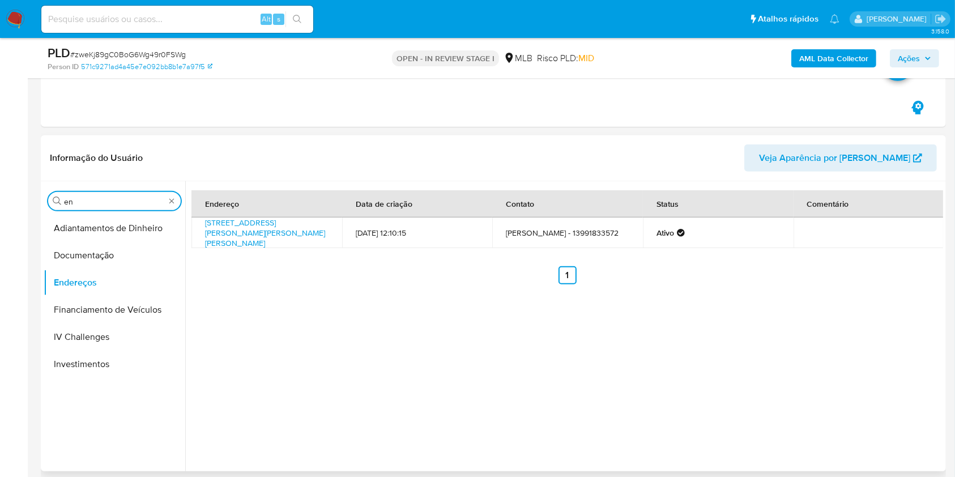
click at [89, 198] on input "en" at bounding box center [114, 202] width 101 height 10
type input "ge"
click at [65, 261] on button "Devices Geolocation" at bounding box center [110, 255] width 133 height 27
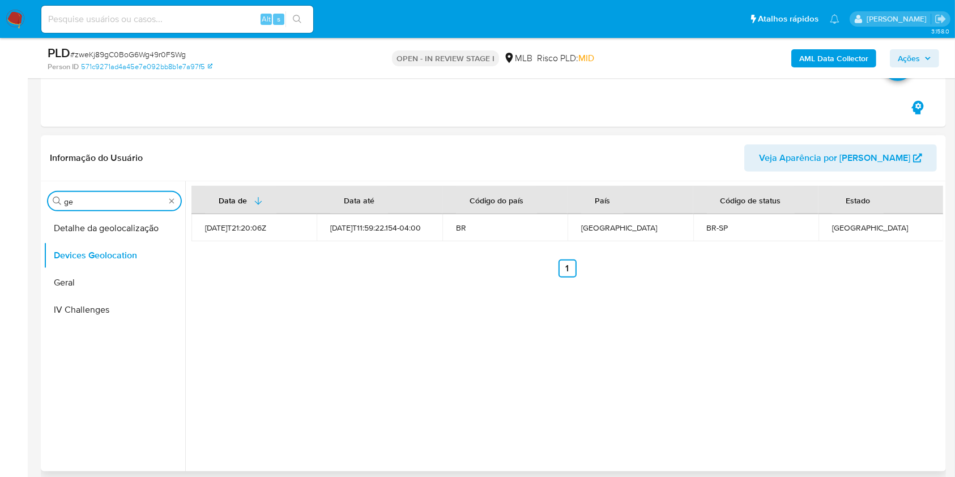
click at [133, 199] on input "ge" at bounding box center [114, 202] width 101 height 10
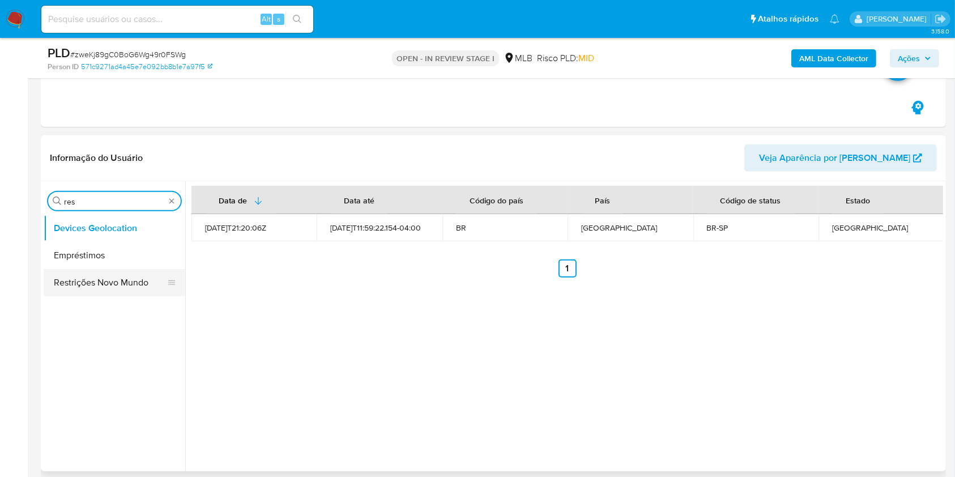
type input "res"
click at [94, 280] on button "Restrições Novo Mundo" at bounding box center [110, 282] width 133 height 27
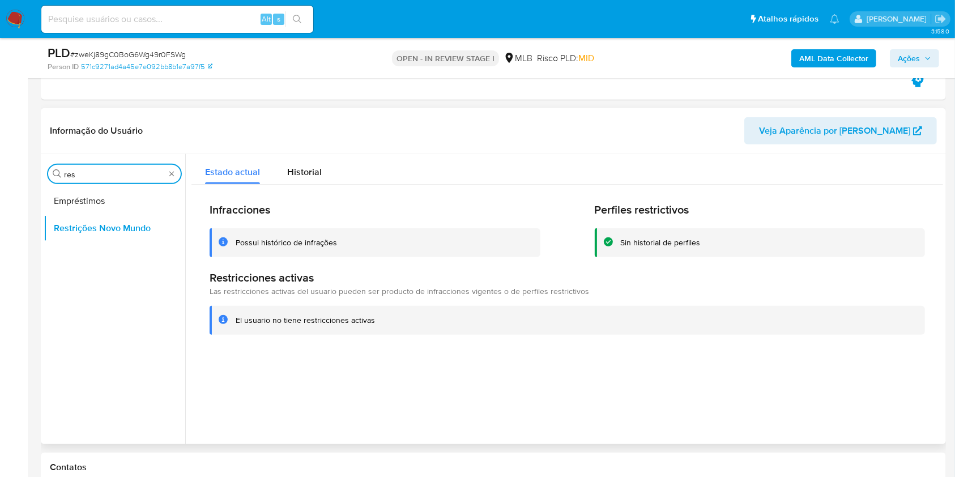
click at [116, 175] on input "res" at bounding box center [114, 174] width 101 height 10
click at [116, 176] on input "res" at bounding box center [114, 174] width 101 height 10
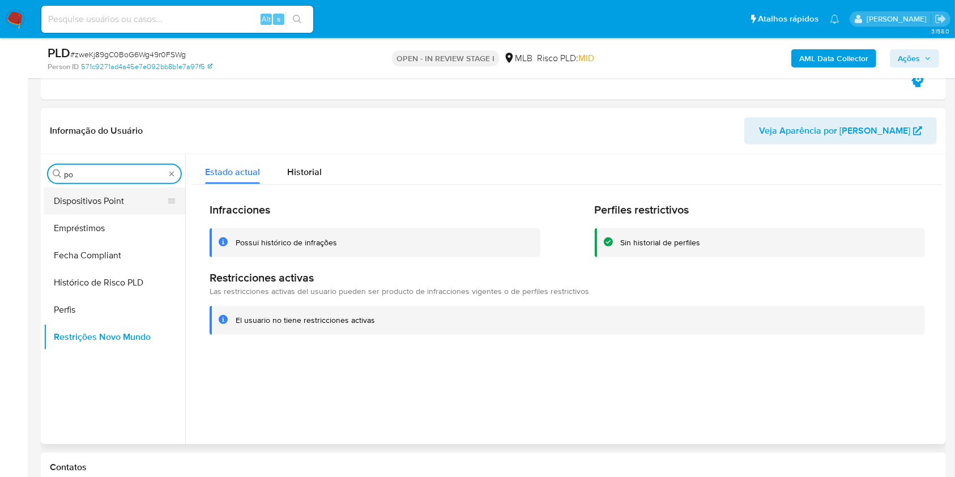
type input "po"
click at [110, 201] on button "Dispositivos Point" at bounding box center [110, 201] width 133 height 27
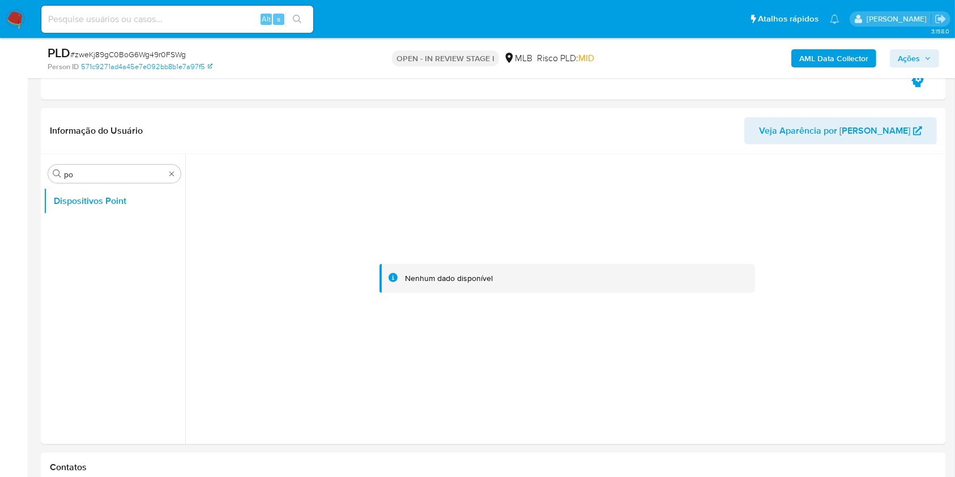
click at [847, 52] on b "AML Data Collector" at bounding box center [834, 58] width 69 height 18
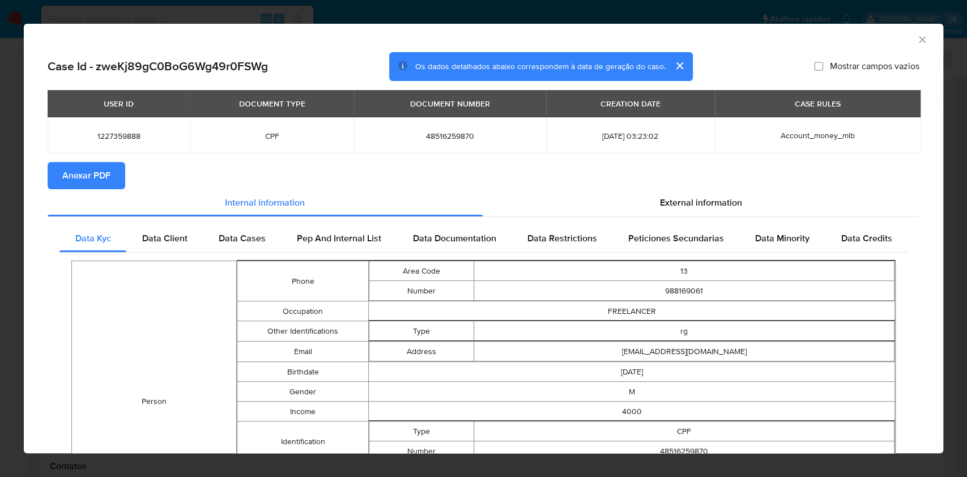
click at [108, 178] on span "Anexar PDF" at bounding box center [86, 175] width 48 height 25
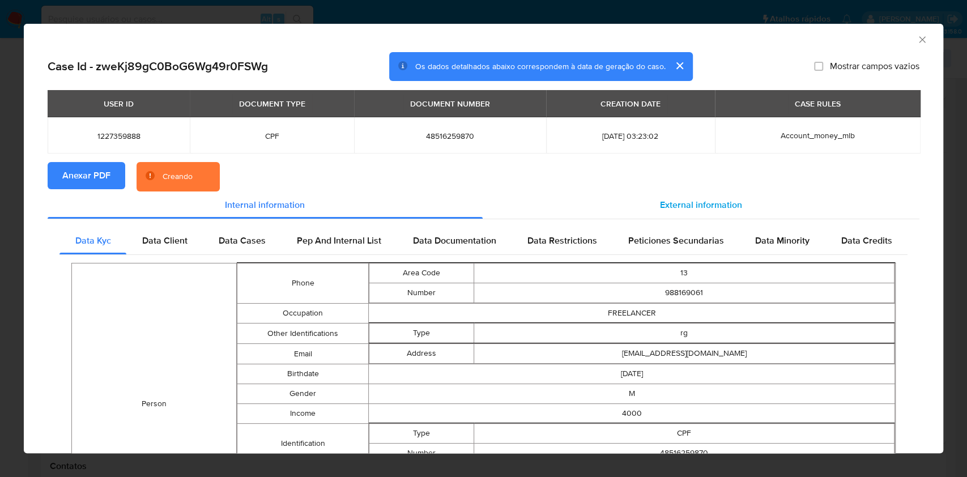
drag, startPoint x: 676, startPoint y: 194, endPoint x: 680, endPoint y: 198, distance: 6.0
click at [677, 194] on div "External information" at bounding box center [701, 205] width 437 height 27
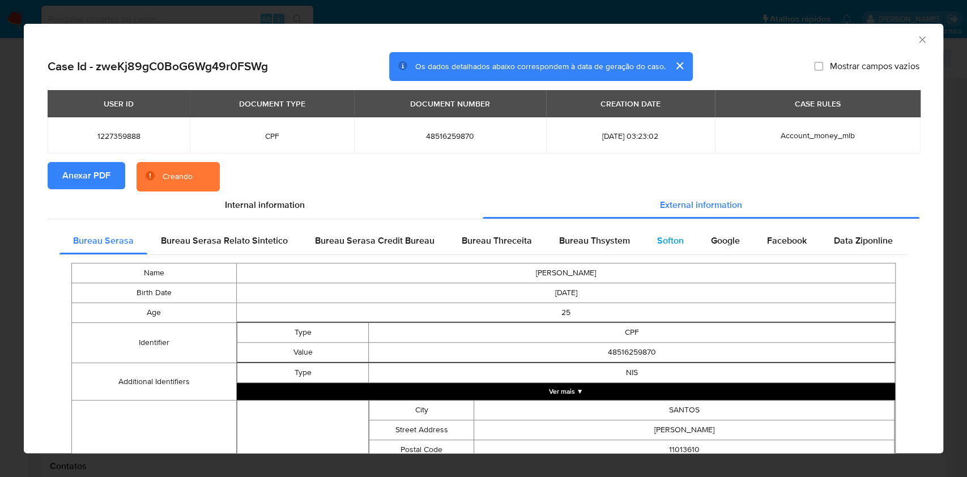
click at [690, 241] on div "Softon" at bounding box center [671, 240] width 54 height 27
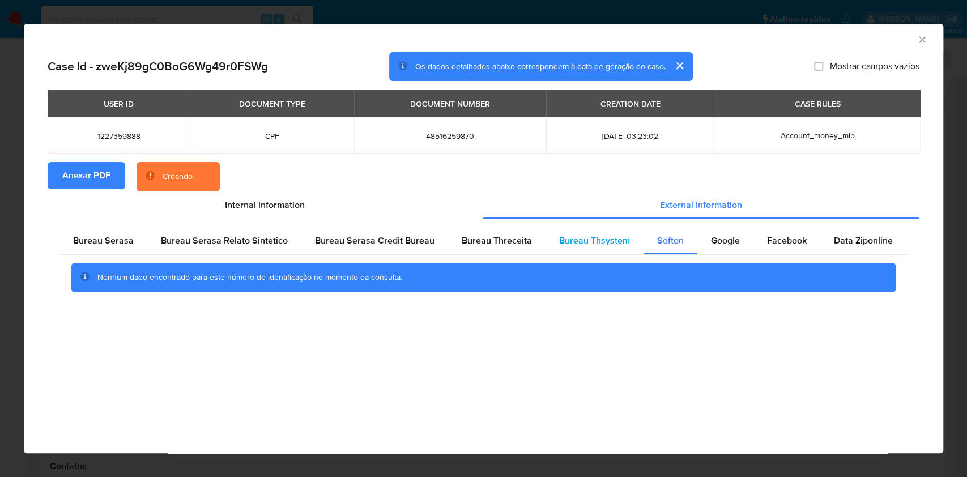
click at [628, 244] on div "Bureau Thsystem" at bounding box center [595, 240] width 98 height 27
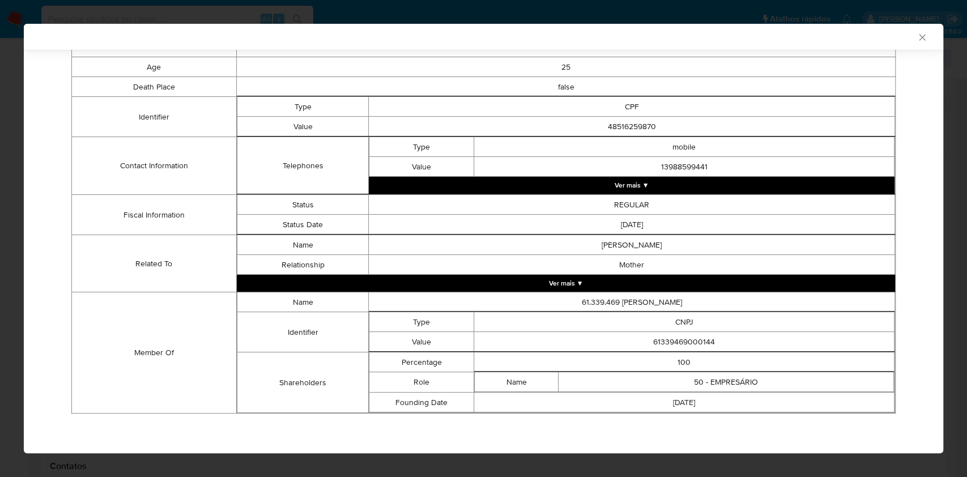
scroll to position [259, 0]
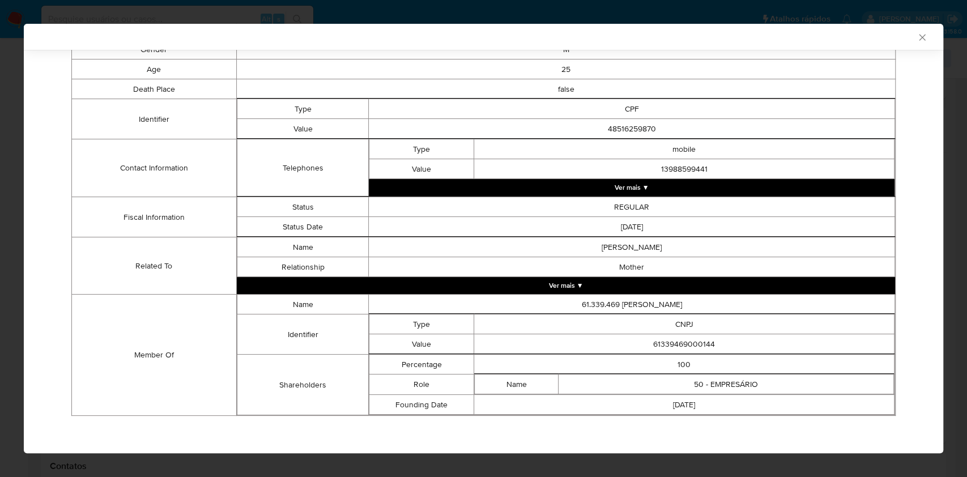
click at [666, 341] on td "61339469000144" at bounding box center [684, 344] width 420 height 20
copy td "61339469000144"
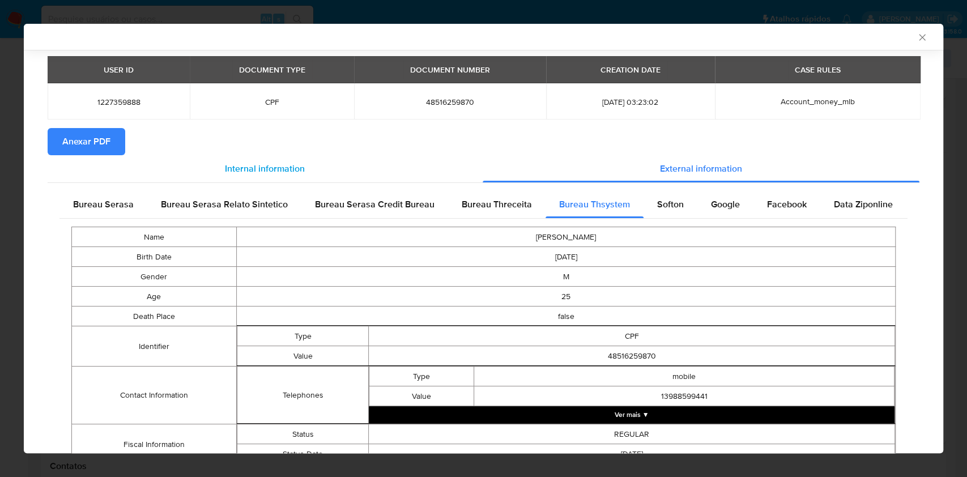
scroll to position [0, 0]
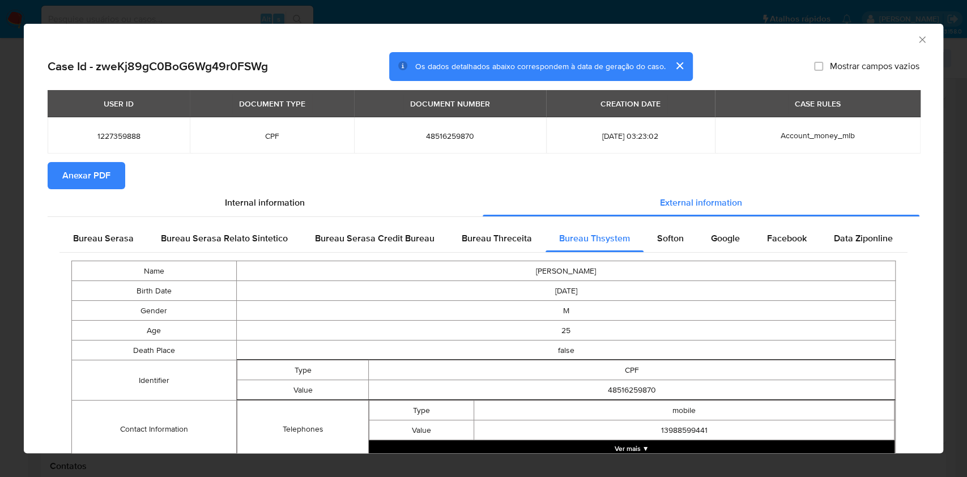
click at [105, 219] on div "Bureau Serasa Bureau Serasa Relato Sintetico Bureau Serasa Credit Bureau Bureau…" at bounding box center [484, 455] width 872 height 476
click at [116, 232] on span "Bureau Serasa" at bounding box center [103, 238] width 61 height 13
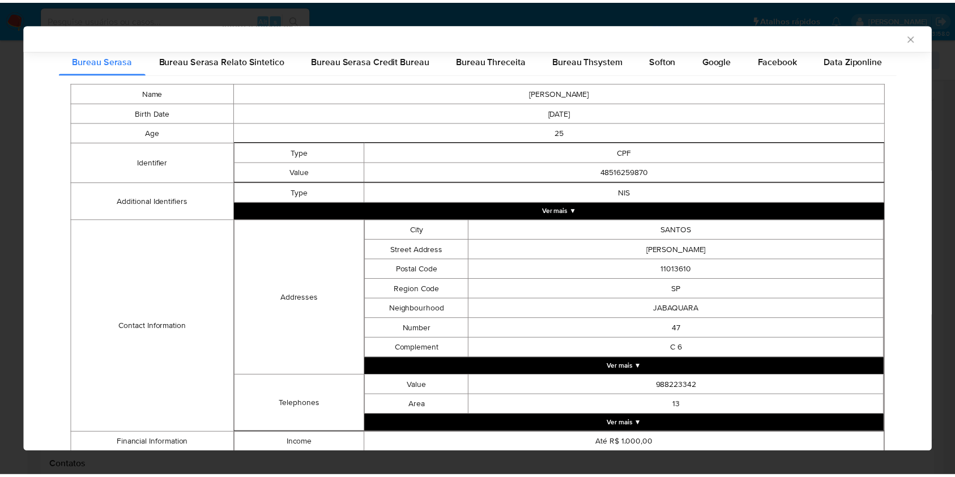
scroll to position [256, 0]
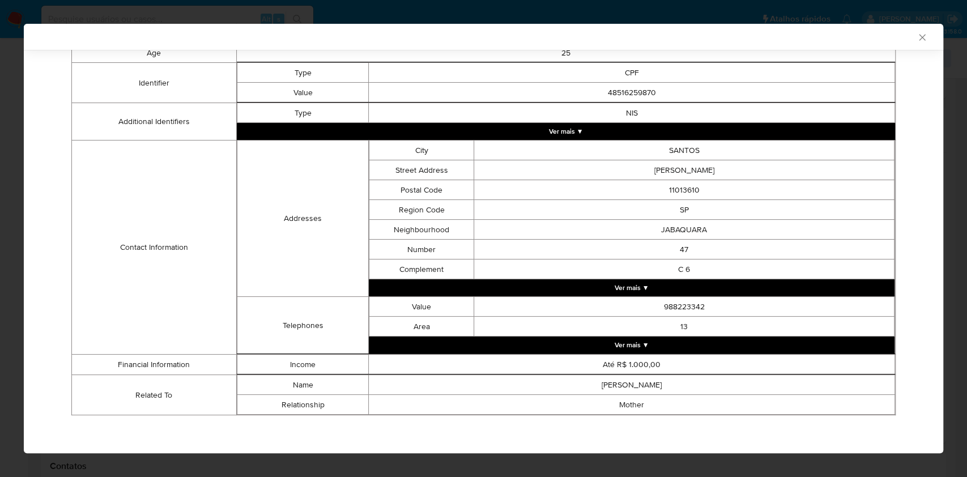
click at [46, 219] on div "Case Id - zweKj89gC0BoG6Wg49r0FSWg Os dados detalhados abaixo correspondem à da…" at bounding box center [484, 124] width 920 height 661
click at [0, 197] on div "AML Data Collector Case Id - zweKj89gC0BoG6Wg49r0FSWg Os dados detalhados abaix…" at bounding box center [483, 238] width 967 height 477
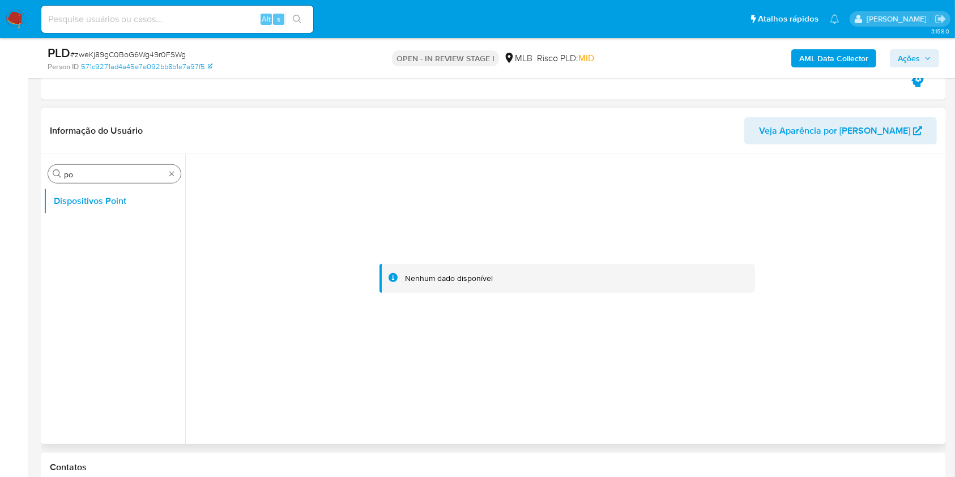
click at [96, 173] on input "po" at bounding box center [114, 174] width 101 height 10
click at [77, 202] on button "Dispositivos Point" at bounding box center [110, 201] width 133 height 27
click at [80, 215] on button "Geral" at bounding box center [110, 228] width 133 height 27
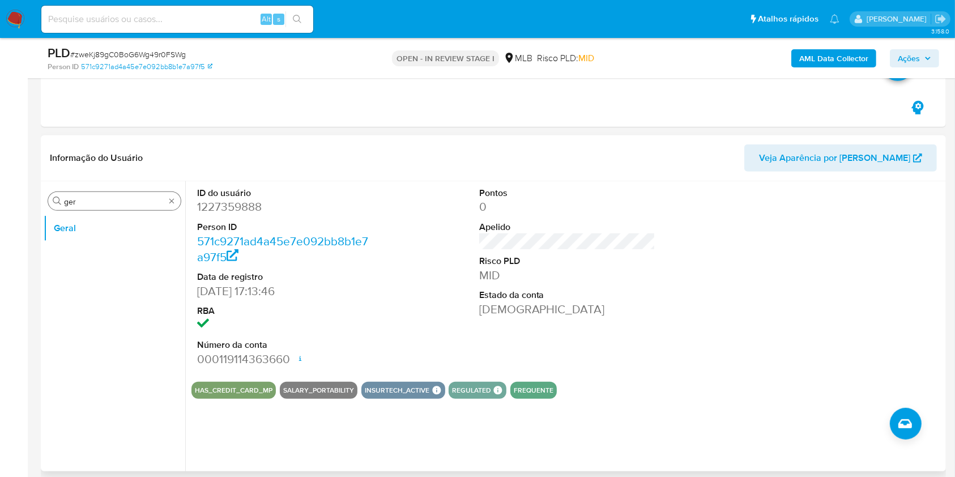
click at [111, 193] on div "Procurar ger" at bounding box center [114, 201] width 133 height 18
drag, startPoint x: 111, startPoint y: 193, endPoint x: 103, endPoint y: 198, distance: 9.7
click at [105, 197] on div "Procurar ger" at bounding box center [114, 201] width 133 height 18
click at [95, 201] on input "ger" at bounding box center [114, 202] width 101 height 10
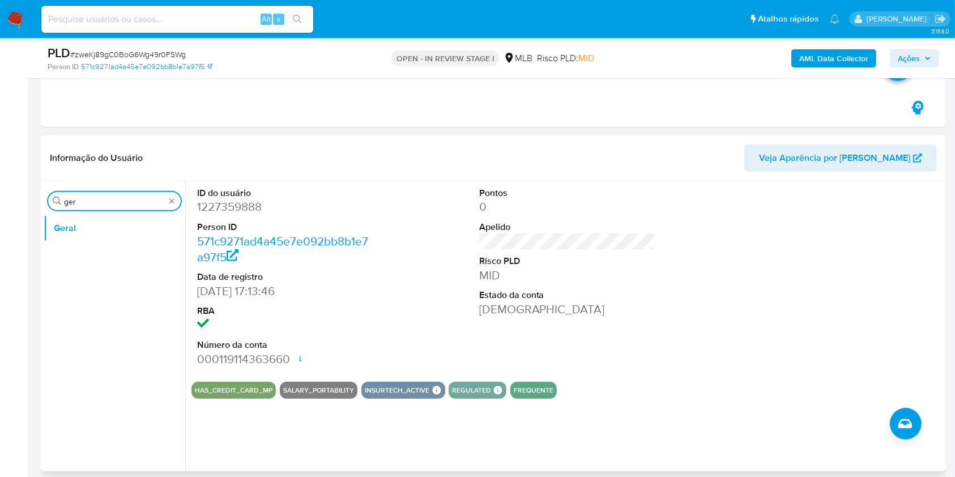
click at [95, 201] on input "ger" at bounding box center [114, 202] width 101 height 10
type input "res"
click at [58, 290] on button "Restrições Novo Mundo" at bounding box center [110, 282] width 133 height 27
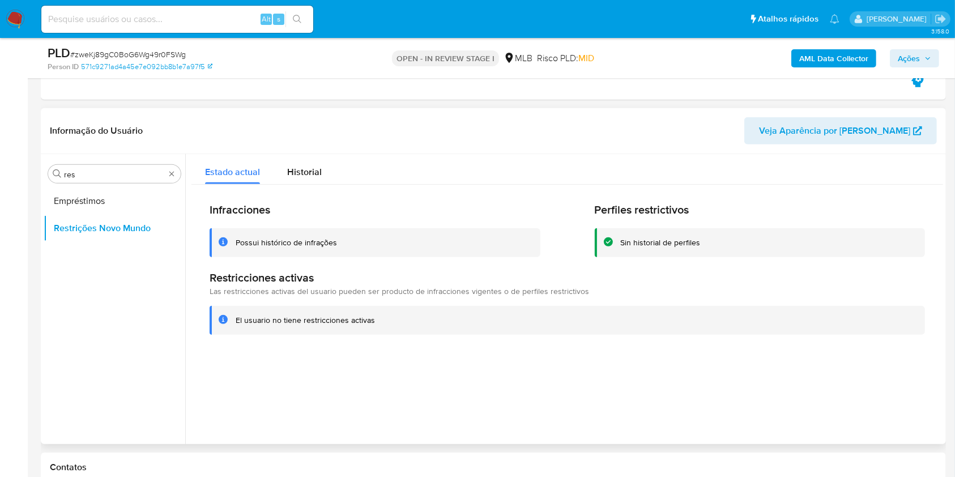
click at [292, 186] on div "Infracciones Possui histórico de infrações Perfiles restrictivos Sin historial …" at bounding box center [568, 269] width 752 height 168
click at [291, 185] on div "Infracciones Possui histórico de infrações Perfiles restrictivos Sin historial …" at bounding box center [568, 269] width 752 height 168
click at [291, 175] on span "Historial" at bounding box center [304, 171] width 35 height 13
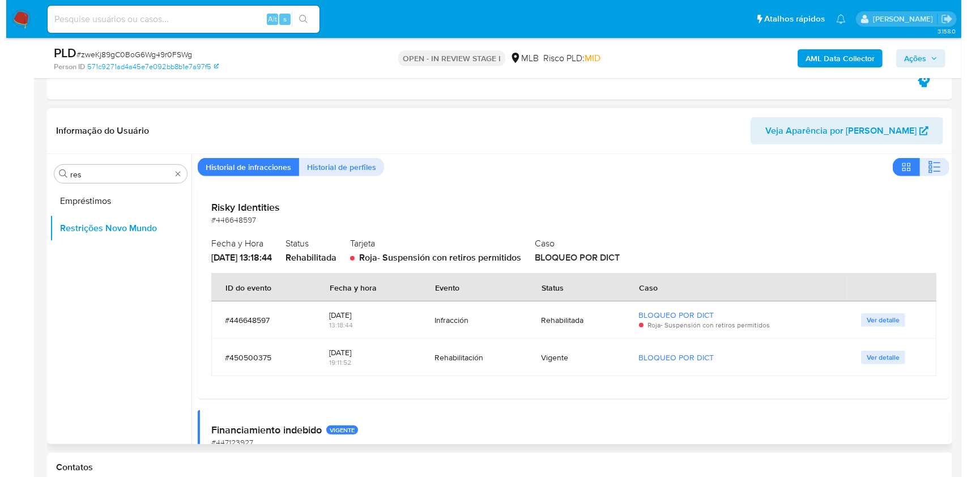
scroll to position [0, 0]
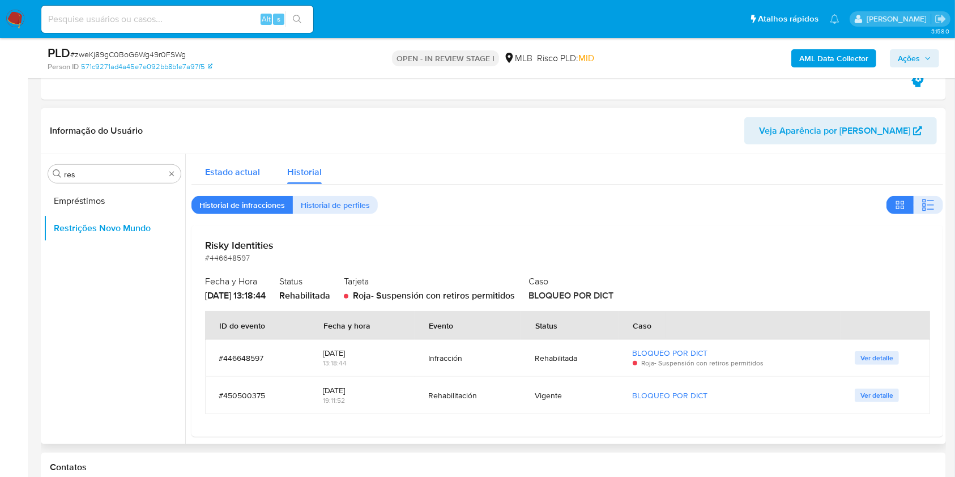
click at [247, 163] on div "Estado actual" at bounding box center [232, 169] width 55 height 30
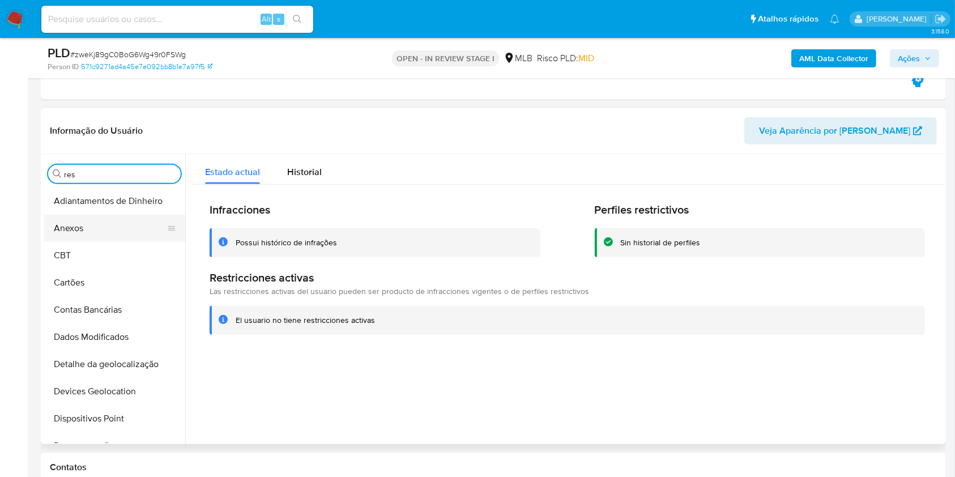
click at [112, 217] on button "Anexos" at bounding box center [110, 228] width 133 height 27
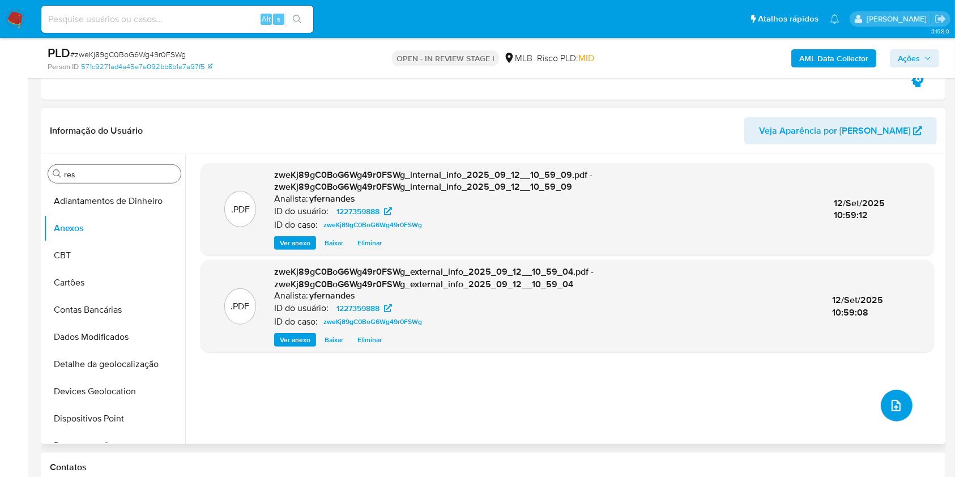
click at [891, 399] on icon "upload-file" at bounding box center [897, 406] width 14 height 14
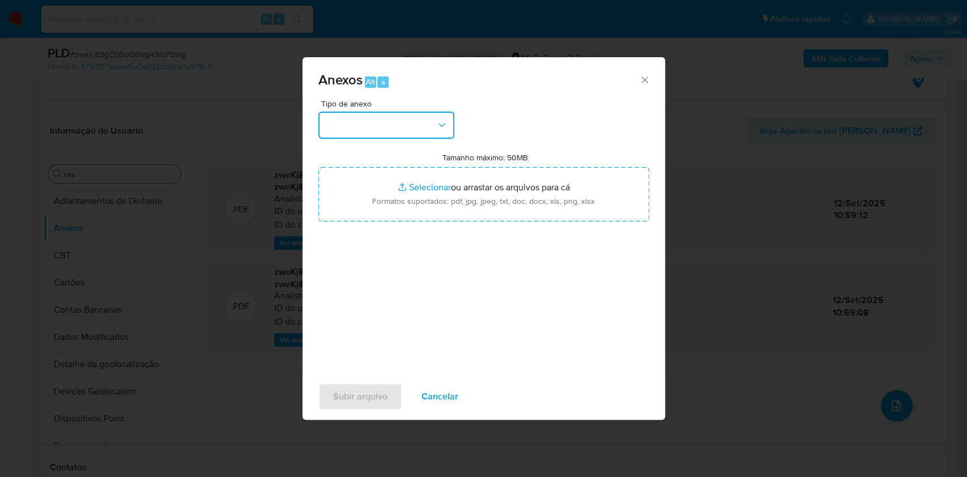
click at [354, 129] on button "button" at bounding box center [386, 125] width 136 height 27
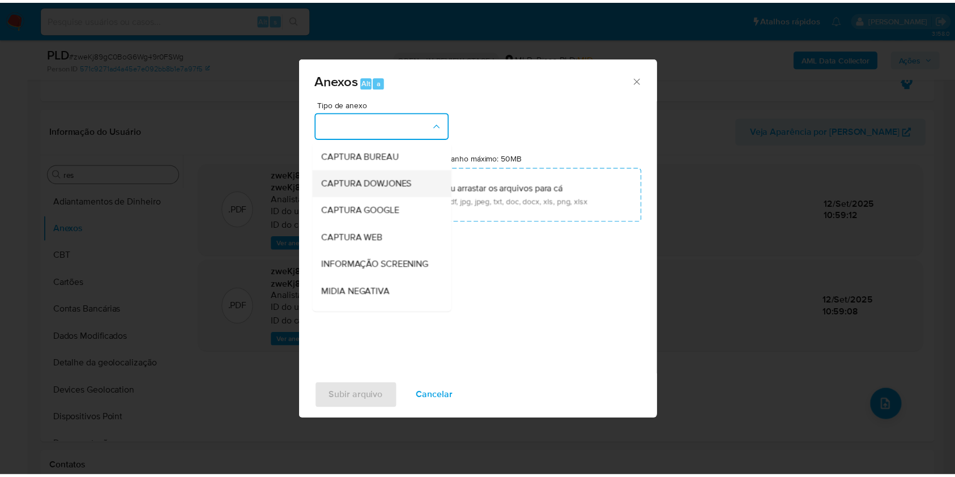
scroll to position [174, 0]
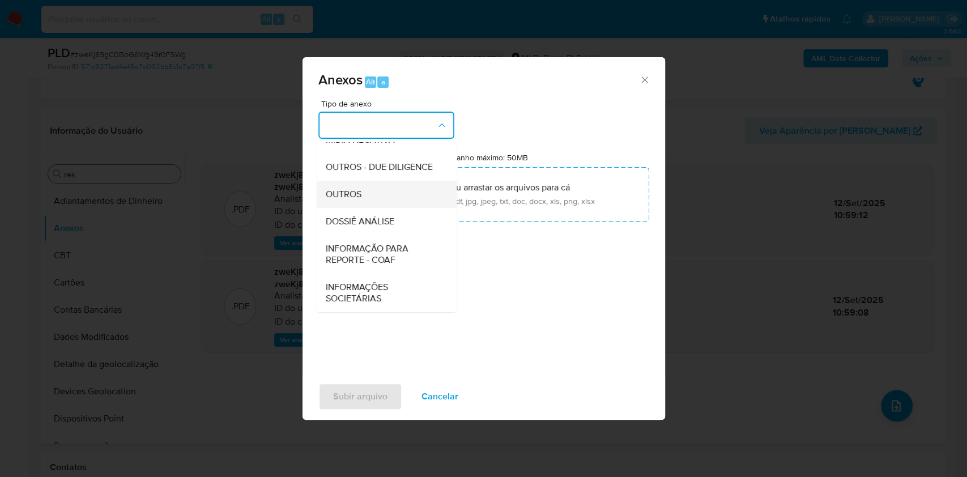
click at [349, 185] on div "OUTROS" at bounding box center [383, 194] width 116 height 27
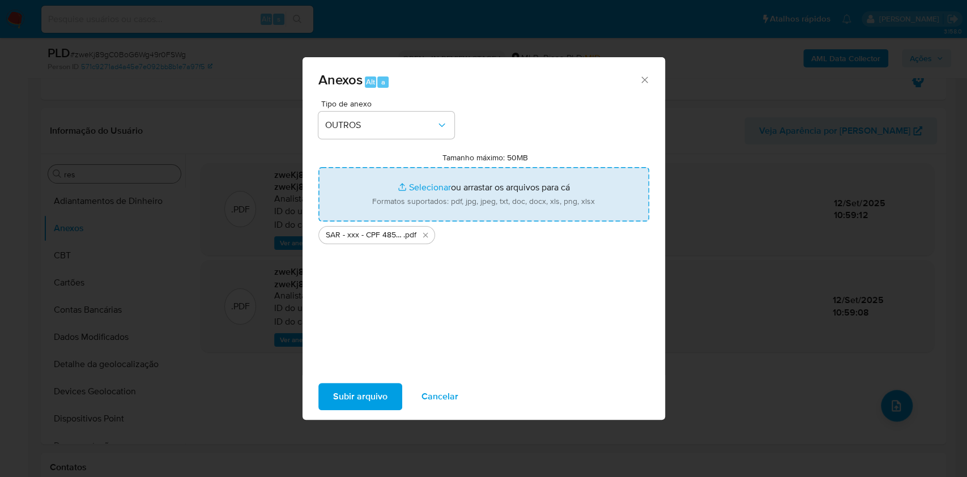
type input "C:\fakepath\Mulan 1227359888_2025_09_12_07_24_11.xlsx"
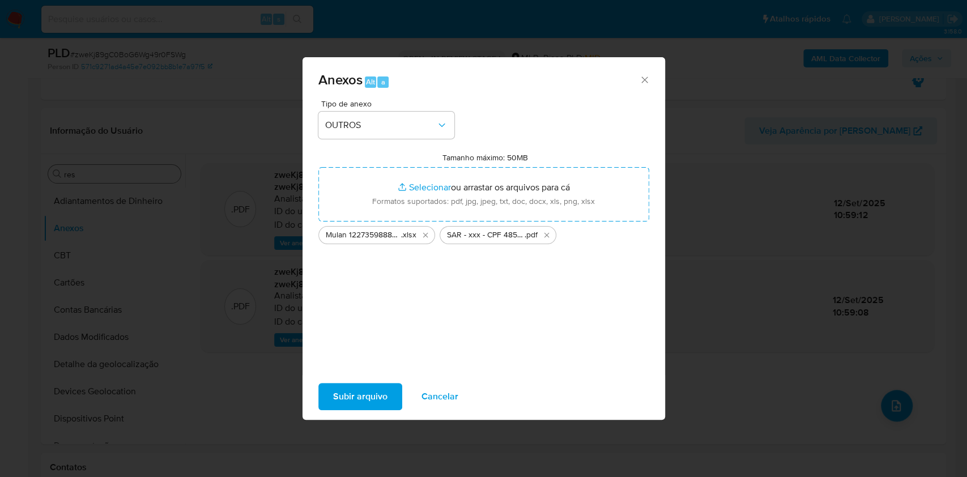
click at [345, 386] on span "Subir arquivo" at bounding box center [360, 396] width 54 height 25
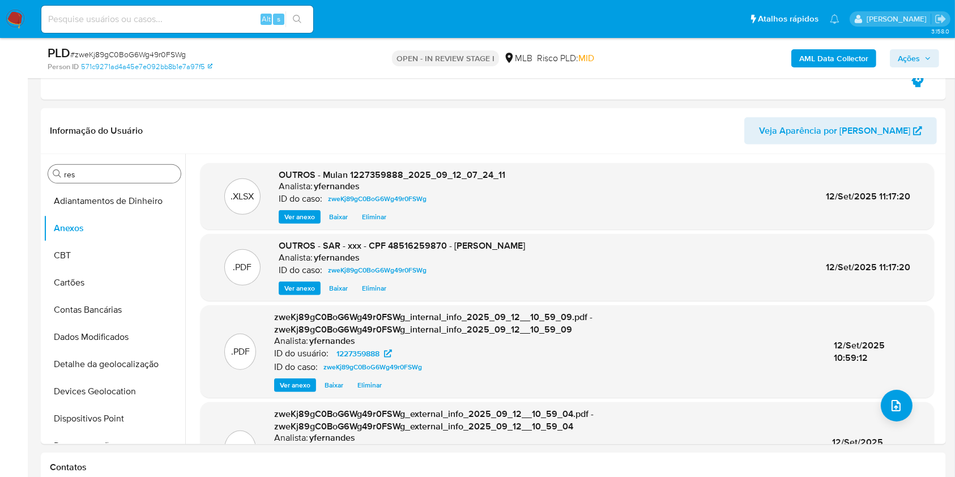
click at [919, 60] on span "Ações" at bounding box center [909, 58] width 22 height 18
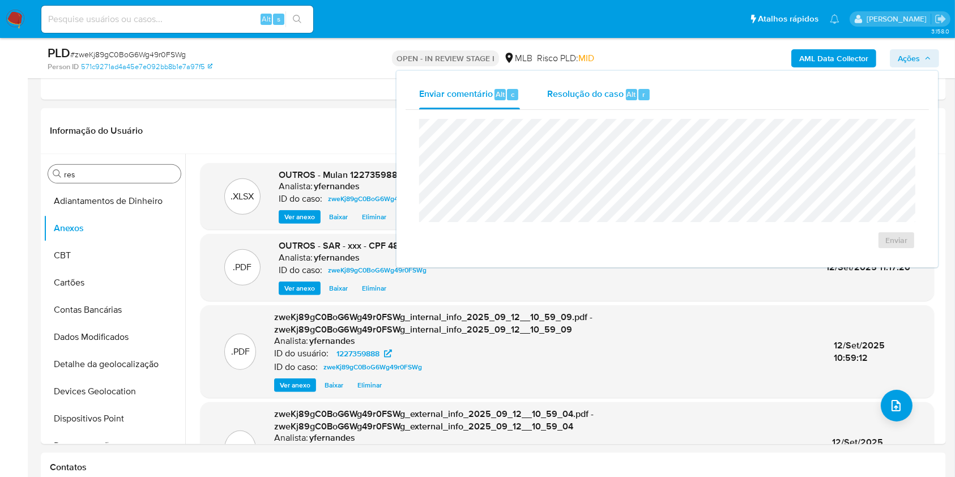
click at [634, 77] on div "Enviar comentário Alt c Resolução do caso Alt r Enviar" at bounding box center [668, 169] width 542 height 197
click at [619, 98] on span "Resolução do caso" at bounding box center [585, 93] width 77 height 13
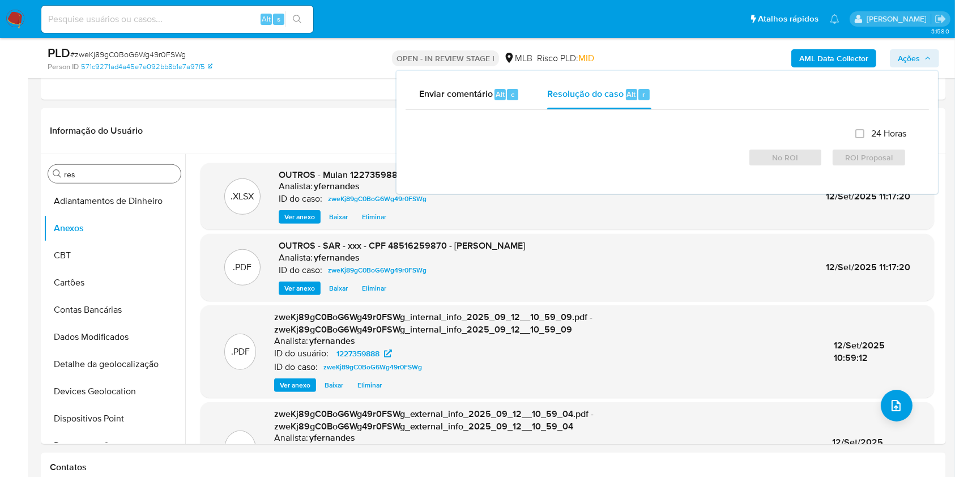
click at [607, 139] on div at bounding box center [667, 139] width 478 height 0
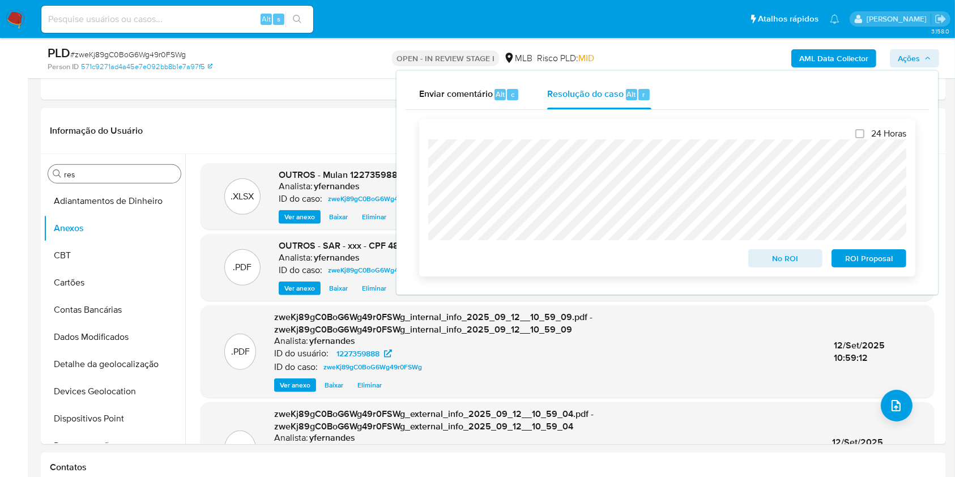
click at [867, 257] on span "ROI Proposal" at bounding box center [869, 258] width 59 height 16
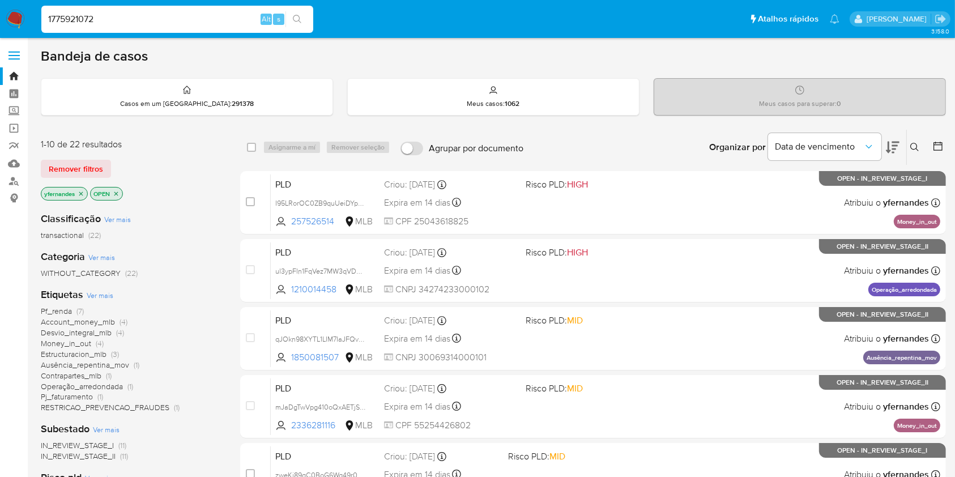
type input "1775921072"
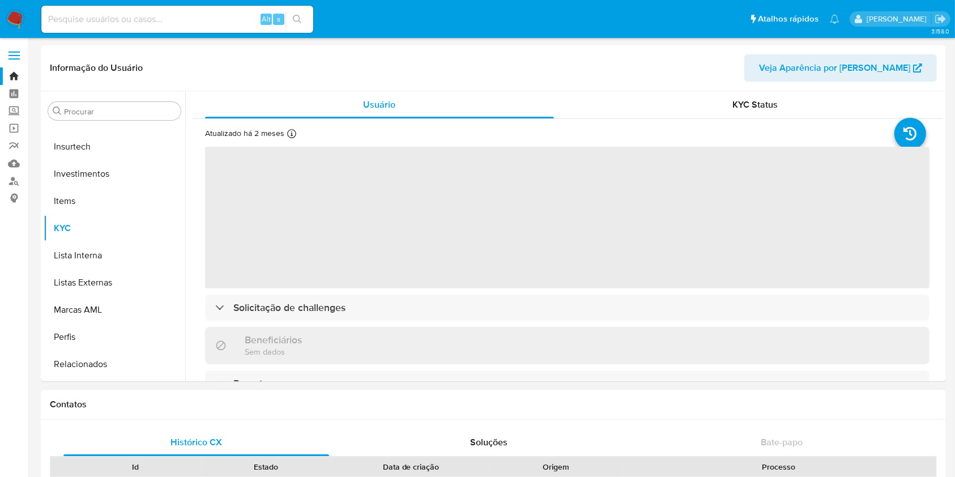
scroll to position [533, 0]
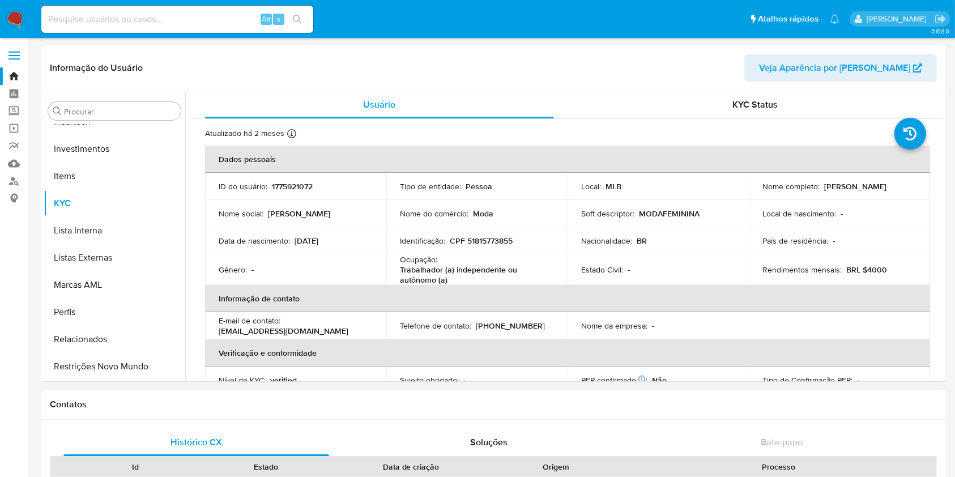
select select "10"
click at [41, 290] on div "Procurar Adiantamentos de Dinheiro Anexos CBT Cartões Contas Bancárias Dados Mo…" at bounding box center [494, 236] width 906 height 290
click at [87, 114] on input "Procurar" at bounding box center [120, 112] width 112 height 10
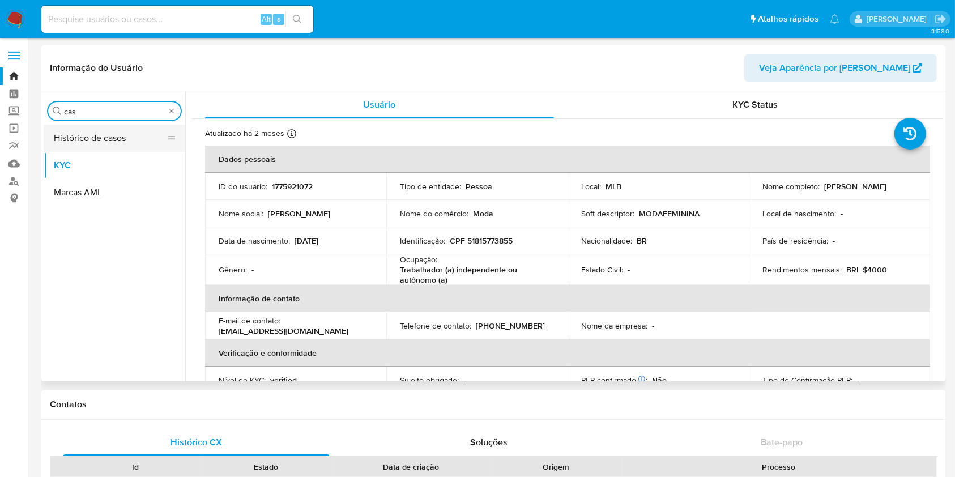
scroll to position [0, 0]
type input "cas"
click at [92, 151] on button "Histórico de casos" at bounding box center [110, 138] width 133 height 27
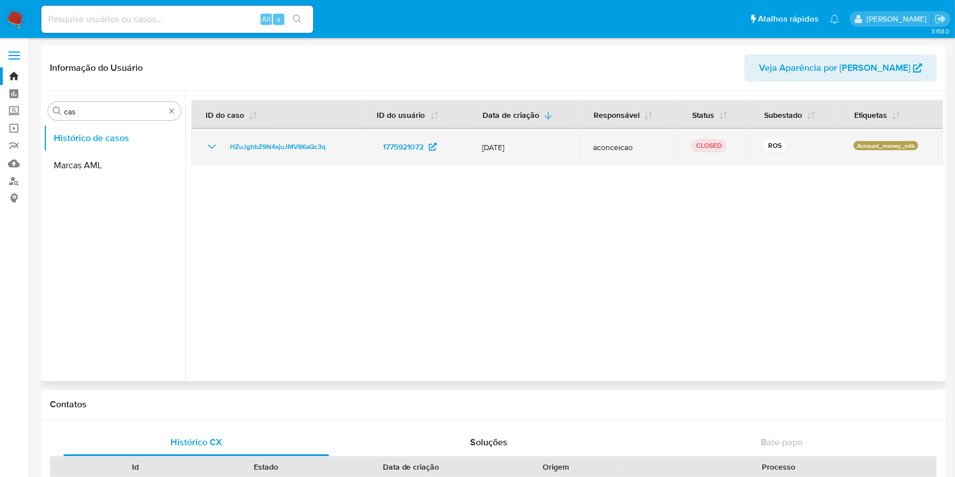
click at [210, 152] on icon "Mostrar/Ocultar" at bounding box center [212, 147] width 14 height 14
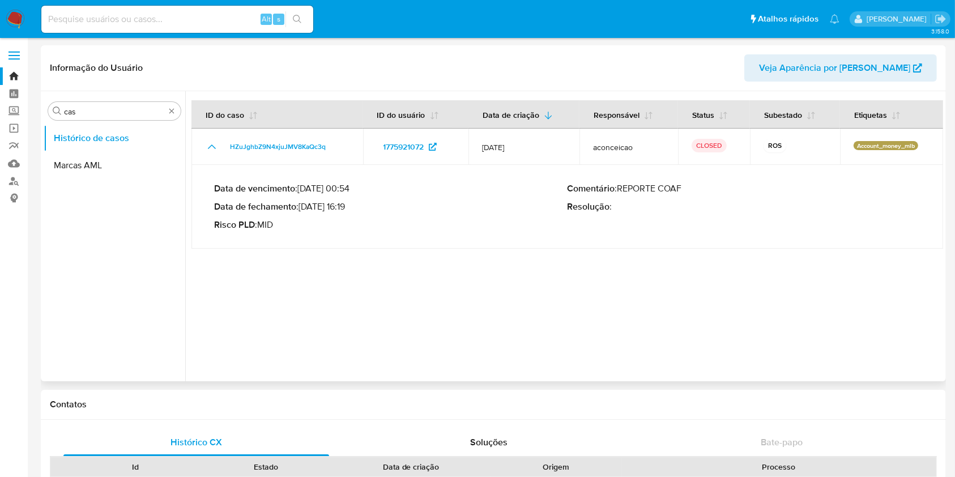
drag, startPoint x: 315, startPoint y: 205, endPoint x: 347, endPoint y: 206, distance: 32.3
click at [347, 206] on p "Data de fechamento : [DATE] 16:19" at bounding box center [391, 206] width 354 height 11
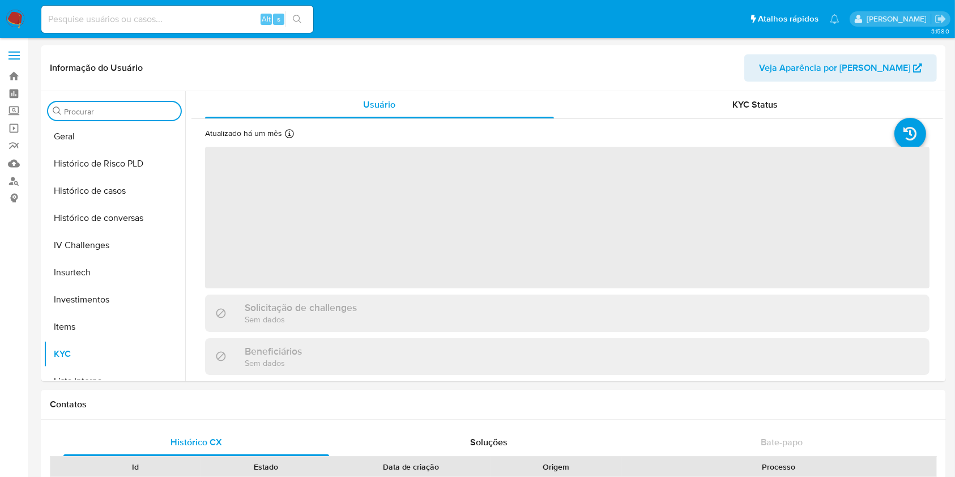
click at [108, 115] on input "Procurar" at bounding box center [120, 112] width 112 height 10
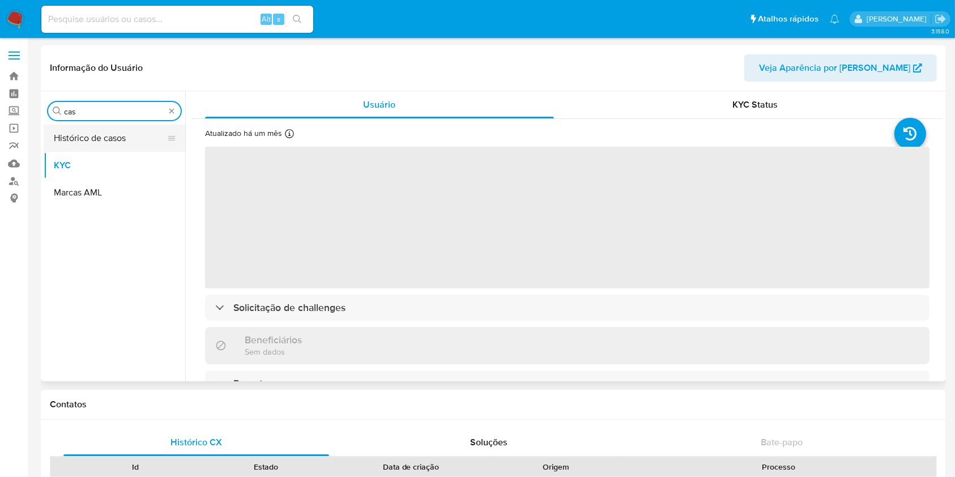
type input "cas"
click at [100, 138] on button "Histórico de casos" at bounding box center [110, 138] width 133 height 27
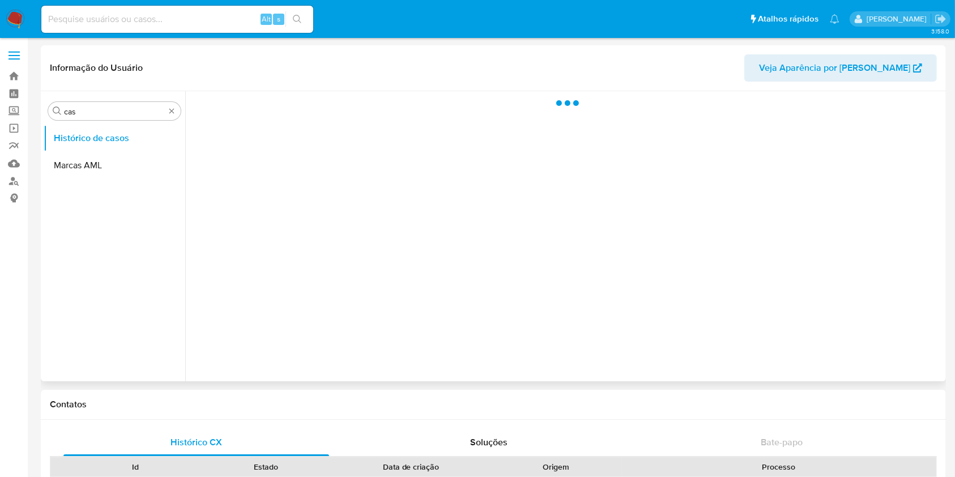
select select "10"
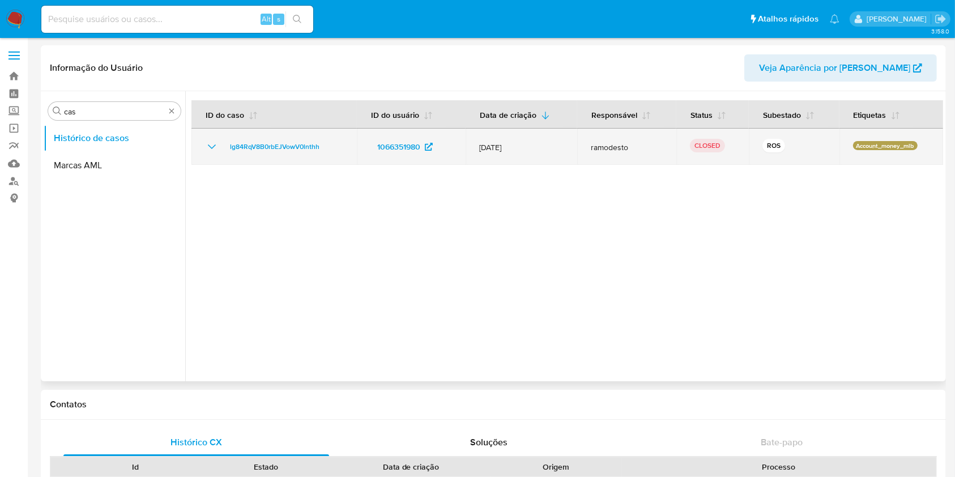
click at [216, 148] on icon "Mostrar/Ocultar" at bounding box center [212, 147] width 14 height 14
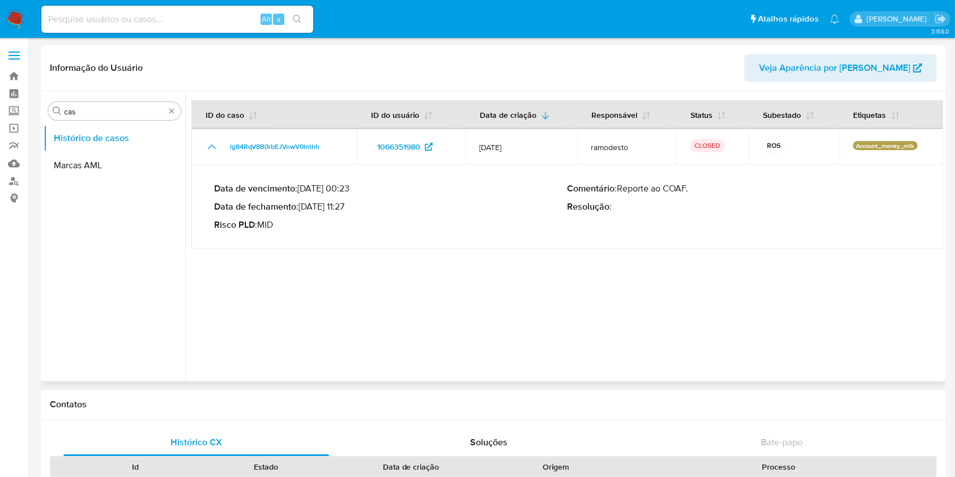
drag, startPoint x: 315, startPoint y: 205, endPoint x: 345, endPoint y: 209, distance: 30.4
click at [345, 209] on p "Data de fechamento : 11/07/2025 11:27" at bounding box center [391, 206] width 354 height 11
drag, startPoint x: 311, startPoint y: 210, endPoint x: 349, endPoint y: 208, distance: 38.0
click at [349, 208] on p "Data de fechamento : 11/07/2025 11:27" at bounding box center [391, 206] width 354 height 11
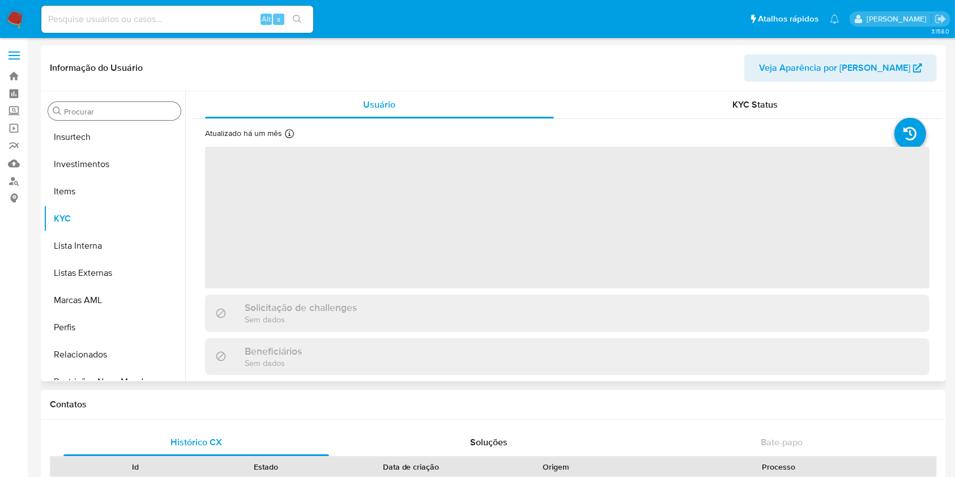
click at [80, 102] on div "Procurar" at bounding box center [114, 111] width 133 height 18
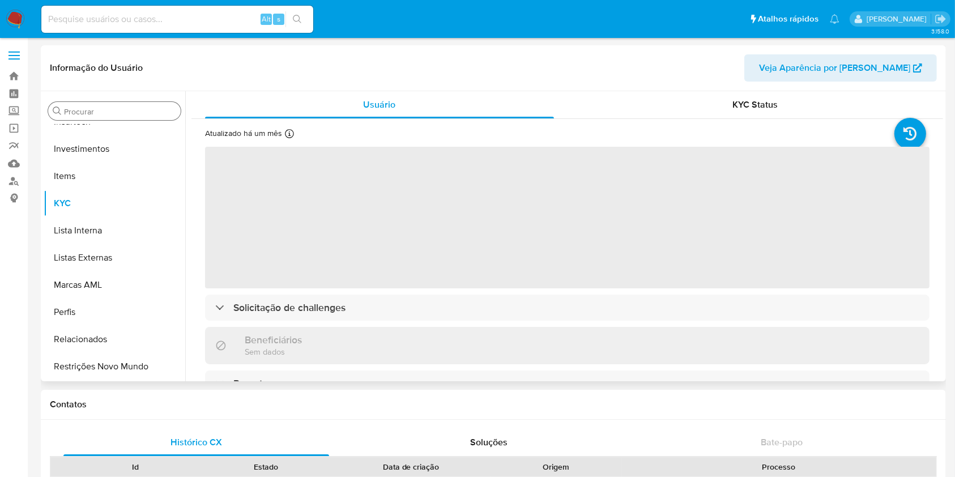
click at [82, 108] on input "Procurar" at bounding box center [120, 112] width 112 height 10
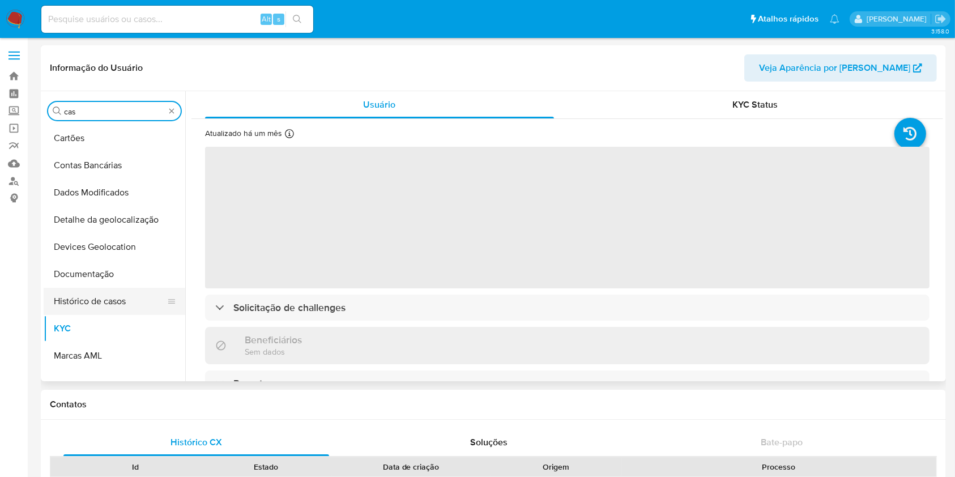
type input "cas"
click at [89, 288] on button "Histórico de casos" at bounding box center [110, 301] width 133 height 27
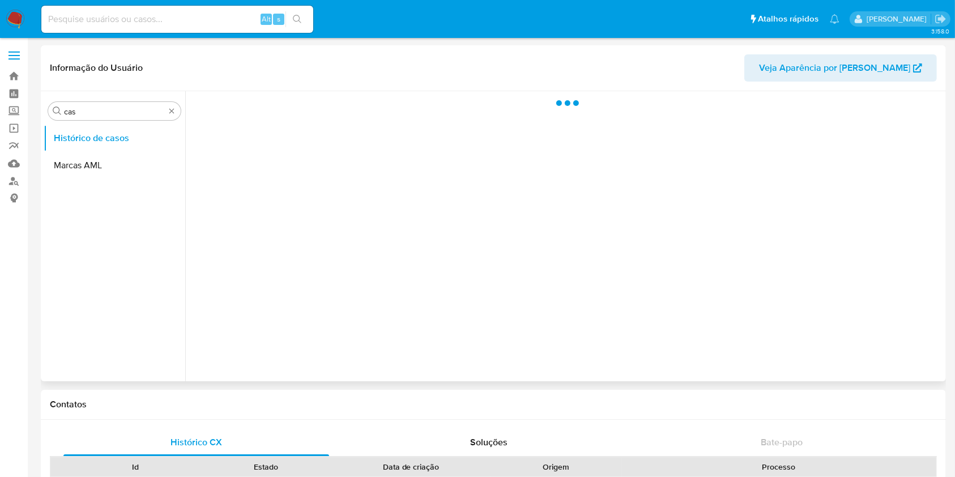
select select "10"
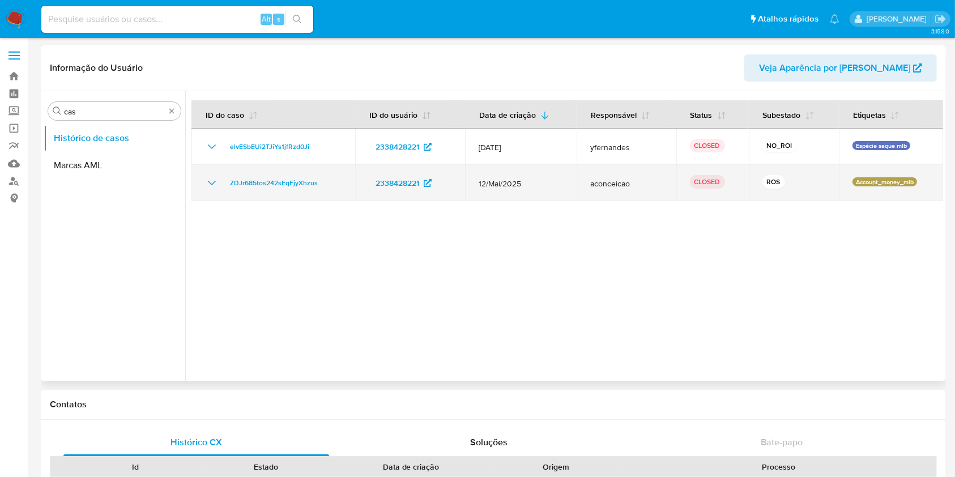
click at [220, 187] on div "ZDJr685tos242sEqFjyXhzus" at bounding box center [273, 183] width 137 height 14
click at [214, 184] on icon "Mostrar/Ocultar" at bounding box center [212, 183] width 14 height 14
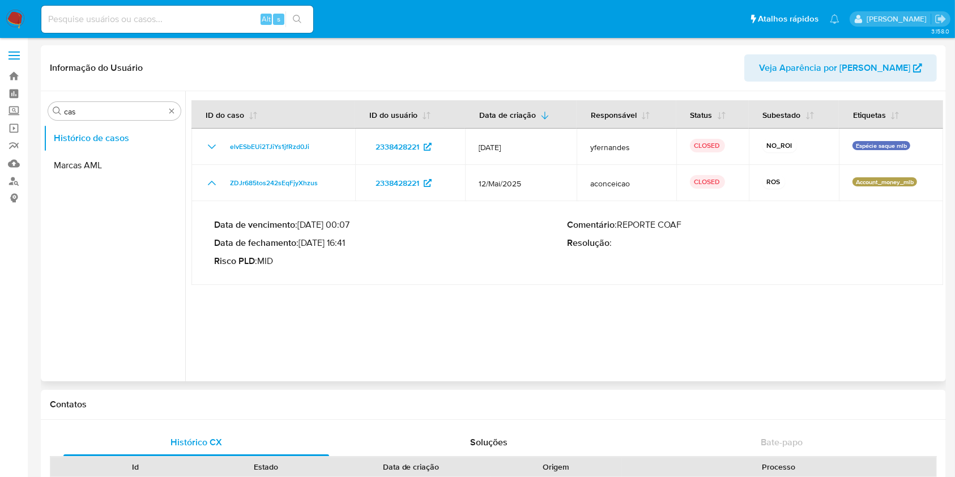
drag, startPoint x: 317, startPoint y: 239, endPoint x: 352, endPoint y: 243, distance: 35.4
click at [352, 243] on p "Data de fechamento : 28/05/2025 16:41" at bounding box center [391, 242] width 354 height 11
click at [6, 22] on img at bounding box center [15, 19] width 19 height 19
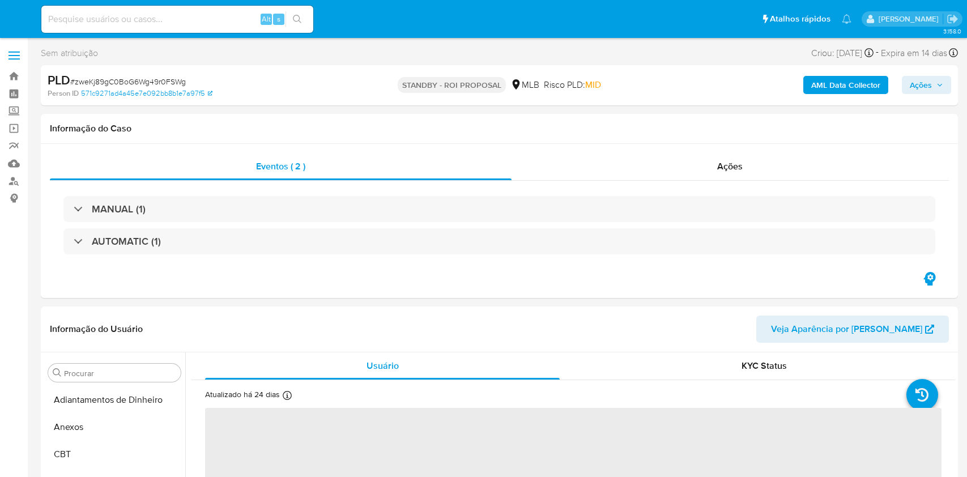
select select "10"
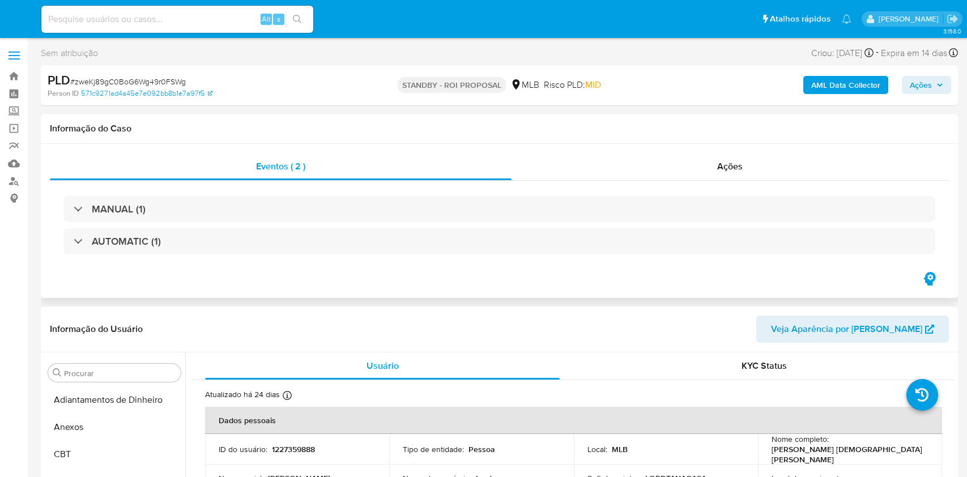
click at [666, 151] on div "Eventos ( 2 ) Ações MANUAL (1) AUTOMATIC (1)" at bounding box center [499, 221] width 917 height 155
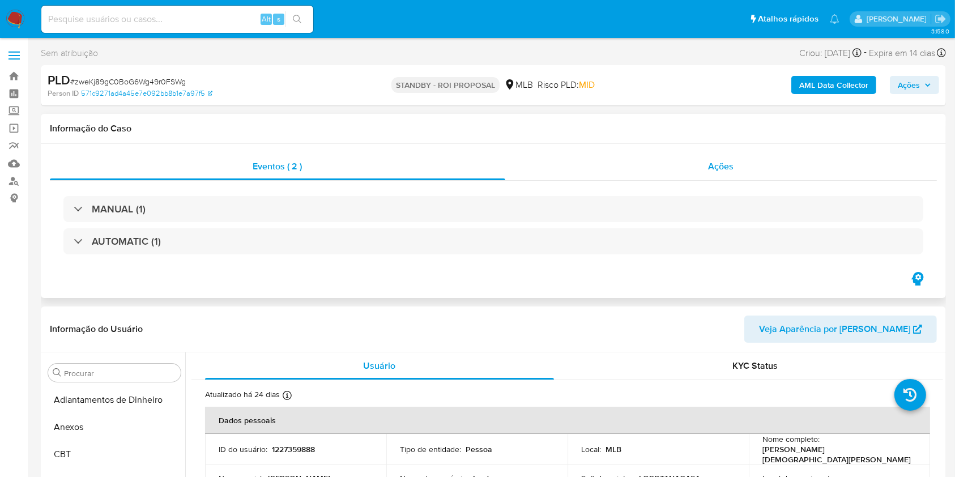
scroll to position [533, 0]
click at [662, 159] on div "Ações" at bounding box center [722, 166] width 432 height 27
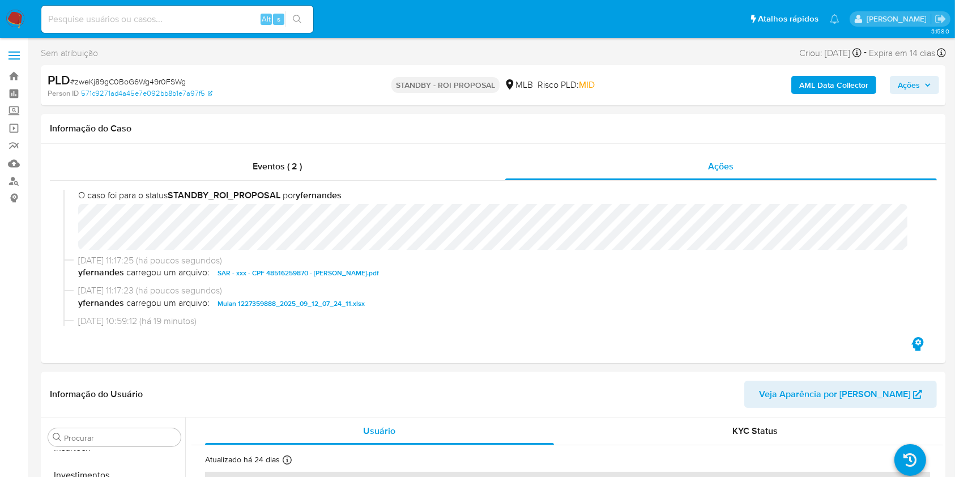
scroll to position [0, 0]
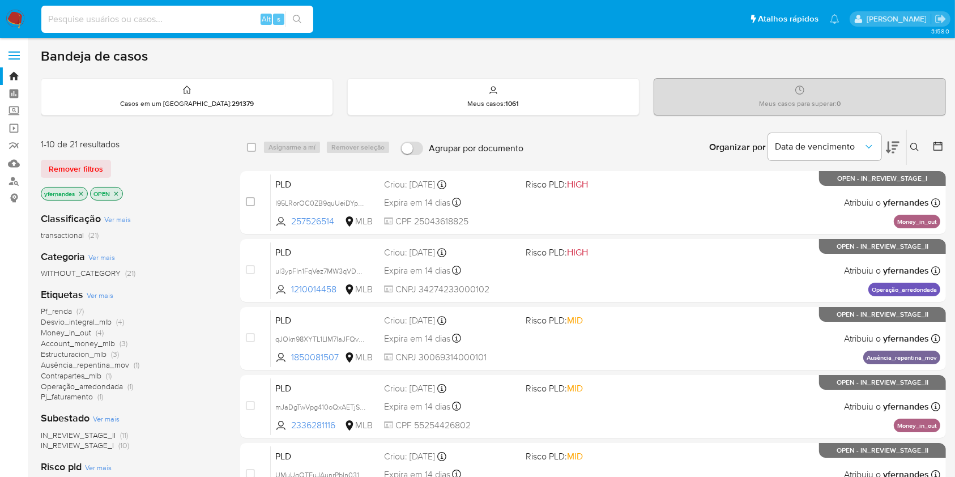
click at [228, 17] on input at bounding box center [177, 19] width 272 height 15
paste input "432301956"
type input "432301956"
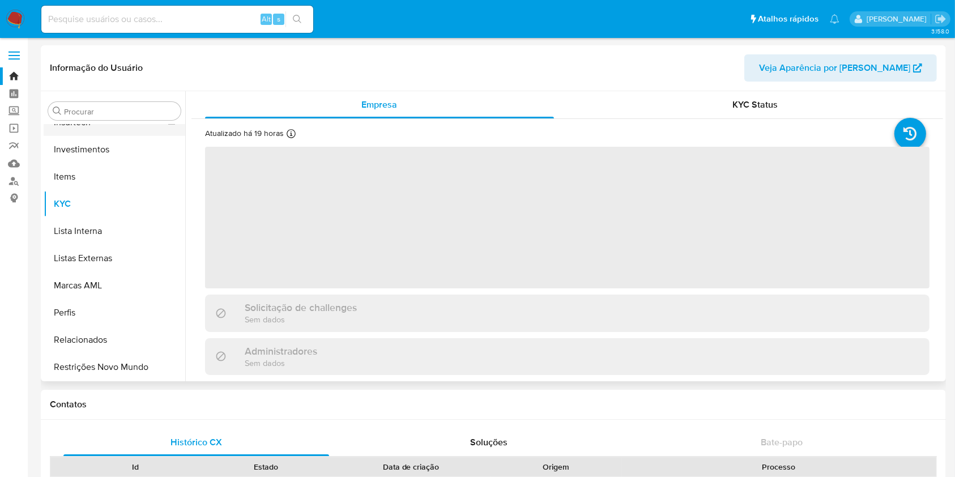
scroll to position [533, 0]
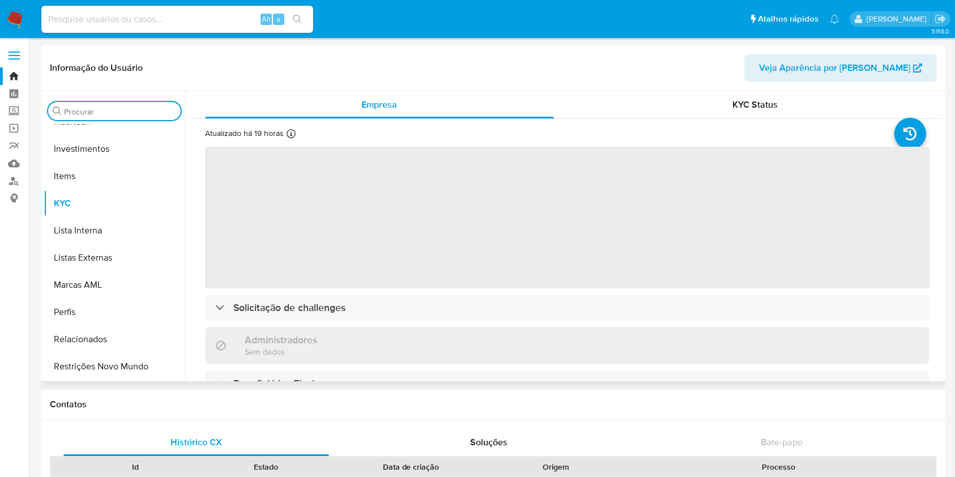
click at [79, 114] on input "Procurar" at bounding box center [120, 112] width 112 height 10
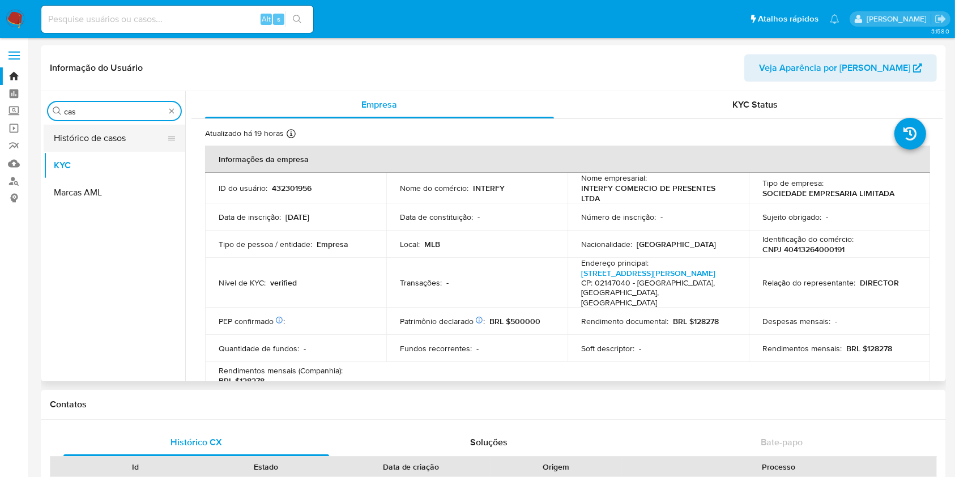
type input "cas"
click at [83, 125] on button "Histórico de casos" at bounding box center [110, 138] width 133 height 27
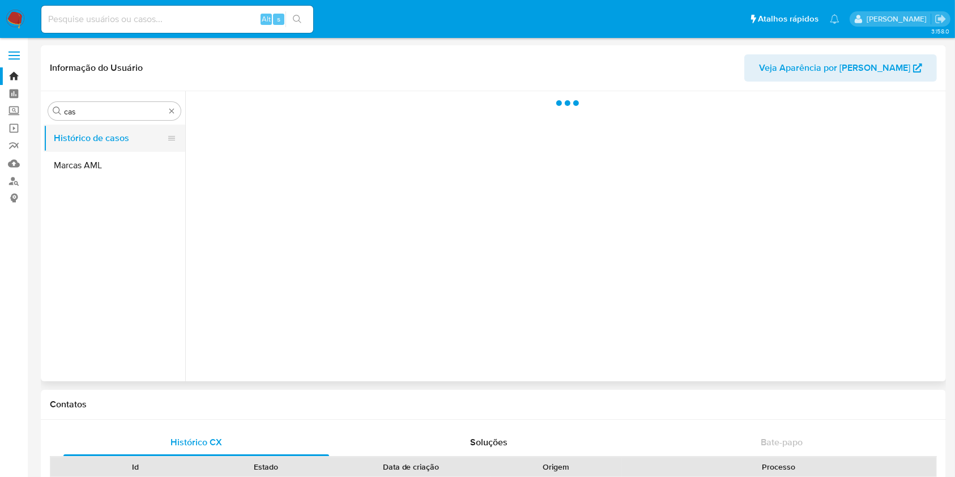
select select "10"
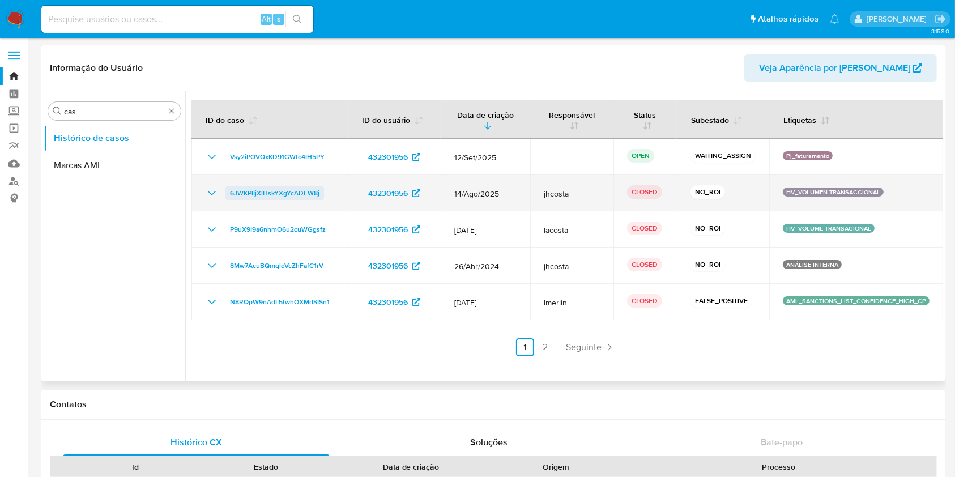
click at [240, 196] on span "6JWKPlIjXlHskYXgYcADFW8j" at bounding box center [275, 193] width 90 height 14
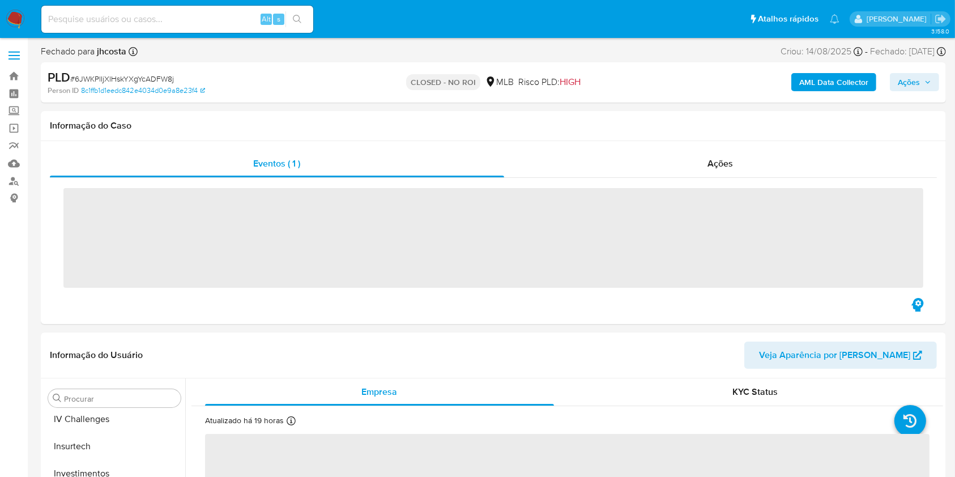
scroll to position [533, 0]
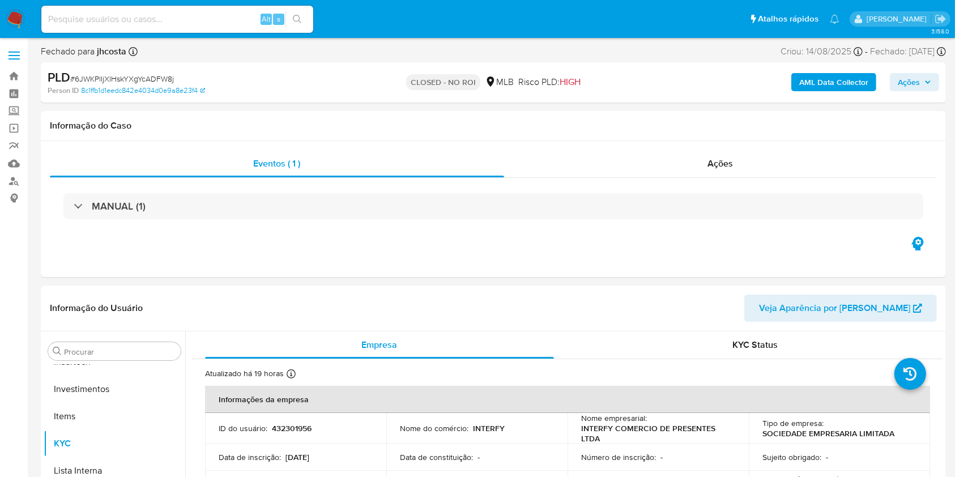
select select "10"
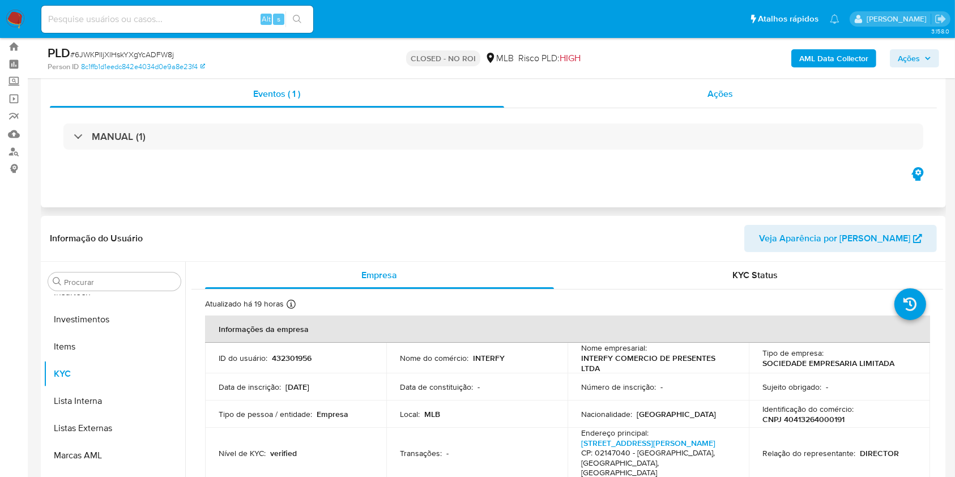
click at [661, 103] on div "Ações" at bounding box center [720, 93] width 433 height 27
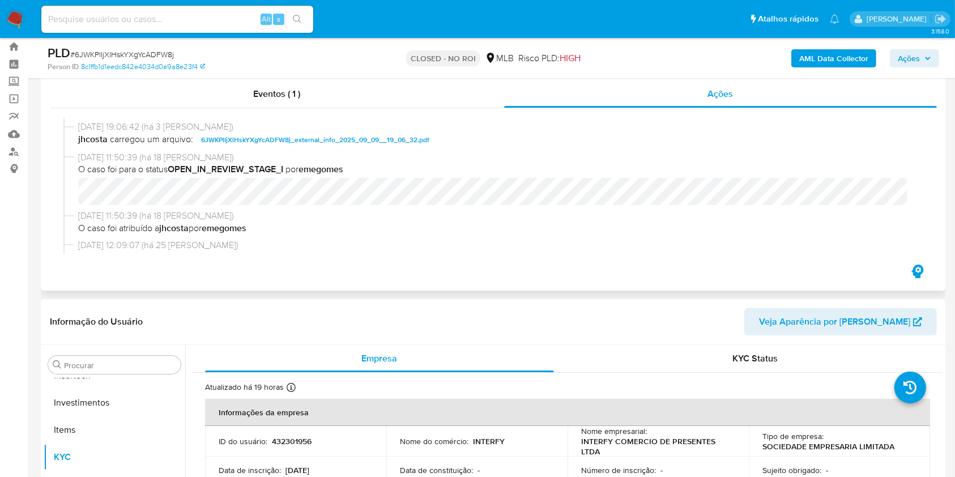
scroll to position [131, 0]
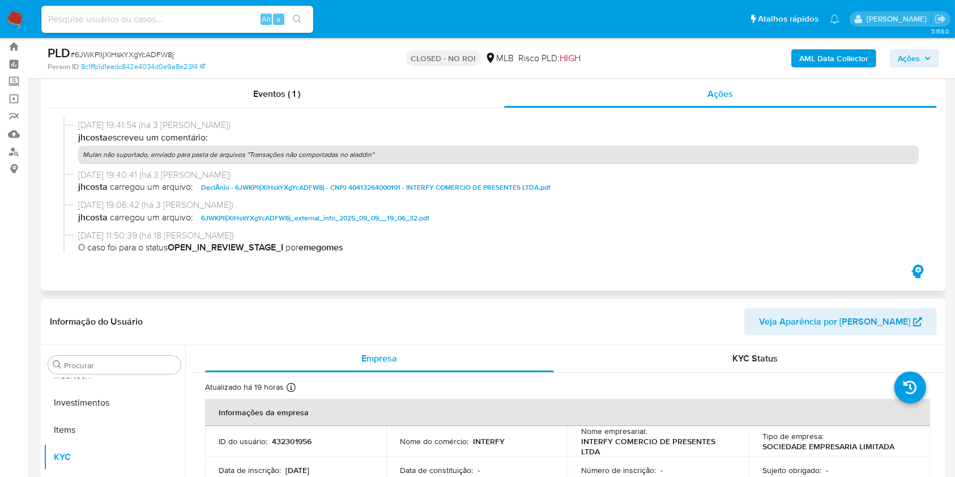
click at [364, 156] on p "Mulan não suportado, enviado para pasta de arquivos "Transações não comportadas…" at bounding box center [498, 155] width 841 height 18
copy p "Mulan não suportado, enviado para pasta de arquivos "Transações não comportadas…"
click at [9, 17] on img at bounding box center [15, 19] width 19 height 19
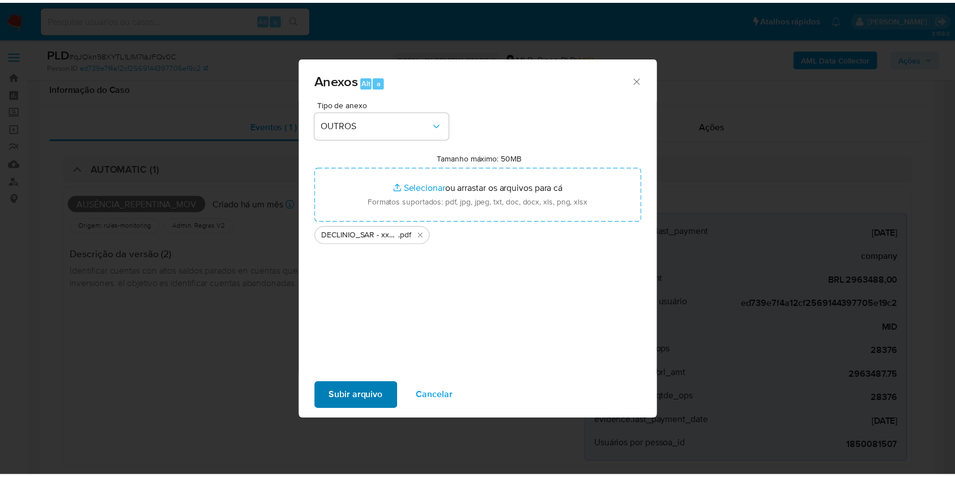
scroll to position [476, 0]
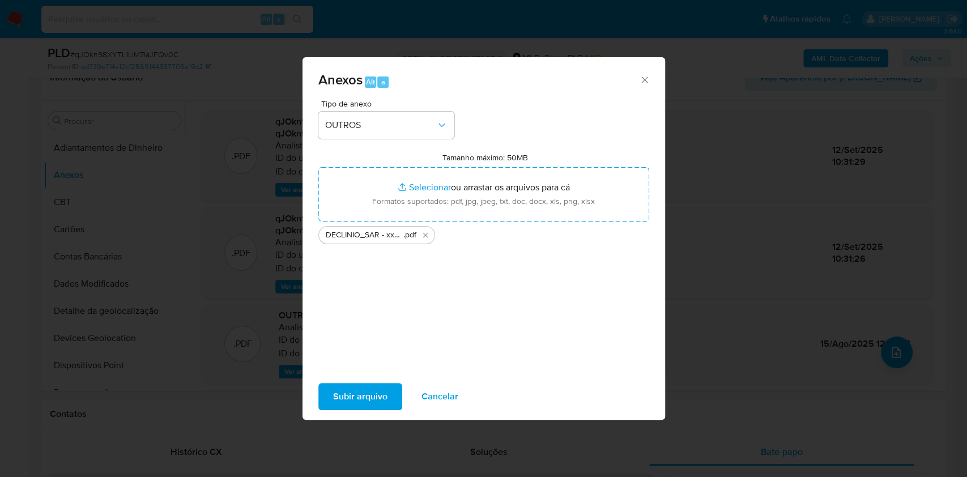
click at [333, 402] on span "Subir arquivo" at bounding box center [360, 396] width 54 height 25
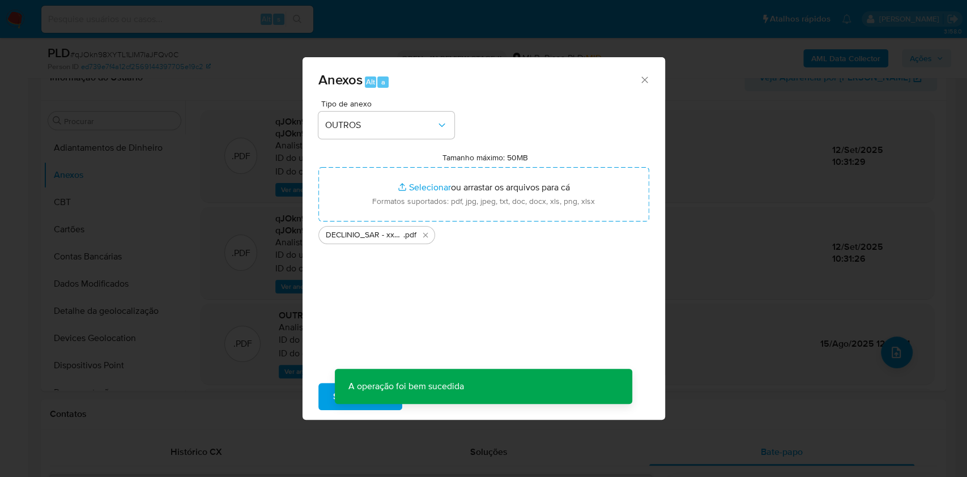
click at [753, 181] on div "Anexos Alt a Tipo de anexo OUTROS Tamanho máximo: 50MB Selecionar arquivos Sele…" at bounding box center [483, 238] width 967 height 477
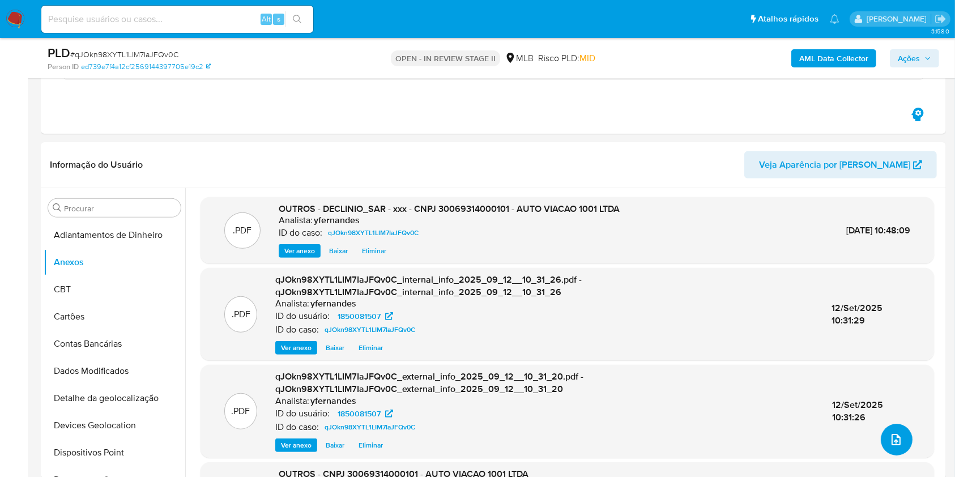
scroll to position [369, 0]
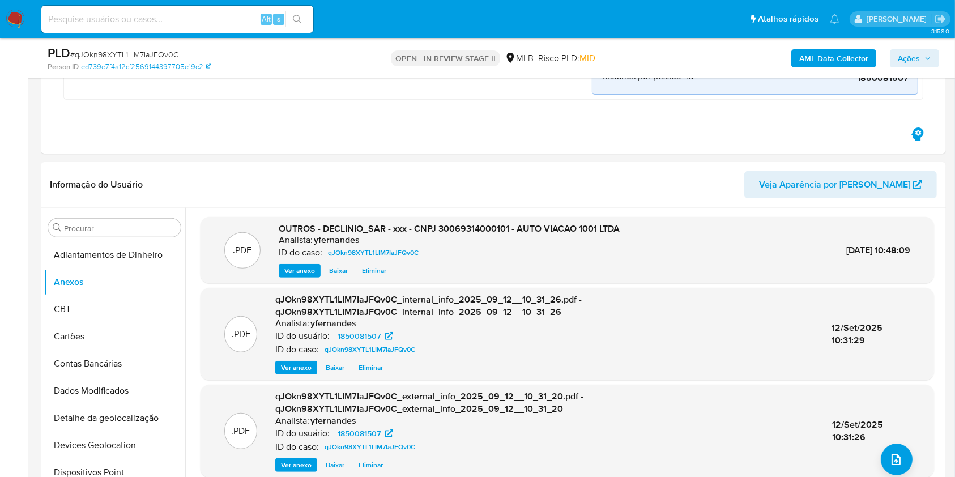
click at [920, 57] on span "Ações" at bounding box center [909, 58] width 22 height 18
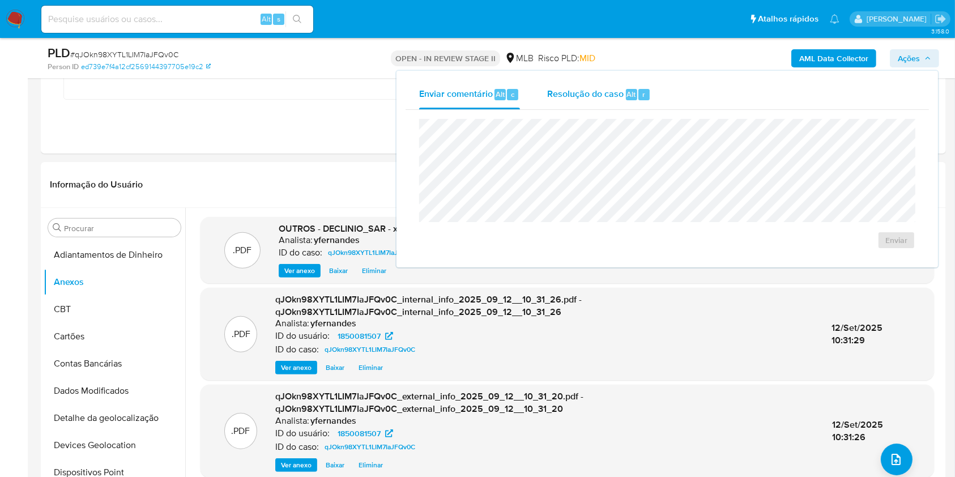
click at [612, 86] on div "Resolução do caso Alt r" at bounding box center [599, 94] width 104 height 29
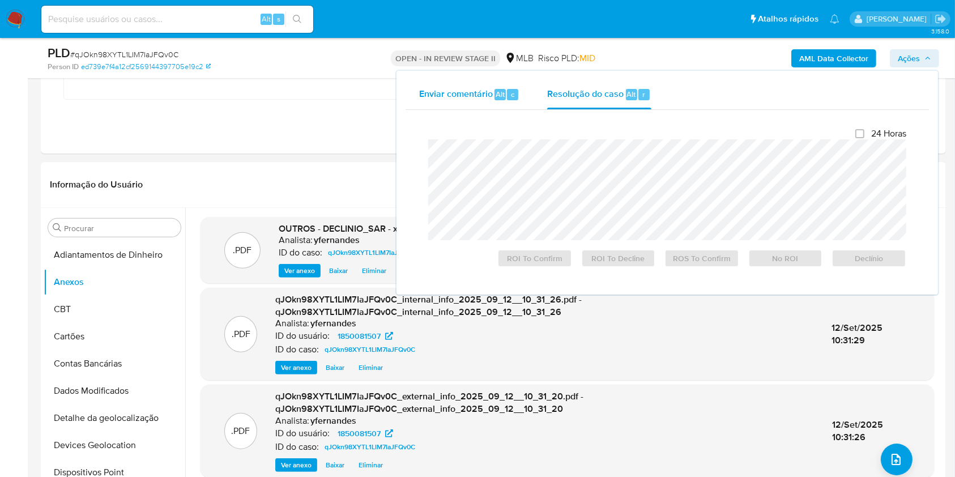
click at [474, 91] on span "Enviar comentário" at bounding box center [456, 93] width 74 height 13
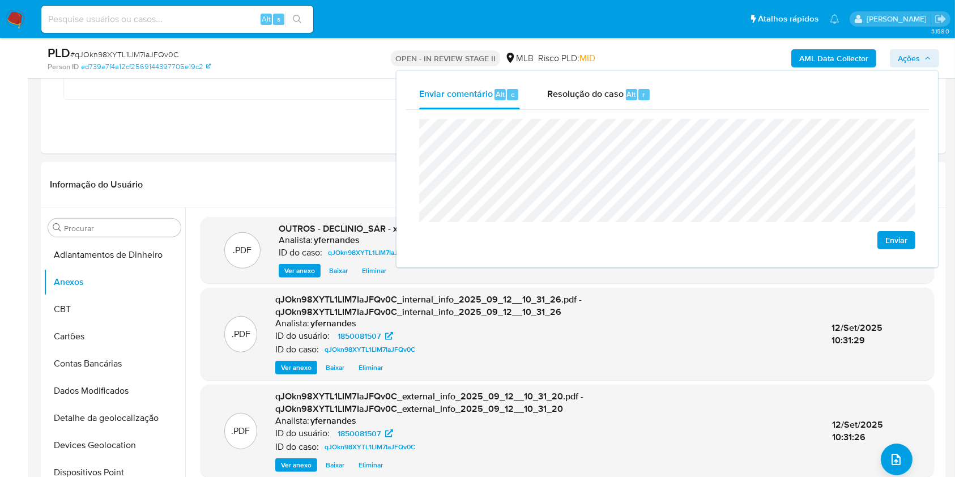
click at [892, 238] on span "Enviar" at bounding box center [897, 240] width 22 height 16
click at [893, 240] on span "Enviar" at bounding box center [897, 240] width 22 height 16
click at [900, 236] on span "Enviar" at bounding box center [897, 240] width 22 height 16
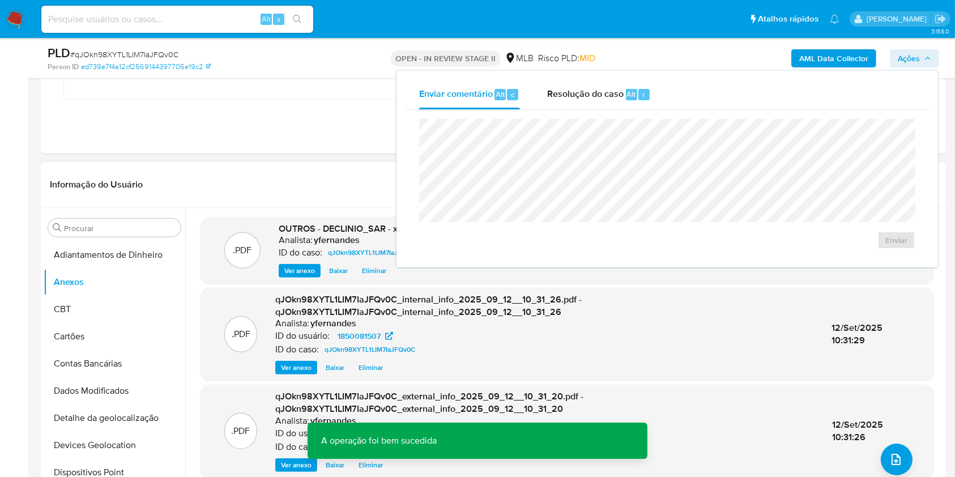
click at [337, 171] on header "Informação do Usuário Veja Aparência por Pessoa" at bounding box center [493, 184] width 887 height 27
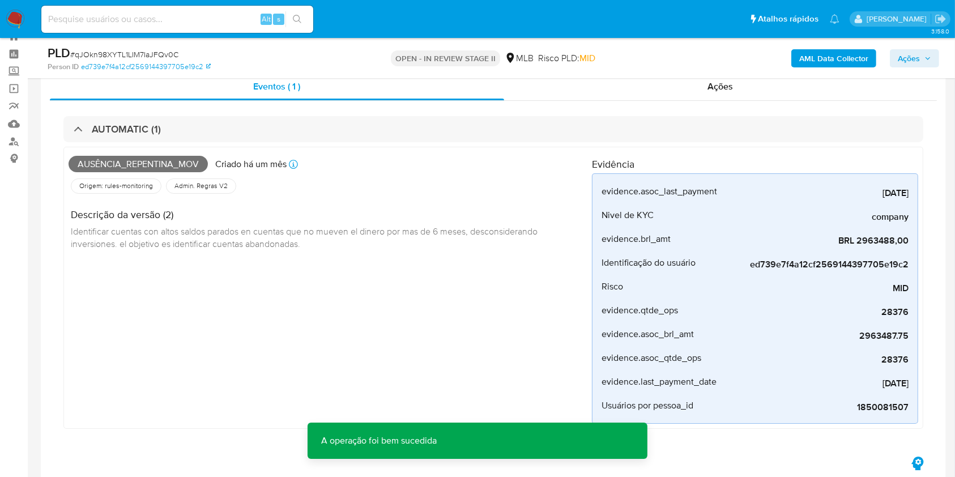
scroll to position [0, 0]
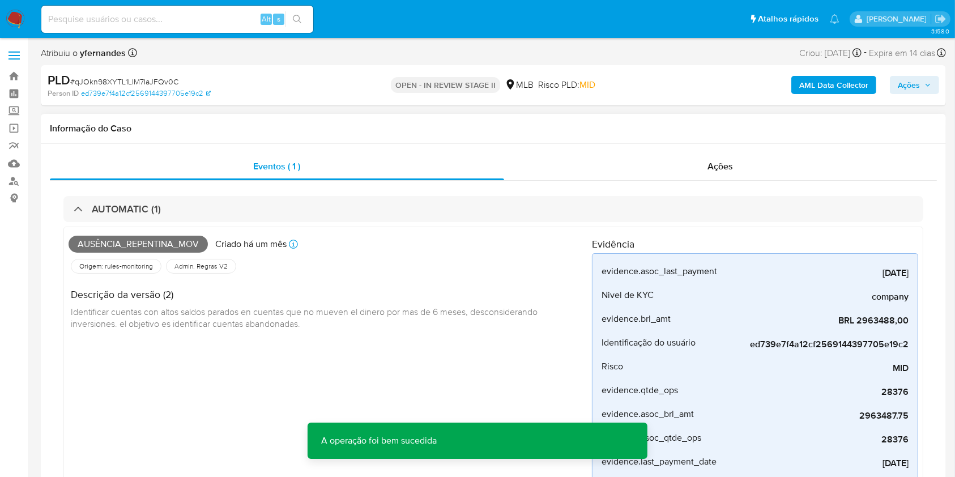
click at [678, 184] on div "AUTOMATIC (1) Ausência_repentina_mov Criado há um mês Criado: 12/08/2025 00:28:…" at bounding box center [493, 358] width 887 height 354
click at [647, 167] on div "Ações" at bounding box center [720, 166] width 433 height 27
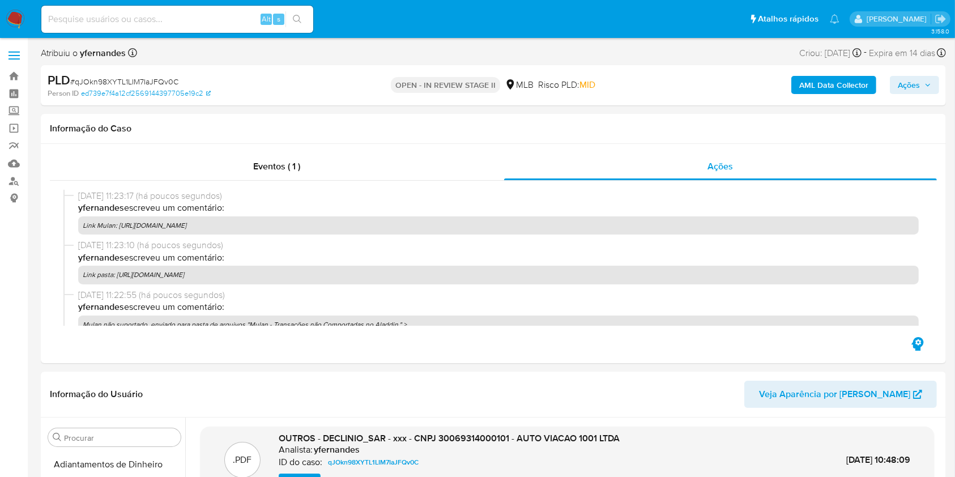
click at [898, 83] on span "Ações" at bounding box center [909, 85] width 22 height 18
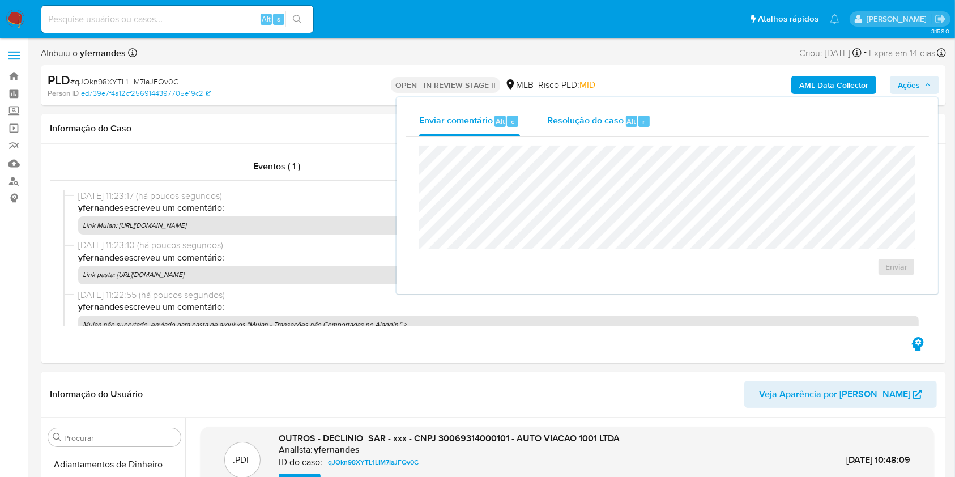
click at [627, 119] on span "Alt" at bounding box center [631, 121] width 9 height 11
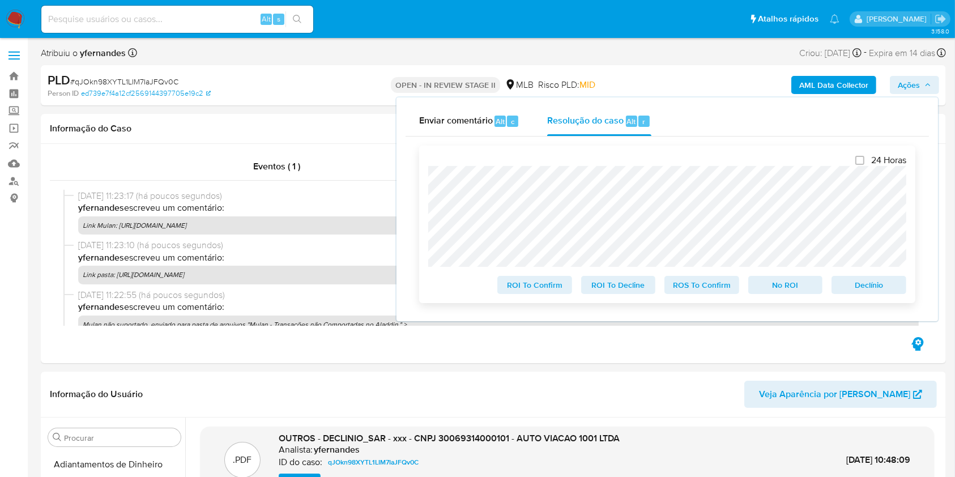
click at [775, 293] on span "No ROI" at bounding box center [786, 285] width 59 height 16
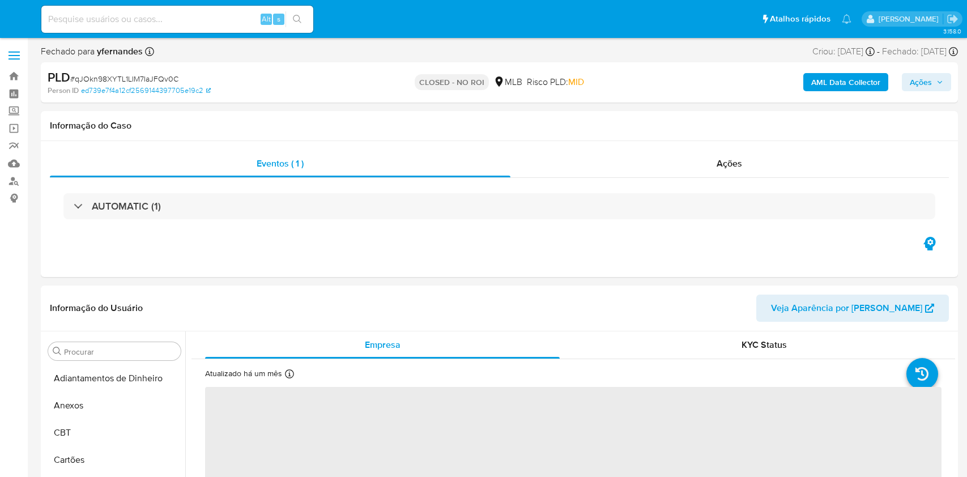
select select "10"
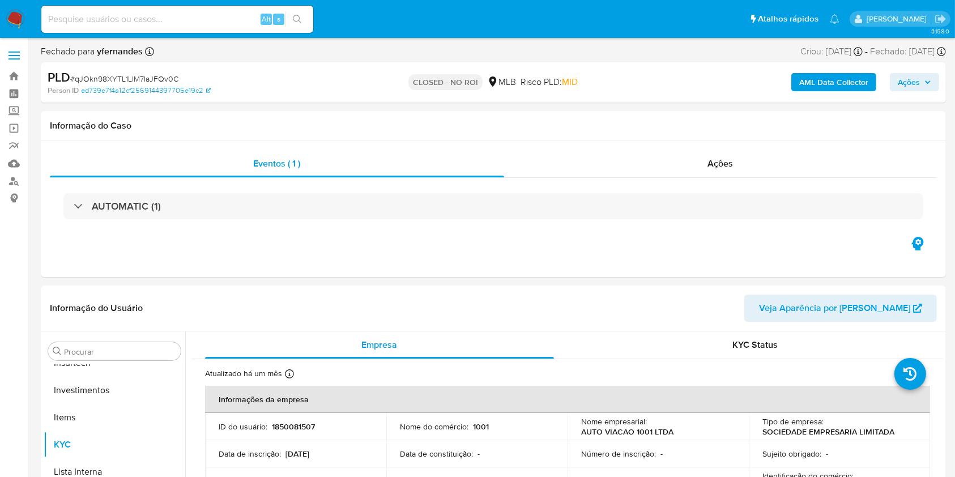
scroll to position [533, 0]
click at [604, 165] on div "Ações" at bounding box center [720, 163] width 433 height 27
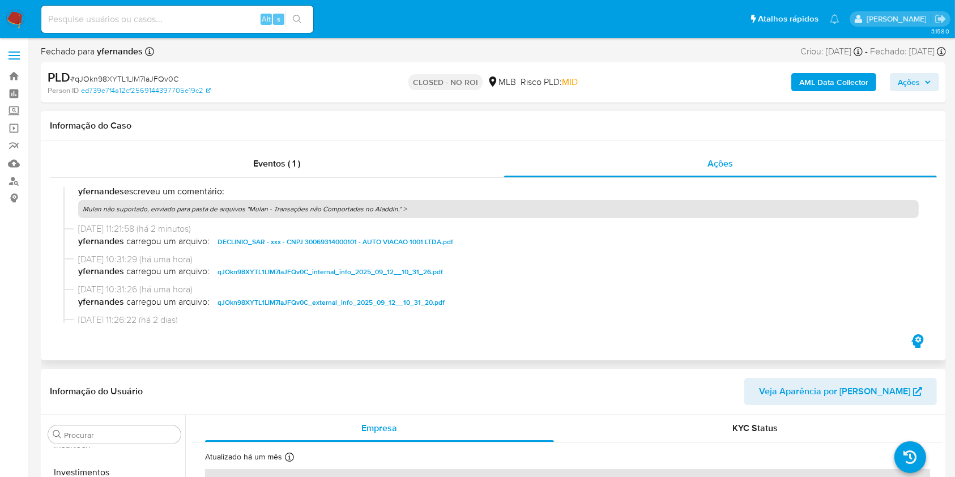
scroll to position [0, 0]
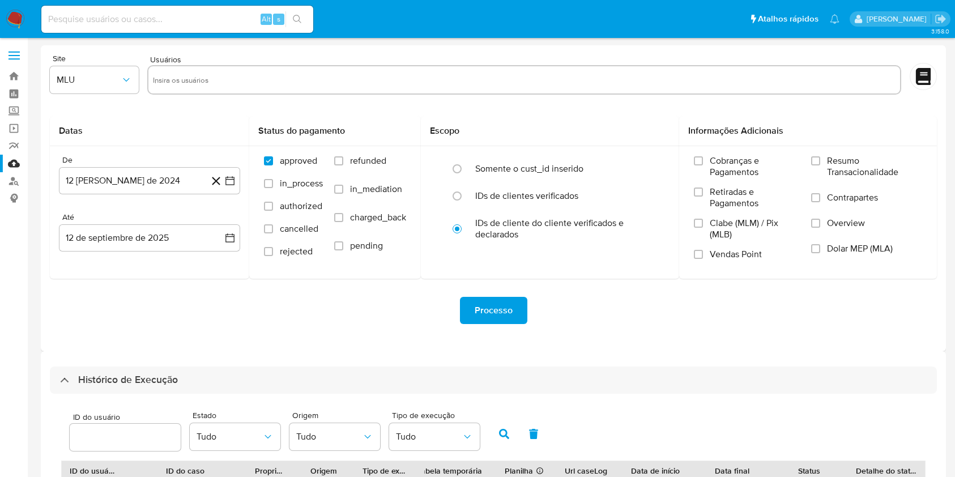
select select "20"
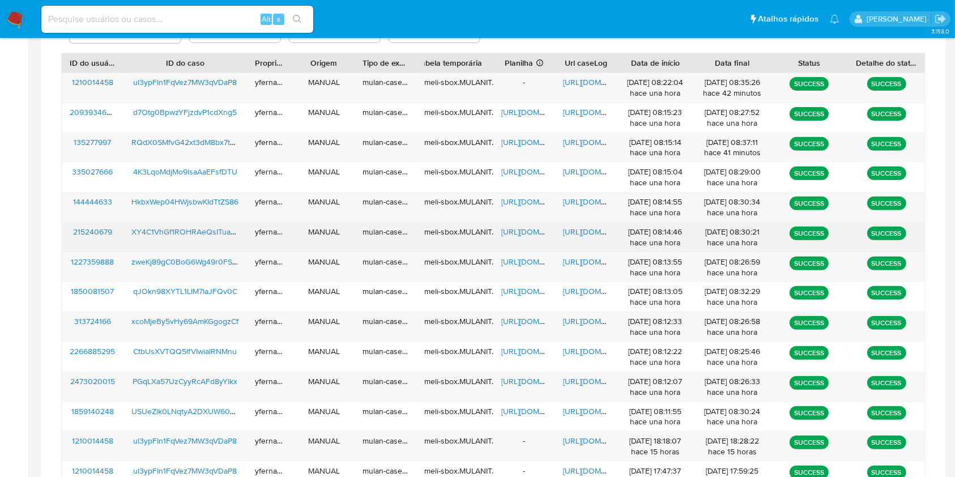
click at [517, 231] on span "https://docs.google.com/spreadsheets/d/1S7jKB-0V_YzSgeRaQ1t-i4YxQ8kHxWOUMhoJdPk…" at bounding box center [541, 231] width 78 height 11
click at [571, 229] on span "https://docs.google.com/document/d/1DHwObLWv29q0T8fs1_LNnPxOqFcadZtCrlNQq-qdC6o…" at bounding box center [602, 231] width 78 height 11
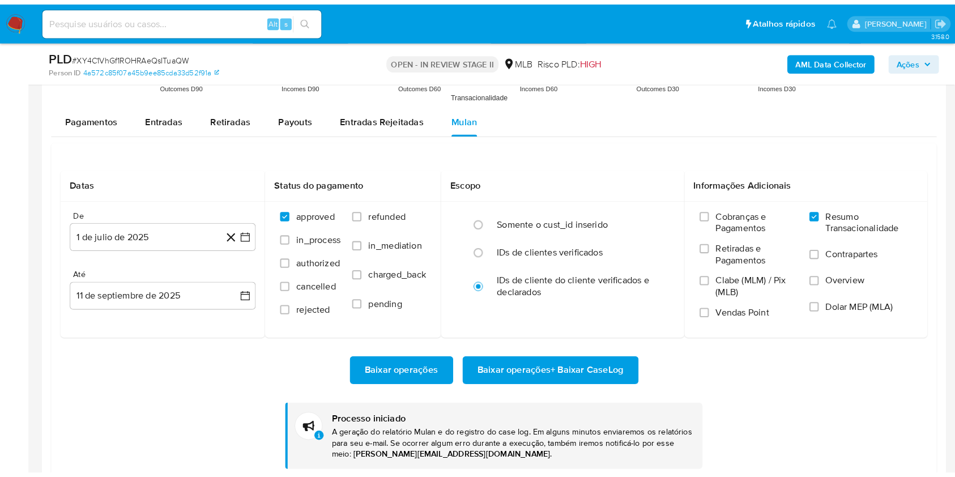
scroll to position [533, 0]
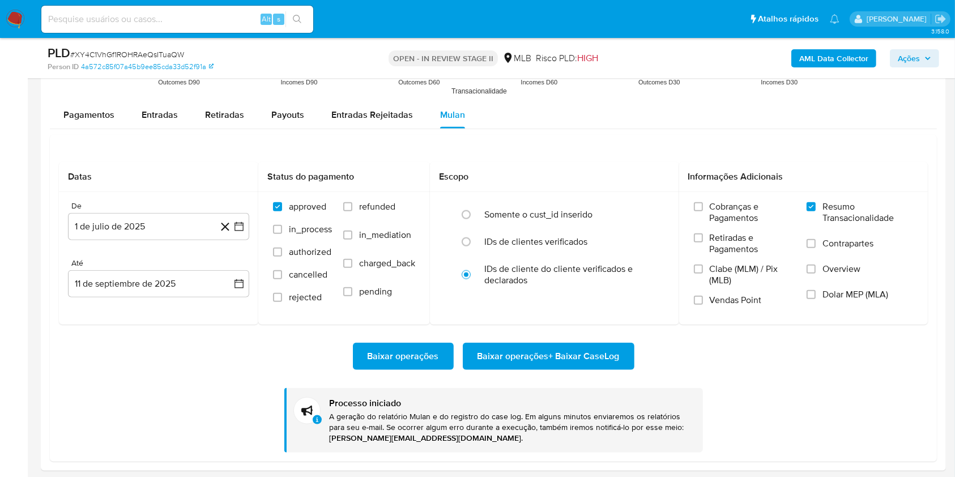
click at [103, 56] on span "# XY4C1VhGf1ROHRAeQsITuaQW" at bounding box center [127, 54] width 114 height 11
copy span "XY4C1VhGf1ROHRAeQsITuaQW"
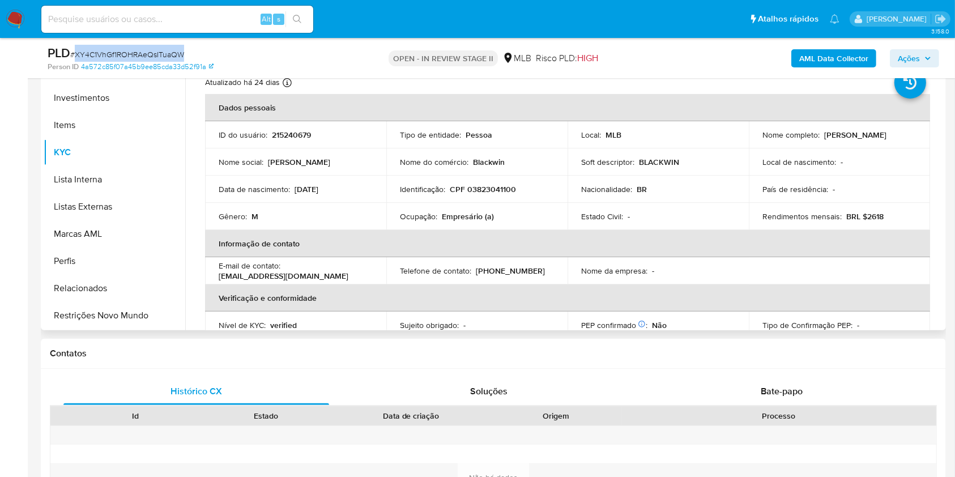
scroll to position [0, 0]
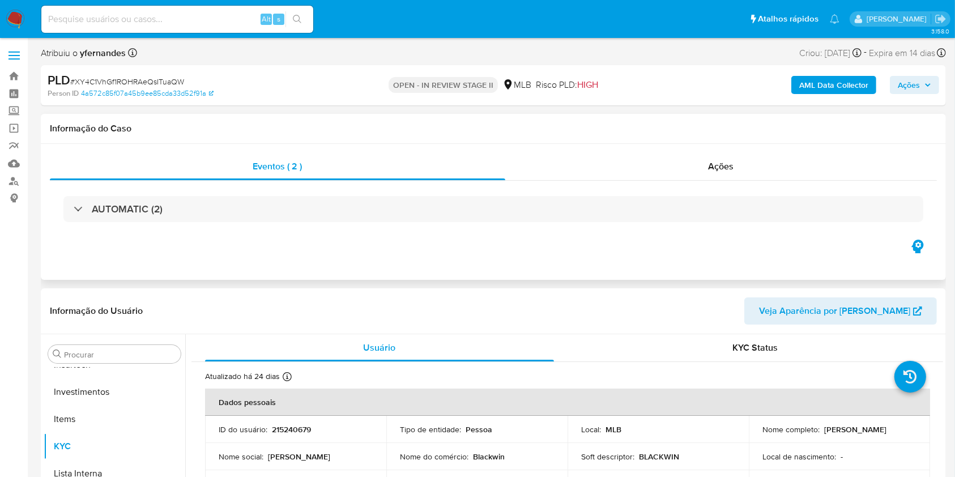
click at [479, 229] on div "AUTOMATIC (2)" at bounding box center [493, 209] width 887 height 57
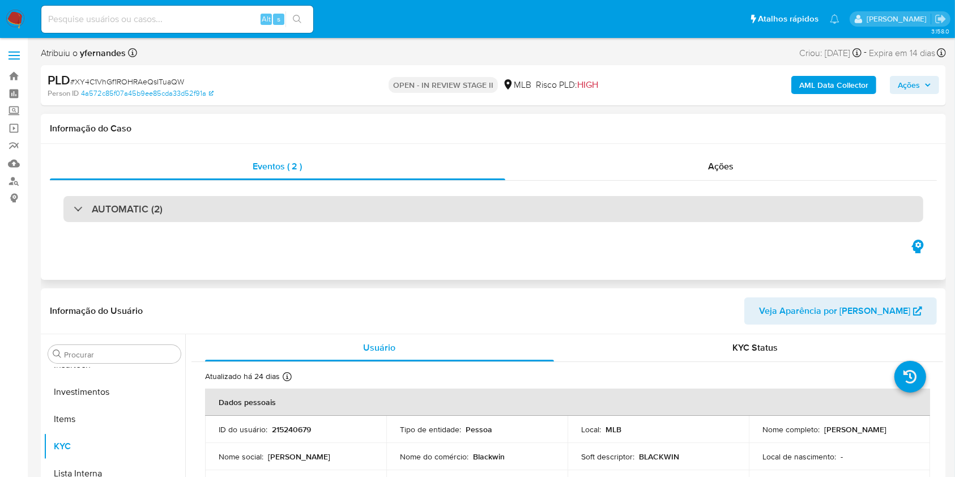
click at [463, 208] on div "AUTOMATIC (2)" at bounding box center [493, 209] width 860 height 26
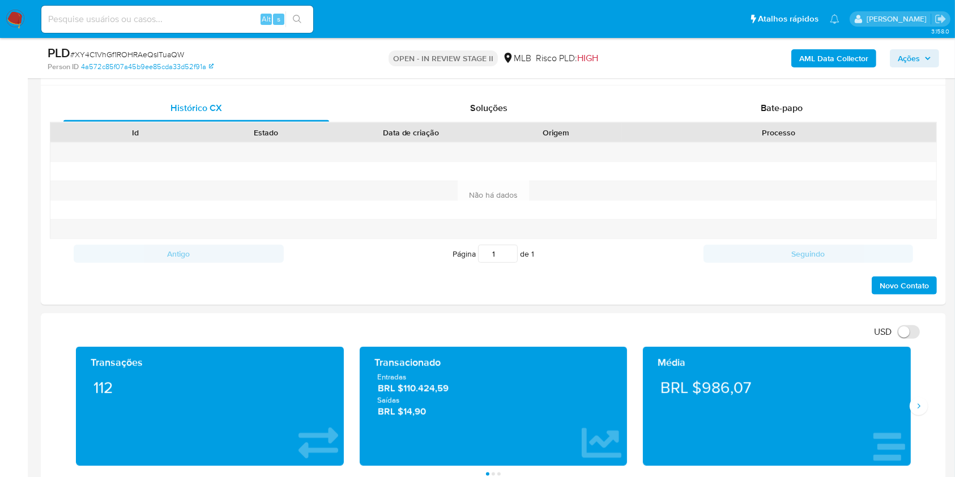
scroll to position [1369, 0]
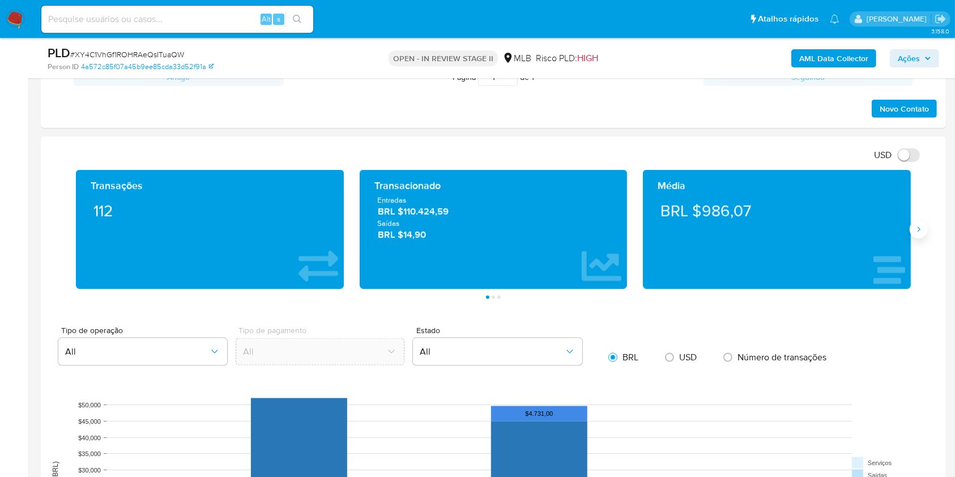
click at [917, 228] on icon "Siguiente" at bounding box center [919, 229] width 9 height 9
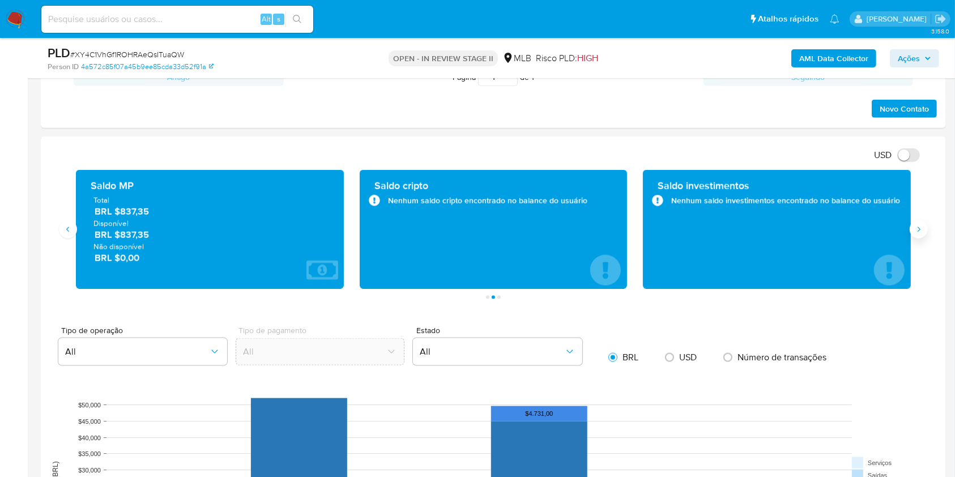
click at [916, 227] on icon "Siguiente" at bounding box center [919, 229] width 9 height 9
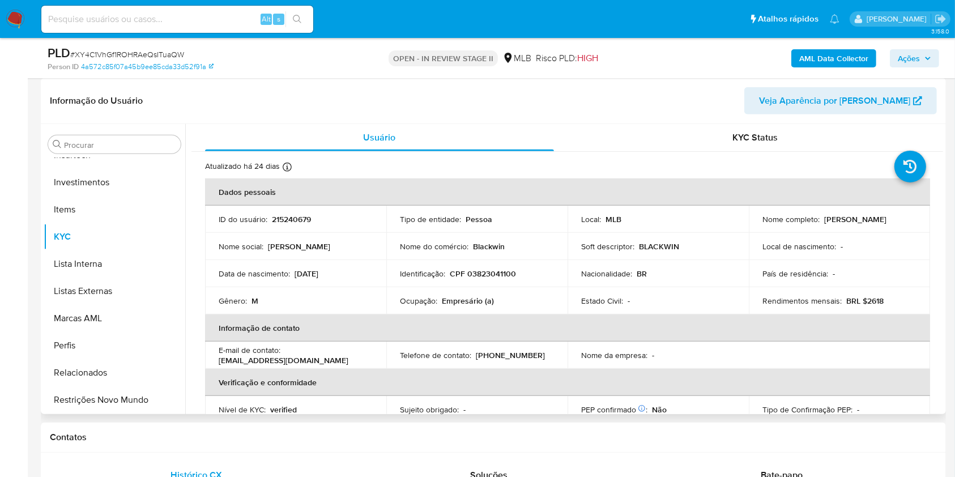
scroll to position [822, 0]
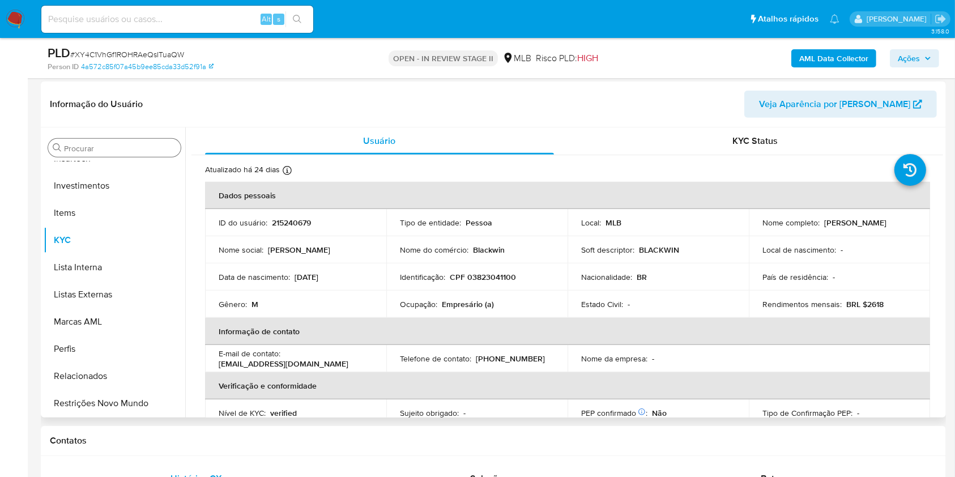
click at [143, 139] on div "Procurar" at bounding box center [114, 148] width 133 height 18
click at [139, 143] on input "Procurar" at bounding box center [120, 148] width 112 height 10
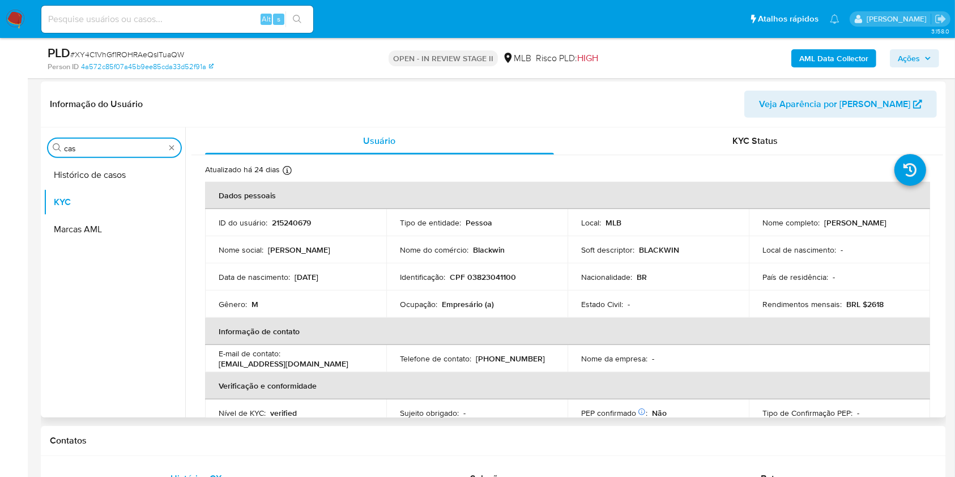
scroll to position [0, 0]
click at [123, 169] on button "Histórico de casos" at bounding box center [110, 175] width 133 height 27
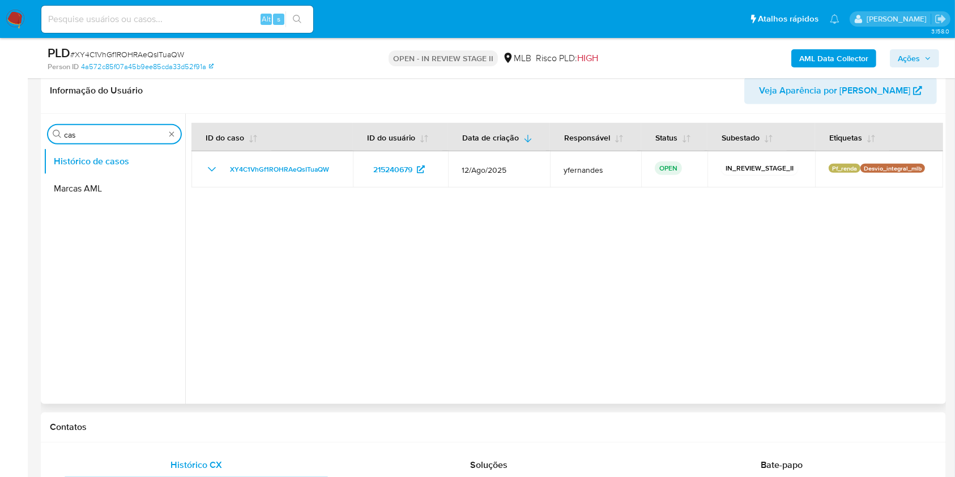
click at [82, 136] on input "cas" at bounding box center [114, 135] width 101 height 10
type input "ger"
click at [86, 164] on button "Geral" at bounding box center [110, 161] width 133 height 27
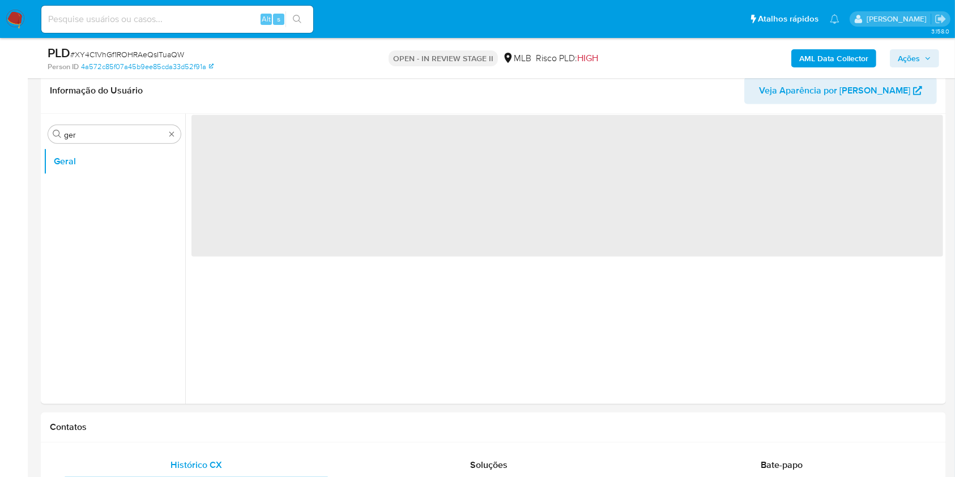
scroll to position [790, 0]
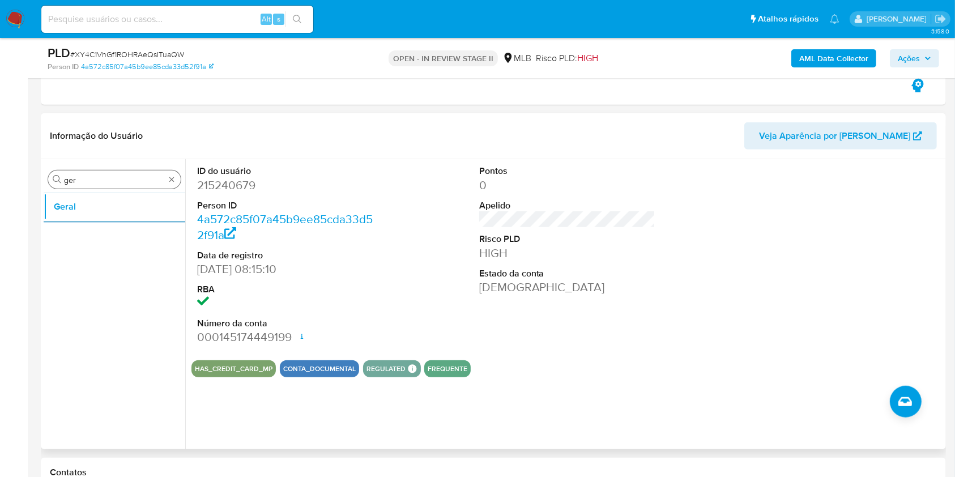
click at [116, 177] on input "ger" at bounding box center [114, 180] width 101 height 10
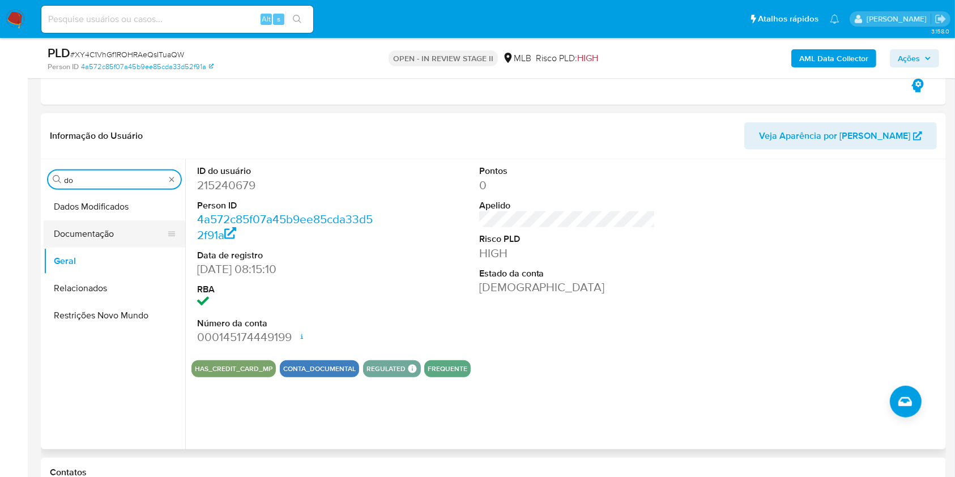
click at [114, 220] on button "Documentação" at bounding box center [110, 233] width 133 height 27
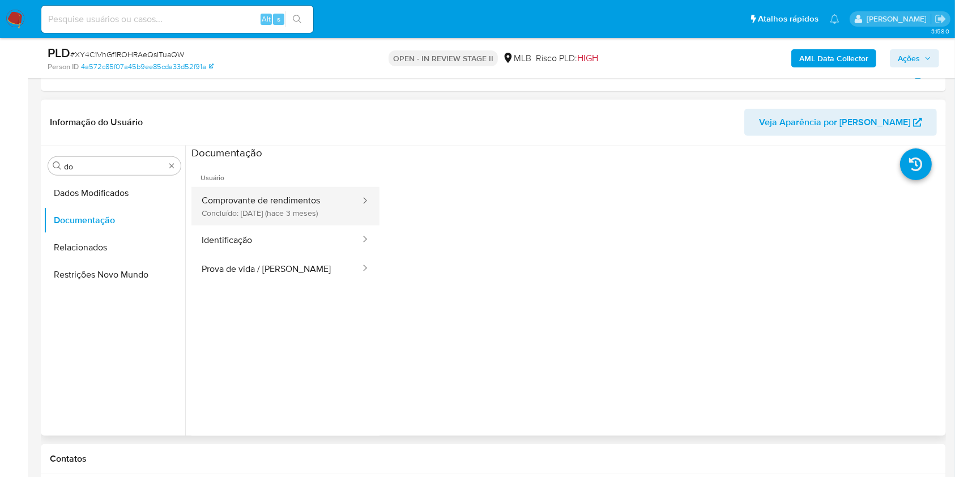
click at [228, 210] on button "Comprovante de rendimentos Concluído: [DATE] (hace 3 meses)" at bounding box center [277, 206] width 170 height 39
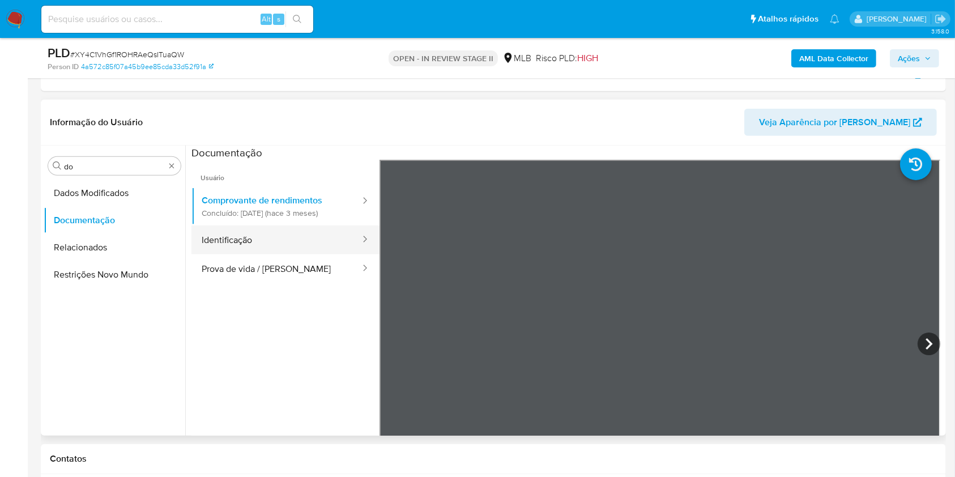
click at [236, 227] on button "Identificação" at bounding box center [277, 240] width 170 height 29
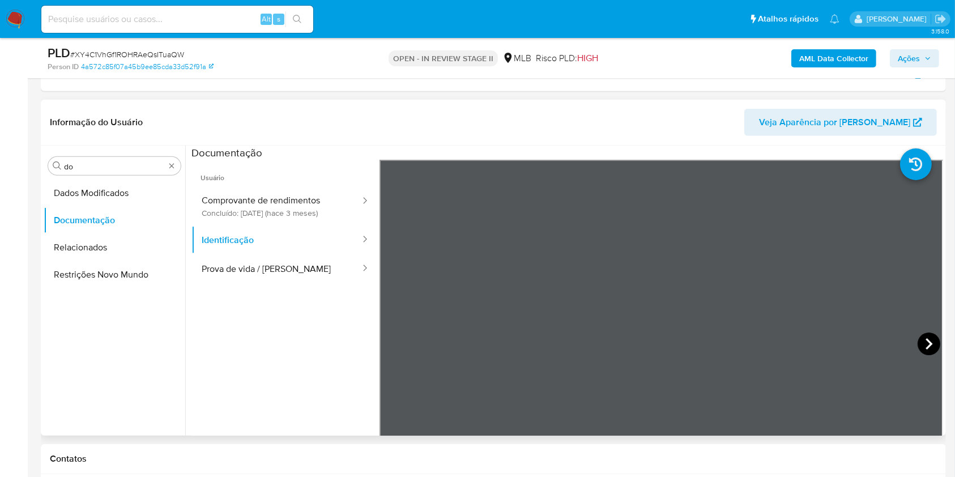
click at [931, 347] on icon at bounding box center [929, 344] width 23 height 23
click at [322, 271] on button "Prova de vida / [PERSON_NAME]" at bounding box center [277, 268] width 170 height 29
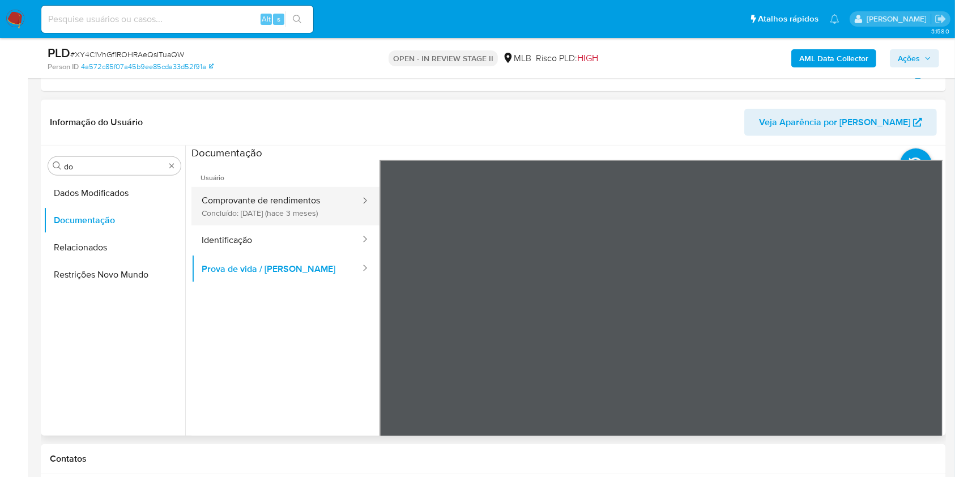
click at [292, 197] on button "Comprovante de rendimentos Concluído: [DATE] (hace 3 meses)" at bounding box center [277, 206] width 170 height 39
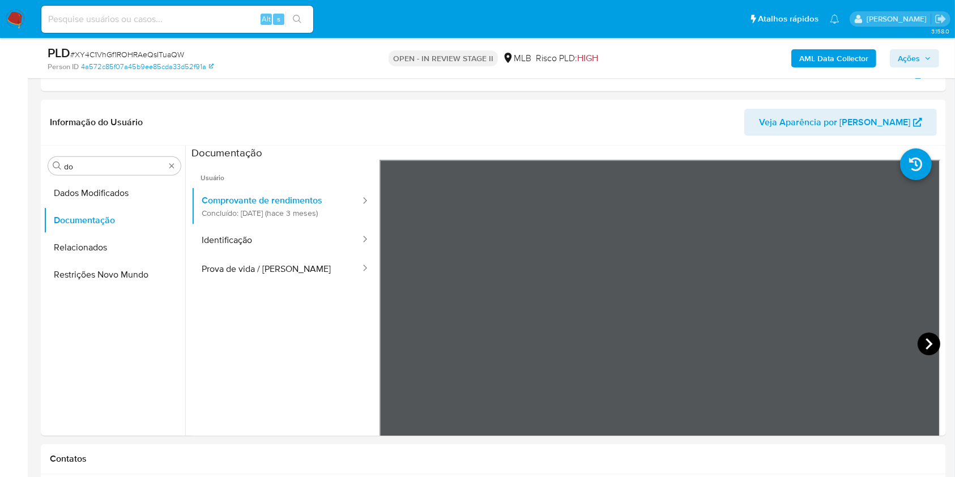
click at [922, 342] on icon at bounding box center [929, 344] width 23 height 23
click at [926, 345] on icon at bounding box center [929, 343] width 7 height 11
click at [390, 342] on icon at bounding box center [394, 344] width 23 height 23
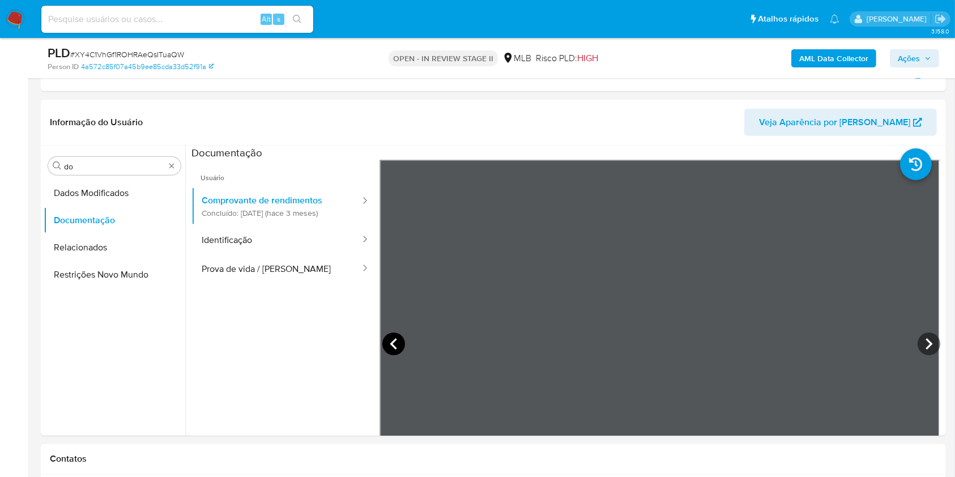
click at [390, 342] on icon at bounding box center [394, 344] width 23 height 23
click at [926, 347] on icon at bounding box center [929, 343] width 7 height 11
click at [920, 338] on icon at bounding box center [929, 344] width 23 height 23
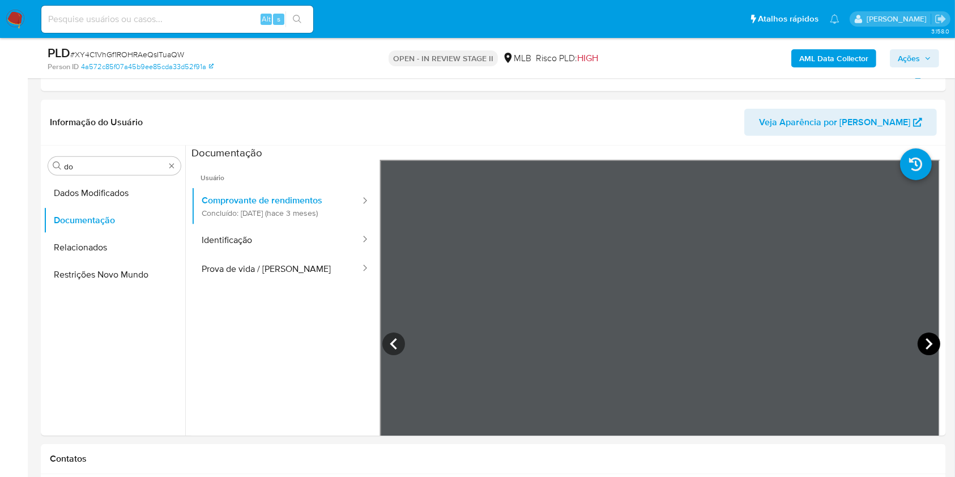
click at [931, 341] on icon at bounding box center [929, 344] width 23 height 23
click at [928, 345] on icon at bounding box center [929, 344] width 23 height 23
click at [112, 170] on input "do" at bounding box center [114, 167] width 101 height 10
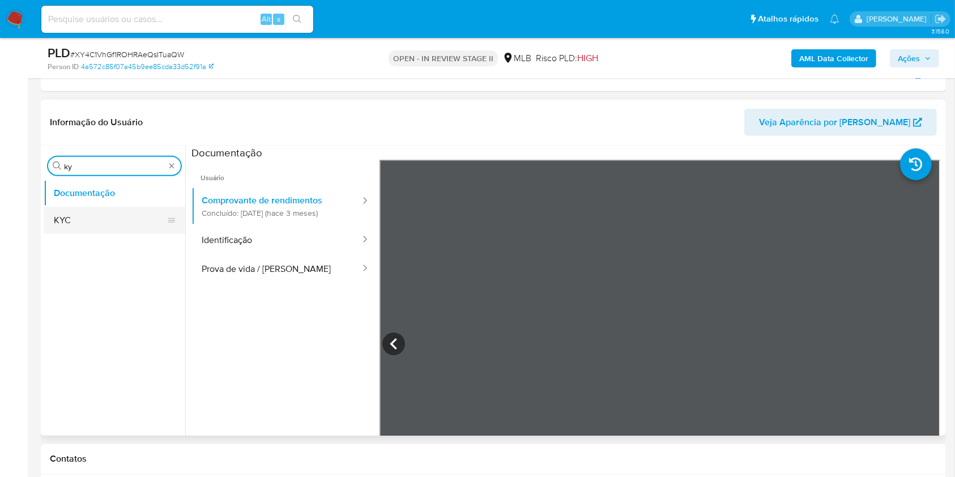
type input "ky"
click at [104, 218] on button "KYC" at bounding box center [110, 220] width 133 height 27
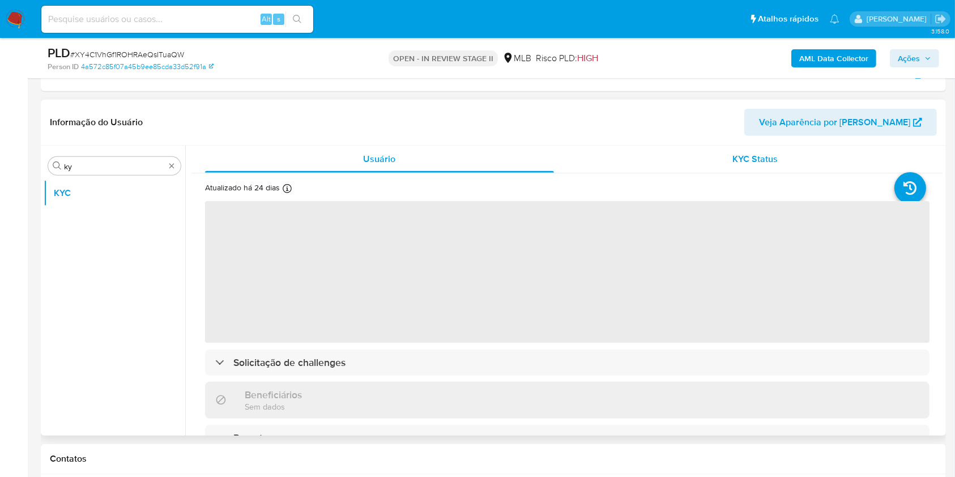
click at [791, 169] on div "KYC Status" at bounding box center [755, 159] width 349 height 27
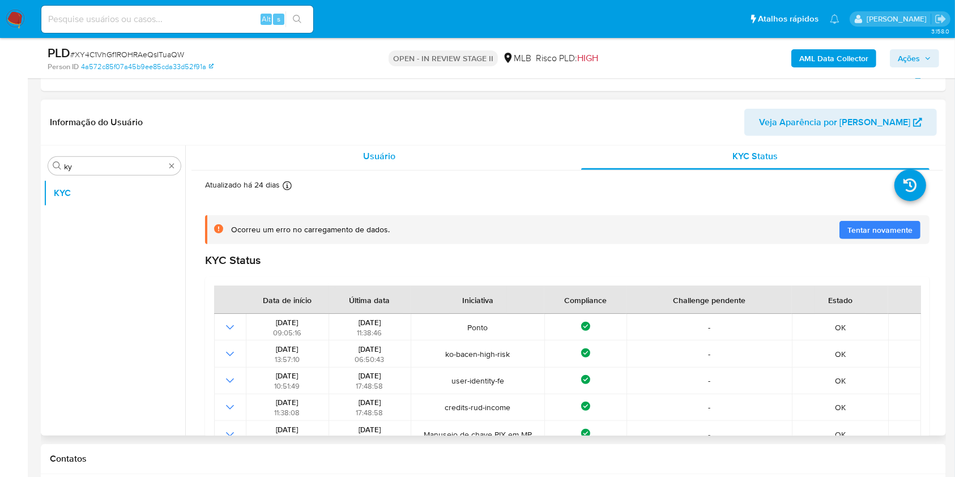
scroll to position [0, 0]
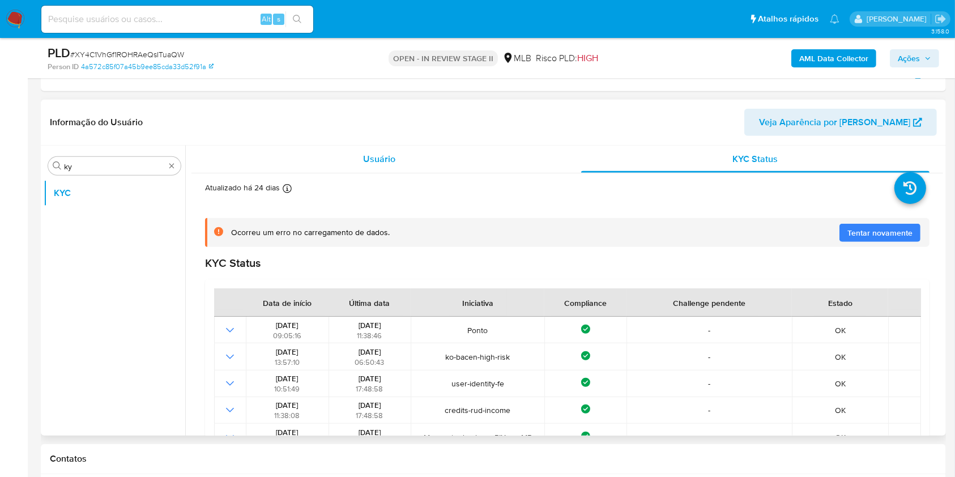
click at [345, 171] on div "Usuário" at bounding box center [379, 159] width 349 height 27
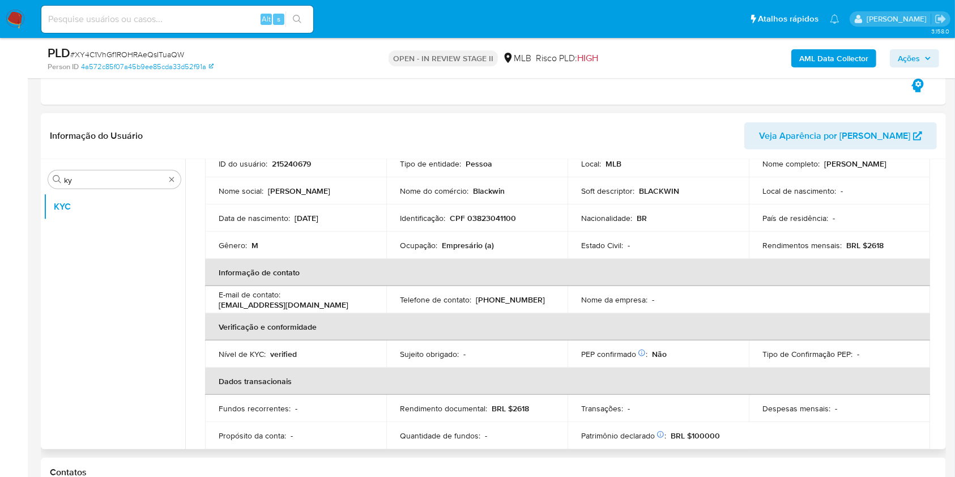
scroll to position [84, 0]
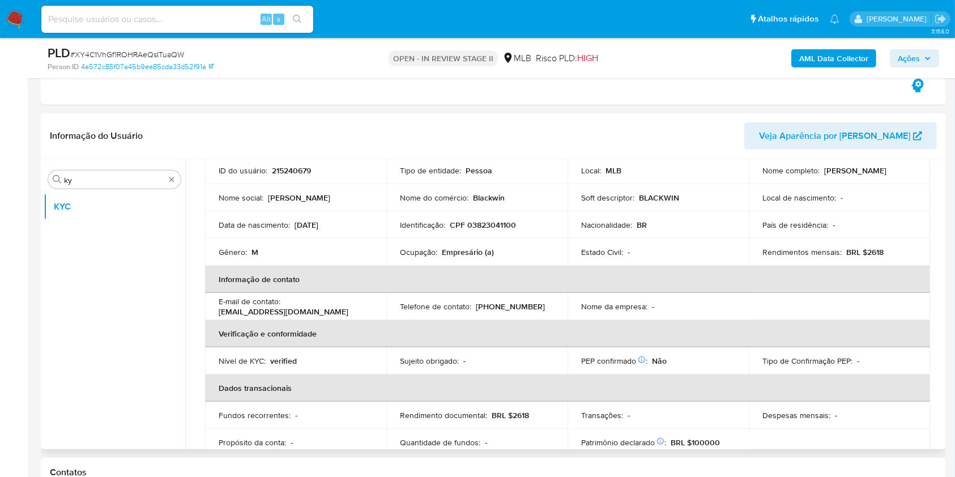
click at [480, 247] on p "Empresário (a)" at bounding box center [468, 252] width 52 height 10
copy div "Ocupação : Empresário (a)"
click at [451, 356] on p "Sujeito obrigado :" at bounding box center [429, 361] width 59 height 10
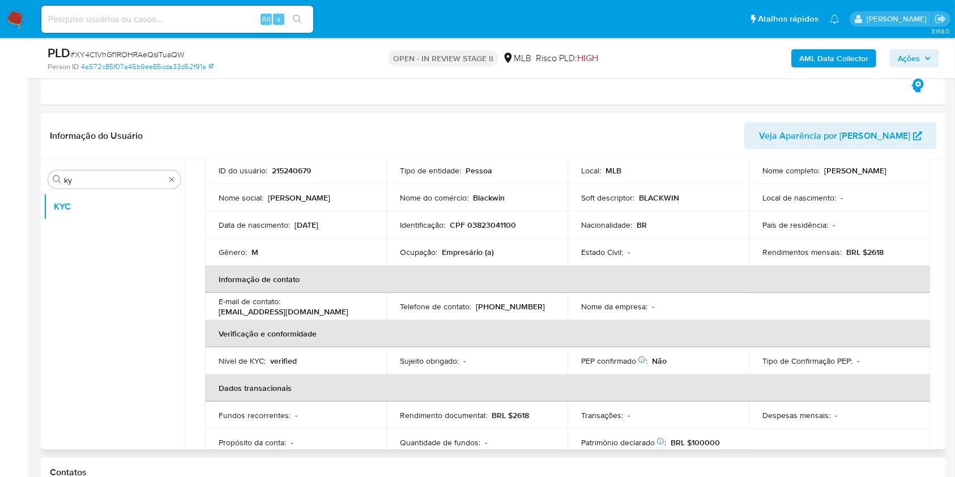
scroll to position [482, 0]
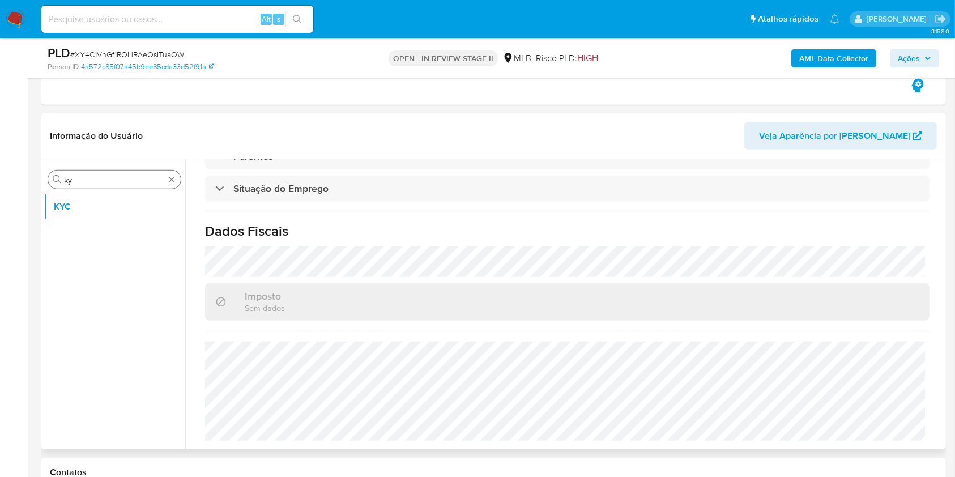
click at [128, 177] on input "ky" at bounding box center [114, 180] width 101 height 10
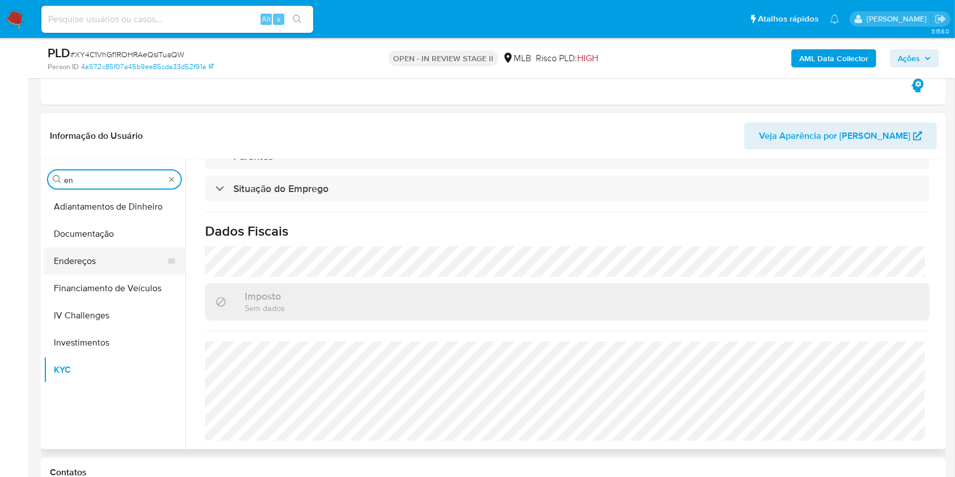
type input "en"
click at [99, 270] on button "Endereços" at bounding box center [110, 261] width 133 height 27
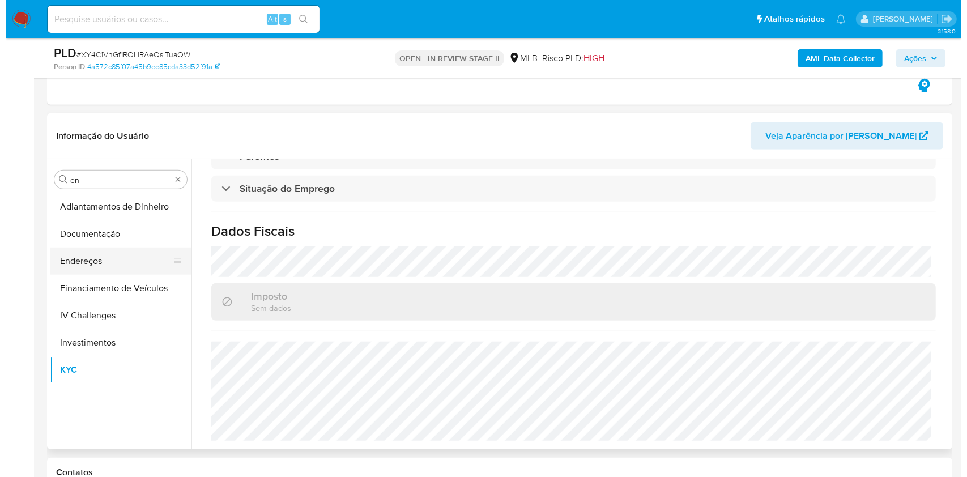
scroll to position [0, 0]
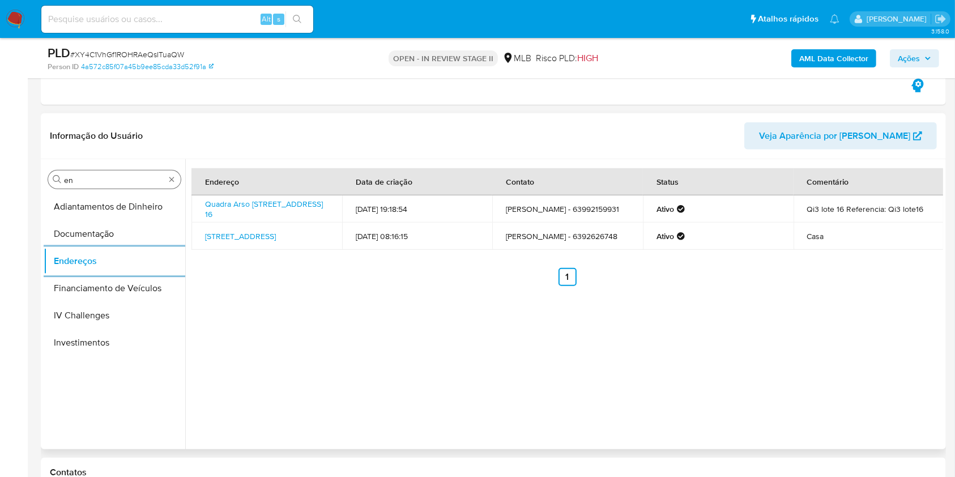
click at [87, 175] on input "en" at bounding box center [114, 180] width 101 height 10
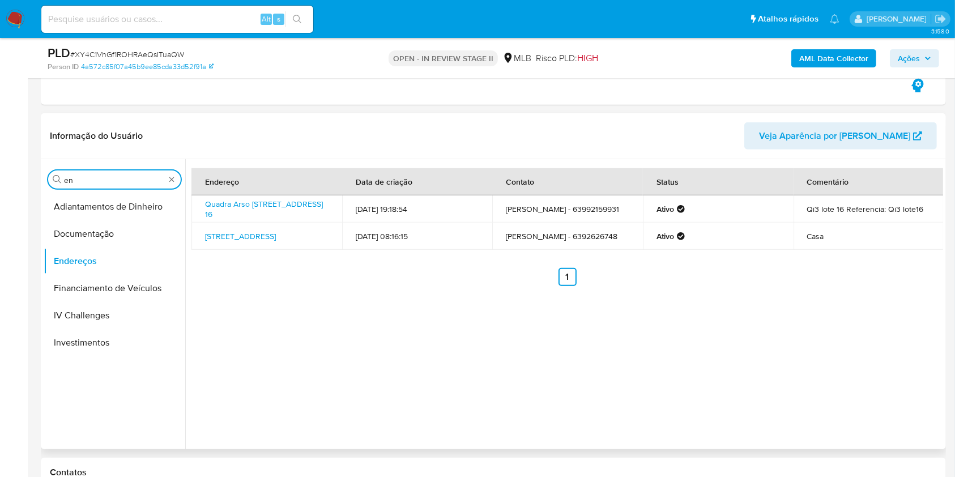
click at [87, 175] on input "en" at bounding box center [114, 180] width 101 height 10
type input "ge"
click at [98, 236] on button "Devices Geolocation" at bounding box center [110, 233] width 133 height 27
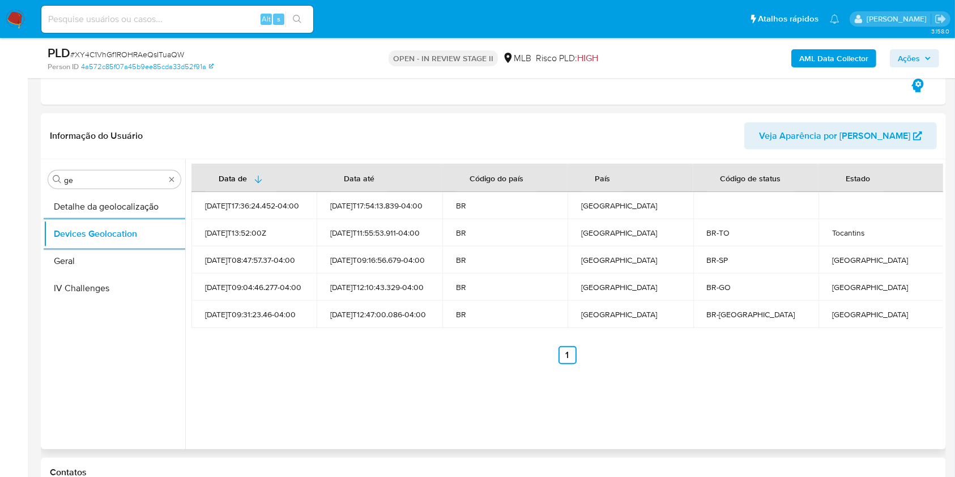
click at [146, 168] on div "Procurar ge Detalhe da geolocalização Devices Geolocation Geral IV Challenges" at bounding box center [115, 306] width 142 height 288
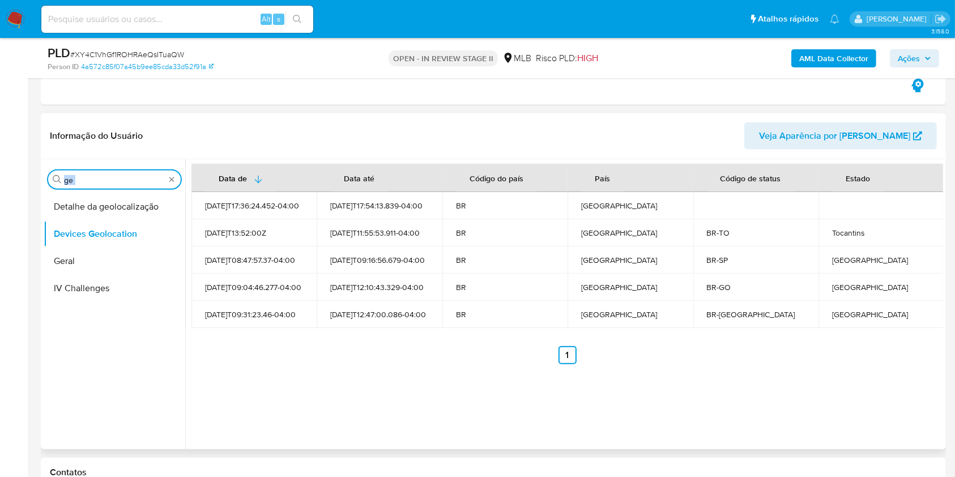
click at [147, 176] on input "ge" at bounding box center [114, 180] width 101 height 10
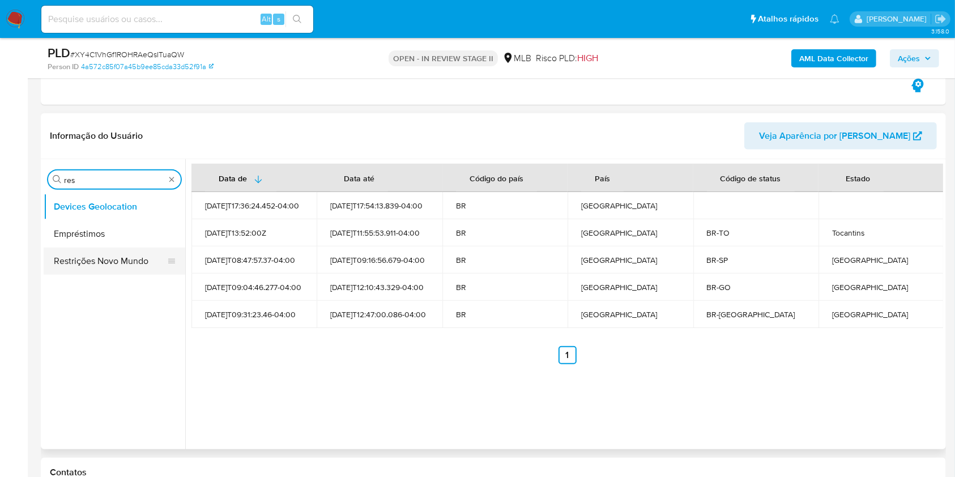
type input "res"
click at [138, 256] on button "Restrições Novo Mundo" at bounding box center [110, 261] width 133 height 27
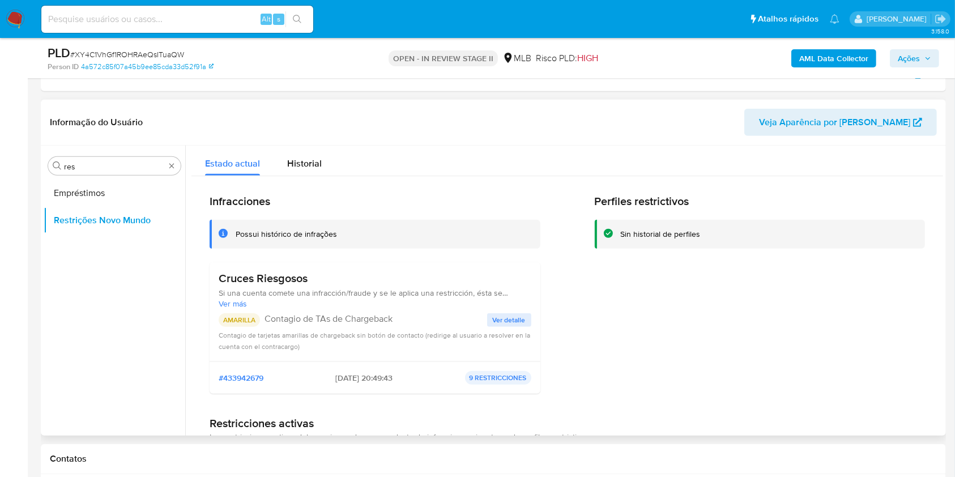
click at [259, 292] on span "Si una cuenta comete una infracción/fraude y se le aplica una restricción, ésta…" at bounding box center [375, 293] width 313 height 10
click at [249, 283] on h3 "Cruces Riesgosos" at bounding box center [375, 278] width 313 height 14
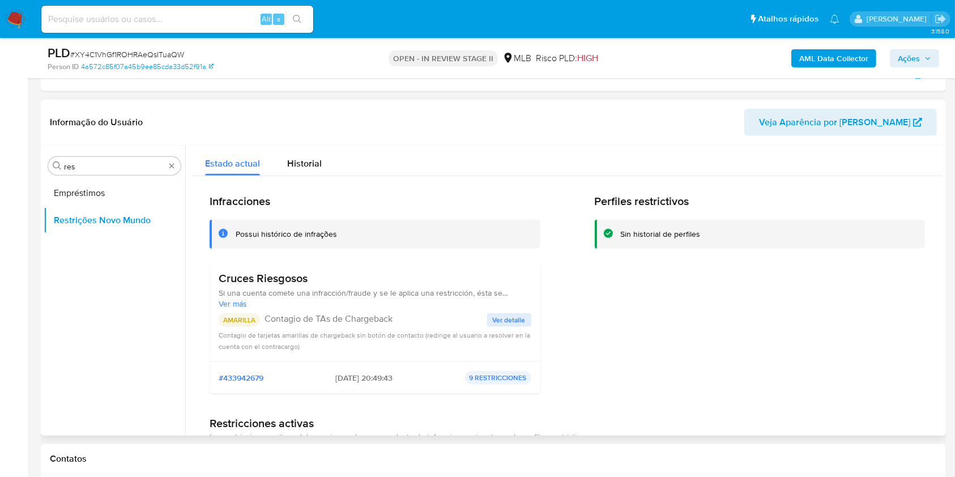
click at [249, 283] on h3 "Cruces Riesgosos" at bounding box center [375, 278] width 313 height 14
click at [377, 318] on p "Contagio de TAs de Chargeback" at bounding box center [376, 318] width 223 height 11
click at [114, 170] on div "Procurar res" at bounding box center [114, 166] width 133 height 18
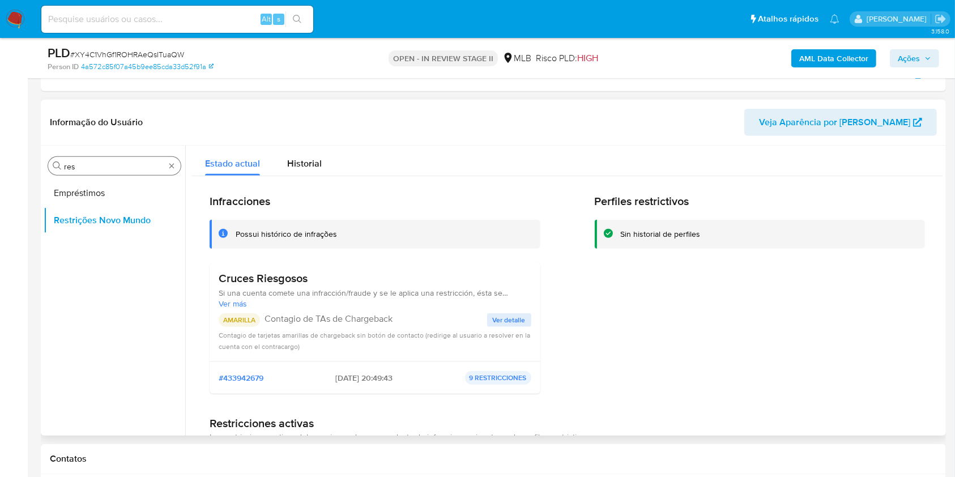
click at [114, 170] on div "Procurar res" at bounding box center [114, 166] width 133 height 18
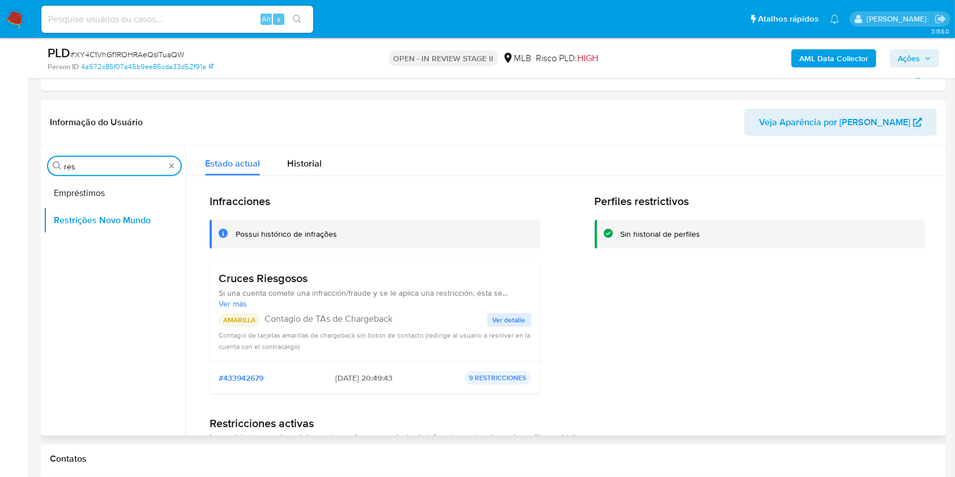
click at [108, 169] on input "res" at bounding box center [114, 167] width 101 height 10
type input "po"
click at [113, 193] on button "Dispositivos Point" at bounding box center [110, 193] width 133 height 27
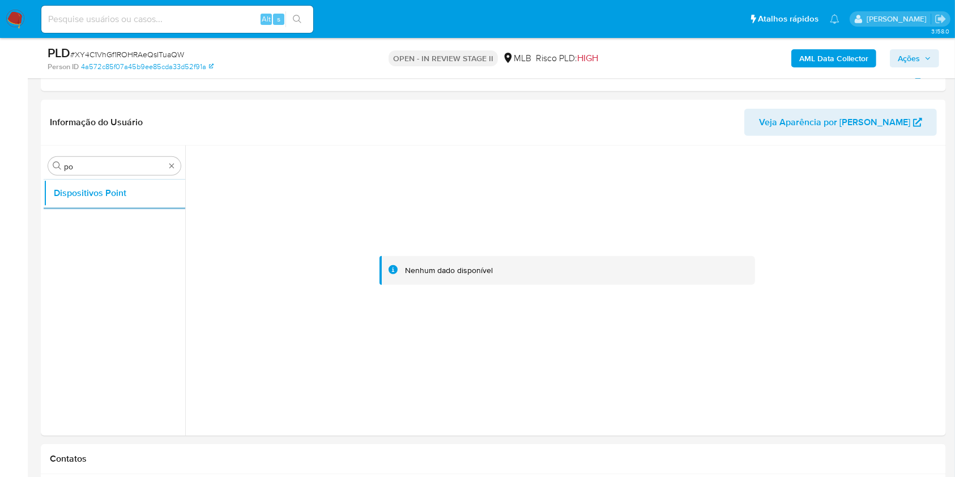
click at [831, 56] on b "AML Data Collector" at bounding box center [834, 58] width 69 height 18
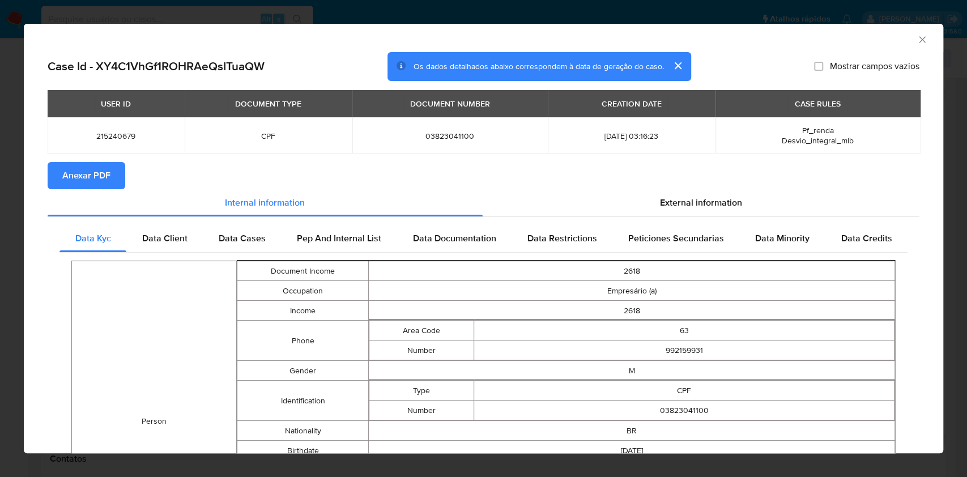
click at [88, 180] on span "Anexar PDF" at bounding box center [86, 175] width 48 height 25
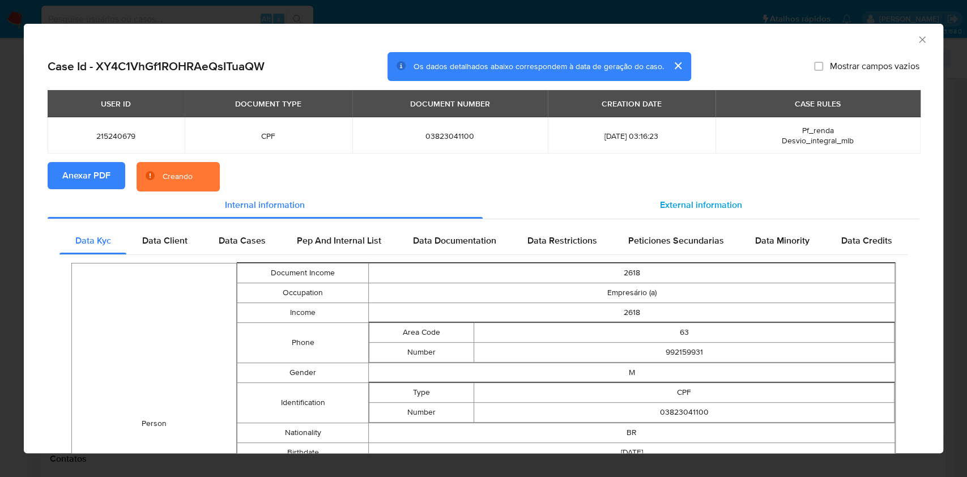
click at [694, 209] on span "External information" at bounding box center [701, 204] width 82 height 13
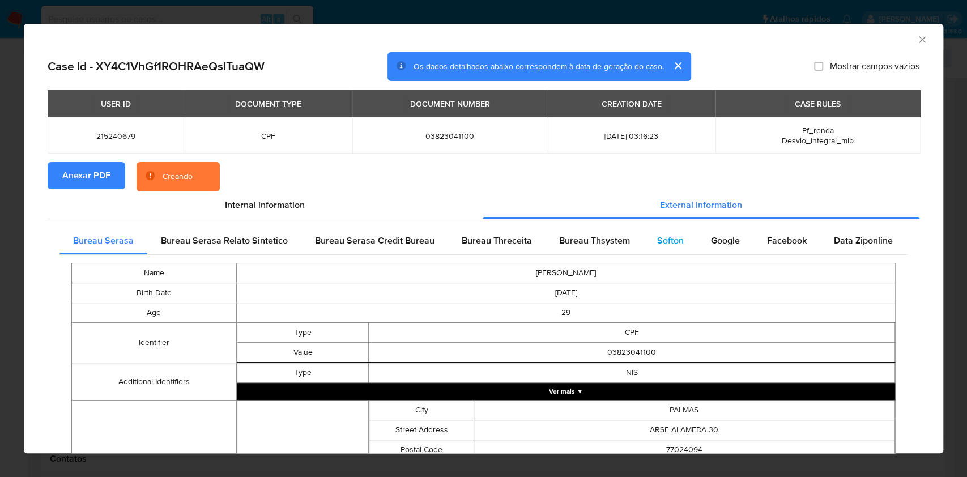
click at [667, 233] on div "Softon" at bounding box center [671, 240] width 54 height 27
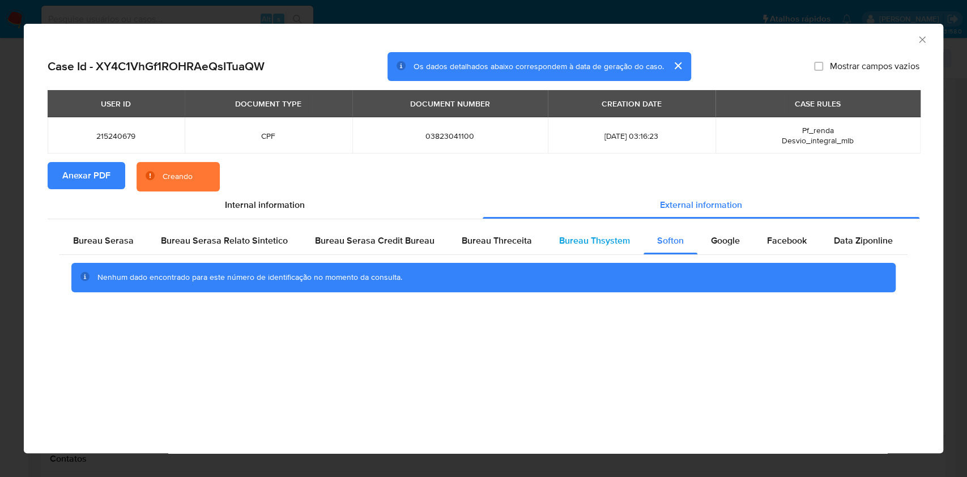
click at [581, 243] on span "Bureau Thsystem" at bounding box center [594, 240] width 71 height 13
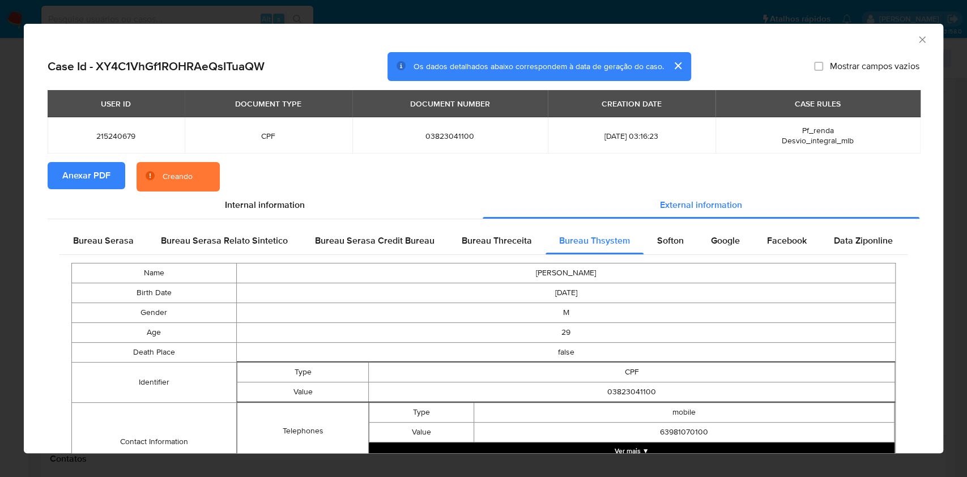
scroll to position [241, 0]
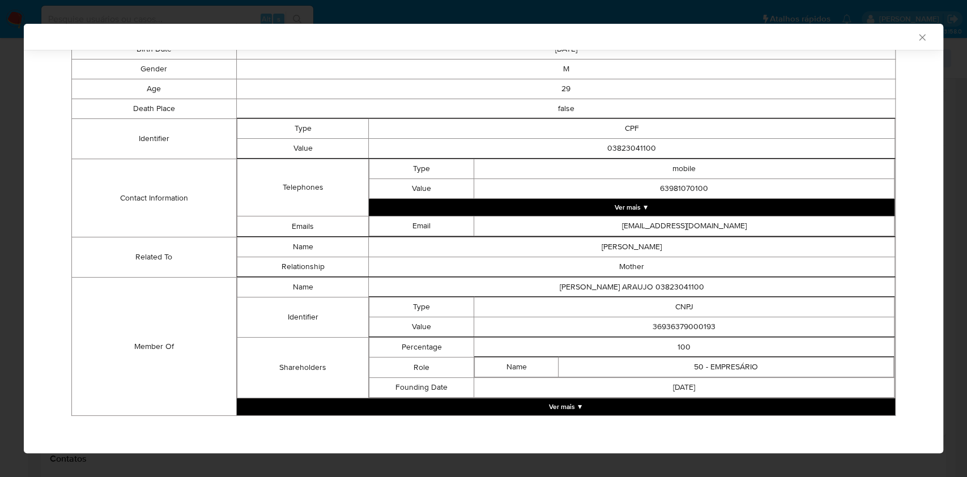
click at [566, 406] on button "Ver mais ▼" at bounding box center [566, 406] width 659 height 17
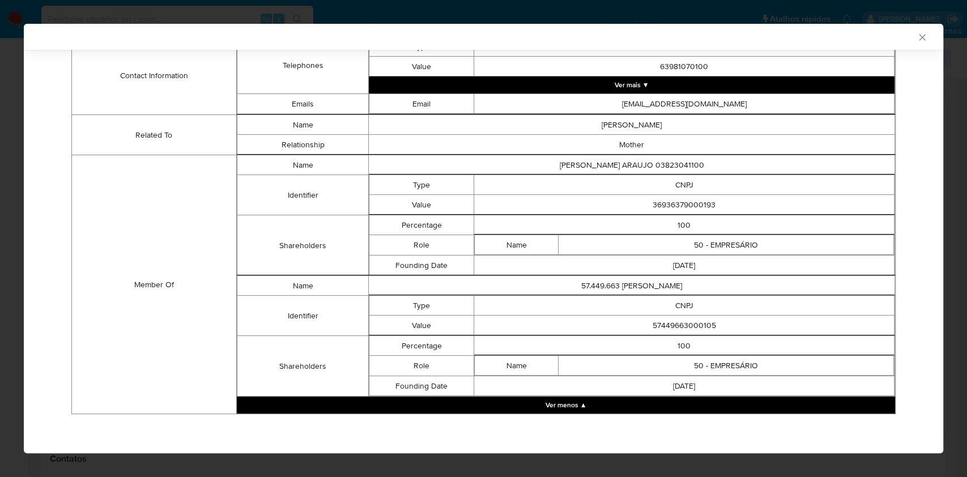
scroll to position [359, 0]
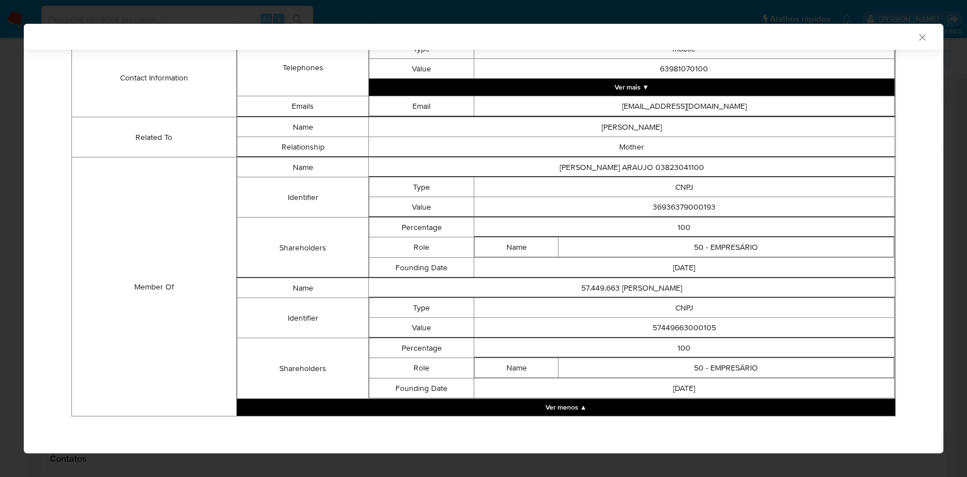
click at [656, 214] on td "36936379000193" at bounding box center [684, 207] width 420 height 20
copy td "36936379000193"
click at [476, 284] on td "57.449.663 [PERSON_NAME]" at bounding box center [632, 288] width 526 height 20
click at [712, 326] on td "57449663000105" at bounding box center [684, 328] width 420 height 20
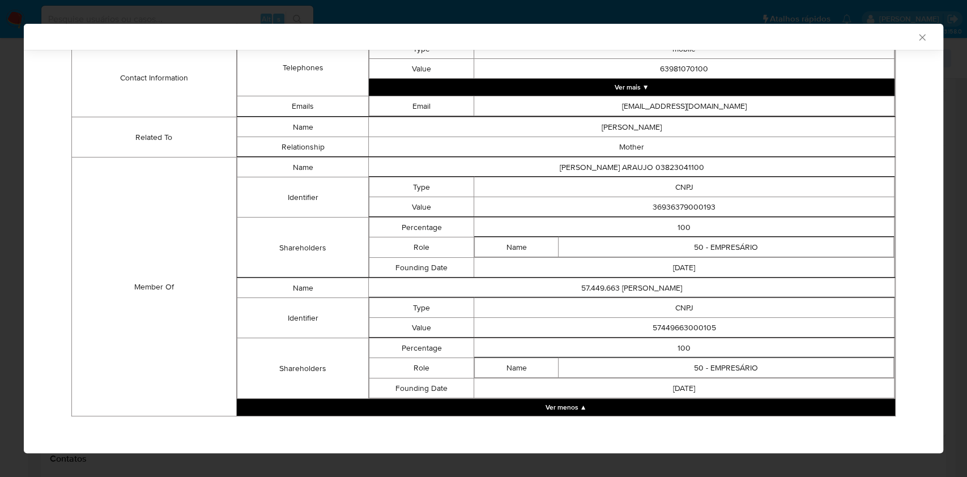
click at [712, 326] on td "57449663000105" at bounding box center [684, 328] width 420 height 20
copy td "57449663000105"
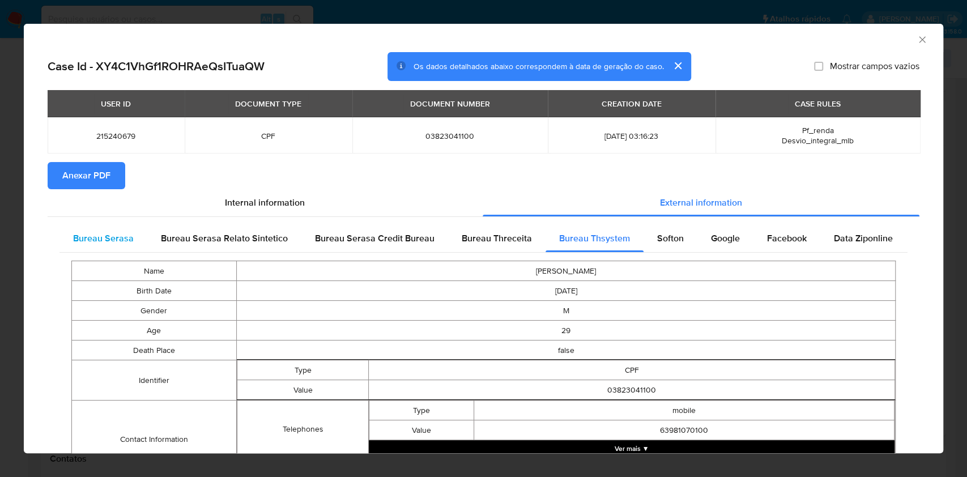
click at [113, 235] on span "Bureau Serasa" at bounding box center [103, 238] width 61 height 13
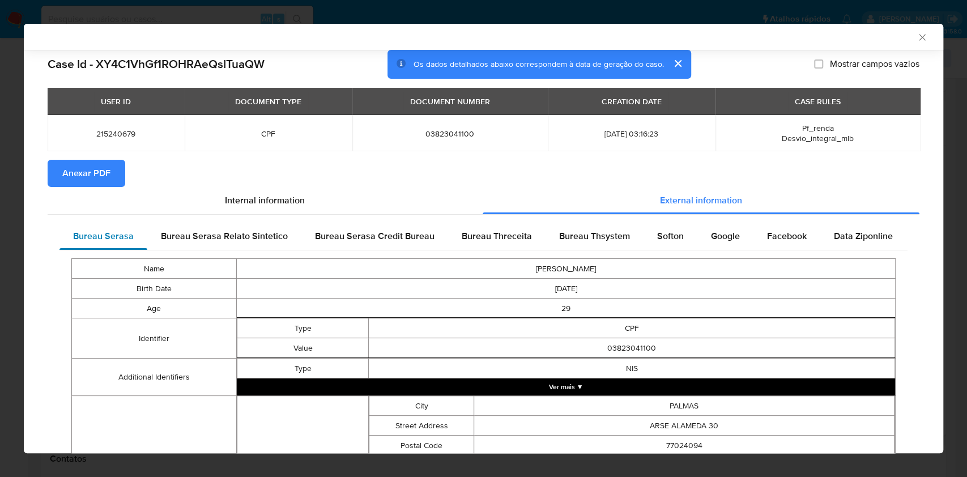
scroll to position [256, 0]
